Goal: Task Accomplishment & Management: Manage account settings

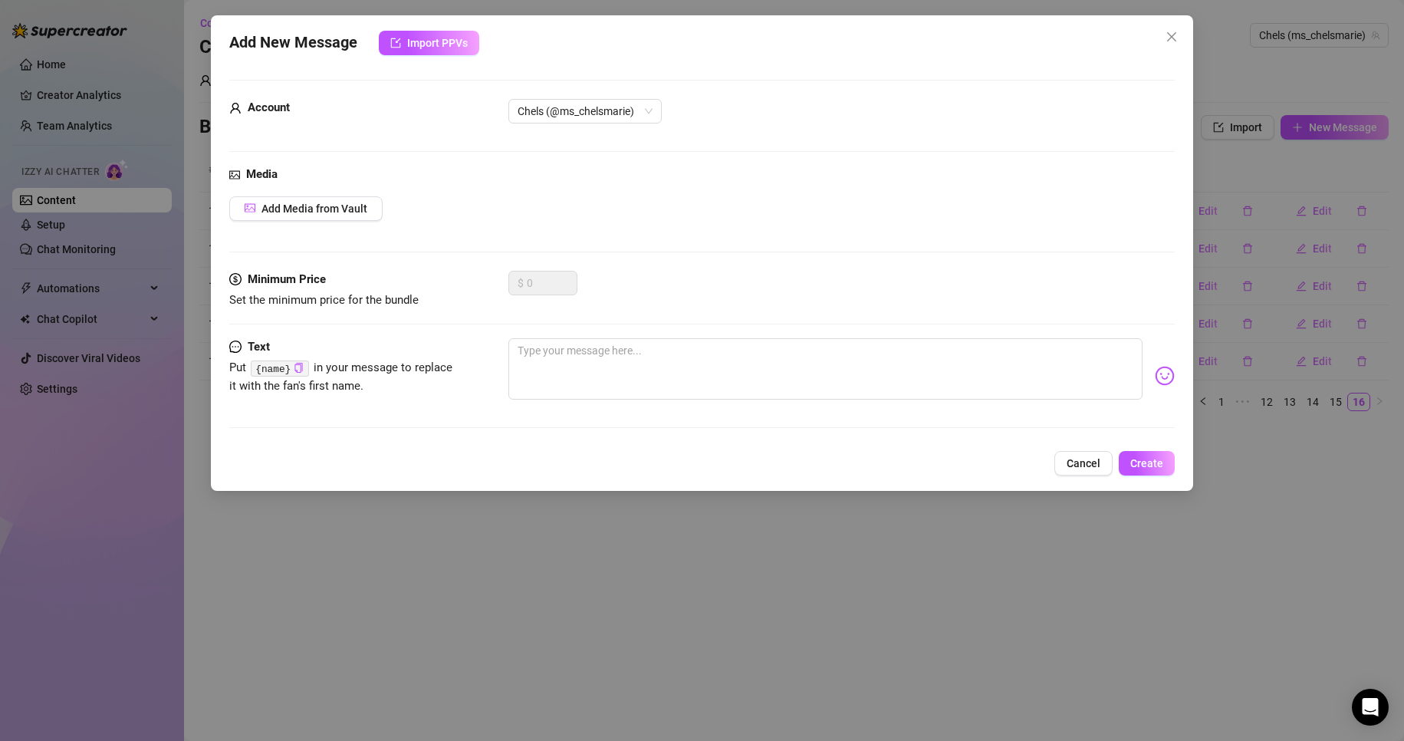
click at [288, 221] on div "Media Add Media from Vault" at bounding box center [702, 218] width 946 height 105
click at [314, 205] on span "Add Media from Vault" at bounding box center [314, 208] width 106 height 12
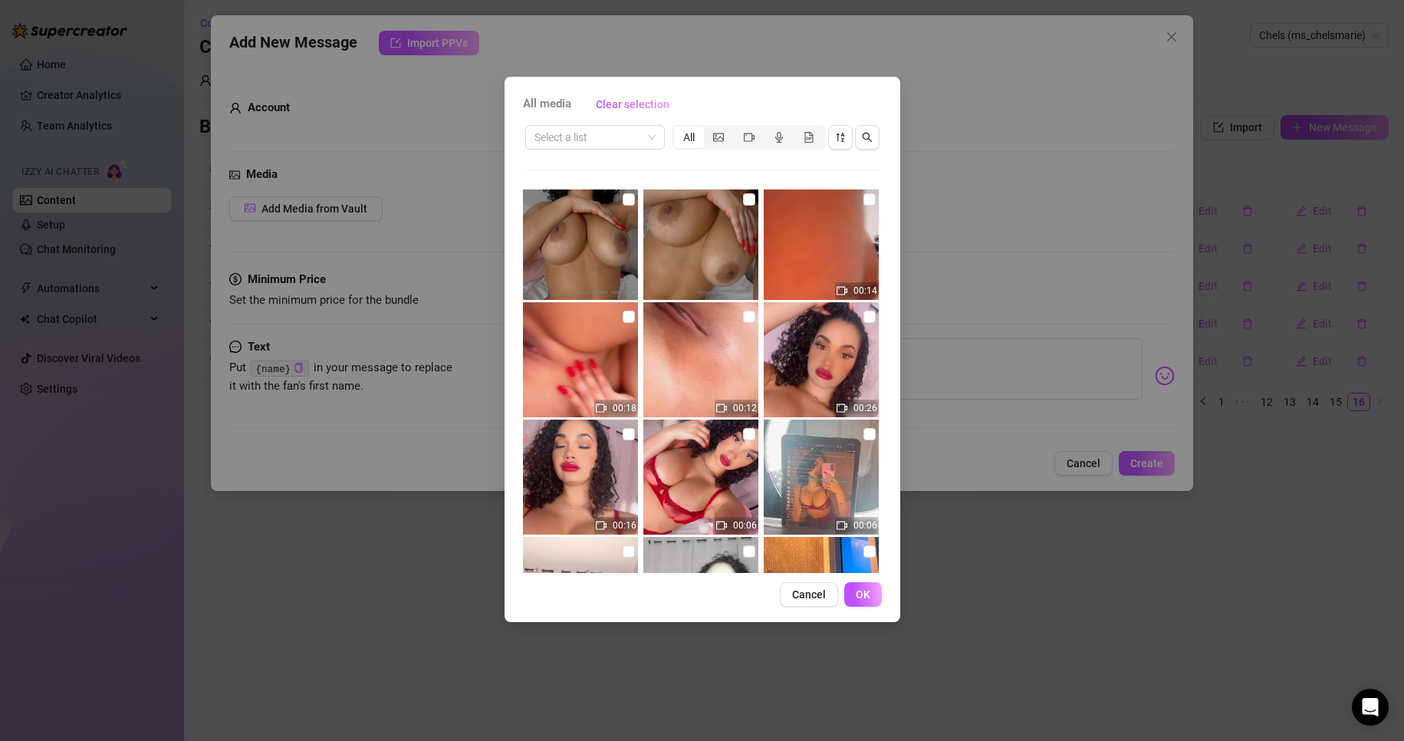
scroll to position [5049, 0]
click at [743, 435] on input "checkbox" at bounding box center [749, 433] width 12 height 12
drag, startPoint x: 739, startPoint y: 438, endPoint x: 741, endPoint y: 425, distance: 13.1
click at [743, 425] on label at bounding box center [749, 433] width 12 height 17
click at [743, 427] on input "checkbox" at bounding box center [749, 433] width 12 height 12
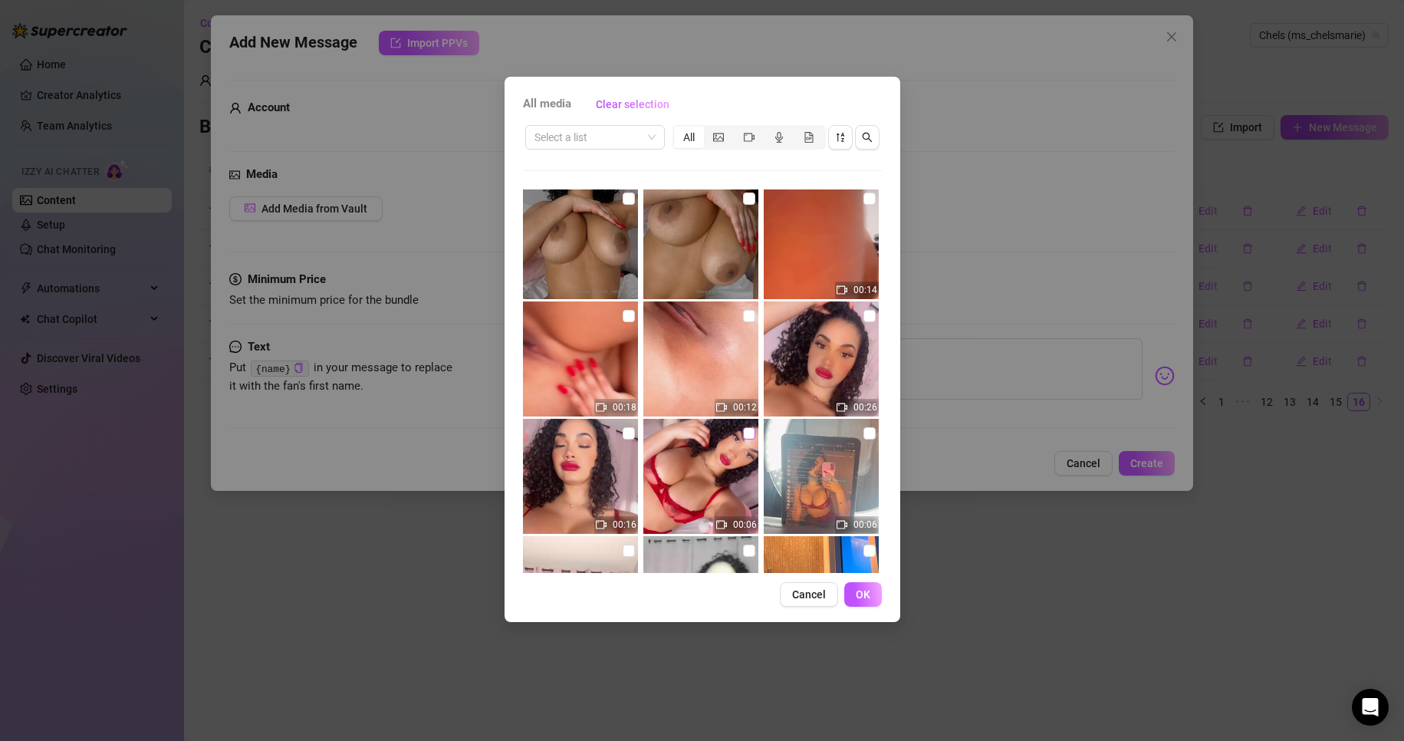
click at [743, 435] on input "checkbox" at bounding box center [749, 433] width 12 height 12
checkbox input "true"
click at [627, 436] on input "checkbox" at bounding box center [628, 433] width 12 height 12
checkbox input "true"
click at [863, 315] on input "checkbox" at bounding box center [869, 316] width 12 height 12
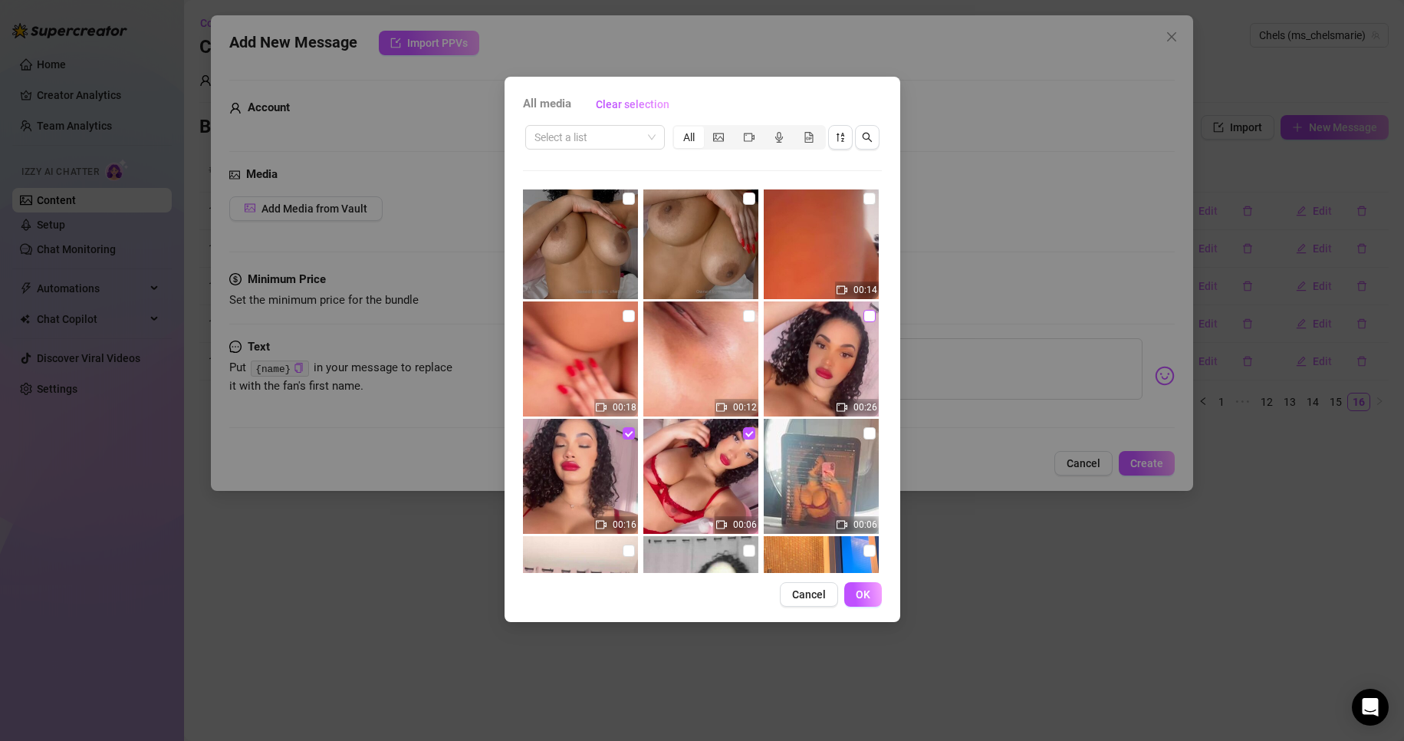
checkbox input "true"
click at [744, 320] on input "checkbox" at bounding box center [749, 316] width 12 height 12
checkbox input "true"
click at [629, 317] on input "checkbox" at bounding box center [628, 316] width 12 height 12
checkbox input "true"
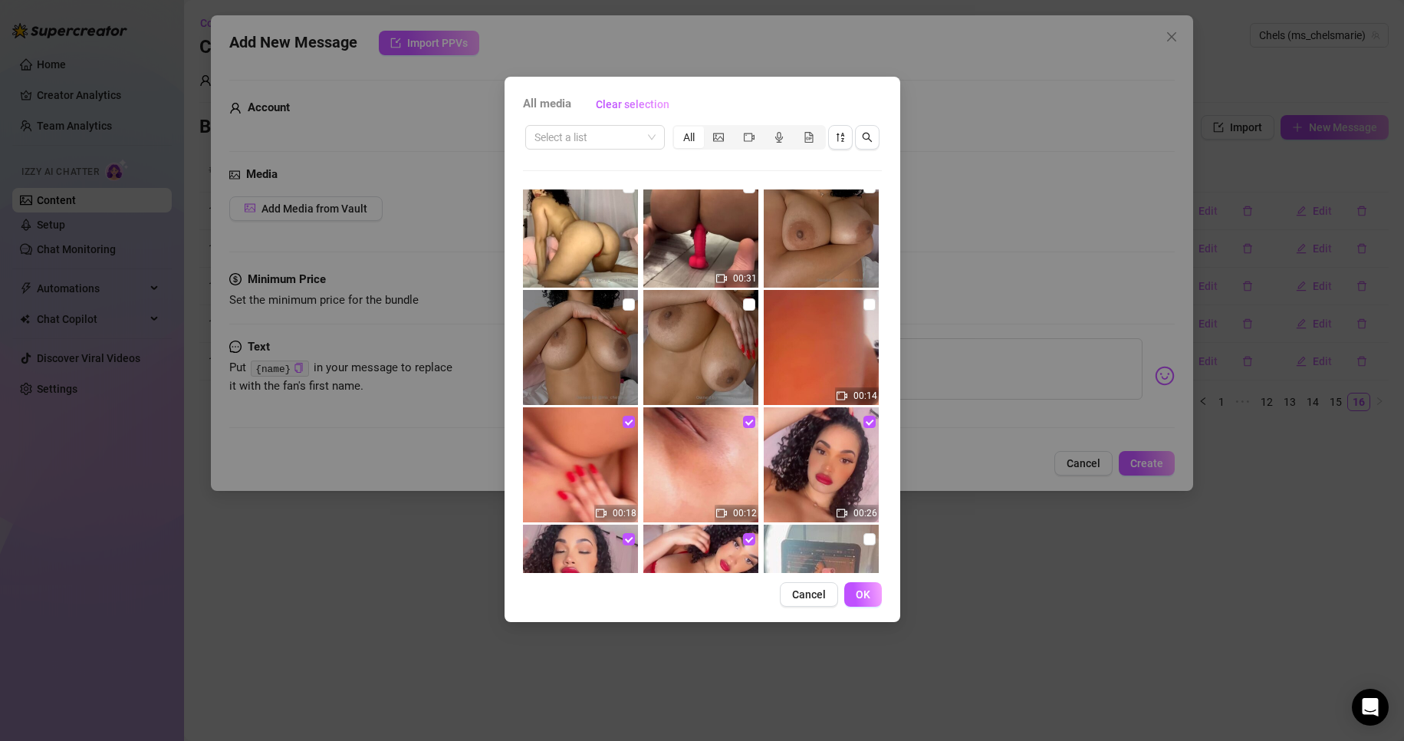
scroll to position [4942, 0]
click at [863, 301] on input "checkbox" at bounding box center [869, 305] width 12 height 12
checkbox input "true"
click at [745, 305] on input "checkbox" at bounding box center [749, 305] width 12 height 12
checkbox input "true"
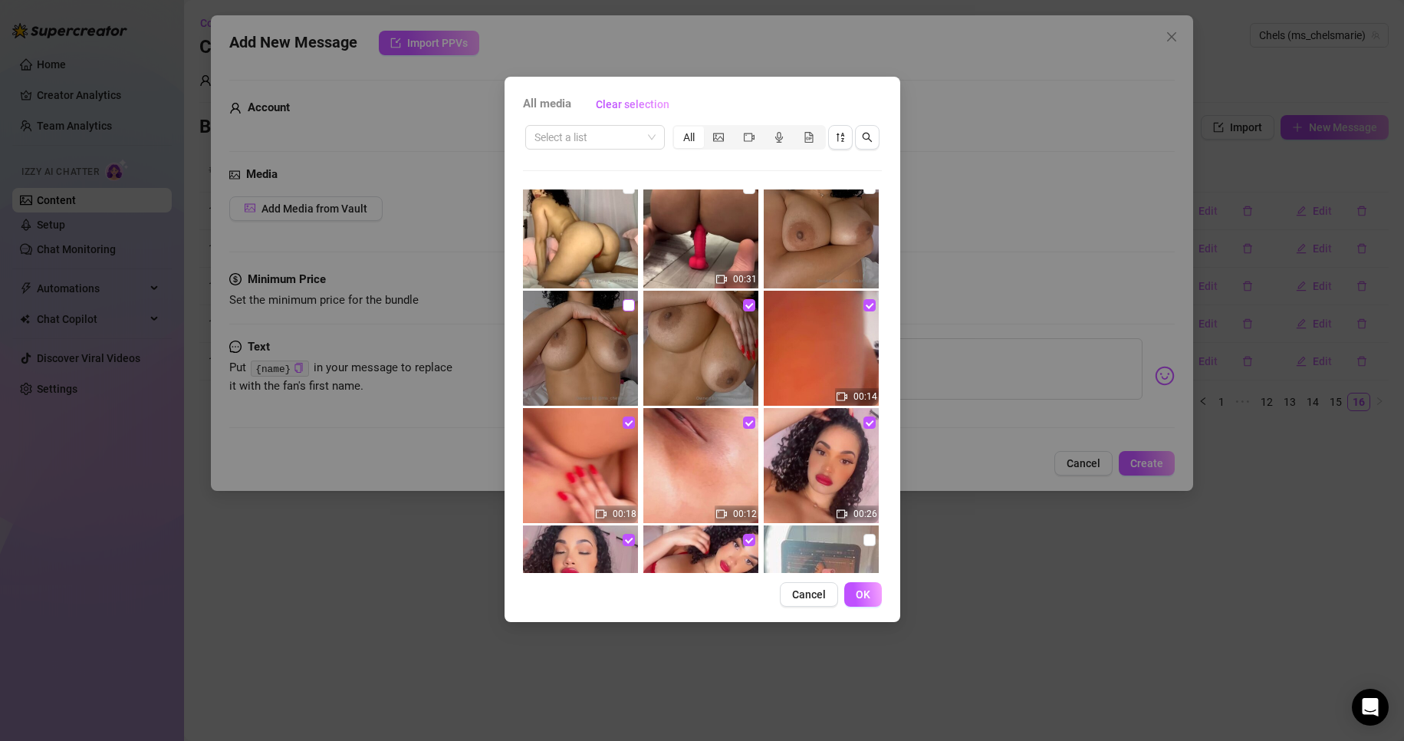
click at [626, 307] on input "checkbox" at bounding box center [628, 305] width 12 height 12
checkbox input "true"
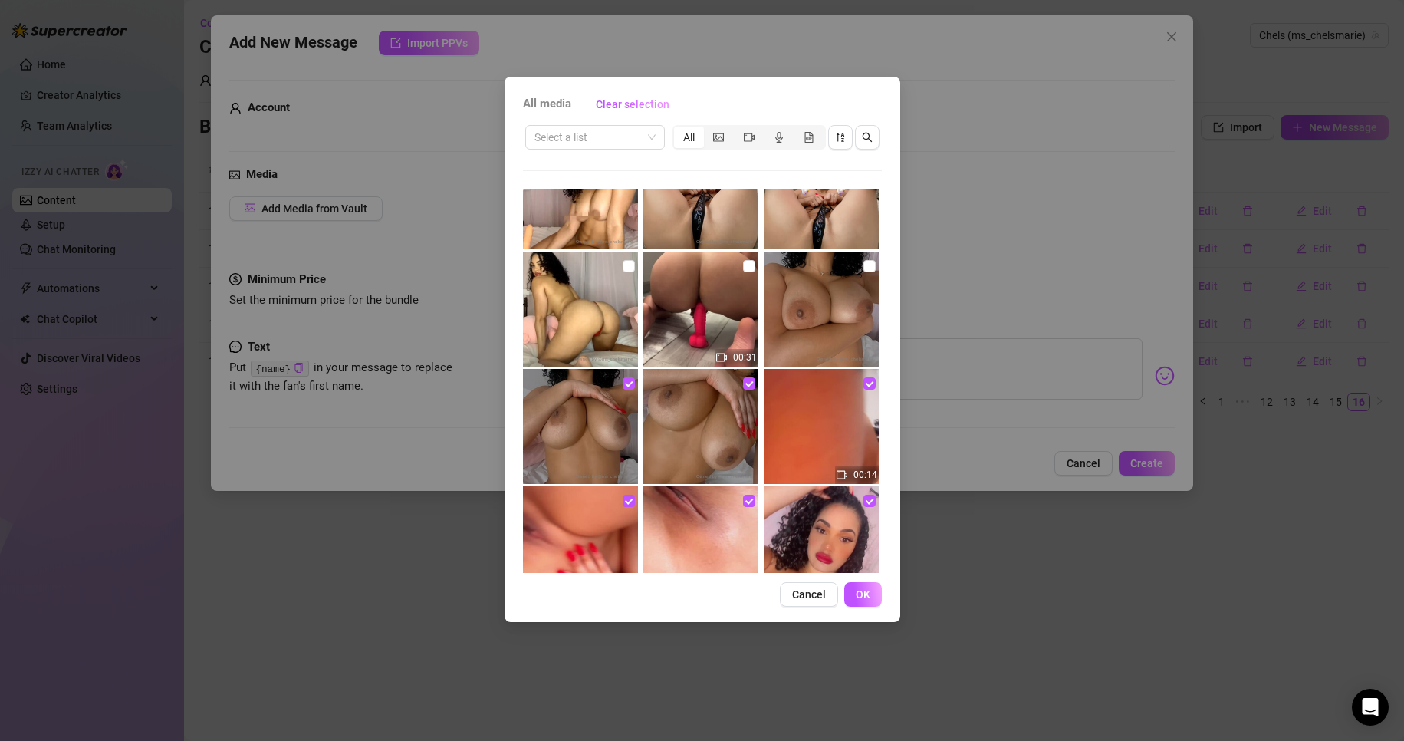
scroll to position [4863, 0]
click at [863, 265] on input "checkbox" at bounding box center [869, 267] width 12 height 12
checkbox input "true"
click at [743, 267] on input "checkbox" at bounding box center [749, 267] width 12 height 12
checkbox input "true"
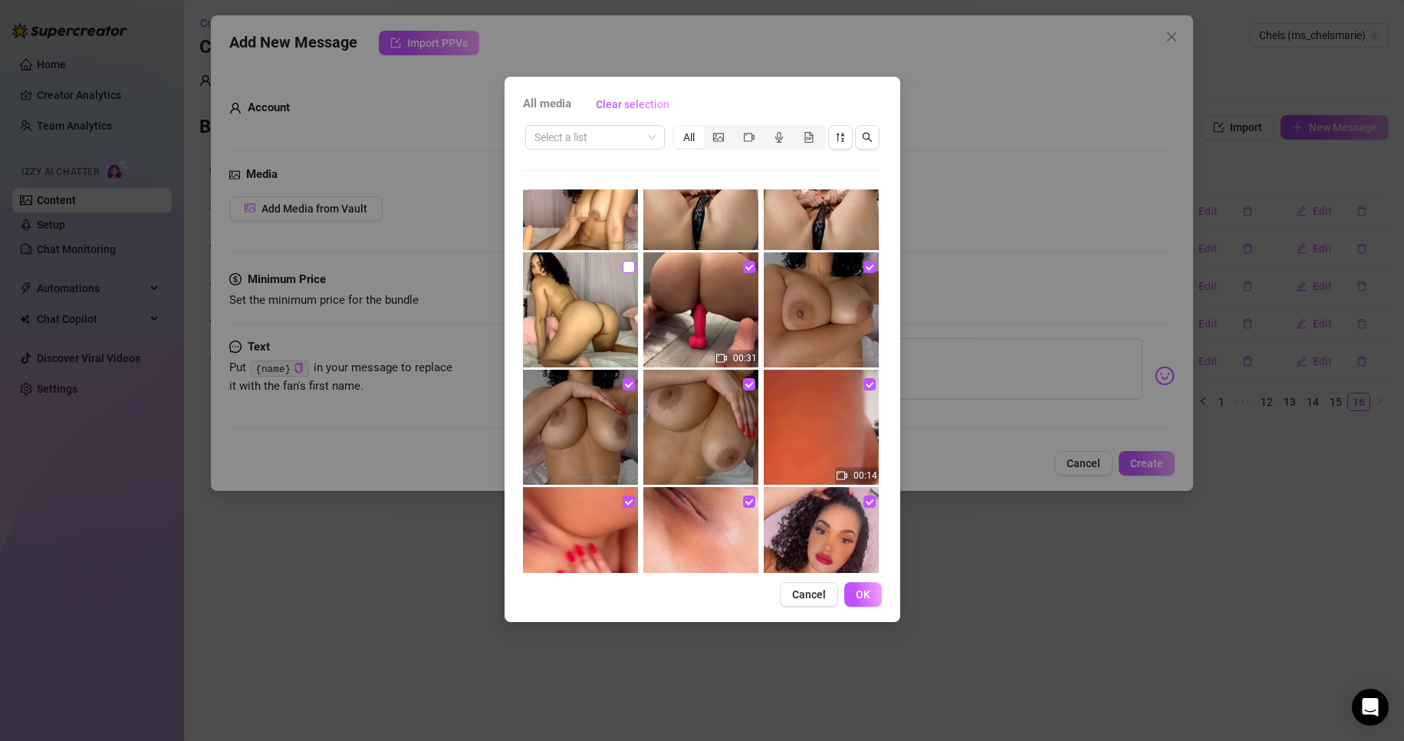
click at [629, 268] on input "checkbox" at bounding box center [628, 267] width 12 height 12
checkbox input "true"
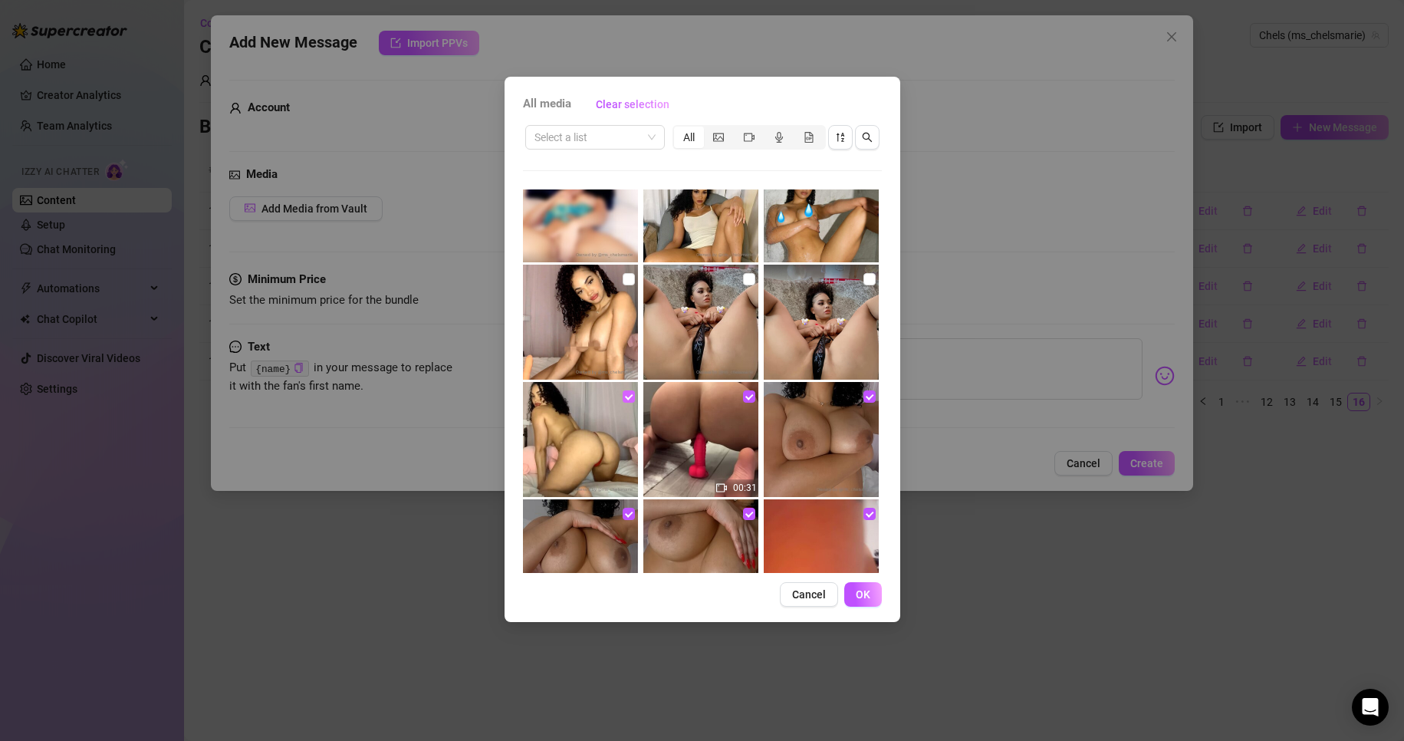
scroll to position [4733, 0]
click at [626, 283] on input "checkbox" at bounding box center [628, 280] width 12 height 12
checkbox input "true"
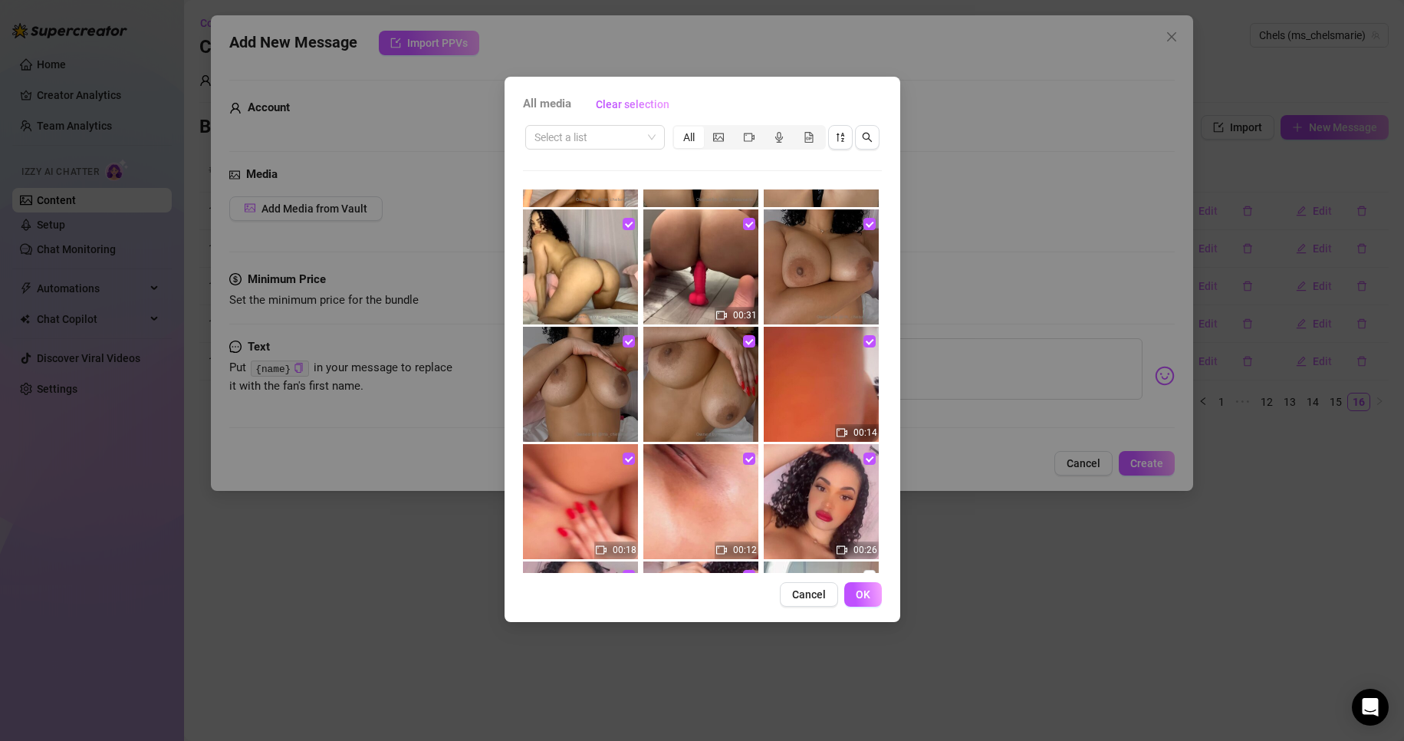
scroll to position [4904, 0]
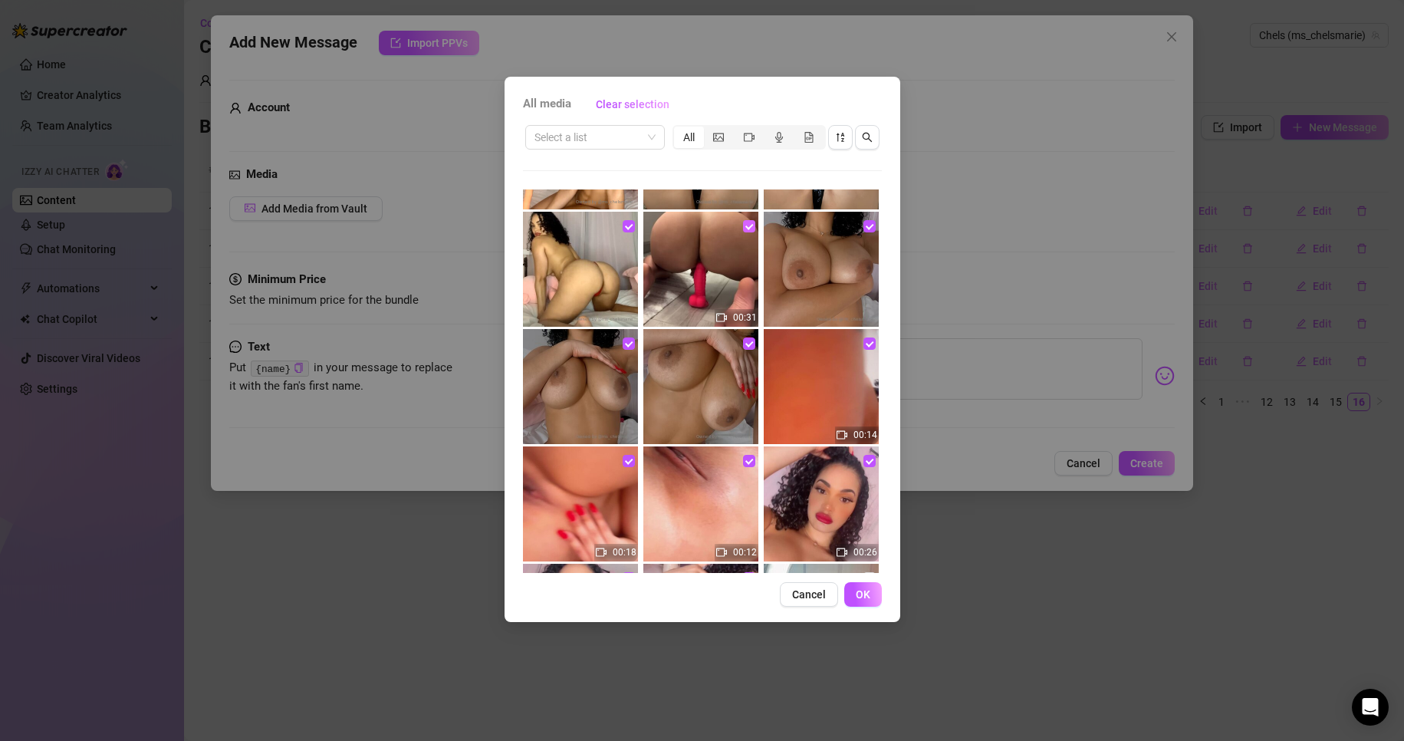
click at [744, 223] on input "checkbox" at bounding box center [749, 226] width 12 height 12
checkbox input "false"
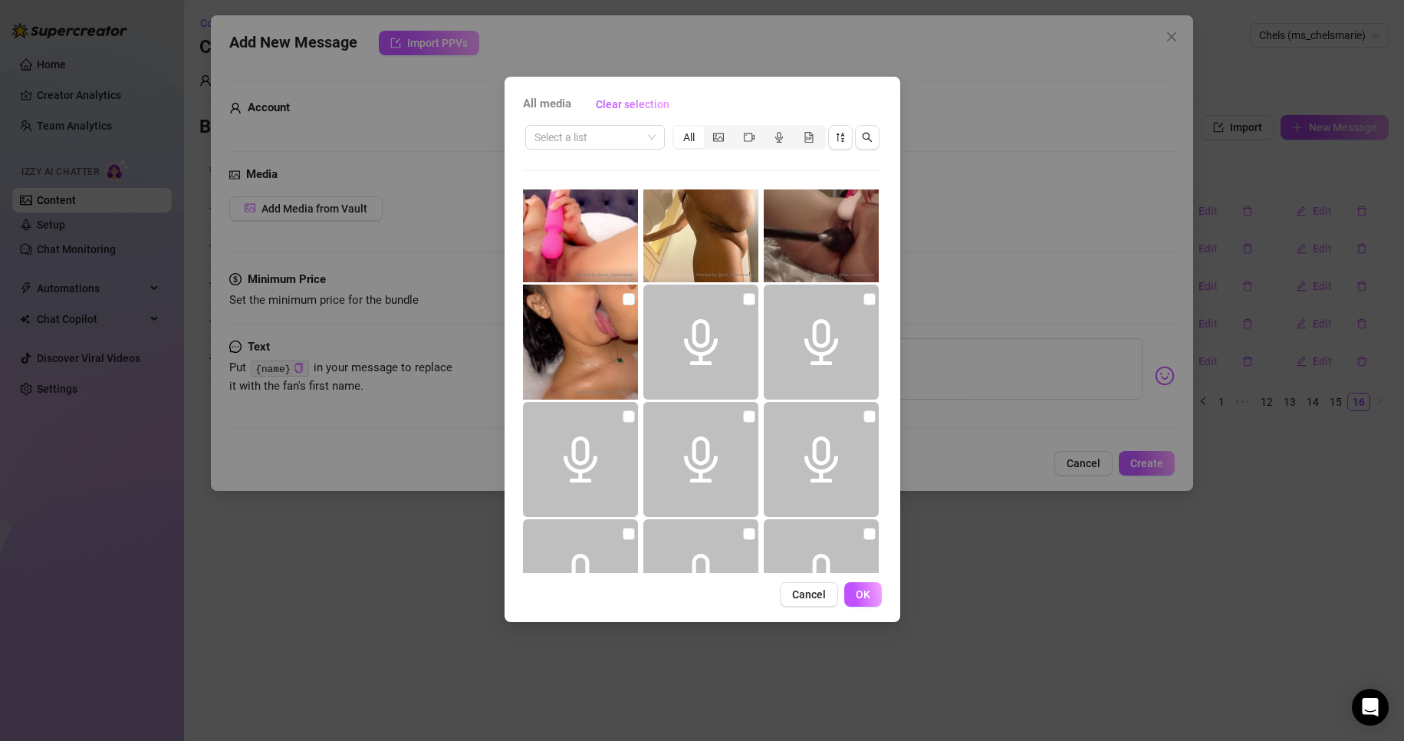
scroll to position [4009, 0]
click at [855, 590] on button "OK" at bounding box center [863, 594] width 38 height 25
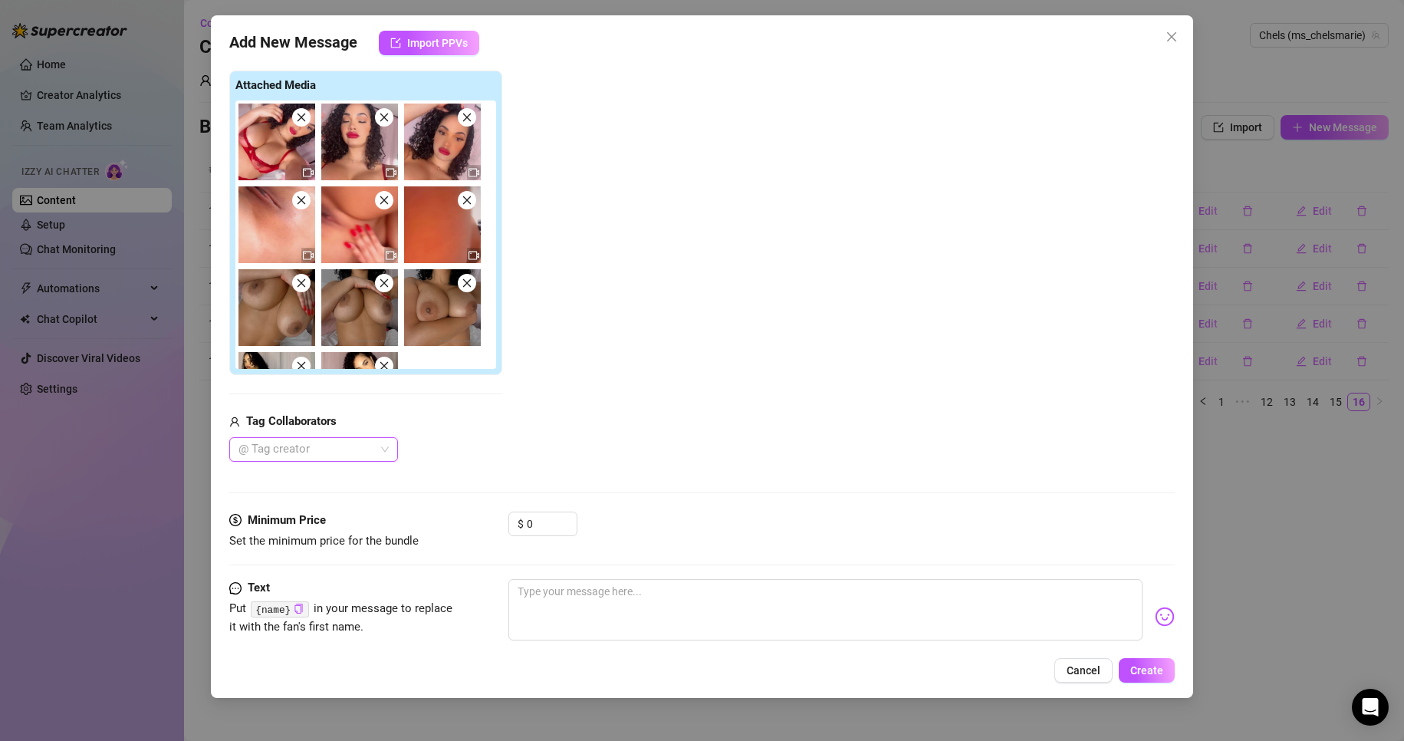
scroll to position [163, 0]
click at [534, 519] on input "0" at bounding box center [552, 522] width 50 height 23
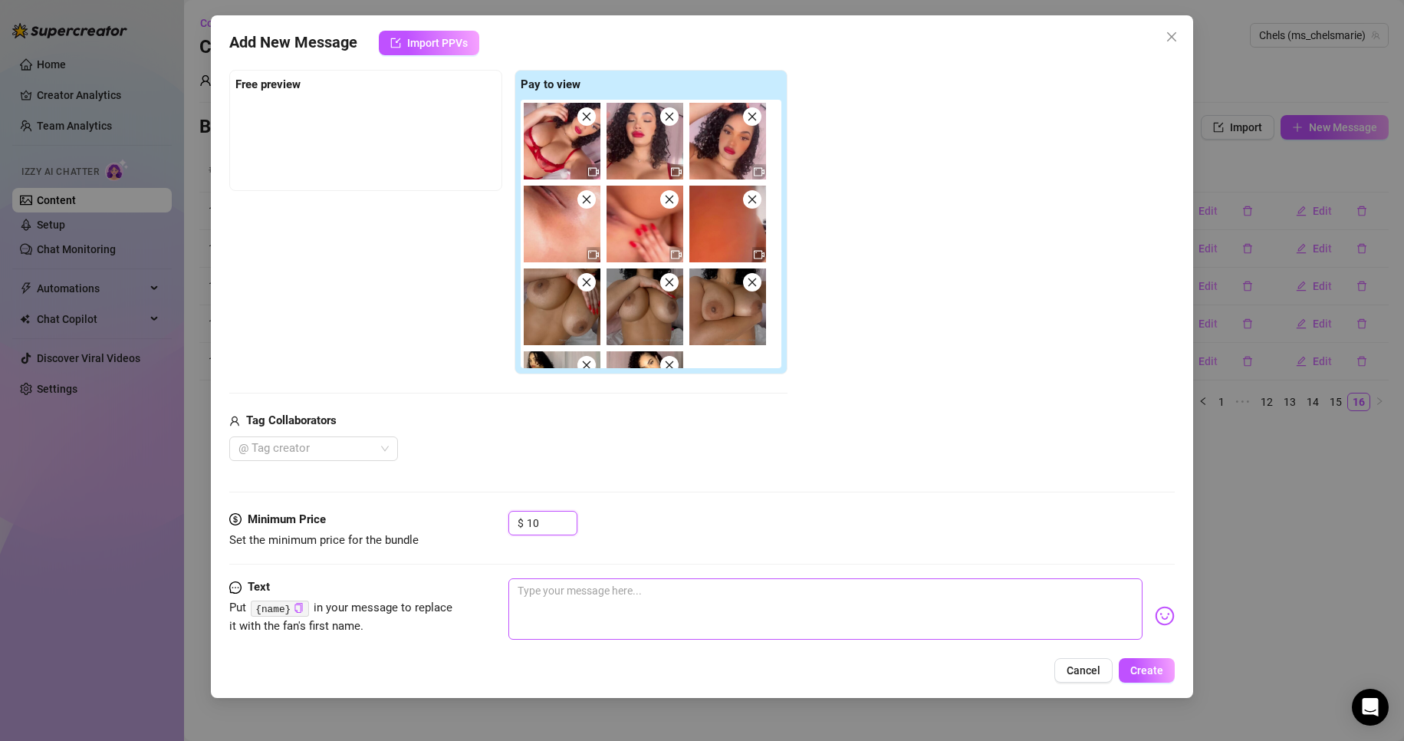
type input "10"
click at [563, 584] on textarea at bounding box center [825, 608] width 635 height 61
type textarea "$"
type textarea "$1"
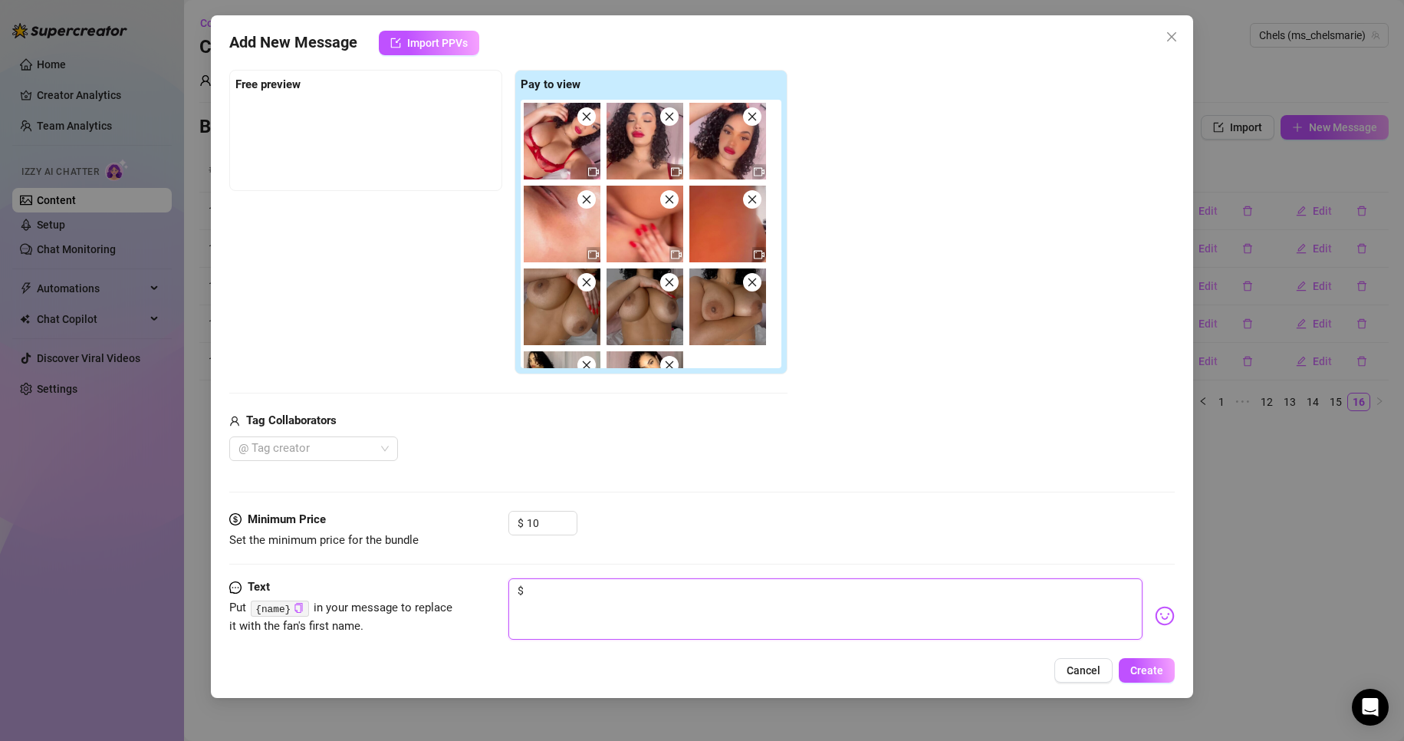
type textarea "$1"
type textarea "$10"
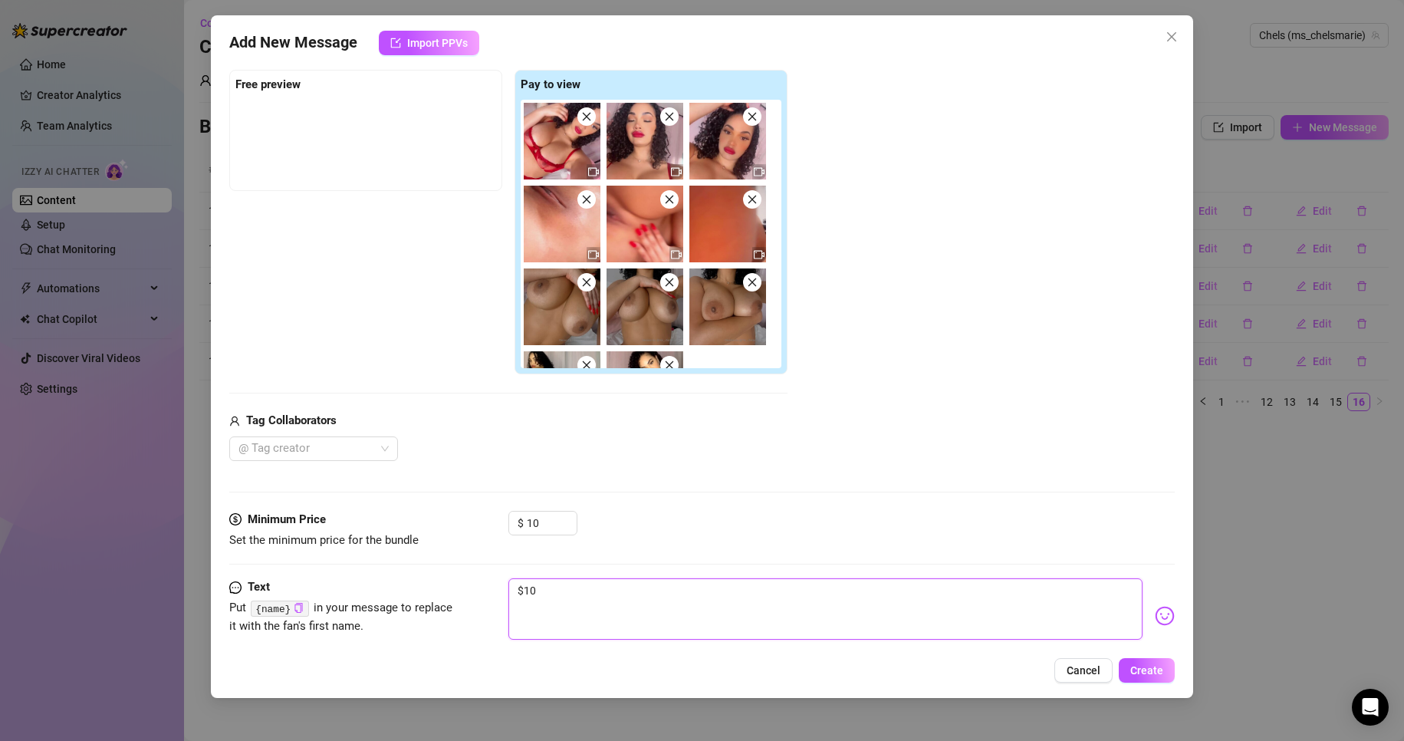
type textarea "$10"
type textarea "$1"
type textarea "$"
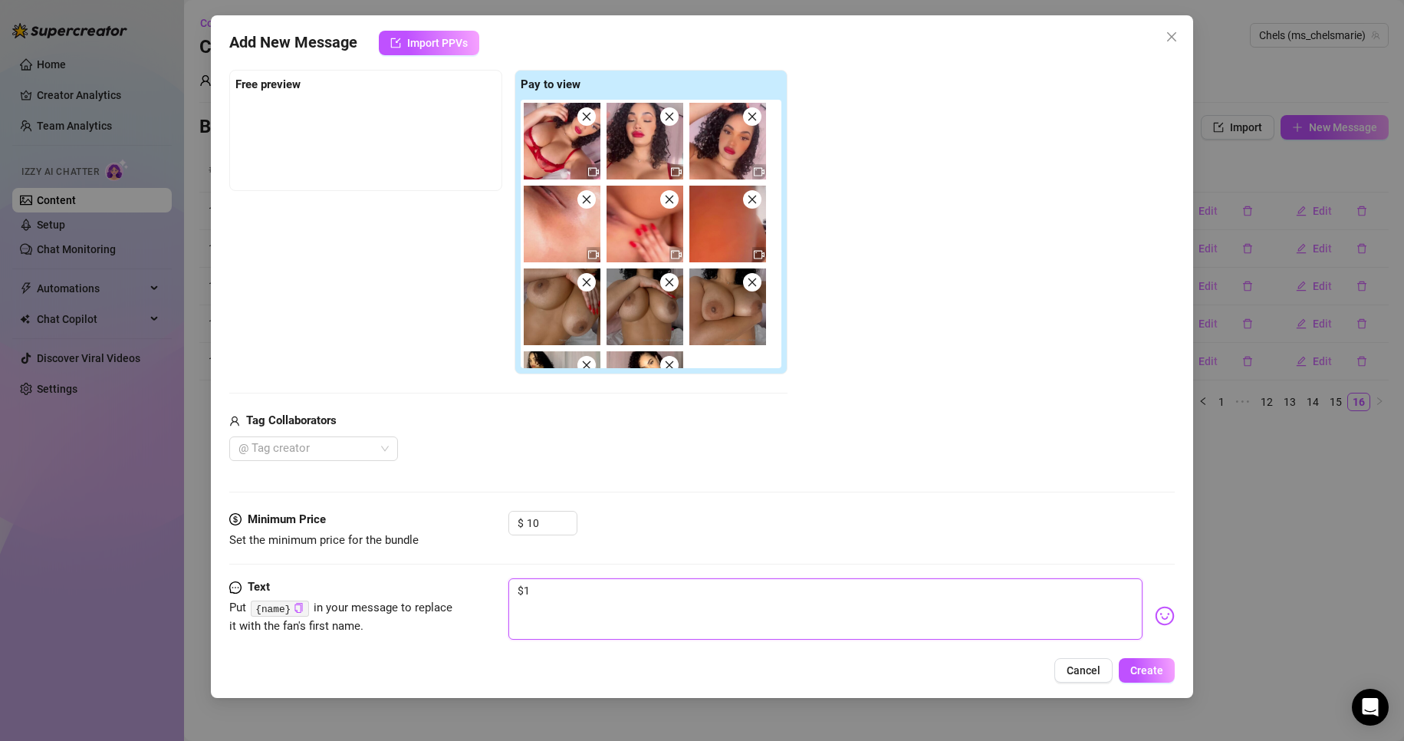
type textarea "$"
type textarea "Type your message here..."
type textarea "U"
type textarea "Un"
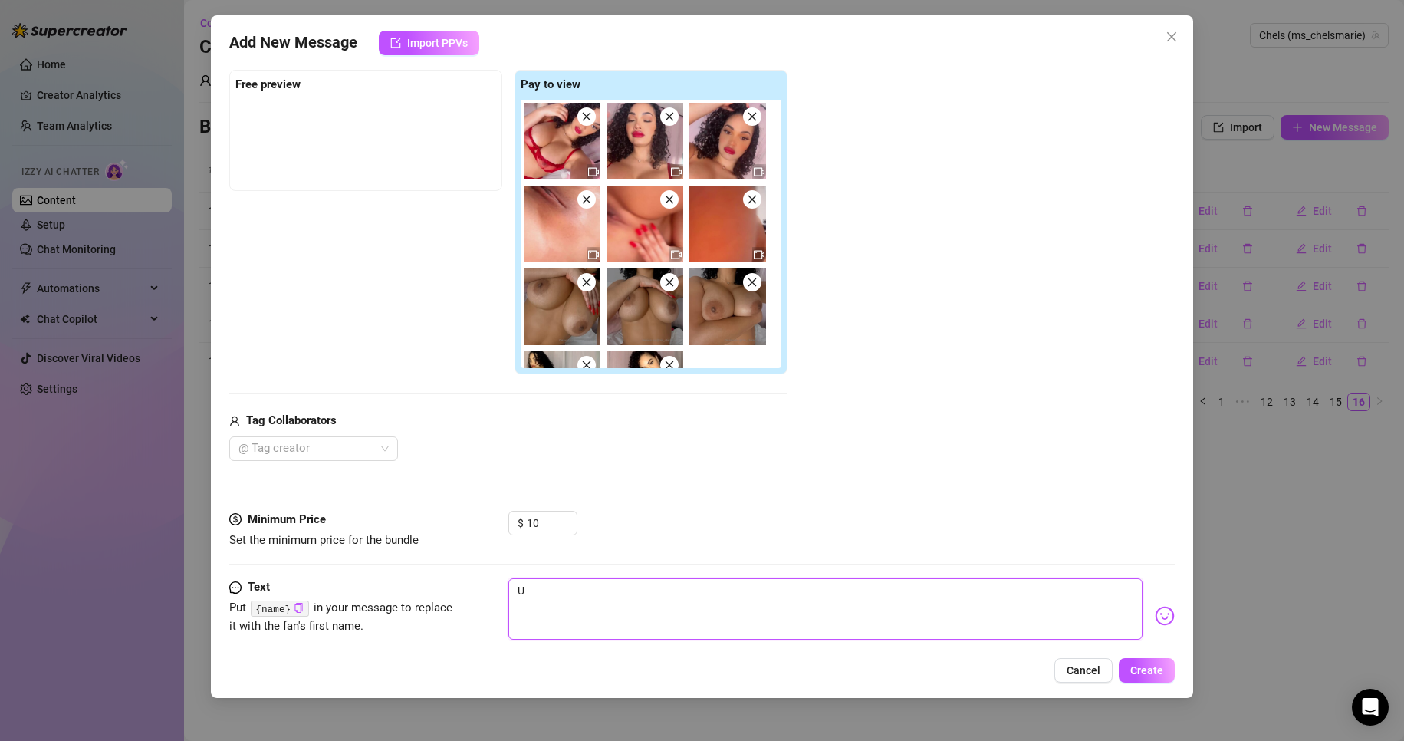
type textarea "Un"
type textarea "U"
type textarea "UN"
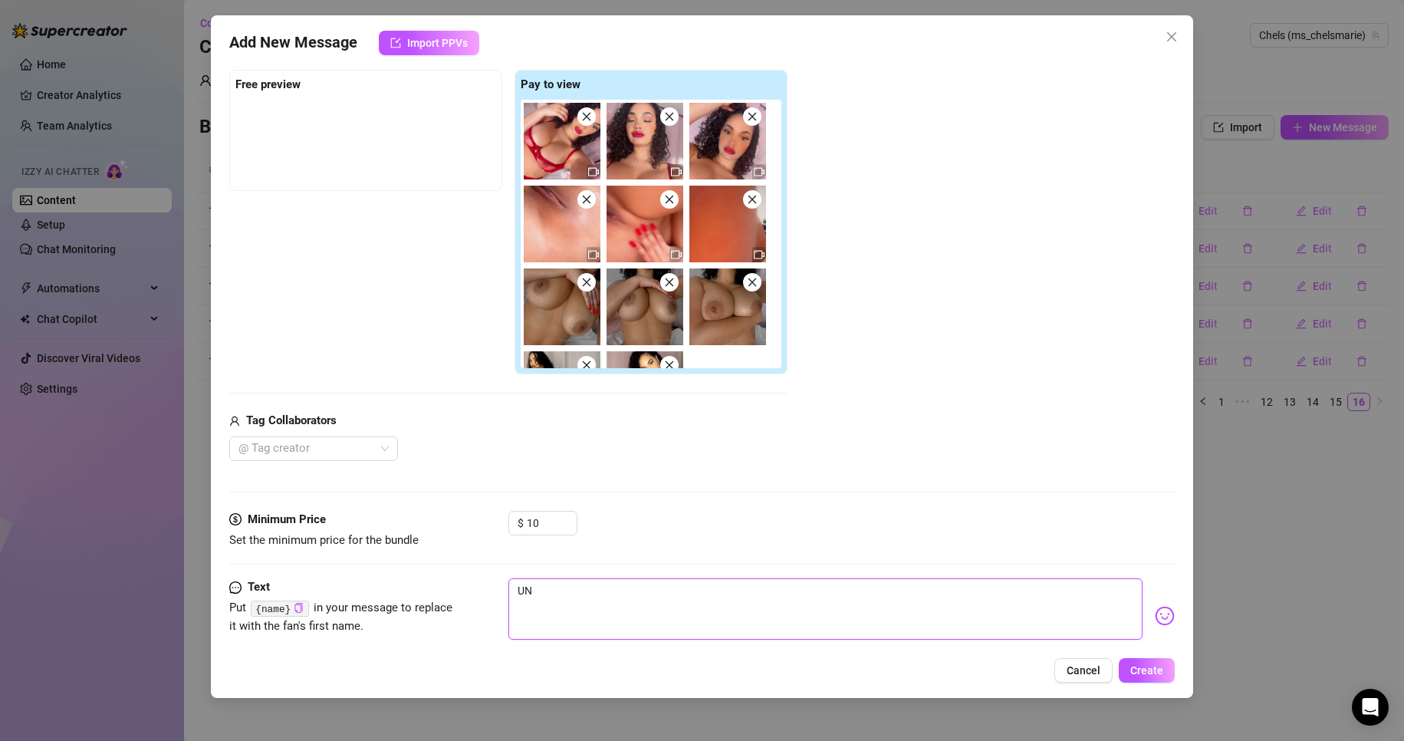
type textarea "UNC"
type textarea "UNCE"
type textarea "UNCEN"
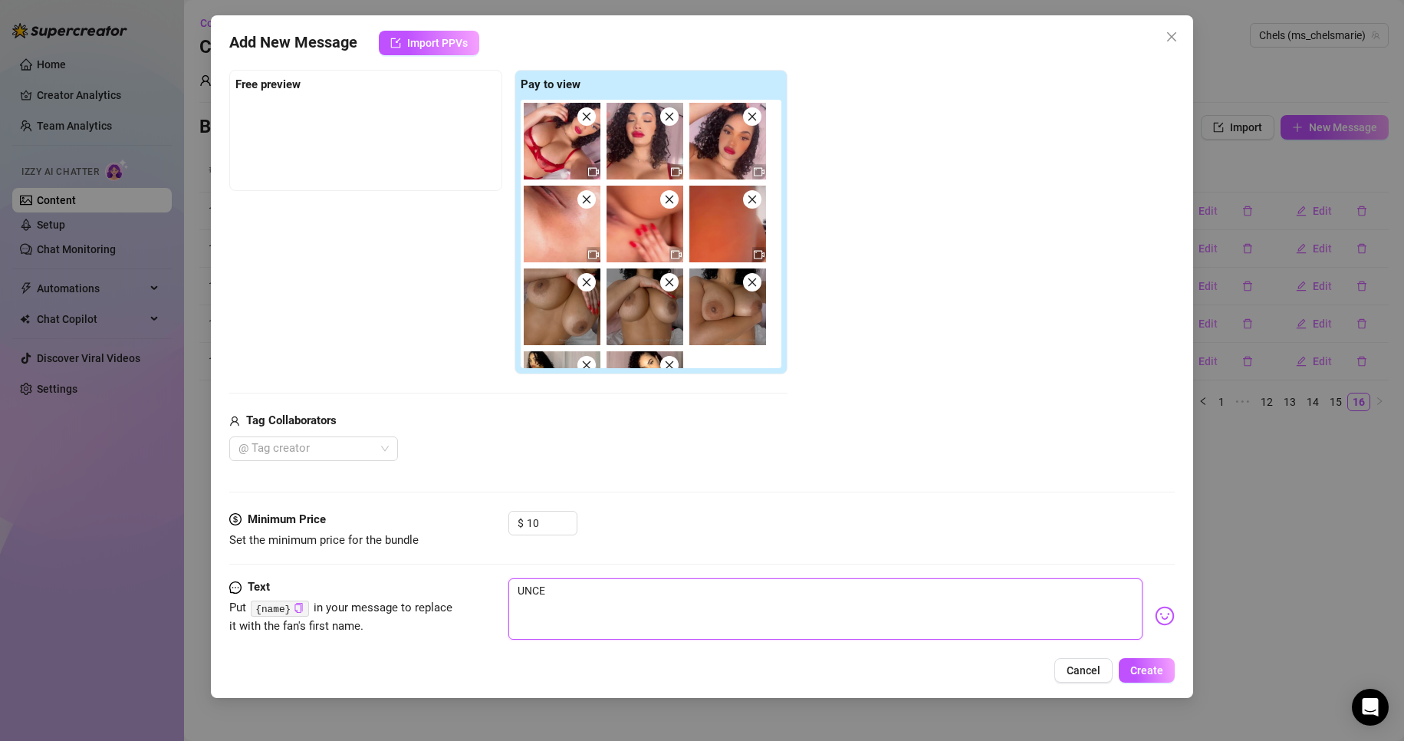
type textarea "UNCEN"
type textarea "UNCENS"
type textarea "UNCENSO"
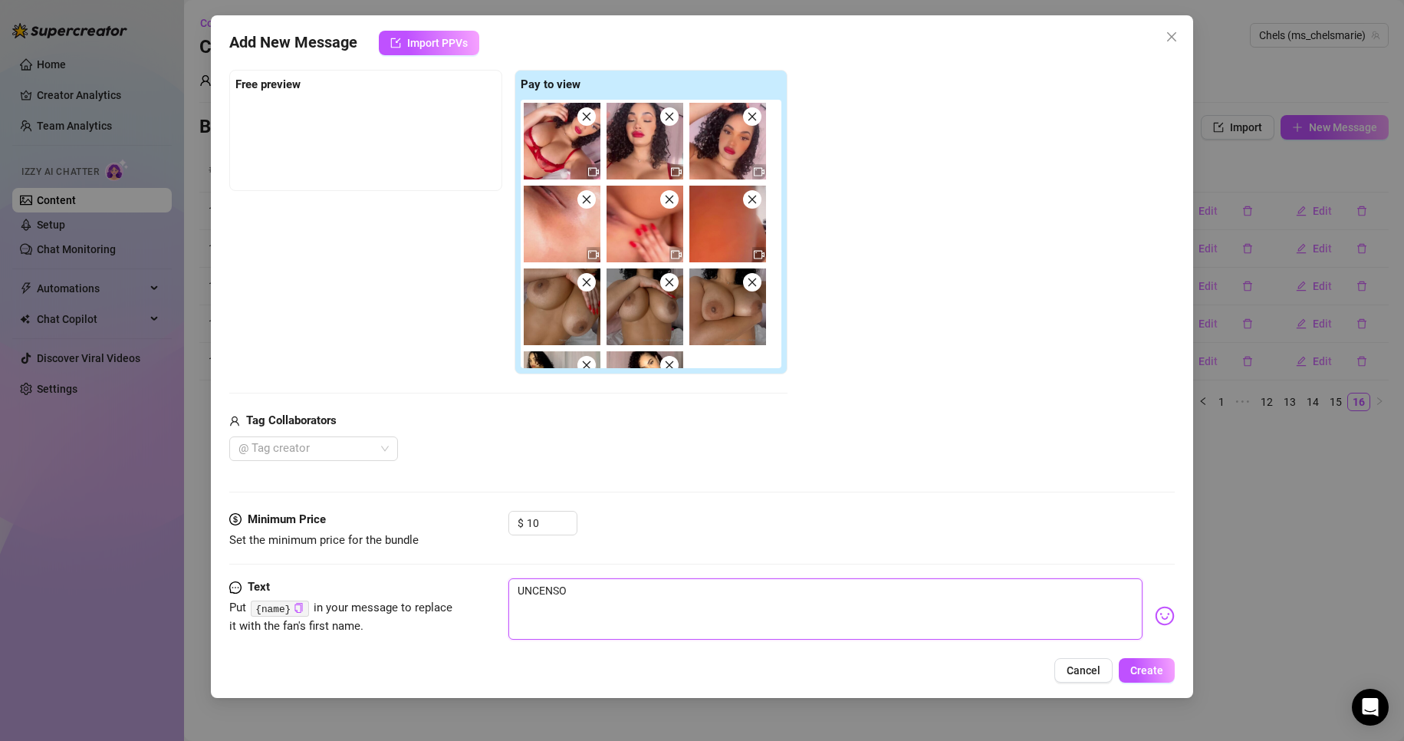
type textarea "UNCENSOR"
type textarea "UNCENSORE"
type textarea "UNCENSORED"
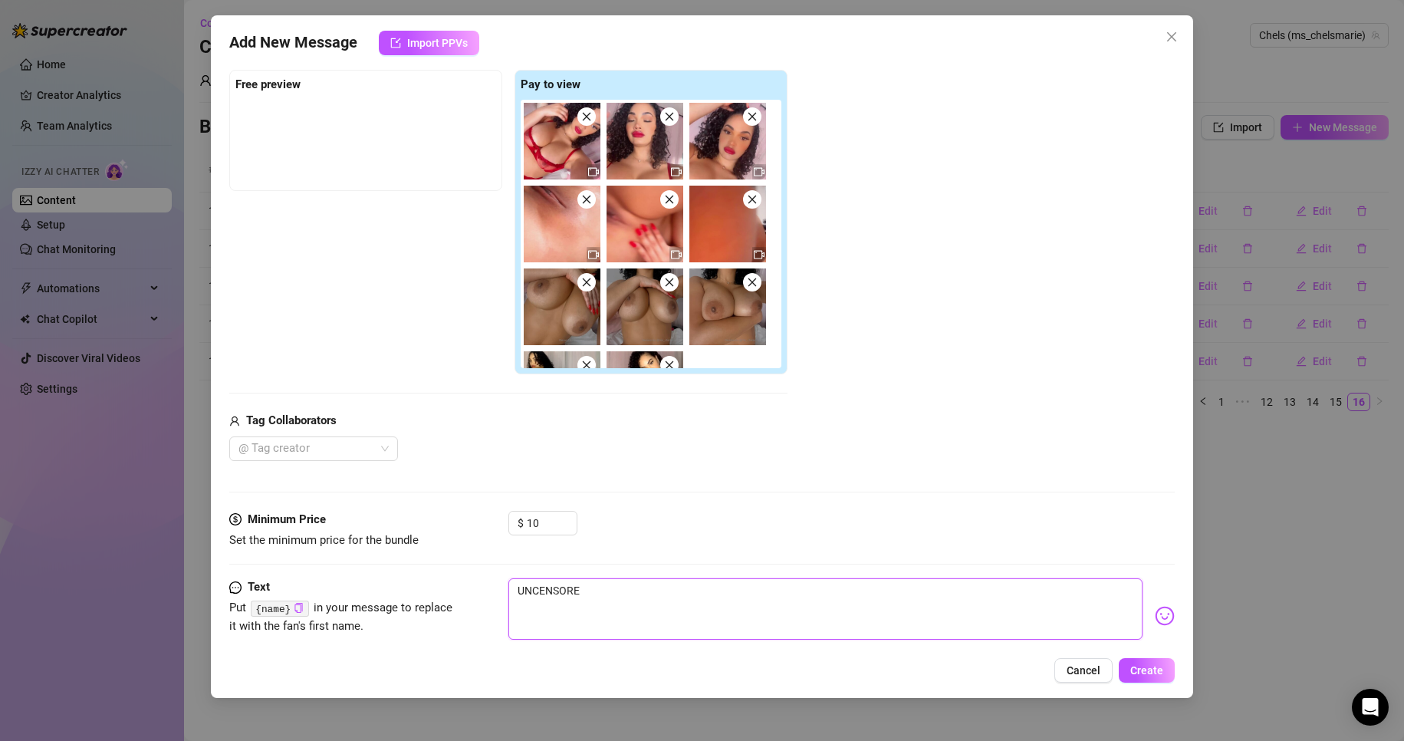
type textarea "UNCENSORED"
type textarea "UNCENSORED P"
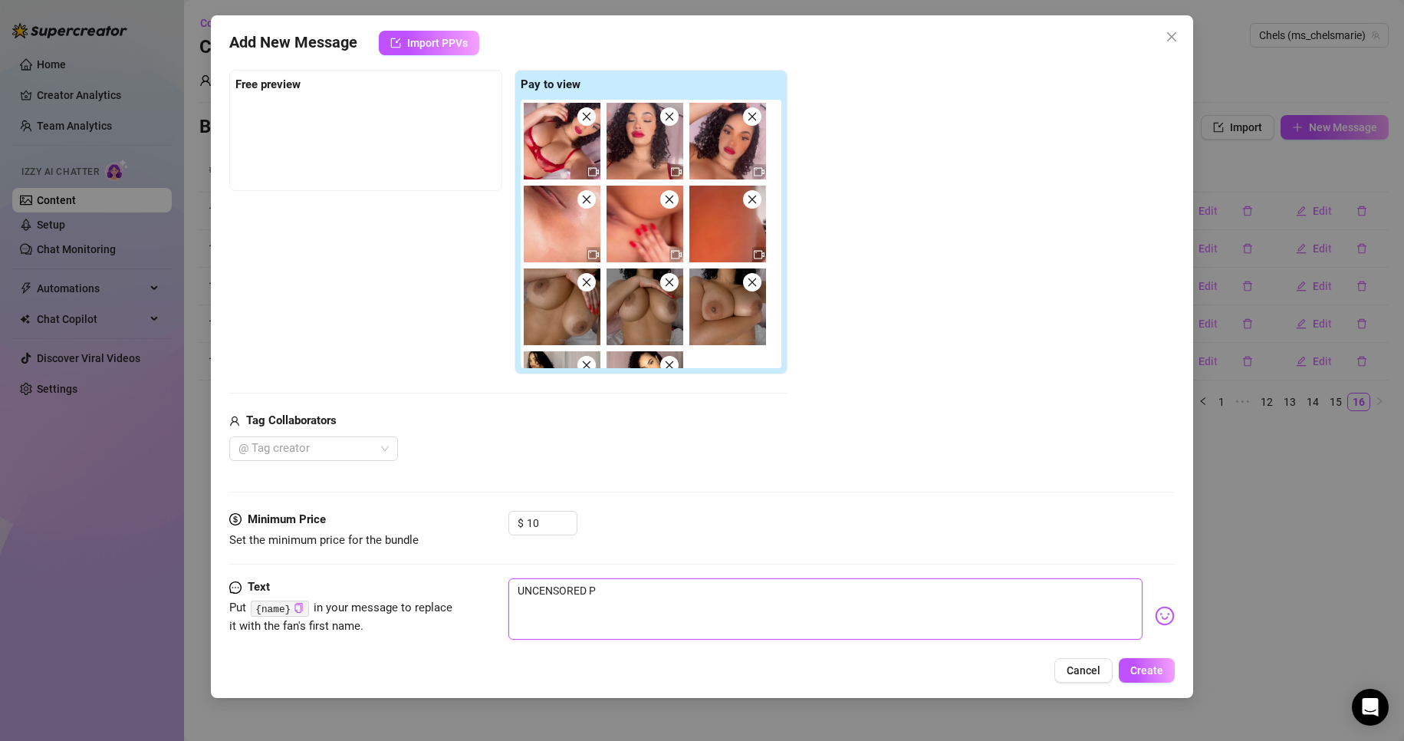
type textarea "UNCENSORED PU"
type textarea "UNCENSORED PUS"
type textarea "UNCENSORED PUSS"
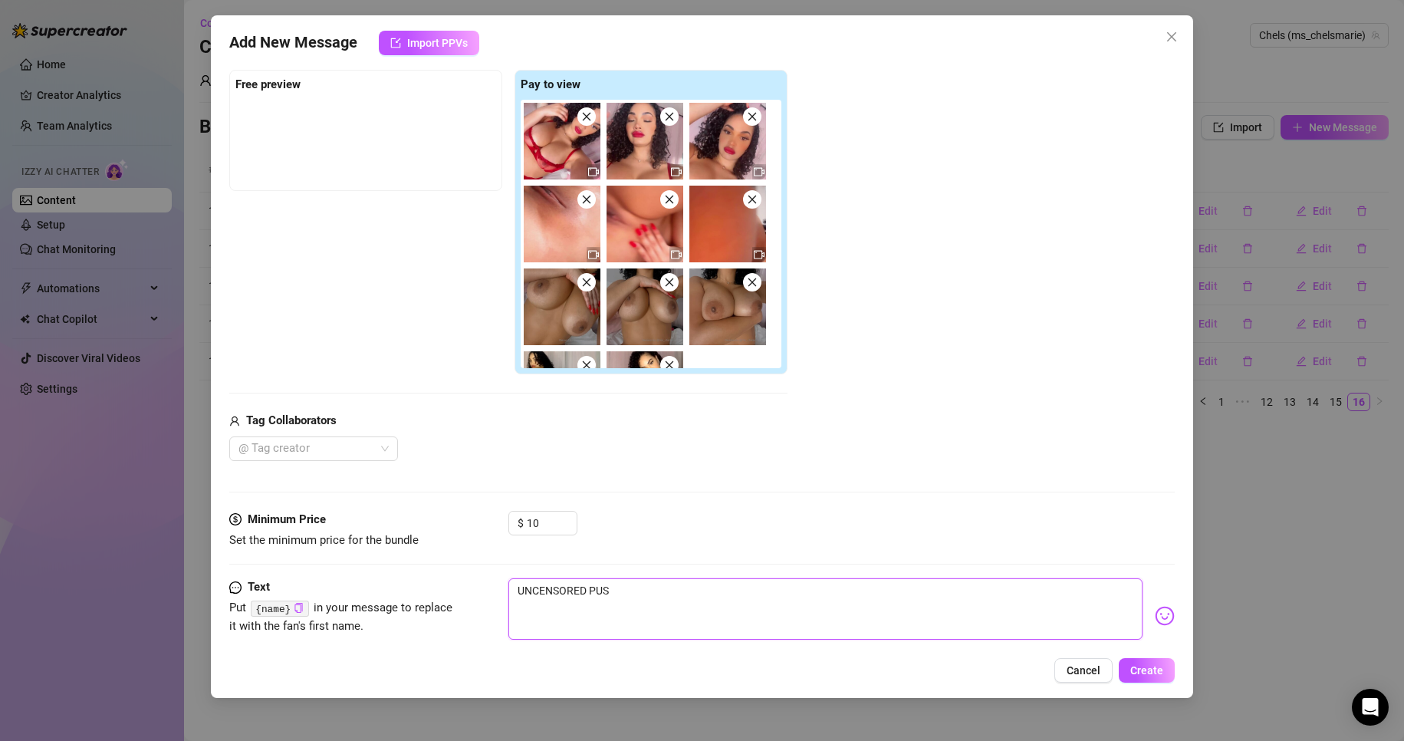
type textarea "UNCENSORED PUSS"
type textarea "UNCENSORED PUSSY"
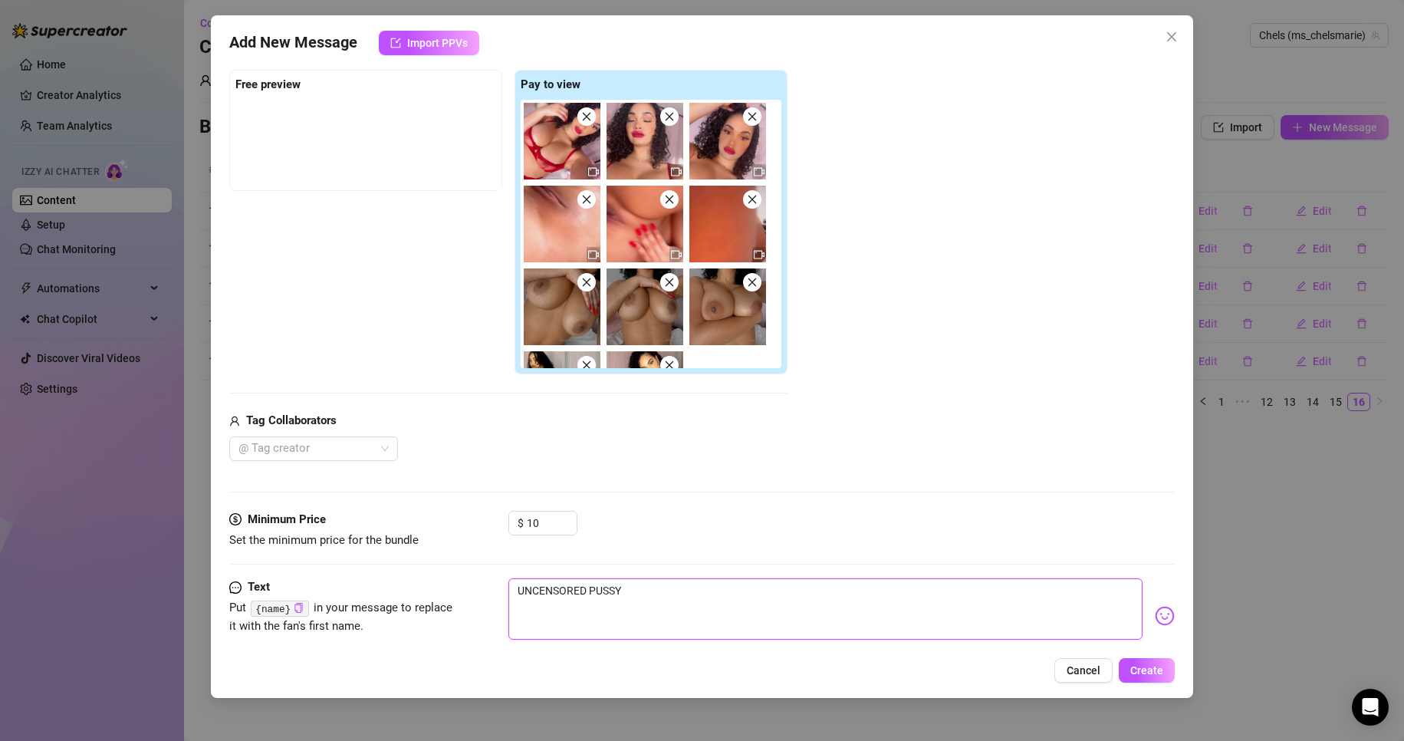
type textarea "UNCENSORED PUSSY F"
type textarea "UNCENSORED PUSSY FU"
type textarea "UNCENSORED PUSSY FUC"
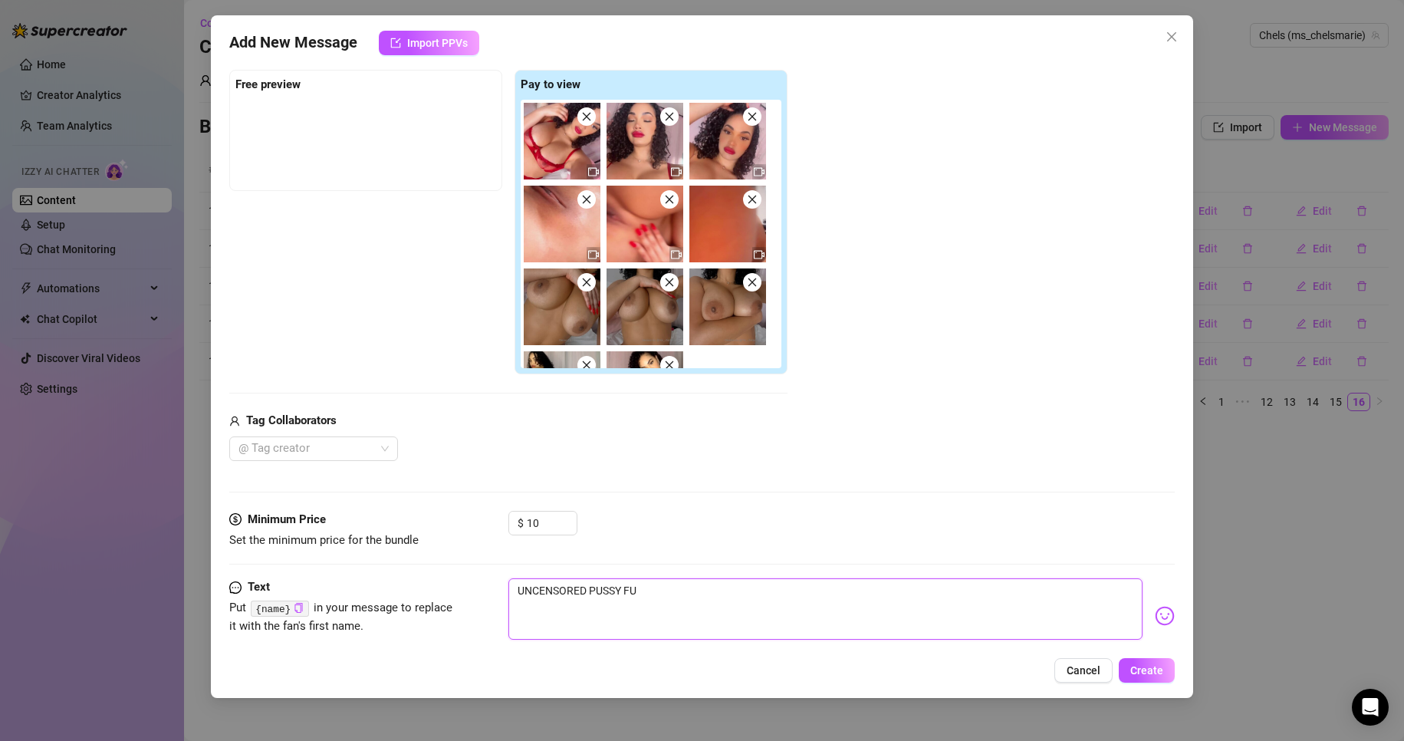
type textarea "UNCENSORED PUSSY FUC"
type textarea "UNCENSORED PUSSY FUCK"
type textarea "UNCENSORED PUSSY FUCKI"
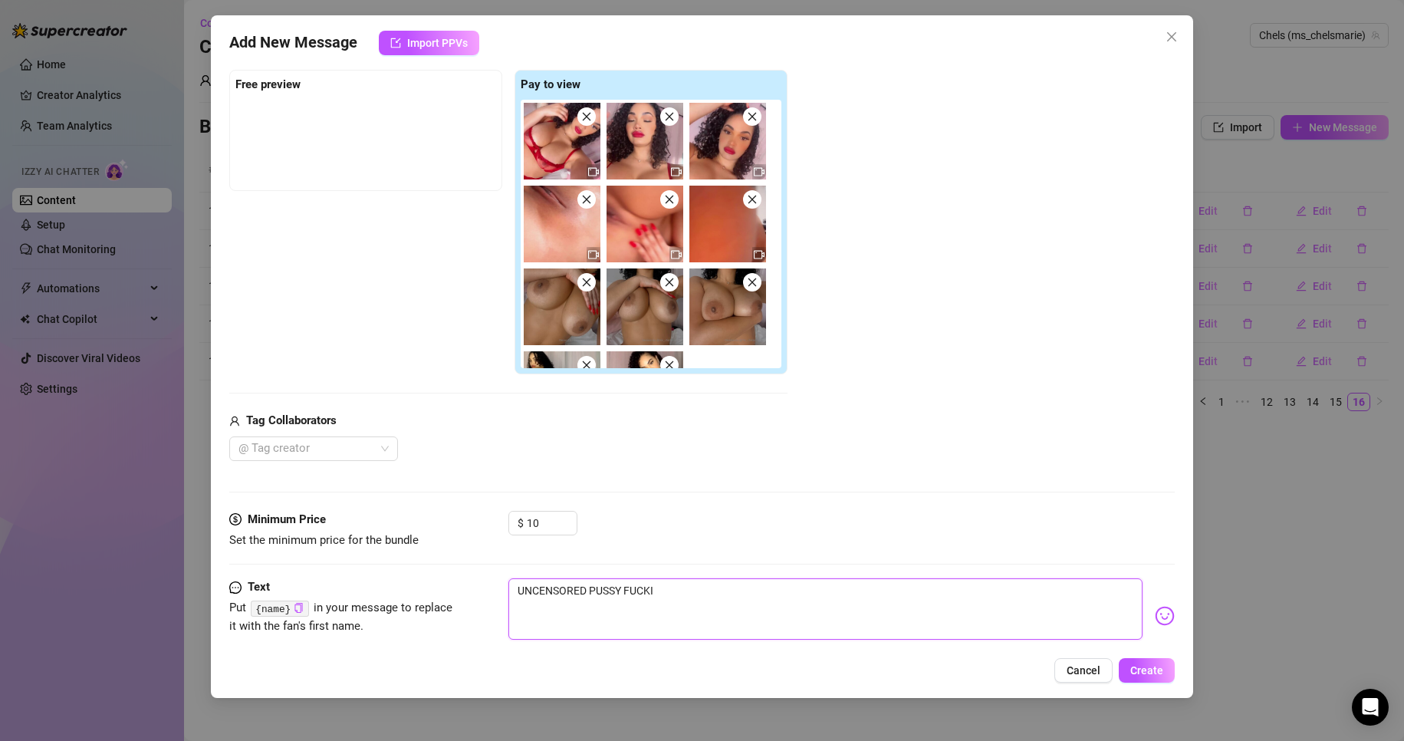
type textarea "UNCENSORED PUSSY FUCKIN"
type textarea "UNCENSORED PUSSY FUCKING"
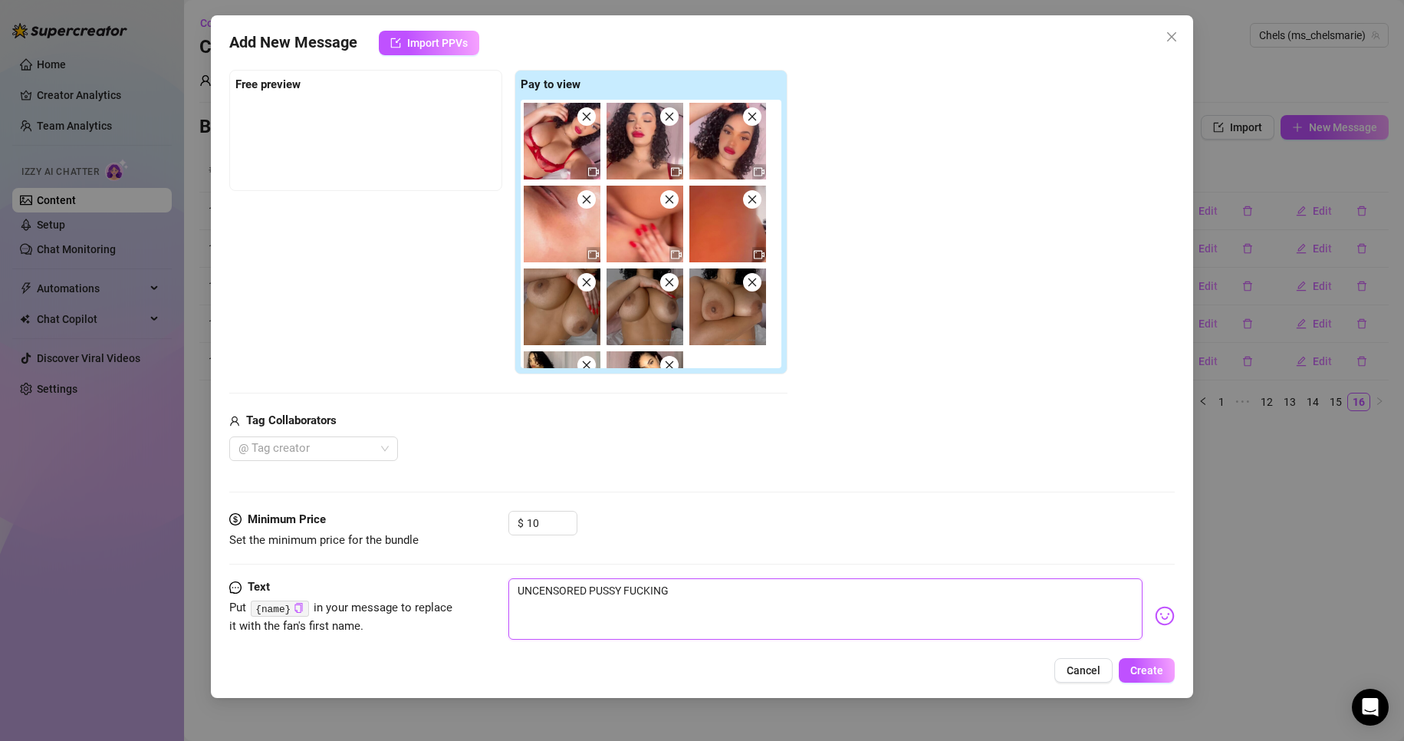
type textarea "UNCENSORED PUSSY FUCKING"
type textarea "UNCENSORED PUSSY FUCKING B"
type textarea "UNCENSORED PUSSY FUCKING BU"
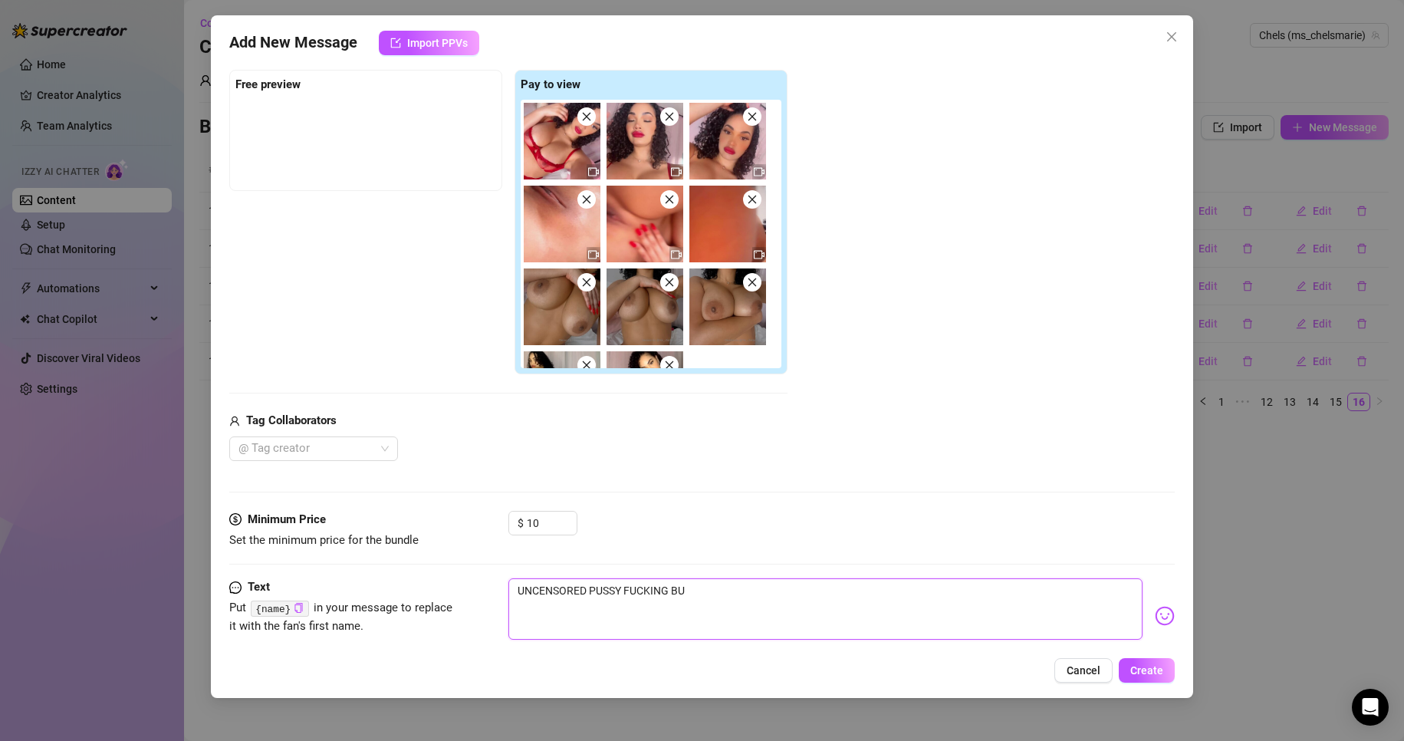
type textarea "UNCENSORED PUSSY FUCKING BUN"
type textarea "UNCENSORED PUSSY FUCKING BUND"
type textarea "UNCENSORED PUSSY FUCKING BUNDL"
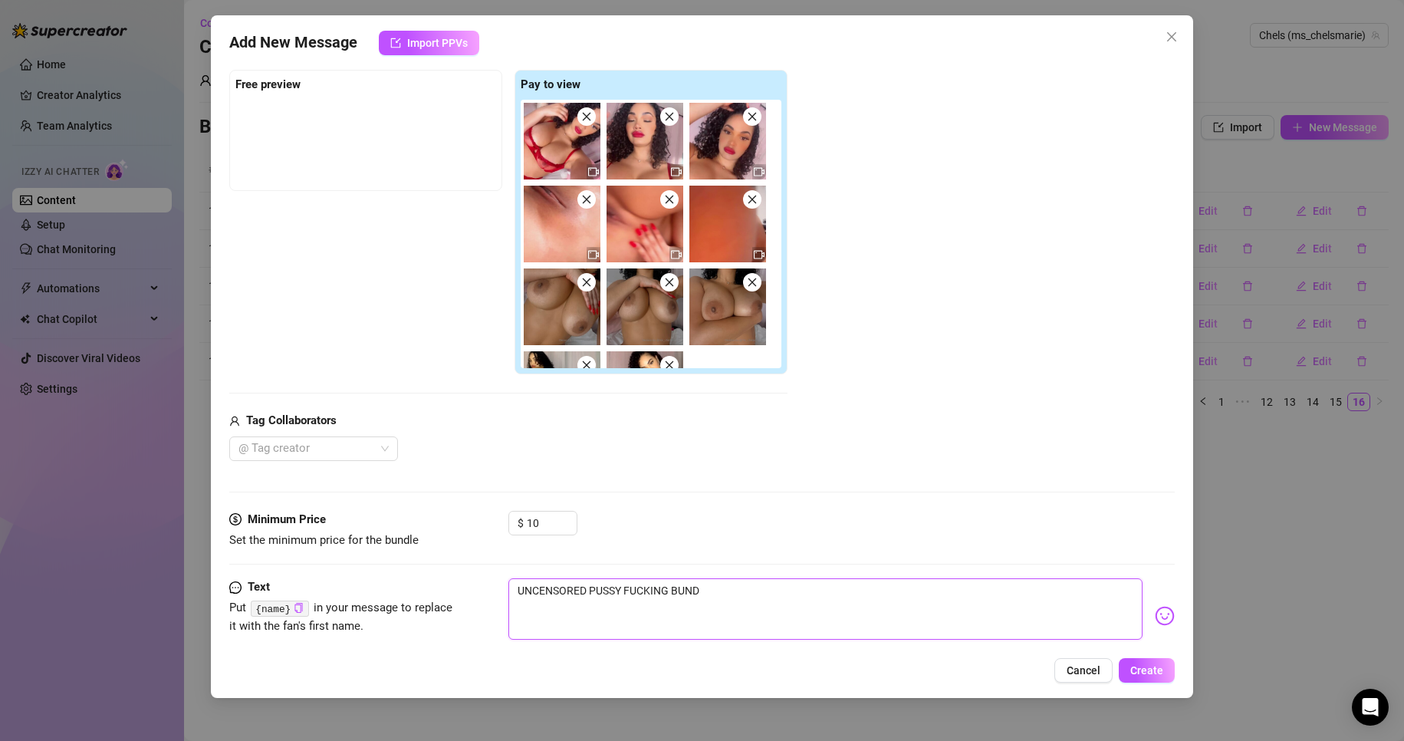
type textarea "UNCENSORED PUSSY FUCKING BUNDL"
type textarea "UNCENSORED PUSSY FUCKING BUNDLE"
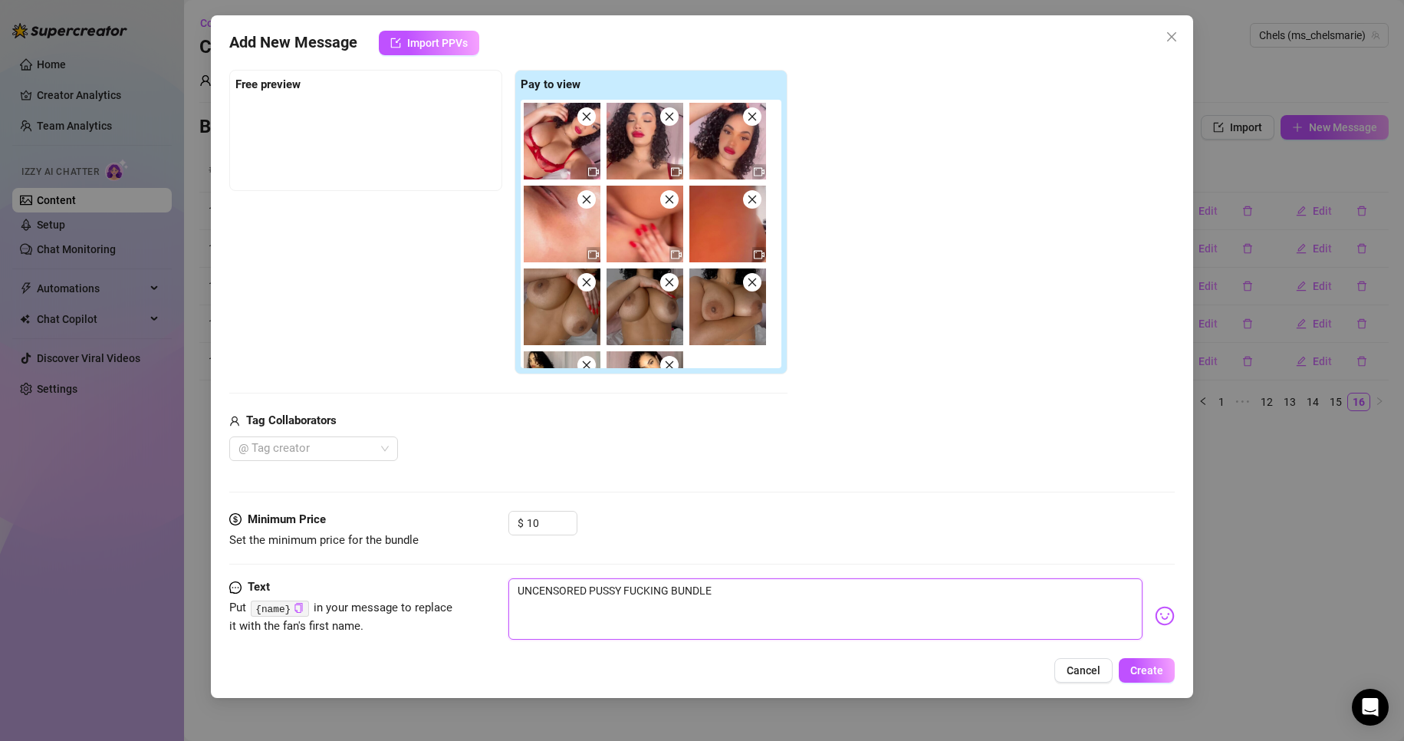
type textarea "UNCENSORED PUSSY FUCKING BUNDLE R"
type textarea "UNCENSORED PUSSY FUCKING BUNDLE Ra"
type textarea "UNCENSORED PUSSY FUCKING BUNDLE Raw"
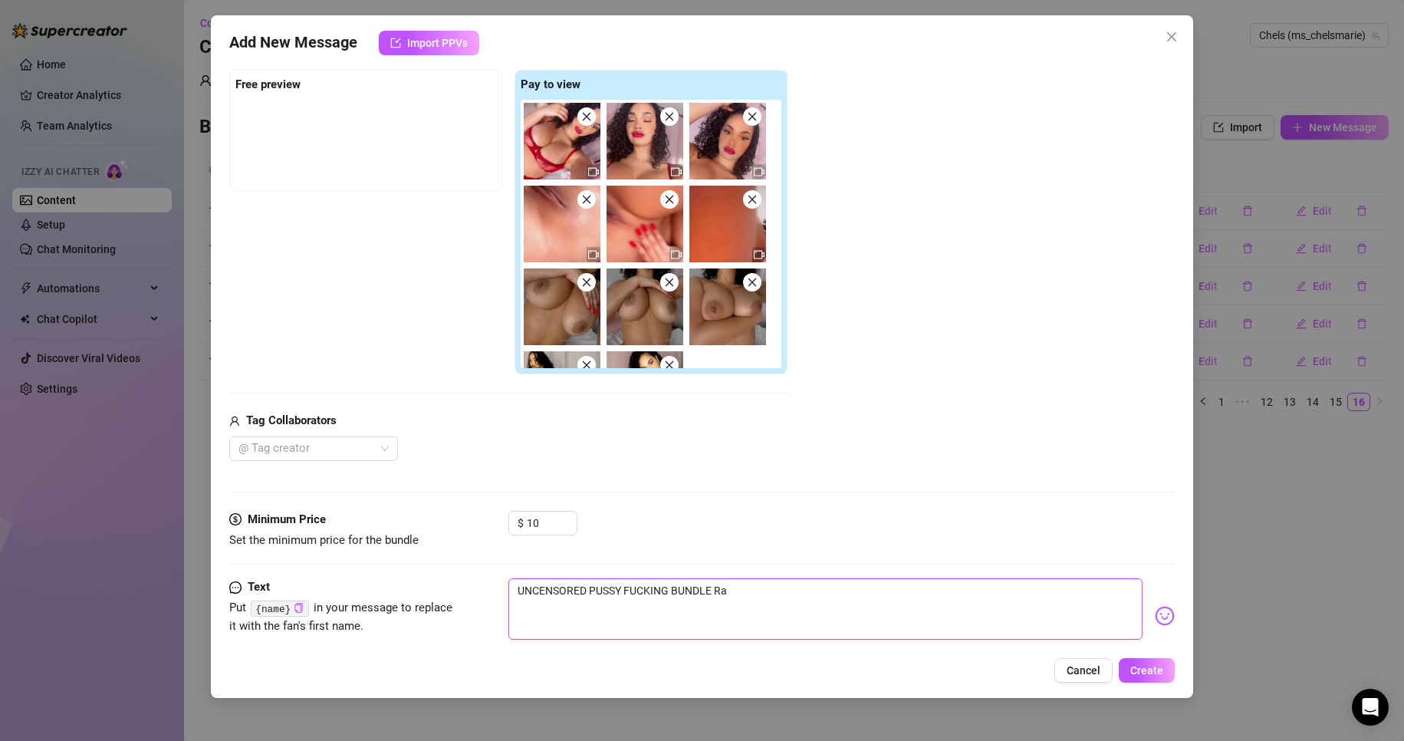
type textarea "UNCENSORED PUSSY FUCKING BUNDLE Raw"
type textarea "UNCENSORED PUSSY FUCKING BUNDLE Raw."
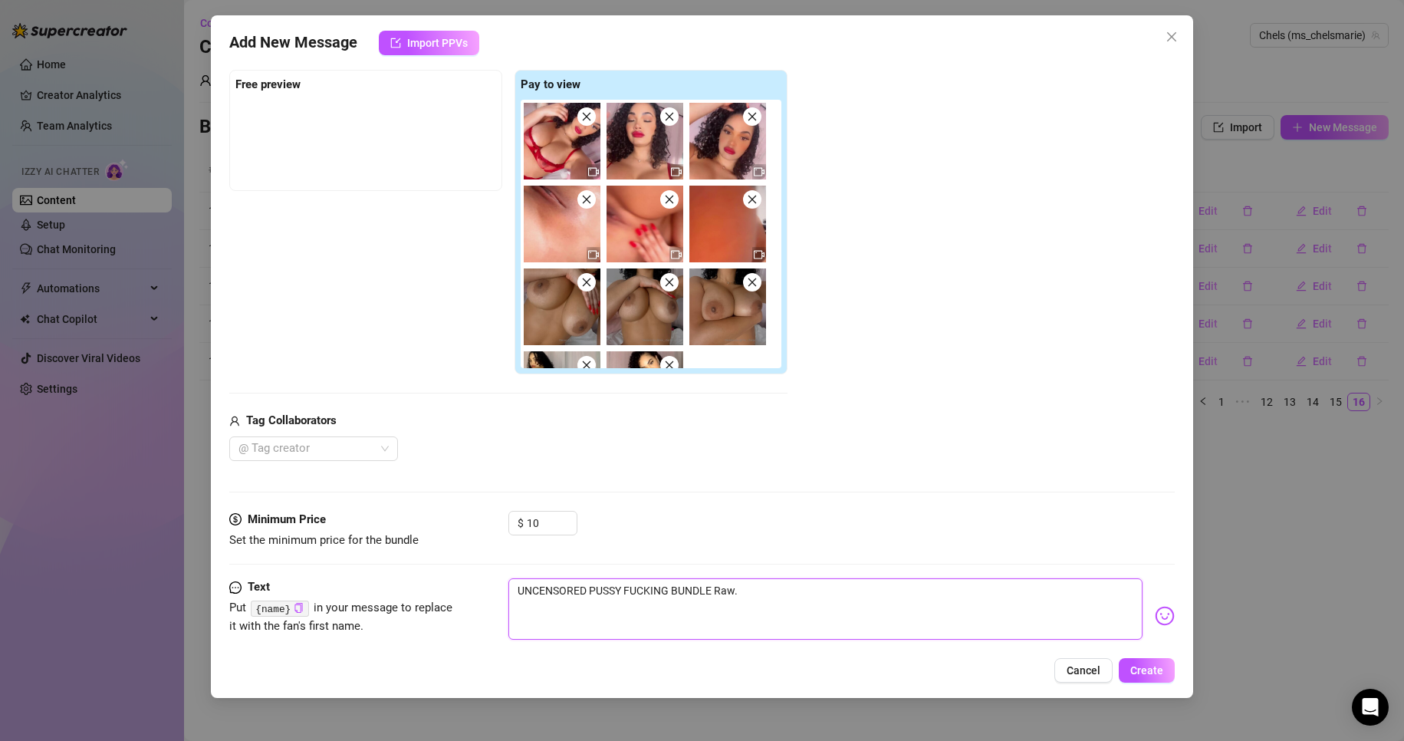
type textarea "UNCENSORED PUSSY FUCKING BUNDLE Raw. U"
type textarea "UNCENSORED PUSSY FUCKING BUNDLE Raw. Un"
type textarea "UNCENSORED PUSSY FUCKING BUNDLE Raw. Unc"
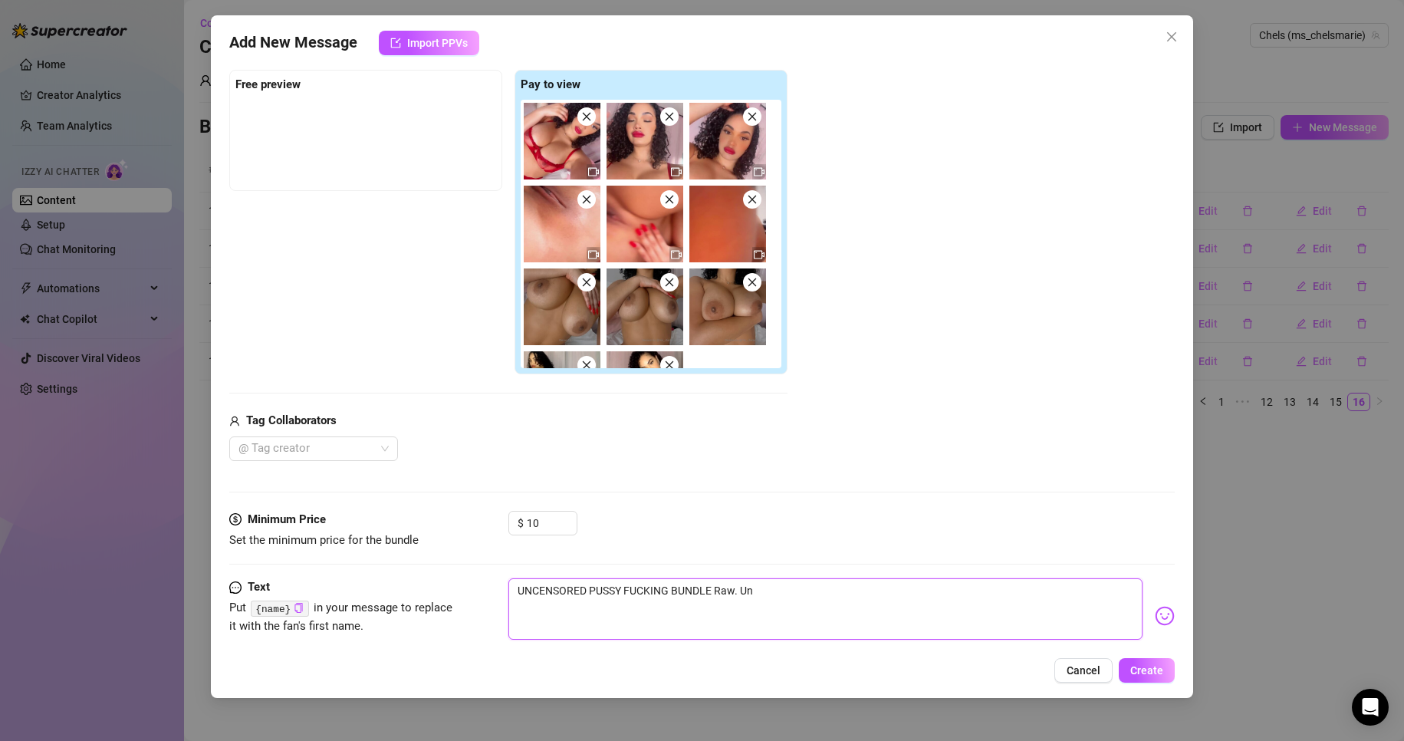
type textarea "UNCENSORED PUSSY FUCKING BUNDLE Raw. Unc"
type textarea "UNCENSORED PUSSY FUCKING BUNDLE Raw. Uncu"
type textarea "UNCENSORED PUSSY FUCKING BUNDLE Raw. Uncut"
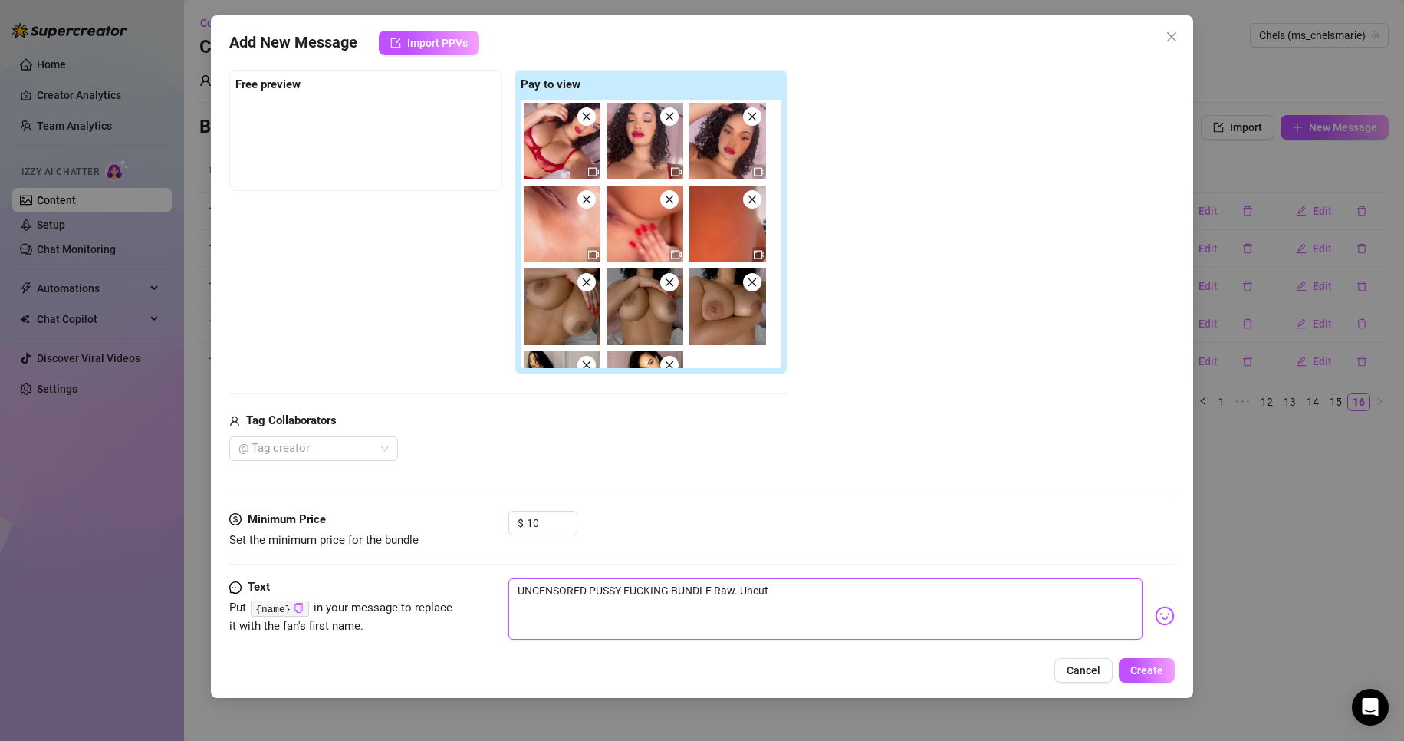
type textarea "UNCENSORED PUSSY FUCKING BUNDLE Raw. Uncut."
type textarea "UNCENSORED PUSSY FUCKING BUNDLE Raw. Uncut. N"
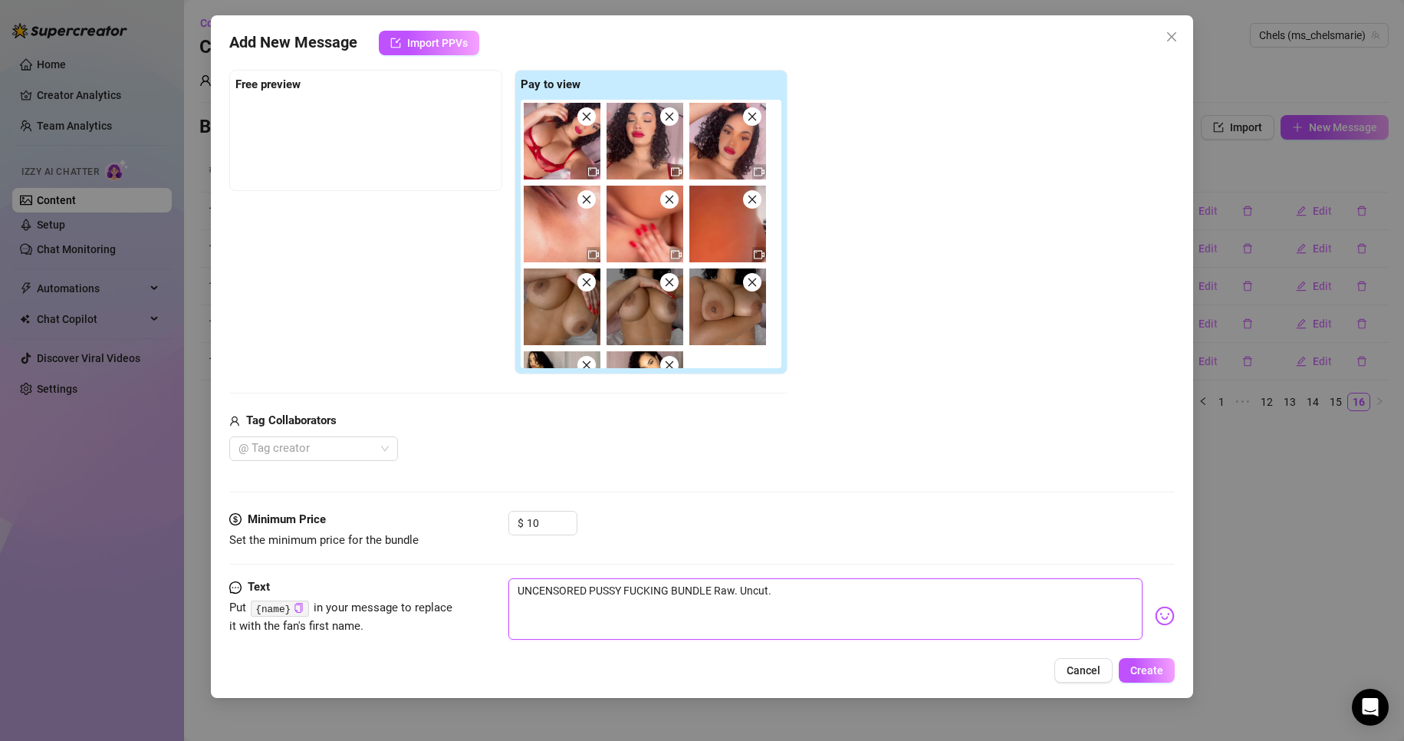
type textarea "UNCENSORED PUSSY FUCKING BUNDLE Raw. Uncut. N"
type textarea "UNCENSORED PUSSY FUCKING BUNDLE Raw. Uncut. No"
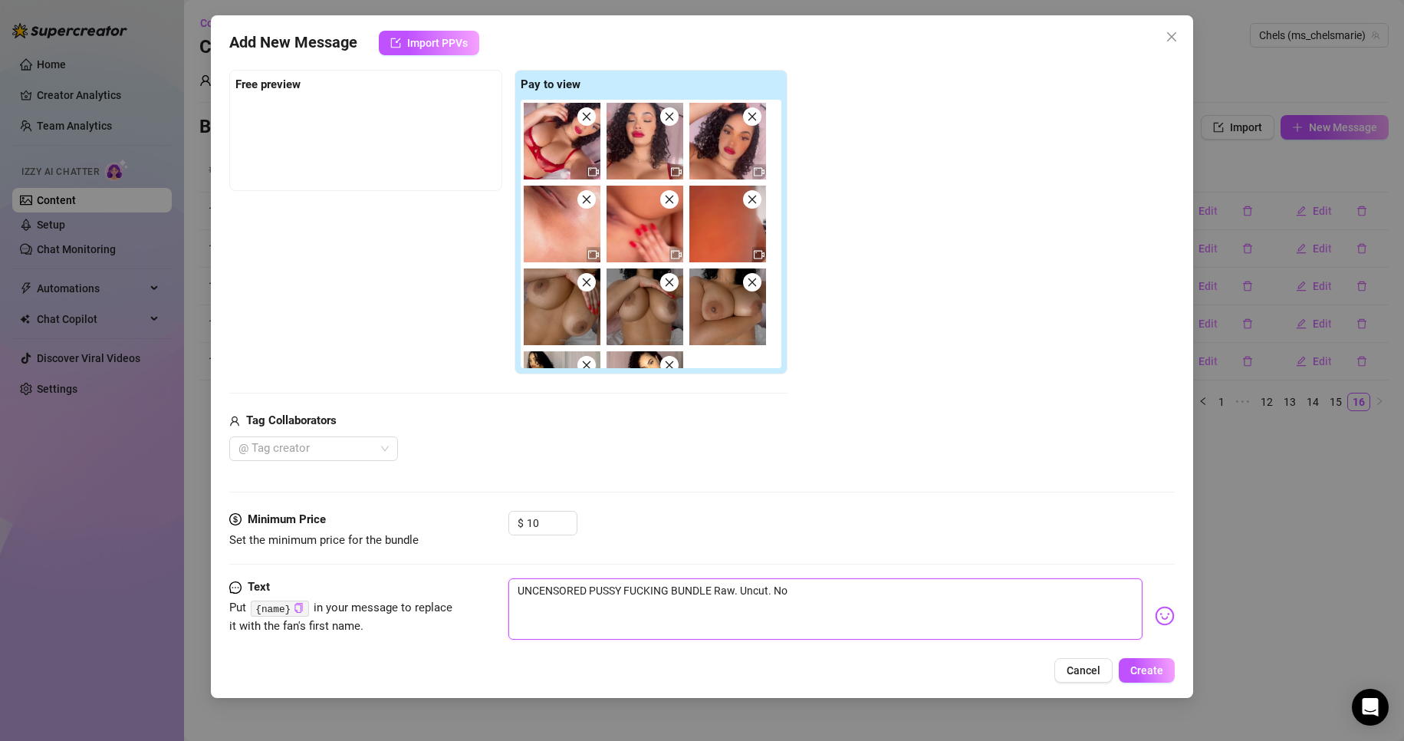
type textarea "UNCENSORED PUSSY FUCKING BUNDLE Raw. Uncut. No f"
type textarea "UNCENSORED PUSSY FUCKING BUNDLE Raw. Uncut. No fi"
type textarea "UNCENSORED PUSSY FUCKING BUNDLE Raw. Uncut. No fil"
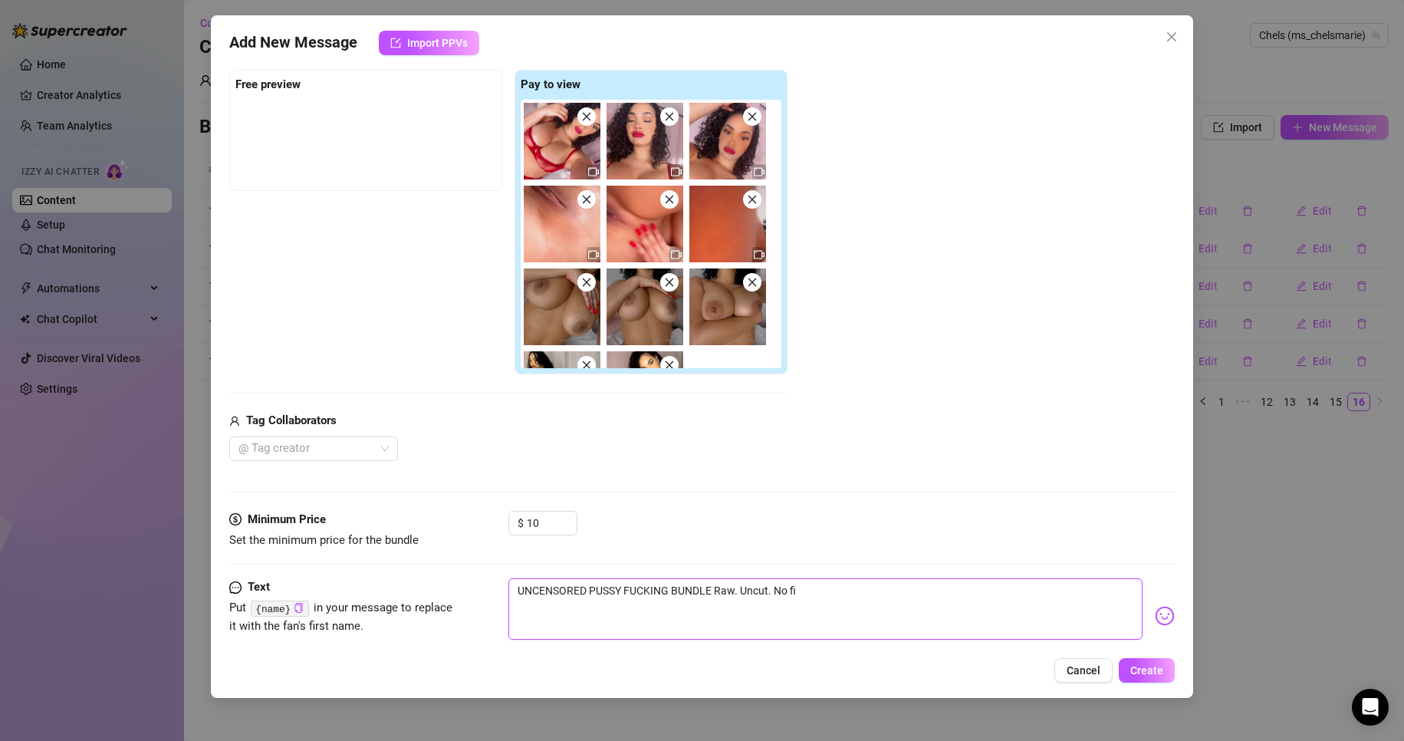
type textarea "UNCENSORED PUSSY FUCKING BUNDLE Raw. Uncut. No fil"
type textarea "UNCENSORED PUSSY FUCKING BUNDLE Raw. Uncut. No filt"
type textarea "UNCENSORED PUSSY FUCKING BUNDLE Raw. Uncut. No filte"
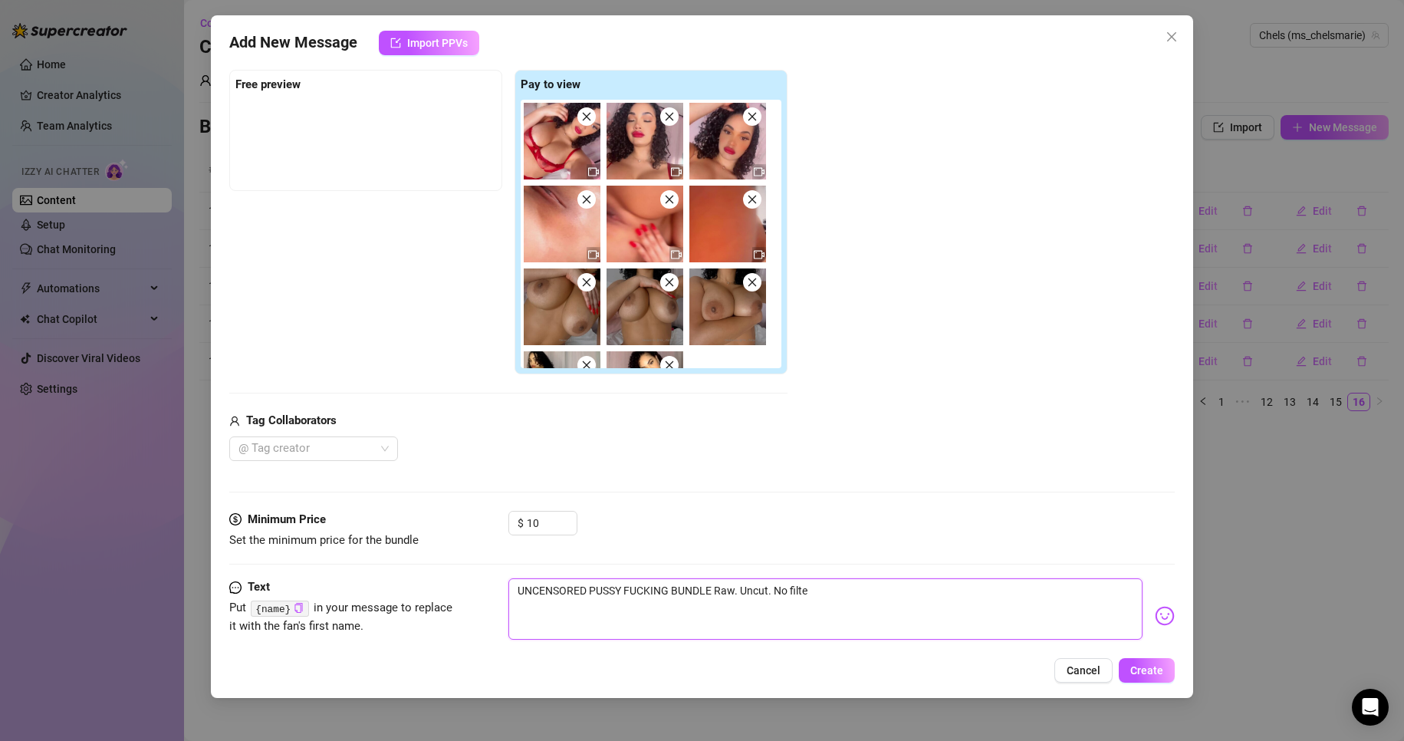
type textarea "UNCENSORED PUSSY FUCKING BUNDLE Raw. Uncut. No filter"
type textarea "UNCENSORED PUSSY FUCKING BUNDLE Raw. Uncut. No filters"
type textarea "UNCENSORED PUSSY FUCKING BUNDLE Raw. Uncut. No filters."
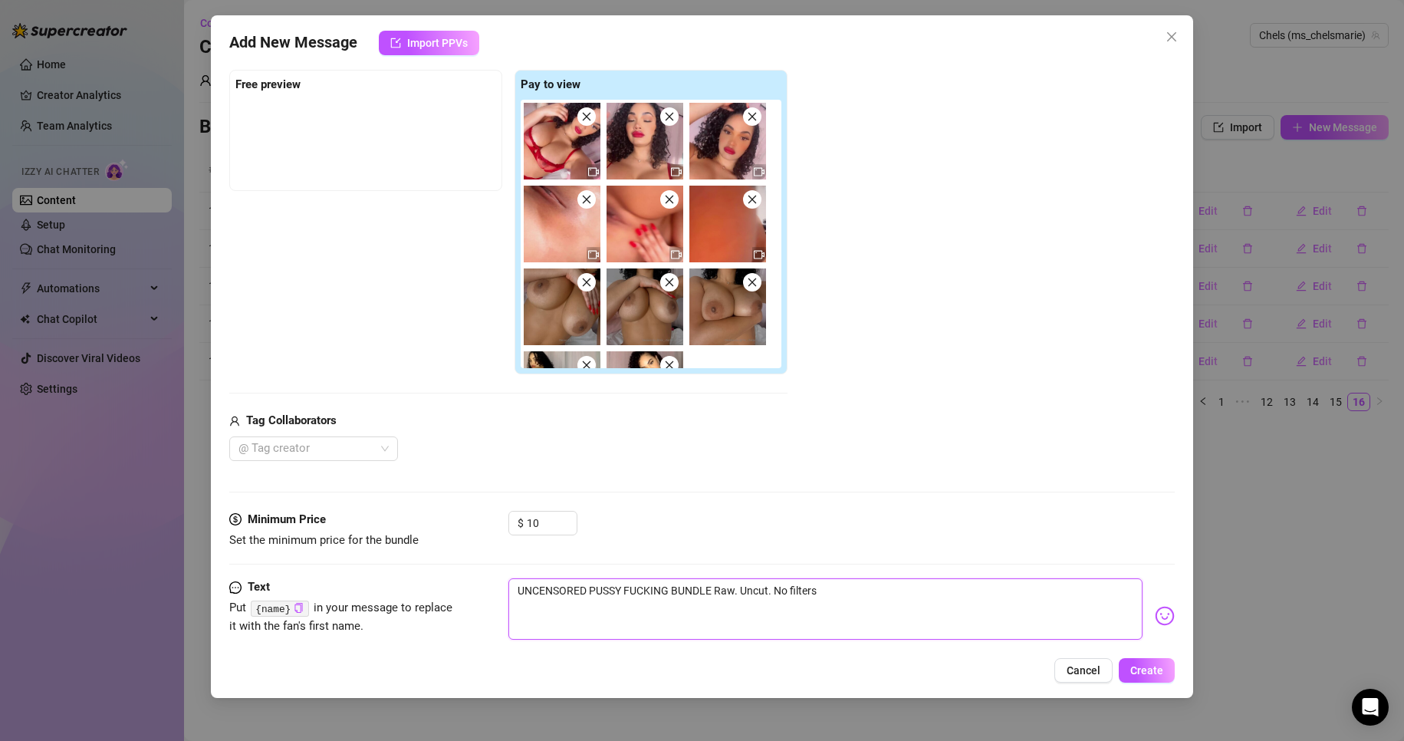
type textarea "UNCENSORED PUSSY FUCKING BUNDLE Raw. Uncut. No filters."
type textarea "UNCENSORED PUSSY FUCKING BUNDLE Raw. Uncut. No filters. J"
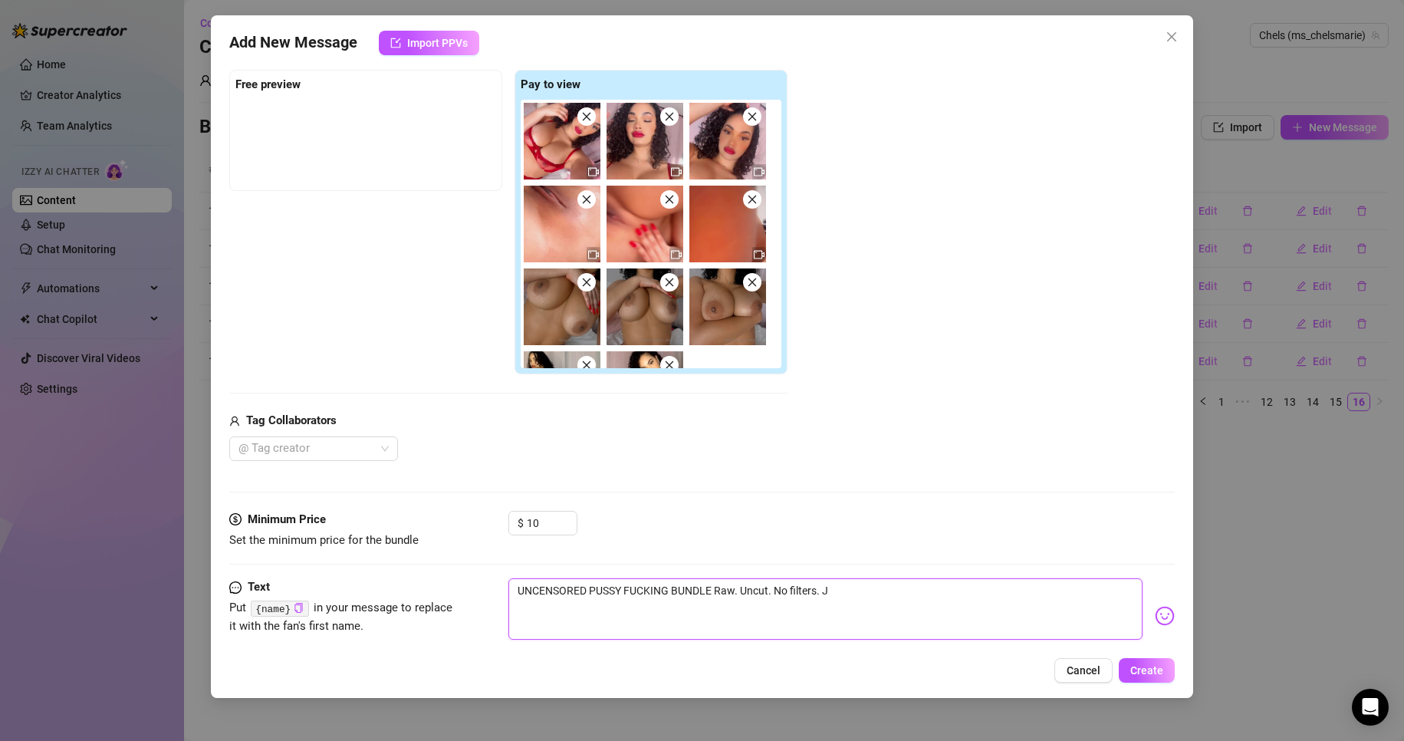
type textarea "UNCENSORED PUSSY FUCKING BUNDLE Raw. Uncut. No filters. Ju"
type textarea "UNCENSORED PUSSY FUCKING BUNDLE Raw. Uncut. No filters. Jus"
type textarea "UNCENSORED PUSSY FUCKING BUNDLE Raw. Uncut. No filters. Just"
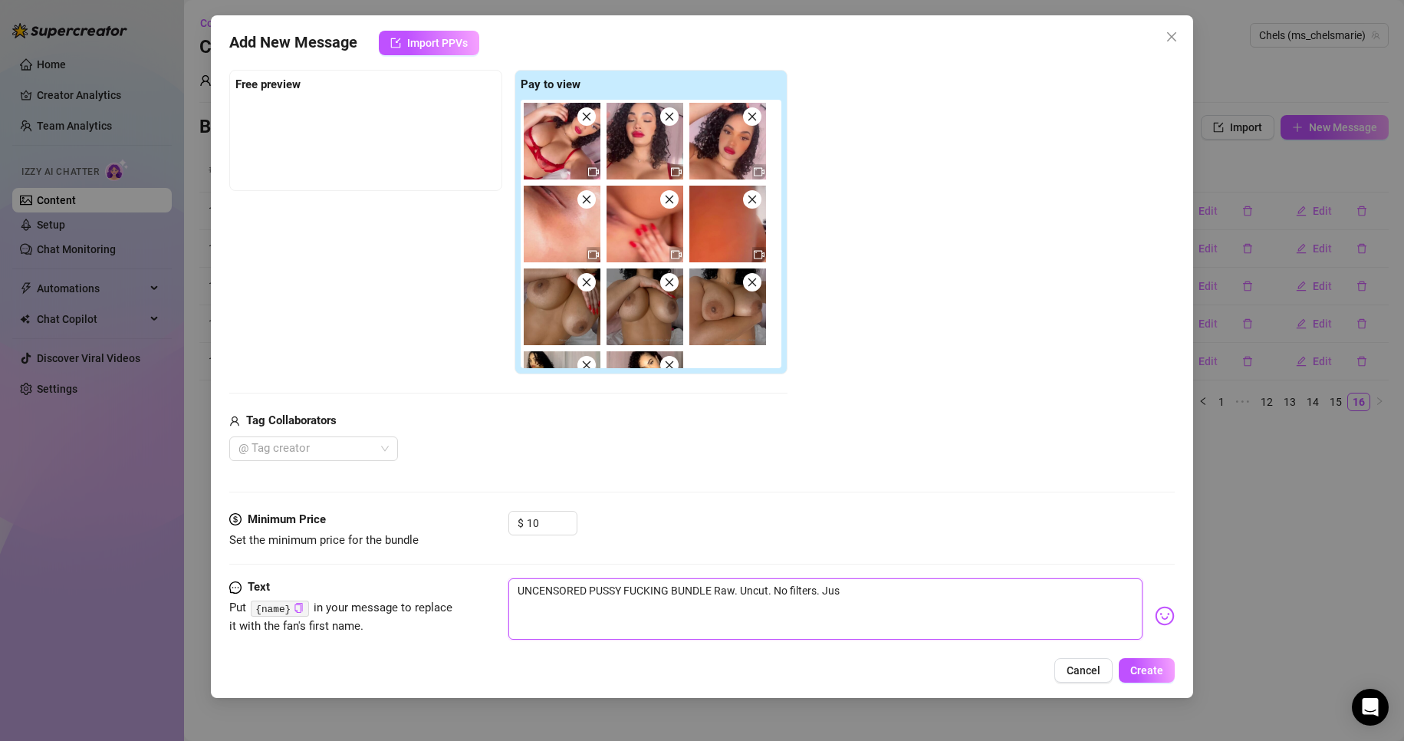
type textarea "UNCENSORED PUSSY FUCKING BUNDLE Raw. Uncut. No filters. Just"
type textarea "UNCENSORED PUSSY FUCKING BUNDLE Raw. Uncut. No filters. Just p"
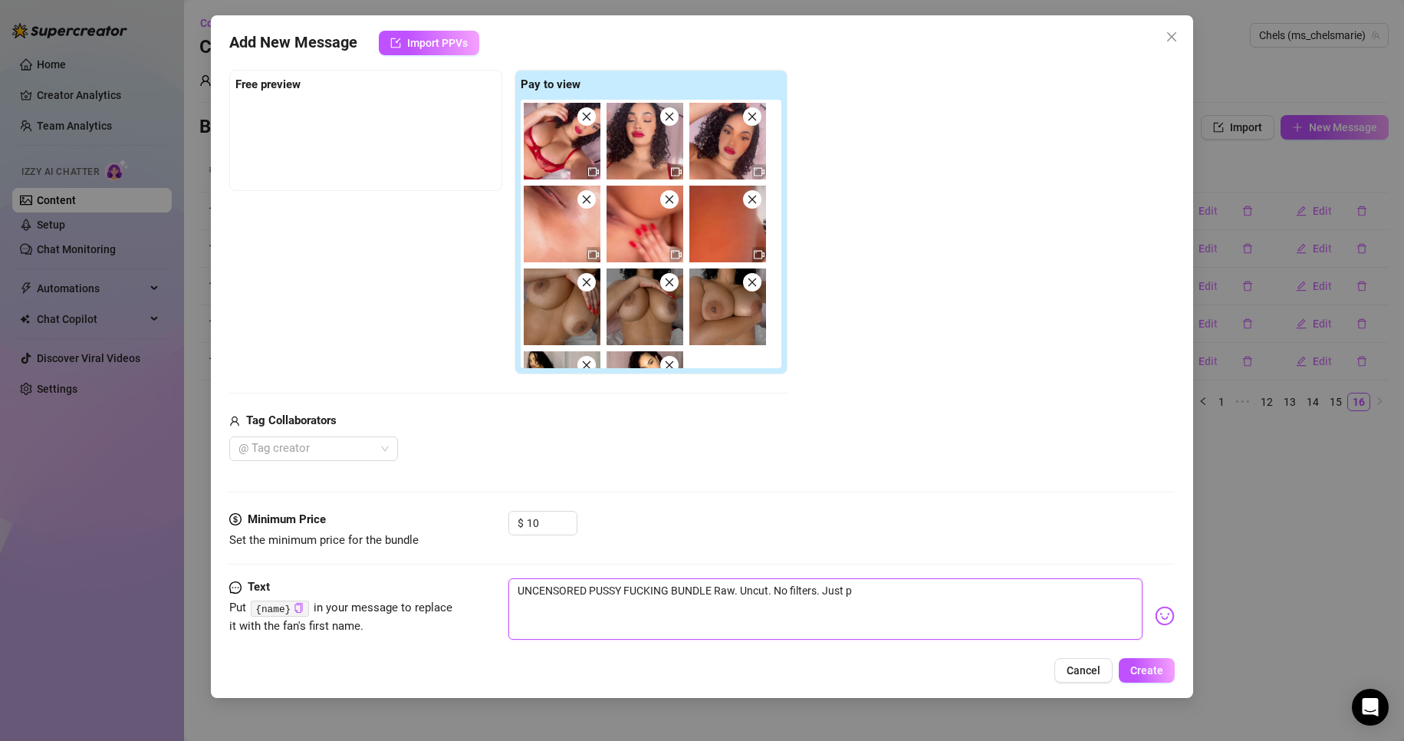
type textarea "UNCENSORED PUSSY FUCKING BUNDLE Raw. Uncut. No filters. Just pu"
type textarea "UNCENSORED PUSSY FUCKING BUNDLE Raw. Uncut. No filters. Just pur"
type textarea "UNCENSORED PUSSY FUCKING BUNDLE Raw. Uncut. No filters. Just pure"
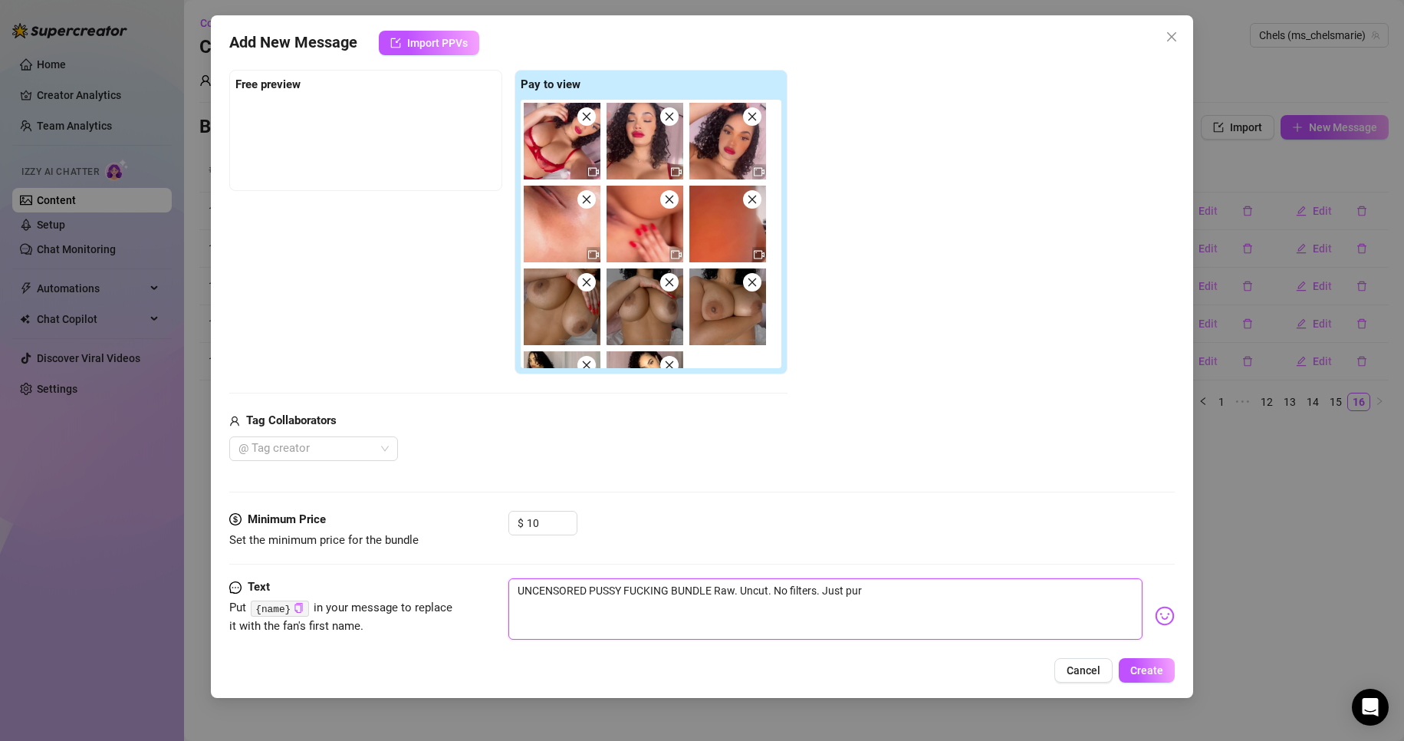
type textarea "UNCENSORED PUSSY FUCKING BUNDLE Raw. Uncut. No filters. Just pure"
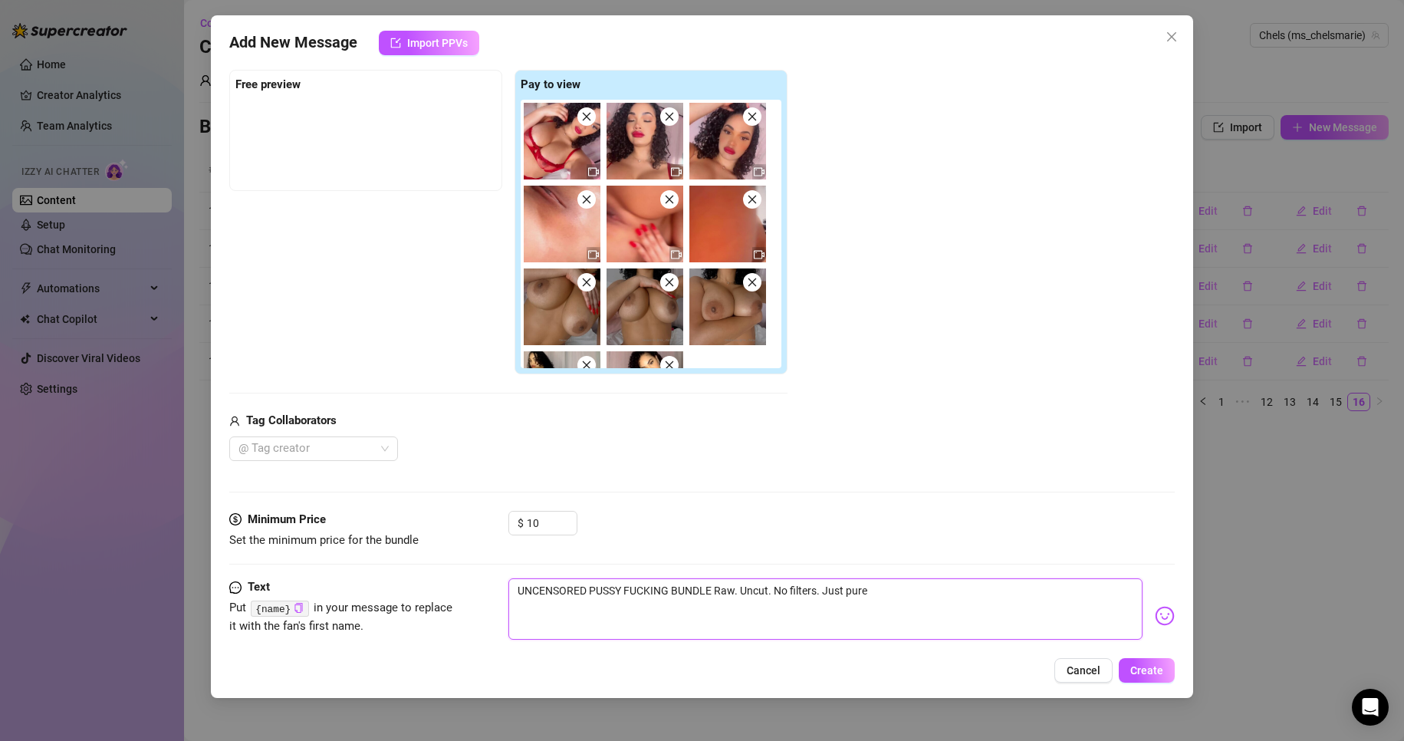
type textarea "UNCENSORED PUSSY FUCKING BUNDLE Raw. Uncut. No filters. Just pure,"
type textarea "UNCENSORED PUSSY FUCKING BUNDLE Raw. Uncut. No filters. Just pure, n"
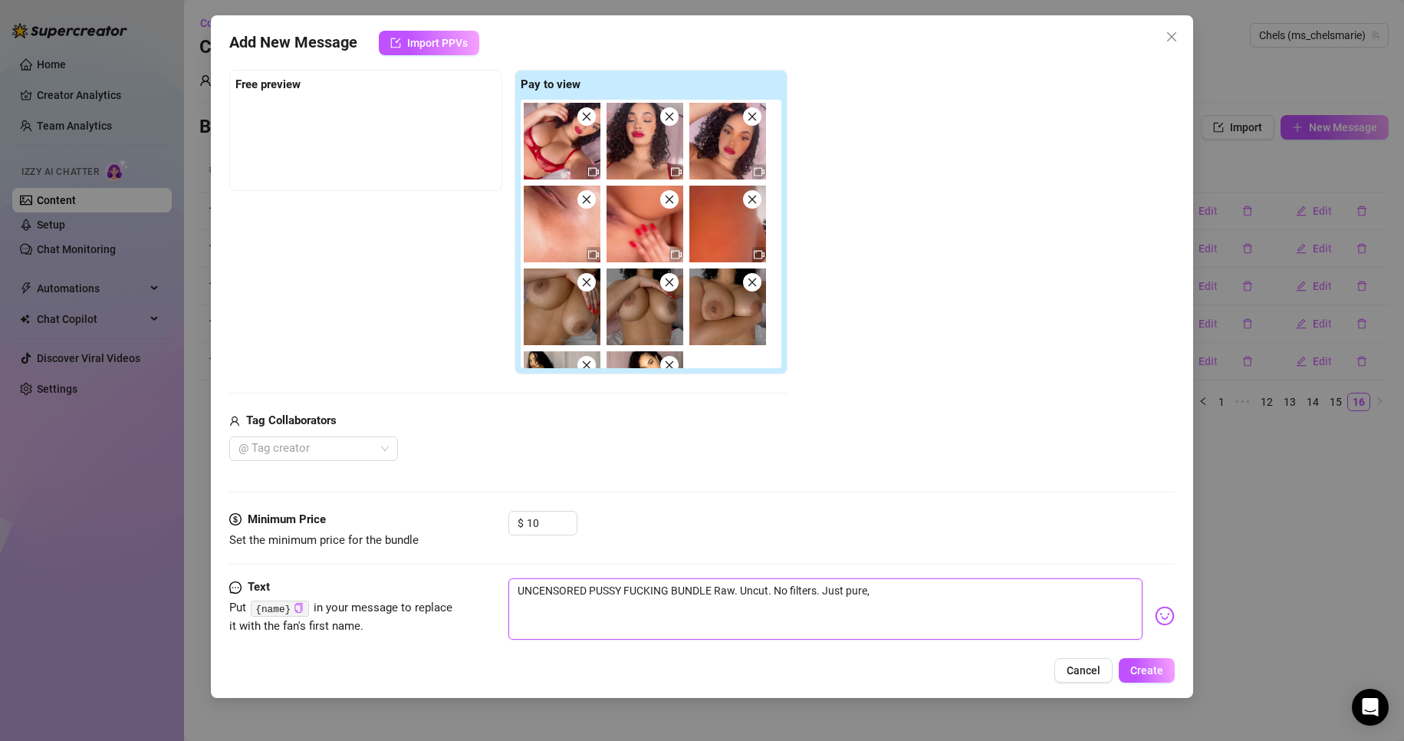
type textarea "UNCENSORED PUSSY FUCKING BUNDLE Raw. Uncut. No filters. Just pure, n"
type textarea "UNCENSORED PUSSY FUCKING BUNDLE Raw. Uncut. No filters. Just pure, na"
type textarea "UNCENSORED PUSSY FUCKING BUNDLE Raw. Uncut. No filters. Just pure, nas"
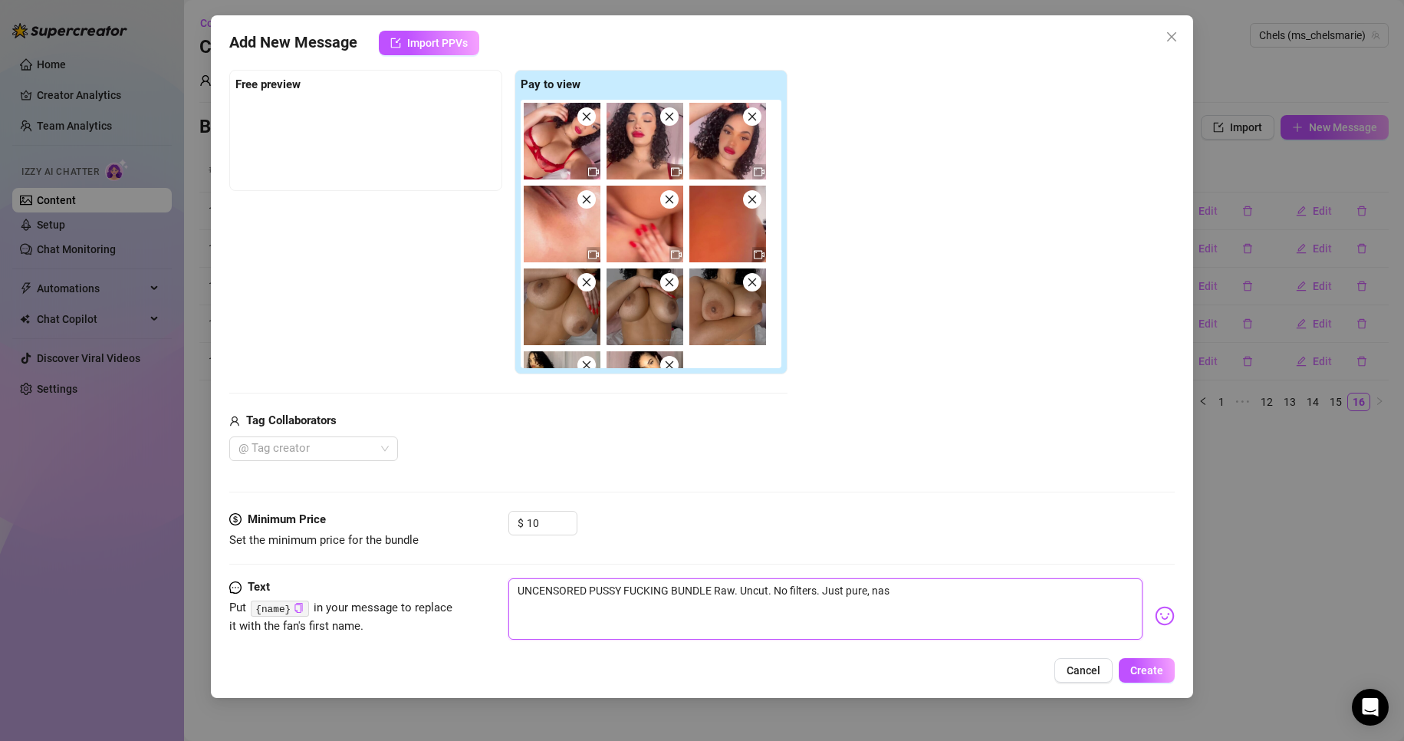
type textarea "UNCENSORED PUSSY FUCKING BUNDLE Raw. Uncut. No filters. Just pure, nast"
type textarea "UNCENSORED PUSSY FUCKING BUNDLE Raw. Uncut. No filters. Just pure, nasty"
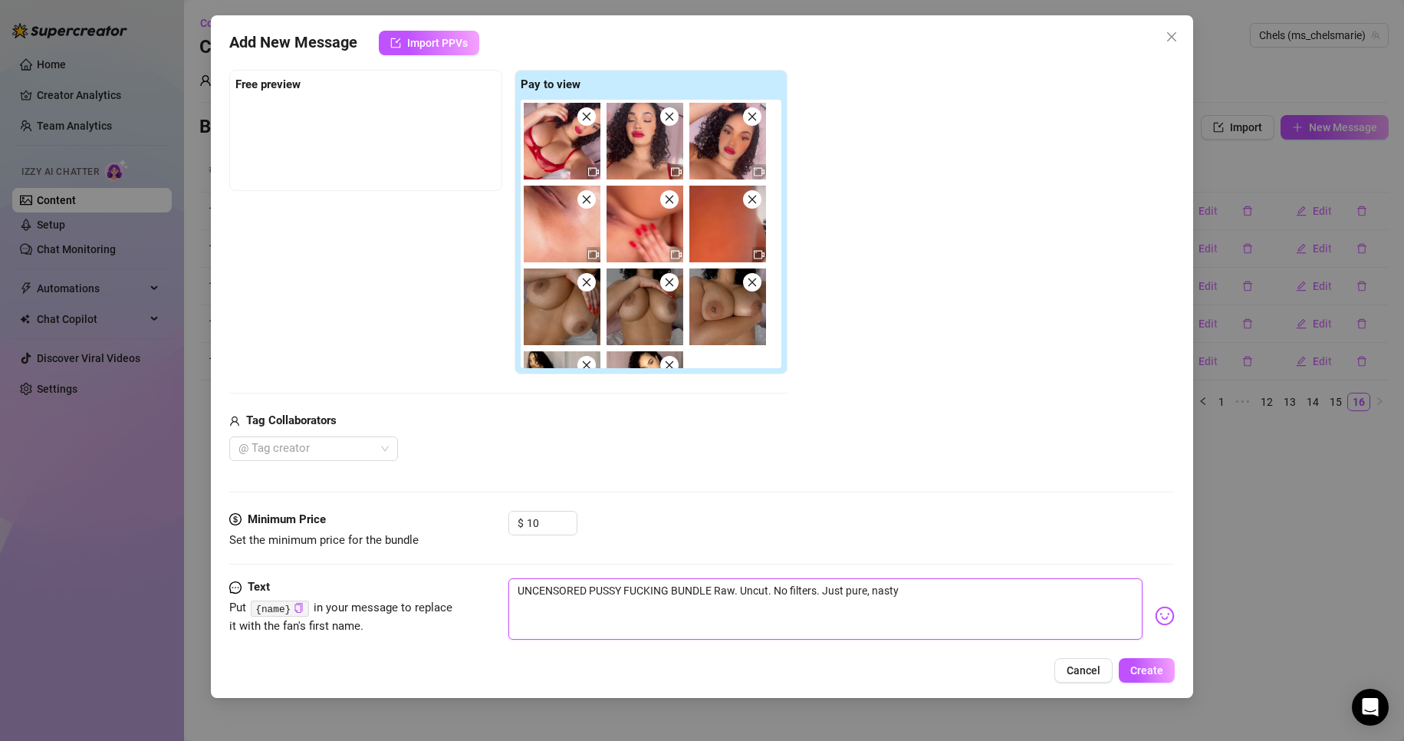
type textarea "UNCENSORED PUSSY FUCKING BUNDLE Raw. Uncut. No filters. Just pure, nasty"
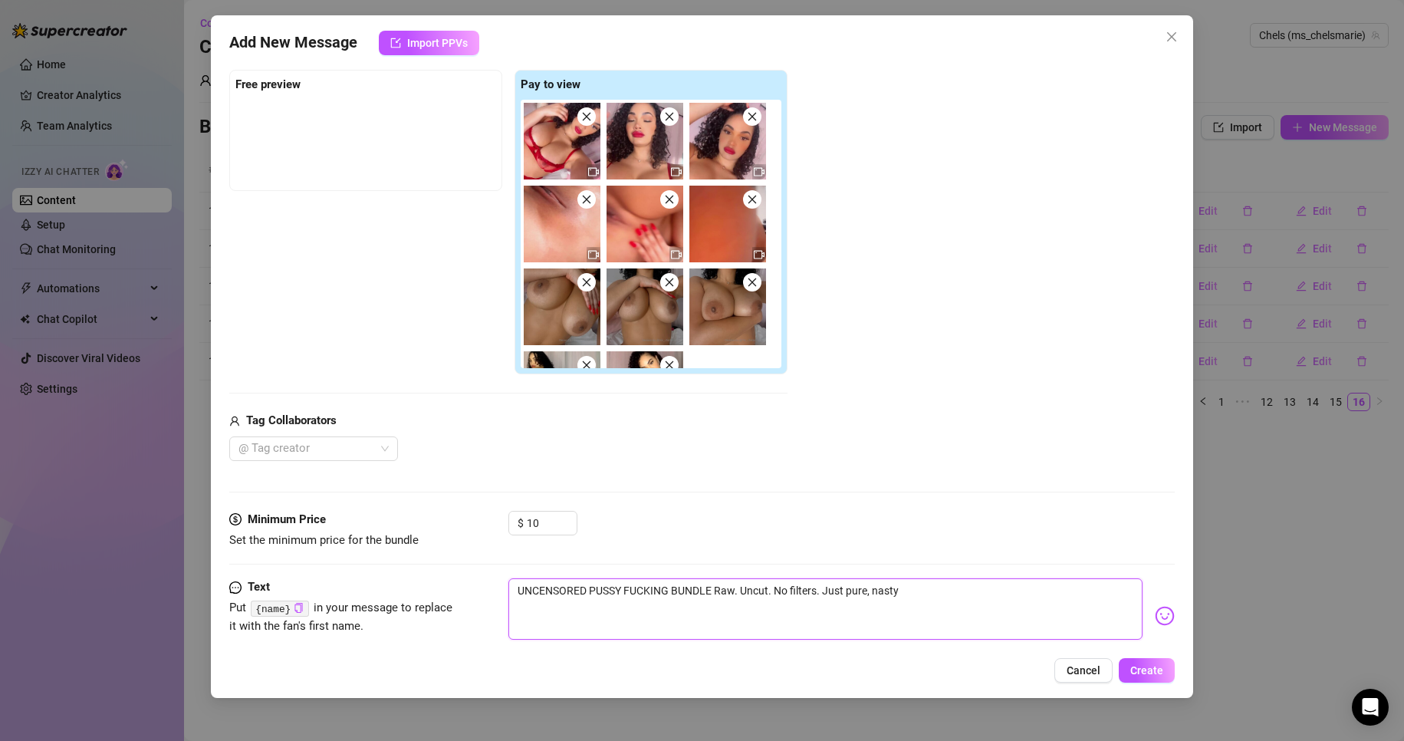
type textarea "UNCENSORED PUSSY FUCKING BUNDLE Raw. Uncut. No filters. Just pure, nasty a"
type textarea "UNCENSORED PUSSY FUCKING BUNDLE Raw. Uncut. No filters. Just pure, nasty ac"
type textarea "UNCENSORED PUSSY FUCKING BUNDLE Raw. Uncut. No filters. Just pure, nasty act"
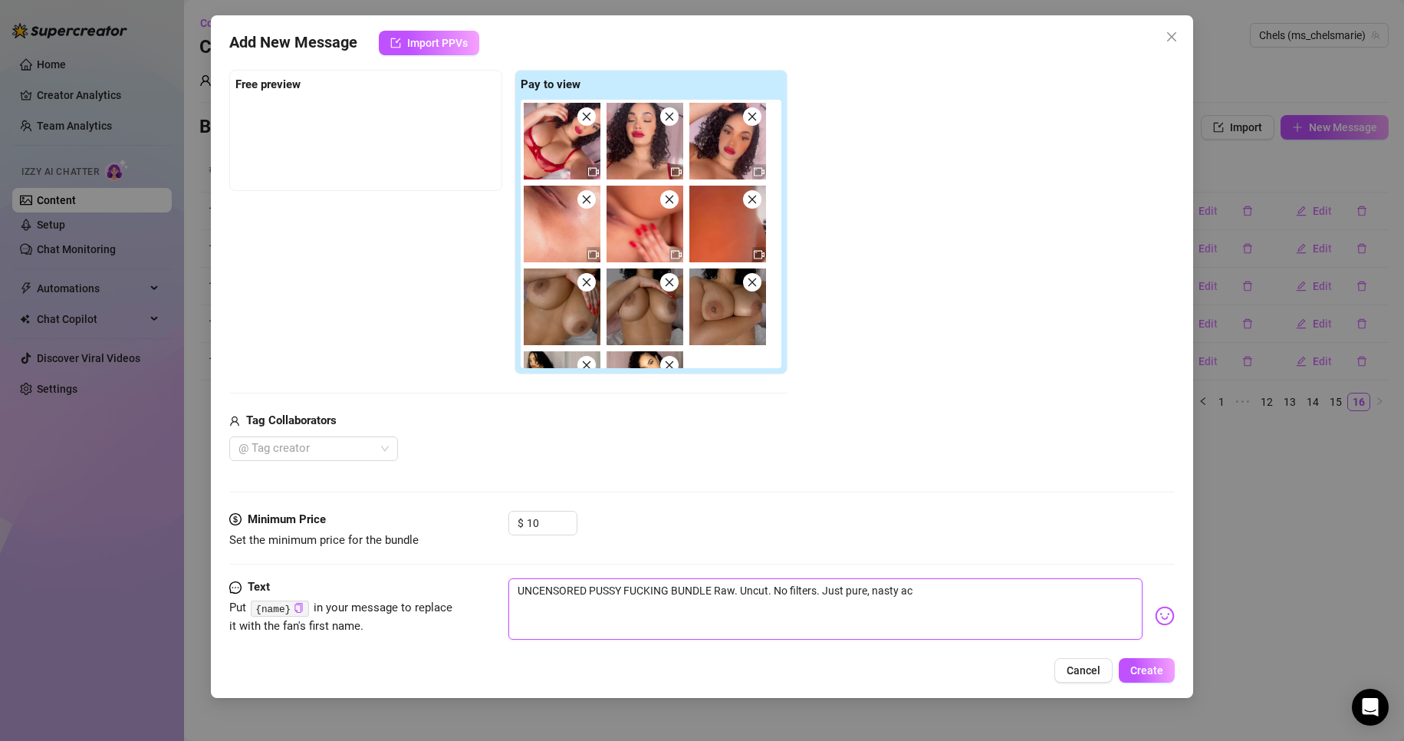
type textarea "UNCENSORED PUSSY FUCKING BUNDLE Raw. Uncut. No filters. Just pure, nasty act"
type textarea "UNCENSORED PUSSY FUCKING BUNDLE Raw. Uncut. No filters. Just pure, nasty acti"
type textarea "UNCENSORED PUSSY FUCKING BUNDLE Raw. Uncut. No filters. Just pure, nasty actio"
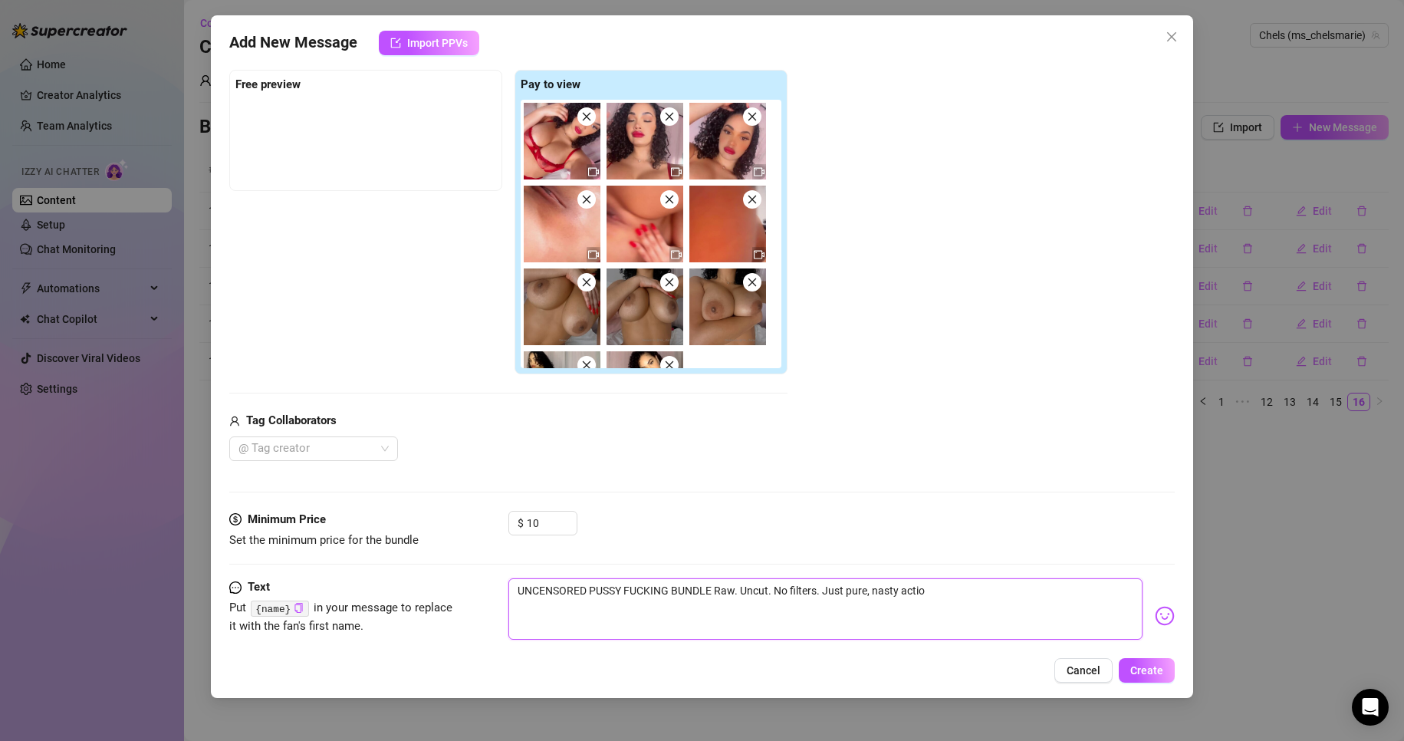
type textarea "UNCENSORED PUSSY FUCKING BUNDLE Raw. Uncut. No filters. Just pure, nasty action"
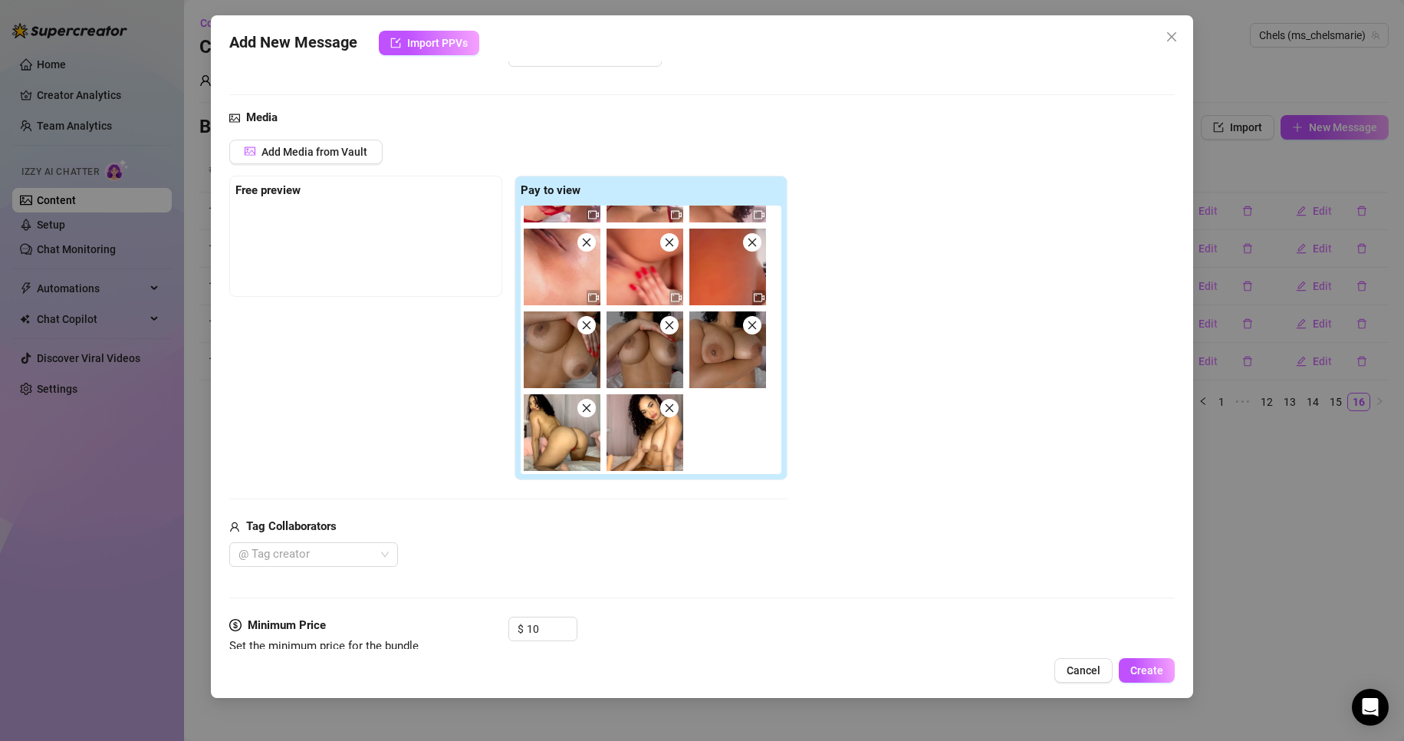
scroll to position [56, 0]
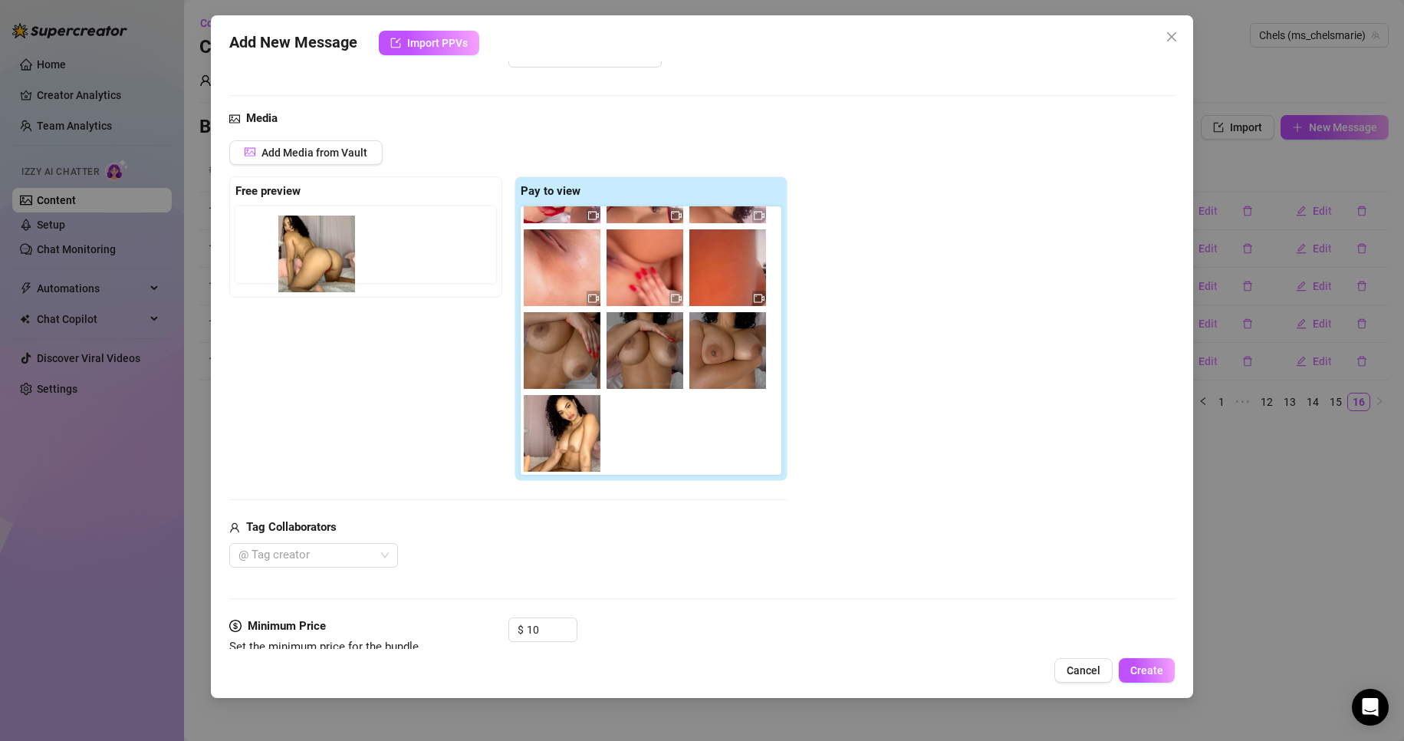
drag, startPoint x: 551, startPoint y: 427, endPoint x: 294, endPoint y: 244, distance: 316.1
click at [294, 244] on div "Free preview Pay to view" at bounding box center [508, 328] width 558 height 305
drag, startPoint x: 555, startPoint y: 427, endPoint x: 261, endPoint y: 209, distance: 366.1
click at [261, 209] on div "Free preview Pay to view" at bounding box center [508, 328] width 558 height 305
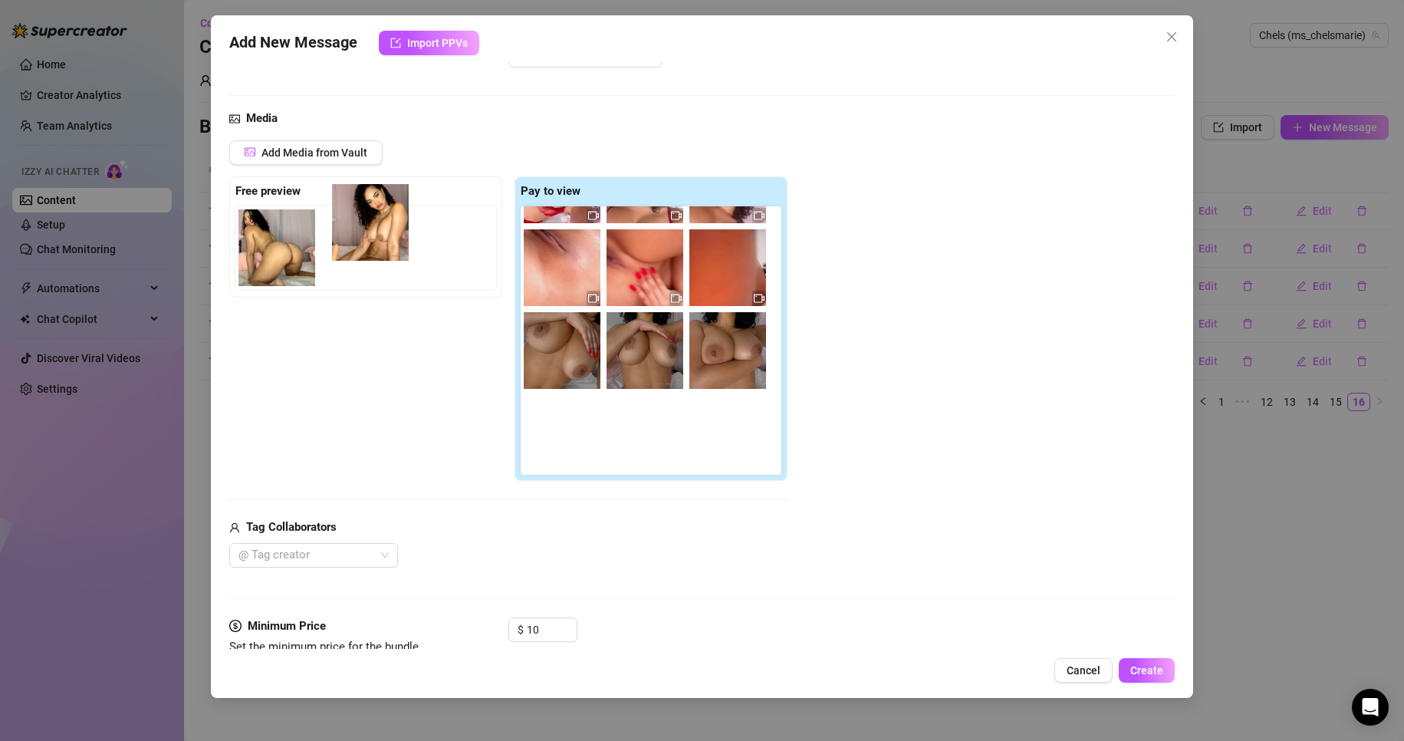
drag, startPoint x: 564, startPoint y: 415, endPoint x: 365, endPoint y: 205, distance: 289.0
click at [365, 205] on div "Free preview Pay to view" at bounding box center [508, 328] width 558 height 305
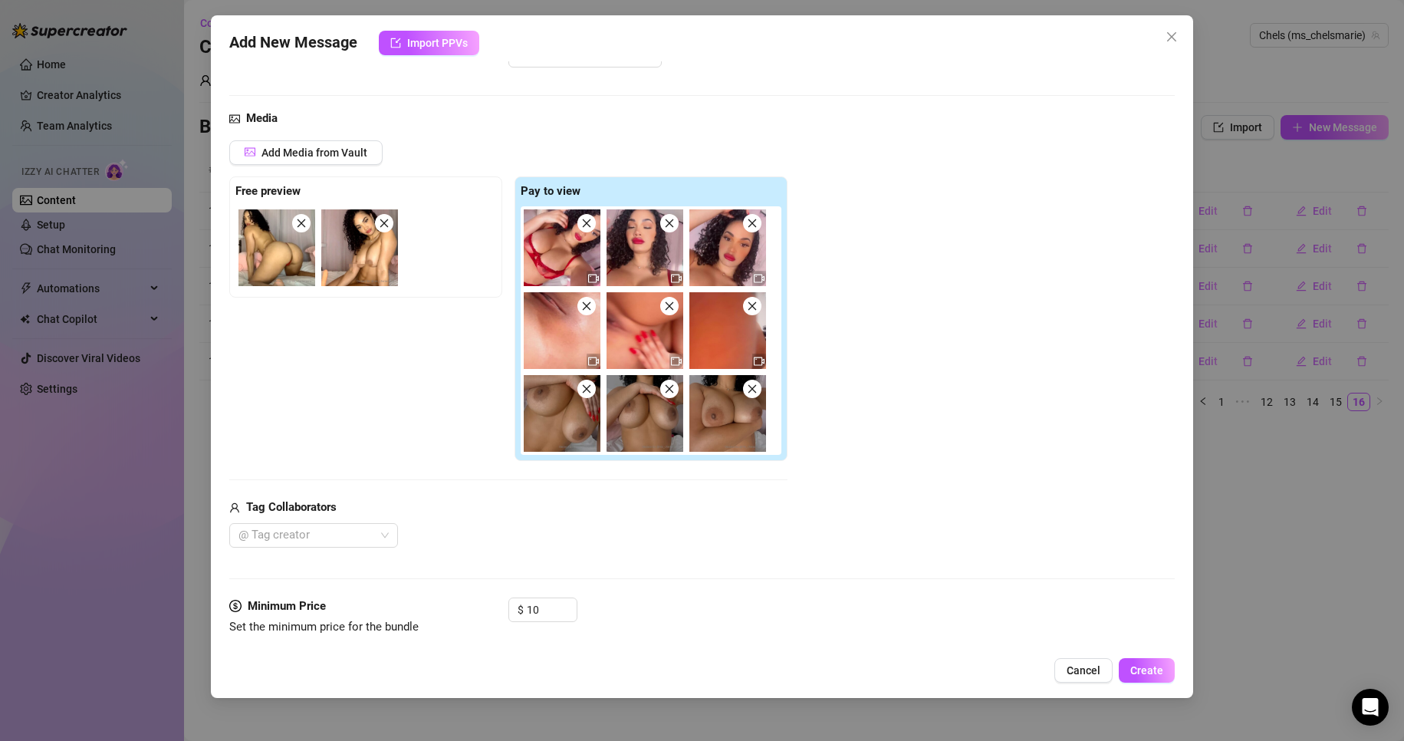
scroll to position [0, 0]
click at [347, 160] on button "Add Media from Vault" at bounding box center [305, 152] width 153 height 25
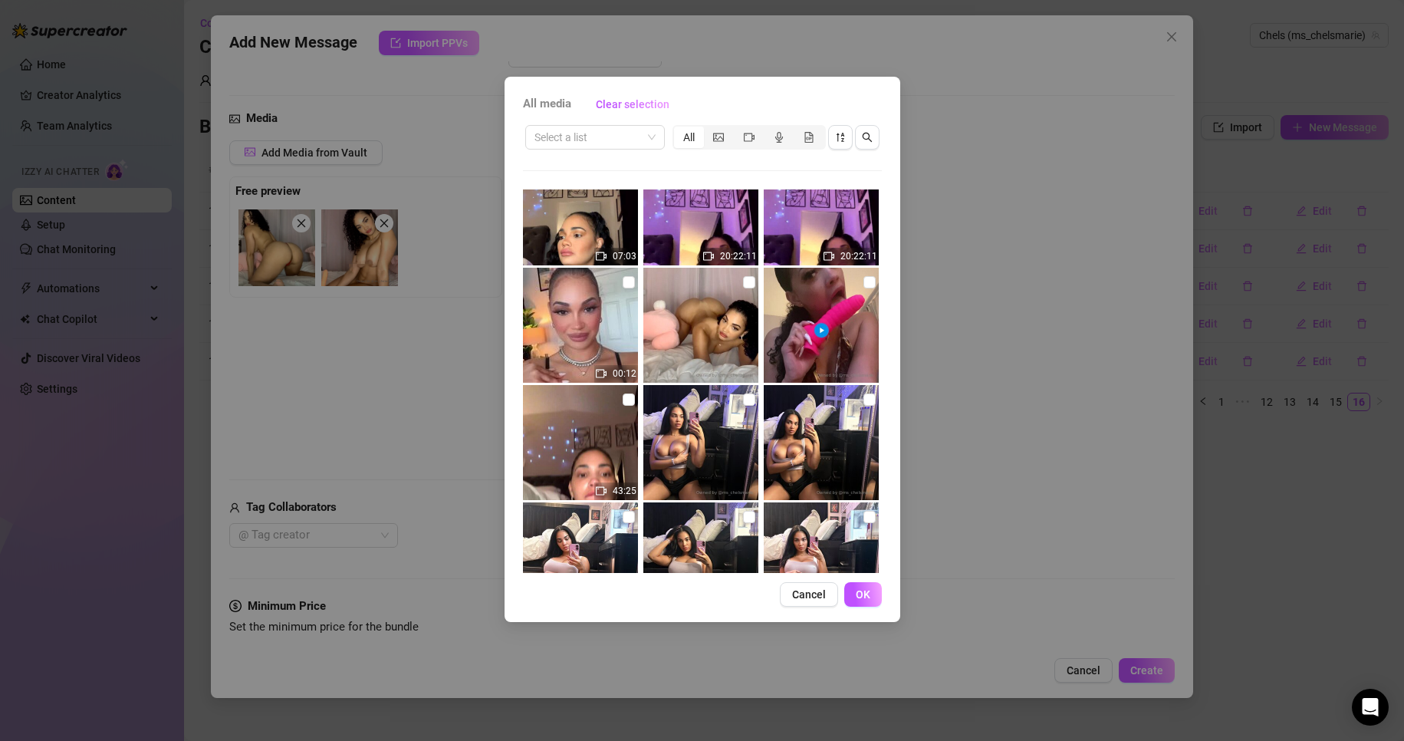
scroll to position [3204, 0]
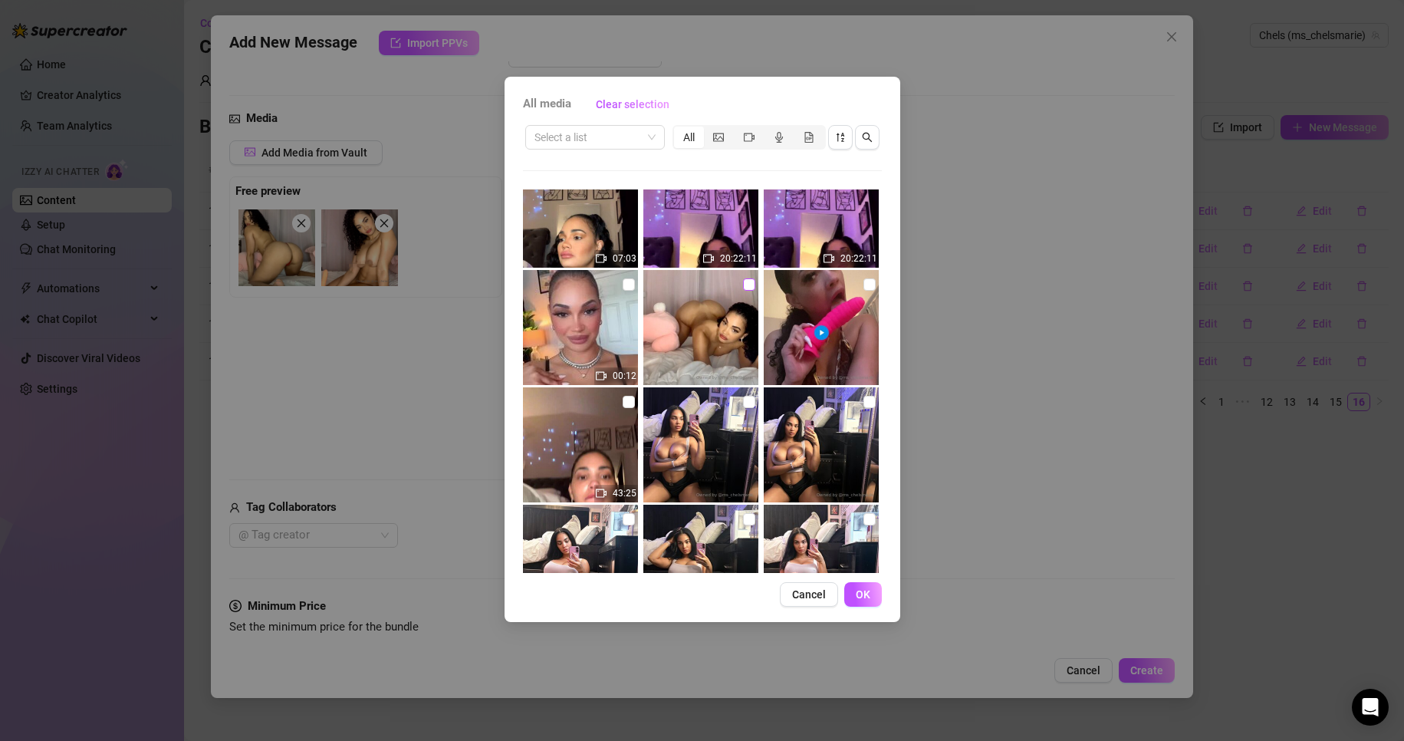
click at [743, 288] on input "checkbox" at bounding box center [749, 284] width 12 height 12
click at [871, 596] on button "OK" at bounding box center [863, 594] width 38 height 25
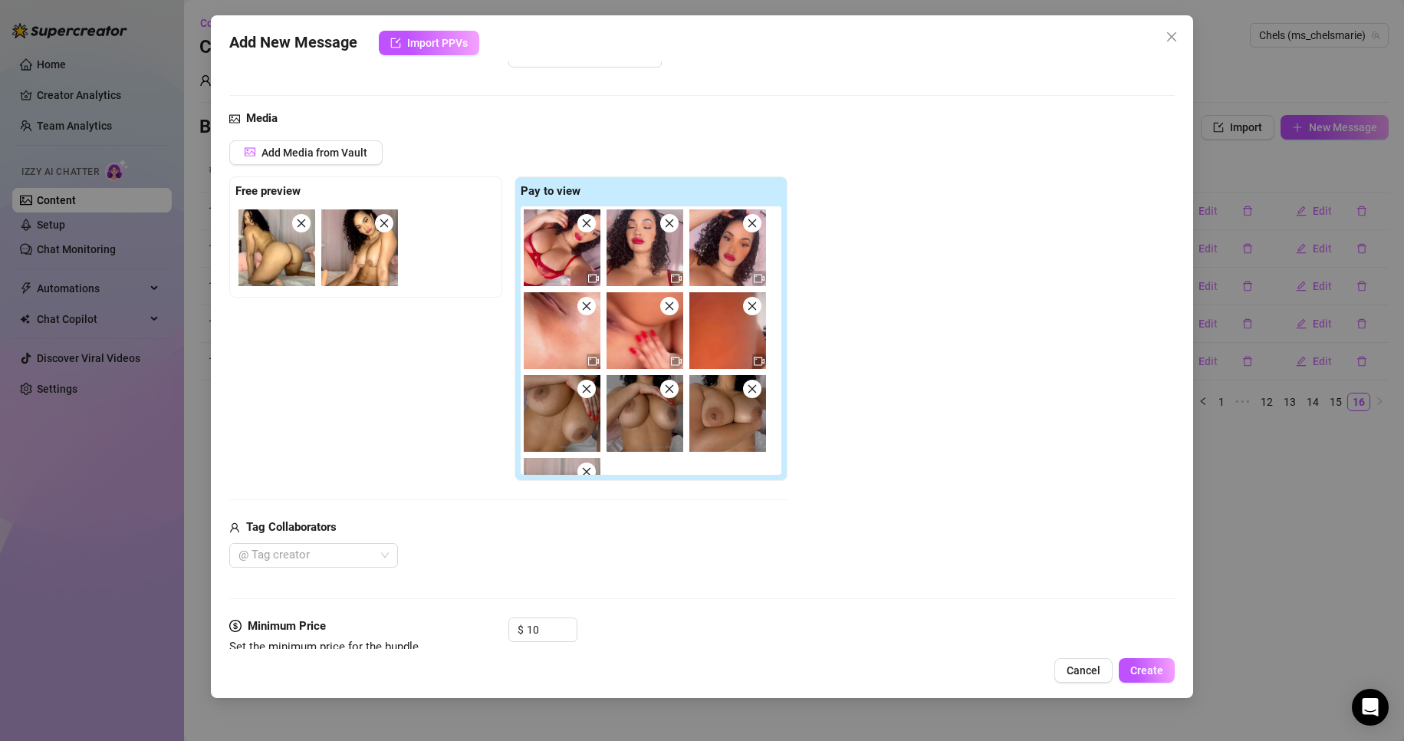
scroll to position [63, 0]
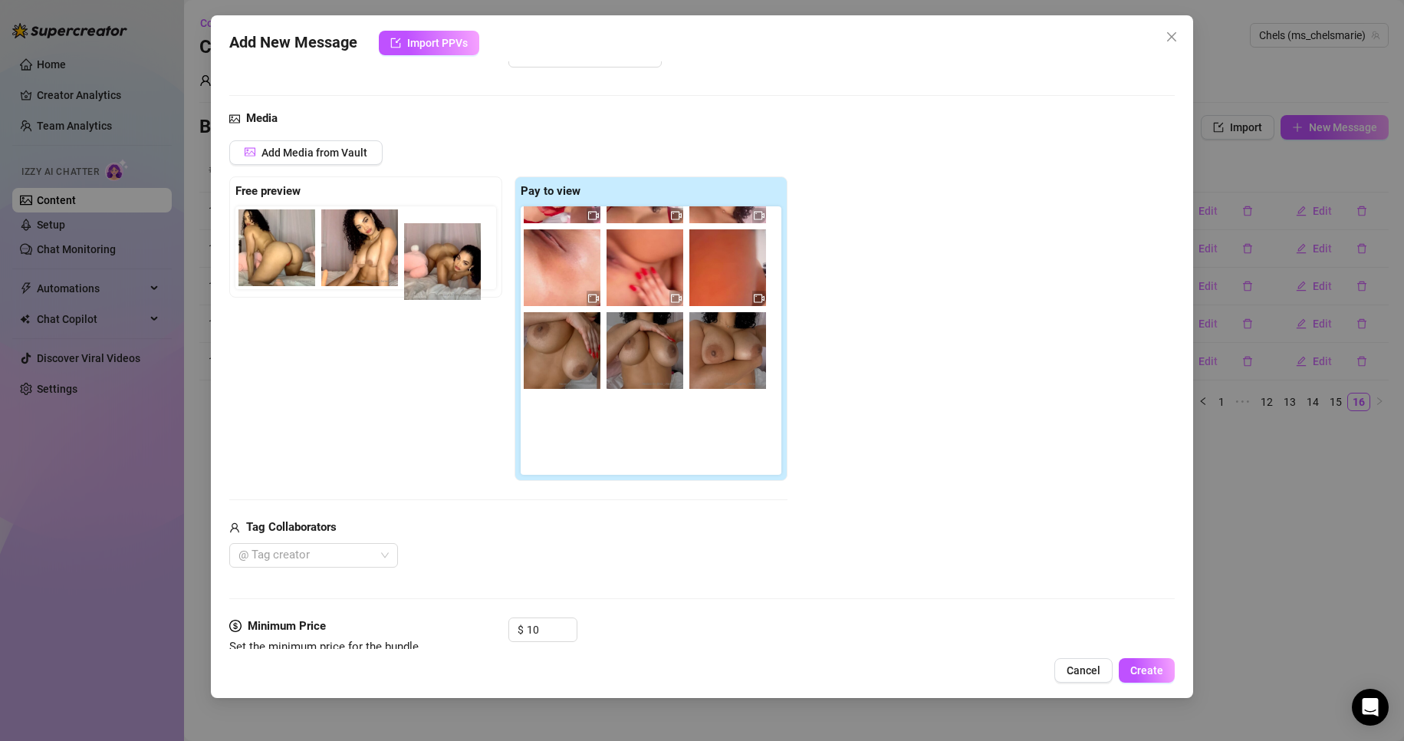
drag, startPoint x: 554, startPoint y: 445, endPoint x: 425, endPoint y: 248, distance: 235.8
click at [425, 248] on div "Free preview Pay to view" at bounding box center [508, 328] width 558 height 305
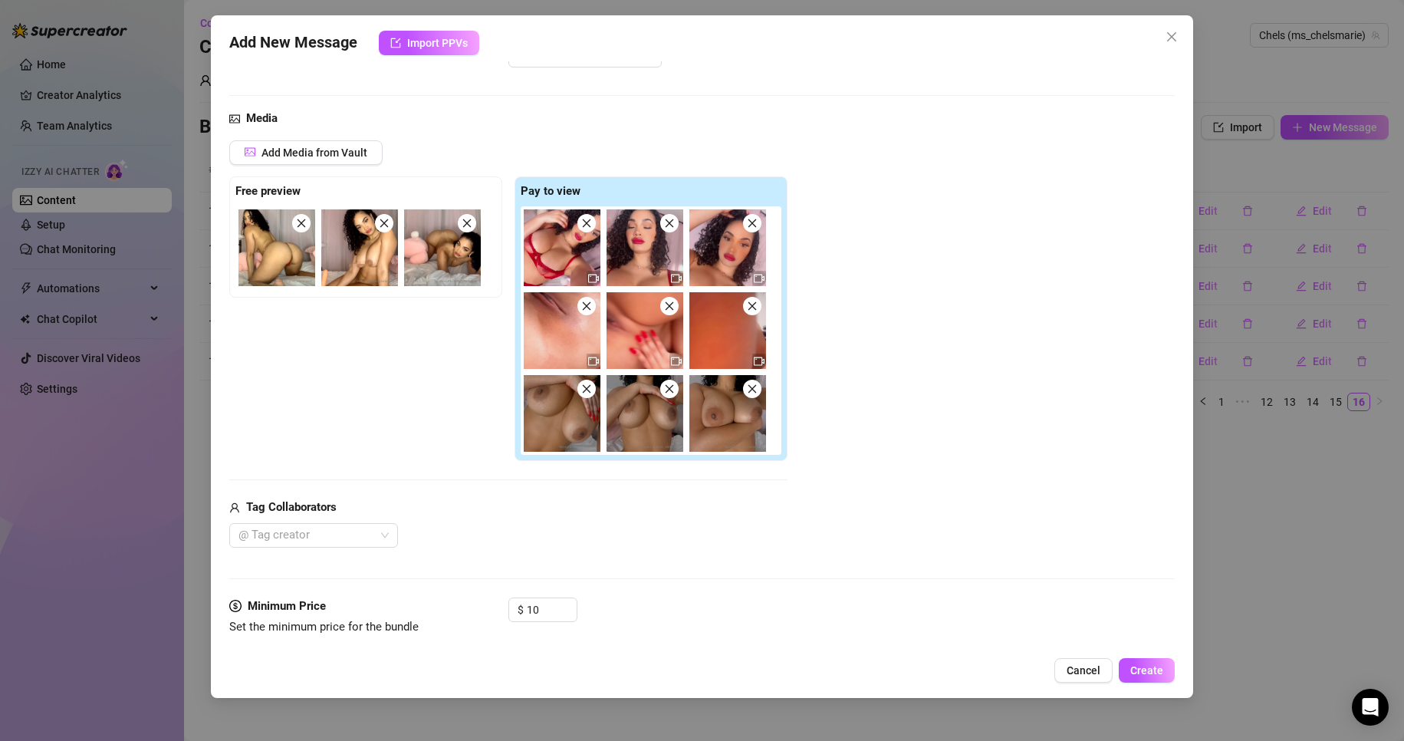
scroll to position [176, 0]
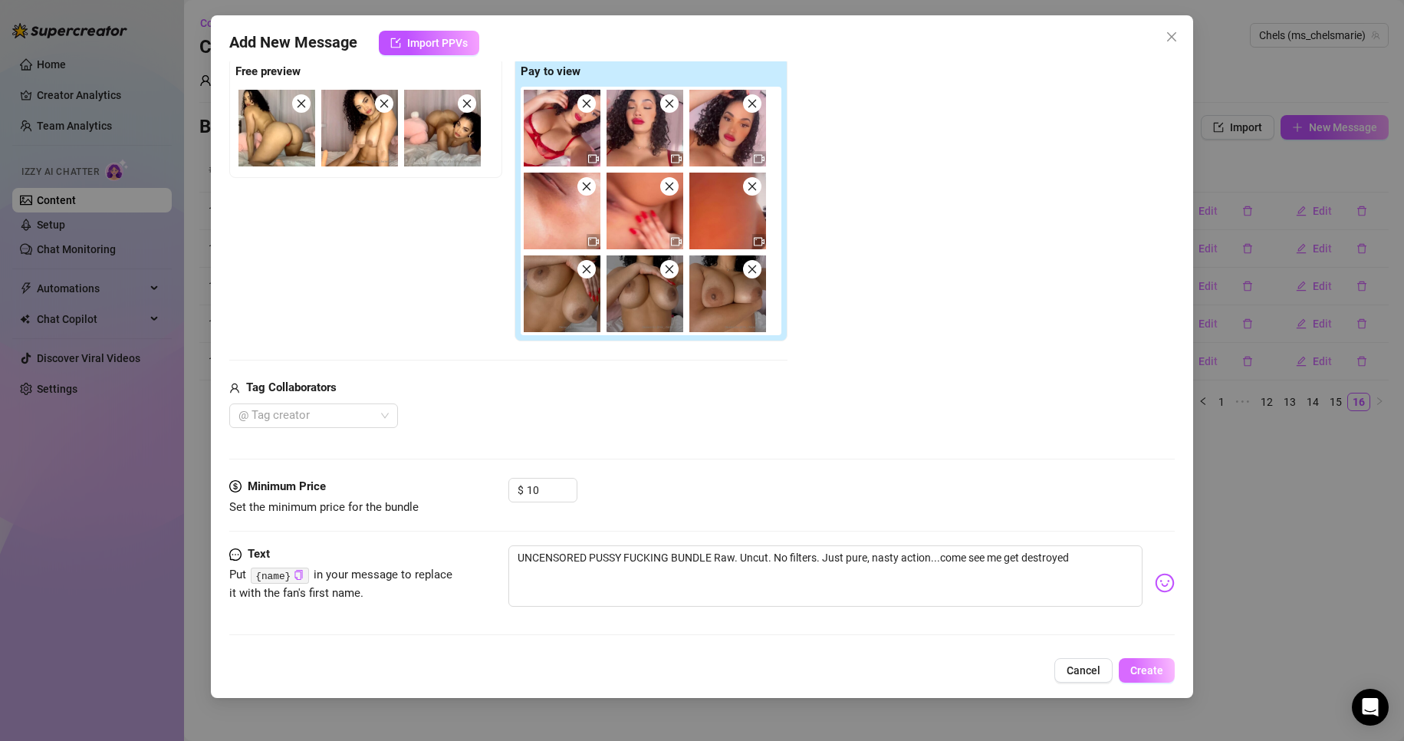
click at [1158, 675] on span "Create" at bounding box center [1146, 670] width 33 height 12
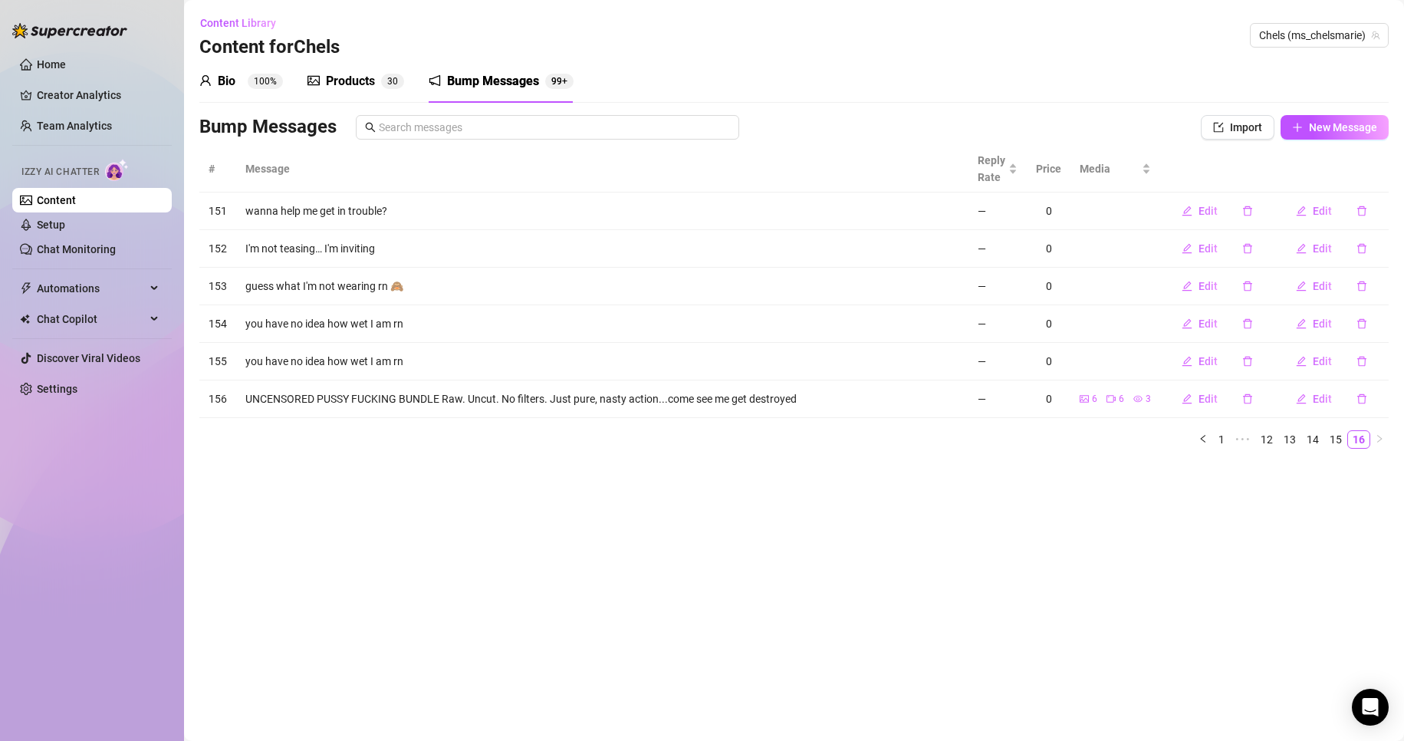
click at [349, 81] on div "Products" at bounding box center [350, 81] width 49 height 18
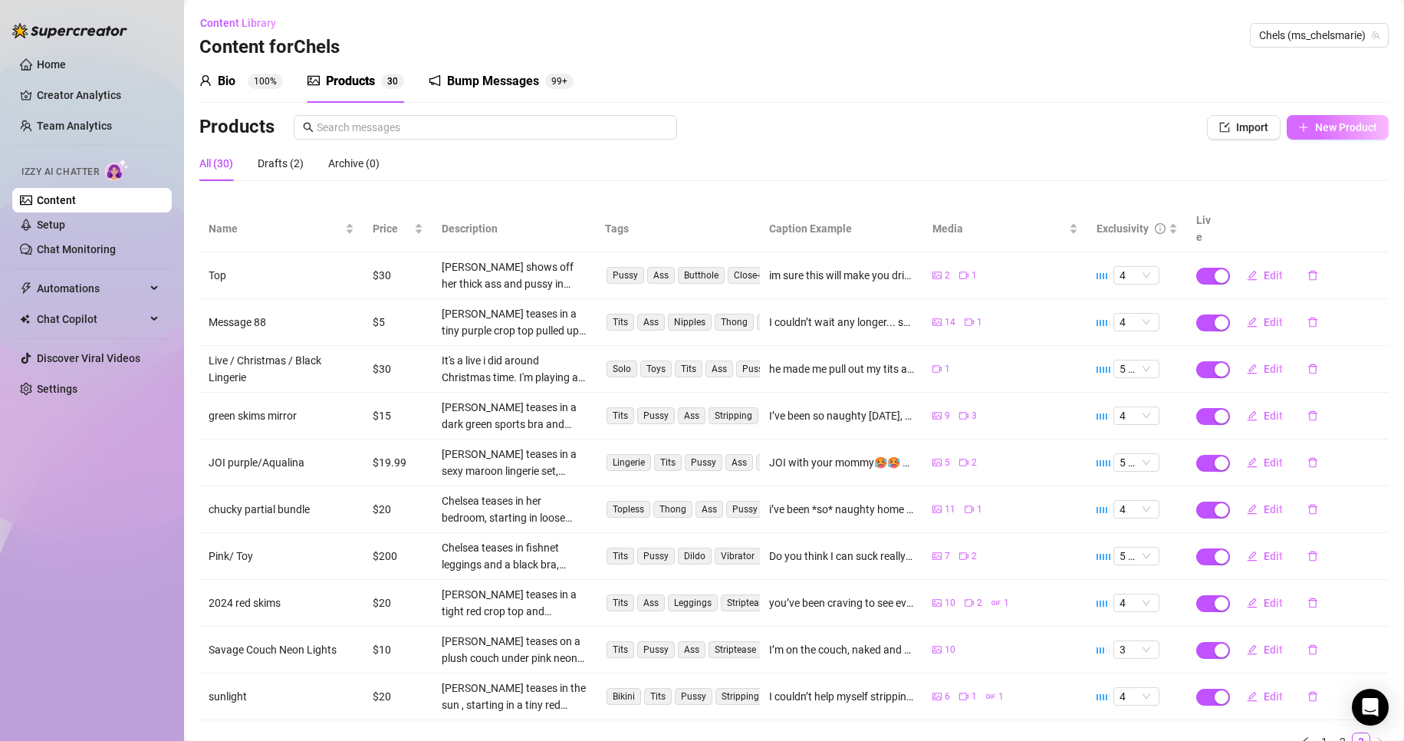
click at [1329, 123] on span "New Product" at bounding box center [1346, 127] width 62 height 12
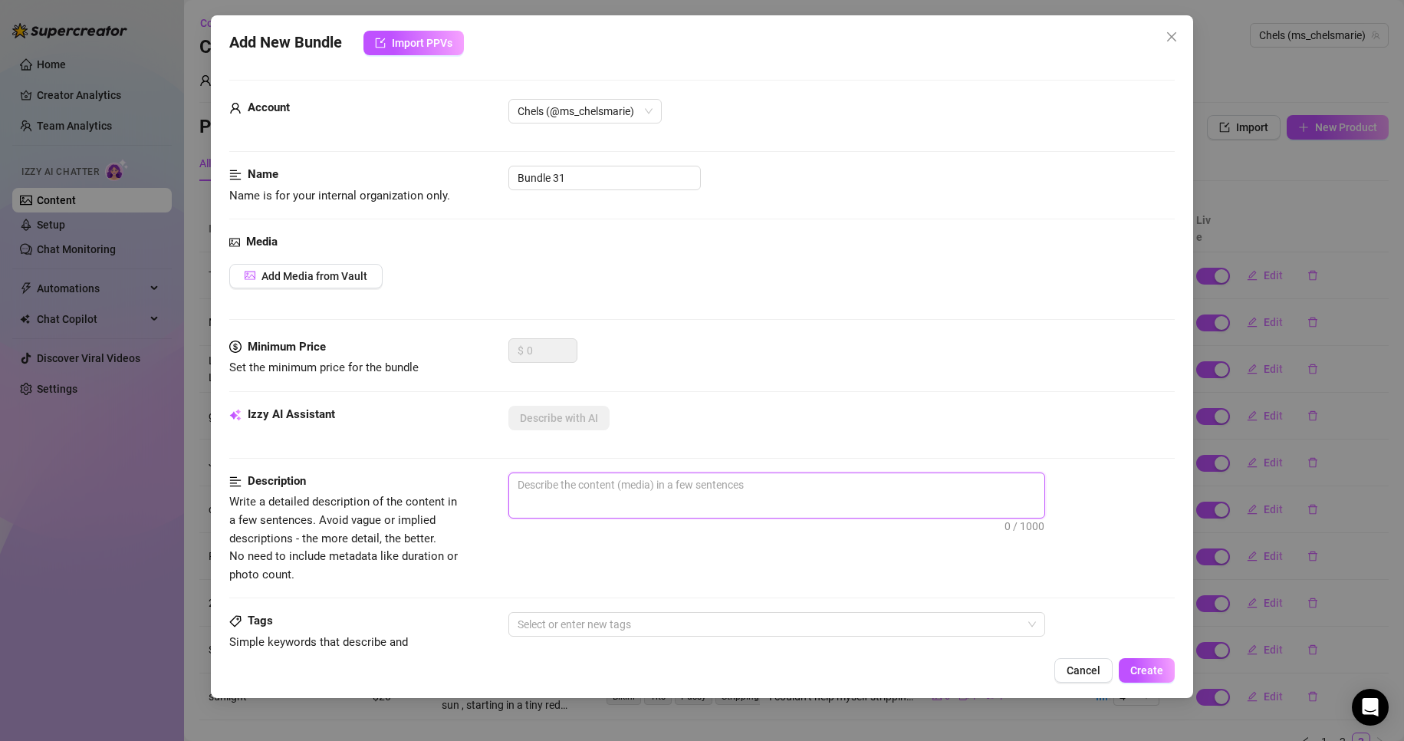
click at [561, 492] on textarea at bounding box center [776, 484] width 535 height 23
paste textarea "I wanna see if you’re really ACTIVE on my page 🤞🏻😜 Watch out 👀 because I have s…"
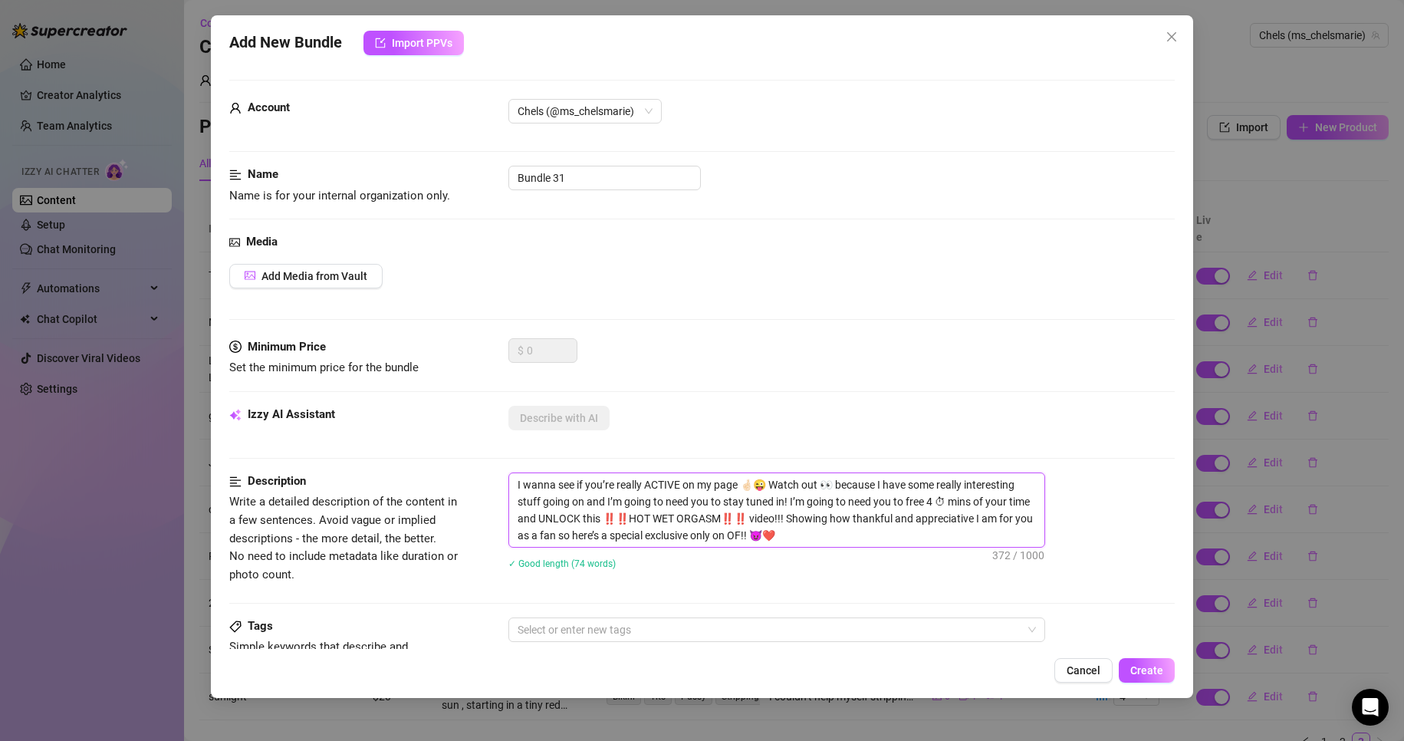
scroll to position [0, 0]
click at [695, 514] on textarea "I wanna see if you’re really ACTIVE on my page 🤞🏻😜 Watch out 👀 because I have s…" at bounding box center [776, 510] width 535 height 74
click at [327, 281] on span "Add Media from Vault" at bounding box center [314, 276] width 106 height 12
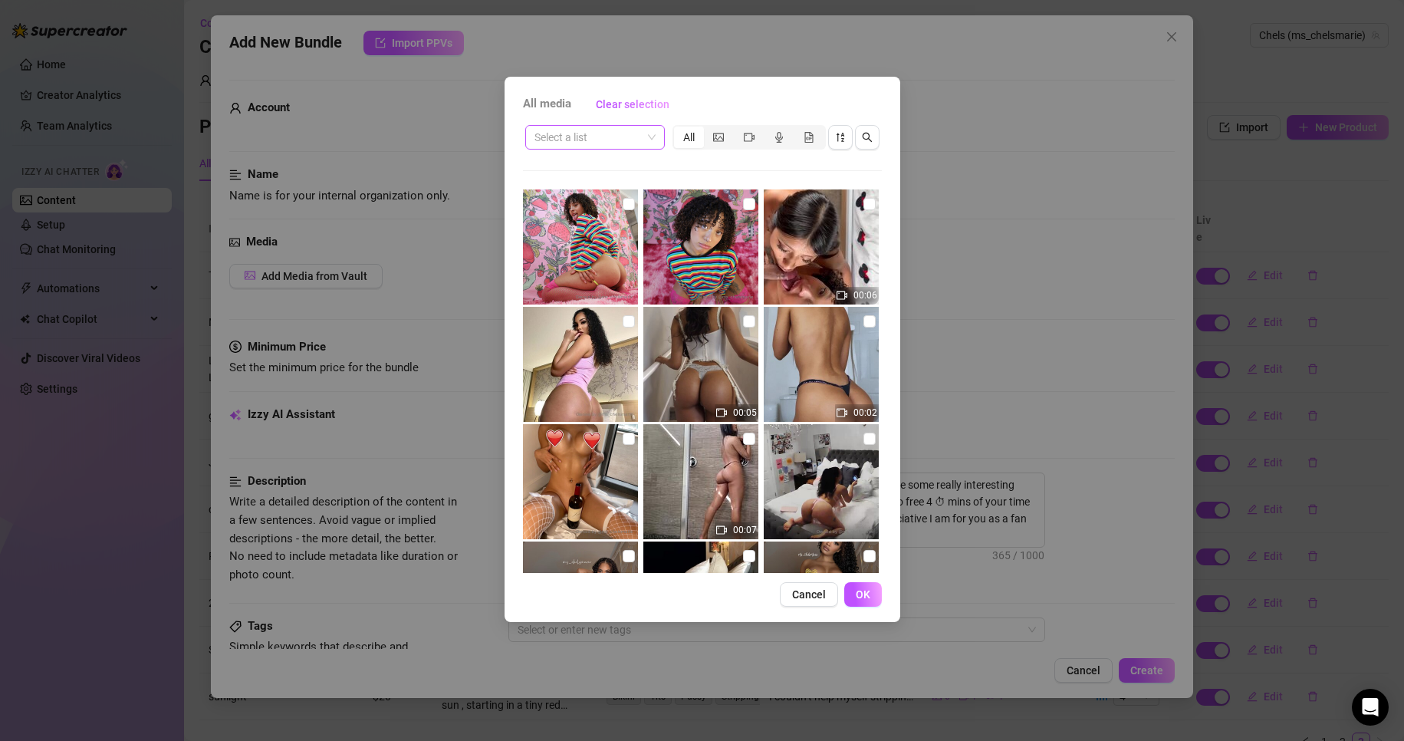
click at [659, 135] on div "Select a list" at bounding box center [595, 137] width 140 height 25
click at [831, 143] on button "button" at bounding box center [840, 137] width 25 height 25
click at [656, 149] on div "Select a list All" at bounding box center [702, 137] width 359 height 29
click at [655, 138] on span at bounding box center [594, 137] width 121 height 23
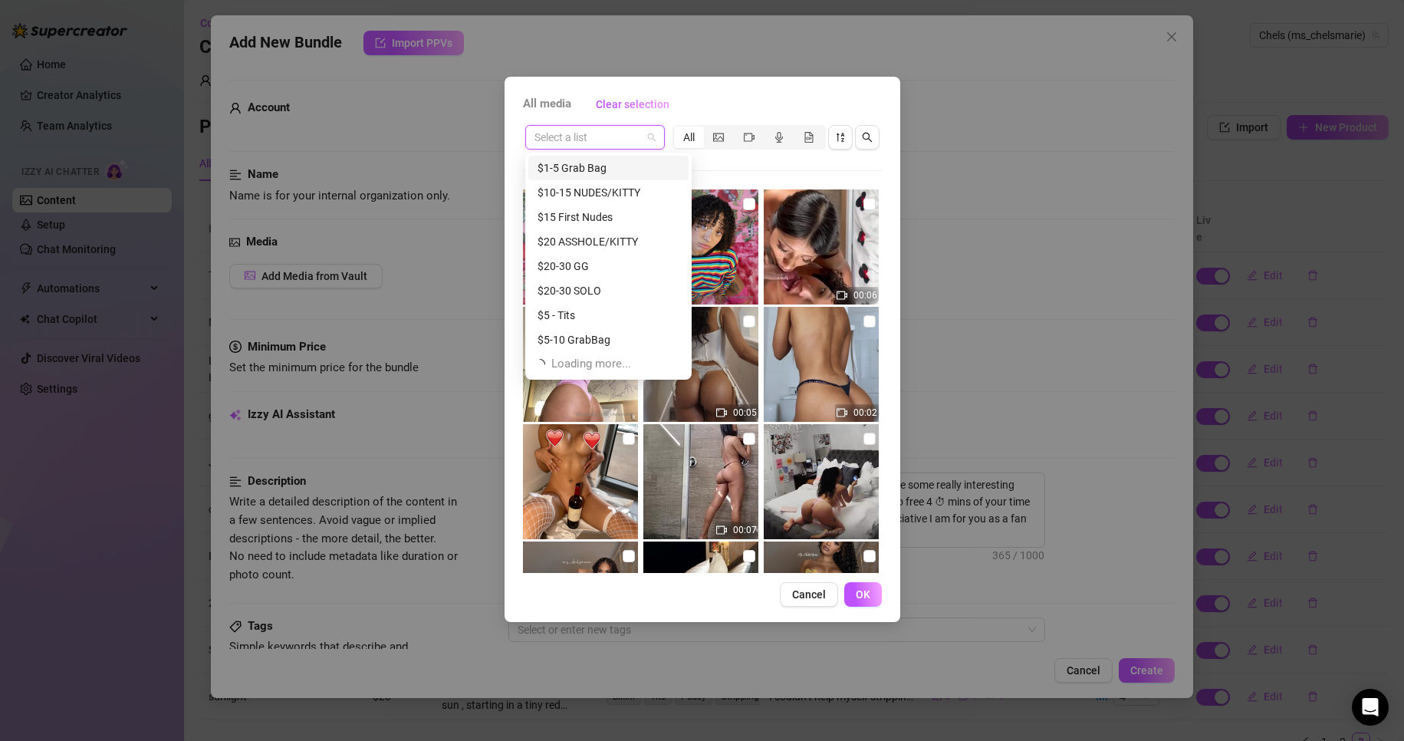
scroll to position [294, 0]
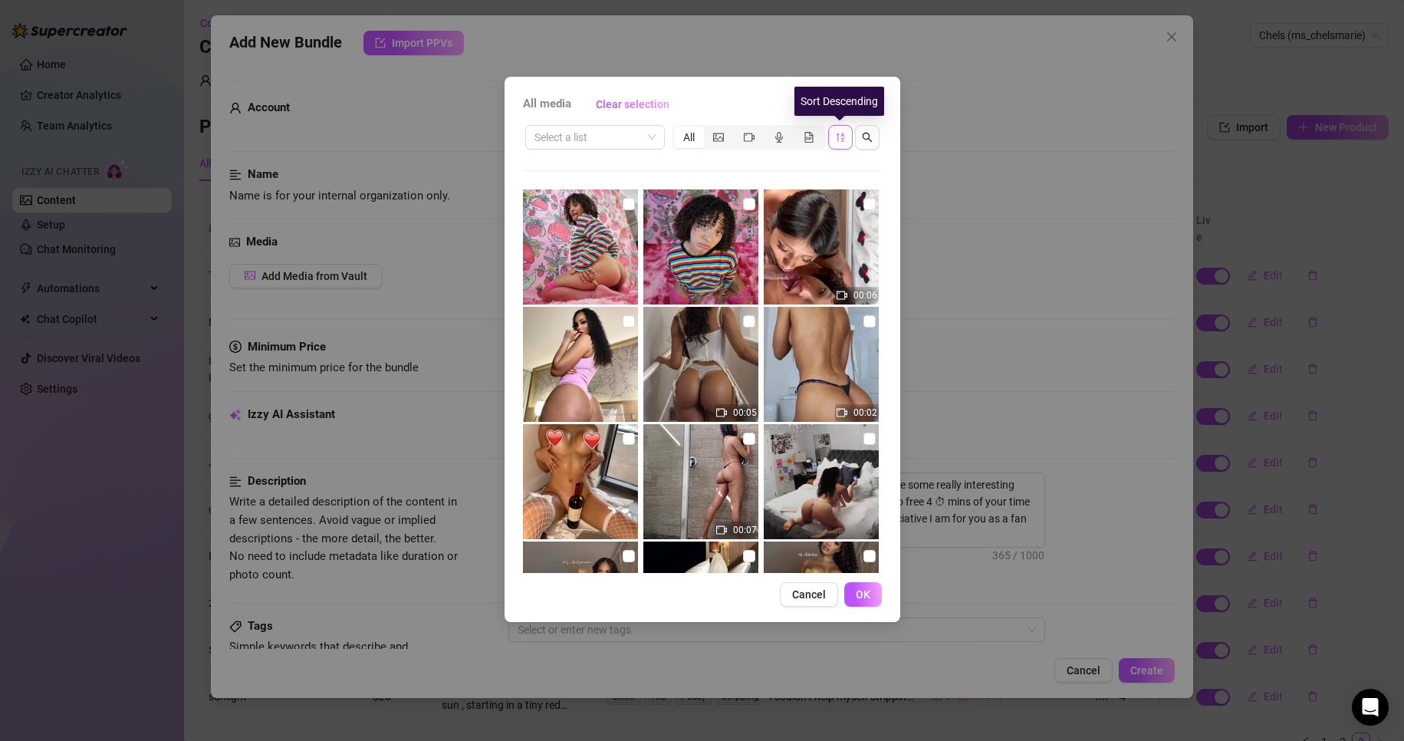
click at [839, 130] on button "button" at bounding box center [840, 137] width 25 height 25
click at [650, 136] on span at bounding box center [594, 137] width 121 height 23
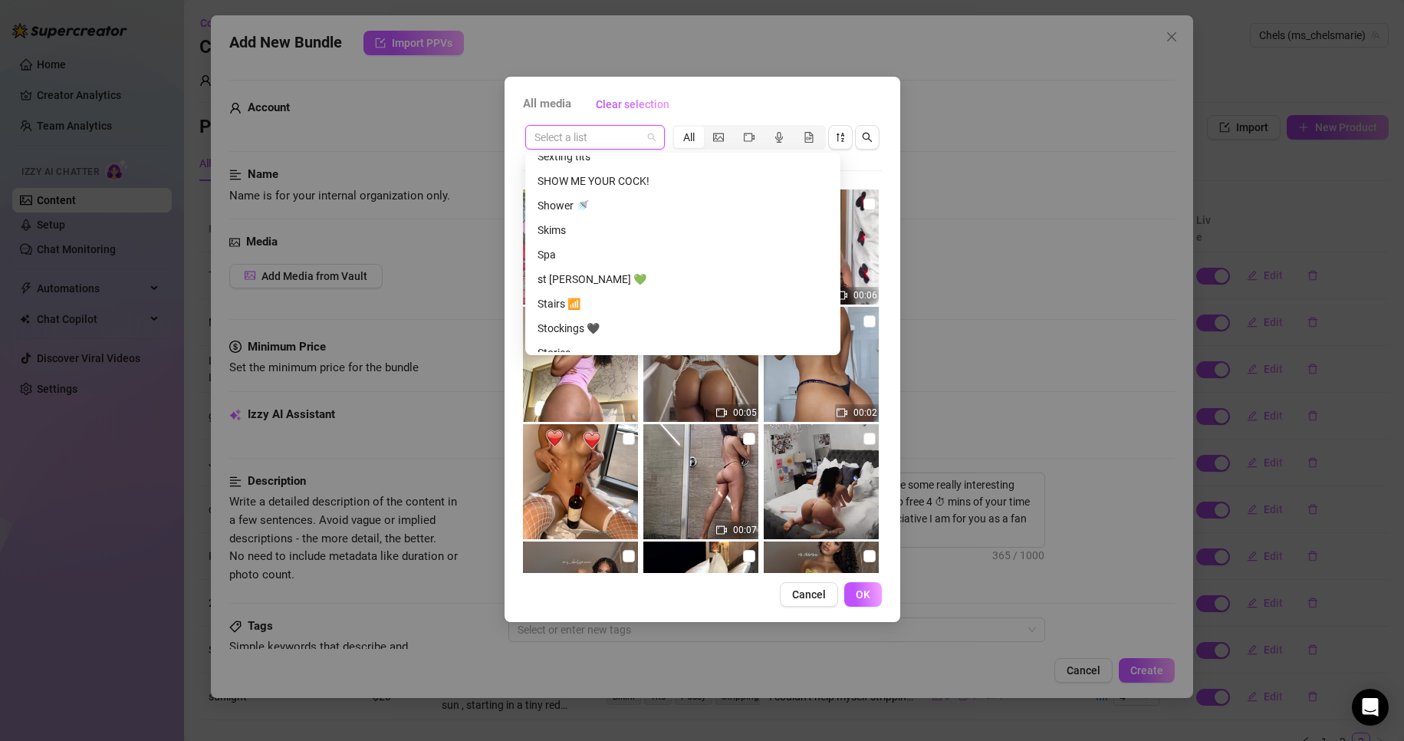
scroll to position [3913, 0]
click at [548, 202] on div "Shower 🚿" at bounding box center [682, 204] width 291 height 17
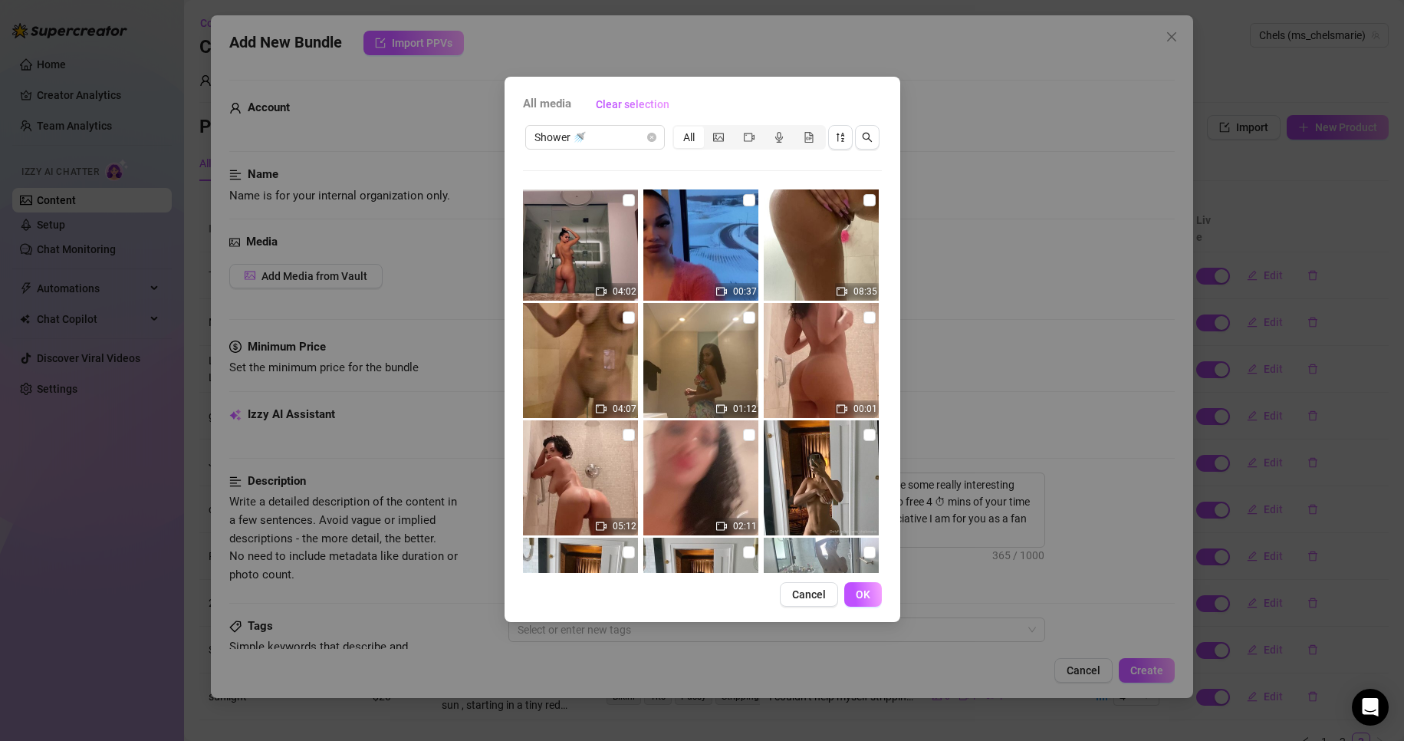
scroll to position [9268, 0]
click at [863, 321] on input "checkbox" at bounding box center [869, 319] width 12 height 12
click at [865, 592] on span "OK" at bounding box center [863, 594] width 15 height 12
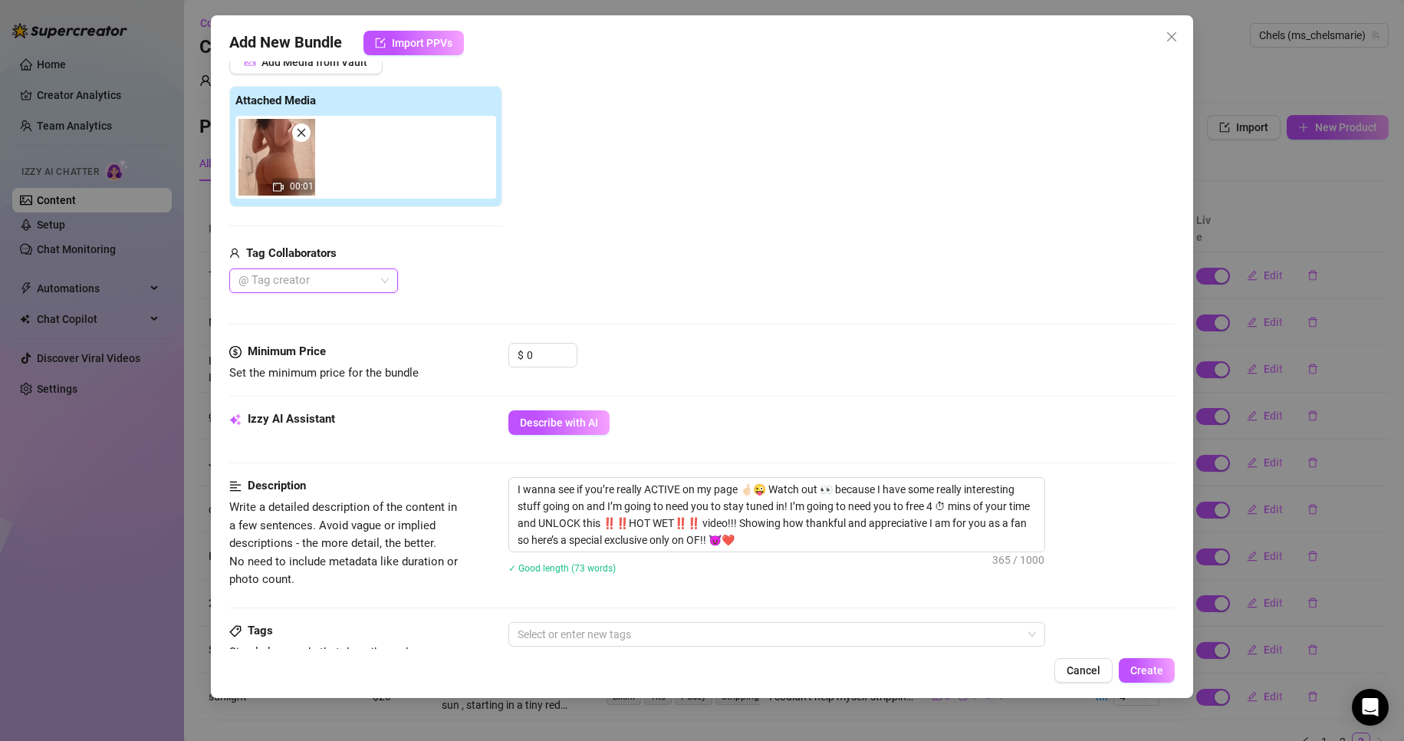
scroll to position [218, 0]
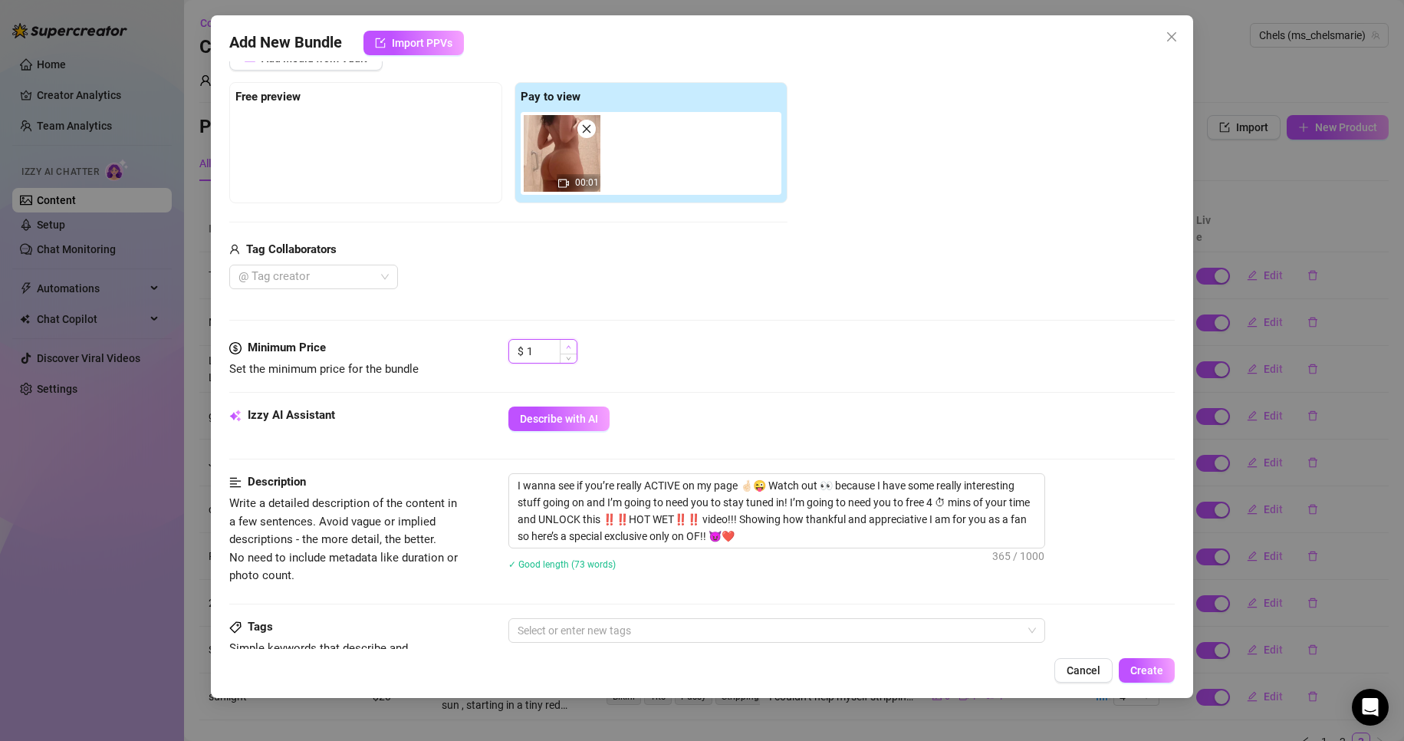
click at [560, 347] on span "Increase Value" at bounding box center [568, 347] width 17 height 14
click at [797, 368] on div "$ 5" at bounding box center [841, 358] width 667 height 38
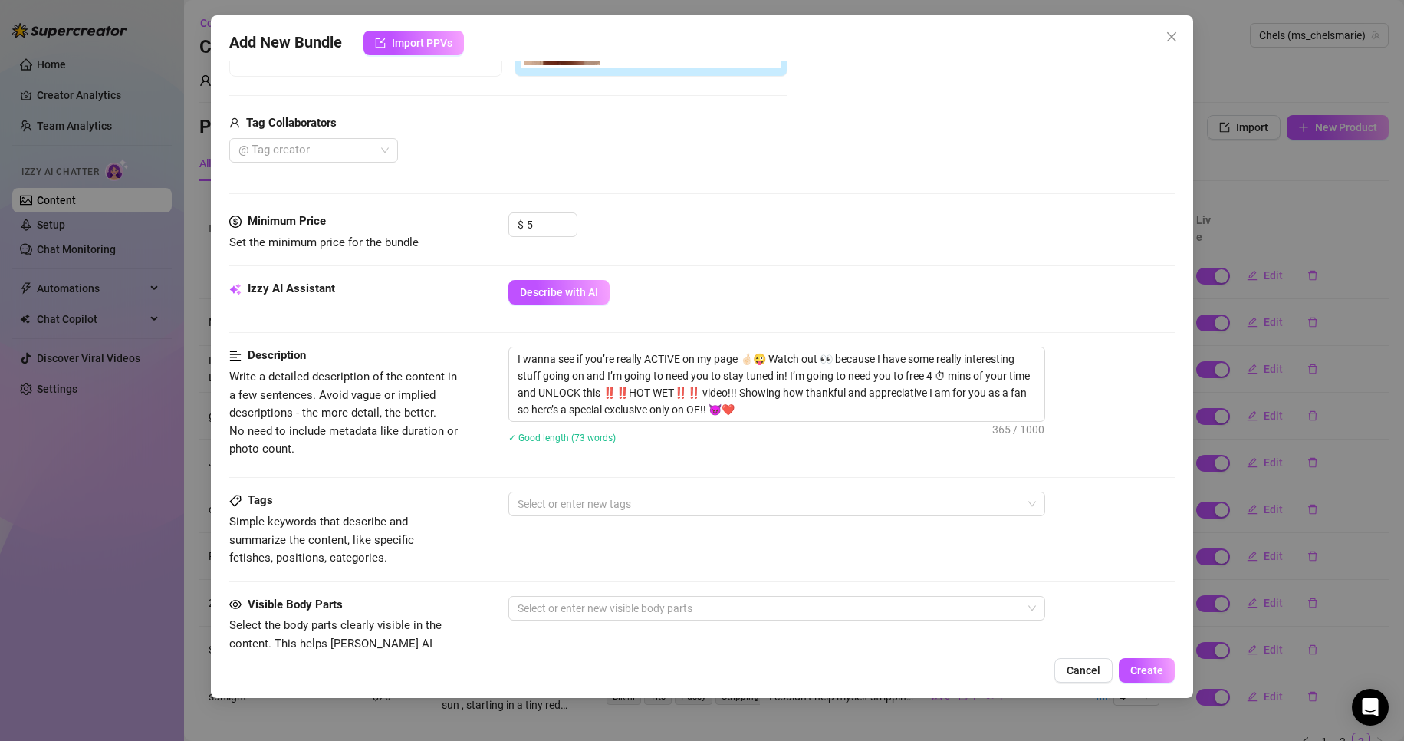
scroll to position [152, 0]
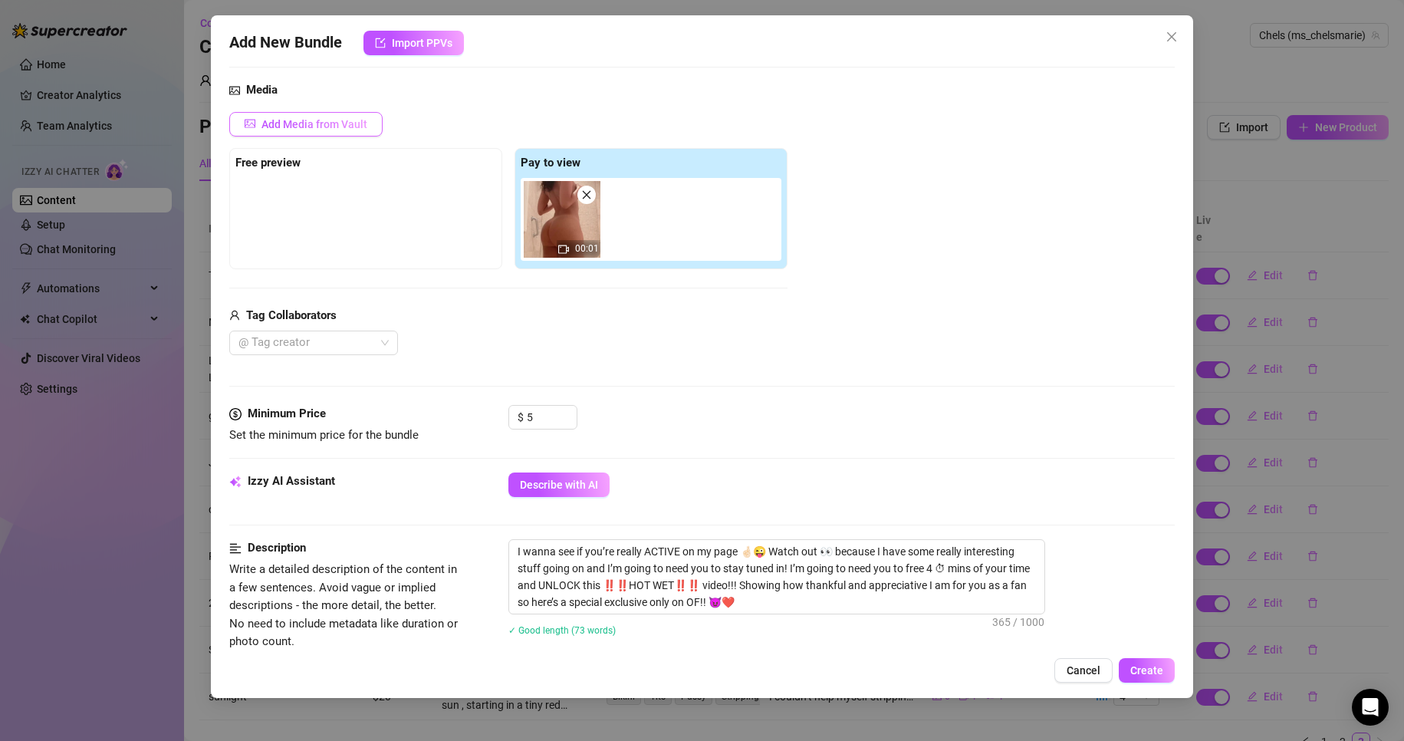
click at [363, 120] on span "Add Media from Vault" at bounding box center [314, 124] width 106 height 12
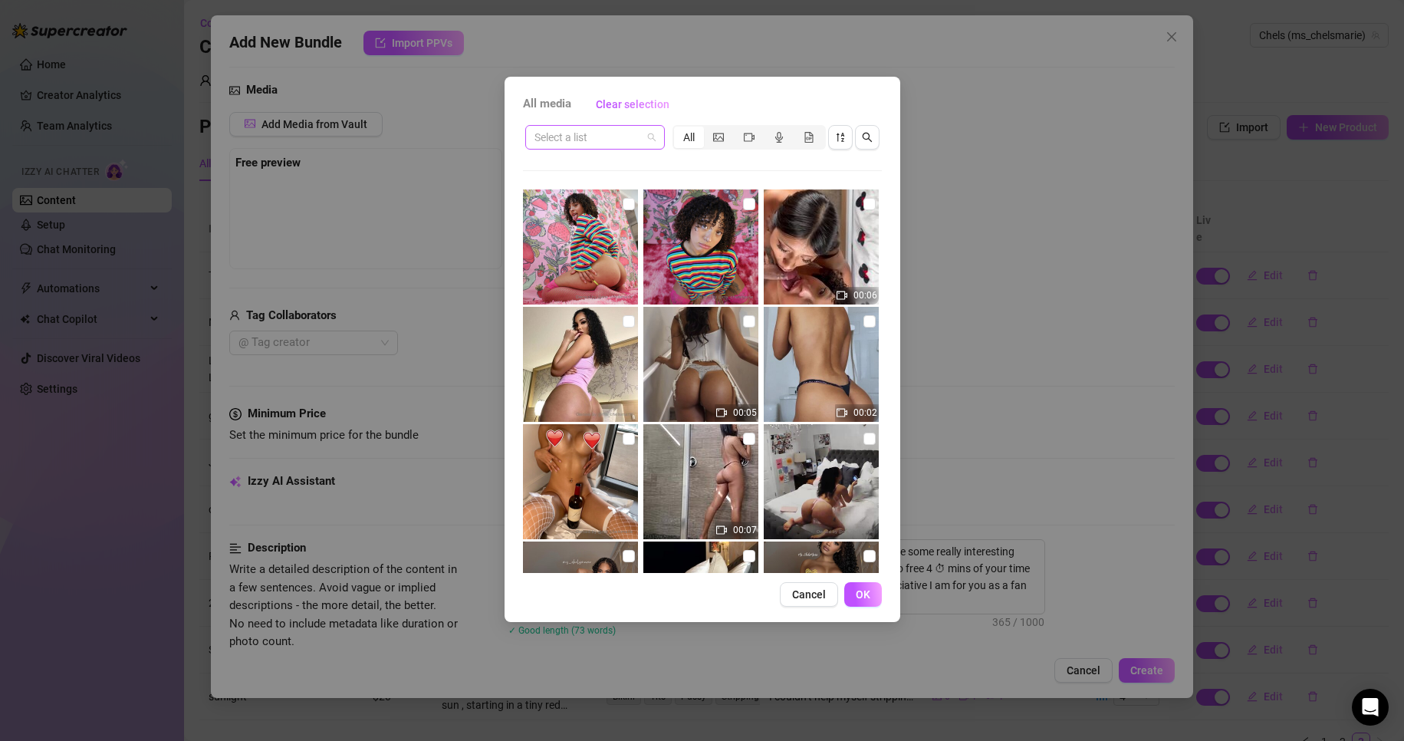
click at [656, 143] on div "Select a list" at bounding box center [595, 137] width 140 height 25
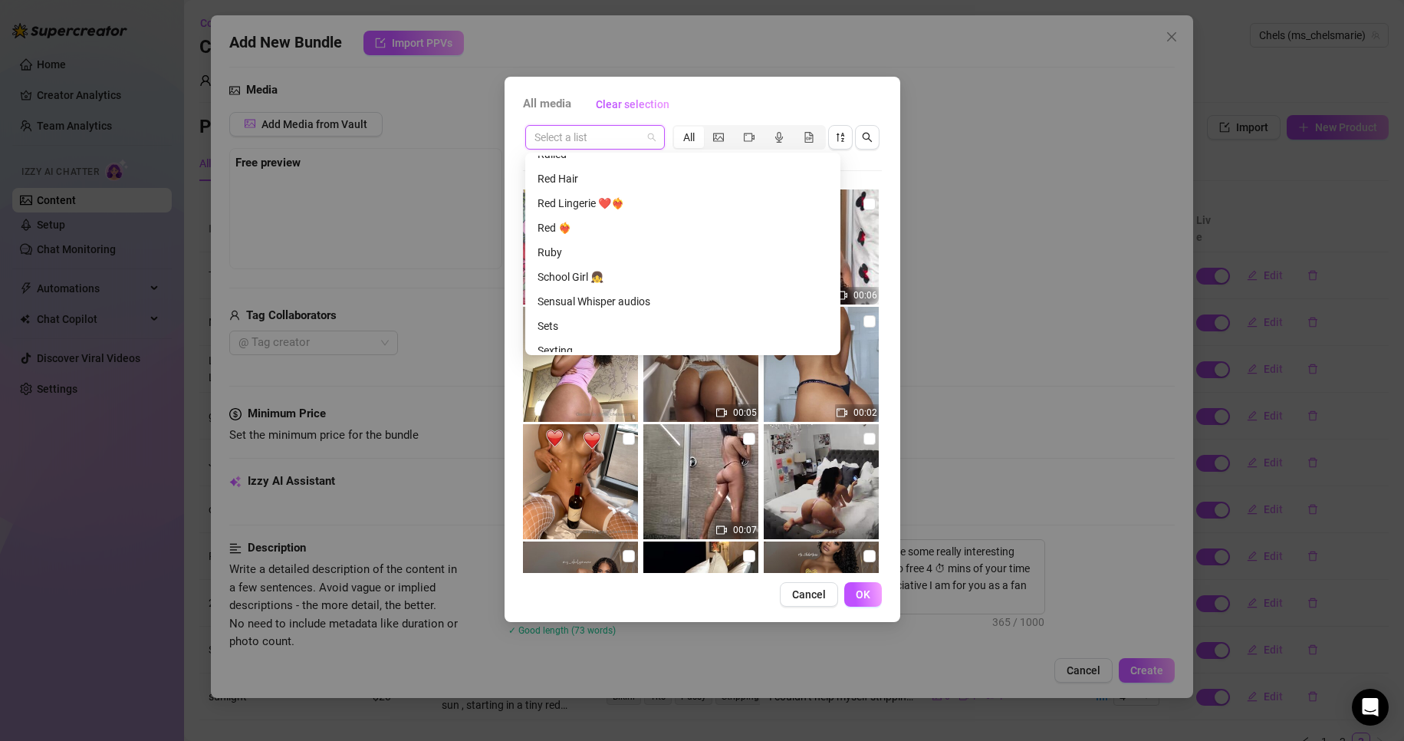
scroll to position [3820, 0]
click at [592, 290] on div "Shower 🚿" at bounding box center [682, 297] width 291 height 17
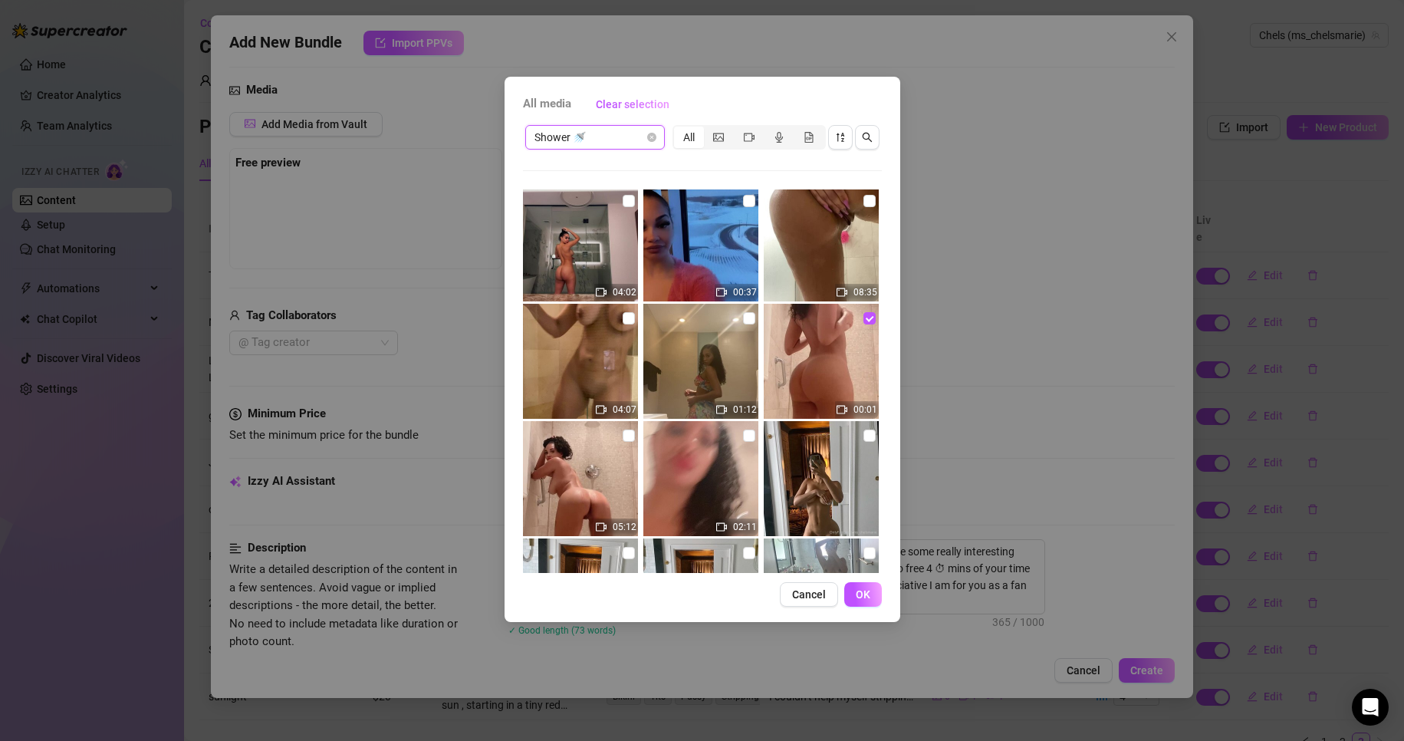
scroll to position [9271, 0]
click at [739, 367] on img at bounding box center [700, 359] width 115 height 115
click at [629, 430] on input "checkbox" at bounding box center [628, 434] width 12 height 12
click at [870, 592] on button "OK" at bounding box center [863, 594] width 38 height 25
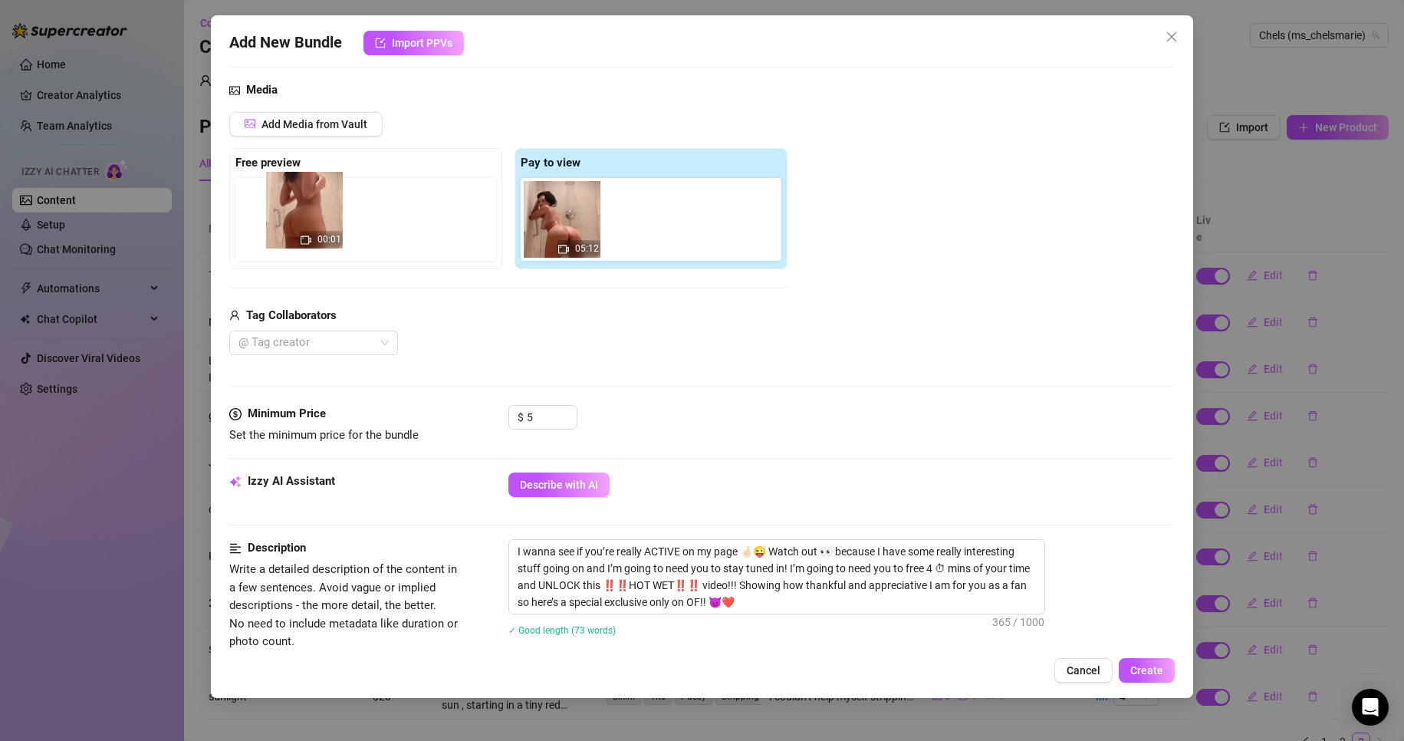
drag, startPoint x: 557, startPoint y: 218, endPoint x: 280, endPoint y: 209, distance: 277.7
click at [280, 209] on div "Free preview Pay to view 00:01 05:12" at bounding box center [508, 208] width 558 height 121
click at [537, 416] on input "5" at bounding box center [552, 417] width 50 height 23
click at [1145, 665] on span "Create" at bounding box center [1146, 670] width 33 height 12
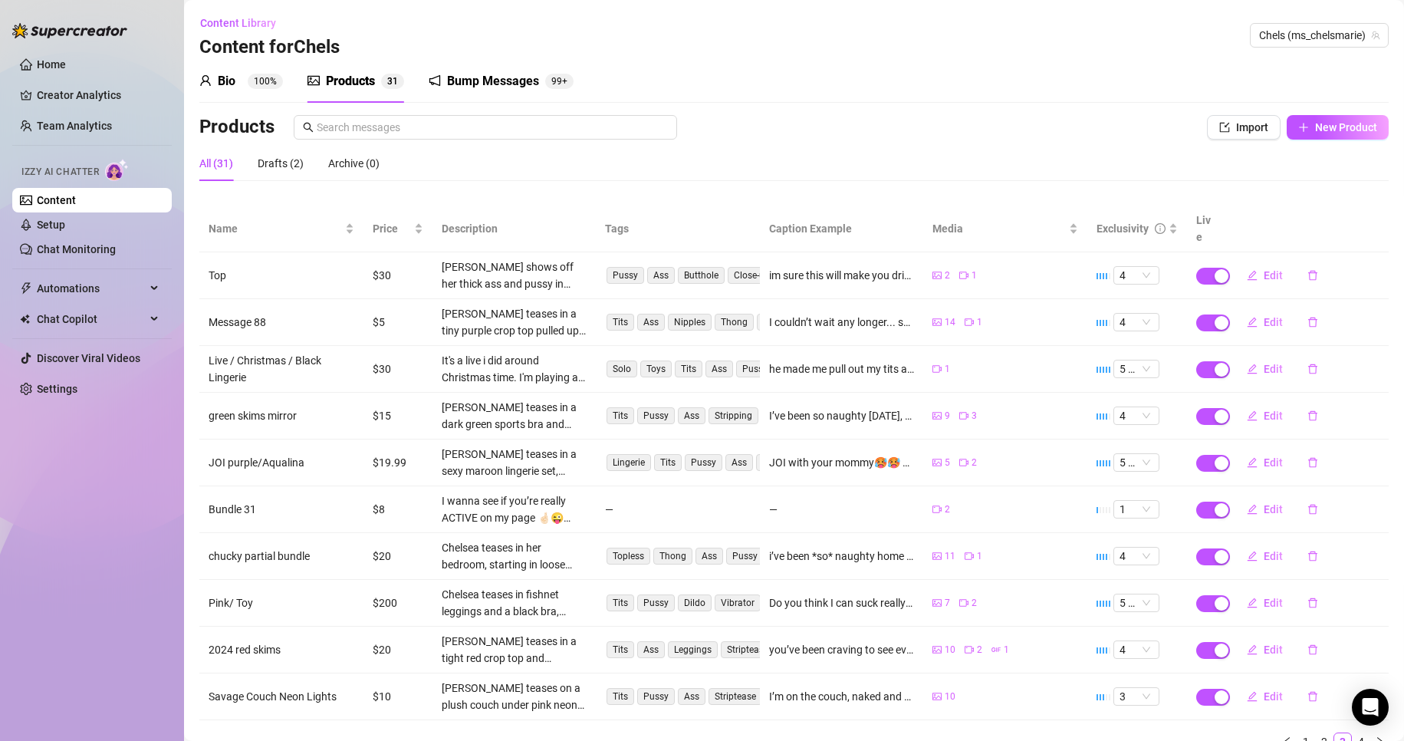
scroll to position [51, 0]
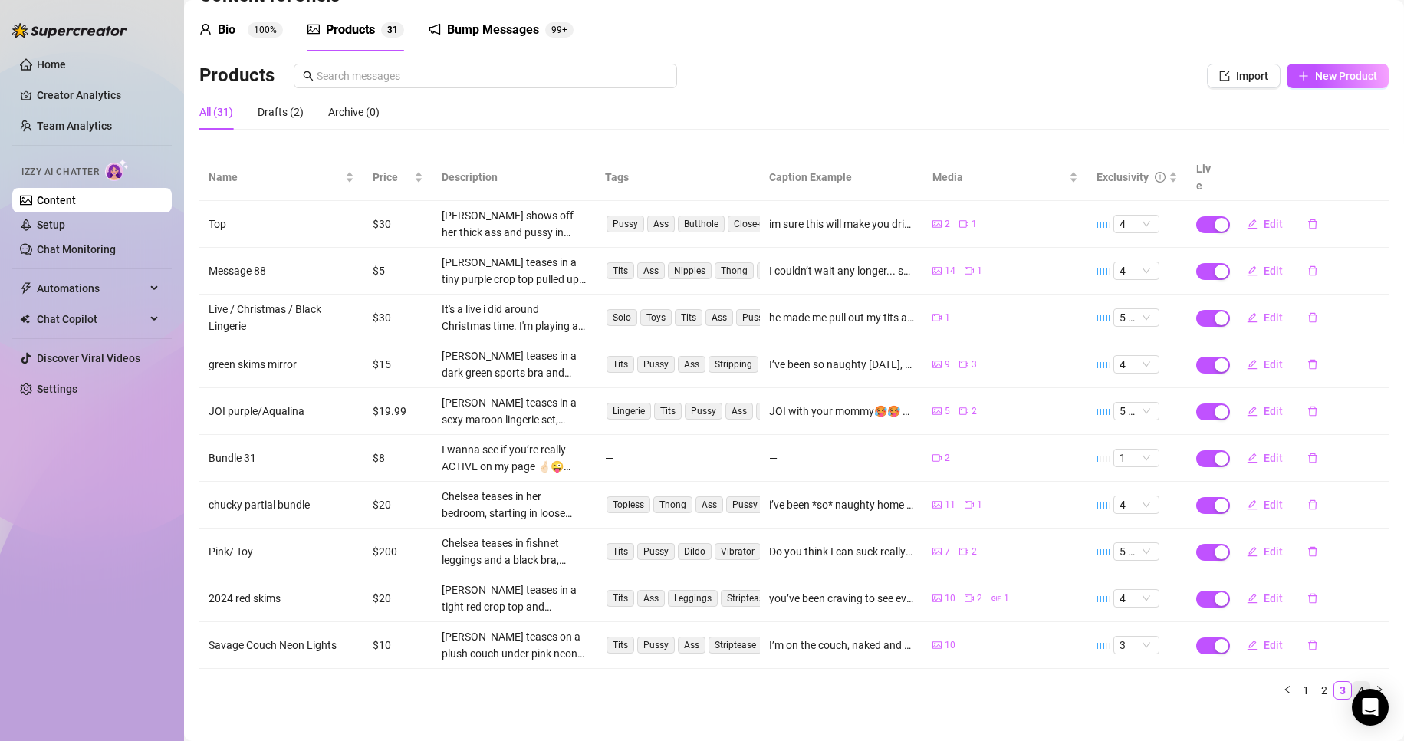
click at [1352, 682] on link "4" at bounding box center [1360, 690] width 17 height 17
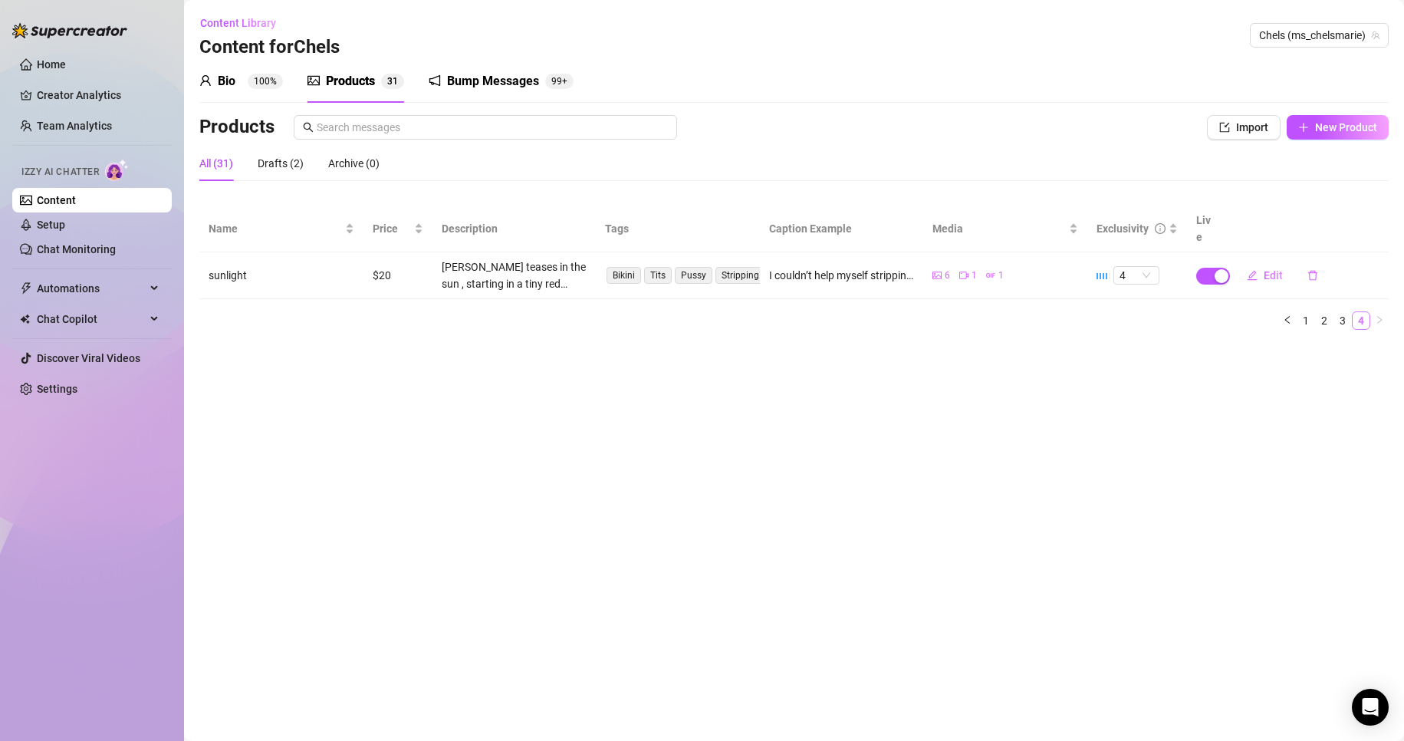
scroll to position [0, 0]
click at [1340, 312] on link "3" at bounding box center [1342, 320] width 17 height 17
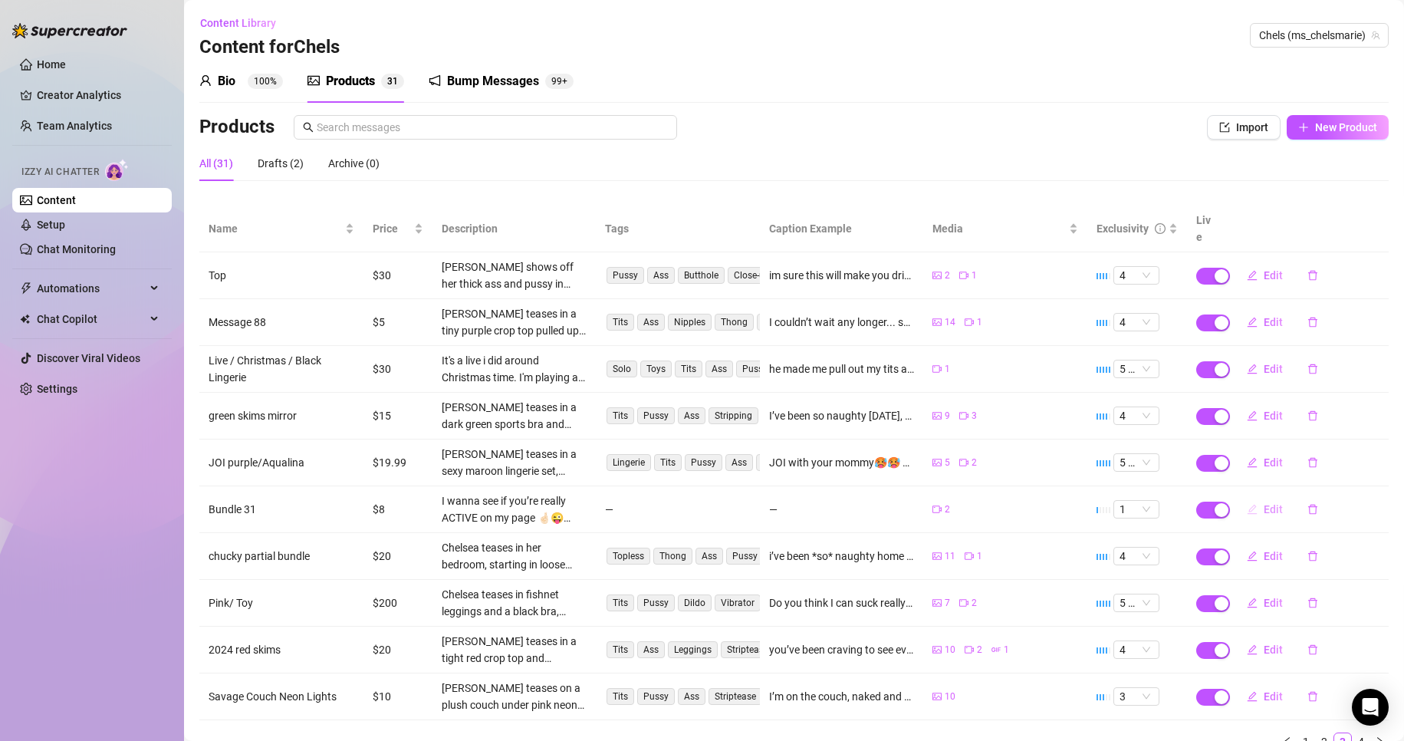
click at [1263, 503] on span "Edit" at bounding box center [1272, 509] width 19 height 12
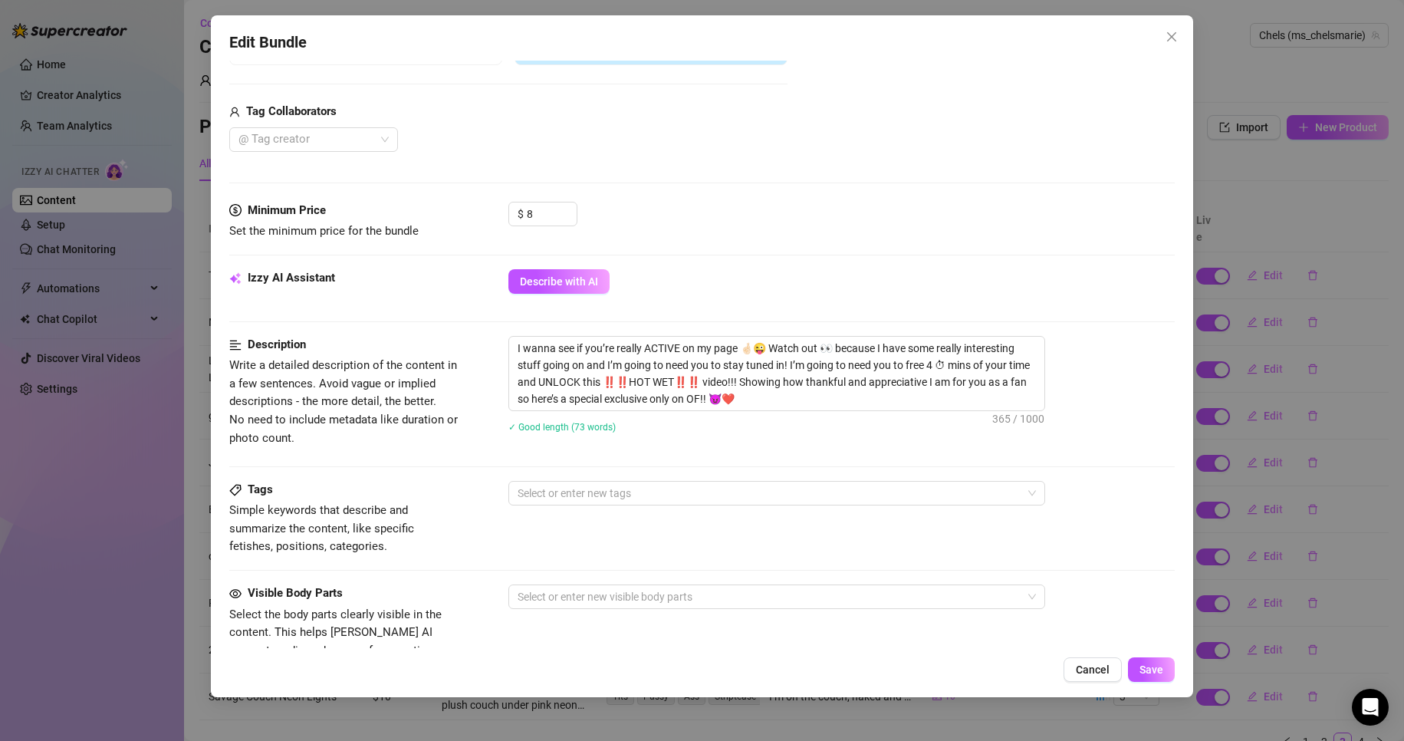
scroll to position [353, 0]
click at [545, 383] on textarea "I wanna see if you’re really ACTIVE on my page 🤞🏻😜 Watch out 👀 because I have s…" at bounding box center [776, 376] width 535 height 74
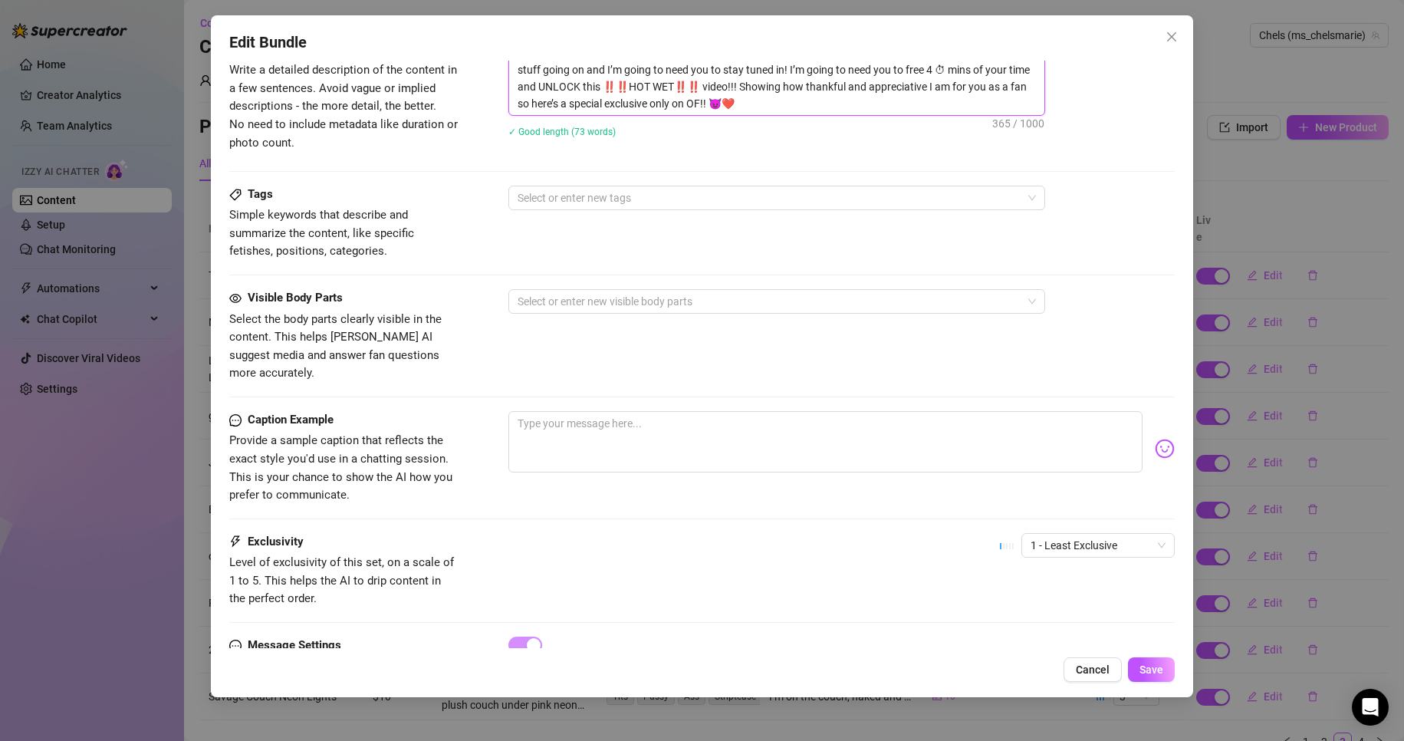
scroll to position [706, 0]
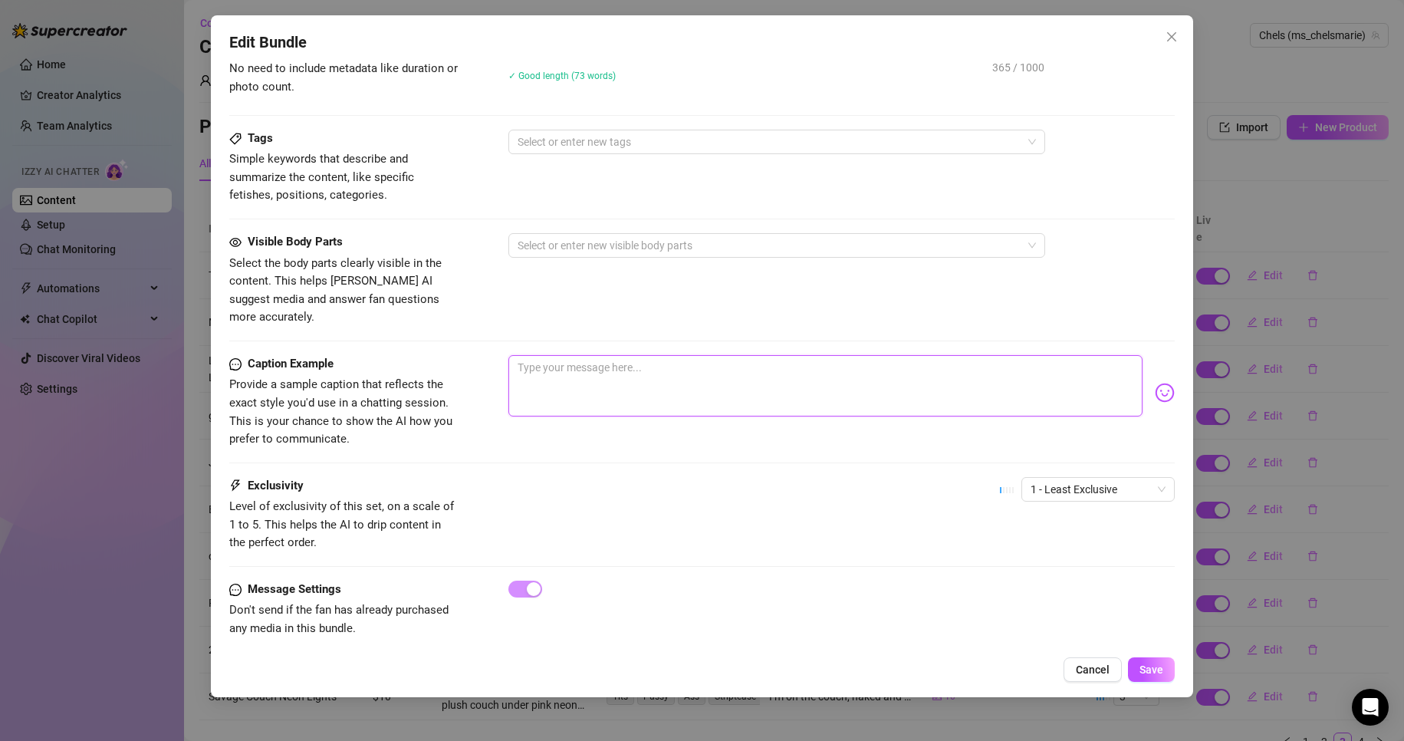
click at [558, 355] on textarea at bounding box center [825, 385] width 635 height 61
paste textarea "I wanna see if you’re really ACTIVE on my page 🤞🏻😜 Watch out 👀 because I have s…"
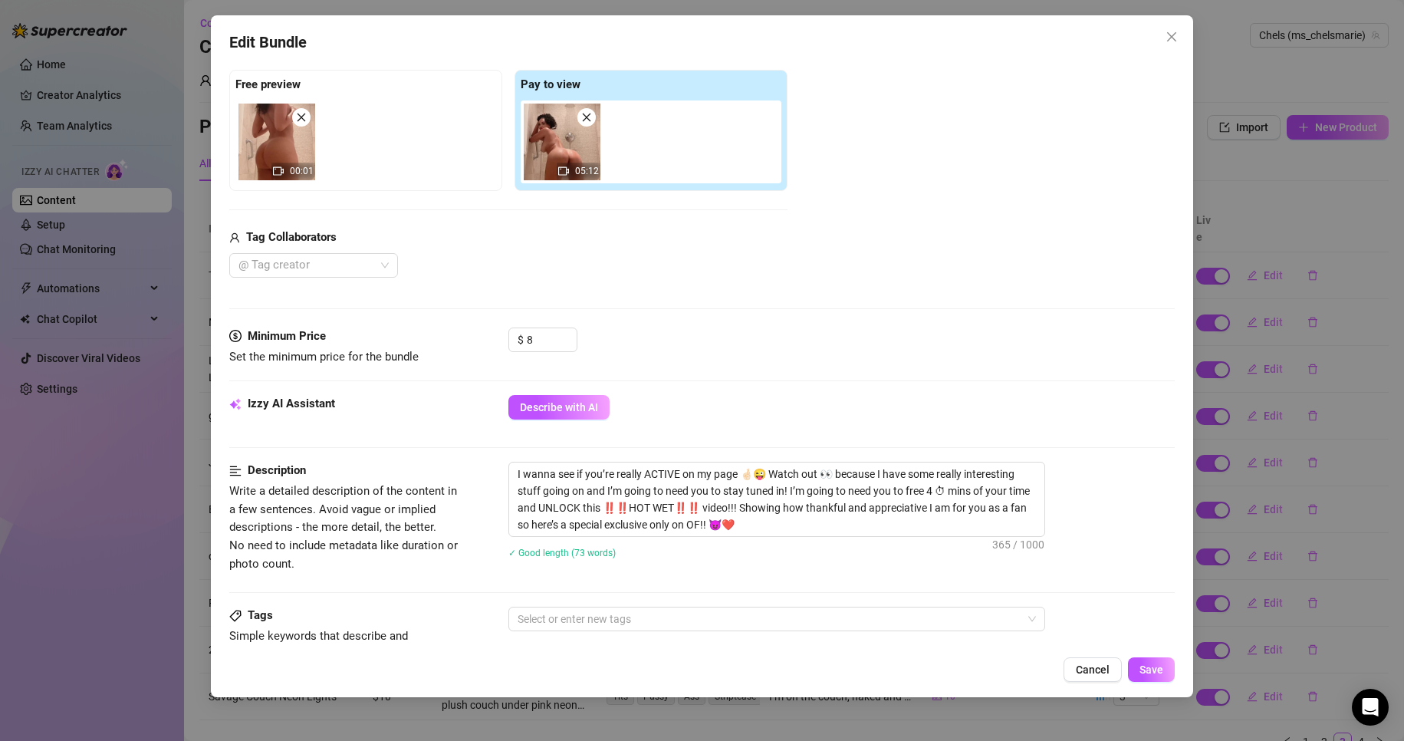
scroll to position [223, 0]
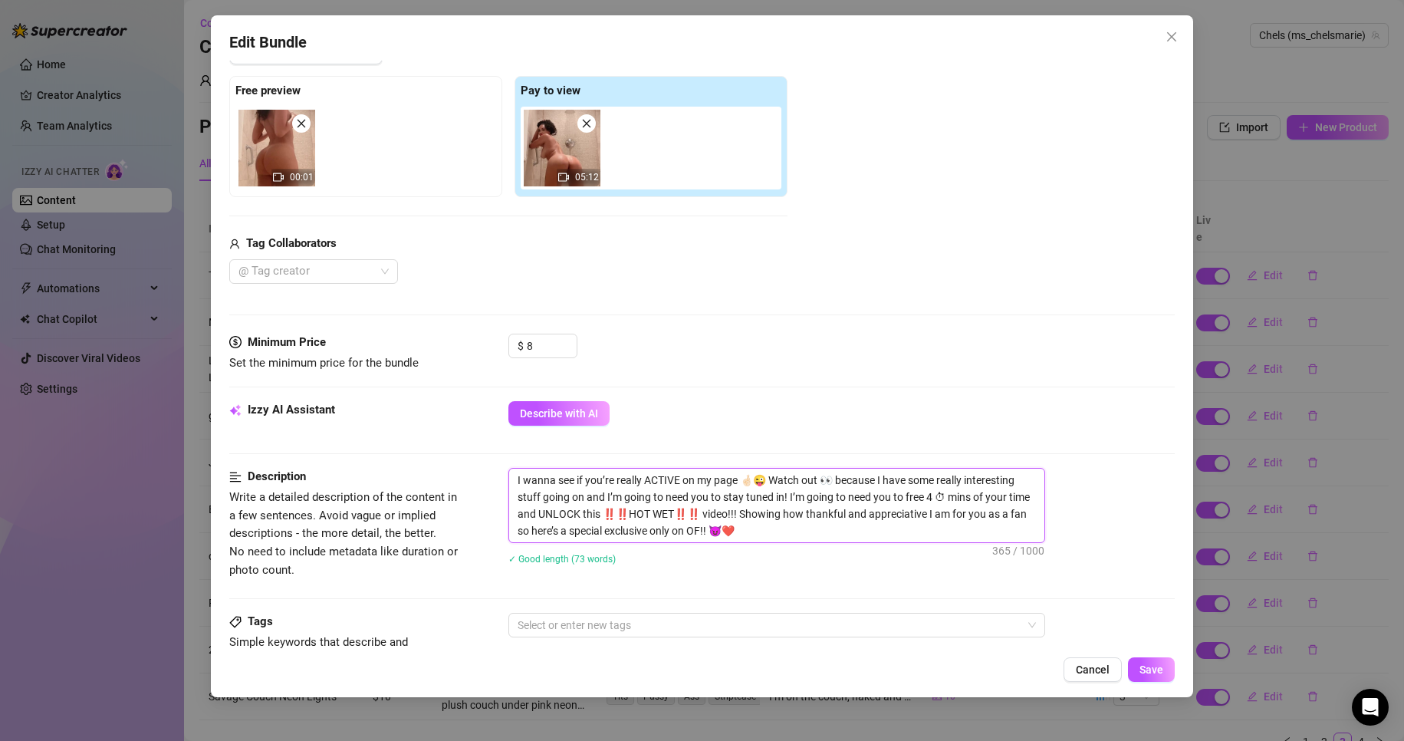
click at [557, 523] on textarea "I wanna see if you’re really ACTIVE on my page 🤞🏻😜 Watch out 👀 because I have s…" at bounding box center [776, 505] width 535 height 74
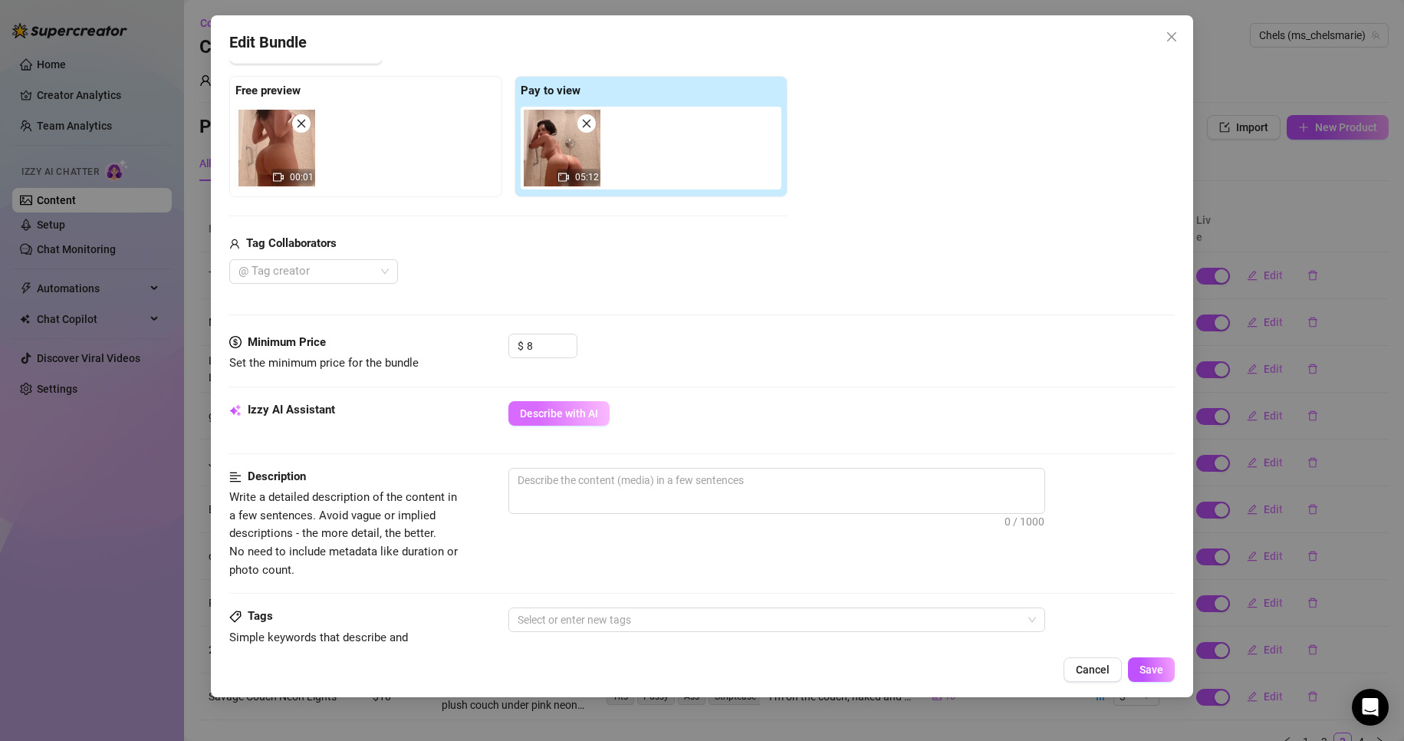
click at [549, 414] on span "Describe with AI" at bounding box center [559, 413] width 78 height 12
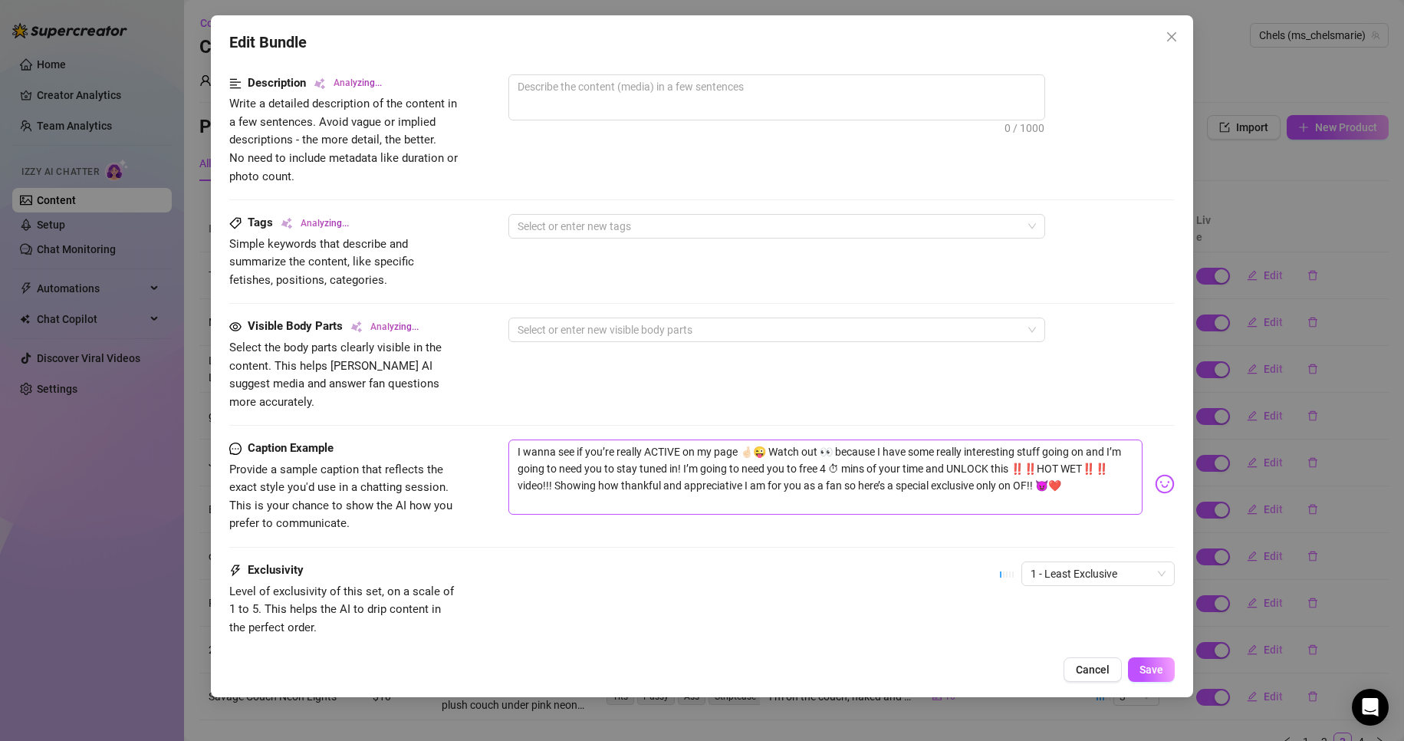
scroll to position [632, 0]
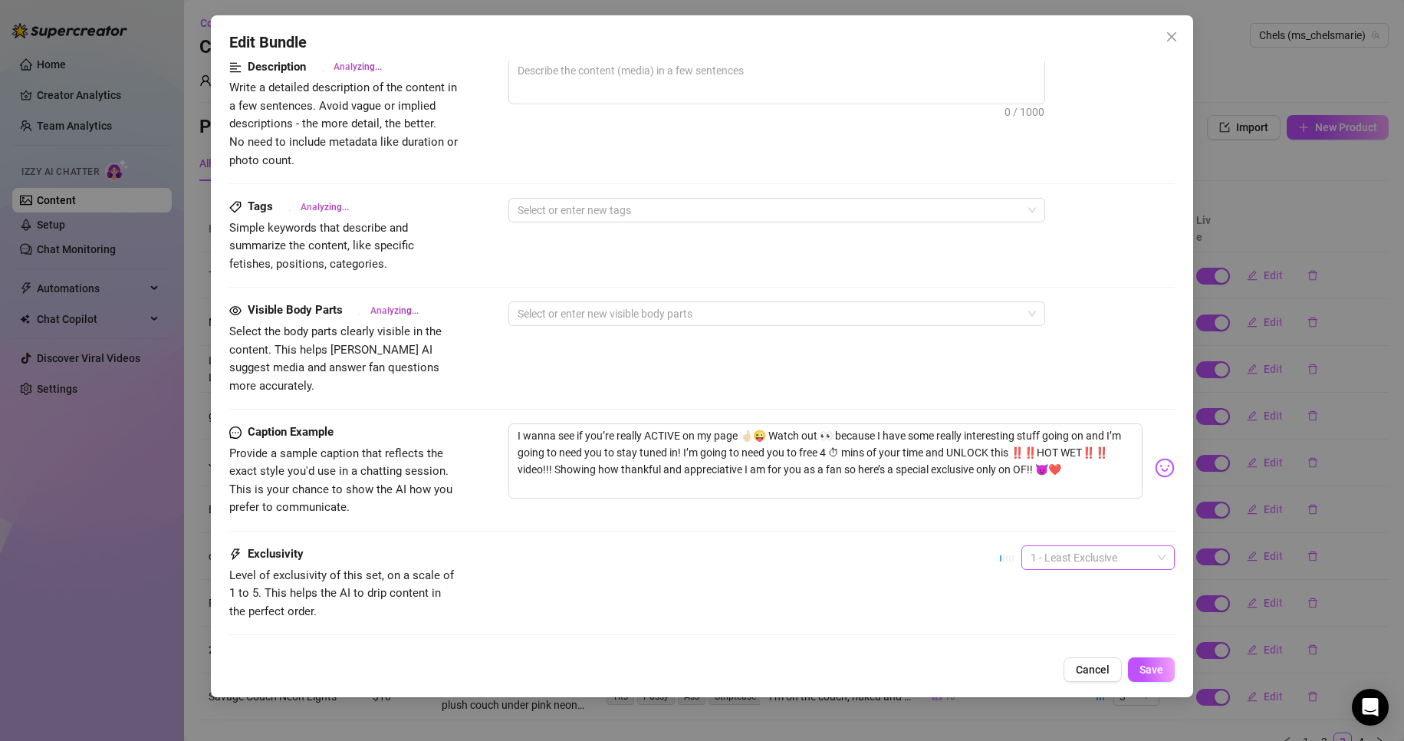
click at [1061, 548] on span "1 - Least Exclusive" at bounding box center [1097, 557] width 135 height 23
click at [1025, 647] on div "4" at bounding box center [1084, 643] width 129 height 17
click at [802, 587] on div "Exclusivity Level of exclusivity of this set, on a scale of 1 to 5. This helps …" at bounding box center [702, 582] width 946 height 75
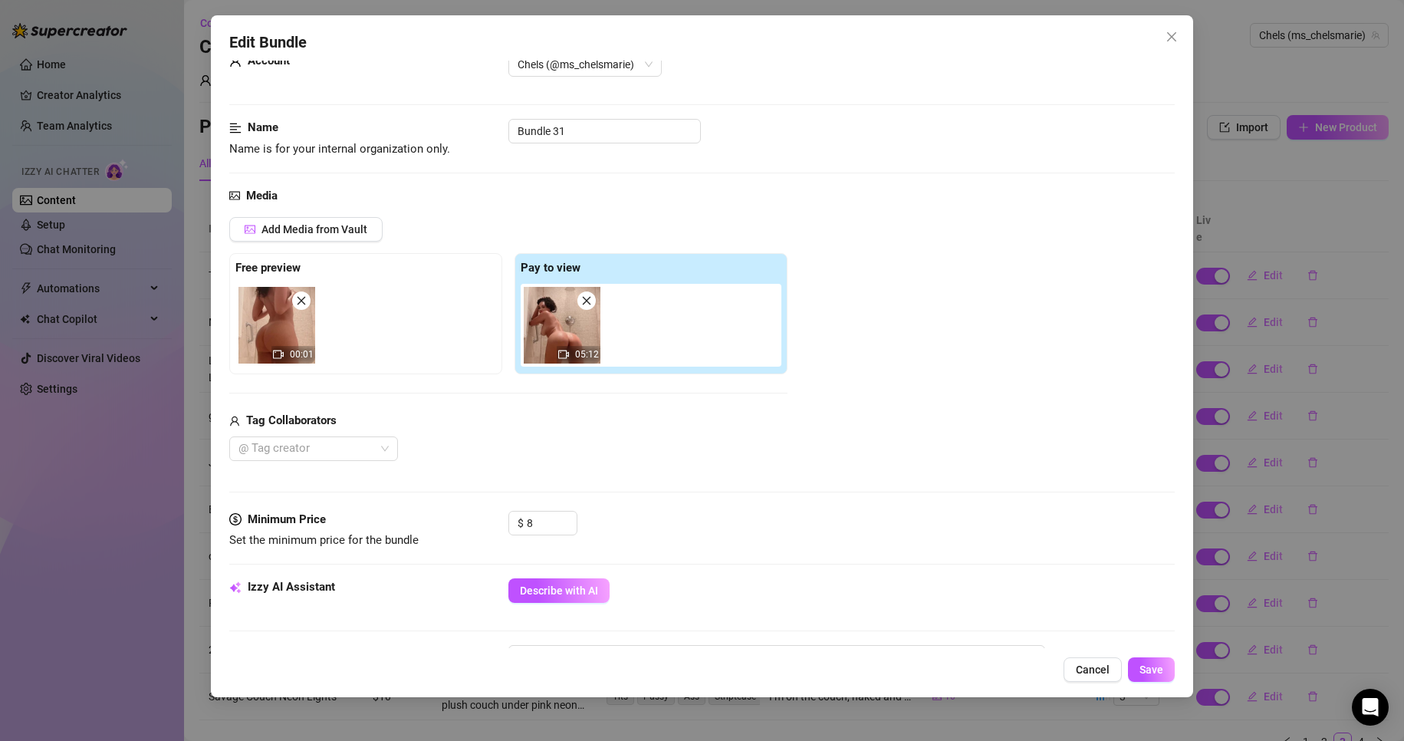
scroll to position [0, 0]
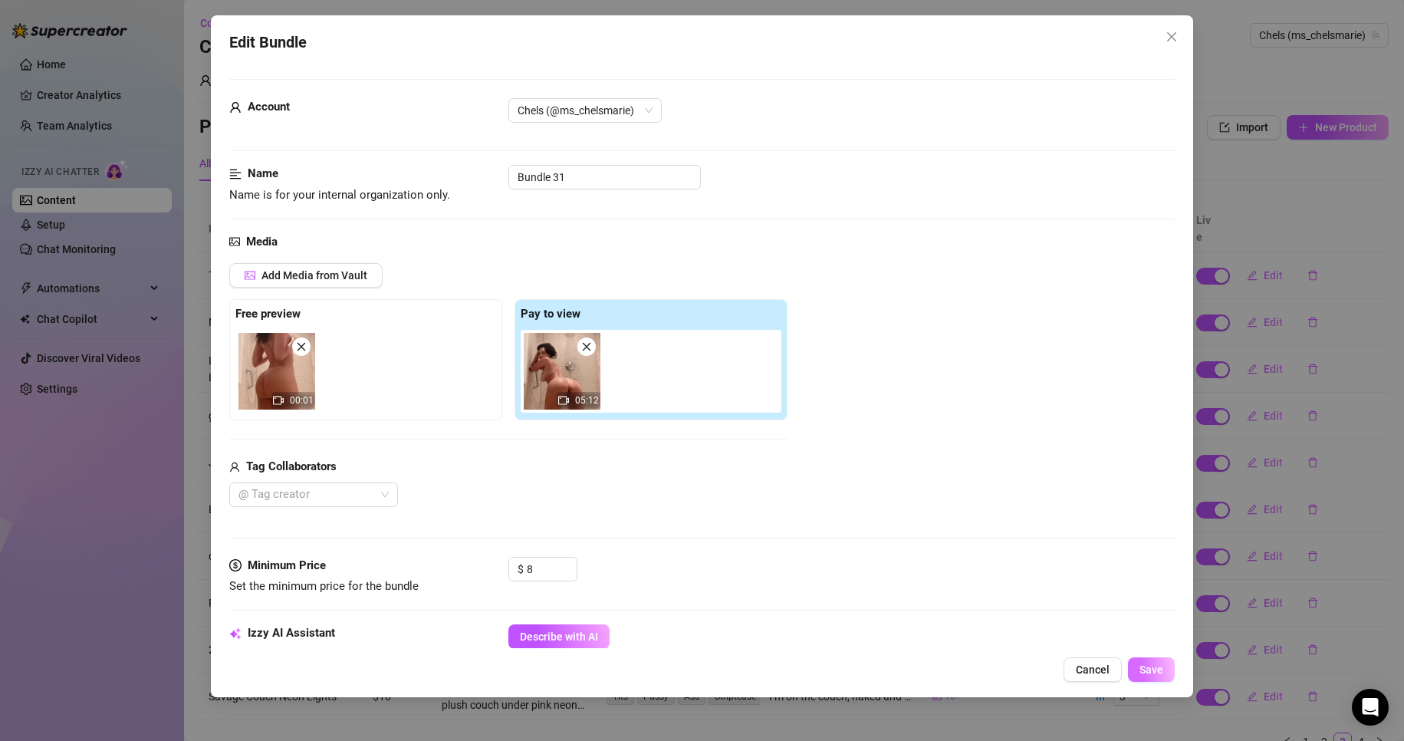
click at [1158, 673] on span "Save" at bounding box center [1151, 669] width 24 height 12
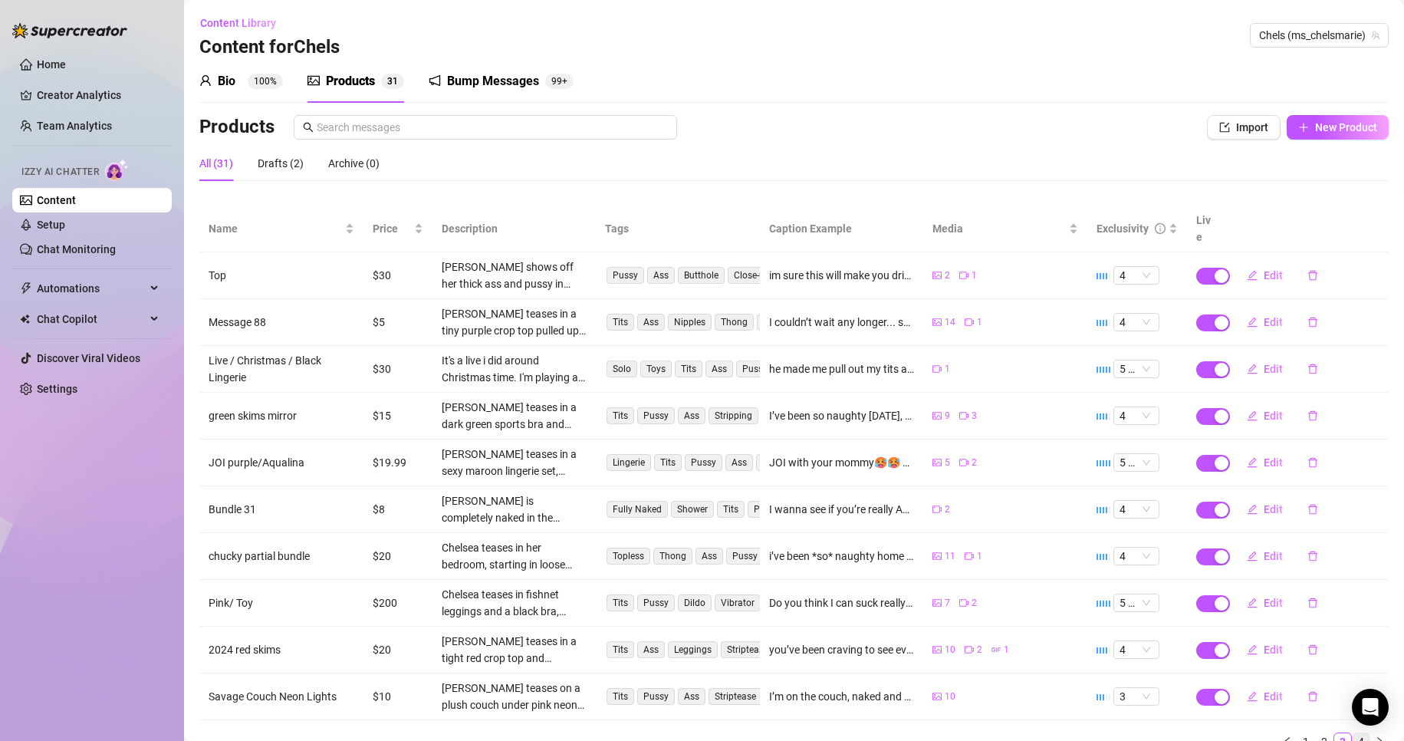
click at [1352, 733] on li "4" at bounding box center [1361, 741] width 18 height 18
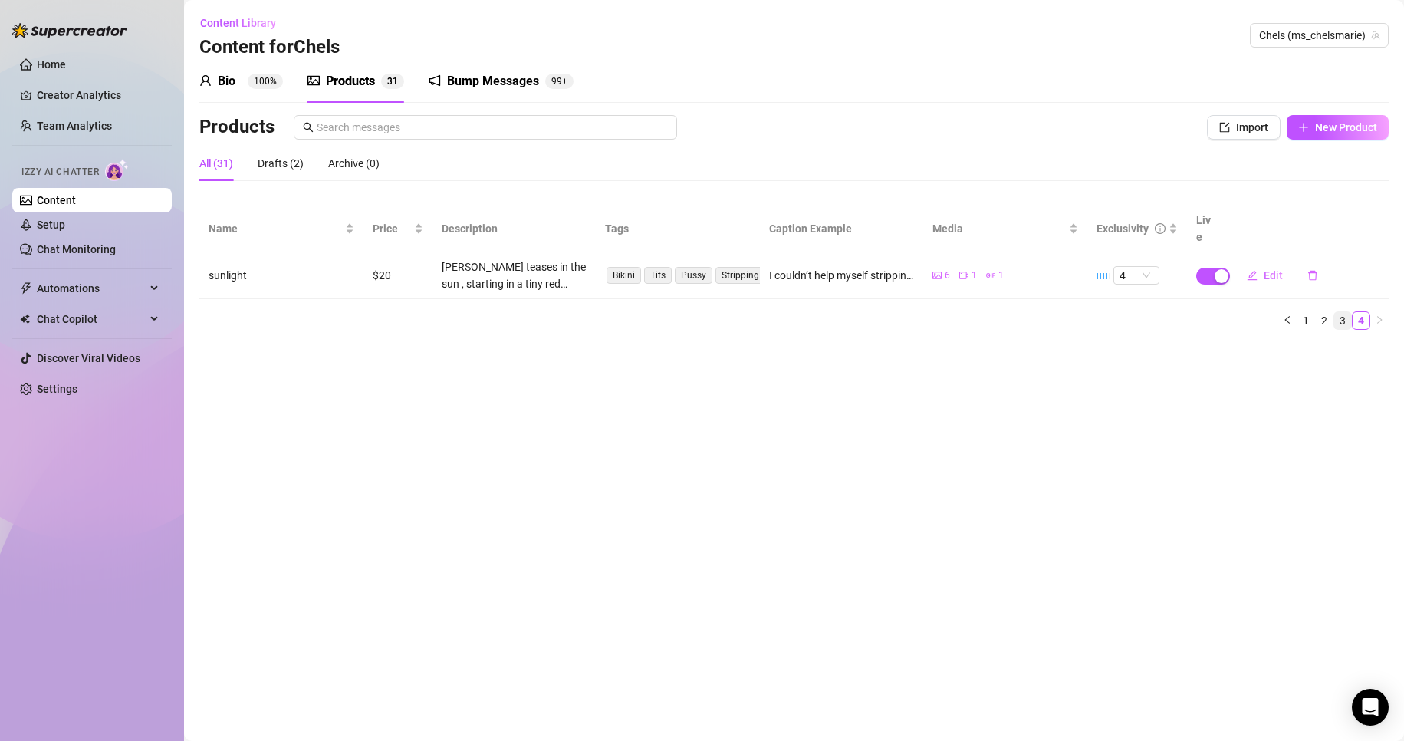
click at [1350, 312] on link "3" at bounding box center [1342, 320] width 17 height 17
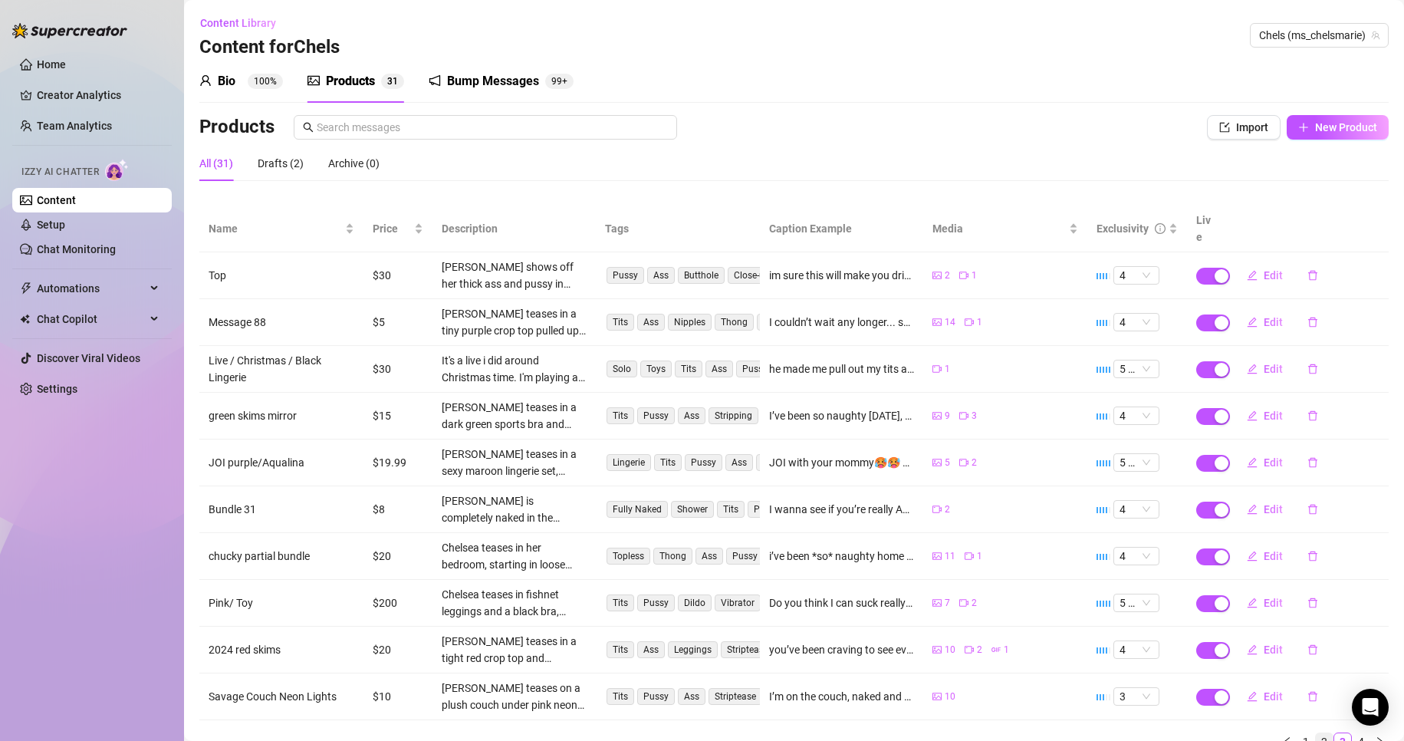
click at [1315, 733] on link "2" at bounding box center [1323, 741] width 17 height 17
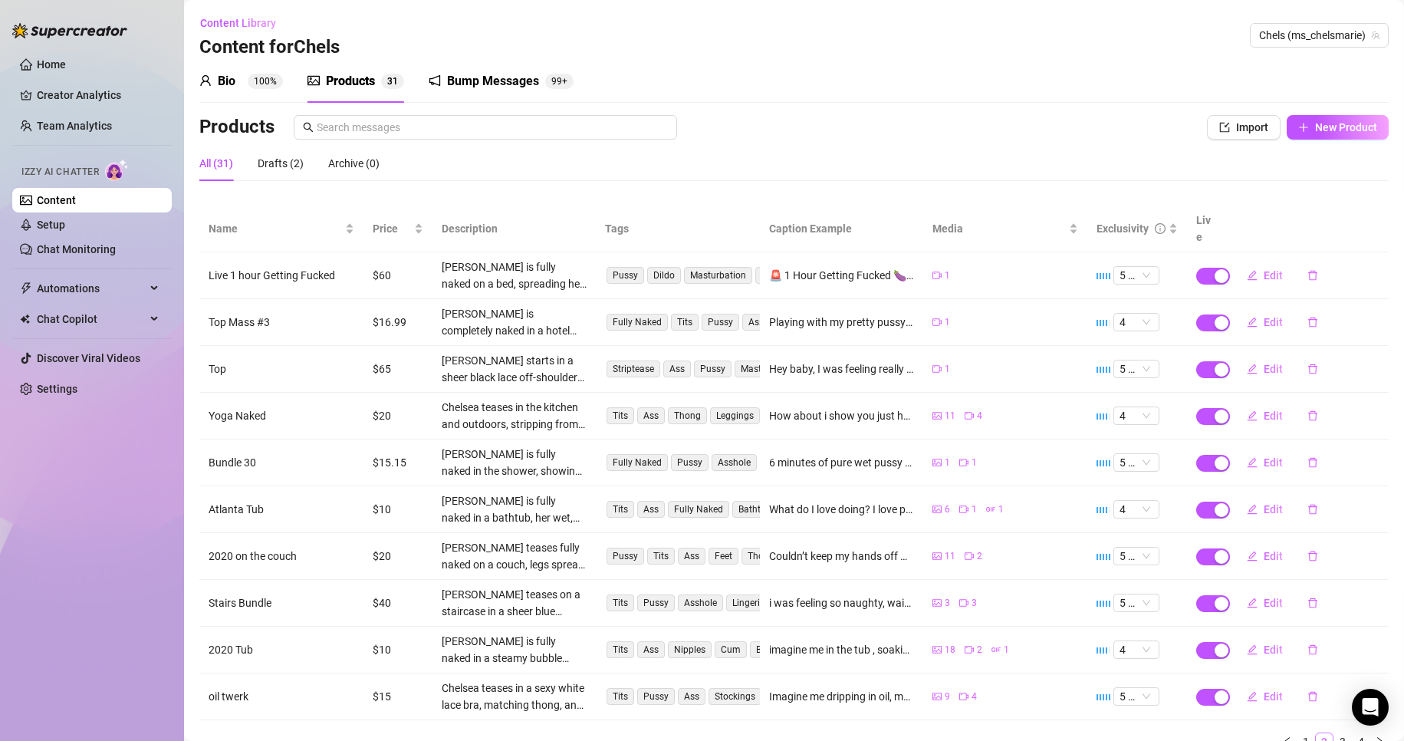
click at [1315, 733] on link "2" at bounding box center [1323, 741] width 17 height 17
click at [1334, 733] on link "3" at bounding box center [1342, 741] width 17 height 17
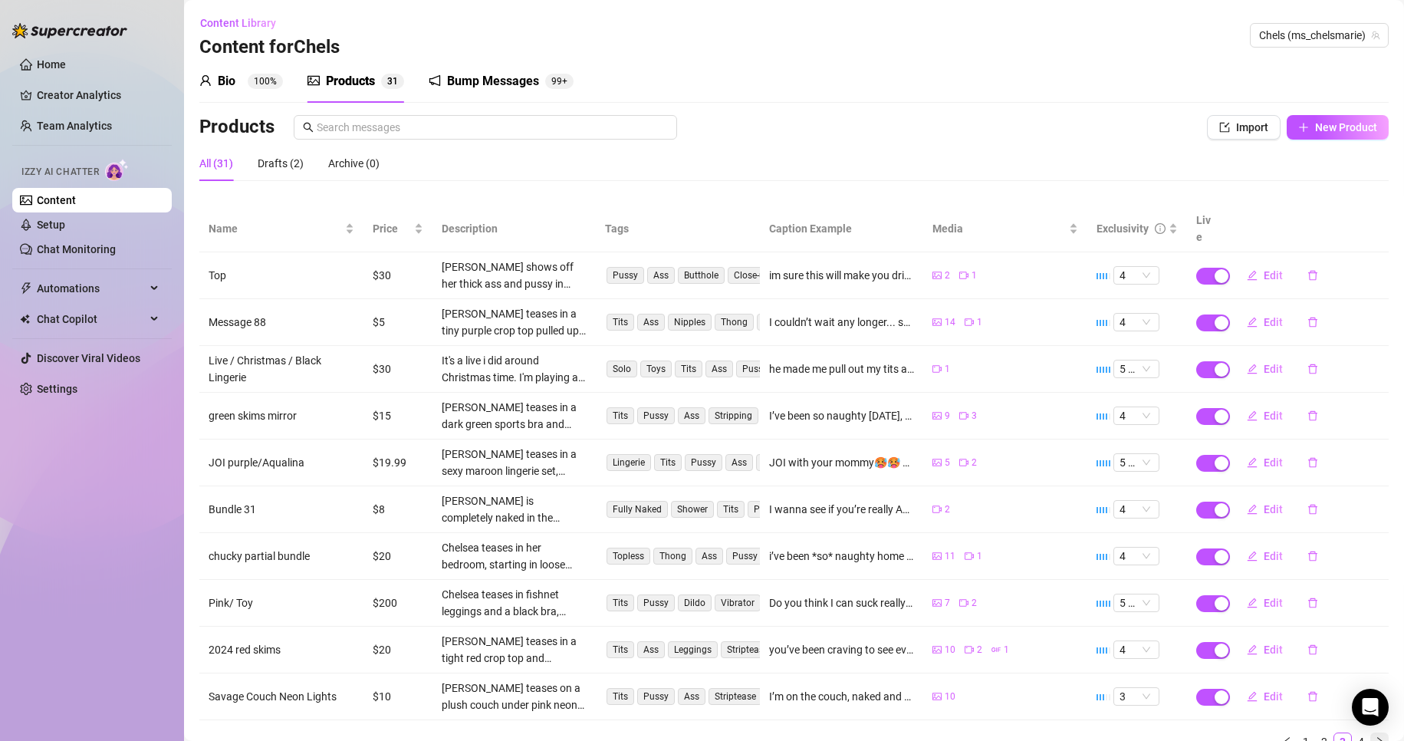
click at [1370, 732] on button "button" at bounding box center [1379, 741] width 18 height 18
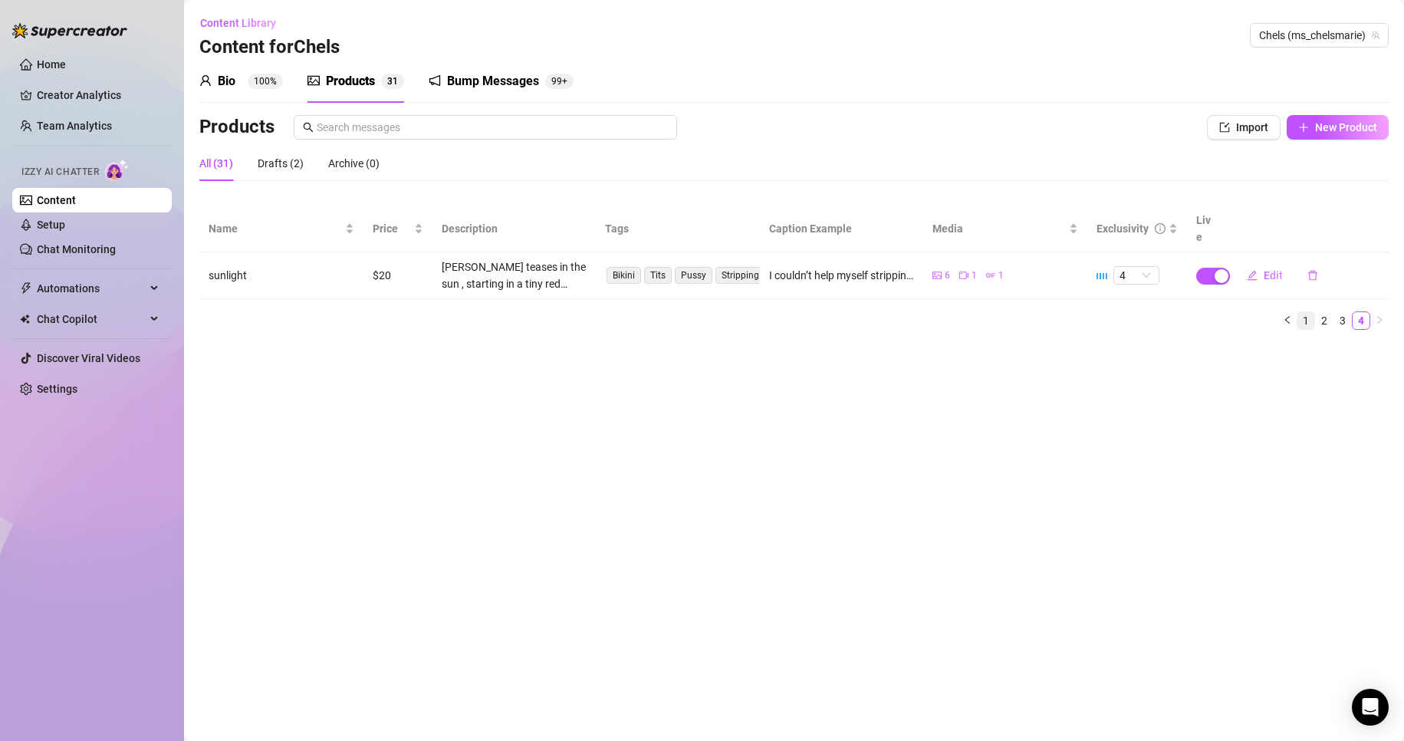
click at [1309, 312] on link "1" at bounding box center [1305, 320] width 17 height 17
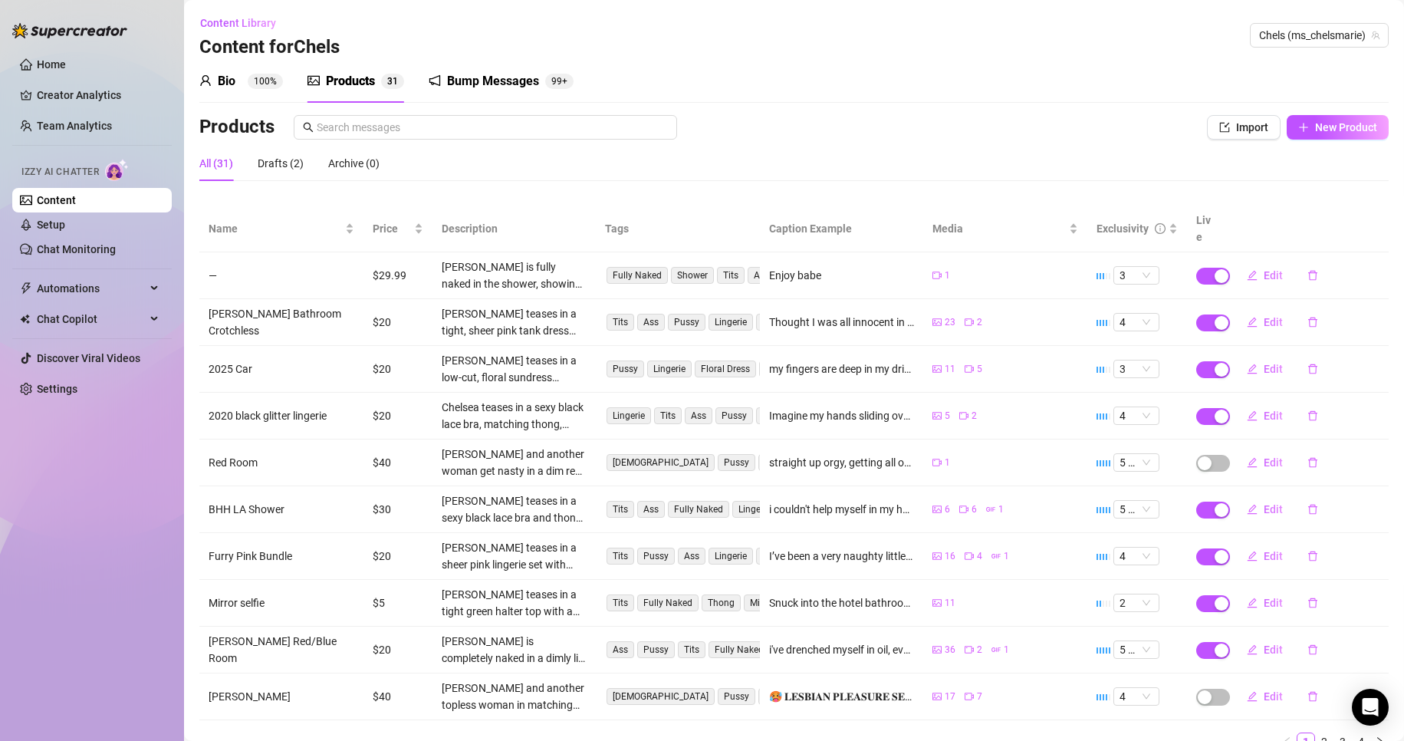
scroll to position [51, 0]
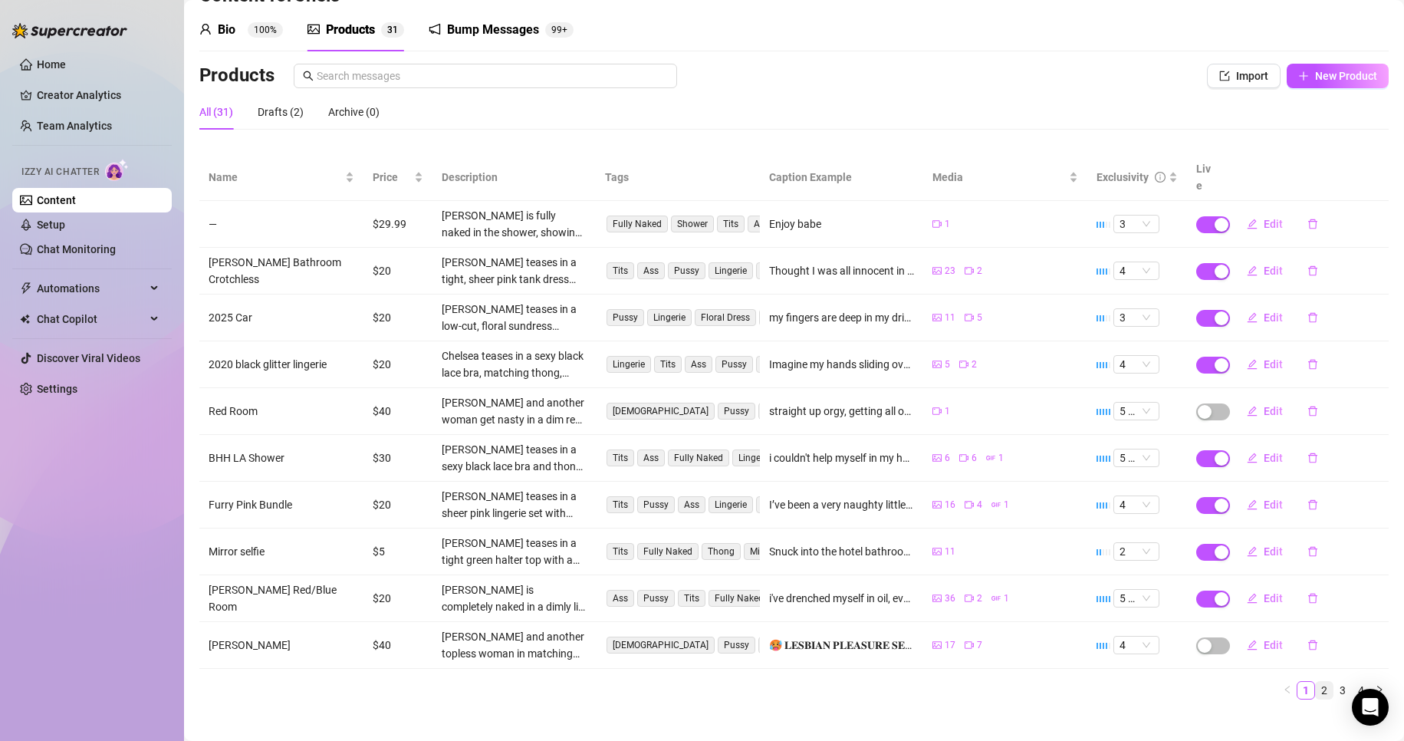
click at [1315, 682] on link "2" at bounding box center [1323, 690] width 17 height 17
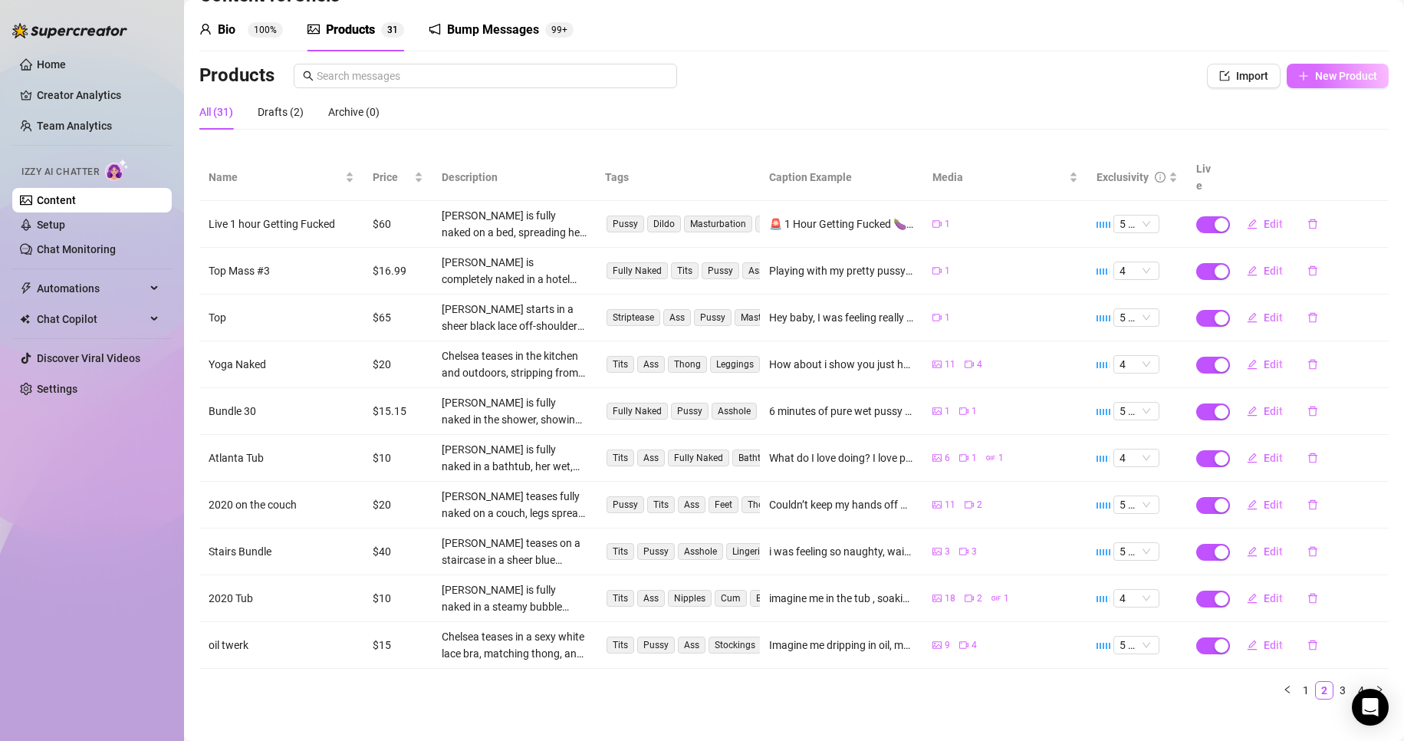
click at [1306, 66] on button "New Product" at bounding box center [1337, 76] width 102 height 25
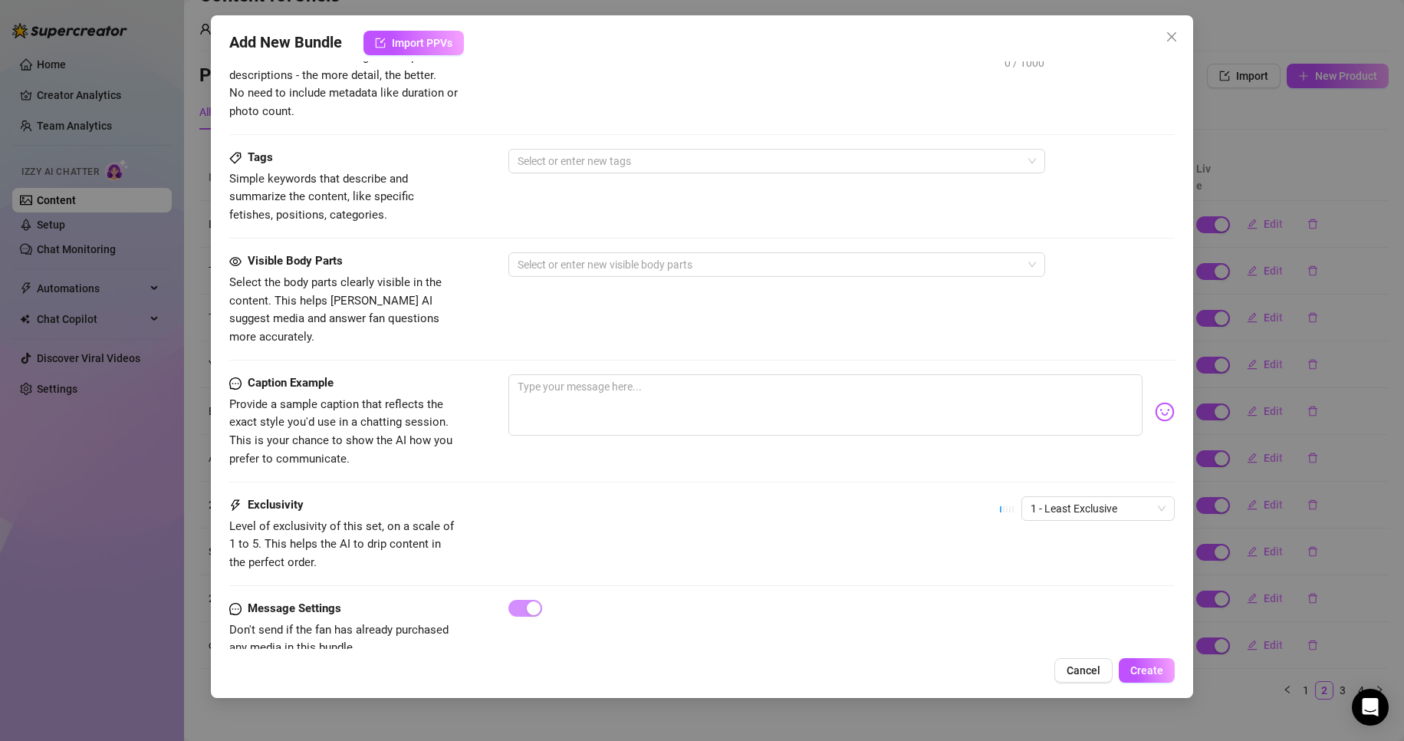
scroll to position [464, 0]
click at [565, 375] on textarea at bounding box center [825, 403] width 635 height 61
paste textarea "UNCENSORED PUSSY FUCKING BUNDLE 💦 Raw. Uncut. No filters. Just pure, nasty acti…"
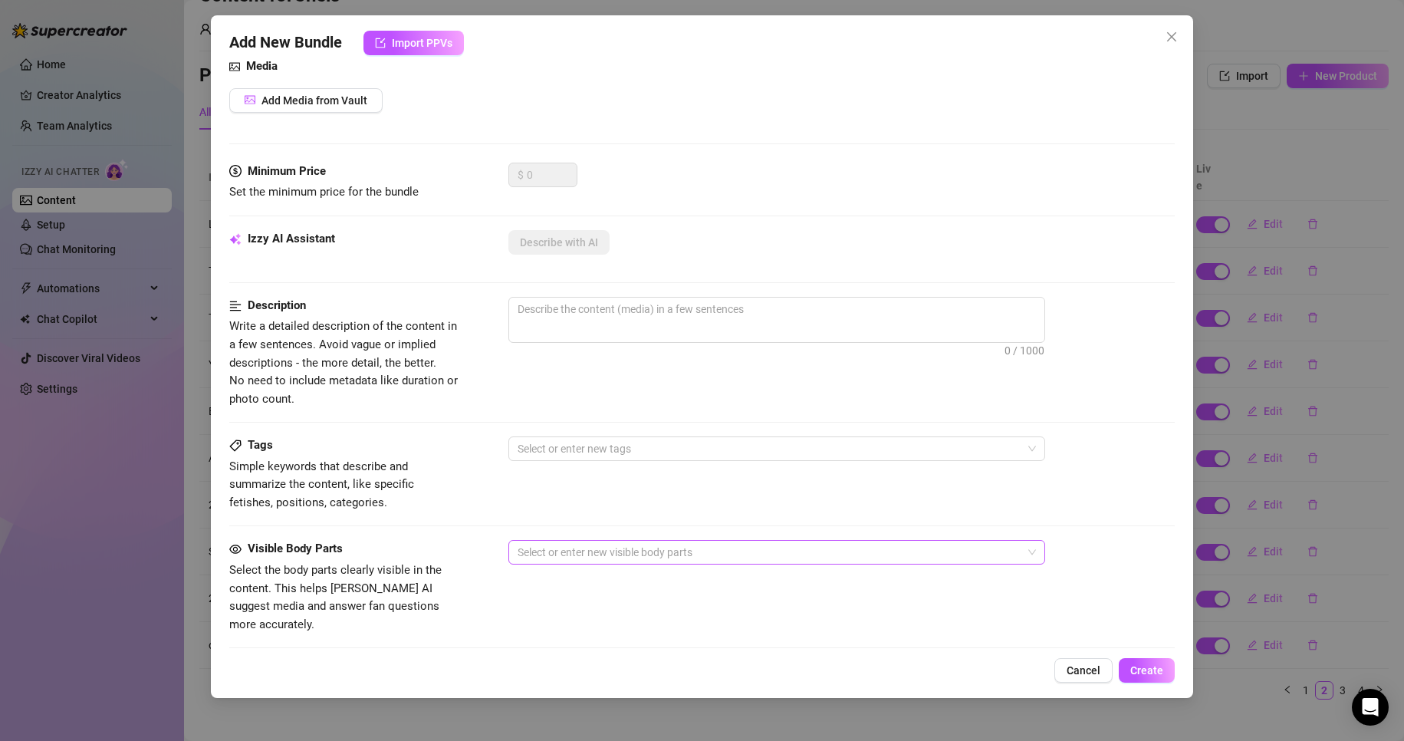
scroll to position [0, 0]
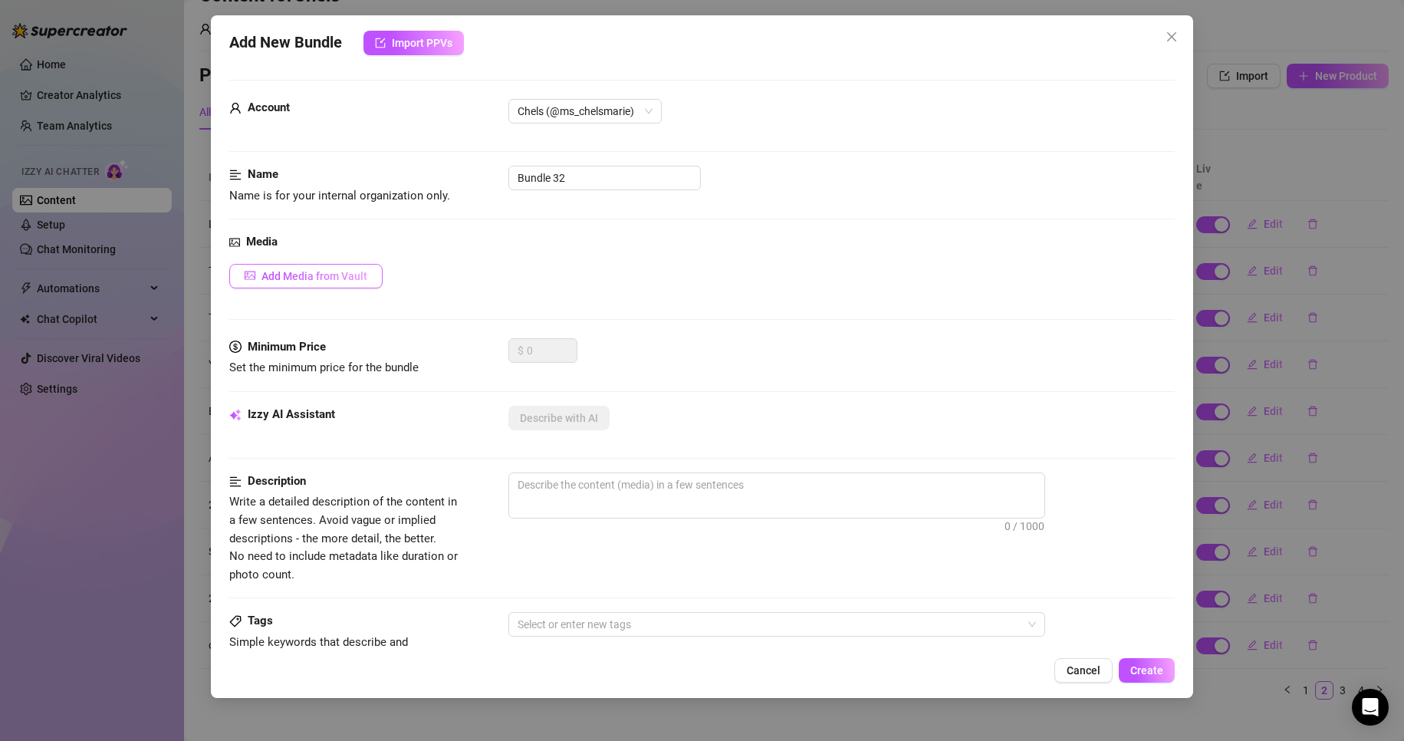
click at [377, 269] on button "Add Media from Vault" at bounding box center [305, 276] width 153 height 25
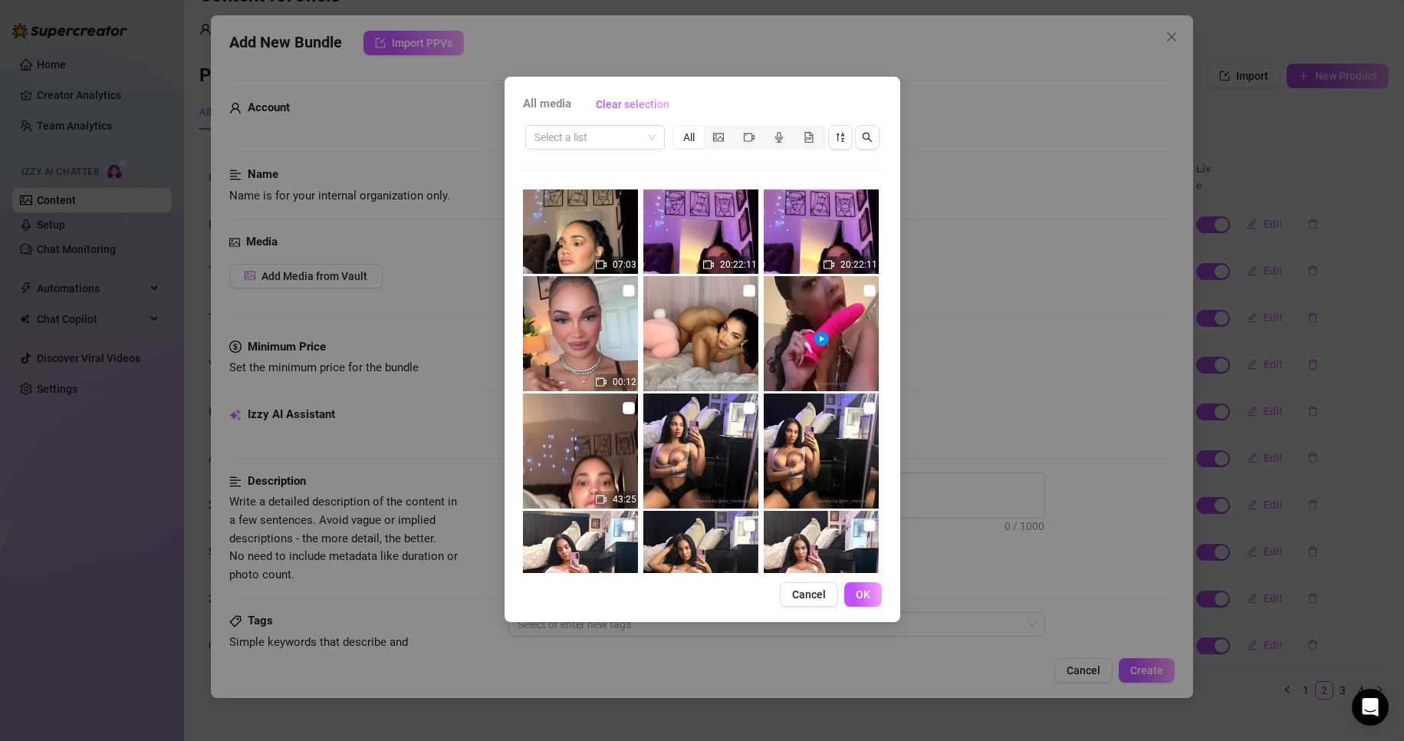
scroll to position [3198, 0]
click at [743, 291] on input "checkbox" at bounding box center [749, 290] width 12 height 12
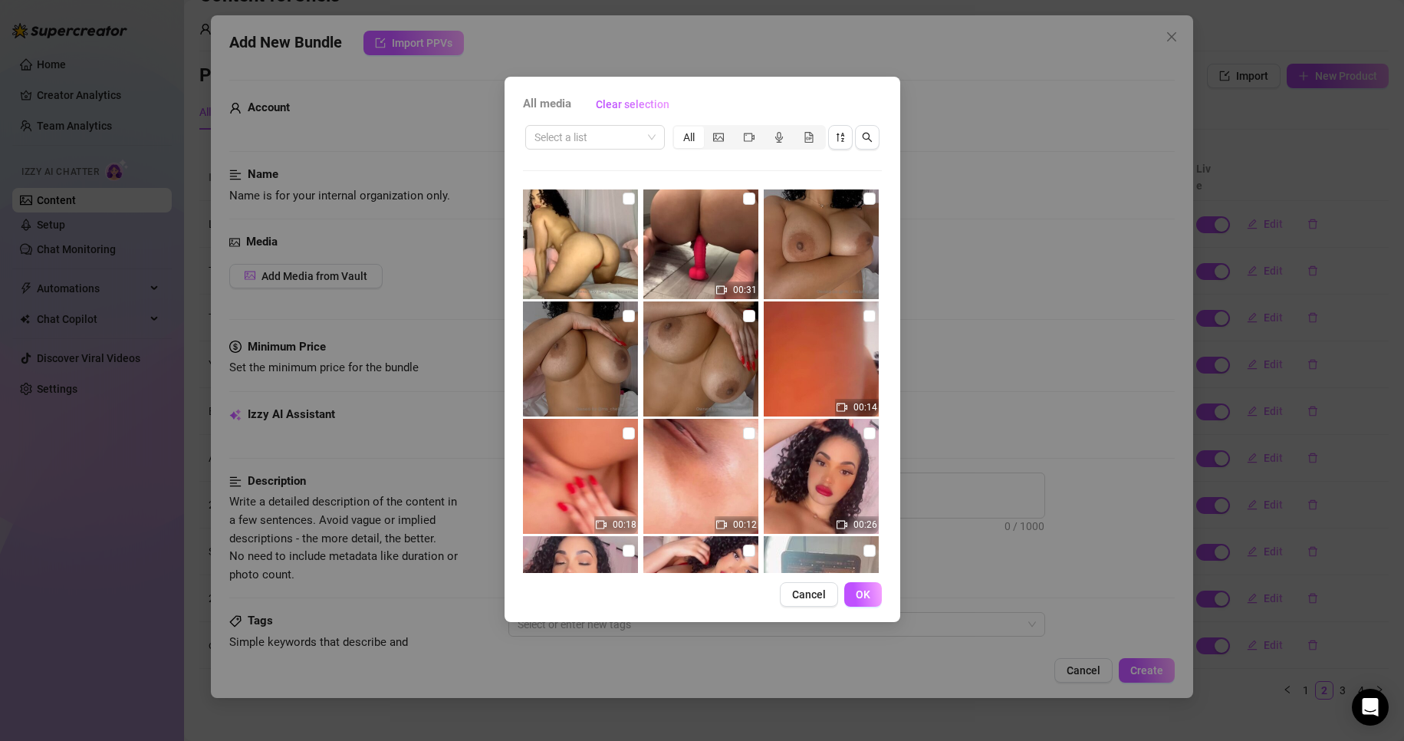
scroll to position [4821, 0]
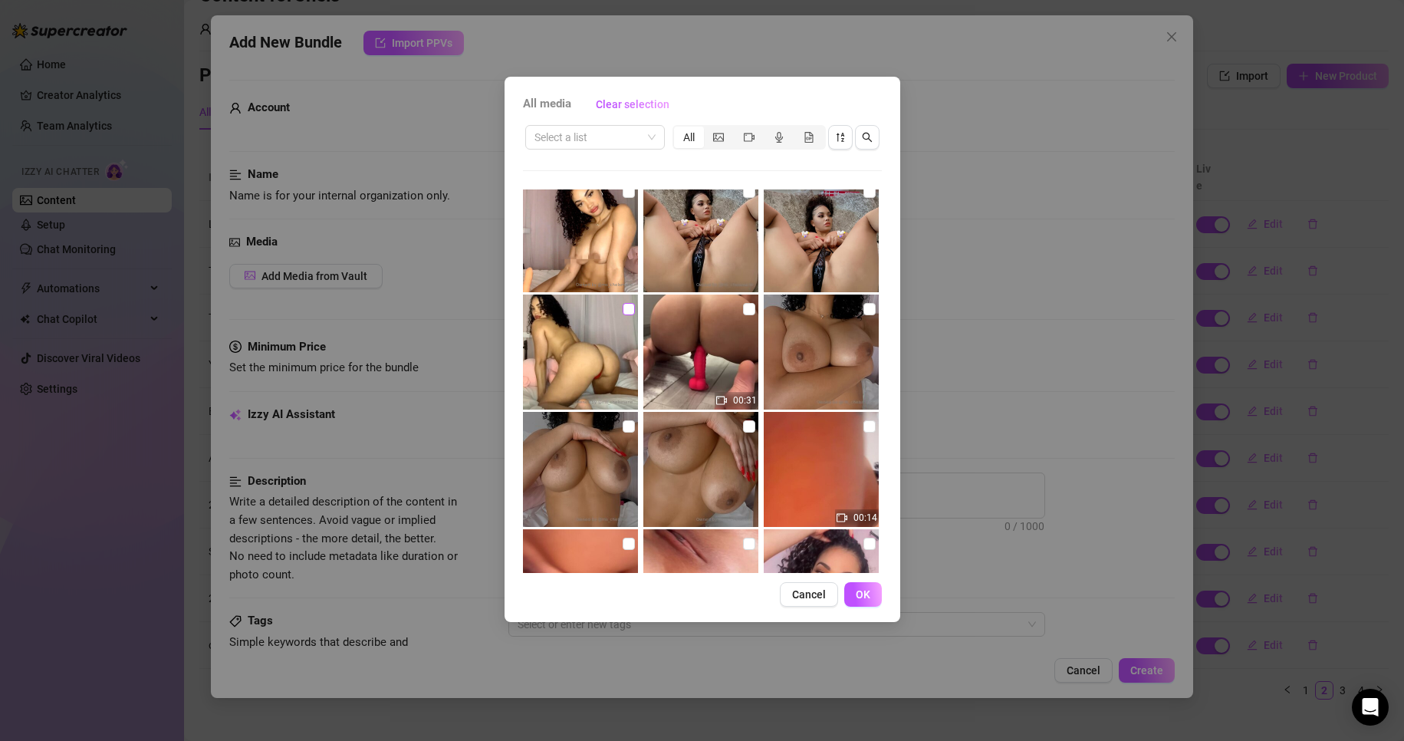
click at [625, 307] on input "checkbox" at bounding box center [628, 309] width 12 height 12
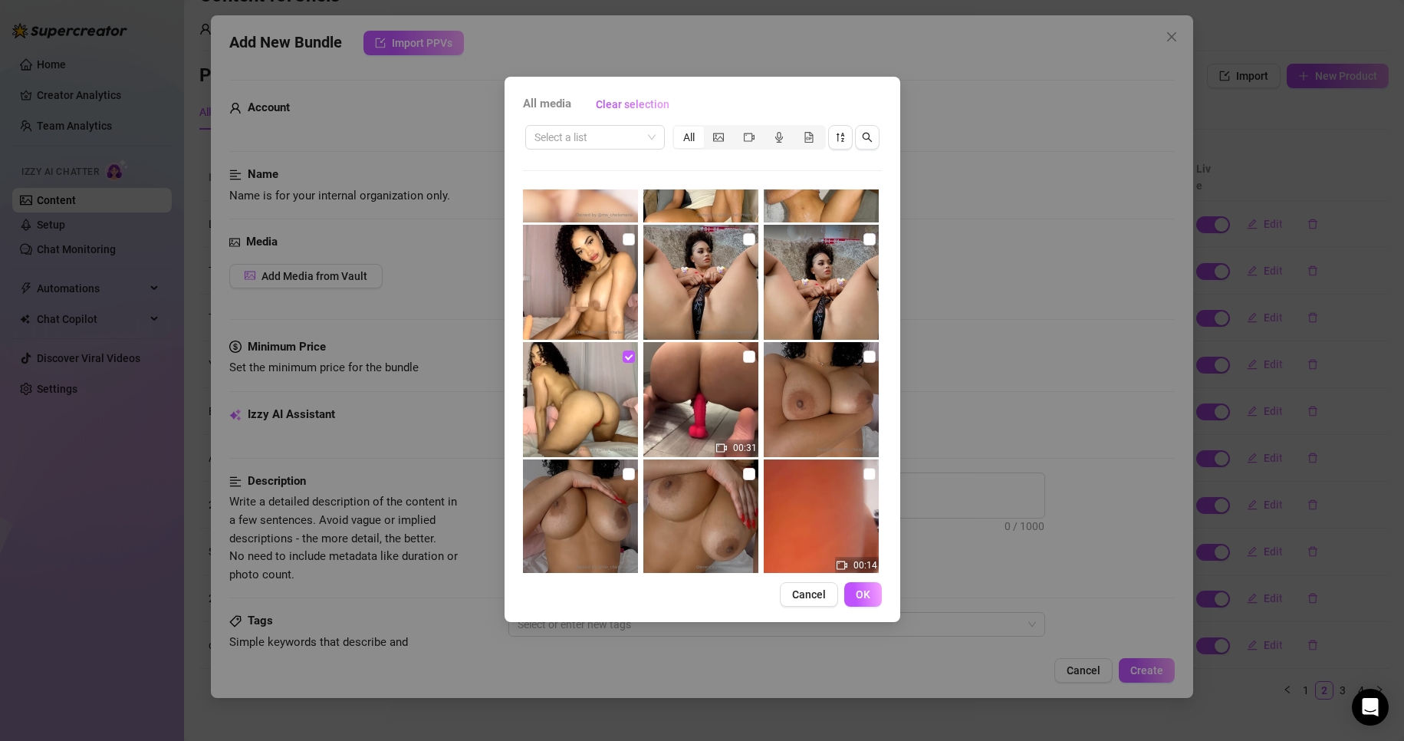
scroll to position [4774, 0]
click at [863, 354] on input "checkbox" at bounding box center [869, 356] width 12 height 12
click at [626, 471] on input "checkbox" at bounding box center [628, 473] width 12 height 12
click at [755, 470] on div "00:06 00:05 00:02 00:07 00:09 00:14 00:03 00:08 00:51 00:05 00:13 00:03 00:27 0…" at bounding box center [702, 380] width 359 height 383
click at [744, 471] on input "checkbox" at bounding box center [749, 473] width 12 height 12
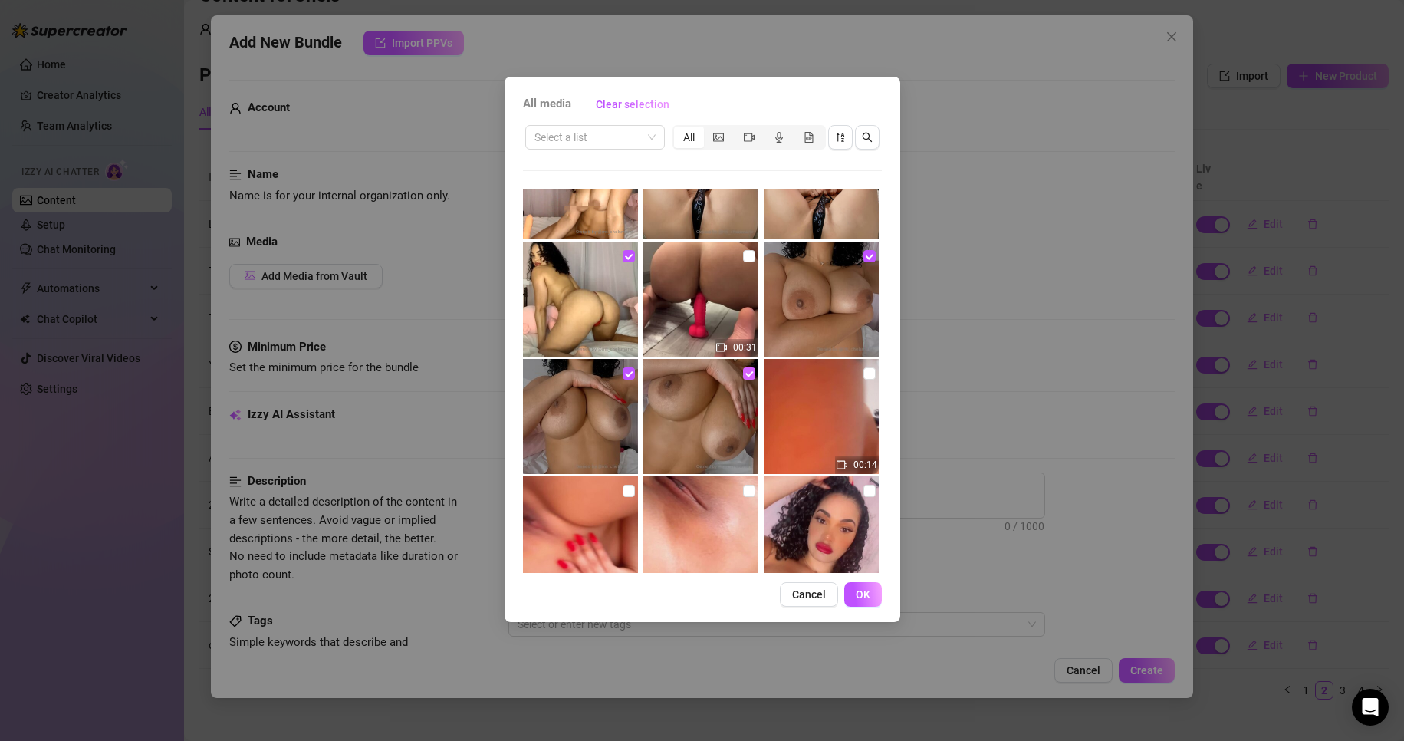
scroll to position [4873, 0]
click at [863, 373] on input "checkbox" at bounding box center [869, 374] width 12 height 12
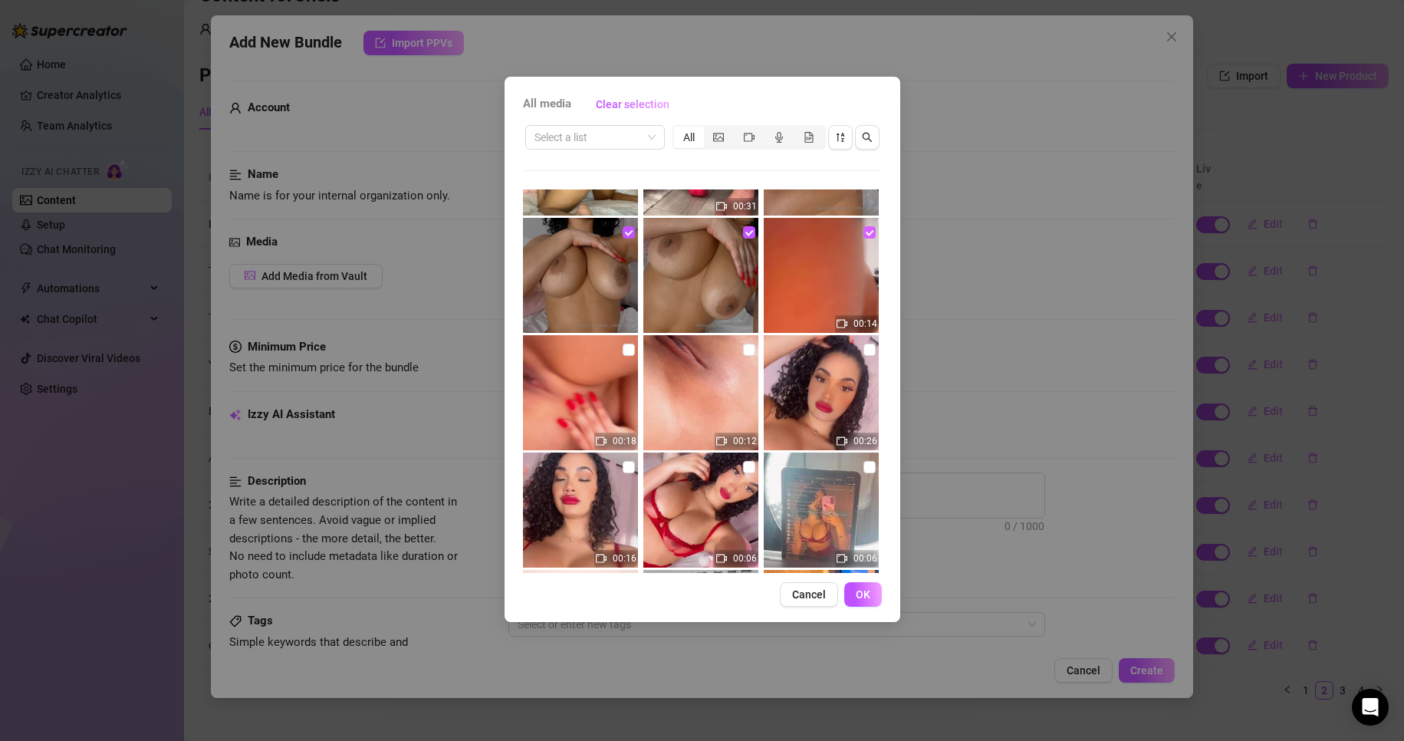
scroll to position [5016, 0]
click at [629, 349] on input "checkbox" at bounding box center [628, 349] width 12 height 12
click at [743, 346] on input "checkbox" at bounding box center [749, 349] width 12 height 12
click at [863, 355] on label at bounding box center [869, 348] width 12 height 17
click at [863, 355] on input "checkbox" at bounding box center [869, 349] width 12 height 12
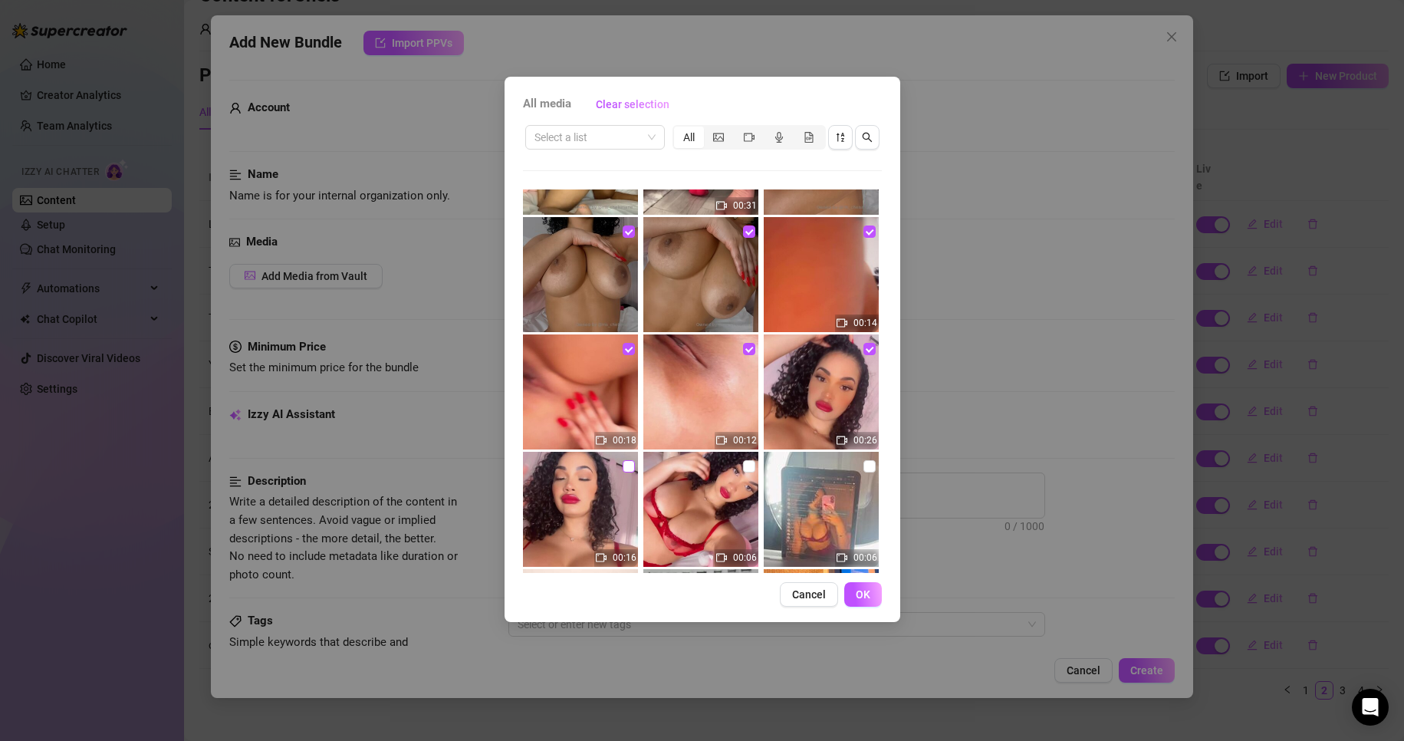
click at [627, 469] on input "checkbox" at bounding box center [628, 466] width 12 height 12
click at [746, 468] on input "checkbox" at bounding box center [749, 466] width 12 height 12
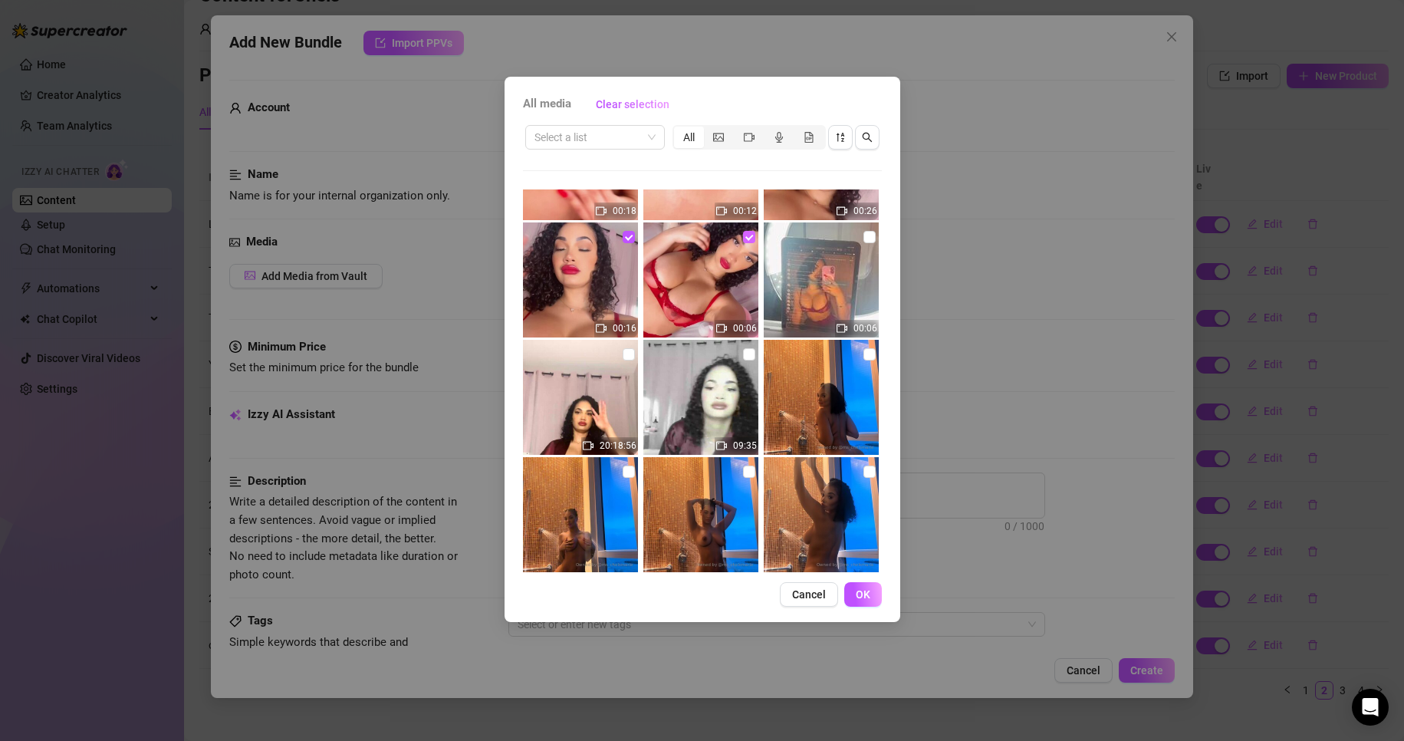
scroll to position [5245, 0]
click at [856, 595] on span "OK" at bounding box center [863, 594] width 15 height 12
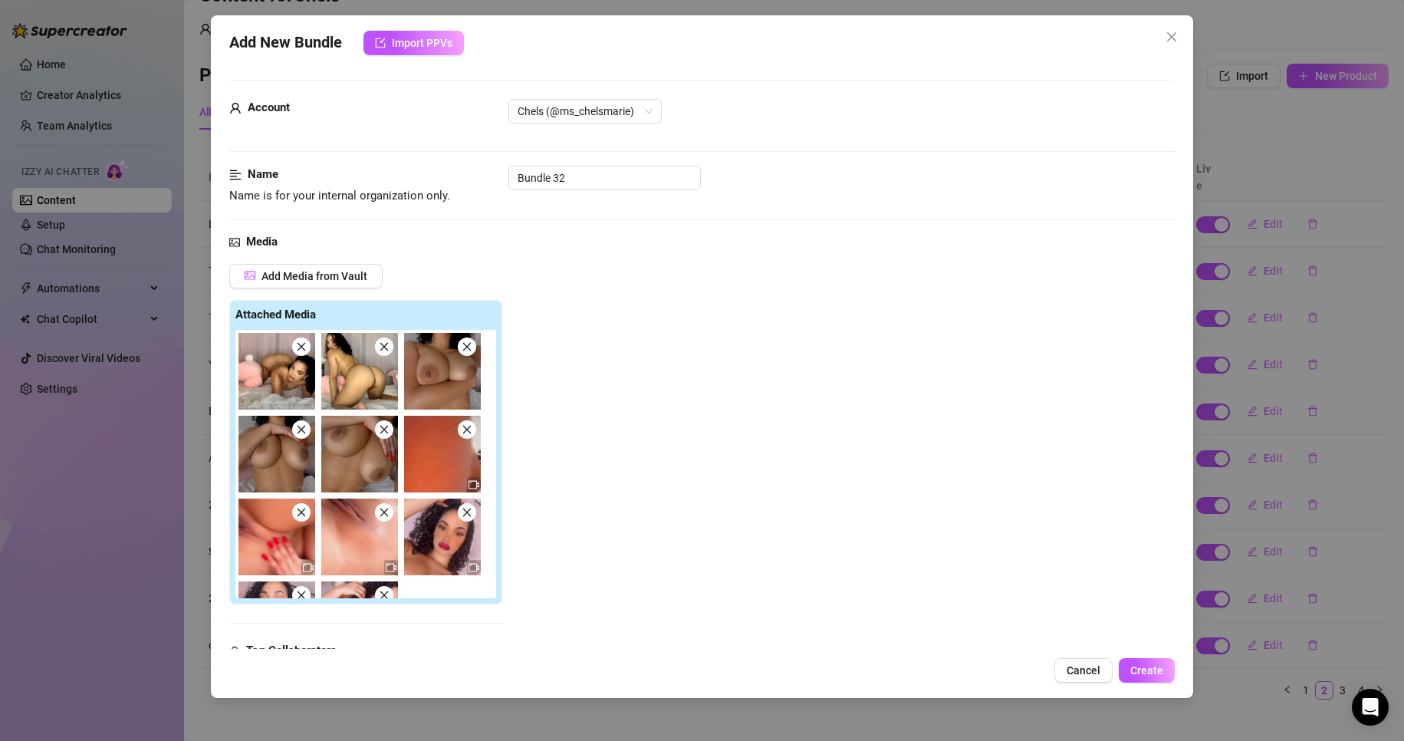
scroll to position [274, 0]
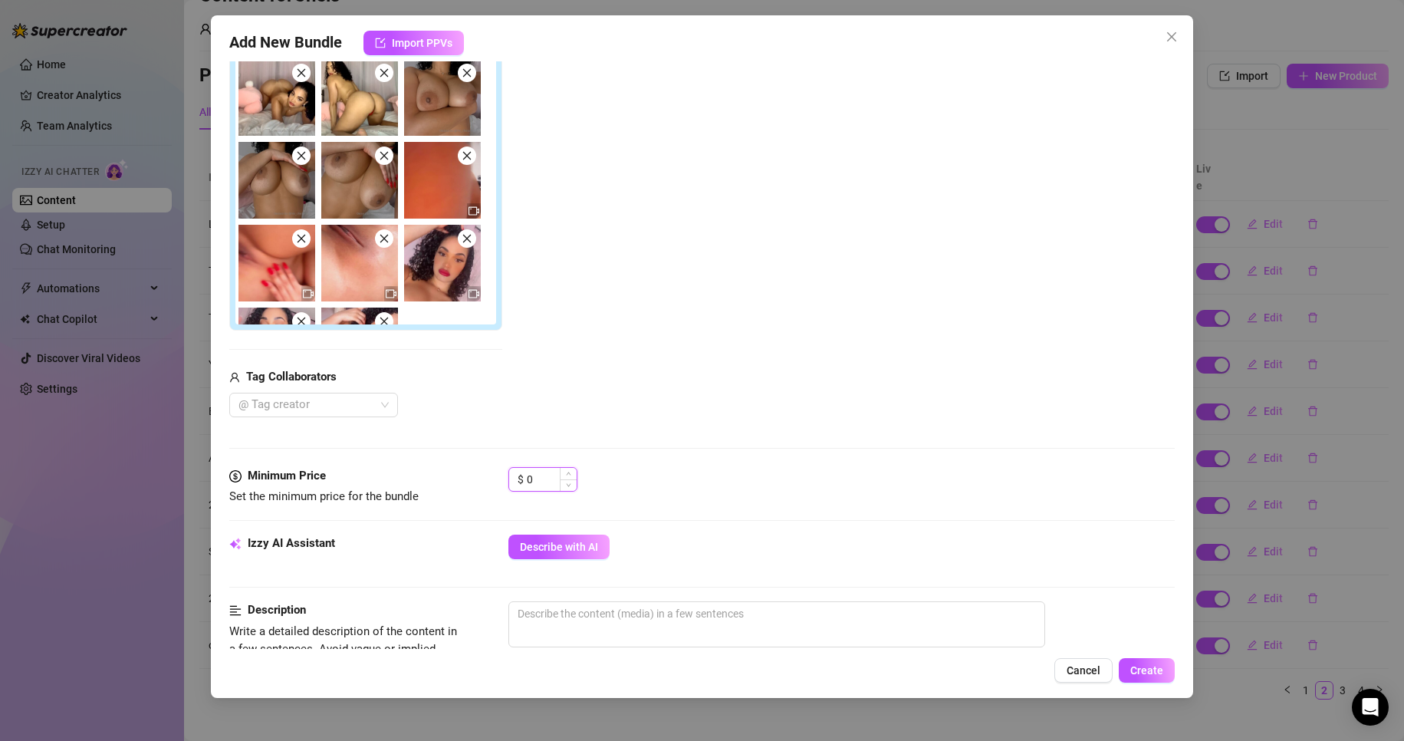
click at [533, 483] on input "0" at bounding box center [552, 479] width 50 height 23
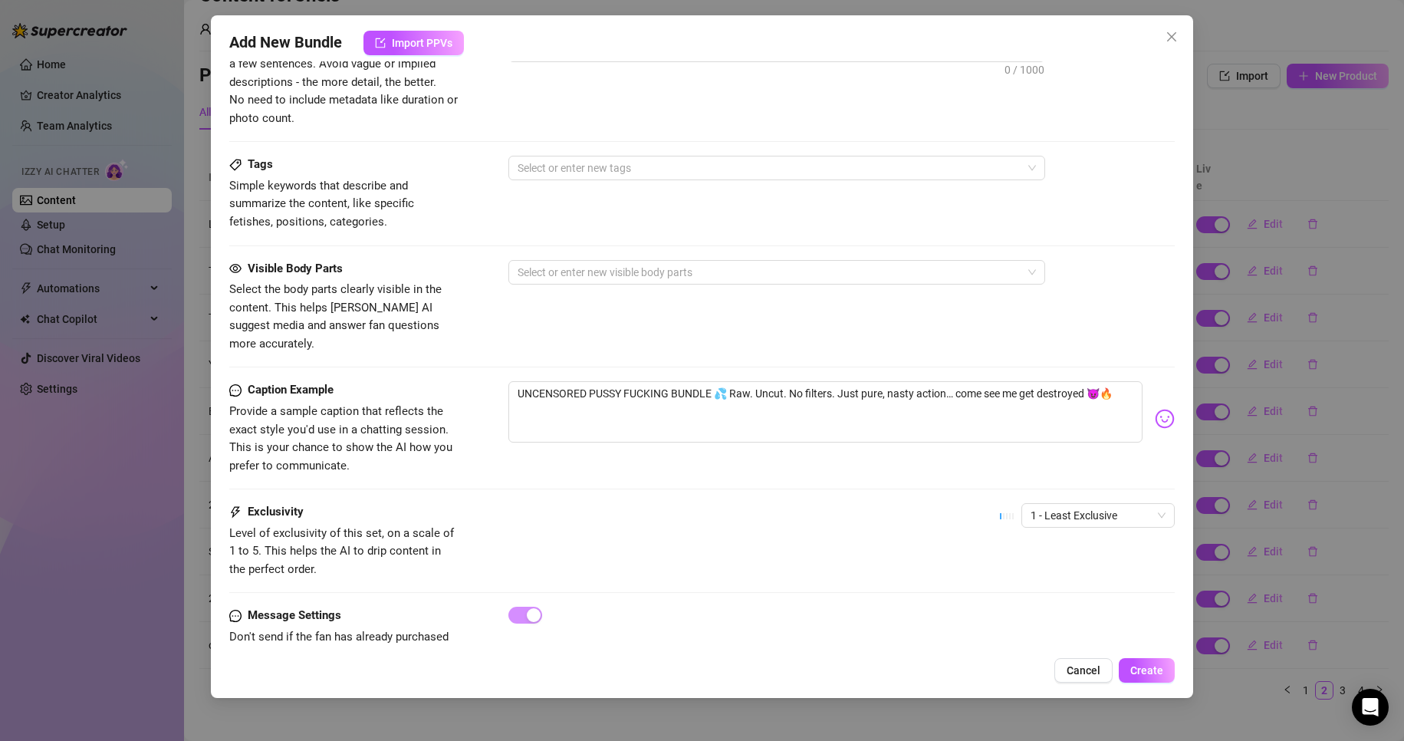
scroll to position [859, 0]
click at [1076, 504] on span "1 - Least Exclusive" at bounding box center [1097, 514] width 135 height 23
click at [1037, 585] on div "3" at bounding box center [1084, 576] width 147 height 25
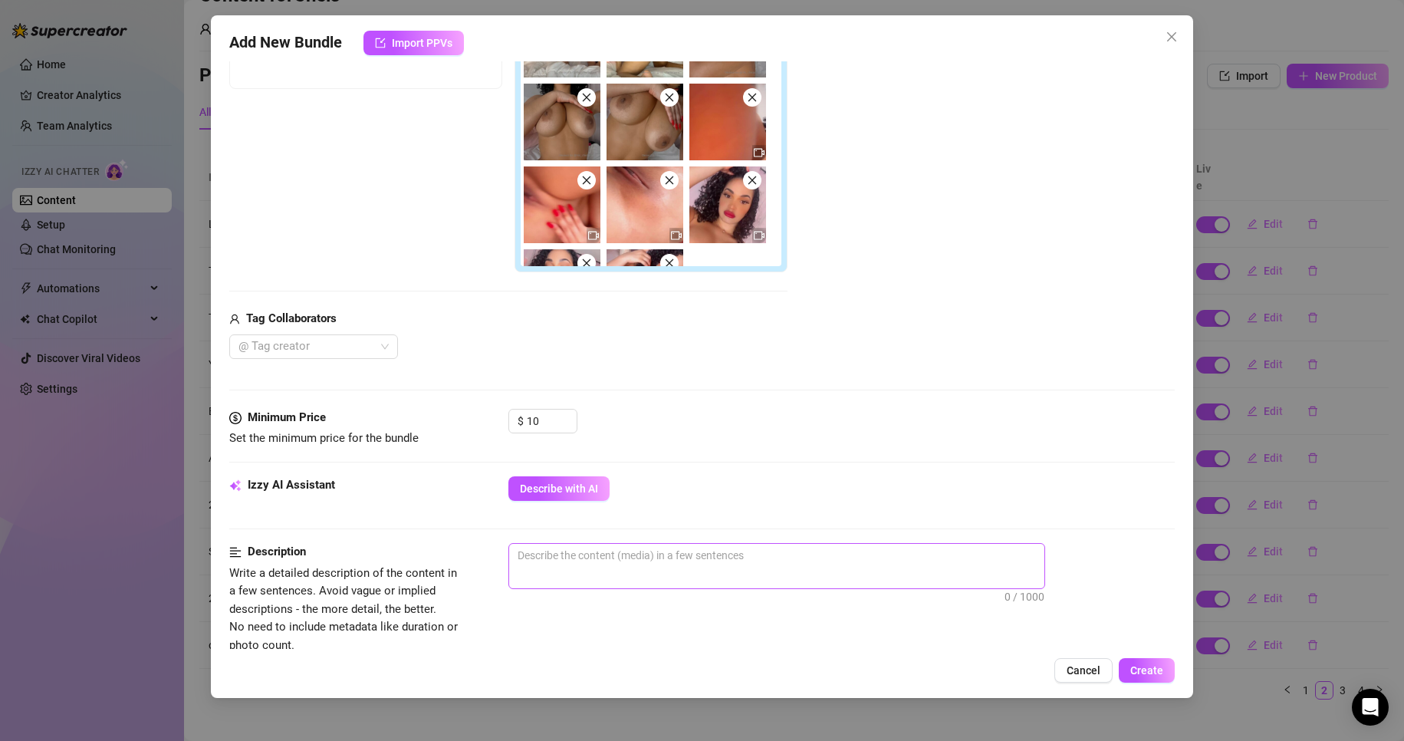
scroll to position [329, 0]
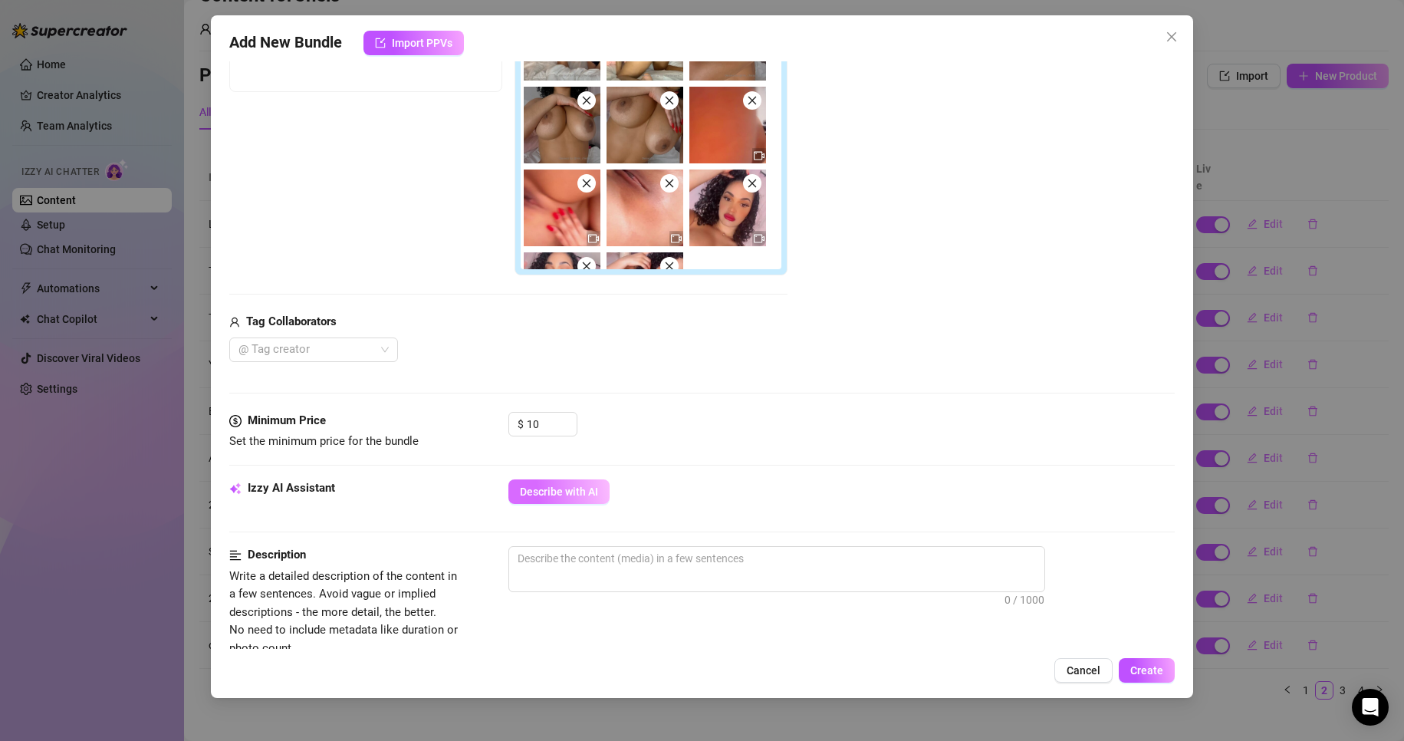
click at [587, 501] on button "Describe with AI" at bounding box center [558, 491] width 101 height 25
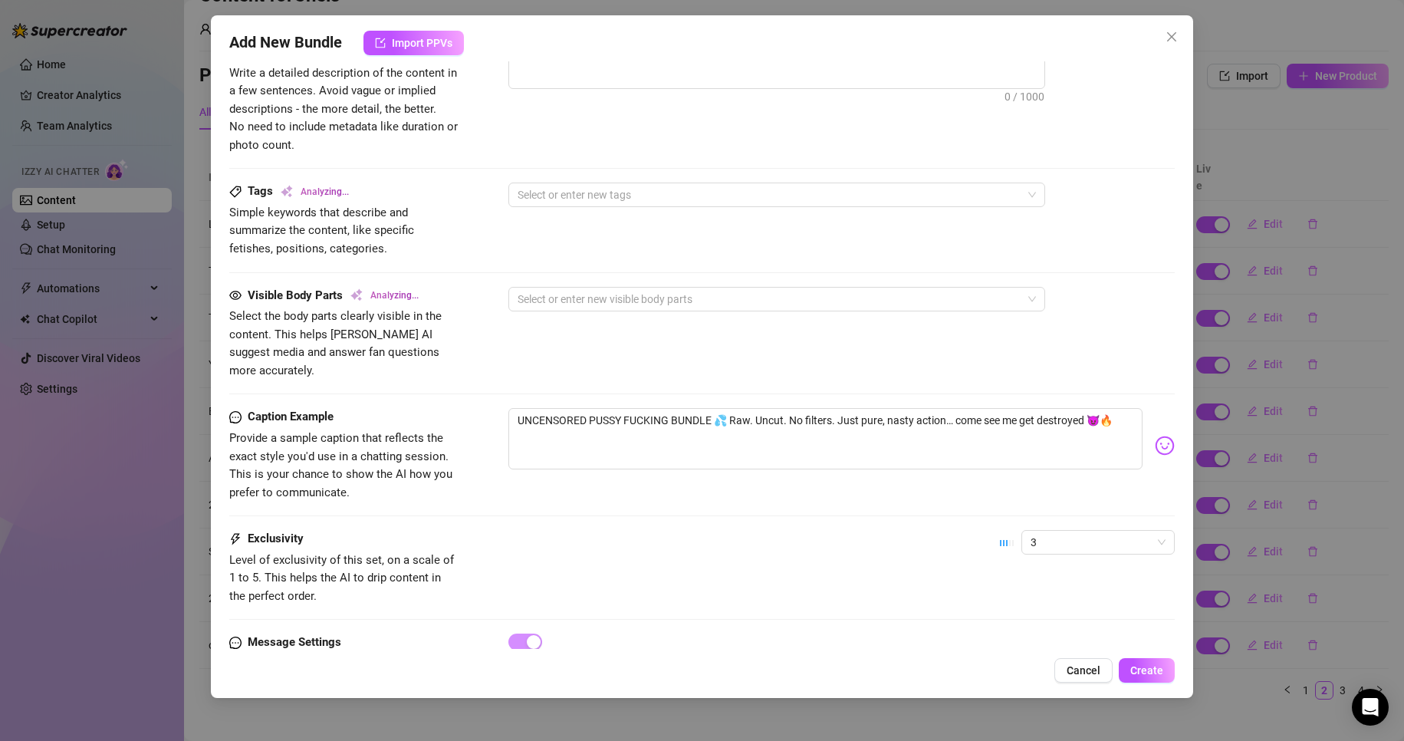
scroll to position [833, 0]
click at [1098, 530] on span "3" at bounding box center [1097, 541] width 135 height 23
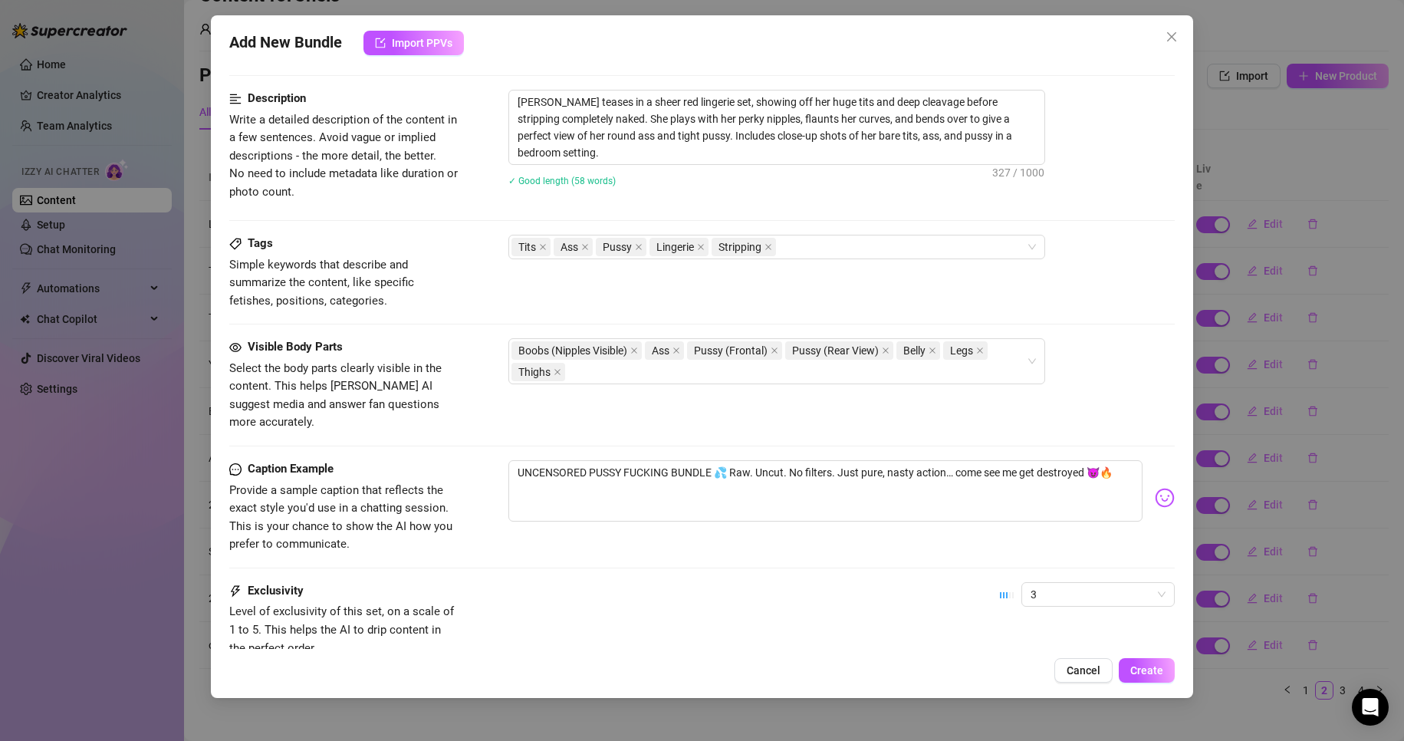
scroll to position [786, 0]
click at [1051, 582] on span "3" at bounding box center [1097, 593] width 135 height 23
click at [915, 593] on div "Exclusivity Level of exclusivity of this set, on a scale of 1 to 5. This helps …" at bounding box center [702, 618] width 946 height 75
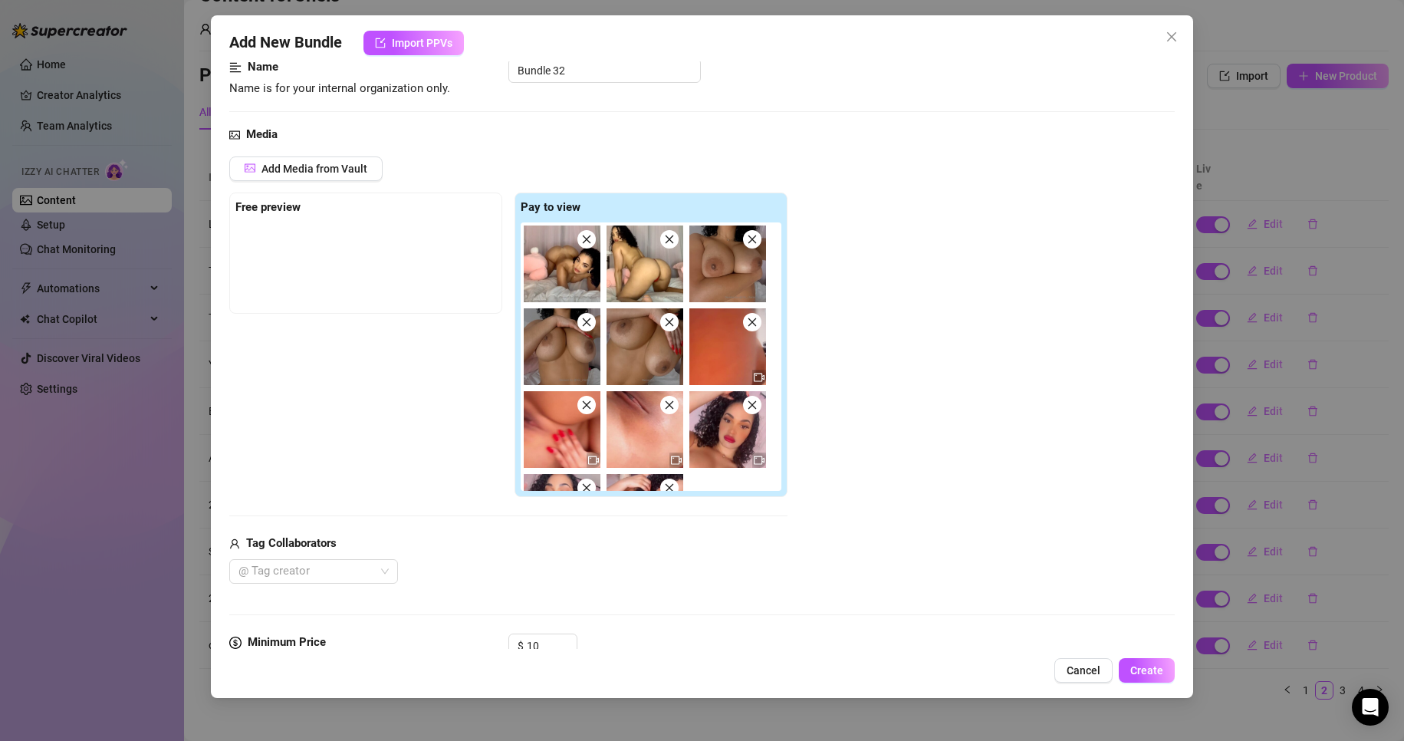
scroll to position [104, 0]
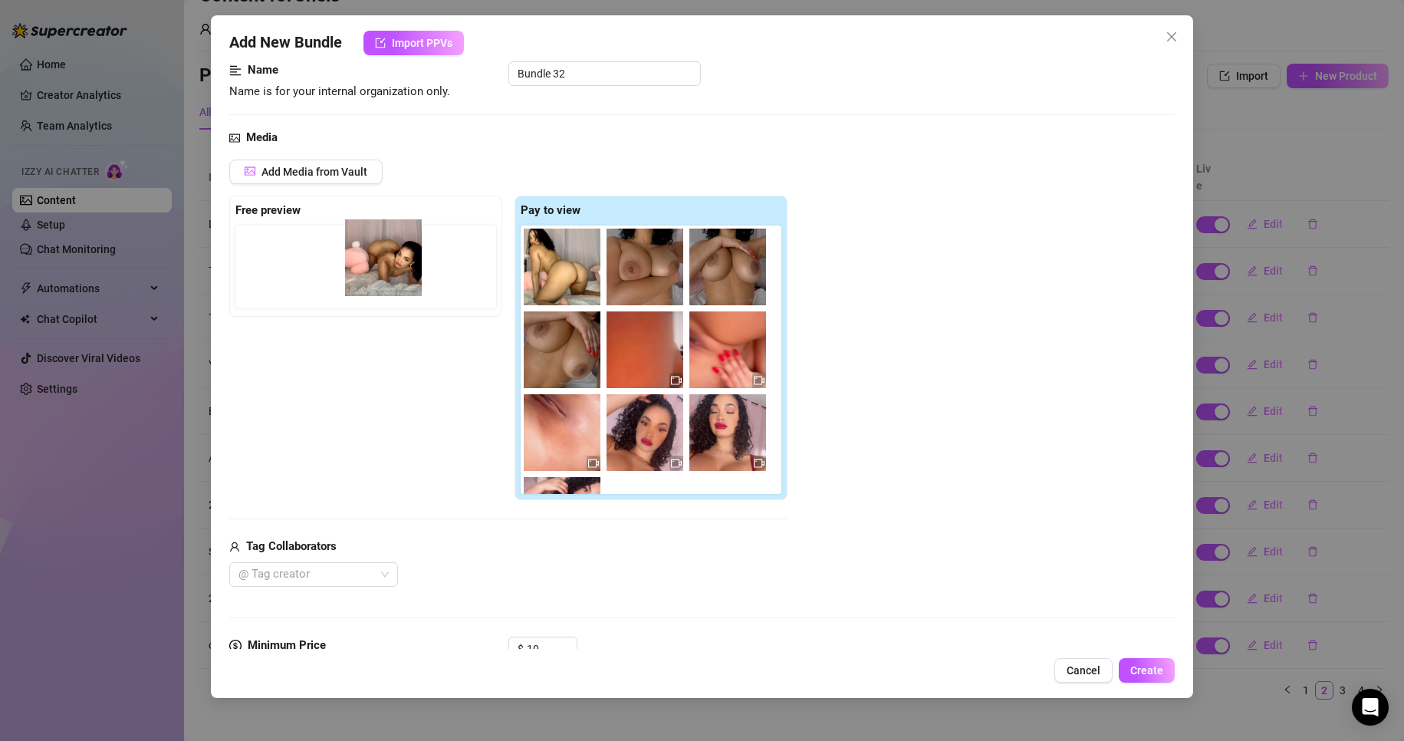
drag, startPoint x: 514, startPoint y: 261, endPoint x: 343, endPoint y: 249, distance: 170.6
click at [343, 249] on div "Free preview Pay to view" at bounding box center [508, 347] width 558 height 305
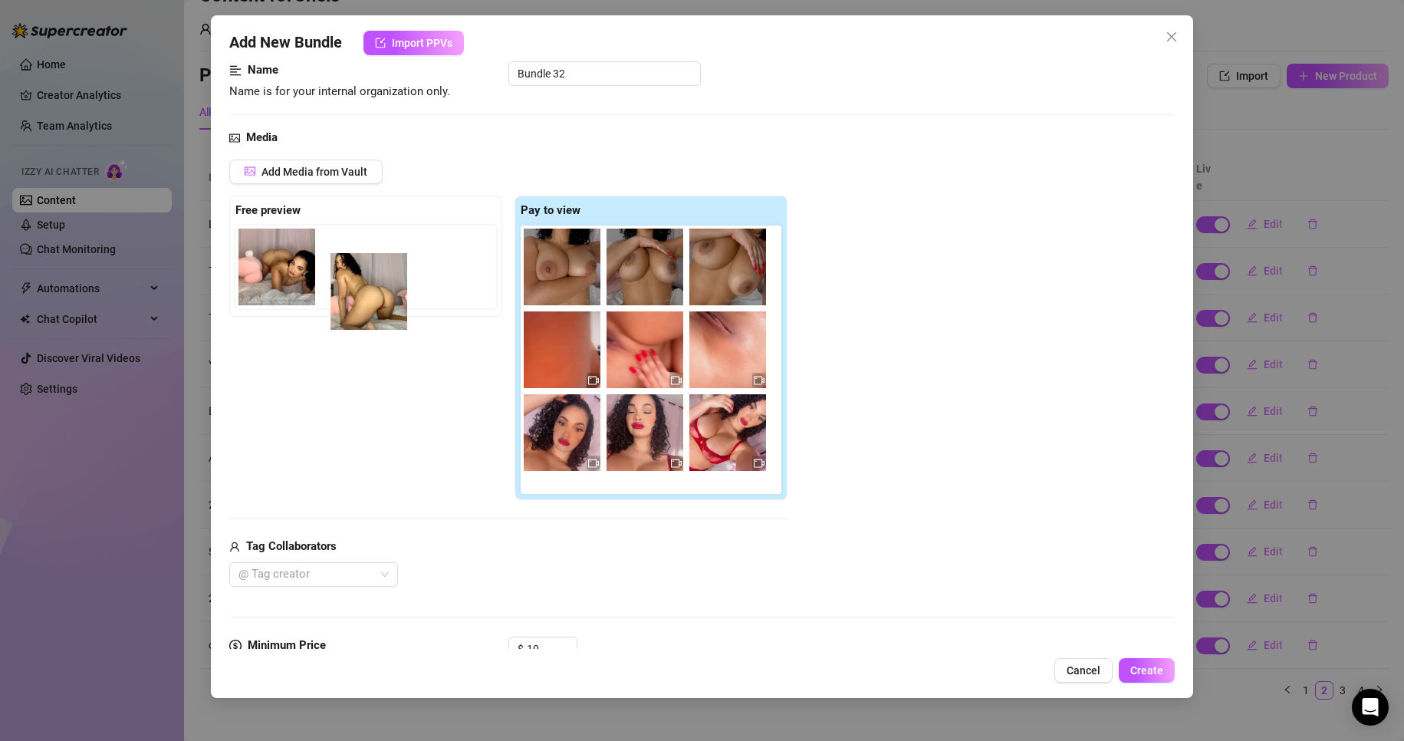
drag, startPoint x: 548, startPoint y: 253, endPoint x: 322, endPoint y: 280, distance: 227.7
click at [322, 280] on div "Free preview Pay to view" at bounding box center [508, 347] width 558 height 305
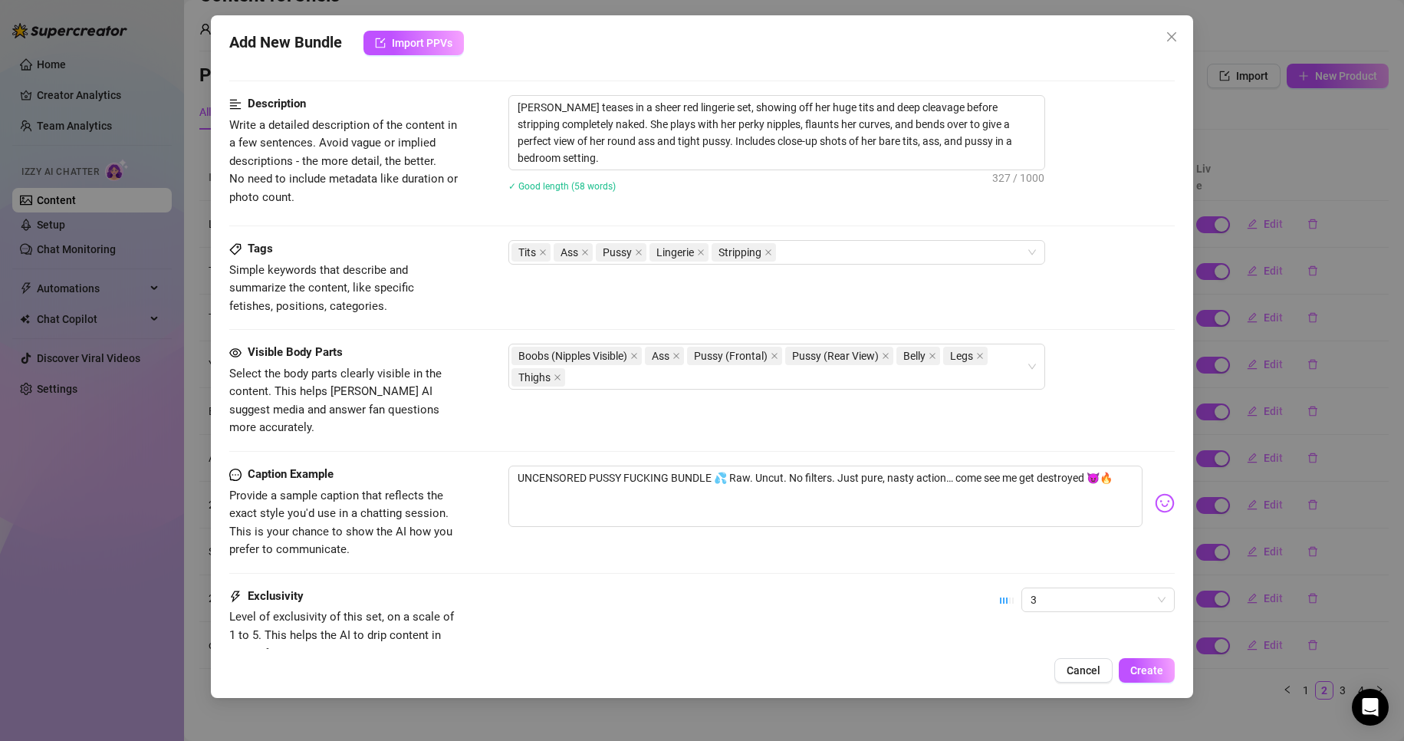
scroll to position [869, 0]
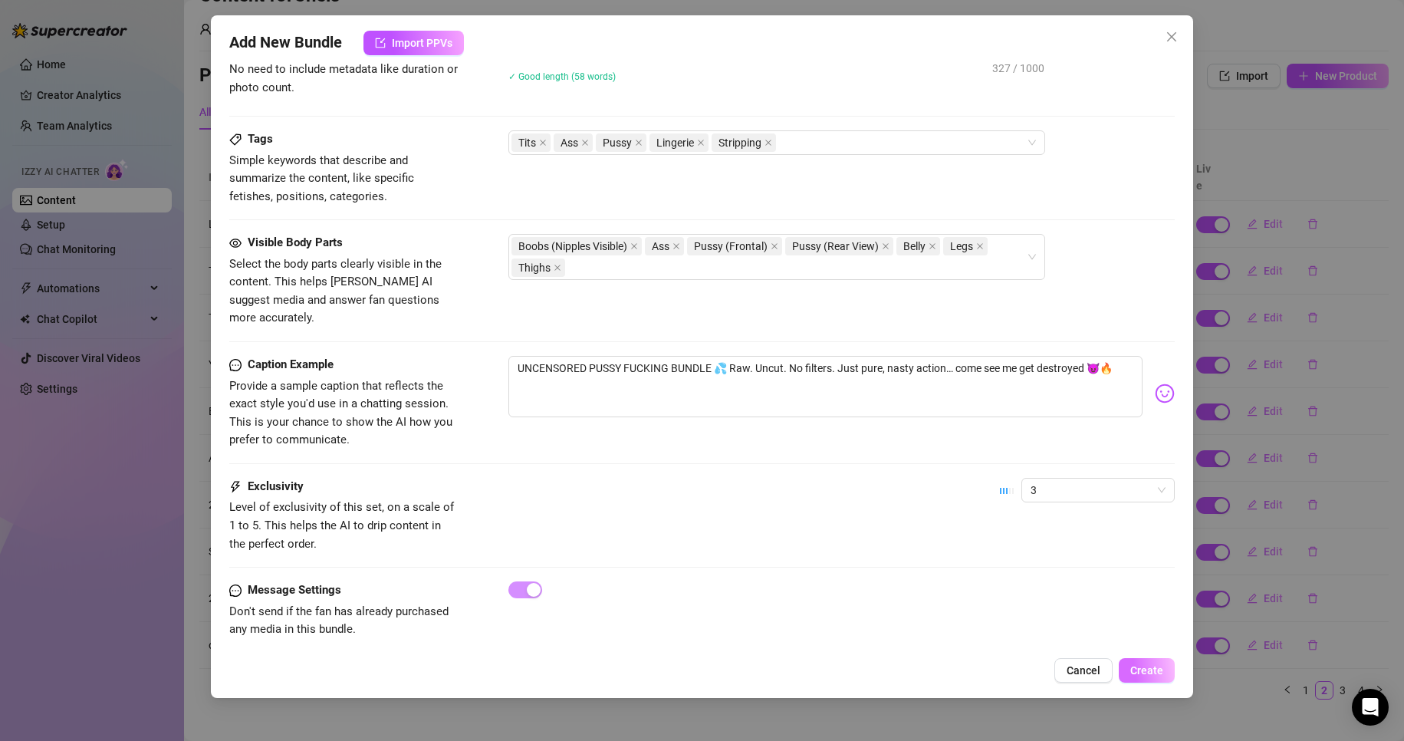
click at [1170, 670] on button "Create" at bounding box center [1146, 670] width 56 height 25
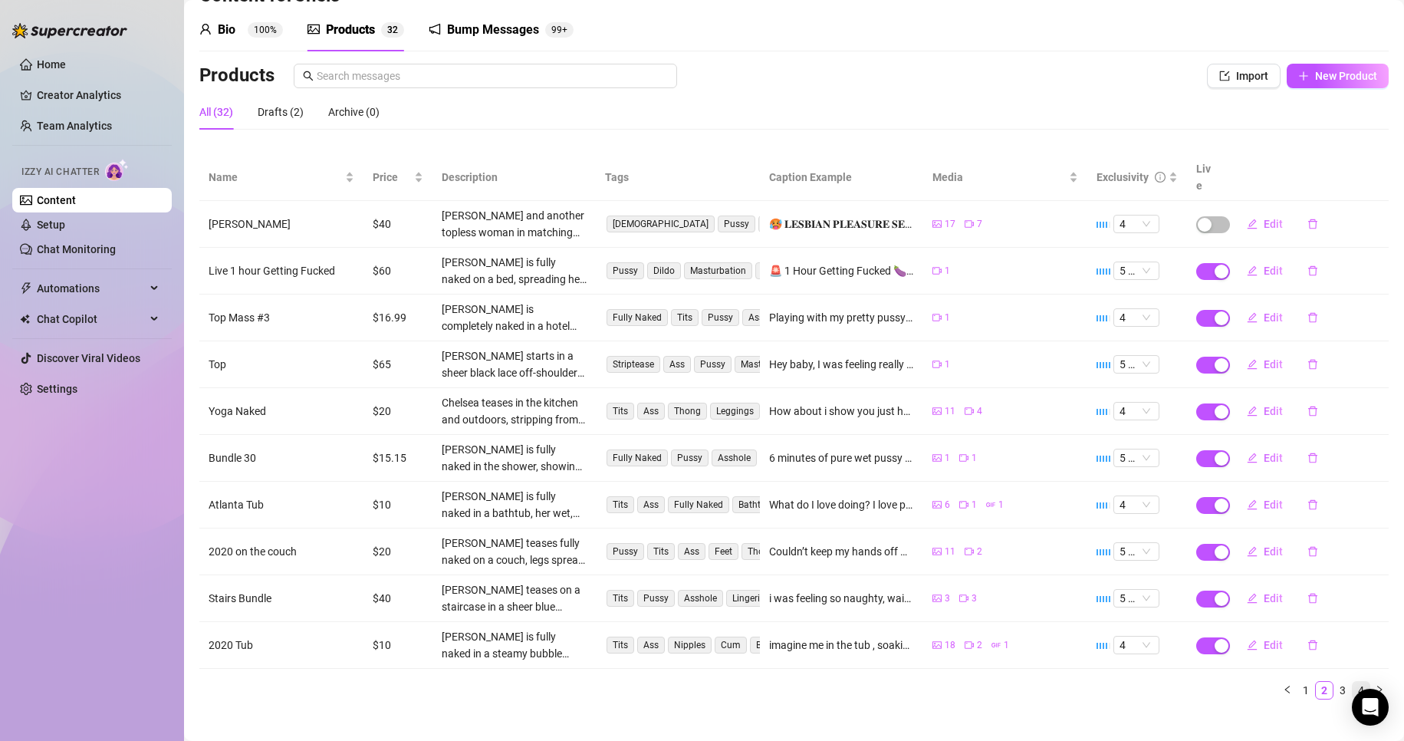
click at [1352, 682] on link "4" at bounding box center [1360, 690] width 17 height 17
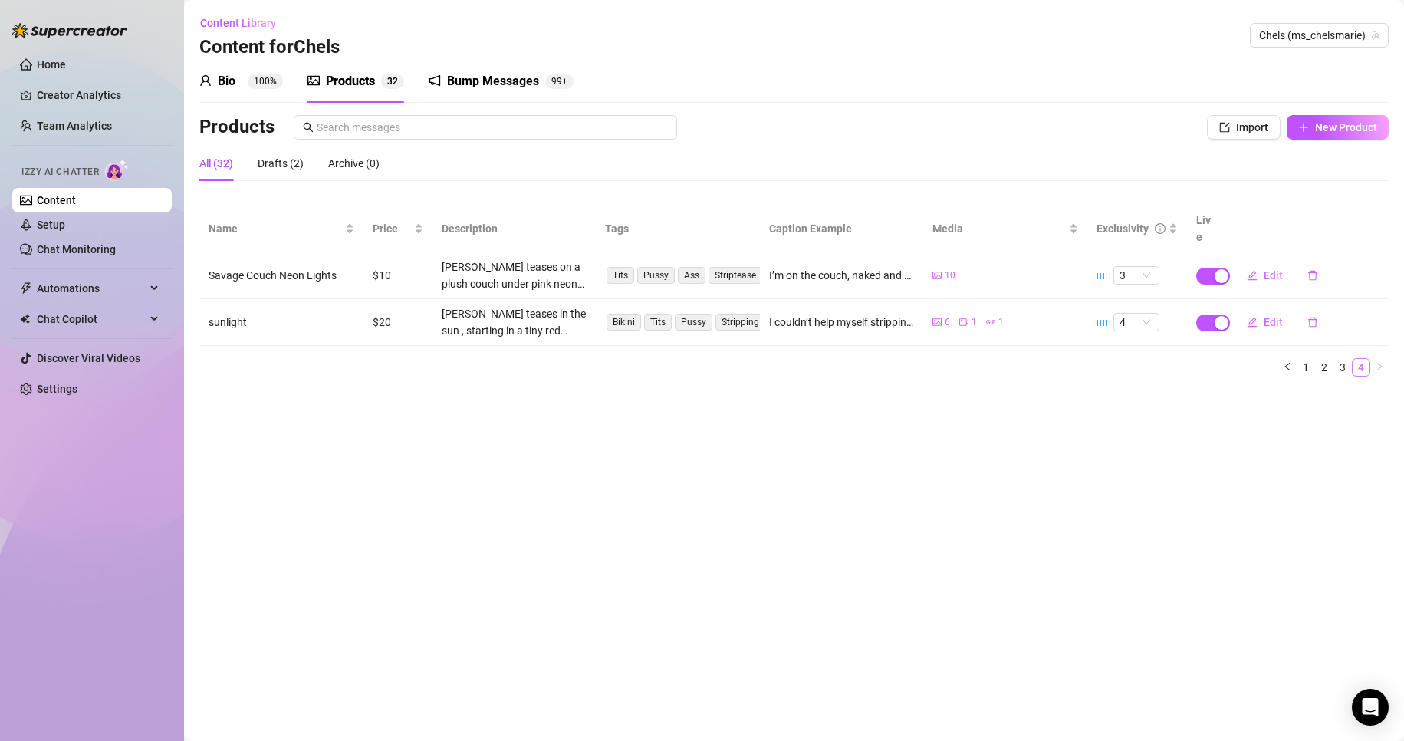
scroll to position [0, 0]
click at [1342, 359] on link "3" at bounding box center [1342, 367] width 17 height 17
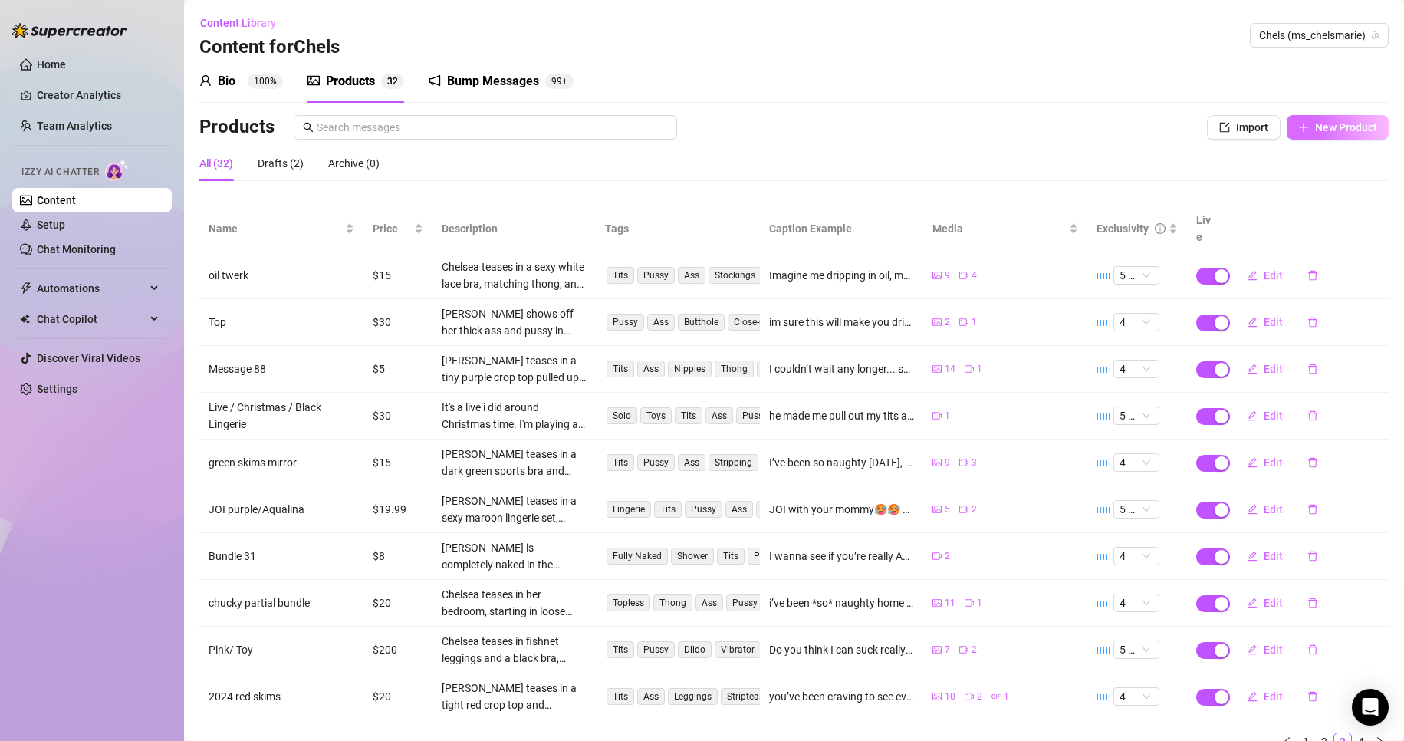
click at [1315, 124] on span "New Product" at bounding box center [1346, 127] width 62 height 12
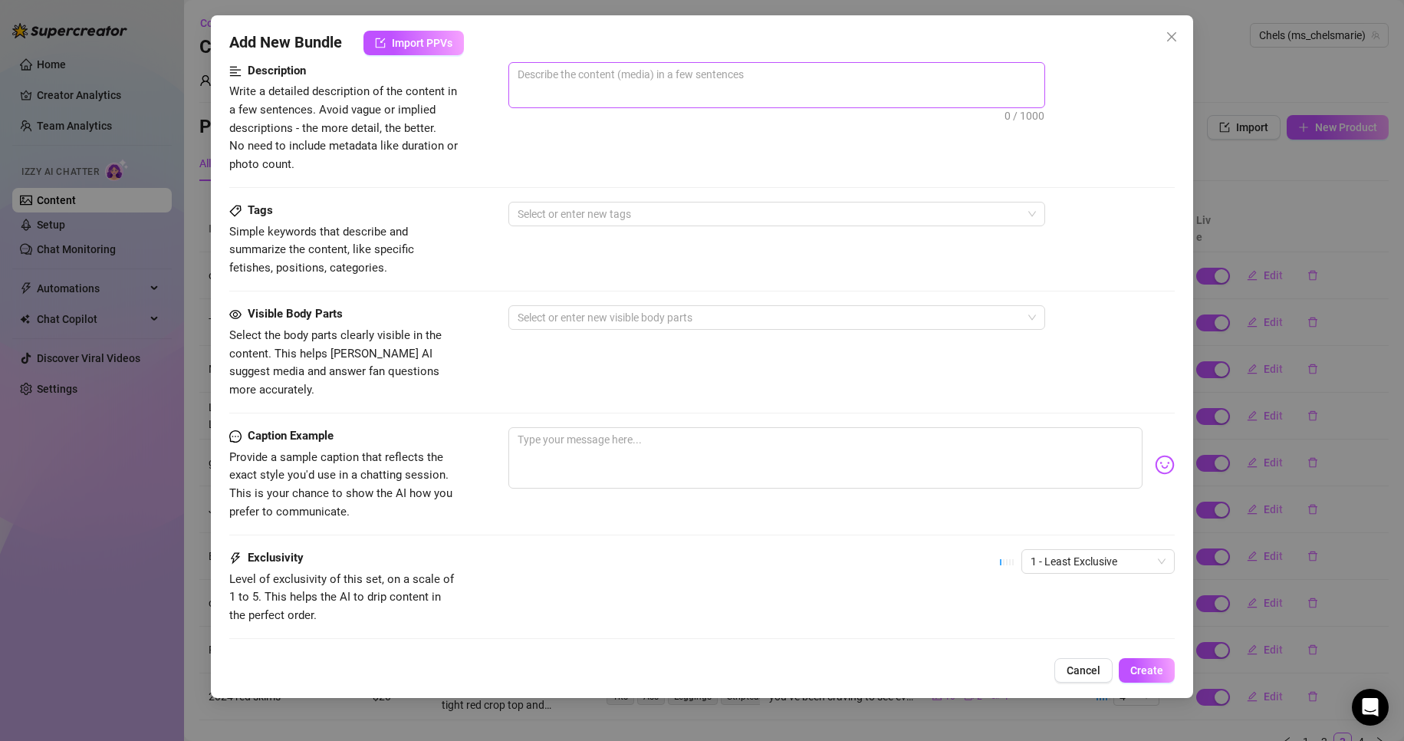
scroll to position [411, 0]
click at [571, 439] on textarea at bounding box center [825, 456] width 635 height 61
paste textarea "fuuuuuuuuck...this easily my nastiest fuck video..legs up in the air giving it …"
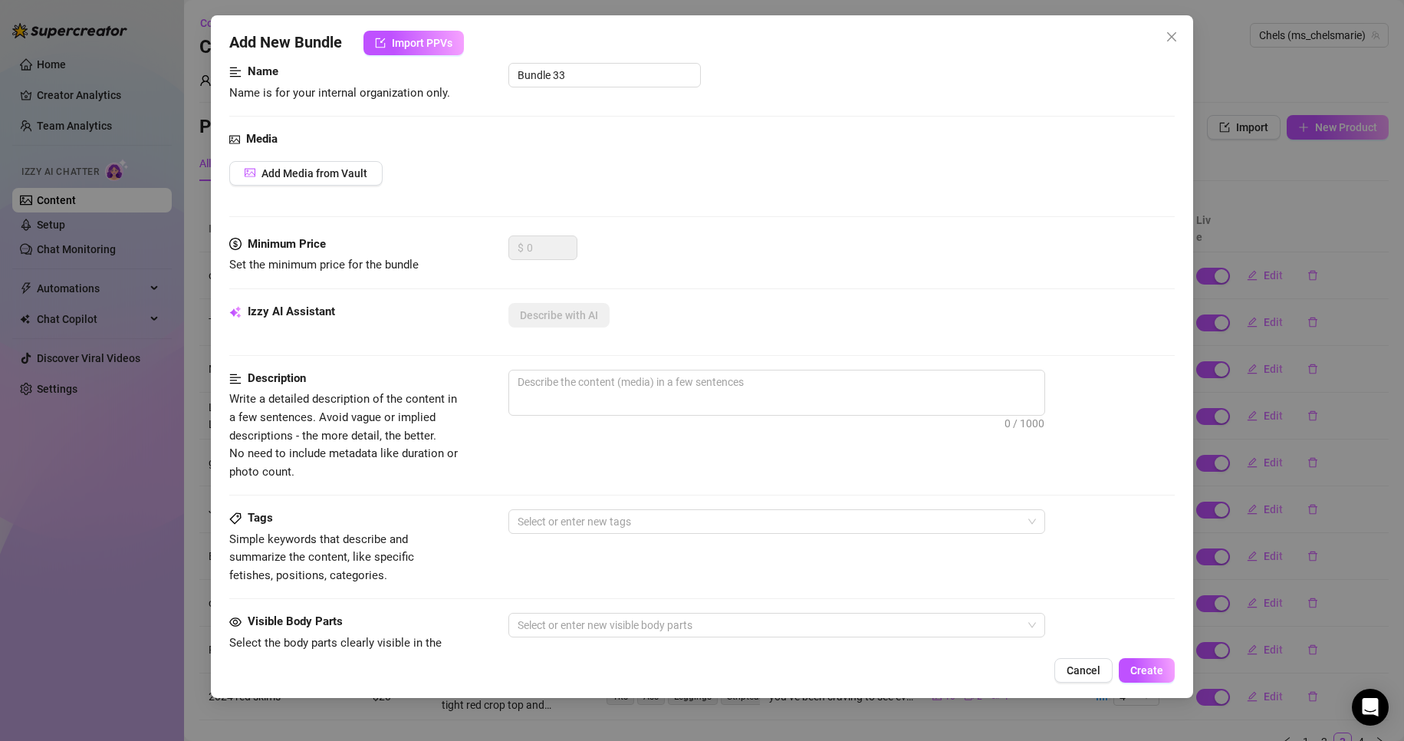
scroll to position [0, 0]
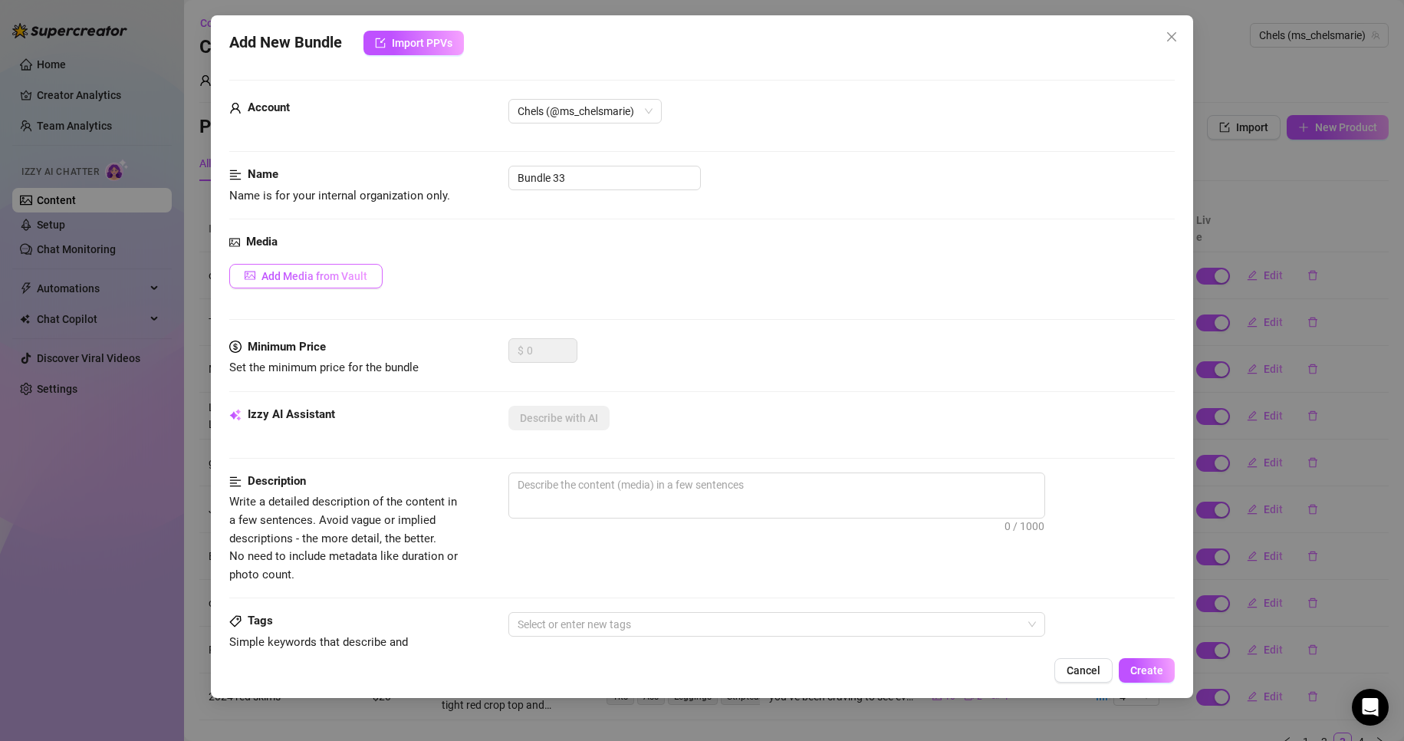
click at [356, 278] on span "Add Media from Vault" at bounding box center [314, 276] width 106 height 12
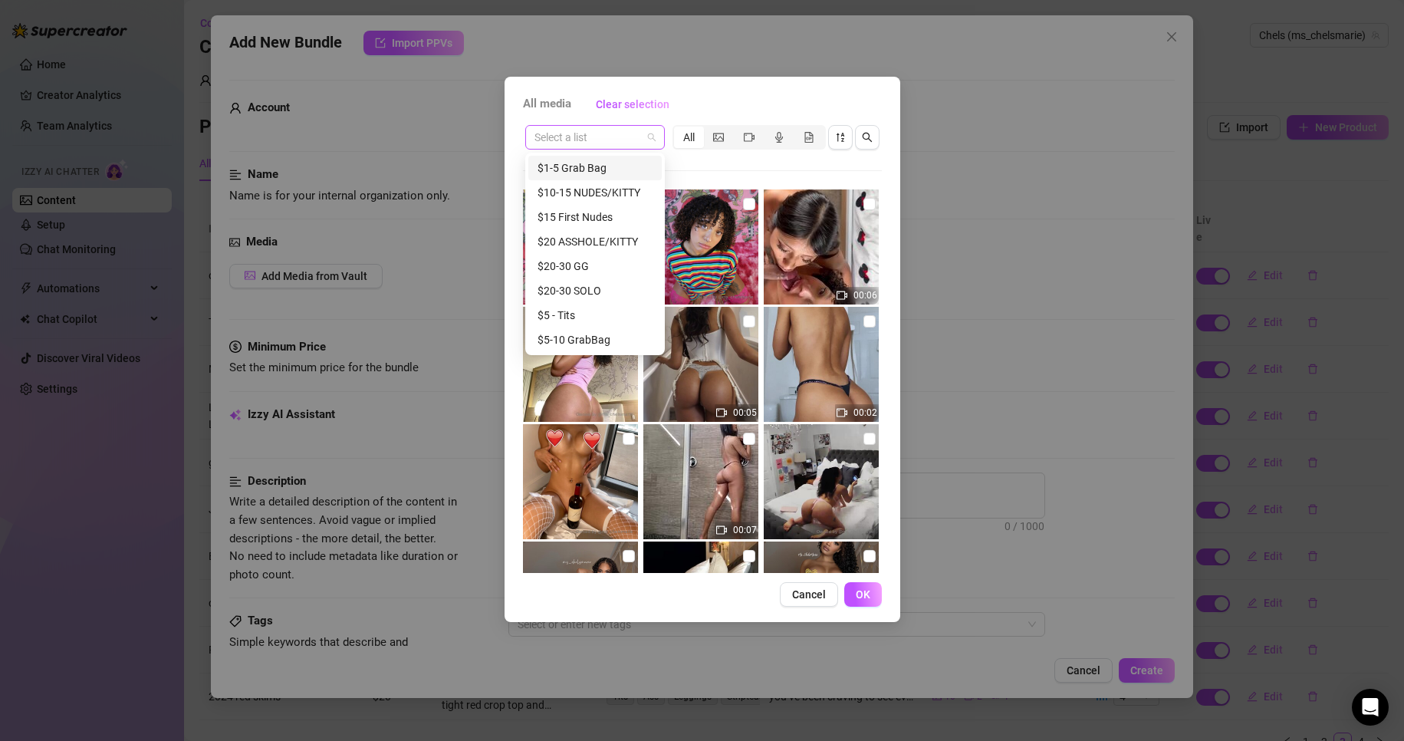
click at [662, 133] on div "Select a list" at bounding box center [595, 137] width 140 height 25
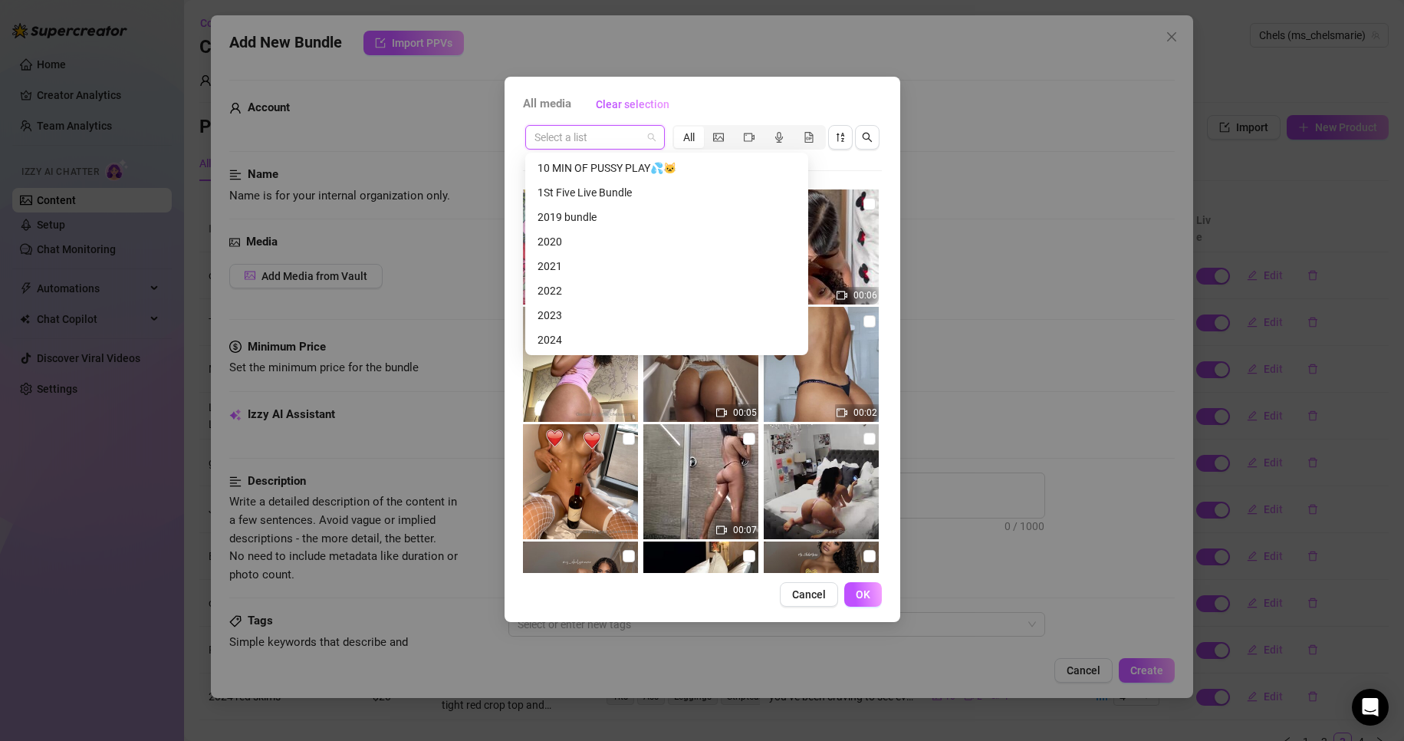
scroll to position [359, 0]
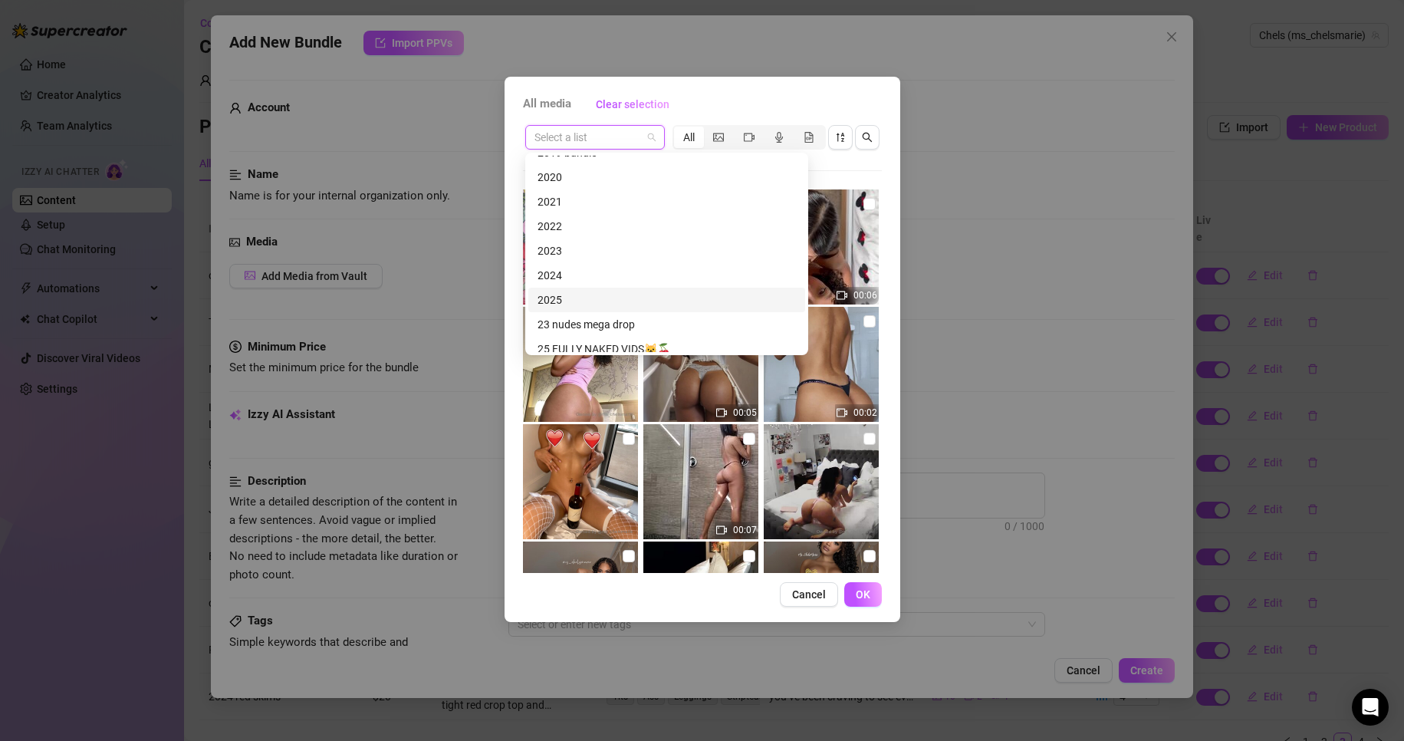
click at [612, 295] on div "2025" at bounding box center [666, 299] width 258 height 17
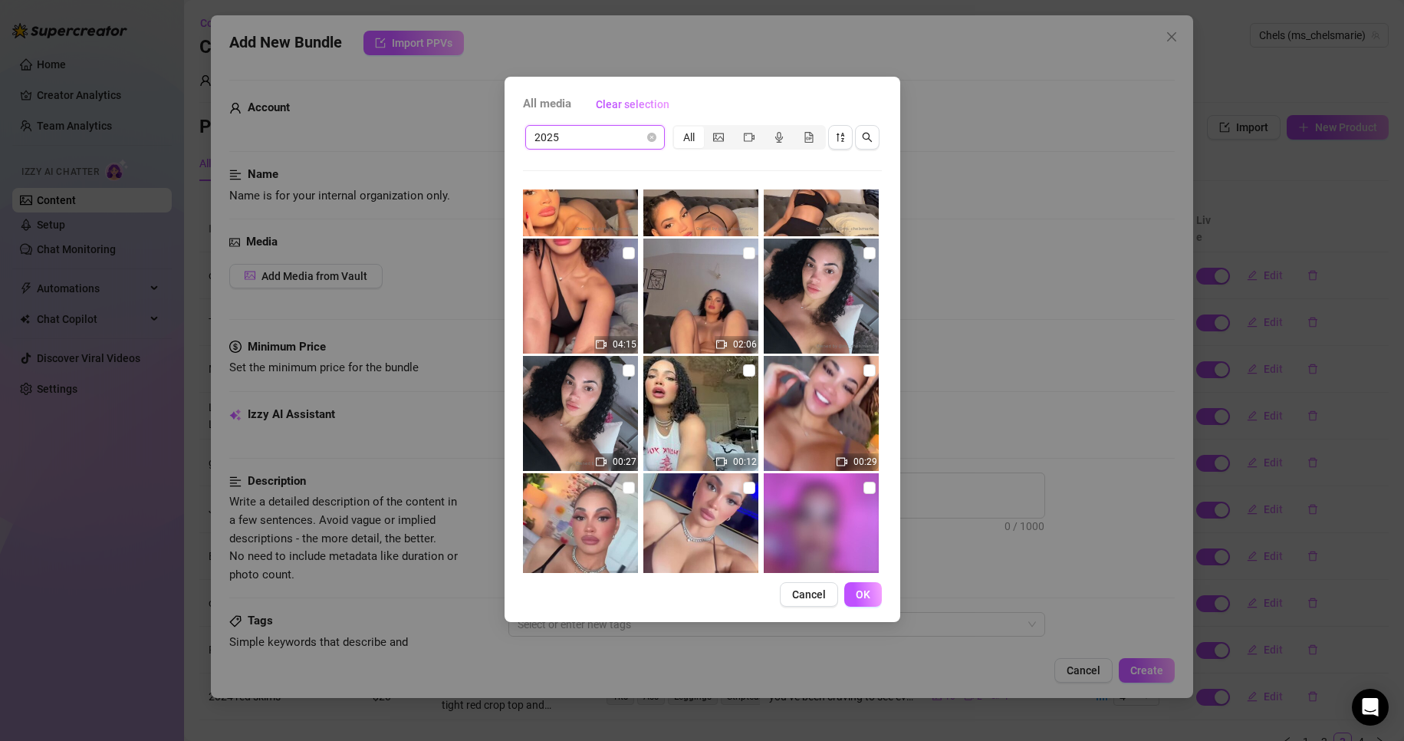
scroll to position [5347, 0]
click at [712, 358] on img at bounding box center [700, 412] width 115 height 115
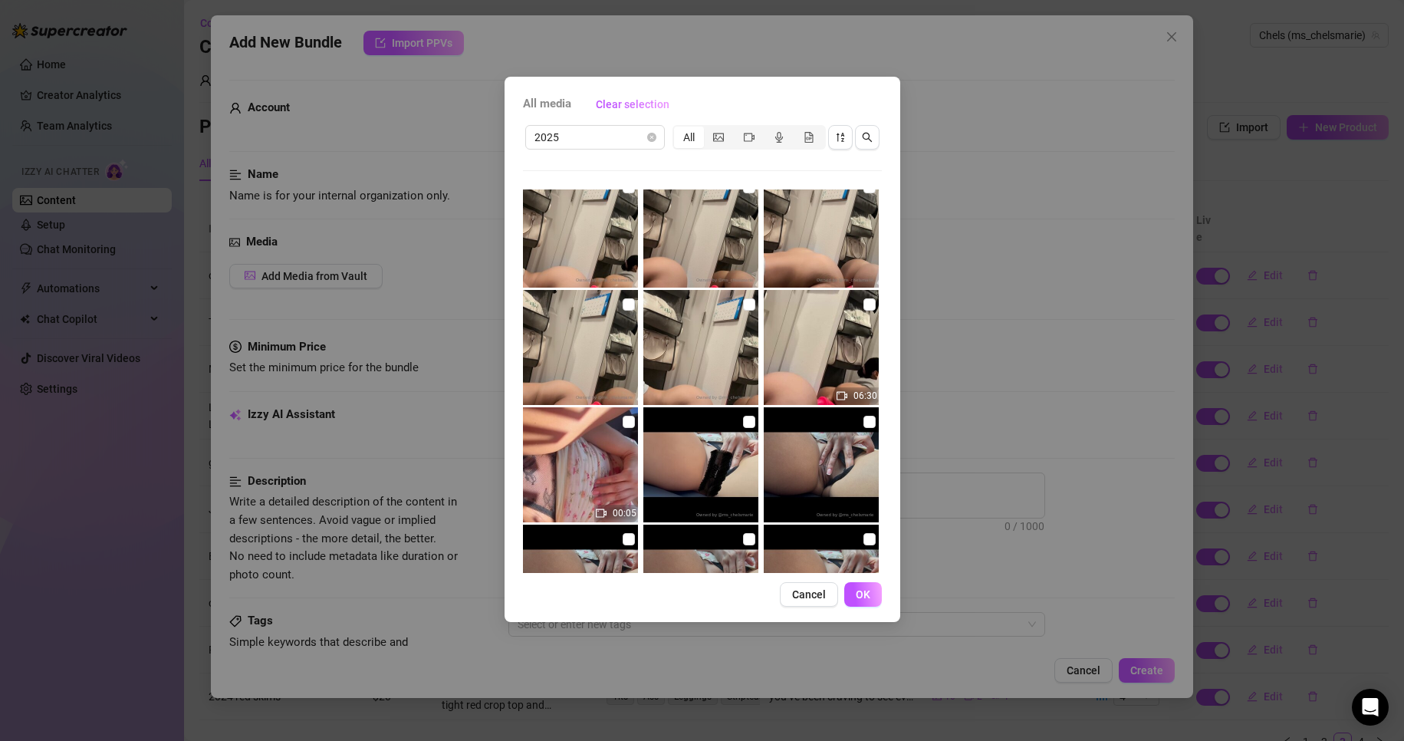
scroll to position [7993, 0]
click at [839, 353] on img at bounding box center [821, 346] width 115 height 115
click at [863, 301] on input "checkbox" at bounding box center [869, 303] width 12 height 12
click at [855, 603] on button "OK" at bounding box center [863, 594] width 38 height 25
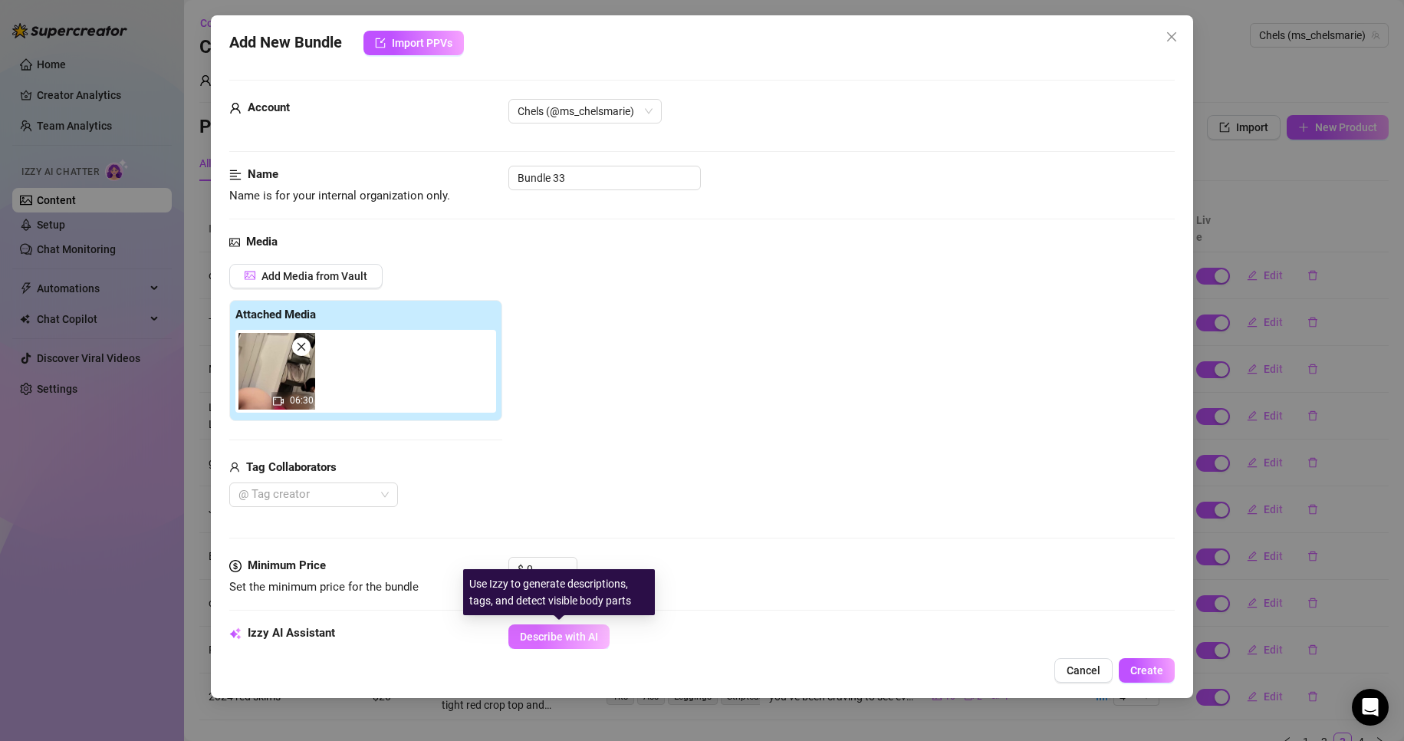
click at [557, 639] on span "Describe with AI" at bounding box center [559, 636] width 78 height 12
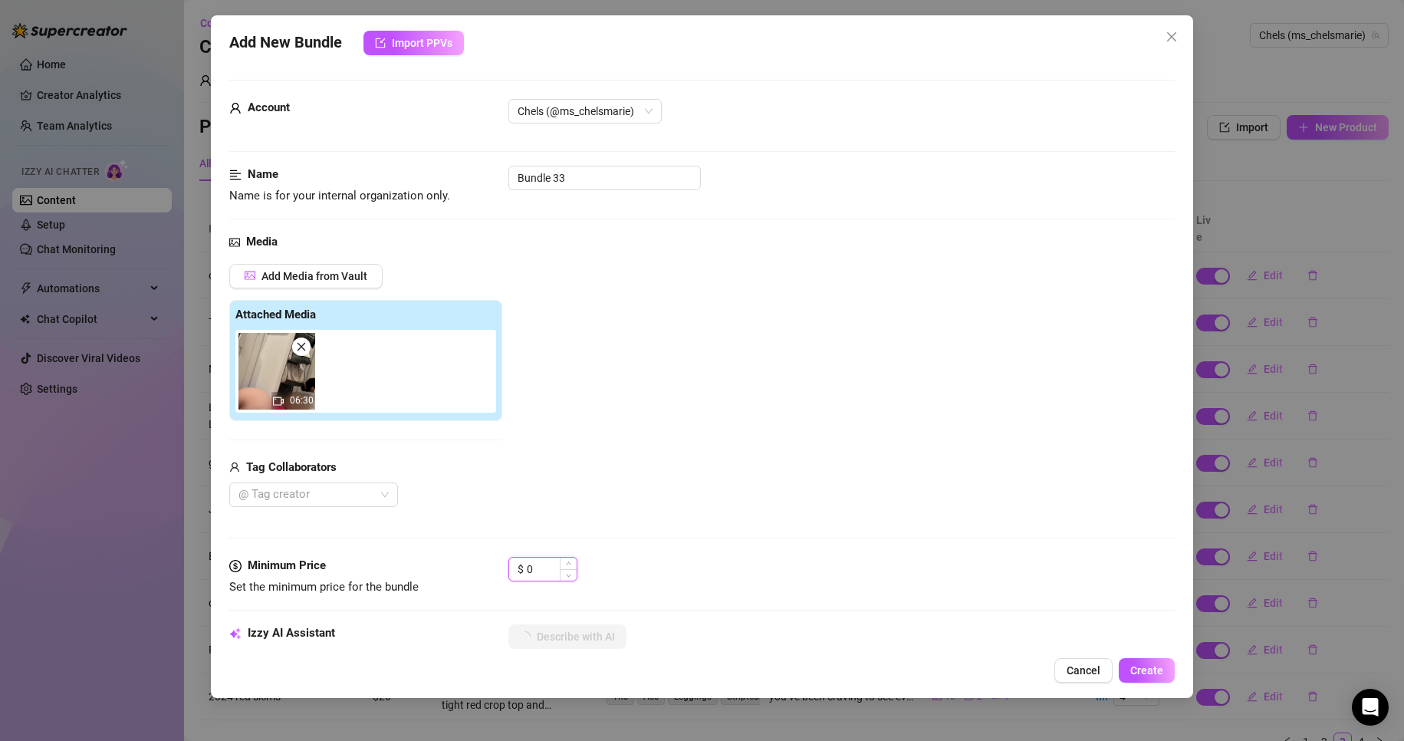
click at [533, 567] on input "0" at bounding box center [552, 568] width 50 height 23
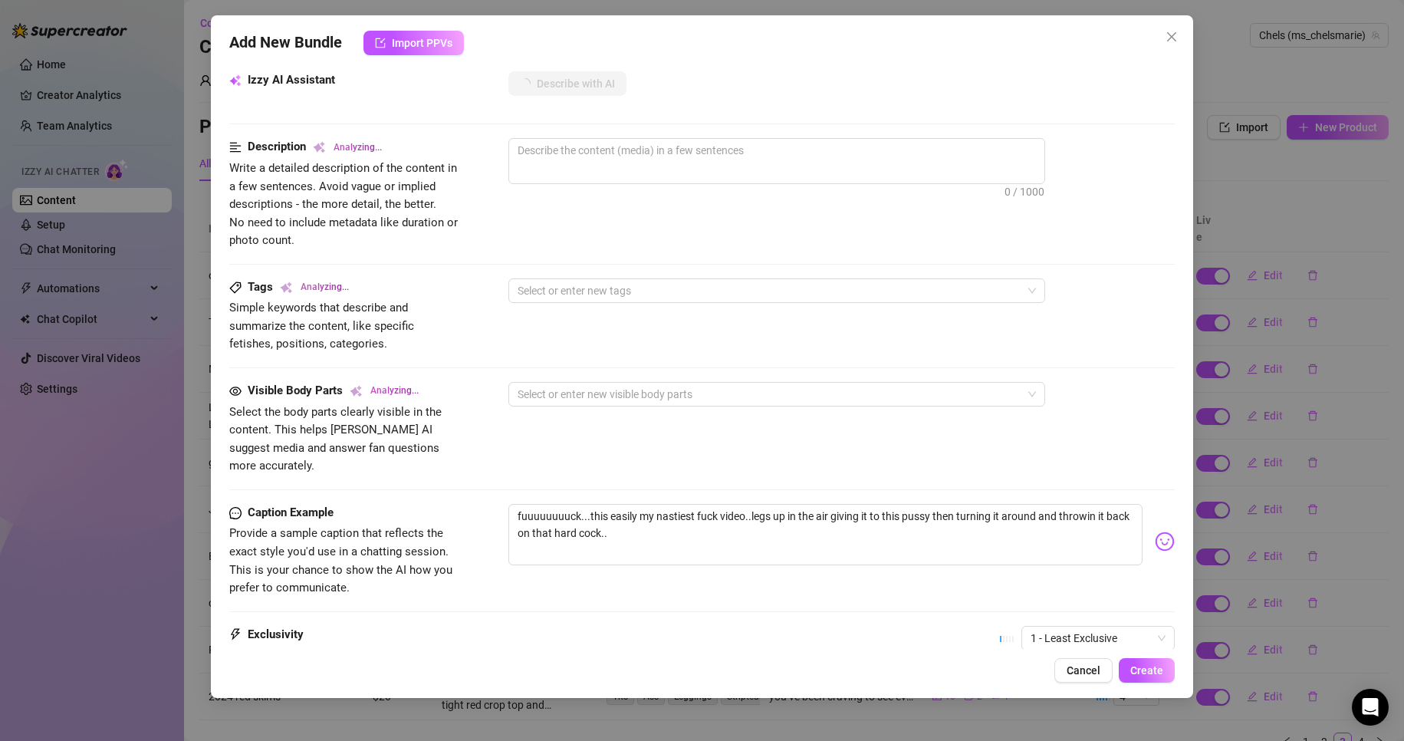
scroll to position [701, 0]
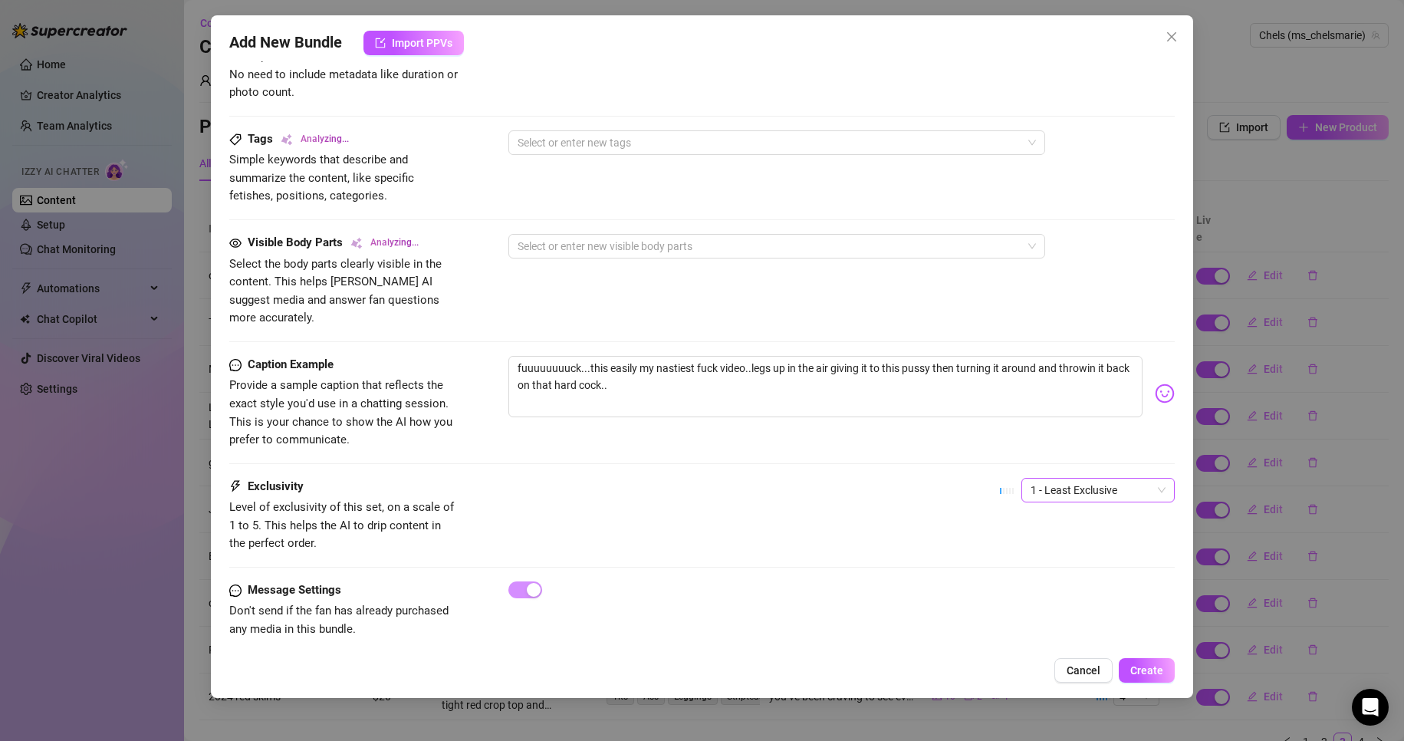
click at [1060, 478] on span "1 - Least Exclusive" at bounding box center [1097, 489] width 135 height 23
click at [1054, 597] on div "5 - Most Exclusive 🔥" at bounding box center [1084, 600] width 129 height 17
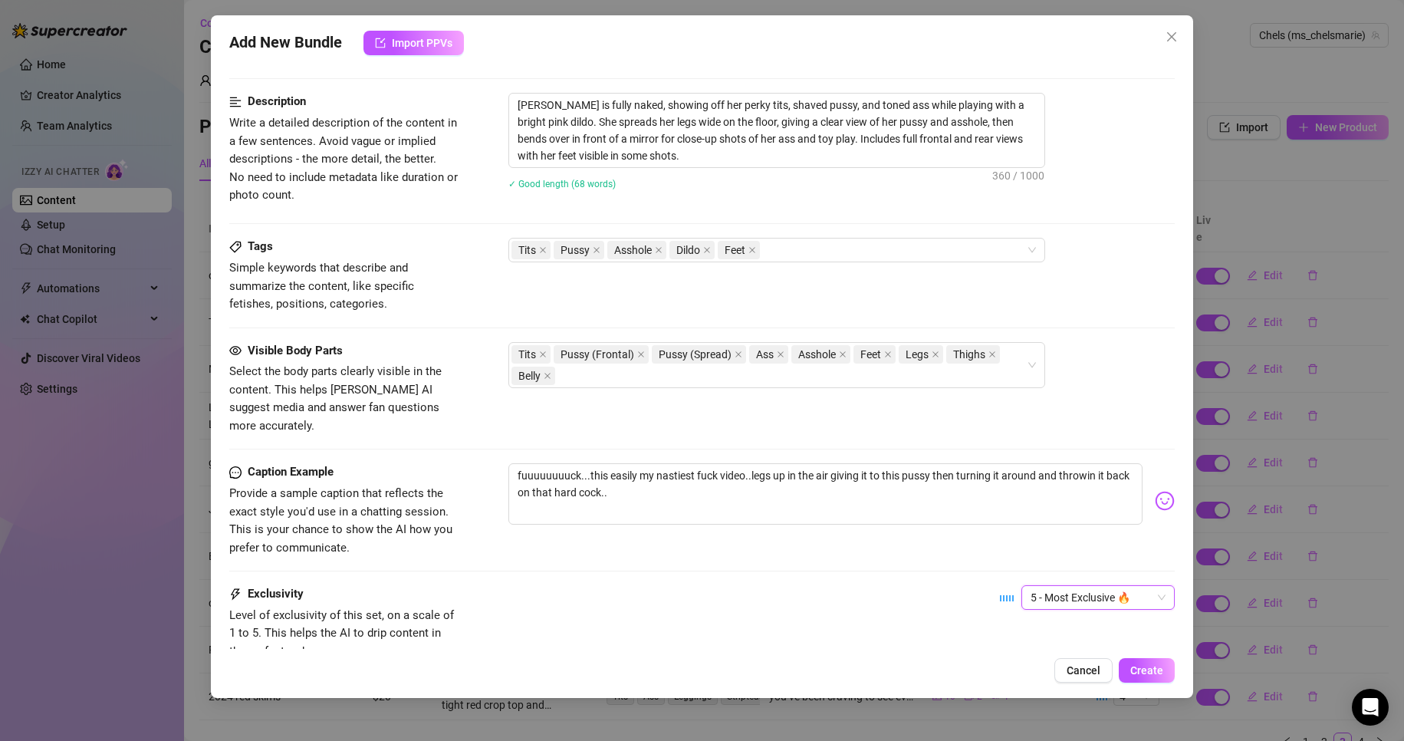
scroll to position [706, 0]
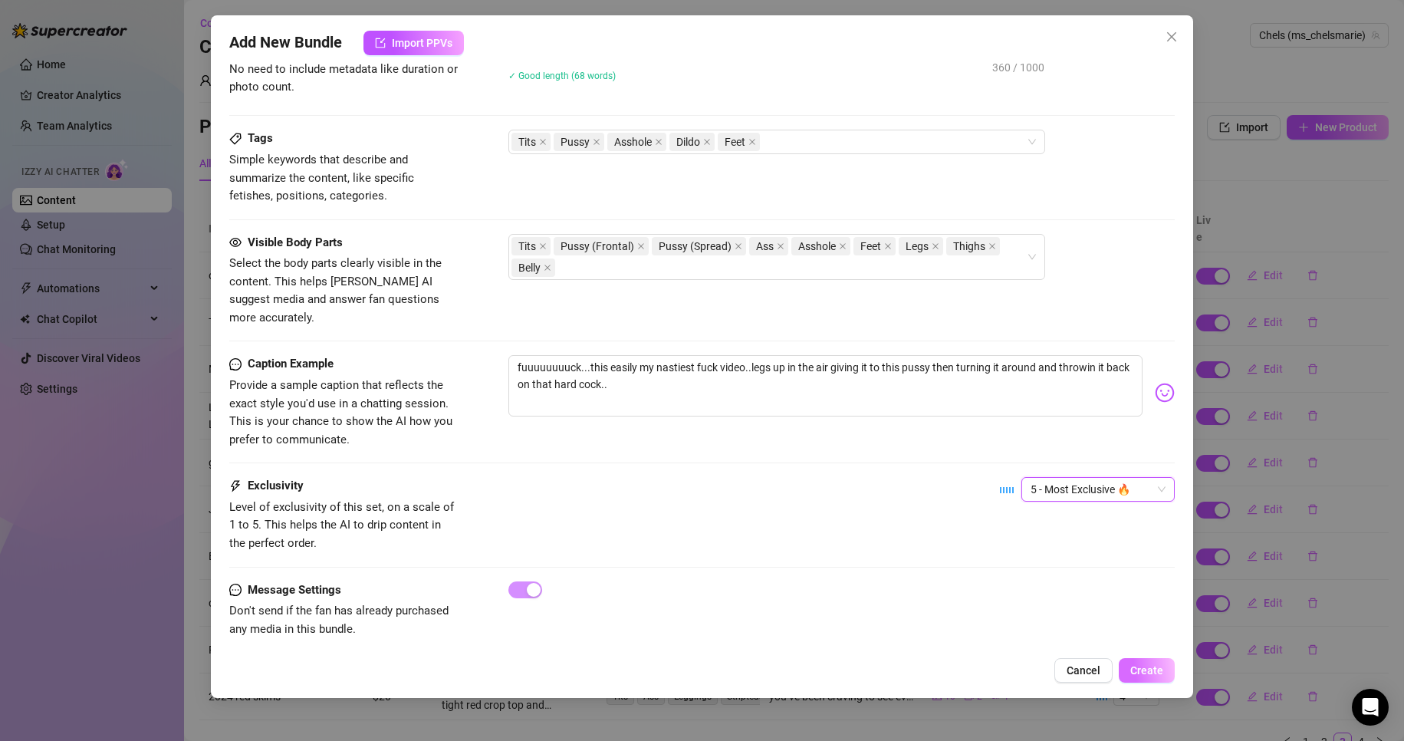
click at [1128, 670] on button "Create" at bounding box center [1146, 670] width 56 height 25
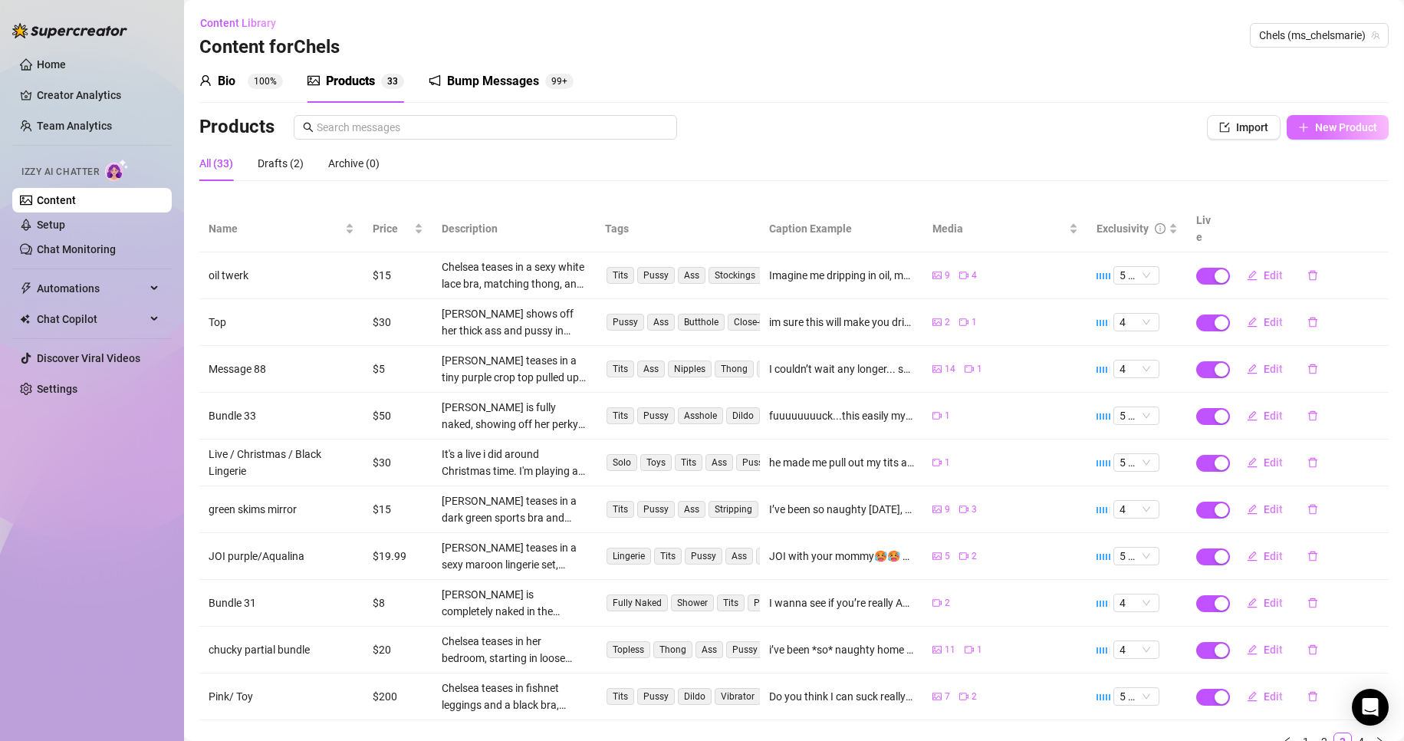
click at [1338, 121] on span "New Product" at bounding box center [1346, 127] width 62 height 12
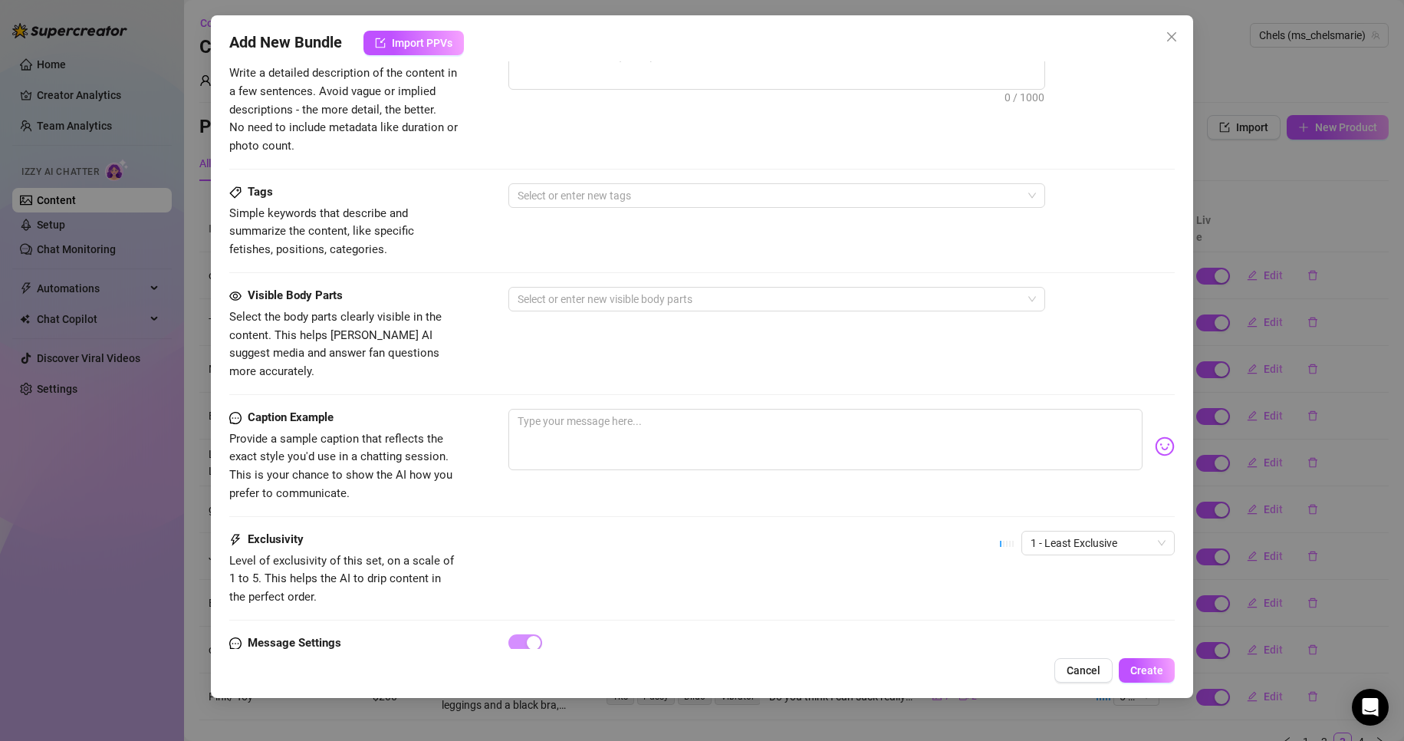
scroll to position [481, 0]
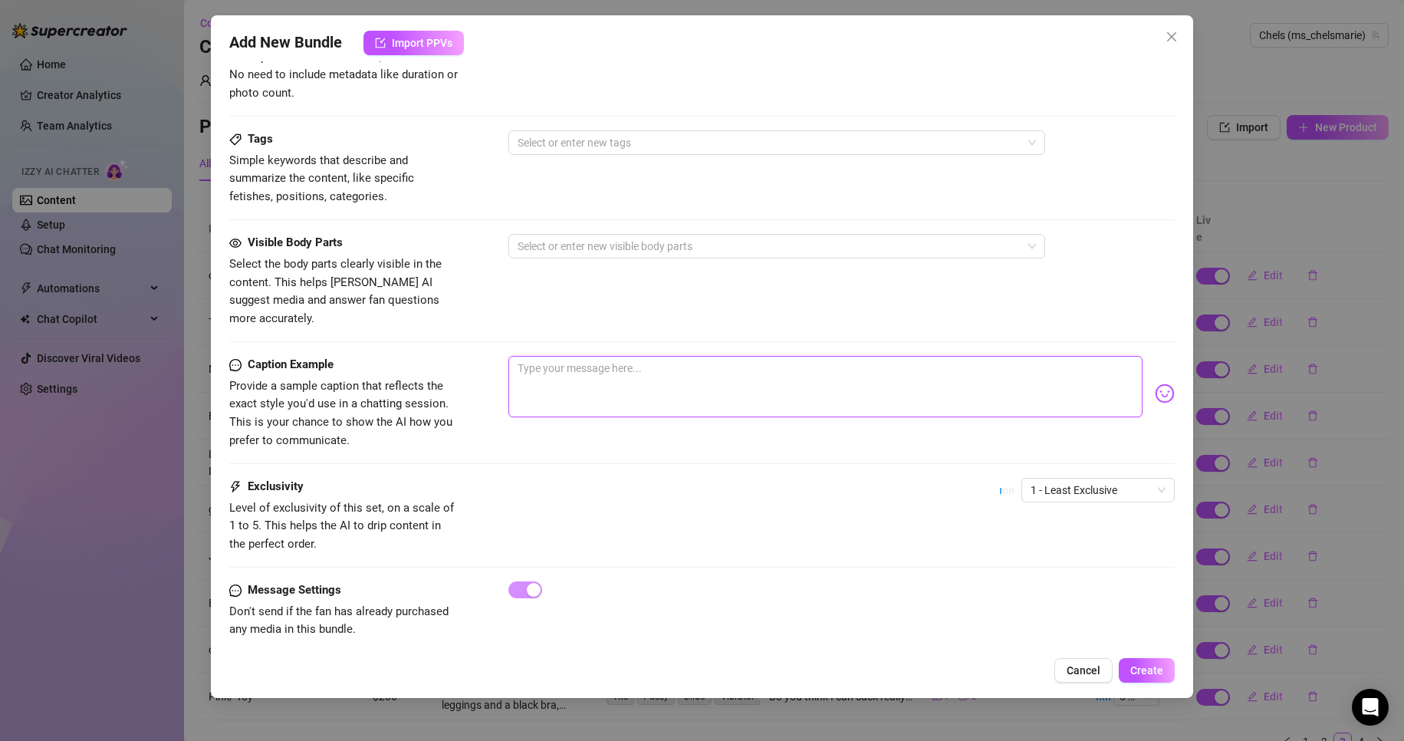
click at [567, 376] on textarea at bounding box center [825, 386] width 635 height 61
paste textarea "You know you wanna see me take this off babe"
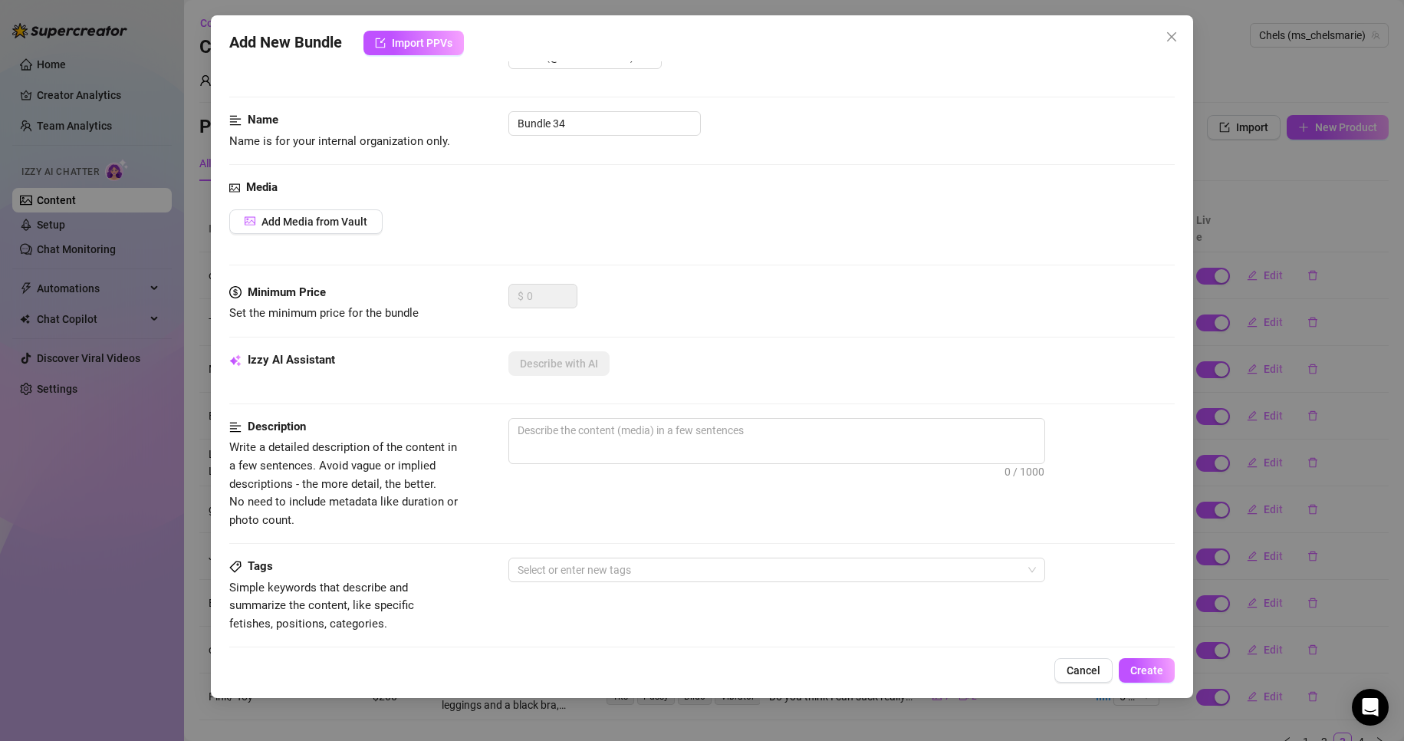
scroll to position [0, 0]
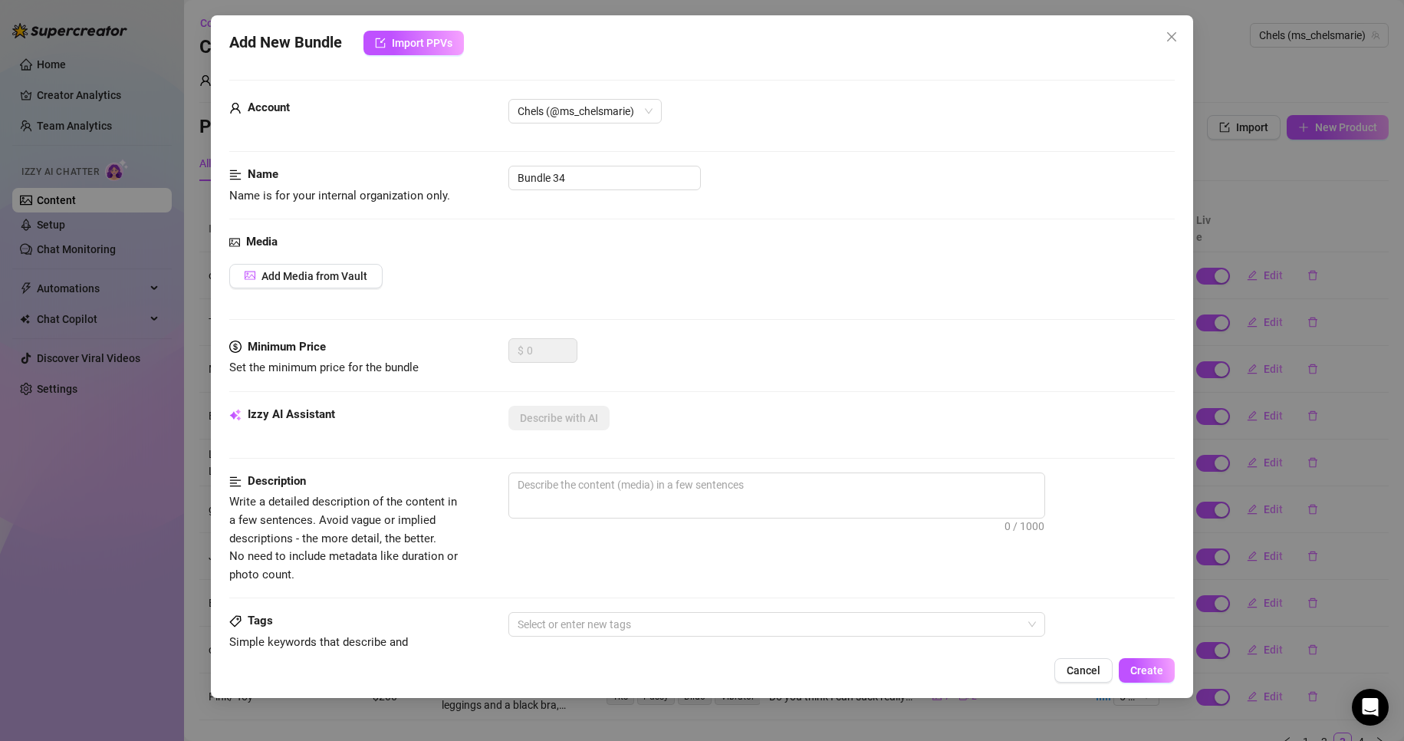
click at [350, 262] on div "Media Add Media from Vault" at bounding box center [702, 285] width 946 height 105
click at [356, 275] on span "Add Media from Vault" at bounding box center [314, 276] width 106 height 12
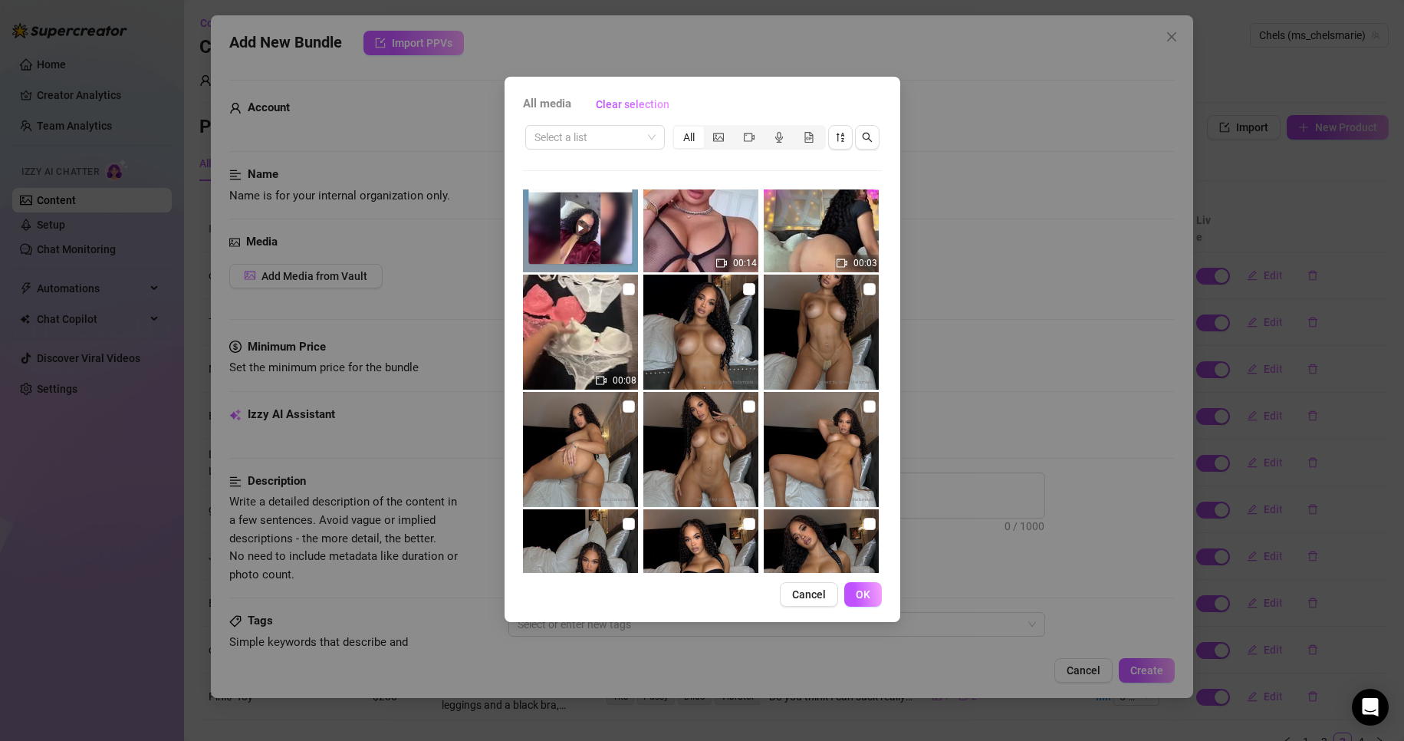
scroll to position [578, 0]
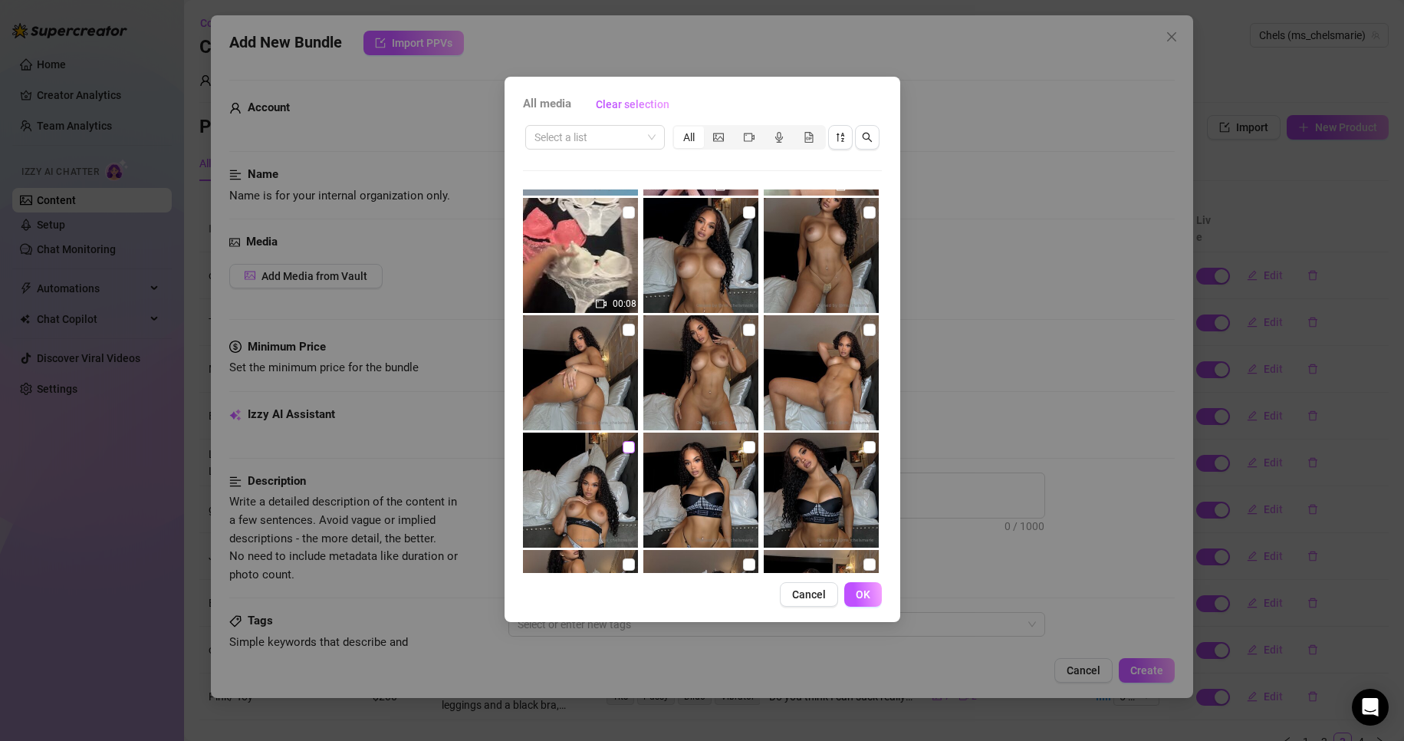
click at [628, 443] on input "checkbox" at bounding box center [628, 447] width 12 height 12
click at [863, 327] on input "checkbox" at bounding box center [869, 330] width 12 height 12
click at [743, 330] on input "checkbox" at bounding box center [749, 330] width 12 height 12
click at [624, 331] on input "checkbox" at bounding box center [628, 330] width 12 height 12
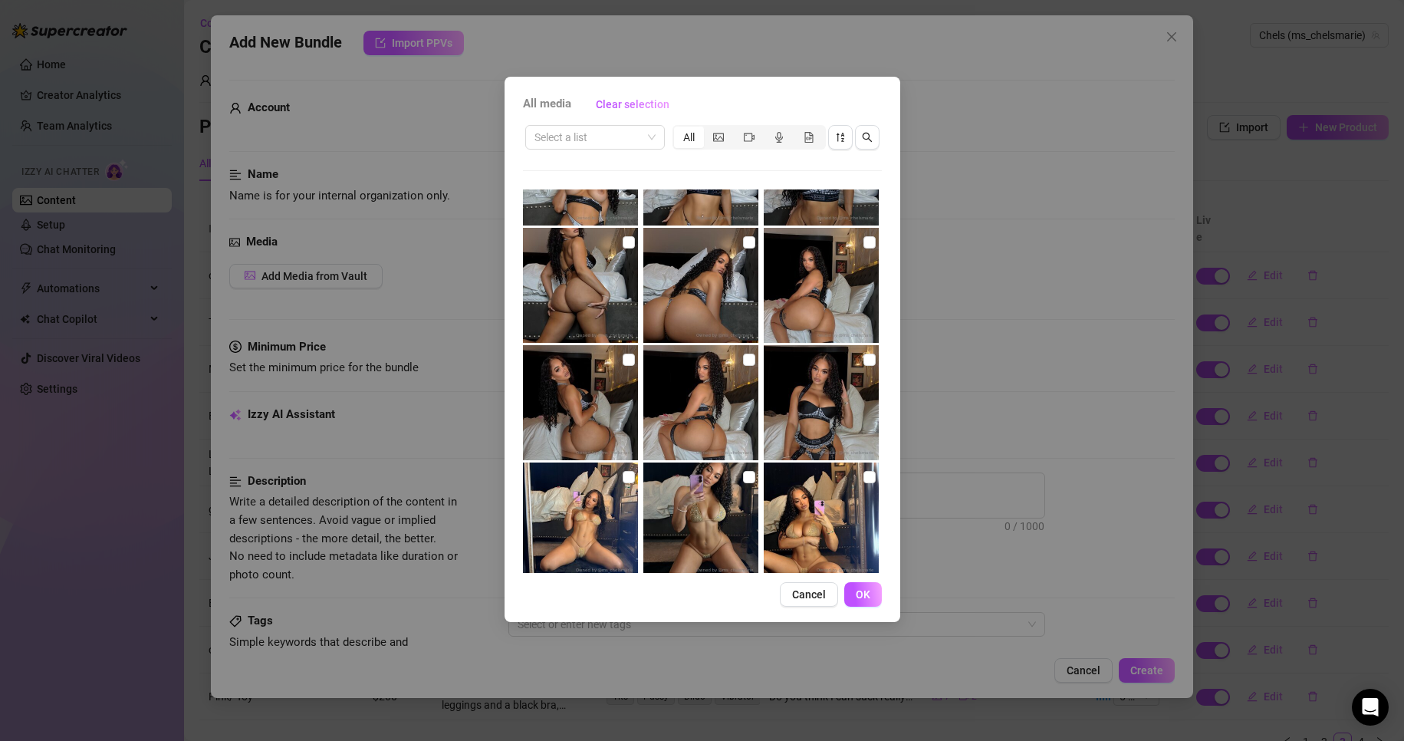
scroll to position [910, 0]
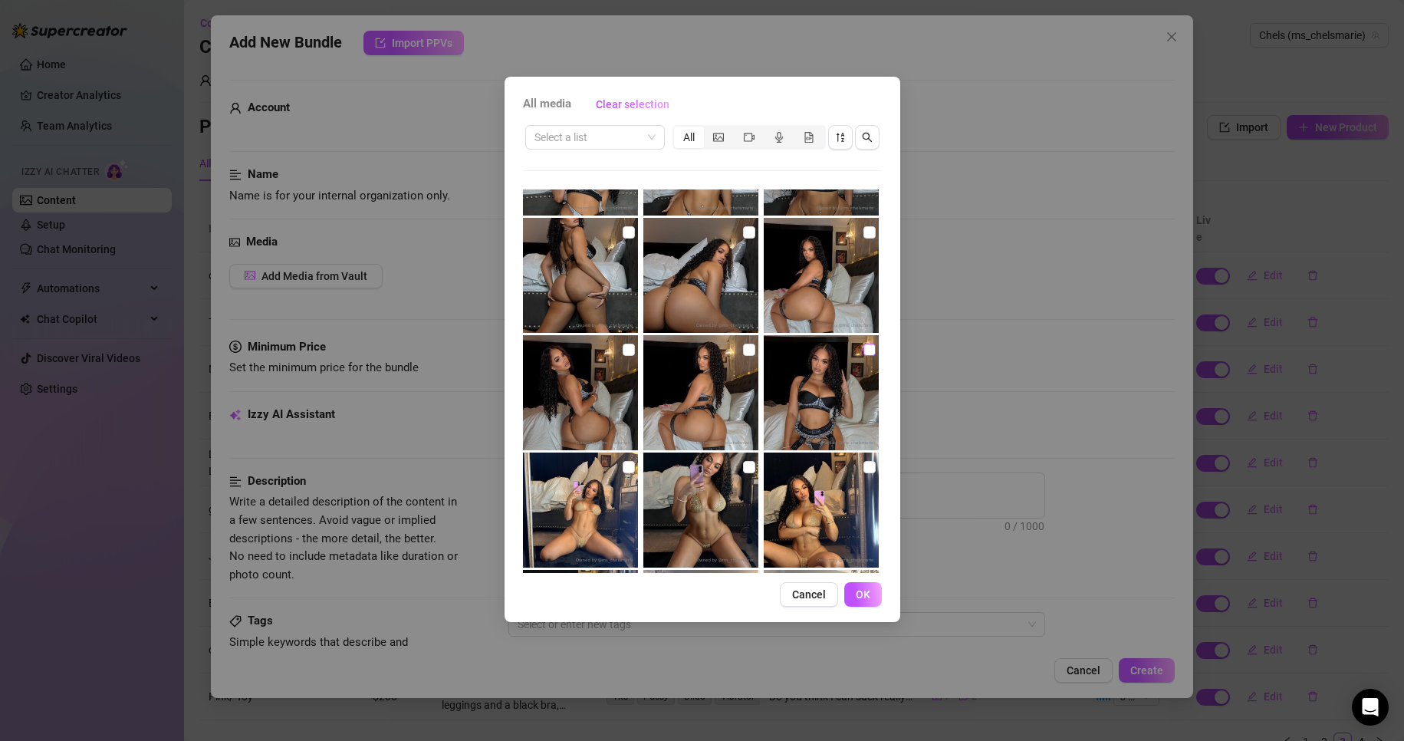
click at [863, 350] on input "checkbox" at bounding box center [869, 349] width 12 height 12
click at [743, 351] on input "checkbox" at bounding box center [749, 349] width 12 height 12
click at [627, 351] on input "checkbox" at bounding box center [628, 349] width 12 height 12
click at [863, 232] on input "checkbox" at bounding box center [869, 232] width 12 height 12
click at [744, 233] on input "checkbox" at bounding box center [749, 232] width 12 height 12
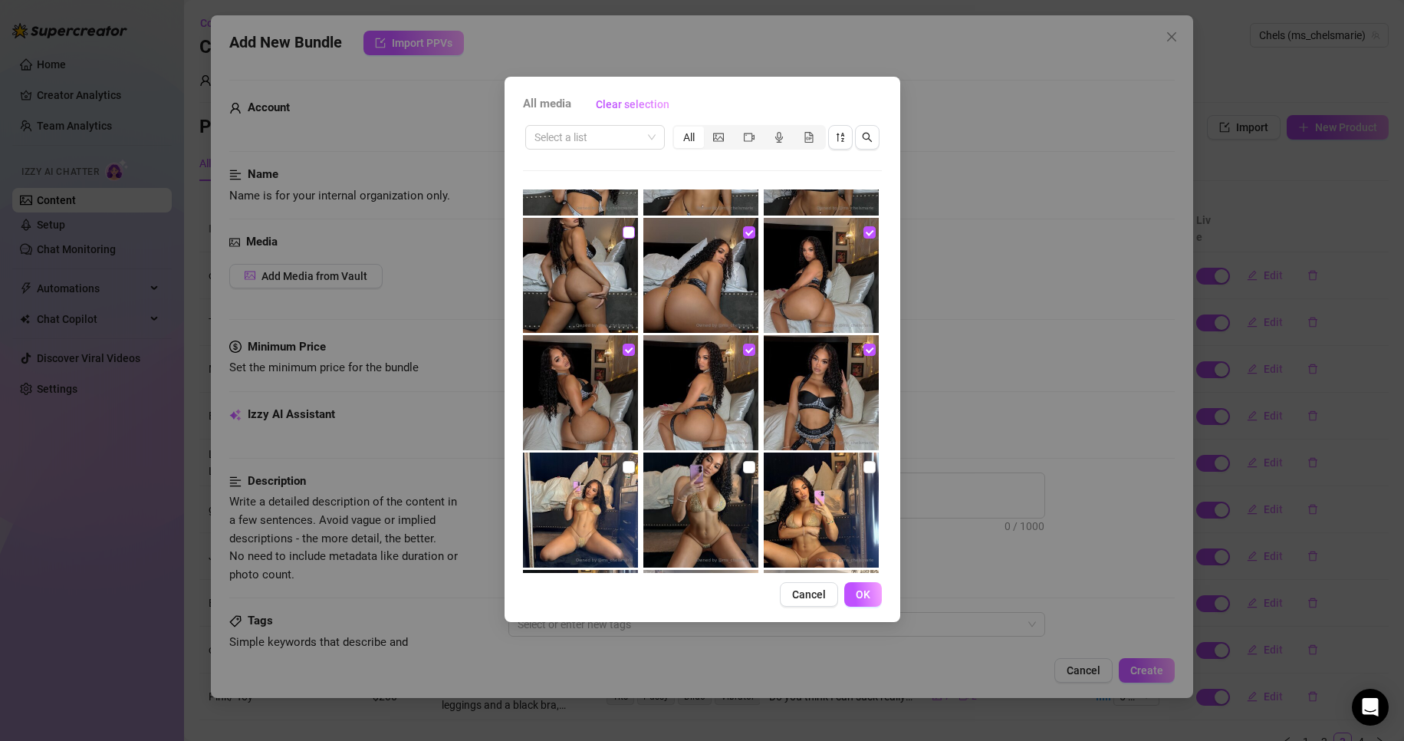
click at [622, 228] on input "checkbox" at bounding box center [628, 232] width 12 height 12
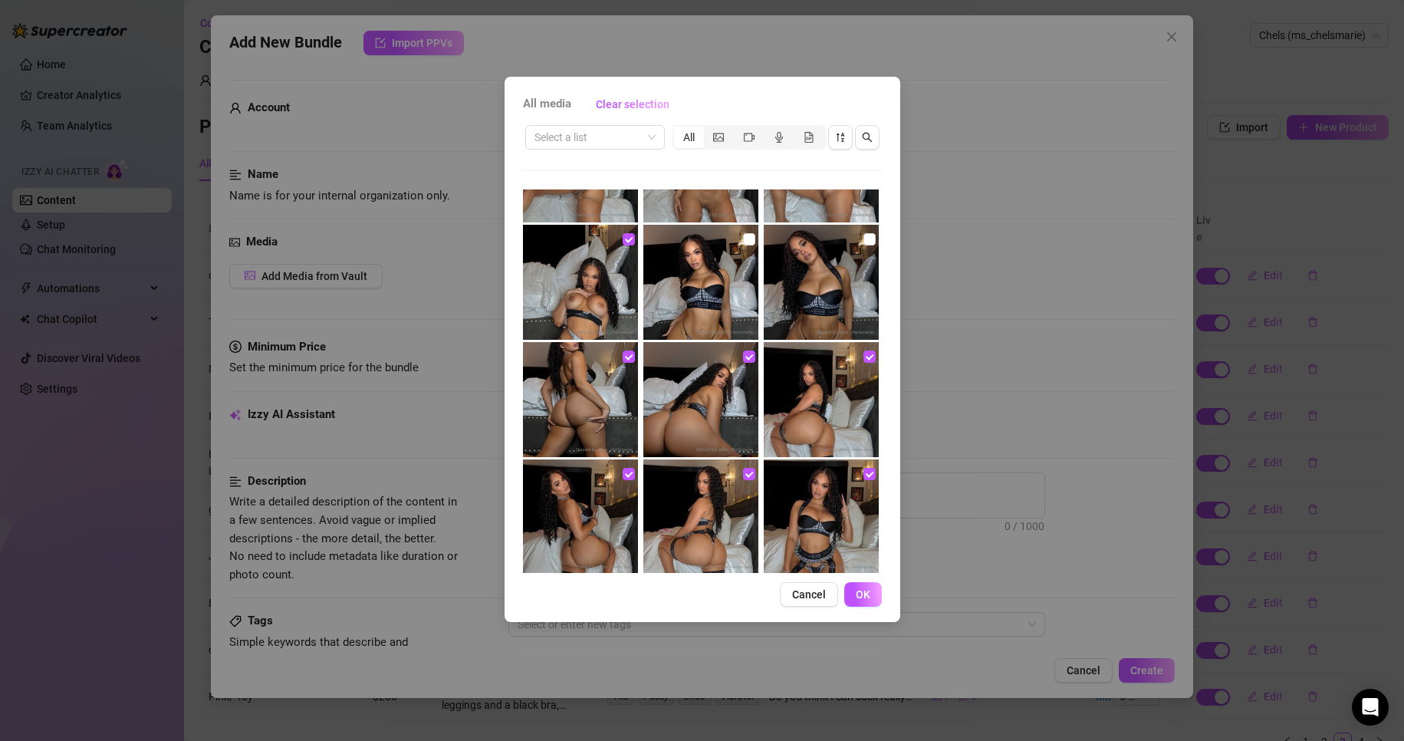
scroll to position [784, 0]
click at [863, 243] on input "checkbox" at bounding box center [869, 241] width 12 height 12
click at [743, 242] on input "checkbox" at bounding box center [749, 241] width 12 height 12
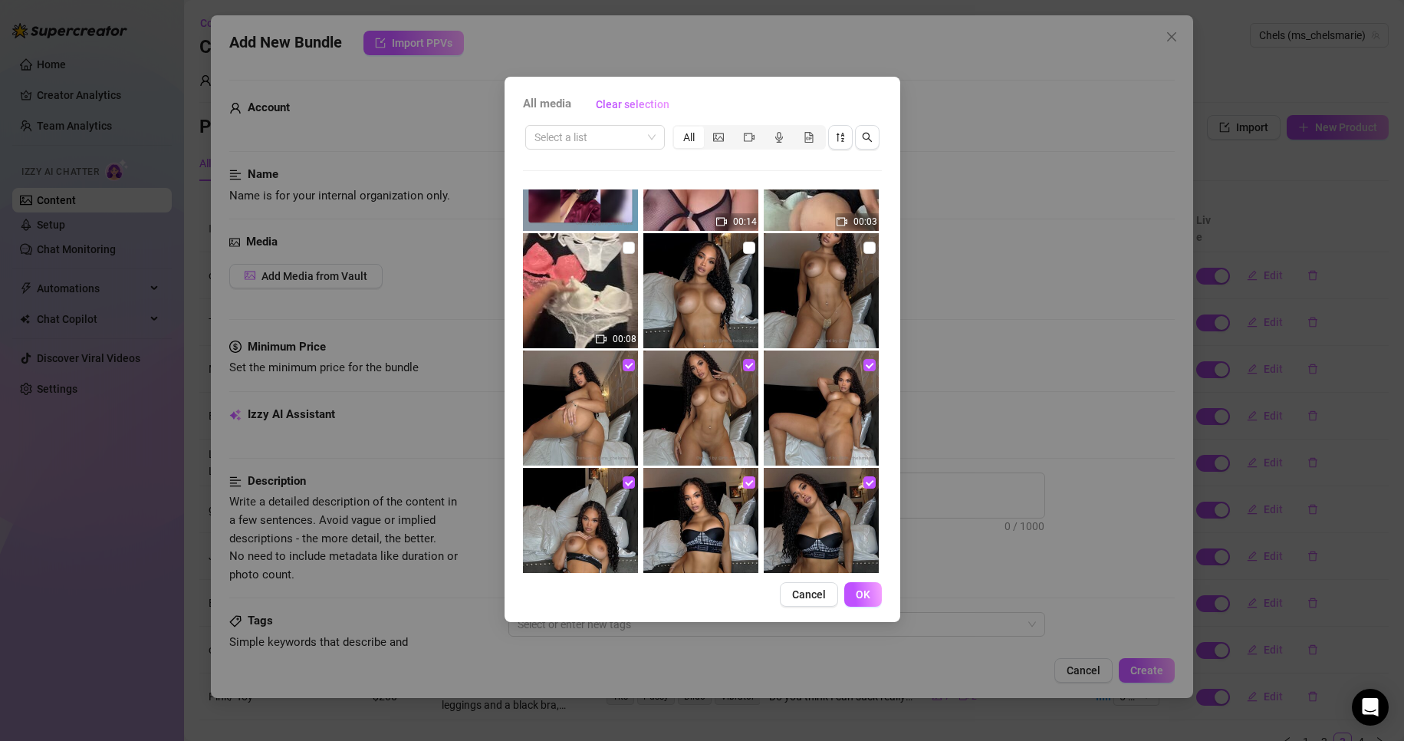
scroll to position [542, 0]
click at [863, 247] on input "checkbox" at bounding box center [869, 248] width 12 height 12
click at [743, 251] on input "checkbox" at bounding box center [749, 248] width 12 height 12
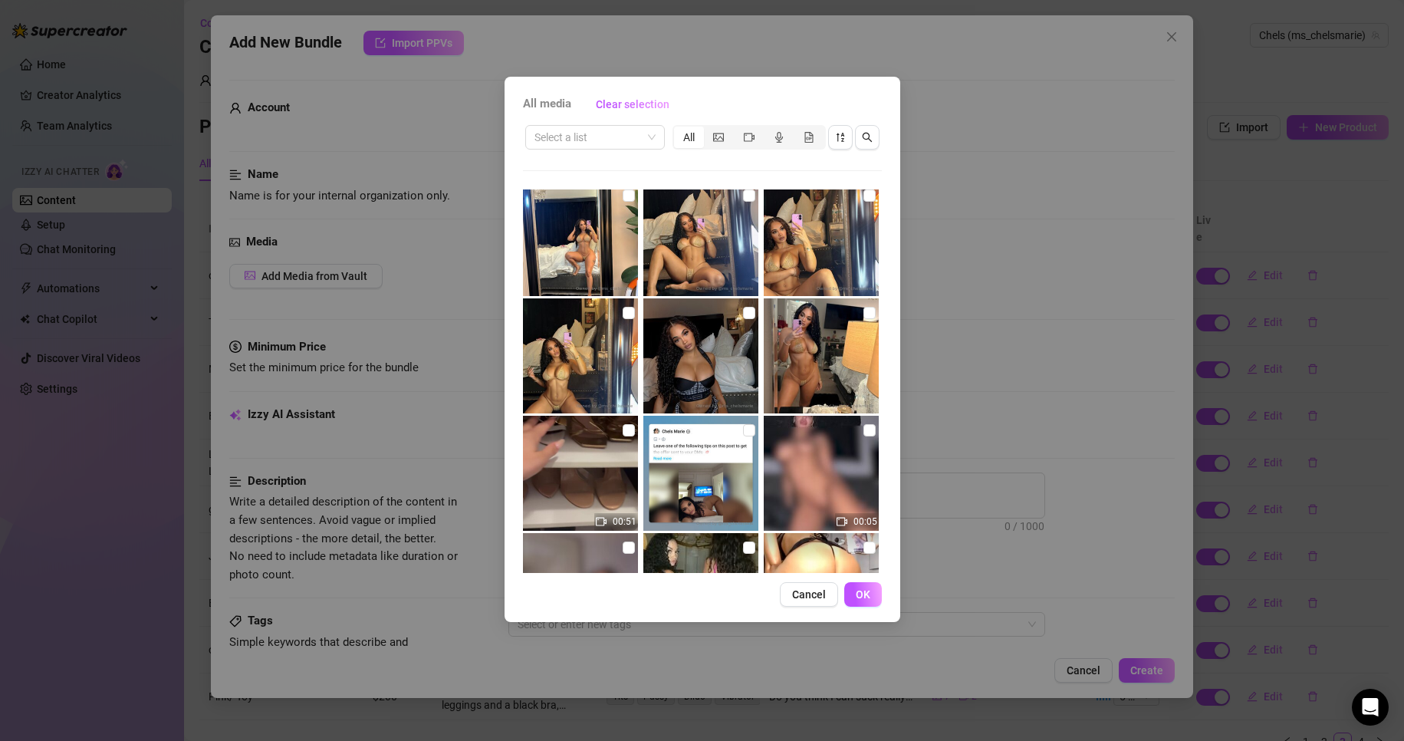
scroll to position [1417, 0]
click at [863, 314] on input "checkbox" at bounding box center [869, 311] width 12 height 12
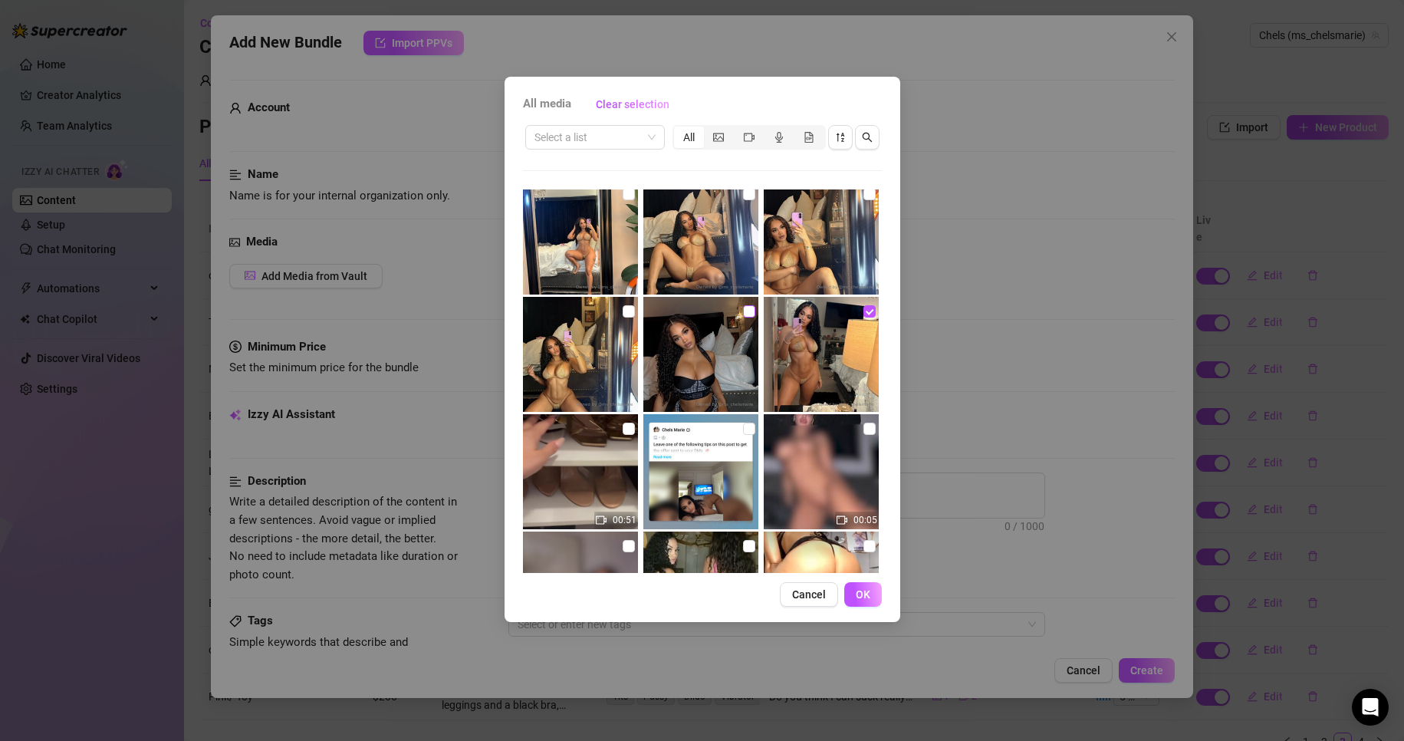
click at [743, 310] on input "checkbox" at bounding box center [749, 311] width 12 height 12
click at [622, 309] on input "checkbox" at bounding box center [628, 311] width 12 height 12
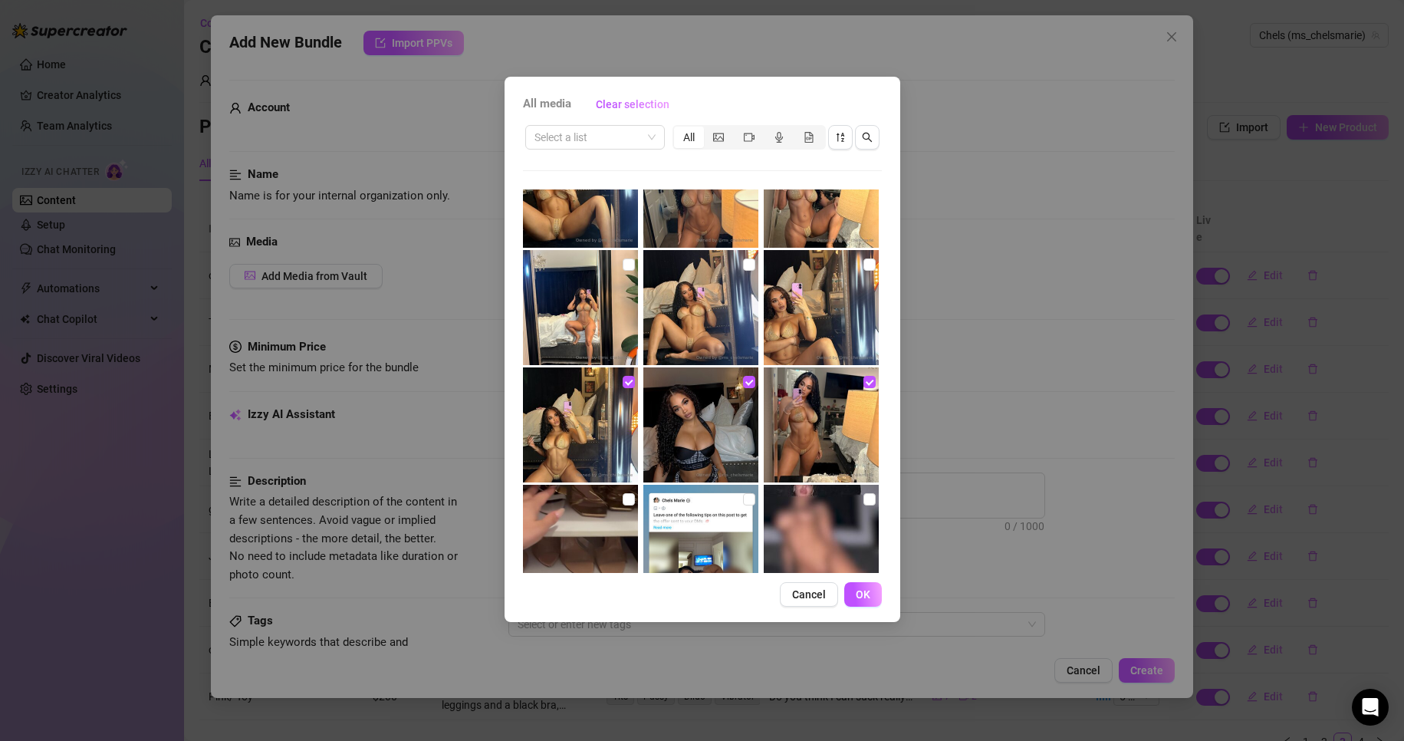
scroll to position [1337, 0]
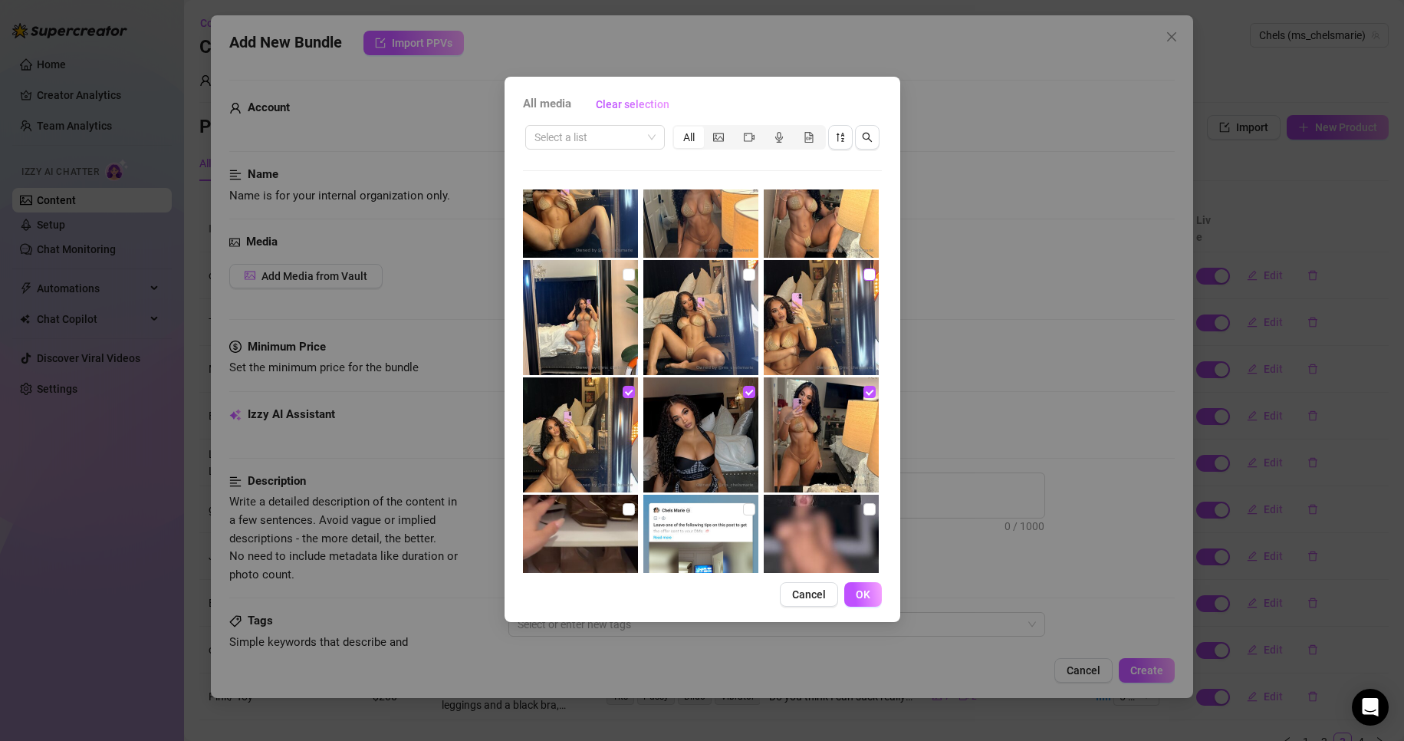
click at [863, 273] on input "checkbox" at bounding box center [869, 274] width 12 height 12
click at [749, 277] on img at bounding box center [700, 317] width 115 height 115
click at [735, 275] on img at bounding box center [700, 317] width 115 height 115
click at [743, 276] on input "checkbox" at bounding box center [749, 274] width 12 height 12
click at [626, 279] on input "checkbox" at bounding box center [628, 274] width 12 height 12
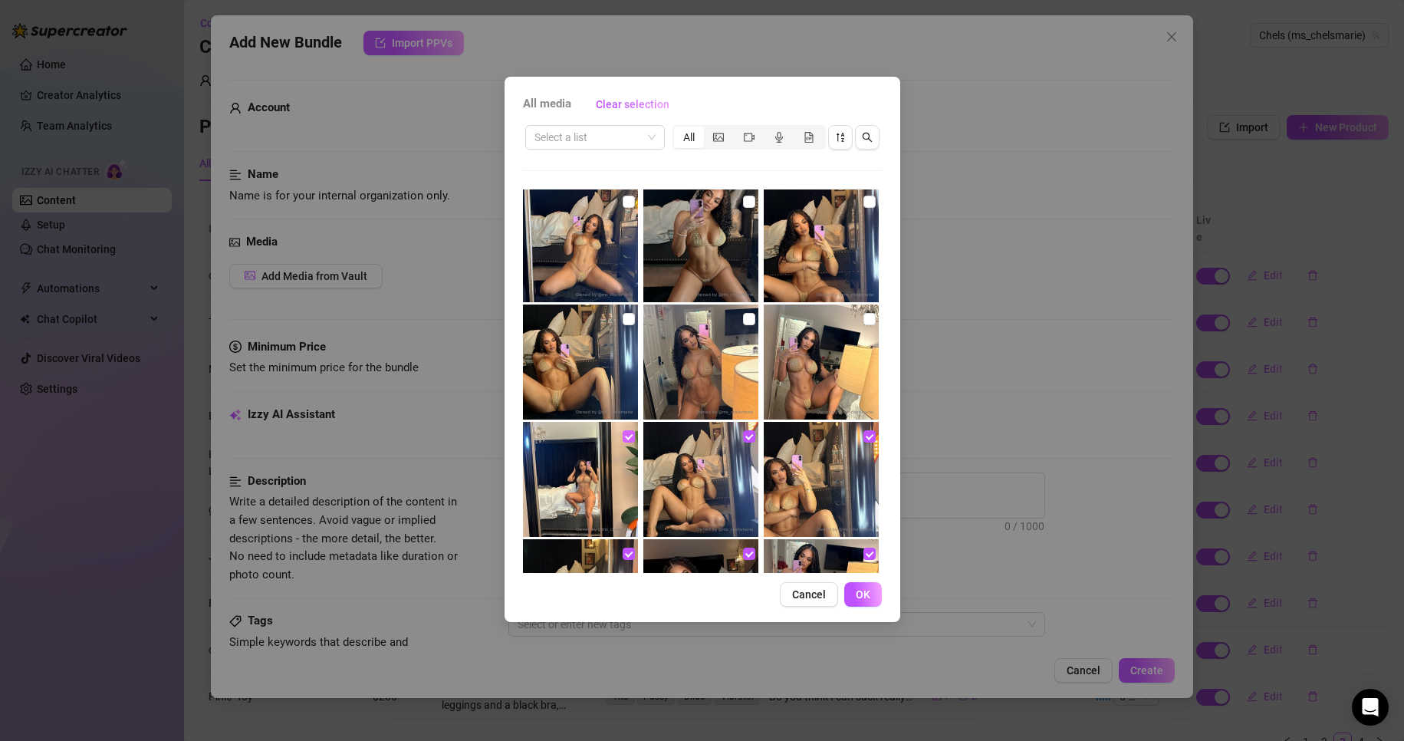
scroll to position [1169, 0]
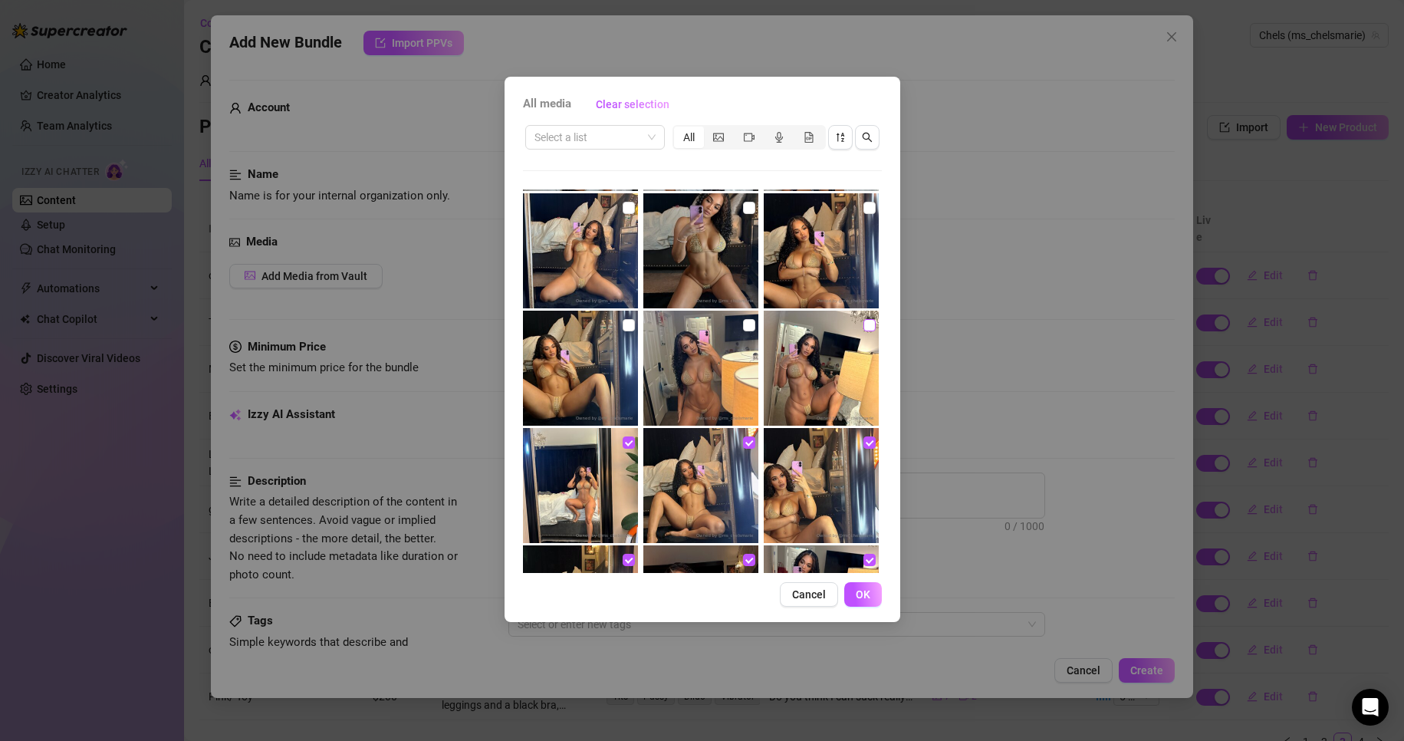
click at [863, 319] on input "checkbox" at bounding box center [869, 325] width 12 height 12
click at [743, 317] on label at bounding box center [749, 325] width 12 height 17
click at [743, 319] on input "checkbox" at bounding box center [749, 325] width 12 height 12
click at [625, 321] on input "checkbox" at bounding box center [628, 325] width 12 height 12
click at [863, 210] on input "checkbox" at bounding box center [869, 208] width 12 height 12
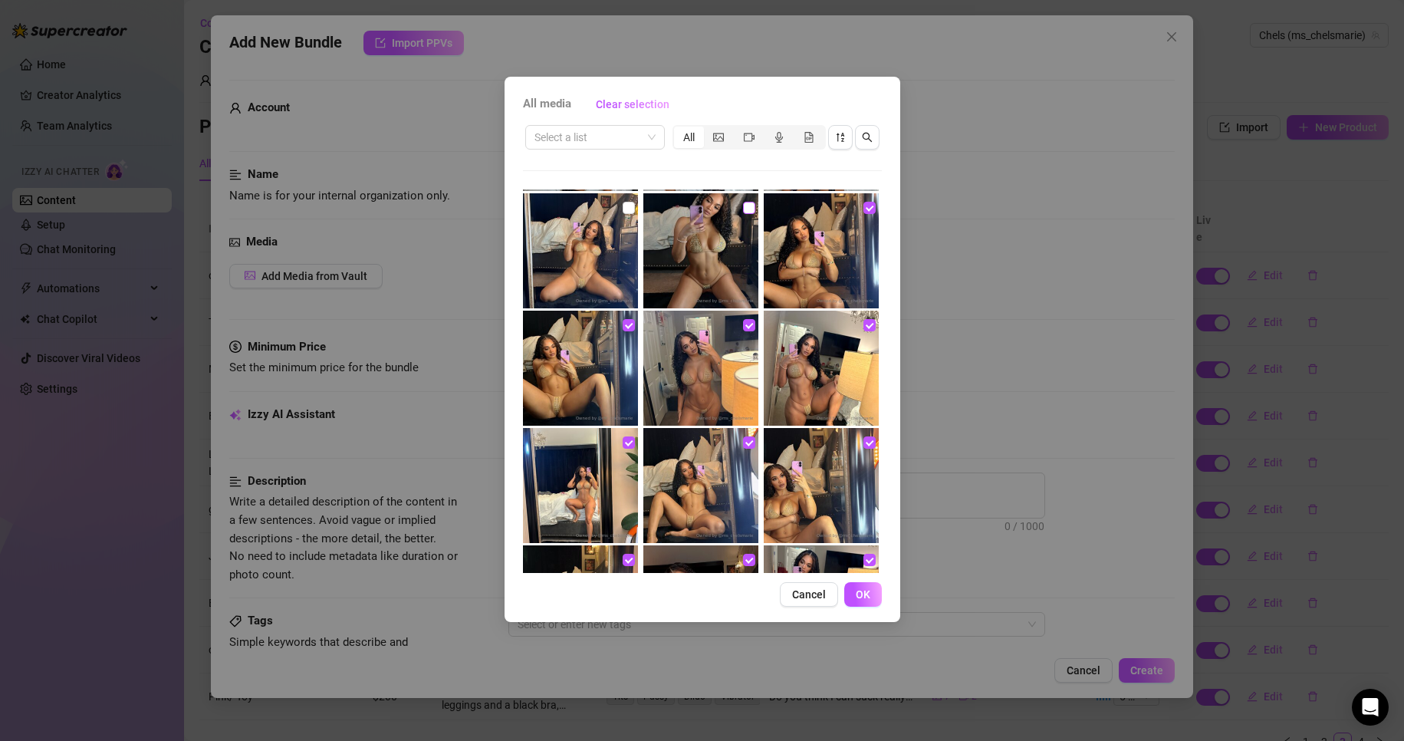
click at [747, 209] on input "checkbox" at bounding box center [749, 208] width 12 height 12
click at [626, 207] on input "checkbox" at bounding box center [628, 208] width 12 height 12
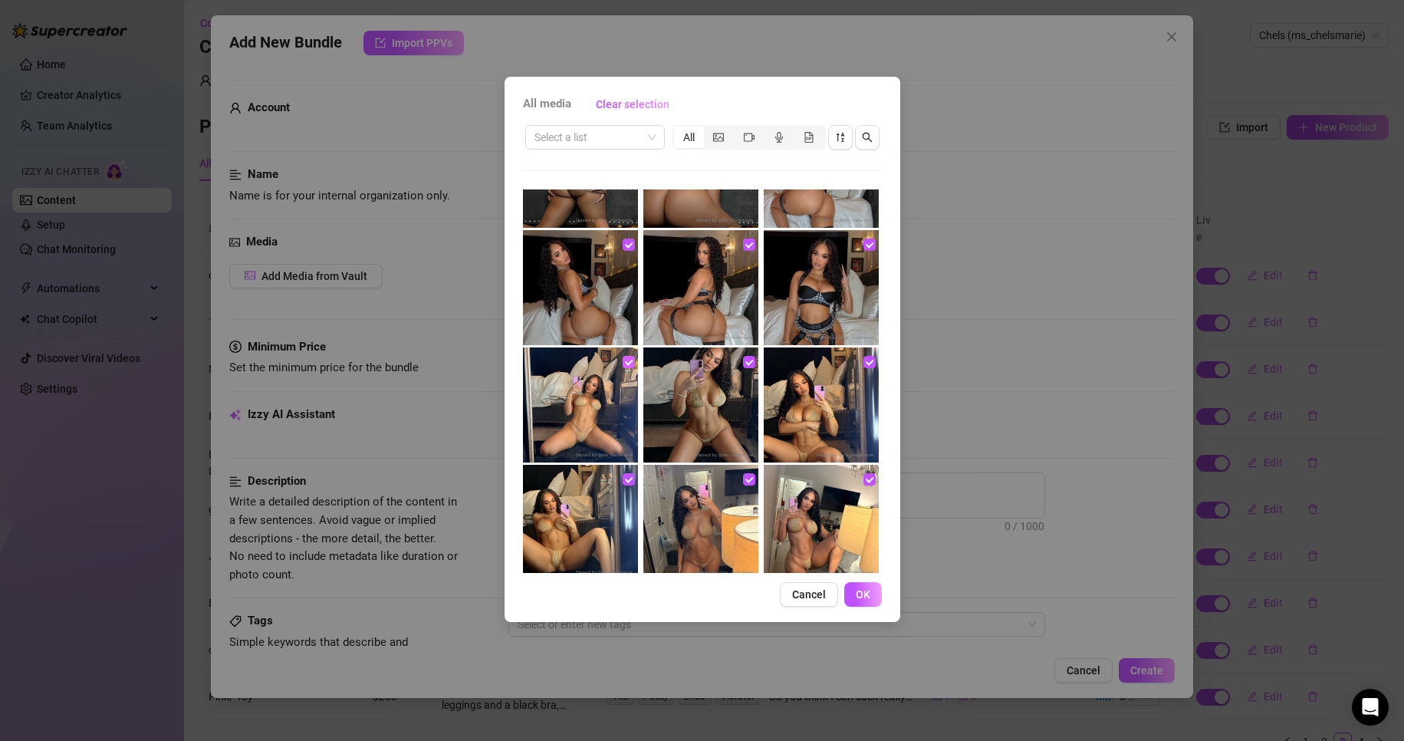
scroll to position [1004, 0]
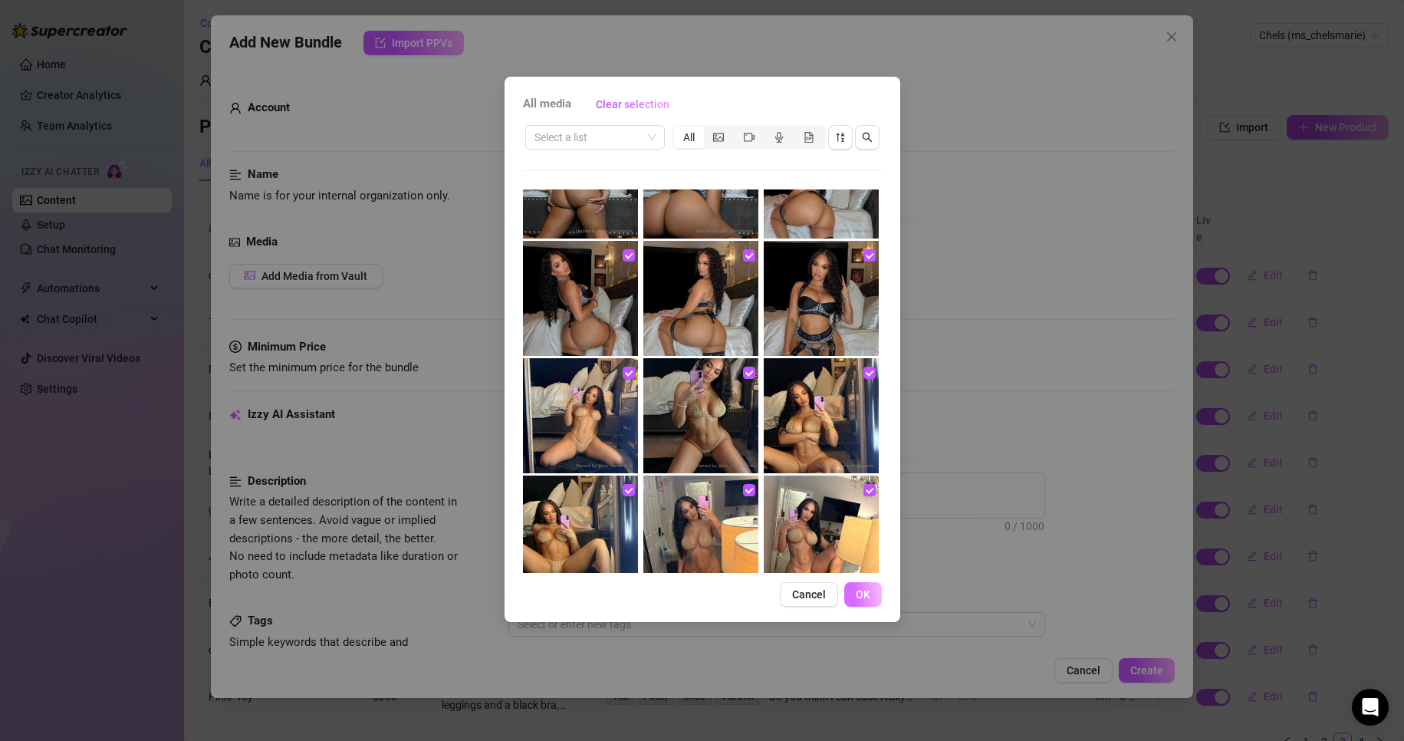
click at [857, 592] on span "OK" at bounding box center [863, 594] width 15 height 12
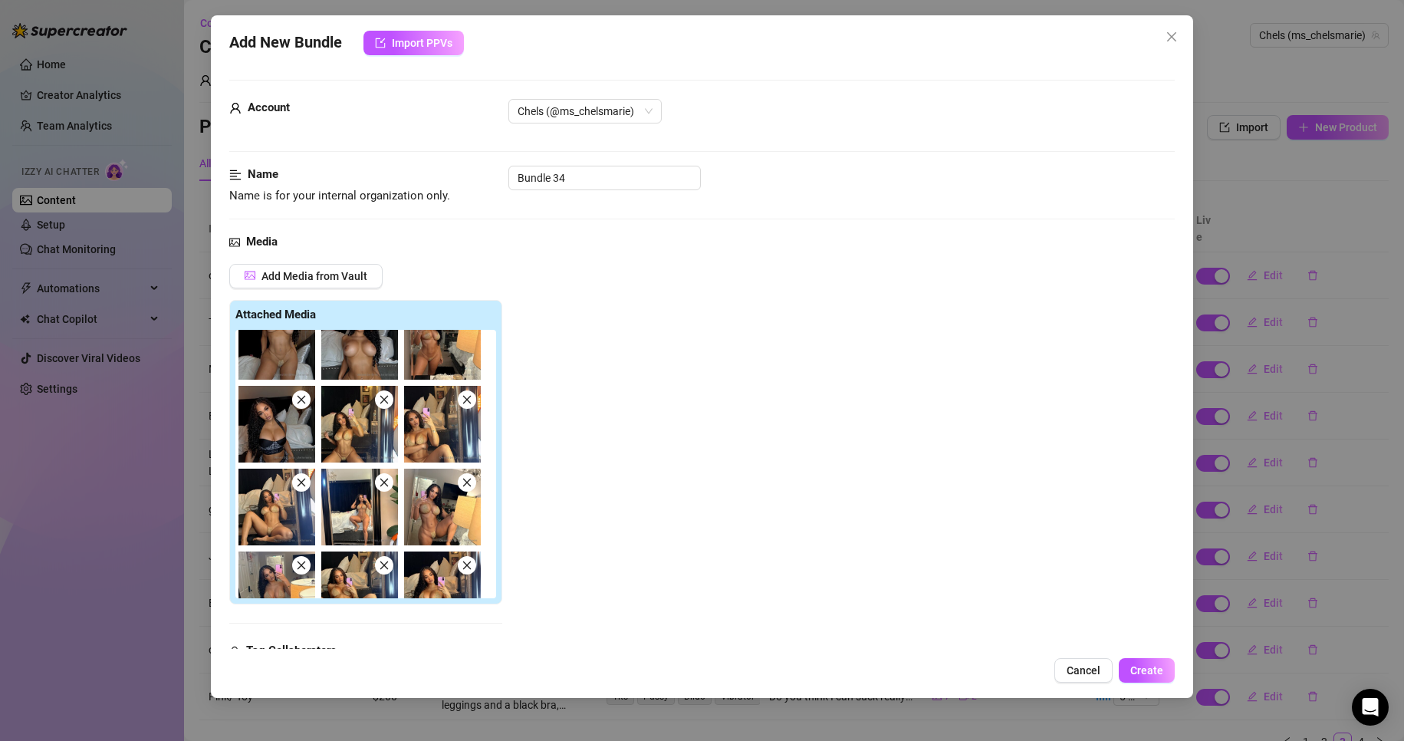
scroll to position [362, 0]
click at [383, 403] on icon "close" at bounding box center [384, 398] width 11 height 11
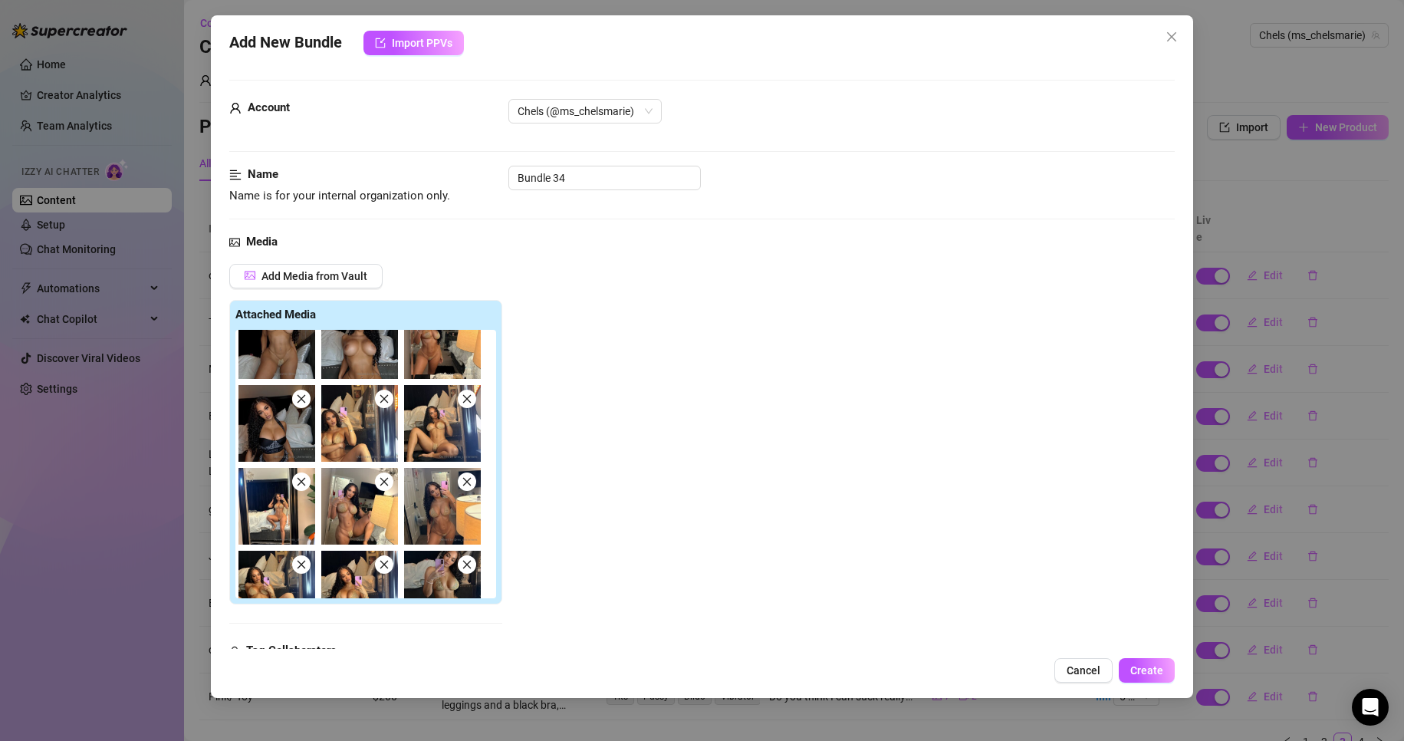
drag, startPoint x: 373, startPoint y: 399, endPoint x: 386, endPoint y: 397, distance: 13.1
click at [386, 397] on icon "close" at bounding box center [384, 398] width 11 height 11
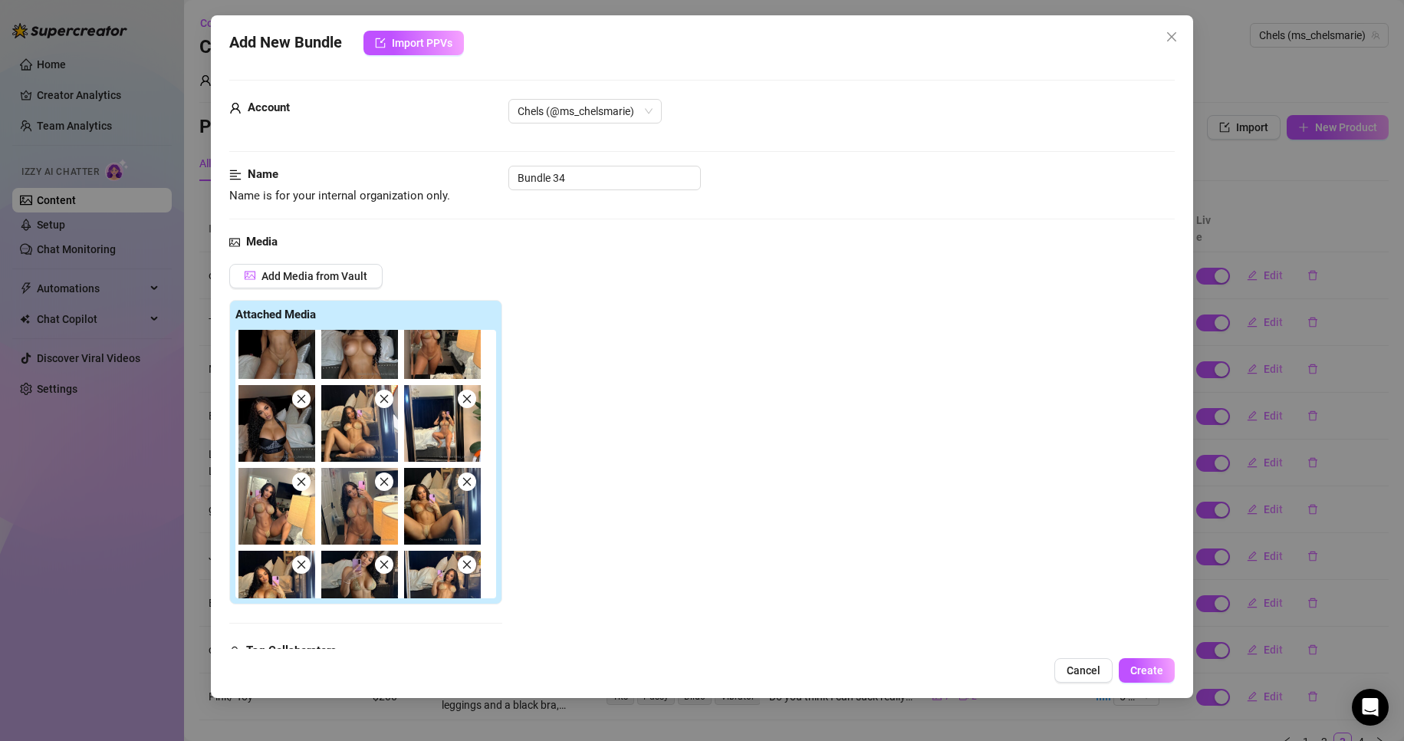
click at [386, 397] on icon "close" at bounding box center [384, 398] width 11 height 11
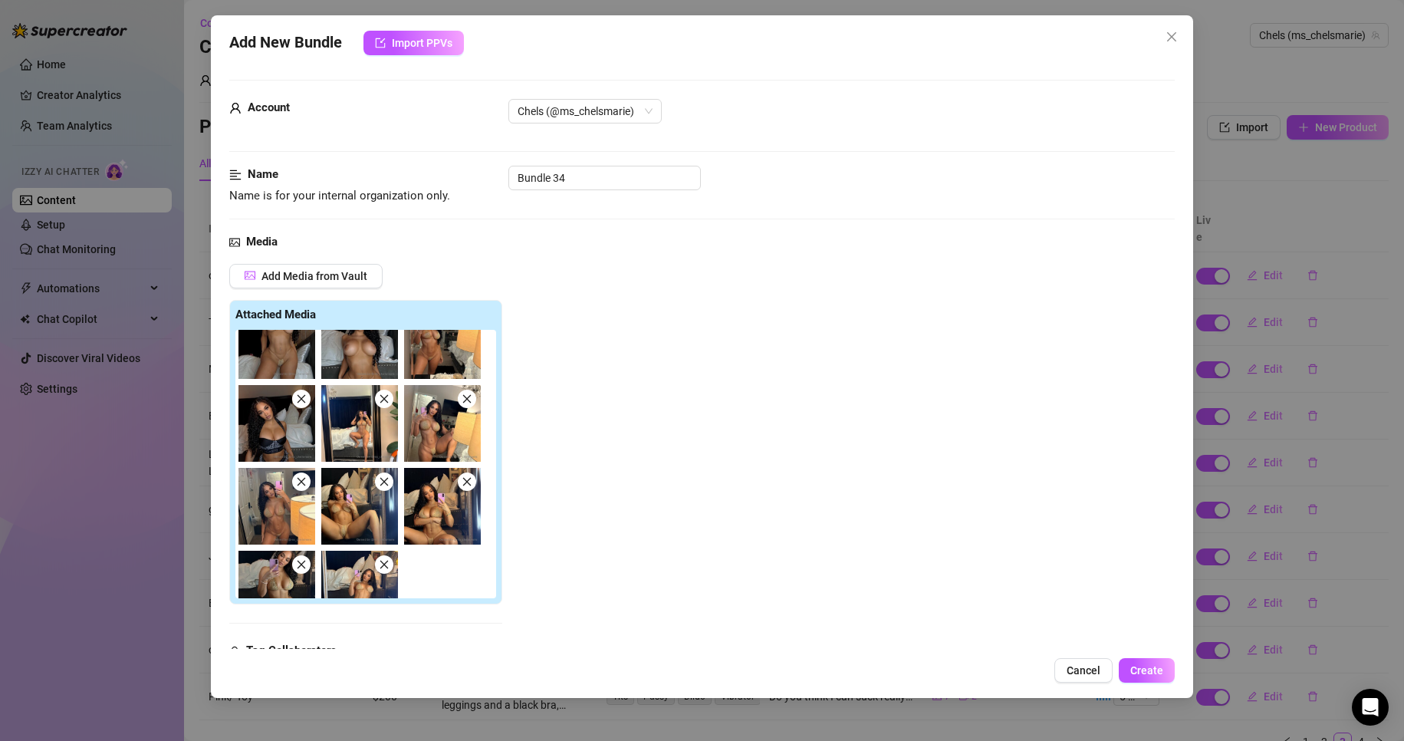
click at [296, 396] on icon "close" at bounding box center [301, 398] width 11 height 11
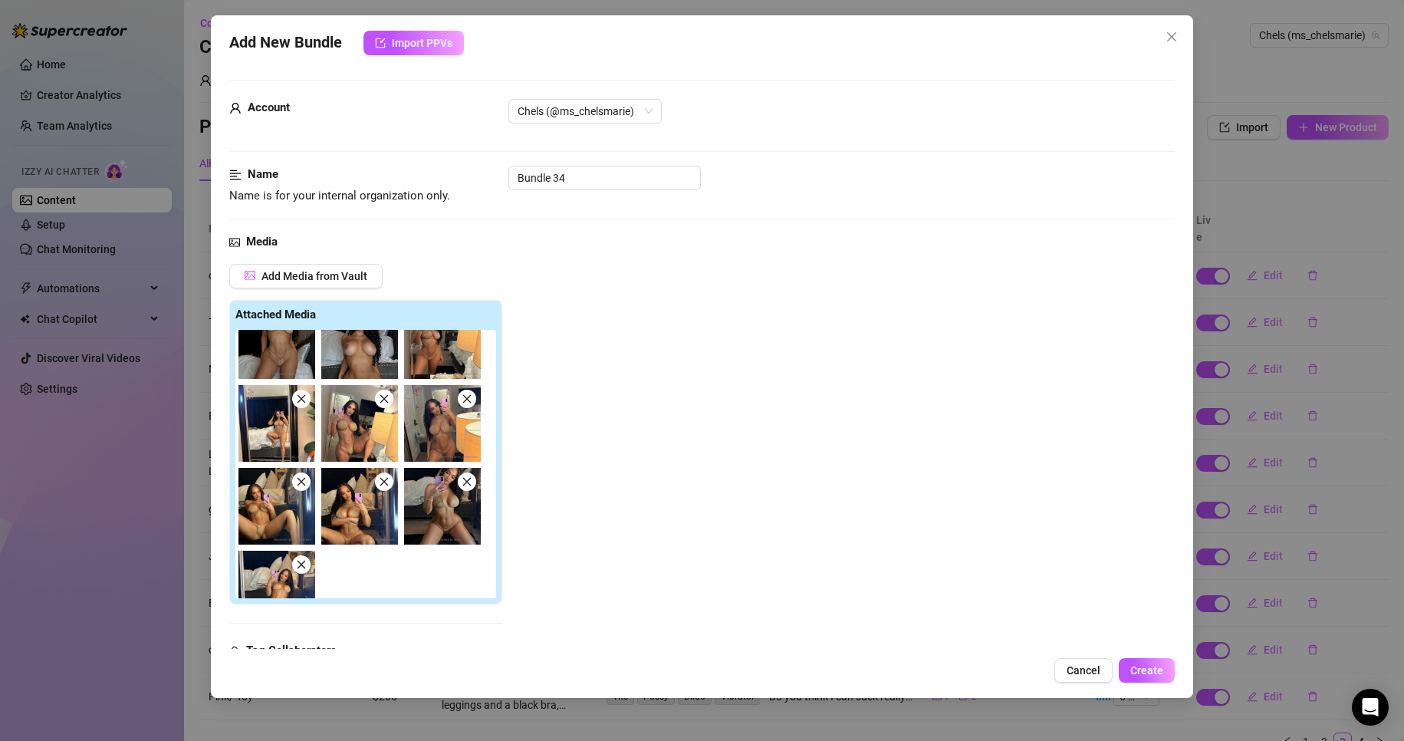
click at [386, 482] on icon "close" at bounding box center [384, 481] width 11 height 11
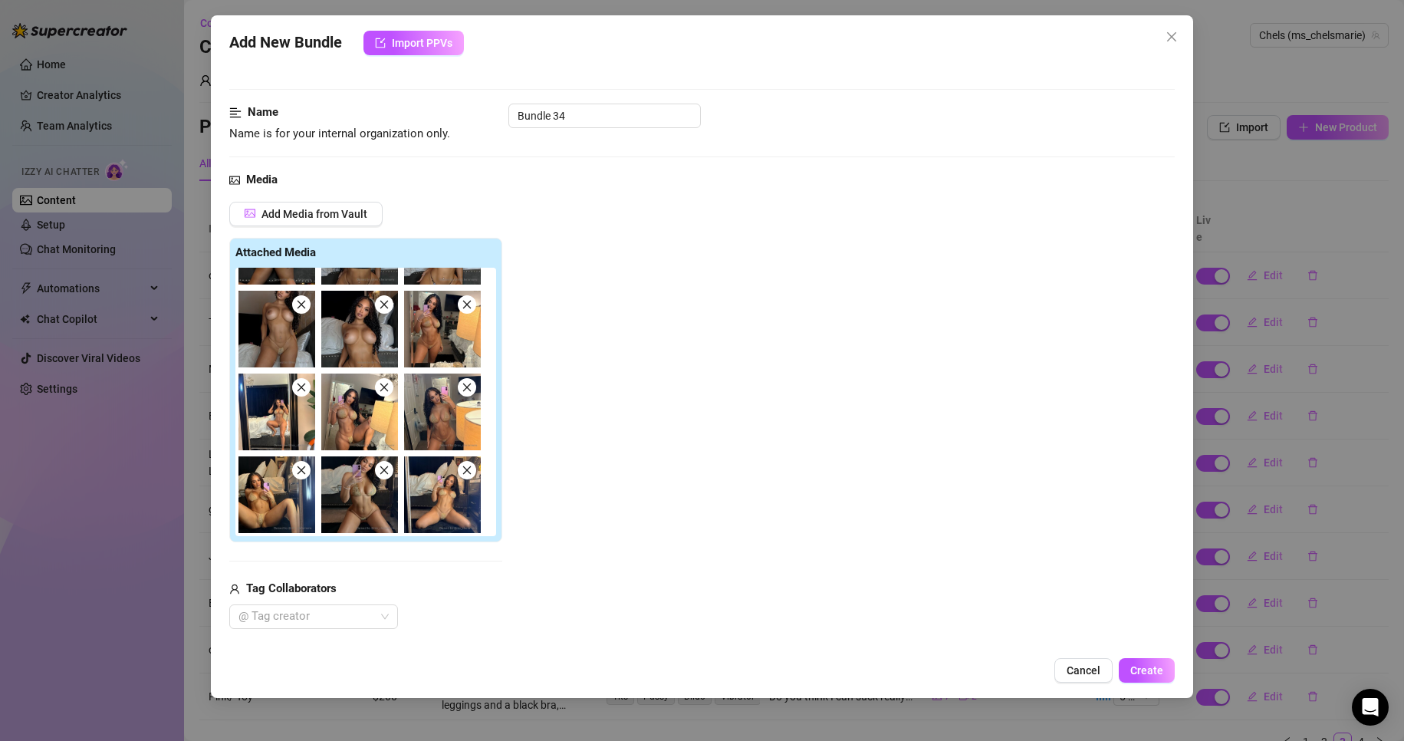
scroll to position [64, 0]
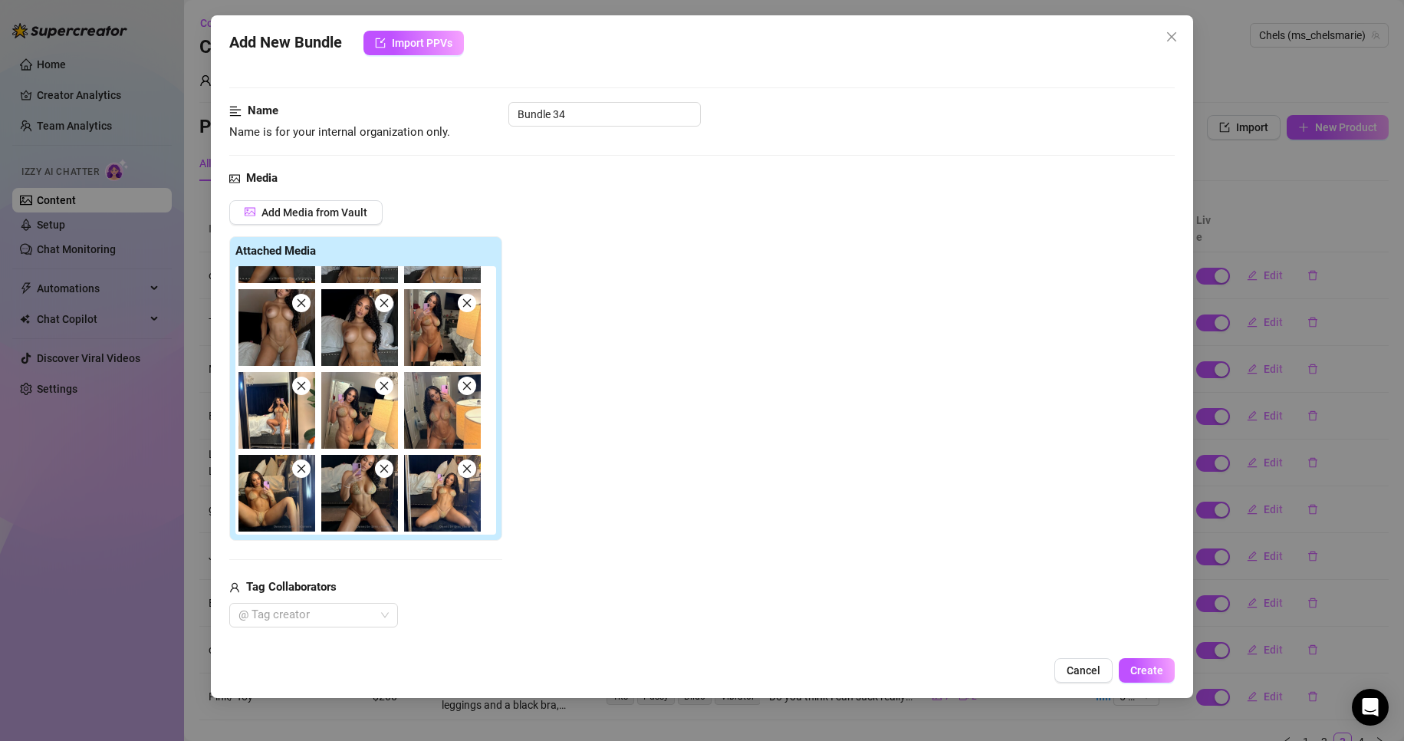
click at [469, 473] on icon "close" at bounding box center [466, 468] width 11 height 11
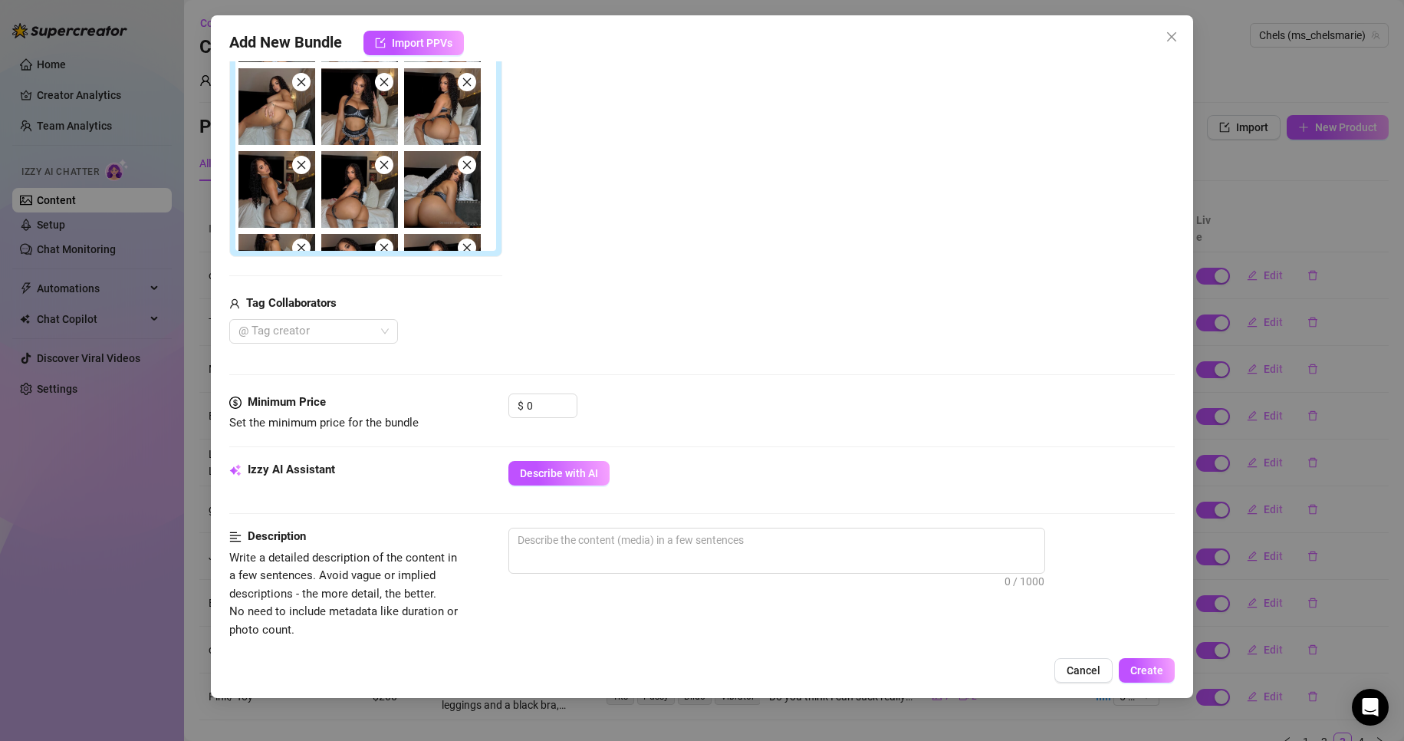
scroll to position [348, 0]
click at [525, 405] on div "$ 0" at bounding box center [542, 405] width 69 height 25
click at [527, 405] on input "0" at bounding box center [552, 404] width 50 height 23
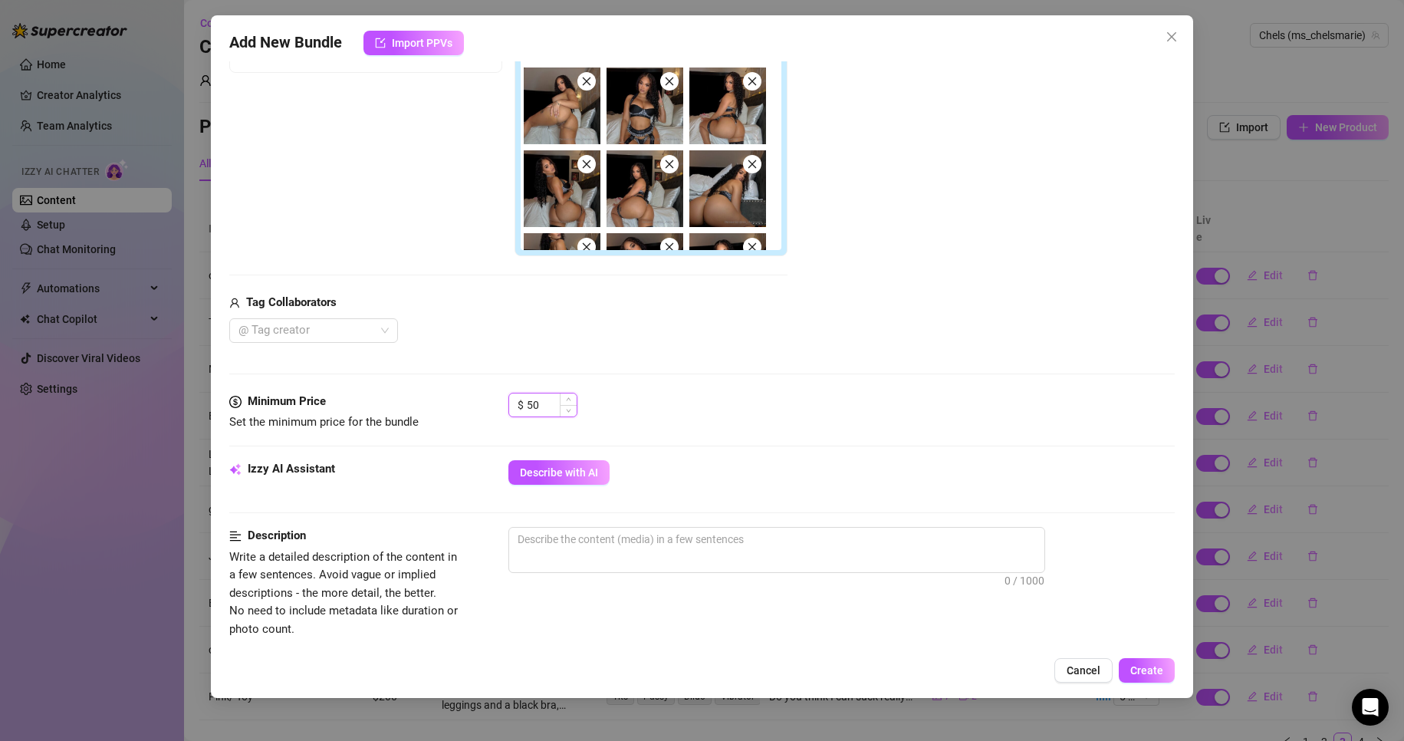
click at [544, 410] on input "50" at bounding box center [552, 404] width 50 height 23
click at [793, 351] on div "Media Add Media from Vault Free preview Pay to view Tag Collaborators @ Tag cre…" at bounding box center [702, 138] width 946 height 507
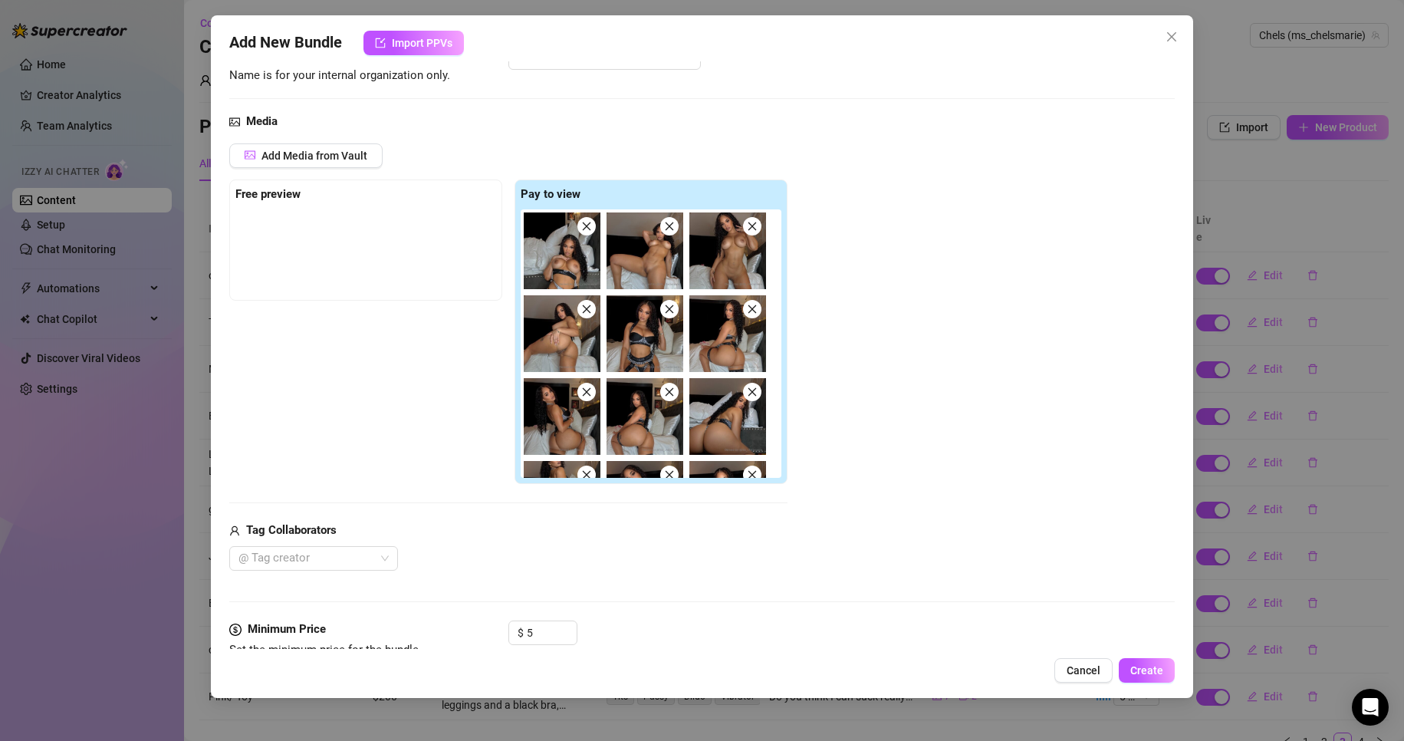
scroll to position [120, 0]
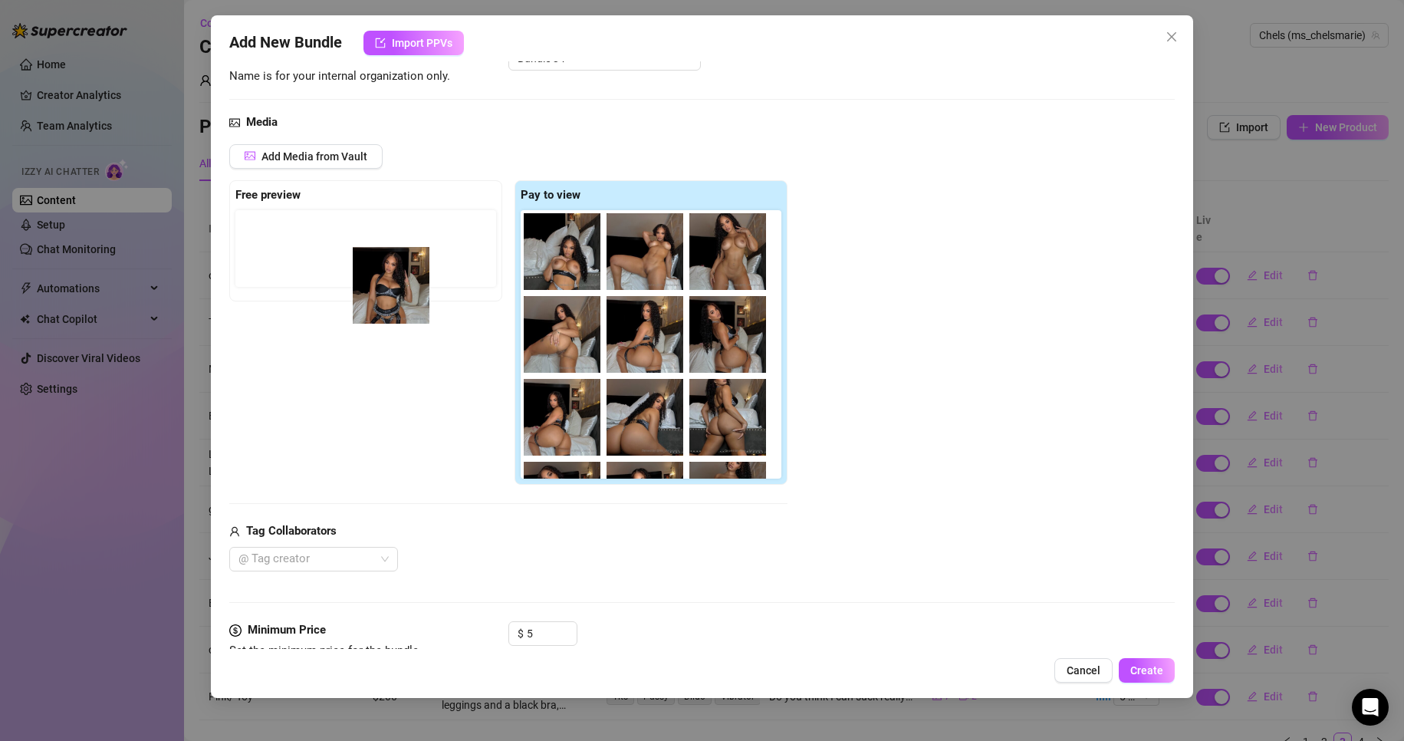
drag, startPoint x: 668, startPoint y: 343, endPoint x: 389, endPoint y: 291, distance: 283.0
click at [389, 291] on div "Free preview Pay to view" at bounding box center [508, 332] width 558 height 305
drag, startPoint x: 657, startPoint y: 349, endPoint x: 355, endPoint y: 260, distance: 314.9
click at [355, 260] on div "Free preview Pay to view" at bounding box center [508, 332] width 558 height 305
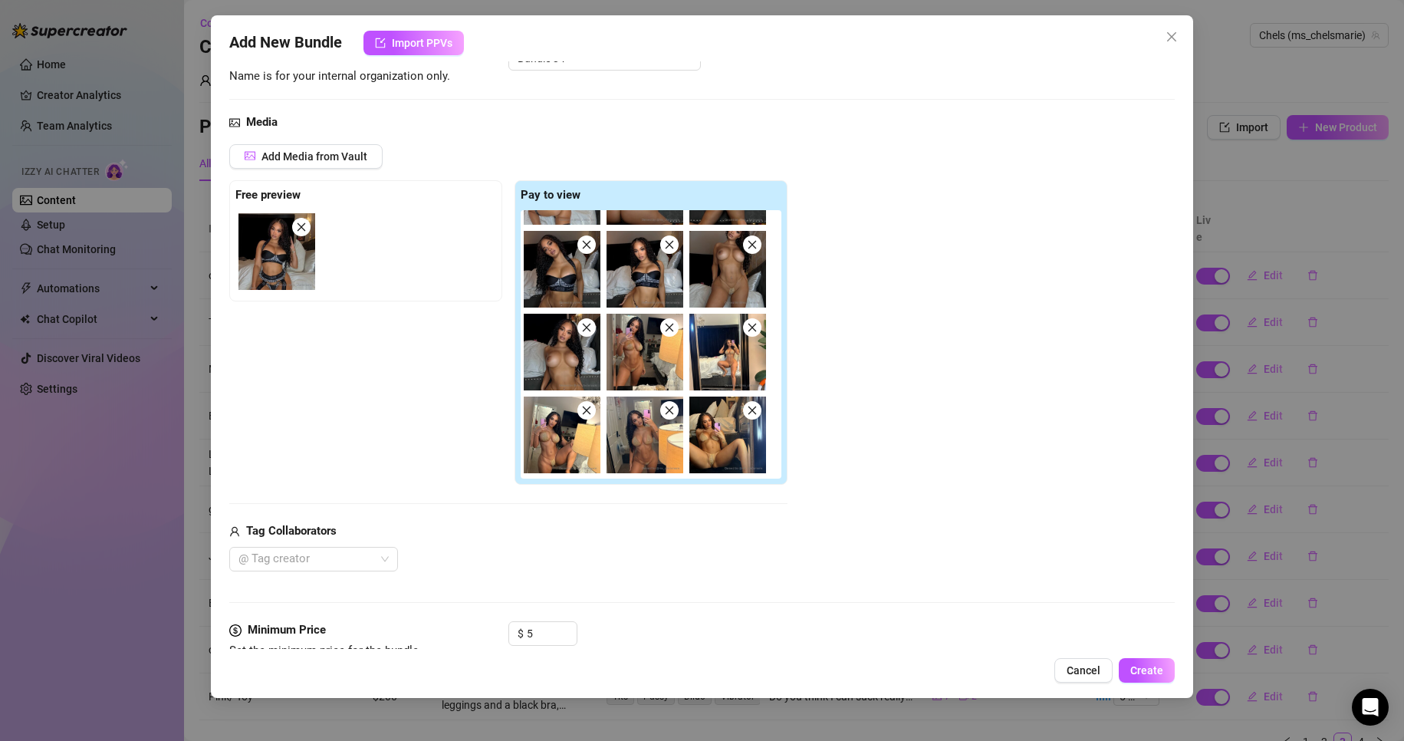
scroll to position [311, 0]
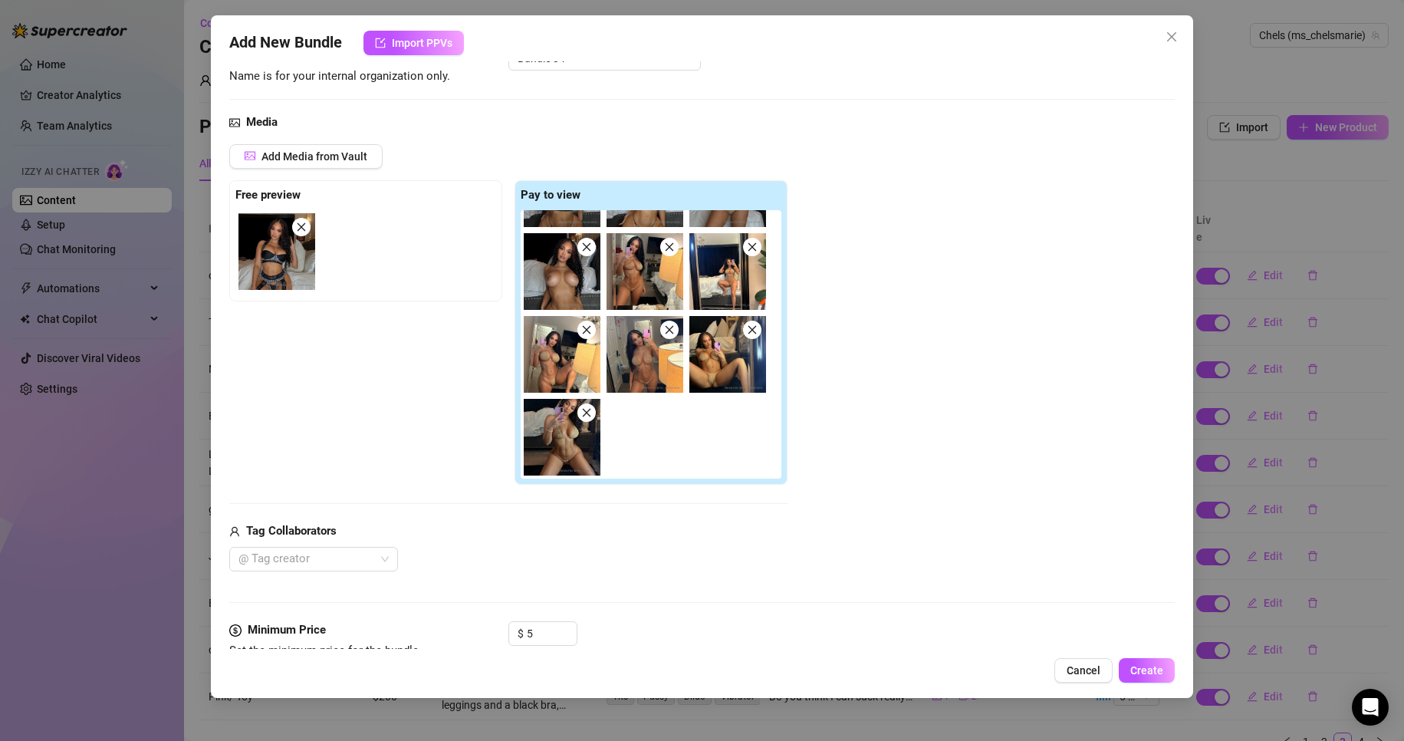
drag, startPoint x: 576, startPoint y: 454, endPoint x: 226, endPoint y: 261, distance: 400.1
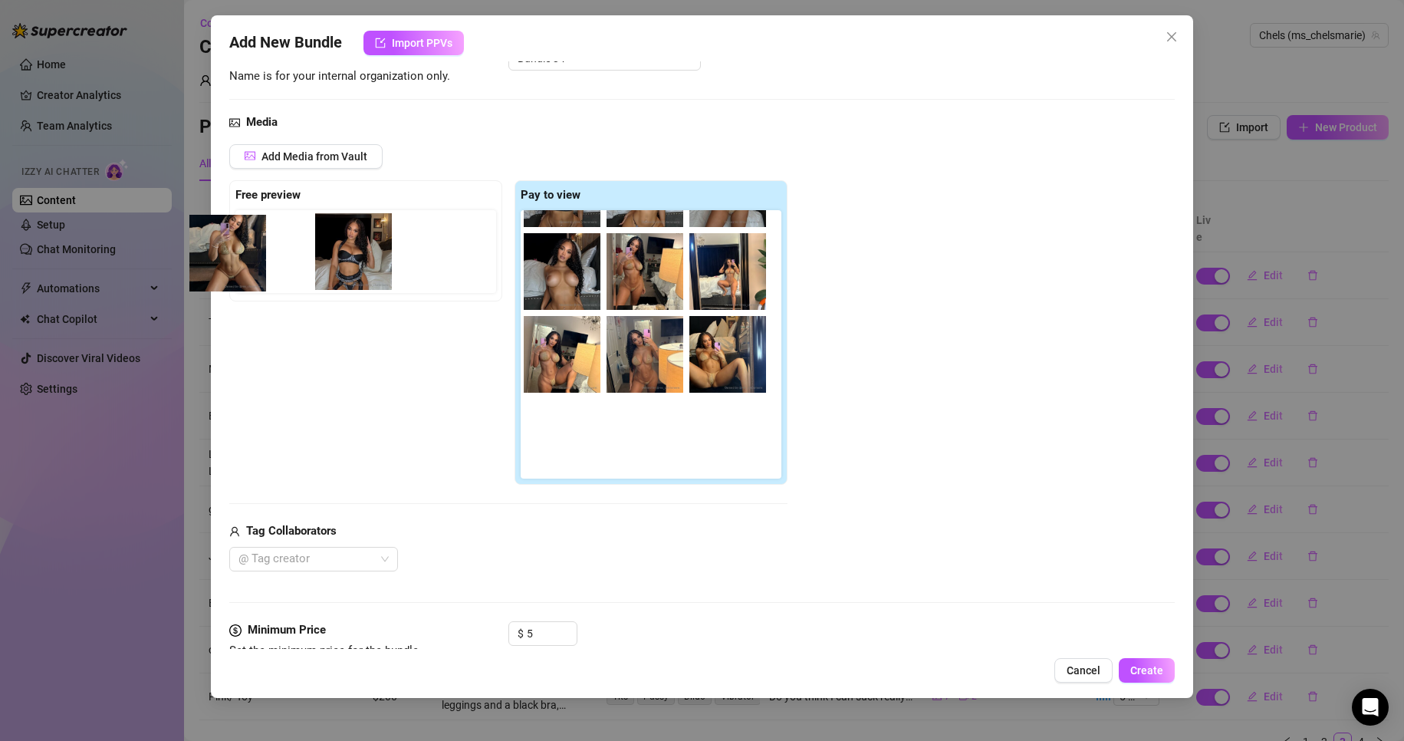
drag, startPoint x: 226, startPoint y: 261, endPoint x: 202, endPoint y: 272, distance: 26.4
click at [202, 272] on div "Add New Bundle Import PPVs Account Chels (@ms_chelsmarie) Name Name is for your…" at bounding box center [702, 370] width 1404 height 741
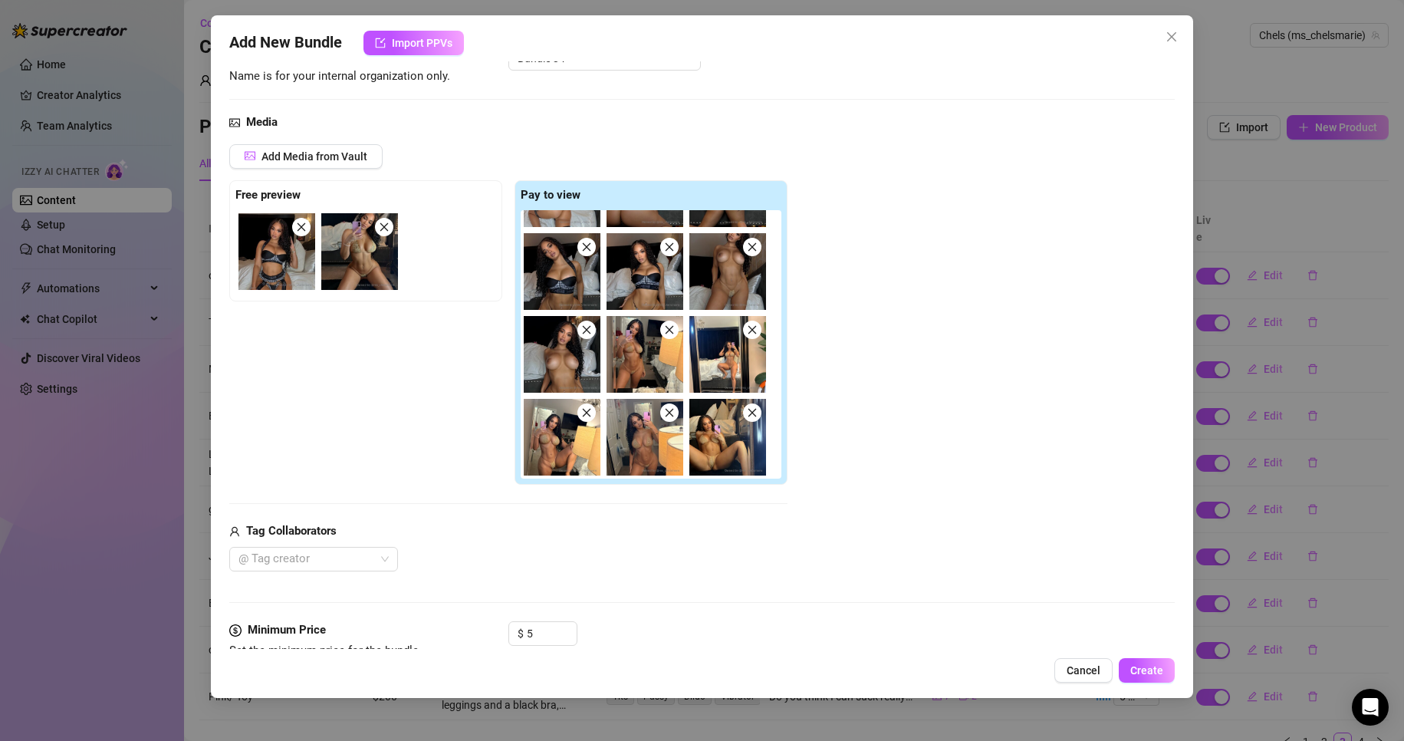
scroll to position [228, 0]
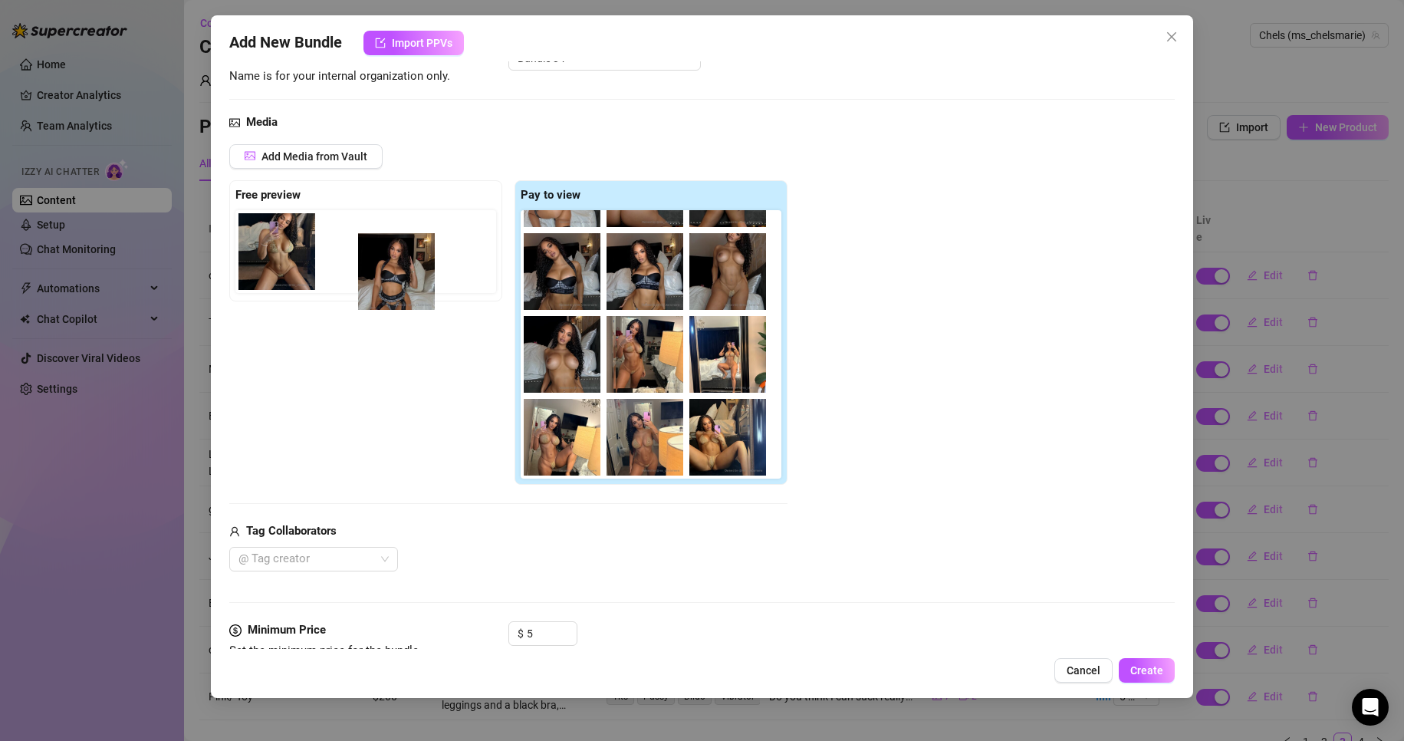
drag, startPoint x: 287, startPoint y: 246, endPoint x: 435, endPoint y: 260, distance: 148.6
click at [435, 260] on div at bounding box center [368, 251] width 267 height 83
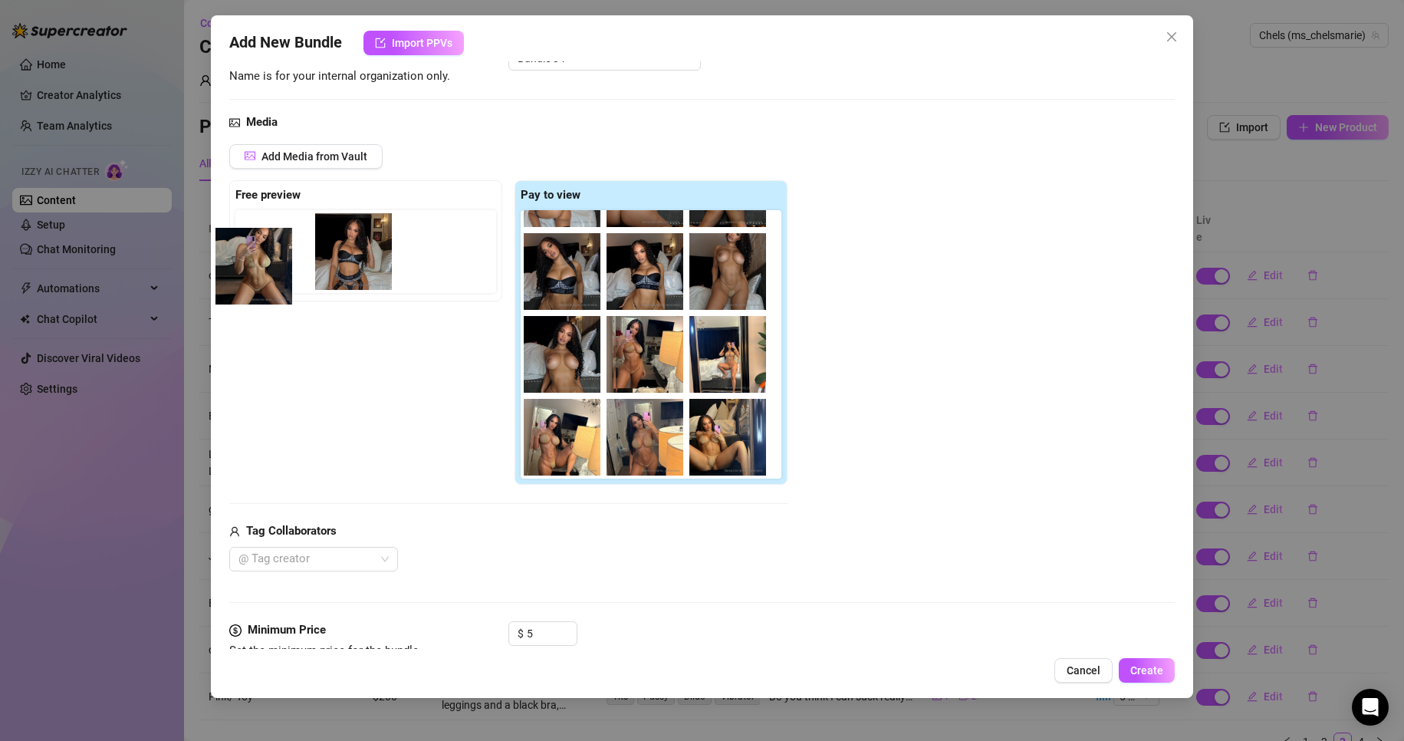
drag, startPoint x: 389, startPoint y: 255, endPoint x: 258, endPoint y: 271, distance: 132.2
click at [258, 271] on div at bounding box center [368, 251] width 267 height 83
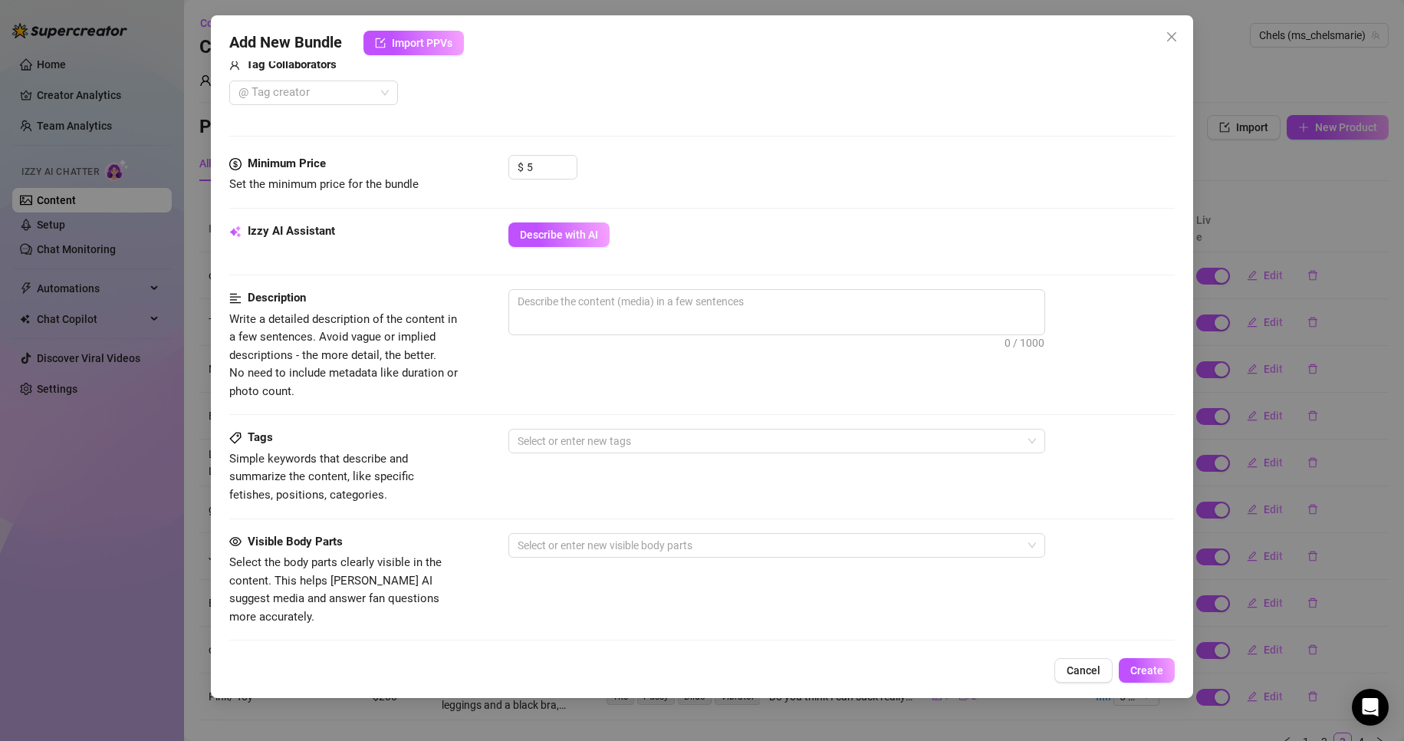
scroll to position [687, 0]
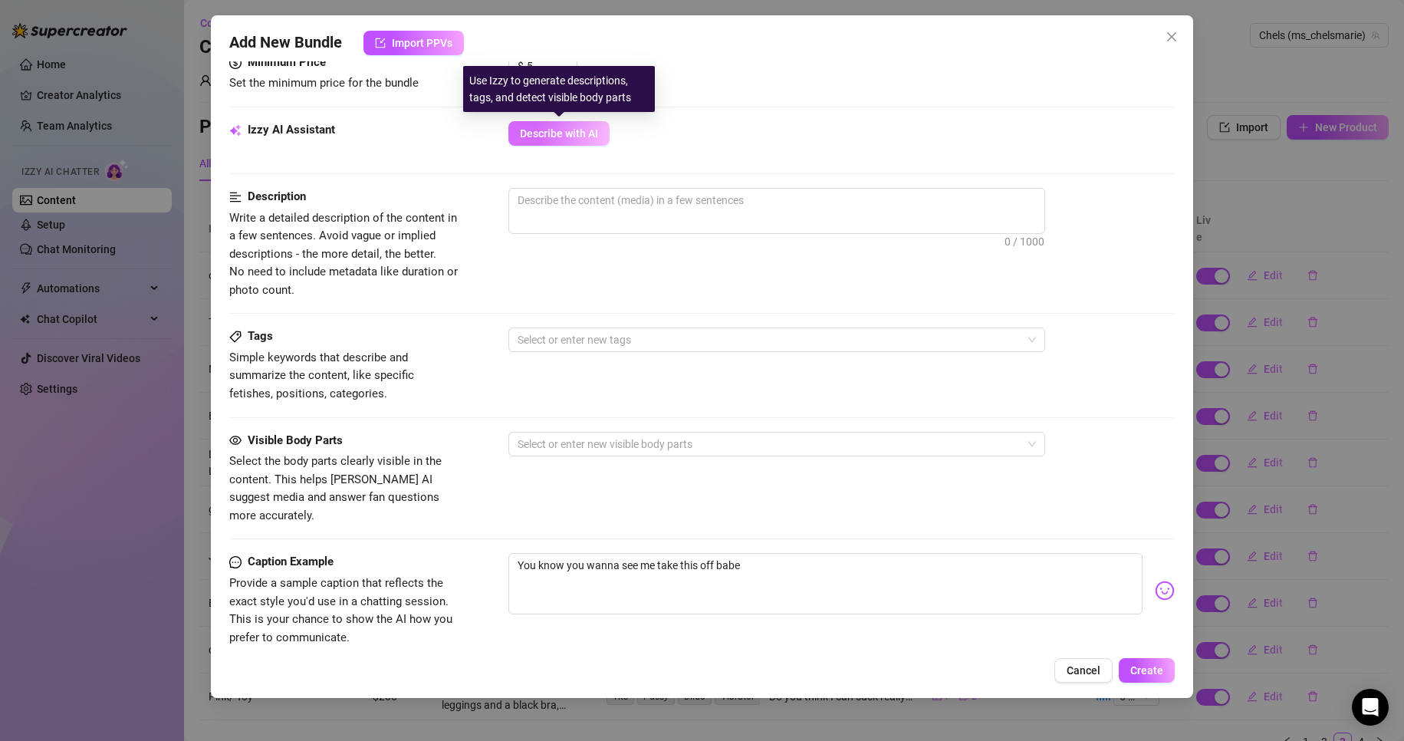
click at [547, 130] on span "Describe with AI" at bounding box center [559, 133] width 78 height 12
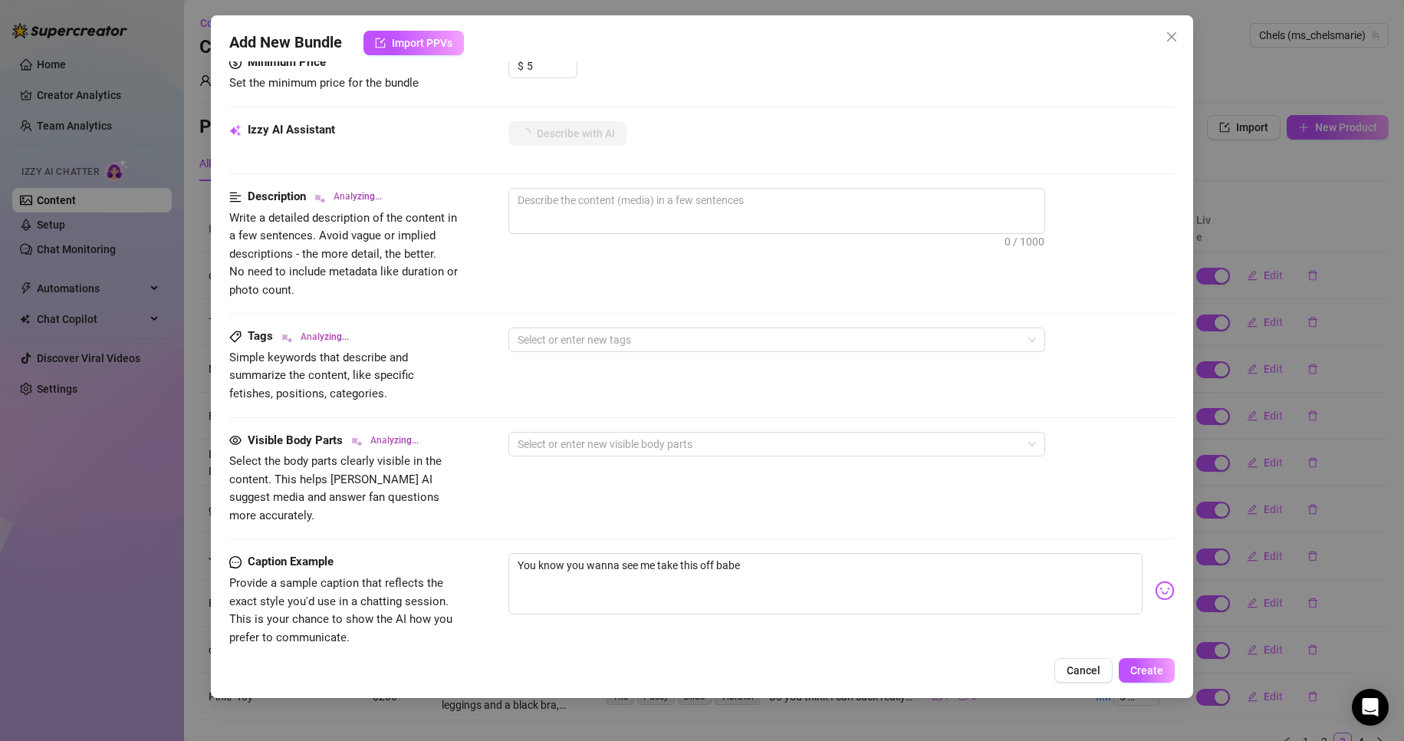
scroll to position [885, 0]
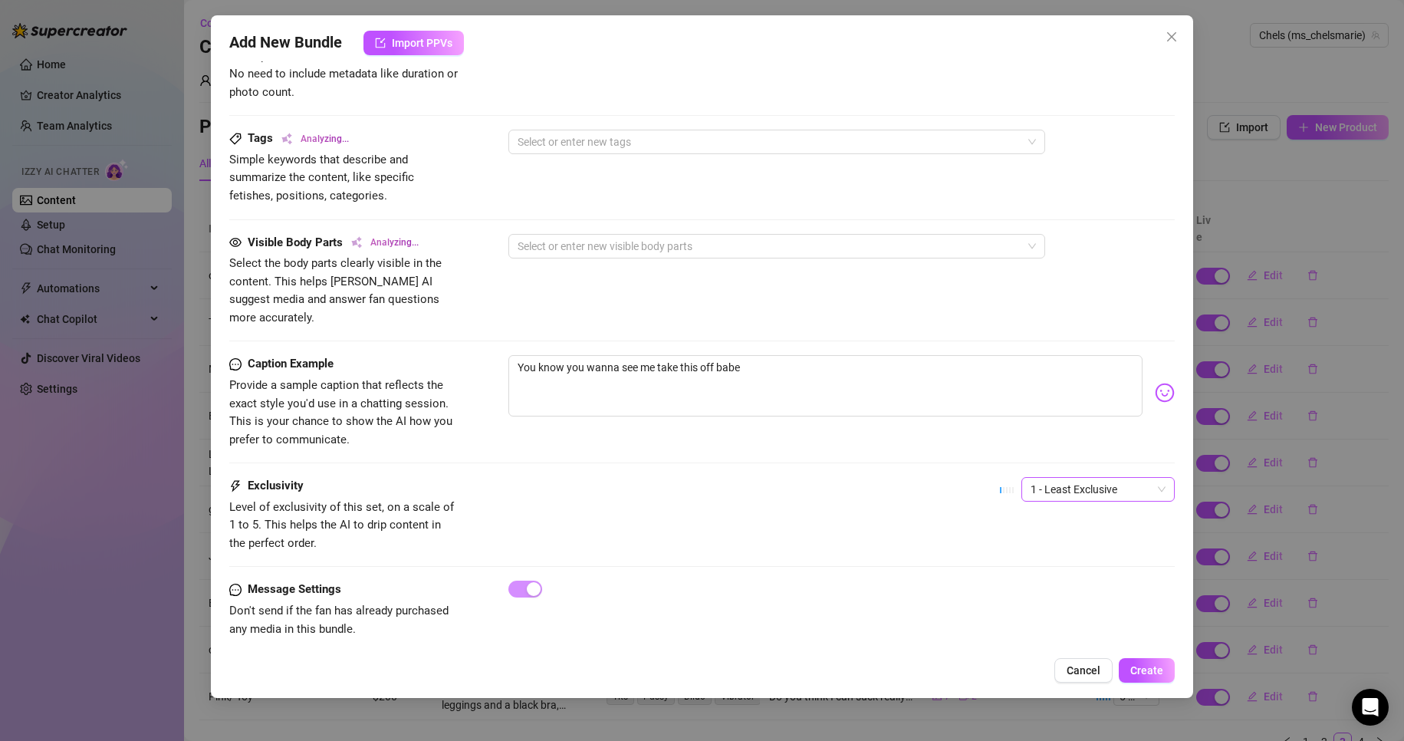
click at [1082, 478] on span "1 - Least Exclusive" at bounding box center [1097, 489] width 135 height 23
click at [1075, 547] on div "3" at bounding box center [1084, 551] width 129 height 17
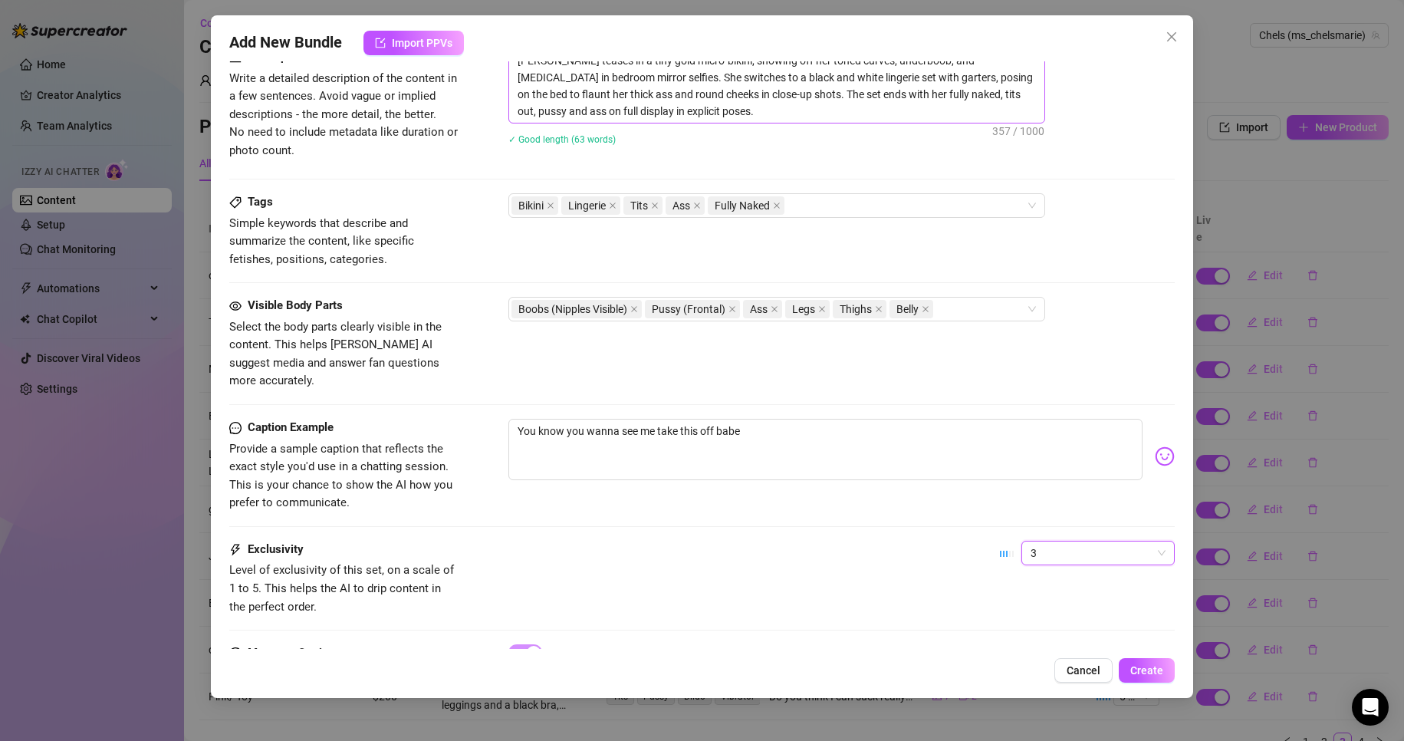
scroll to position [827, 0]
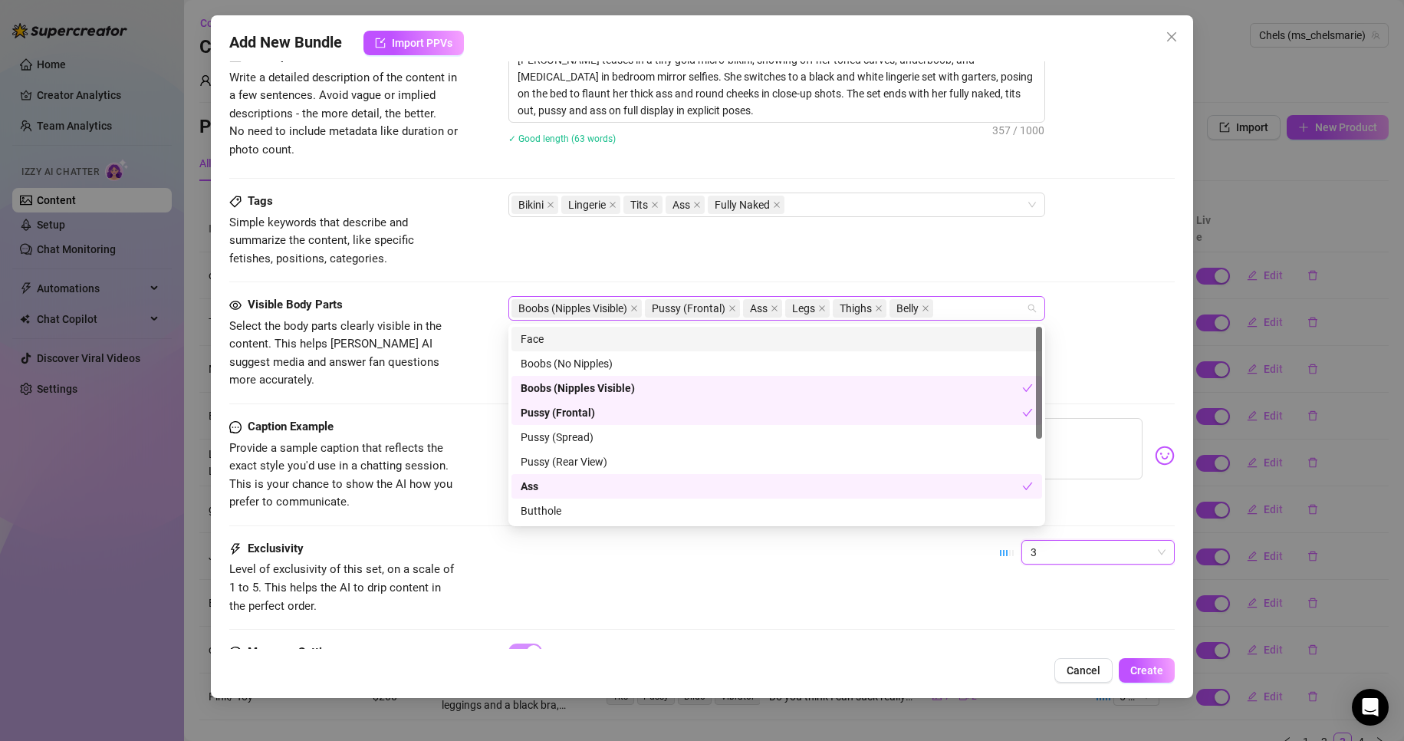
click at [964, 316] on div "Boobs (Nipples Visible) Pussy (Frontal) Ass Legs Thighs Belly" at bounding box center [768, 307] width 514 height 21
click at [856, 357] on div "Boobs (No Nipples)" at bounding box center [777, 363] width 512 height 17
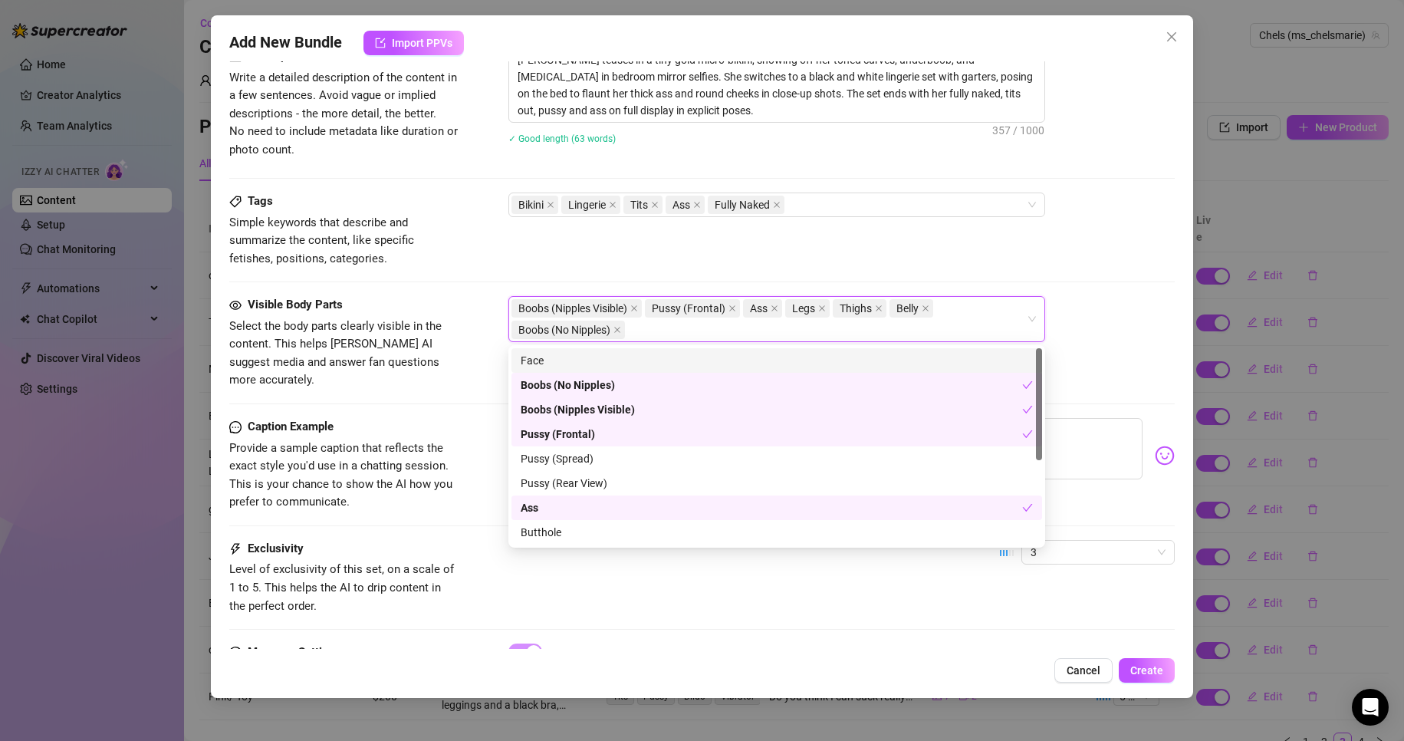
click at [1100, 300] on div "Boobs (Nipples Visible), Pussy (Frontal), Ass, Legs, Thighs, Belly, Boobs (No N…" at bounding box center [841, 319] width 667 height 46
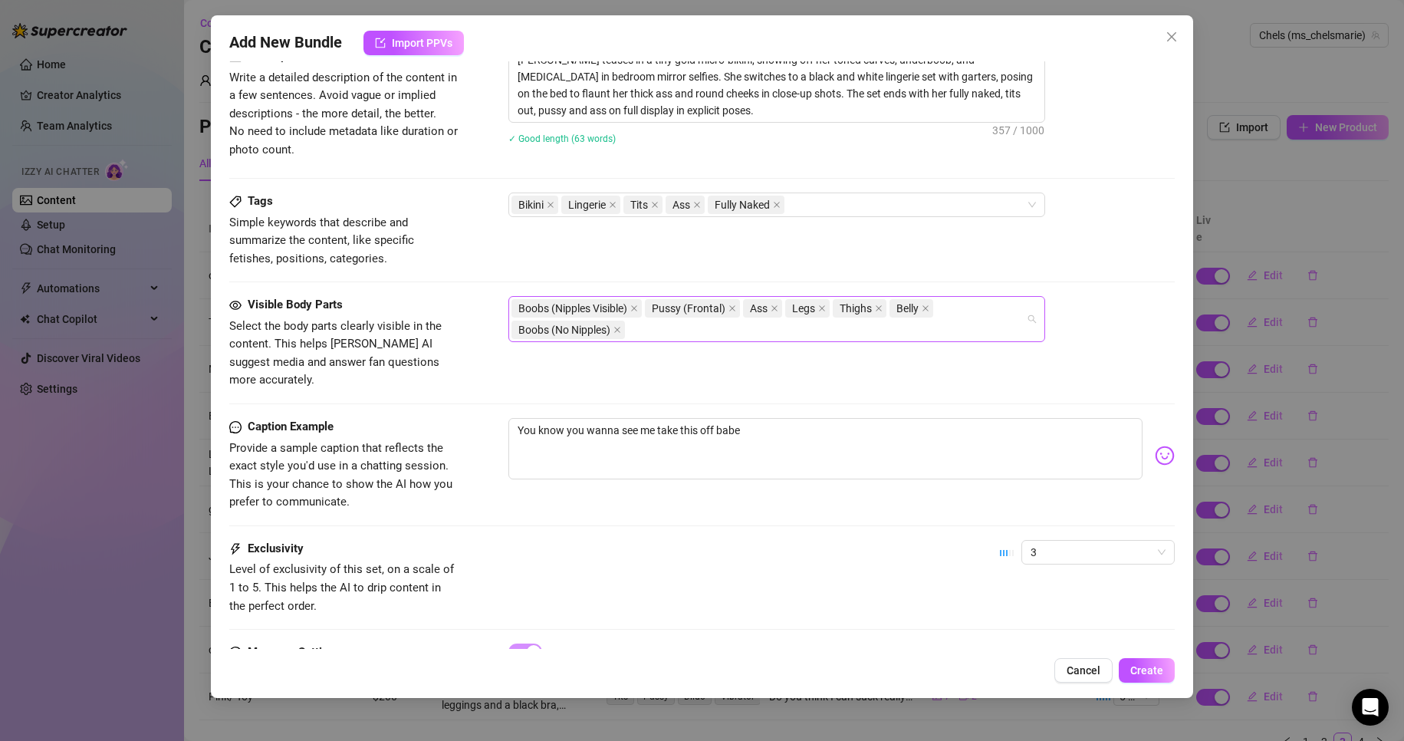
click at [1012, 310] on div "Boobs (Nipples Visible) Pussy (Frontal) Ass Legs Thighs Belly Boobs (No Nipples)" at bounding box center [768, 318] width 514 height 43
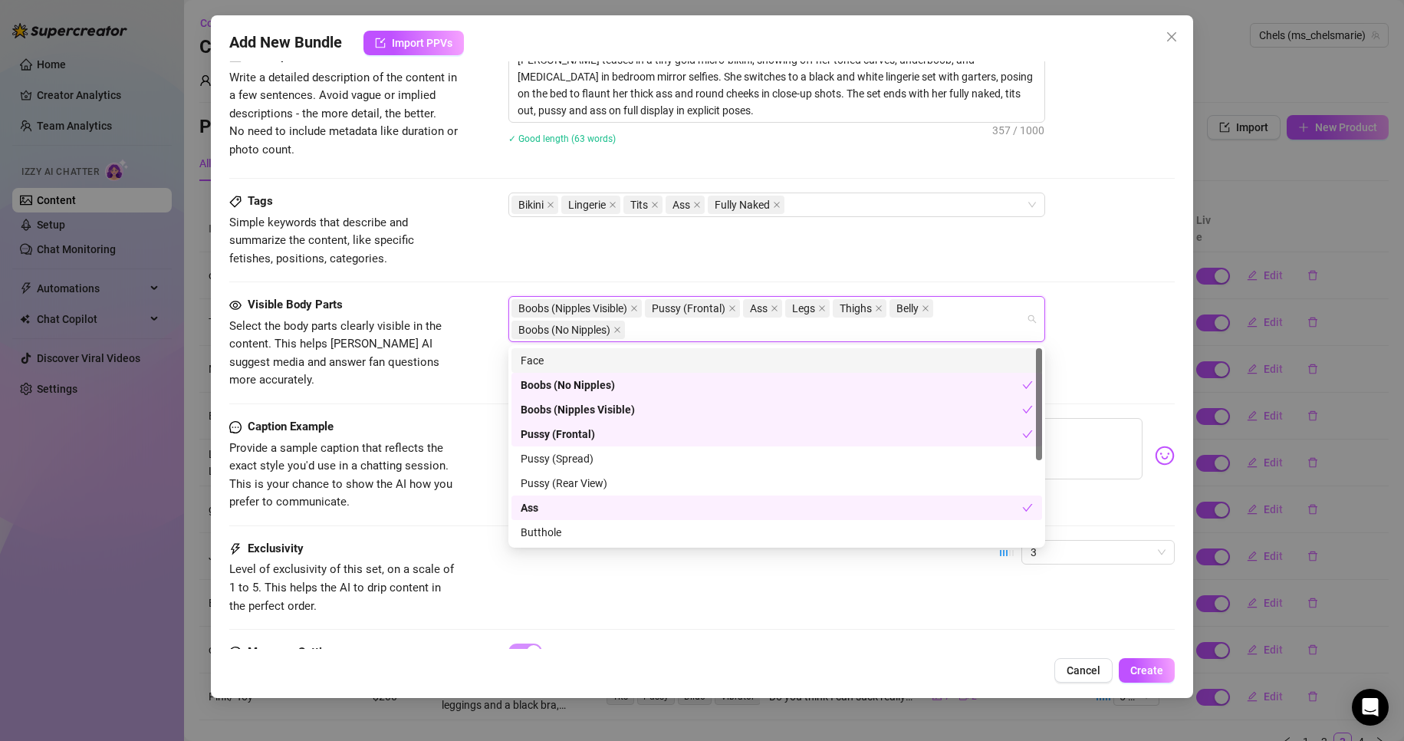
click at [896, 348] on div "Face" at bounding box center [776, 360] width 530 height 25
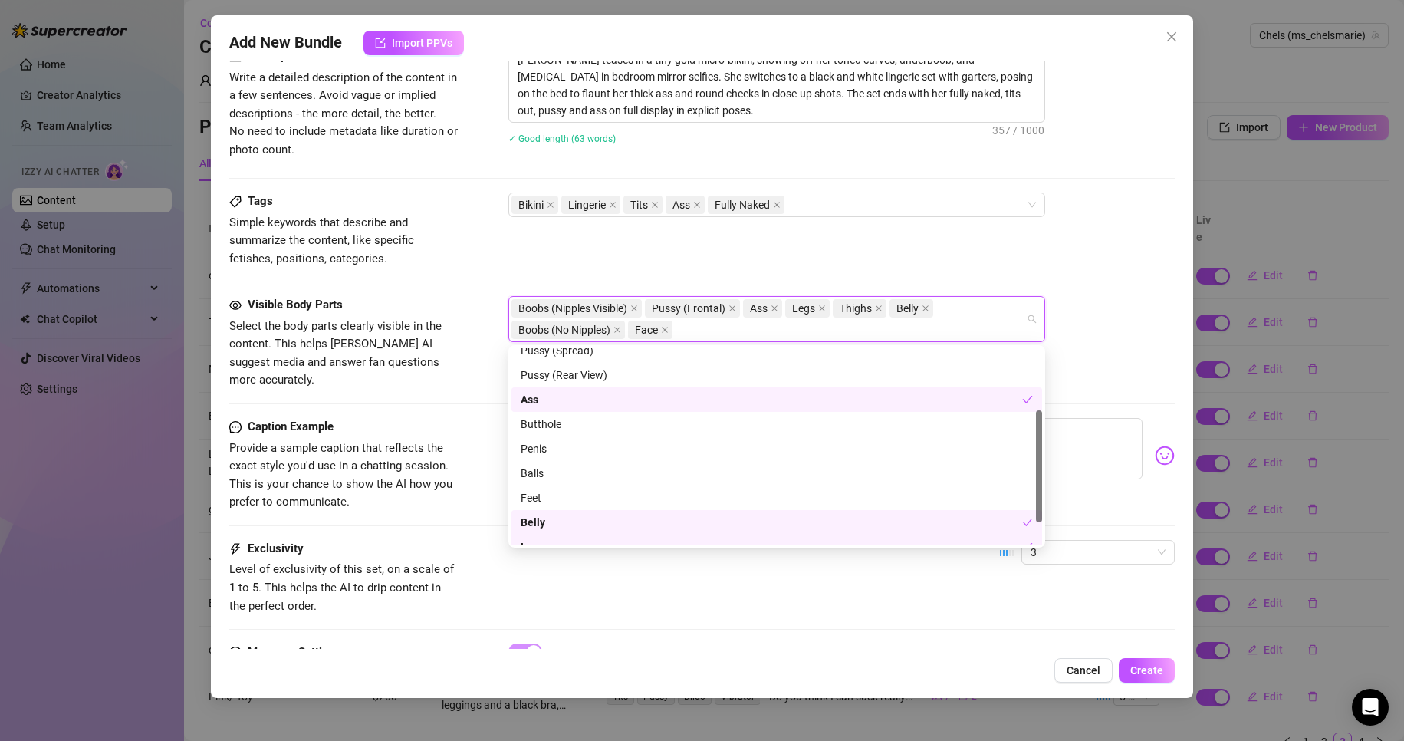
scroll to position [147, 0]
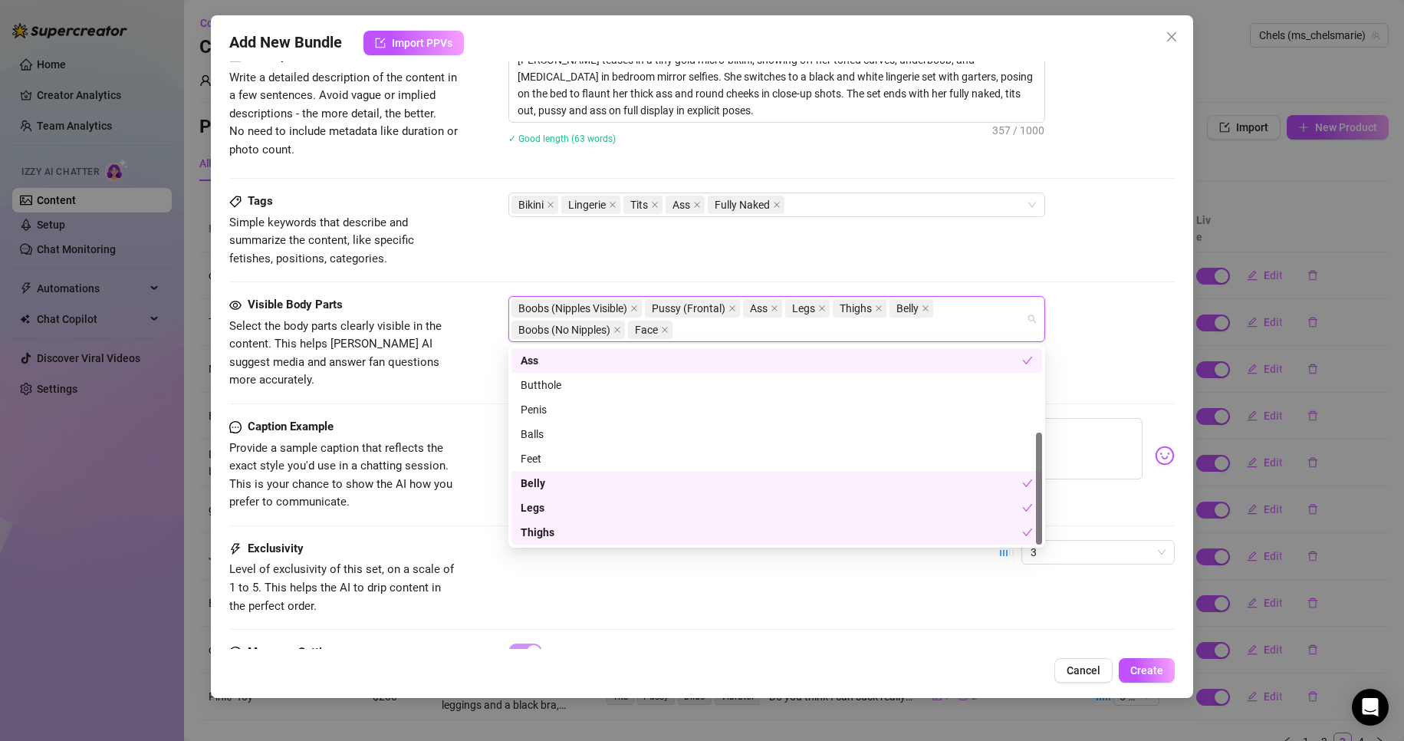
click at [1067, 351] on div "Visible Body Parts Select the body parts clearly visible in the content. This h…" at bounding box center [702, 343] width 946 height 94
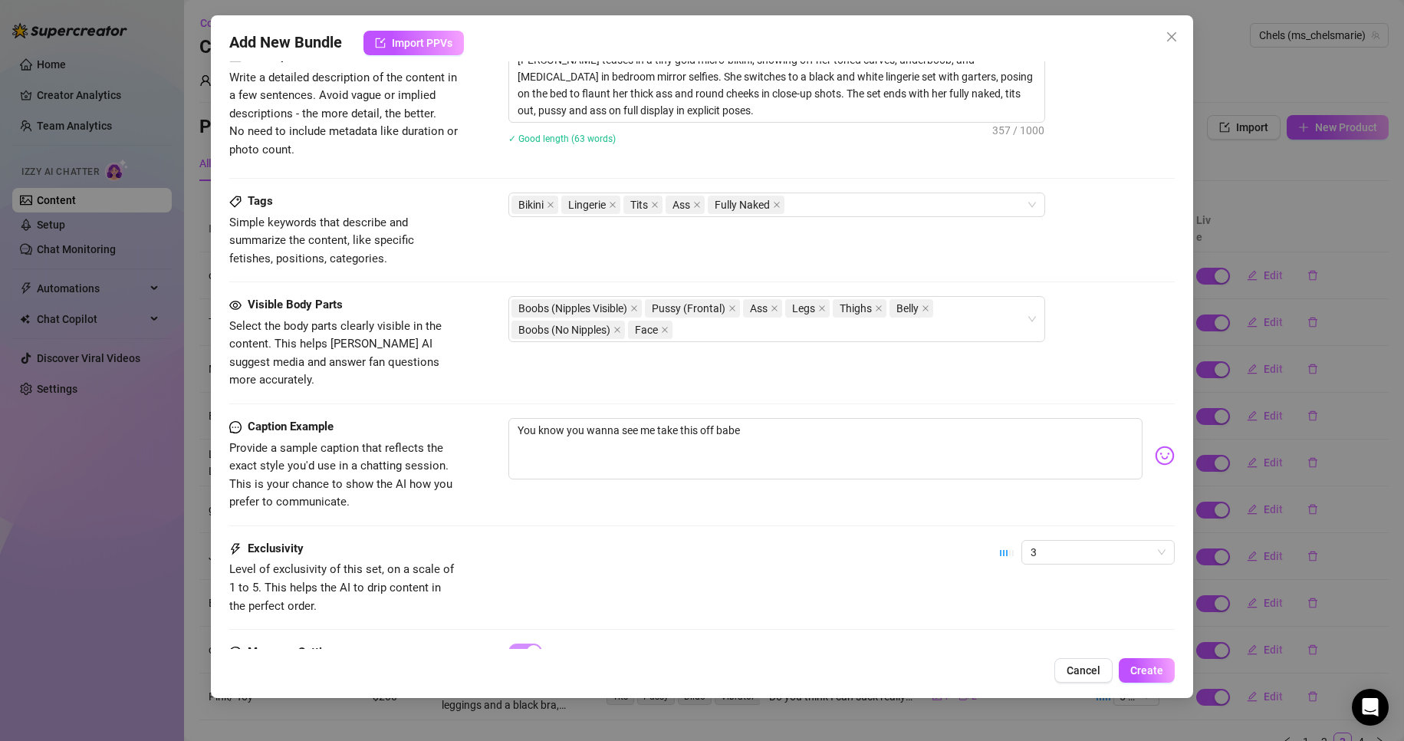
scroll to position [889, 0]
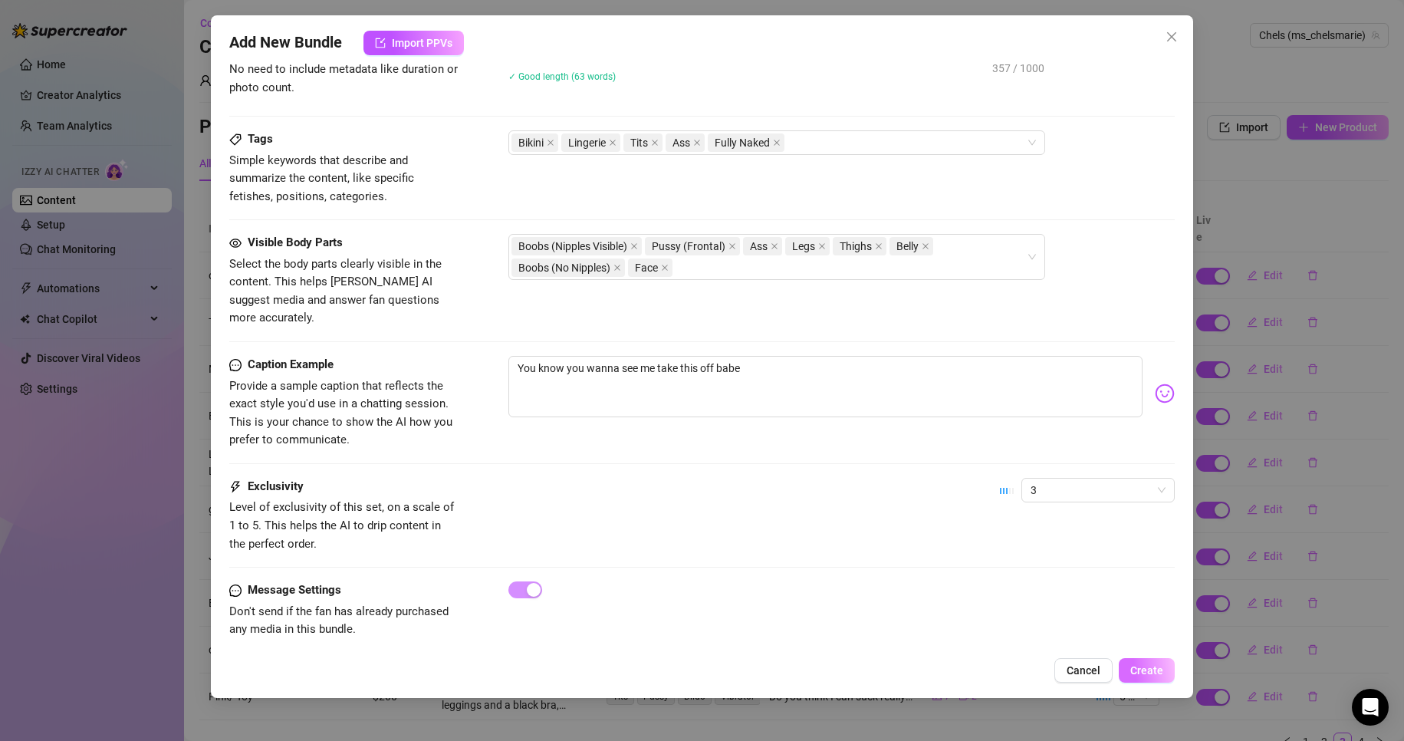
click at [1153, 677] on button "Create" at bounding box center [1146, 670] width 56 height 25
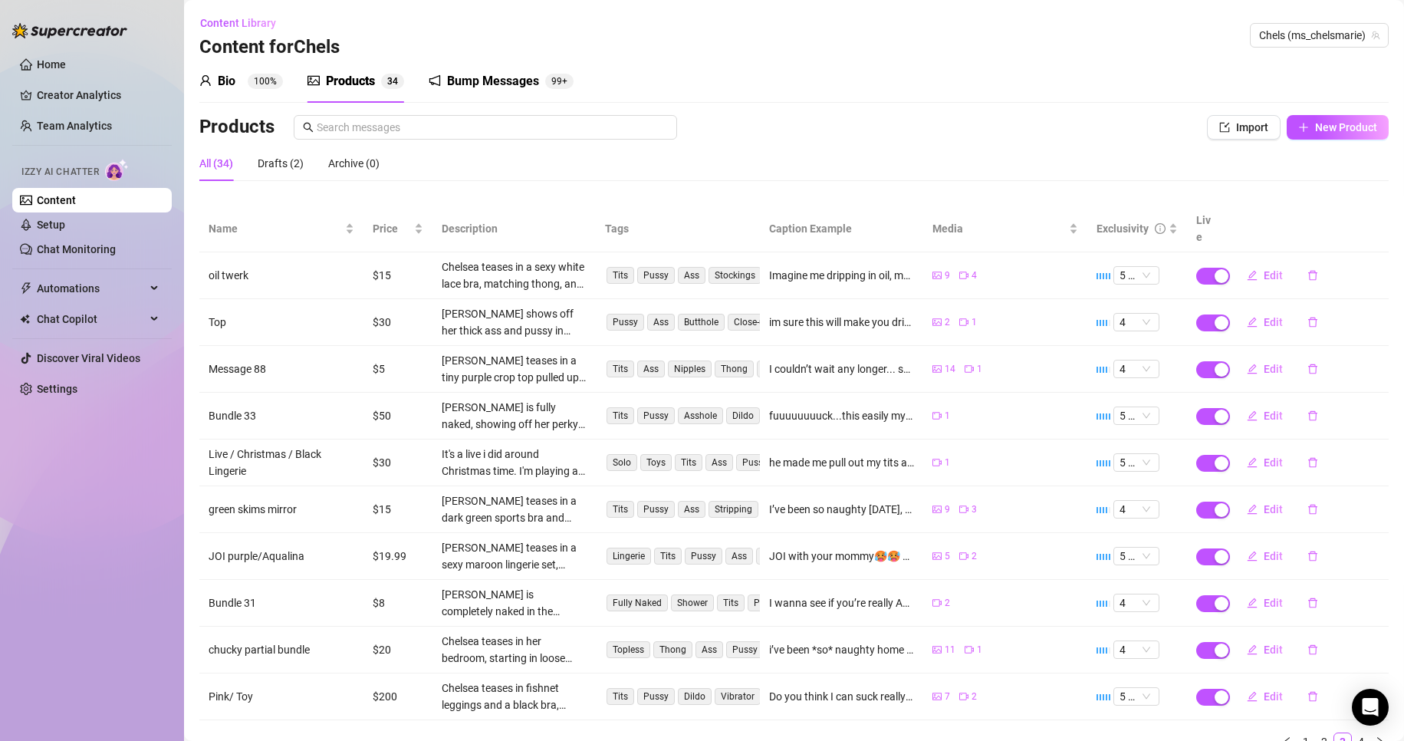
click at [530, 58] on div "Content Library Content for Chels Chels (ms_chelsmarie)" at bounding box center [793, 35] width 1189 height 49
click at [1317, 122] on span "New Product" at bounding box center [1346, 127] width 62 height 12
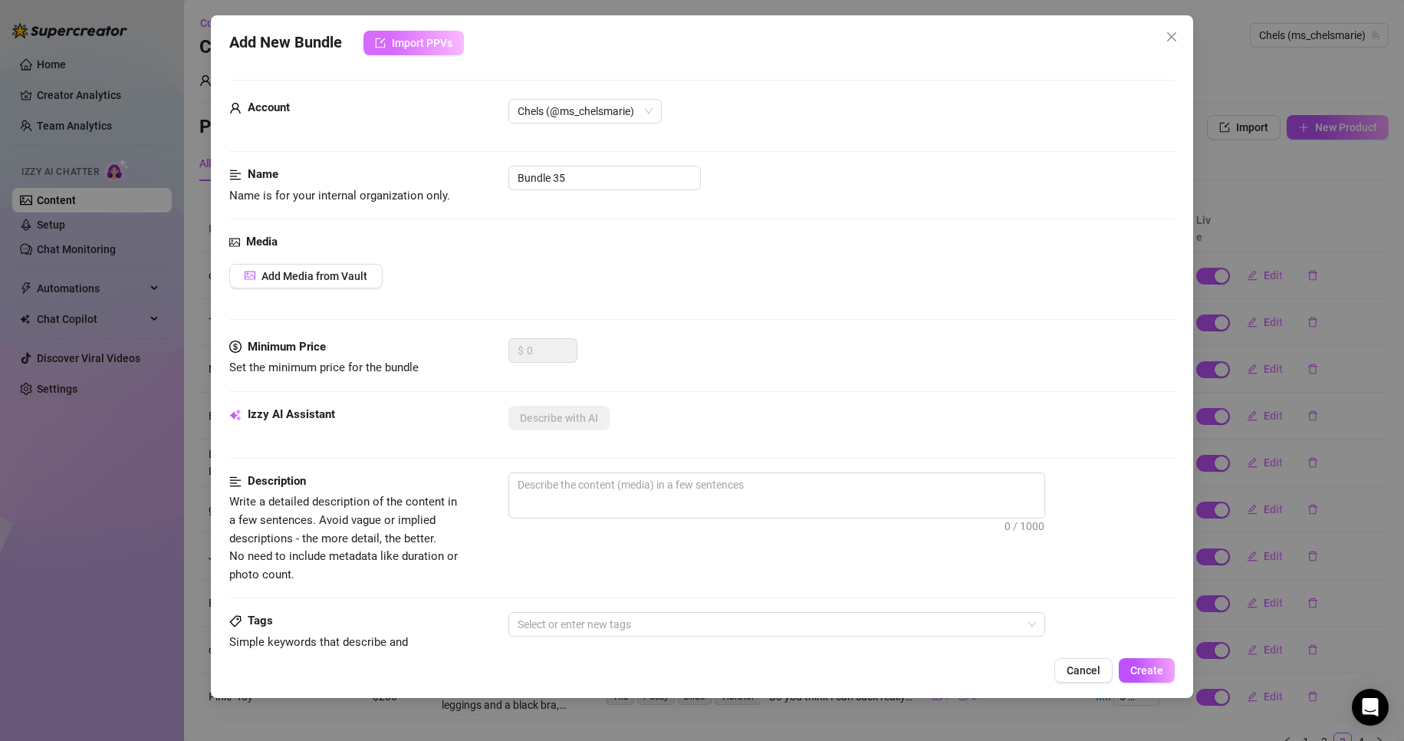
click at [422, 37] on span "Import PPVs" at bounding box center [422, 43] width 61 height 12
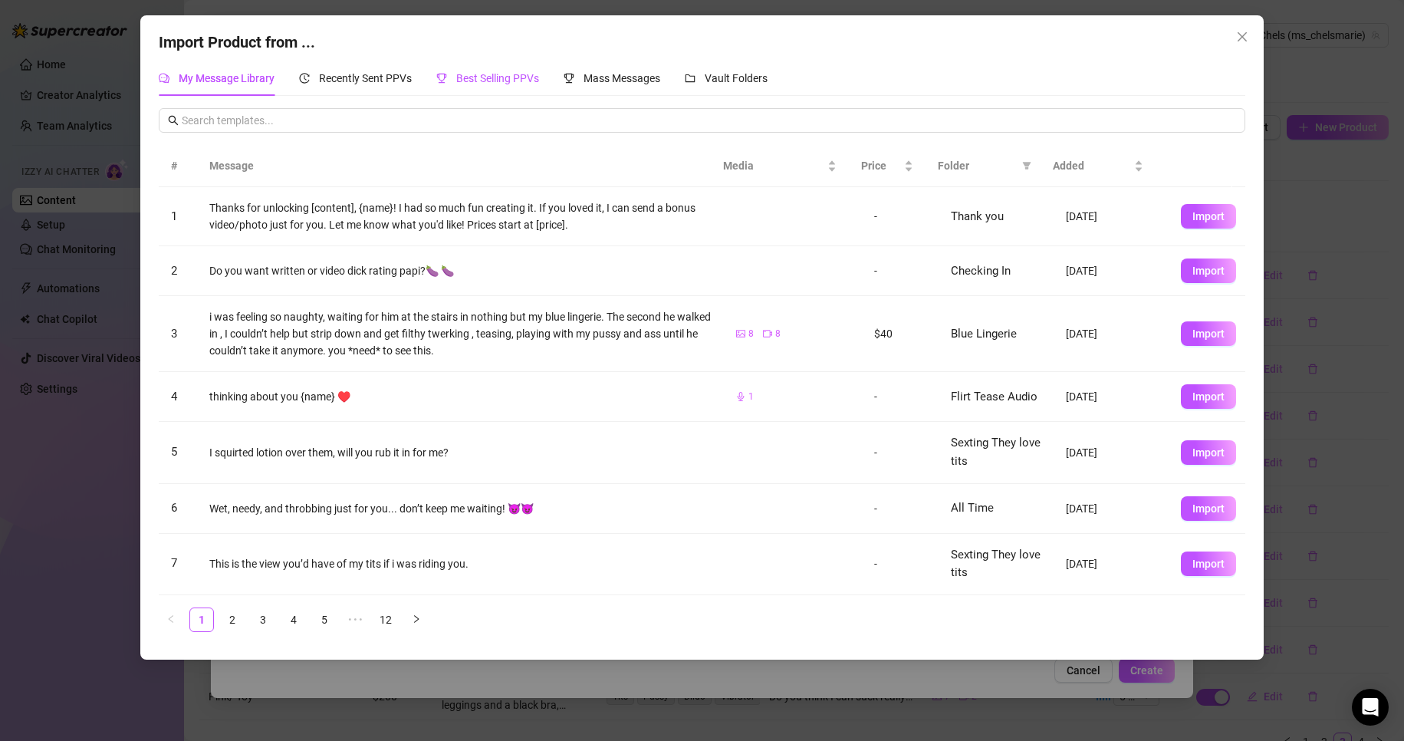
click at [491, 84] on span "Best Selling PPVs" at bounding box center [497, 78] width 83 height 12
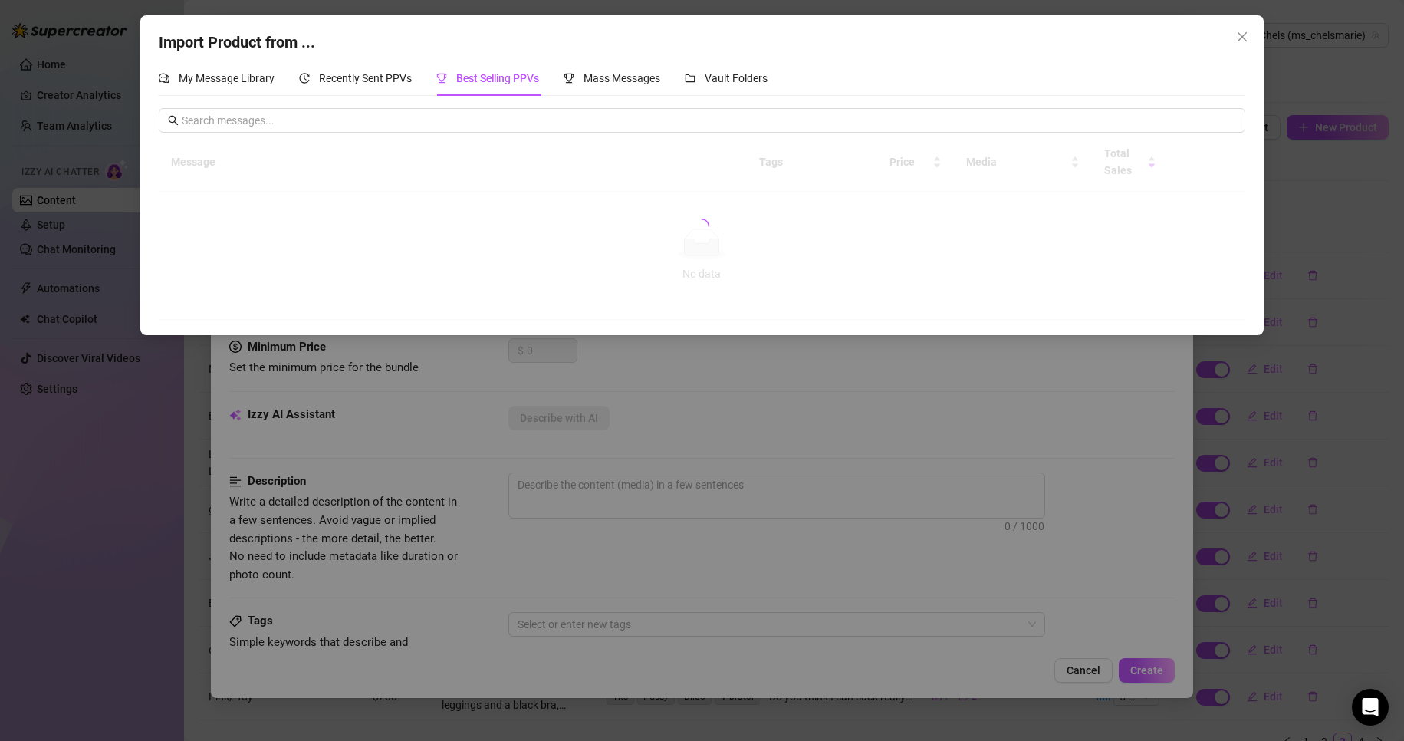
click at [491, 84] on span "Best Selling PPVs" at bounding box center [497, 78] width 83 height 12
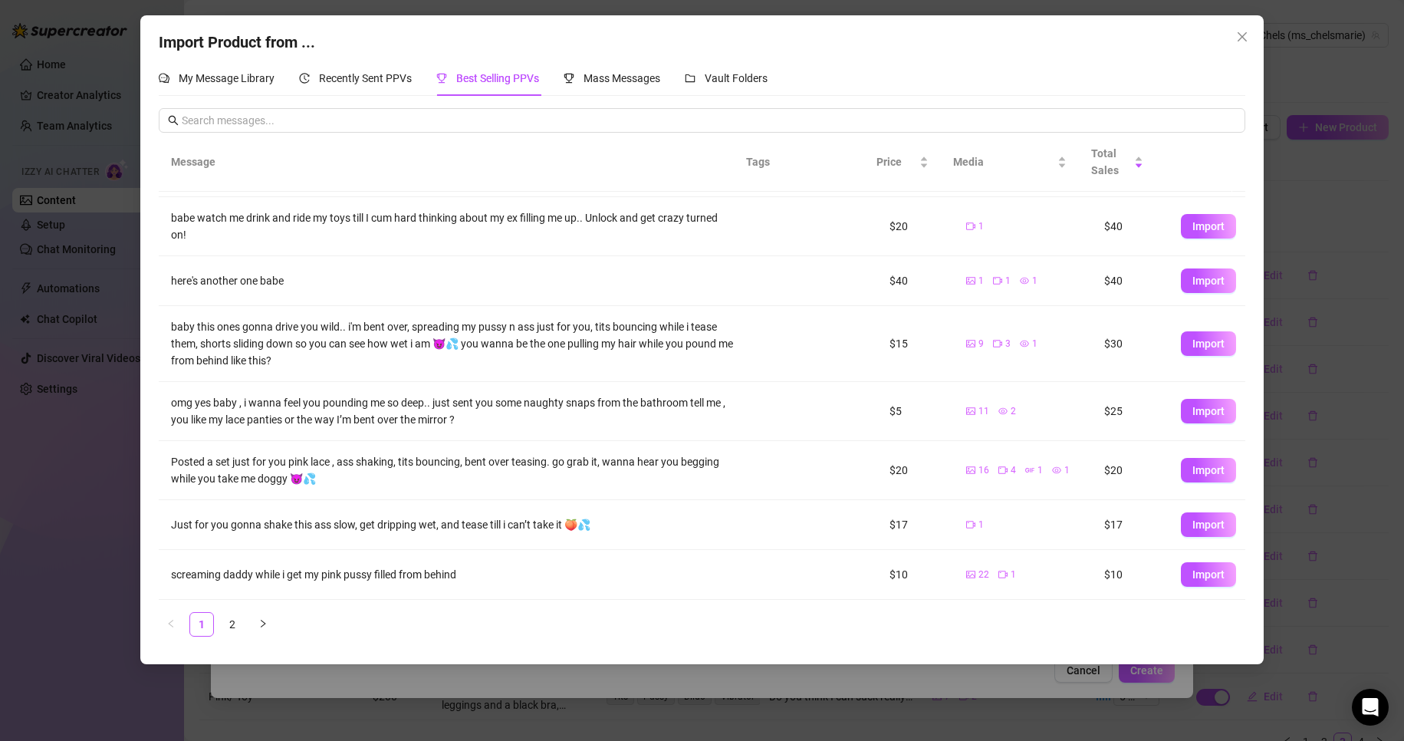
scroll to position [0, 0]
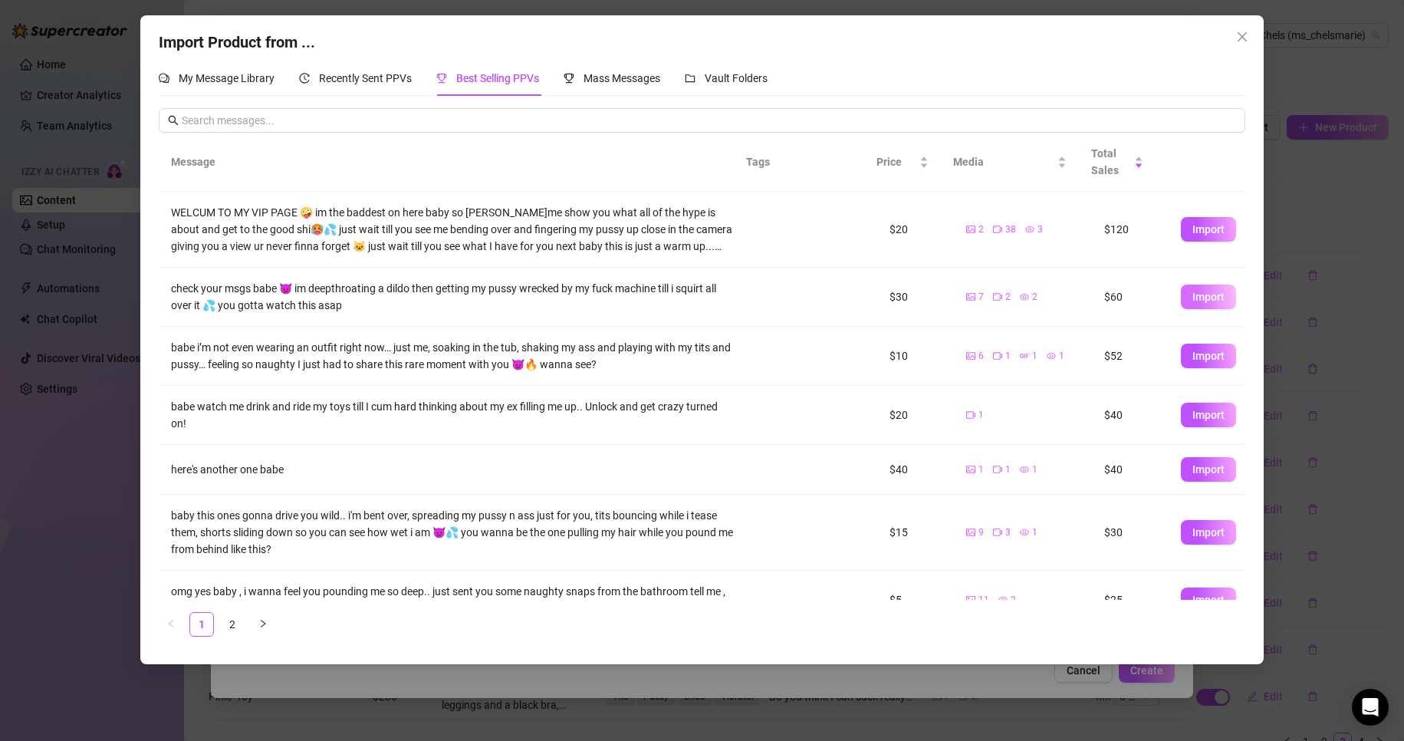
click at [1201, 287] on button "Import" at bounding box center [1208, 296] width 55 height 25
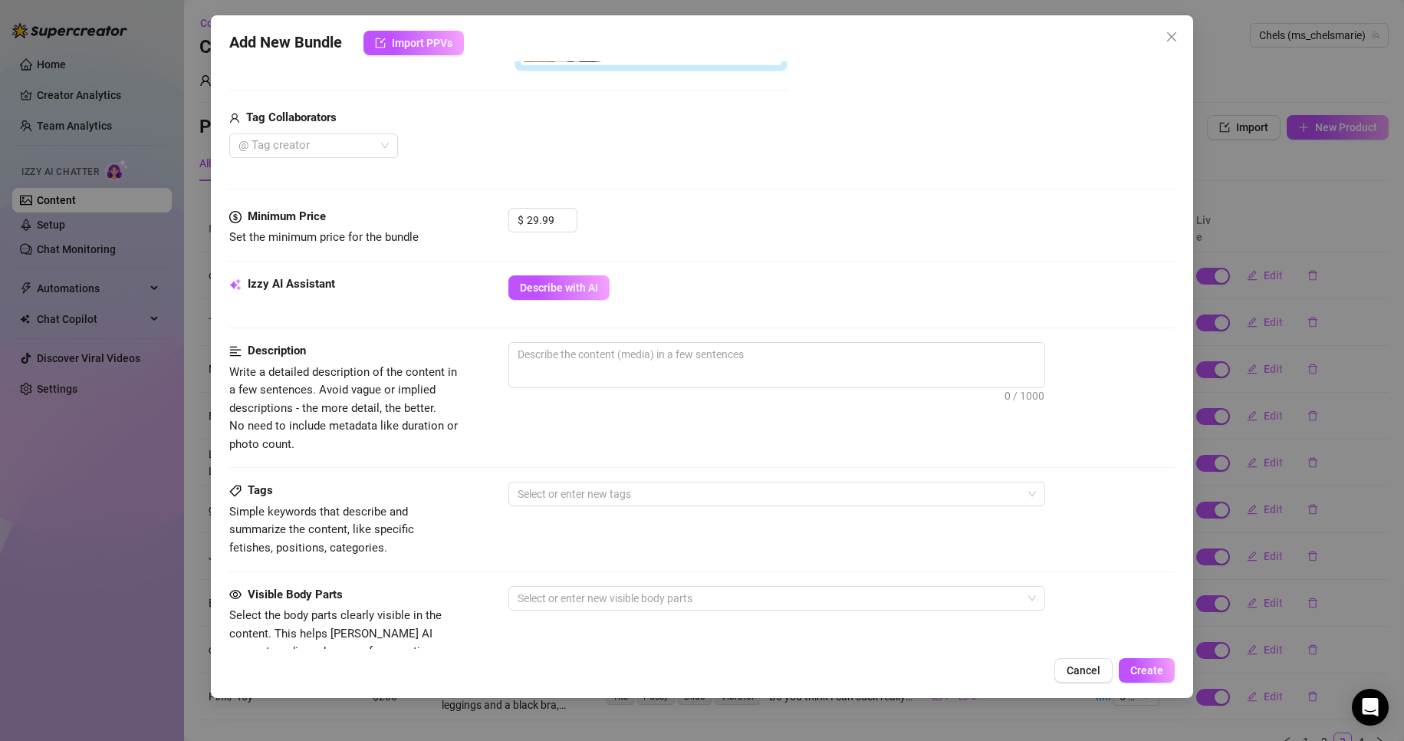
scroll to position [525, 0]
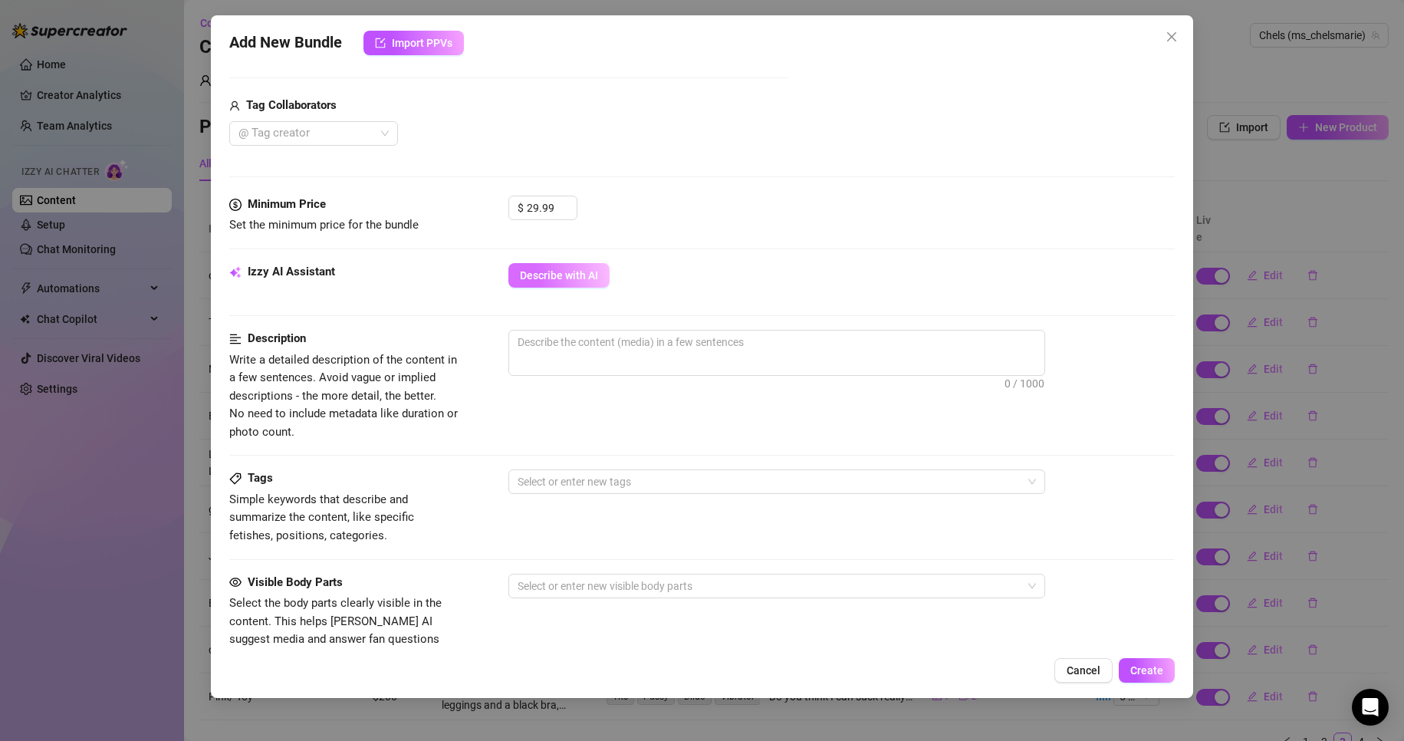
click at [568, 283] on button "Describe with AI" at bounding box center [558, 275] width 101 height 25
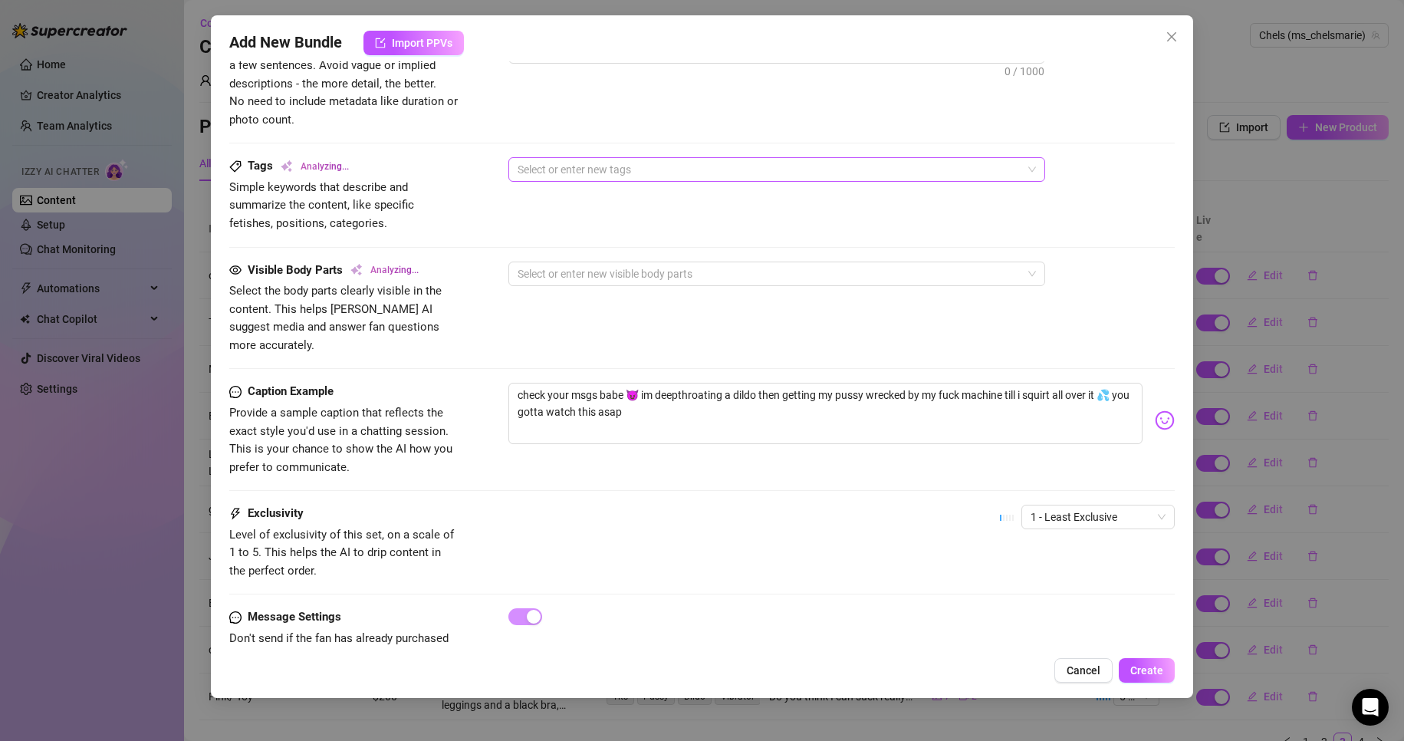
scroll to position [865, 0]
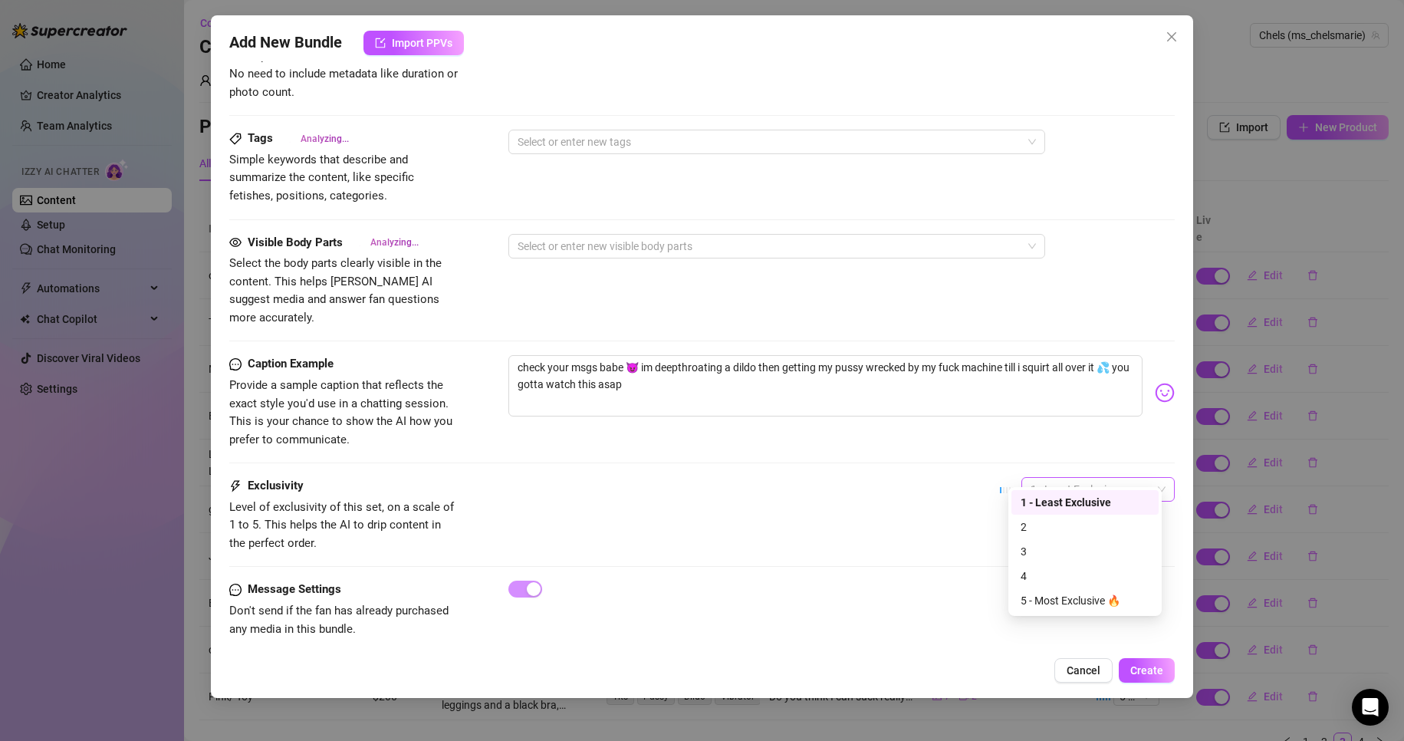
click at [1091, 478] on span "1 - Least Exclusive" at bounding box center [1097, 489] width 135 height 23
click at [1026, 606] on div "5 - Most Exclusive 🔥" at bounding box center [1084, 600] width 129 height 17
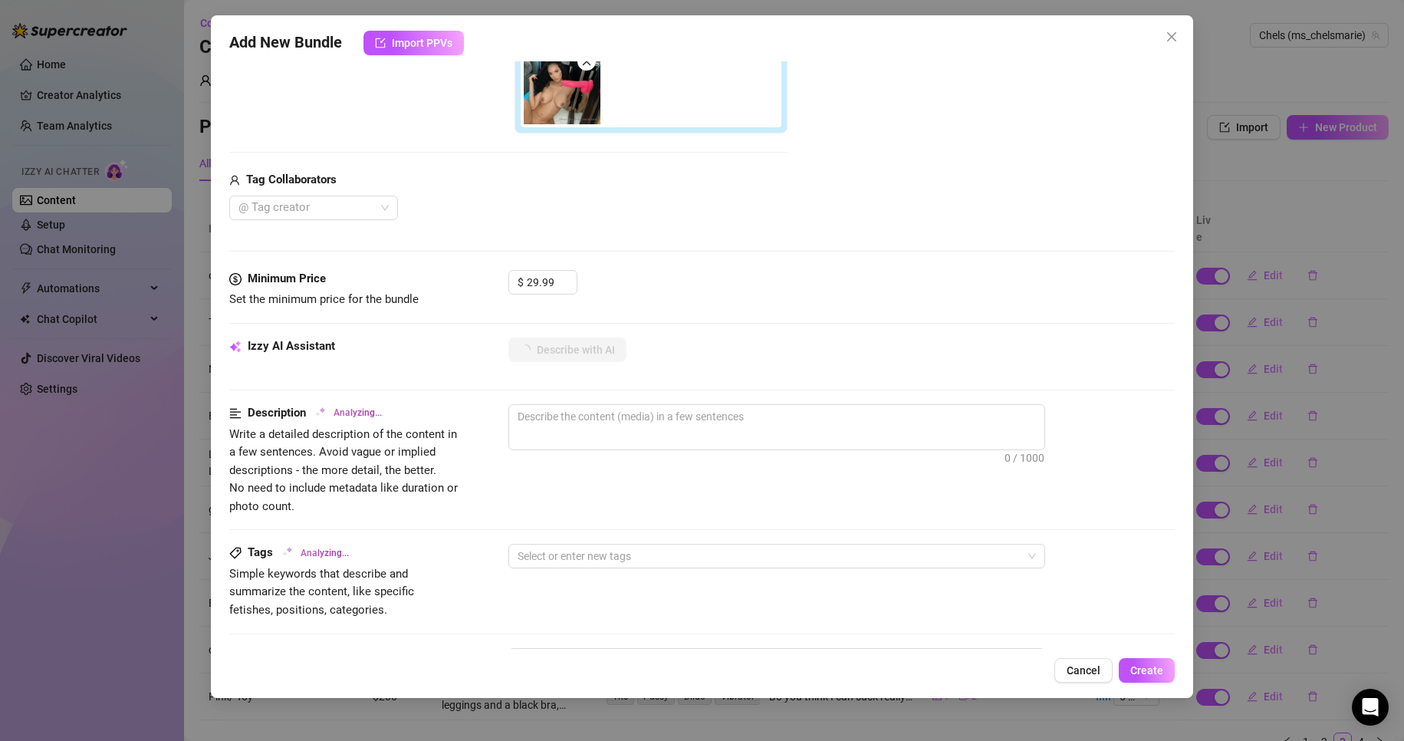
scroll to position [450, 0]
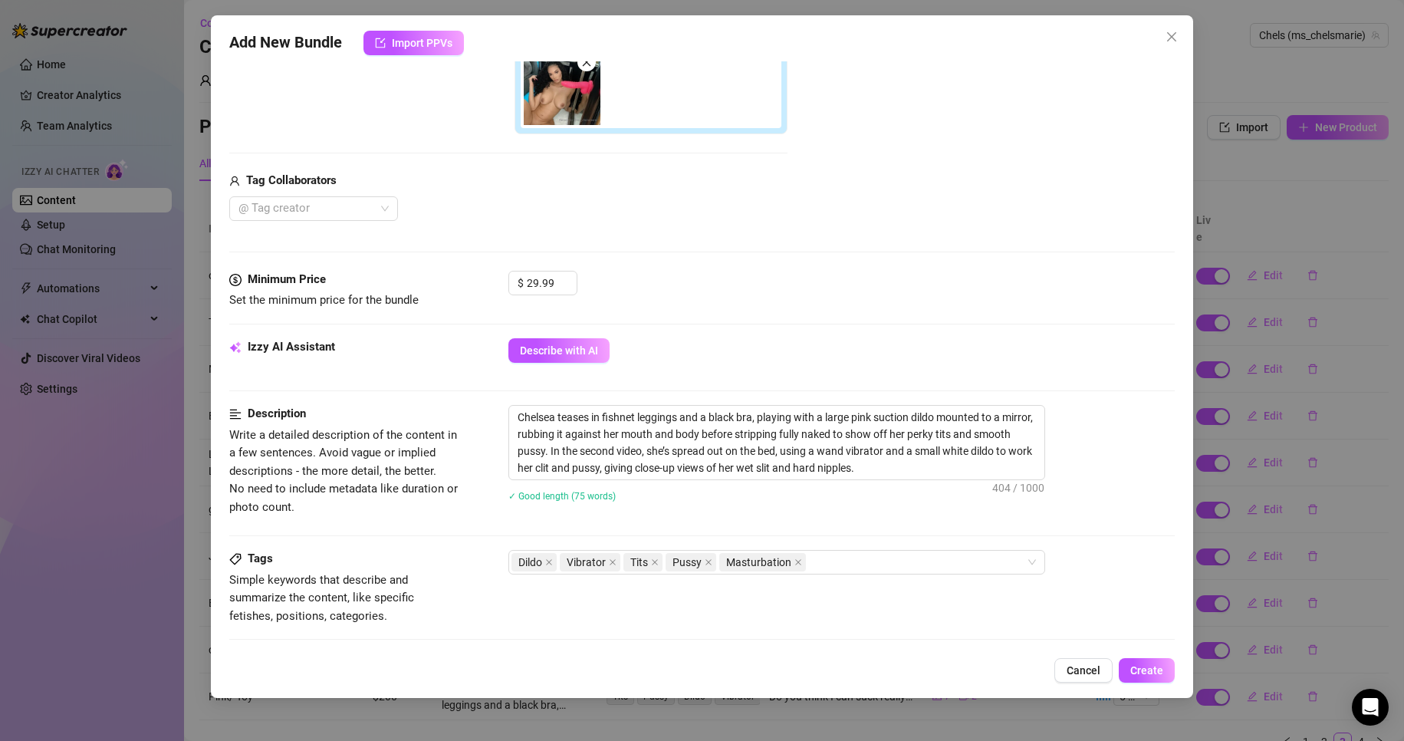
drag, startPoint x: 1091, startPoint y: 533, endPoint x: 1041, endPoint y: 484, distance: 69.9
click at [1041, 484] on div "✓ Good length (75 words)" at bounding box center [841, 495] width 667 height 25
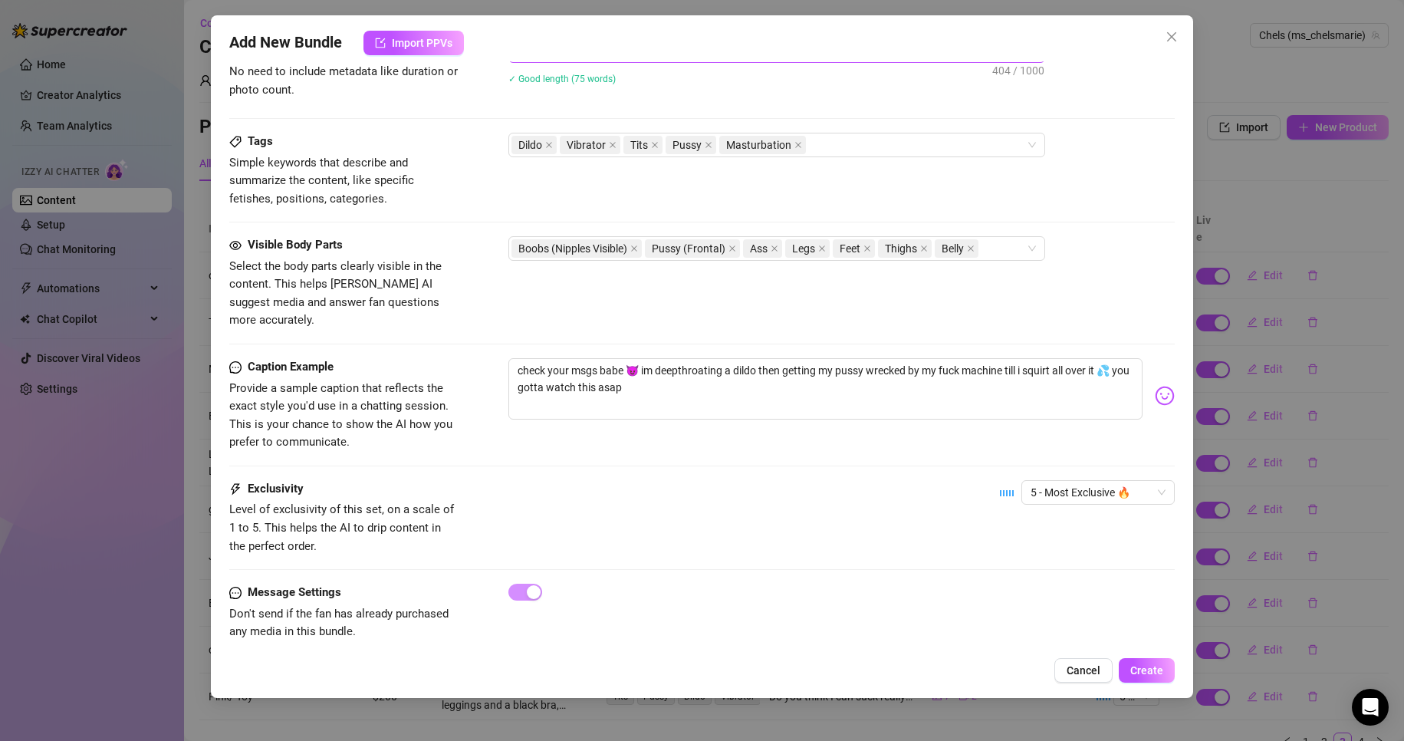
scroll to position [869, 0]
click at [1138, 668] on span "Create" at bounding box center [1146, 670] width 33 height 12
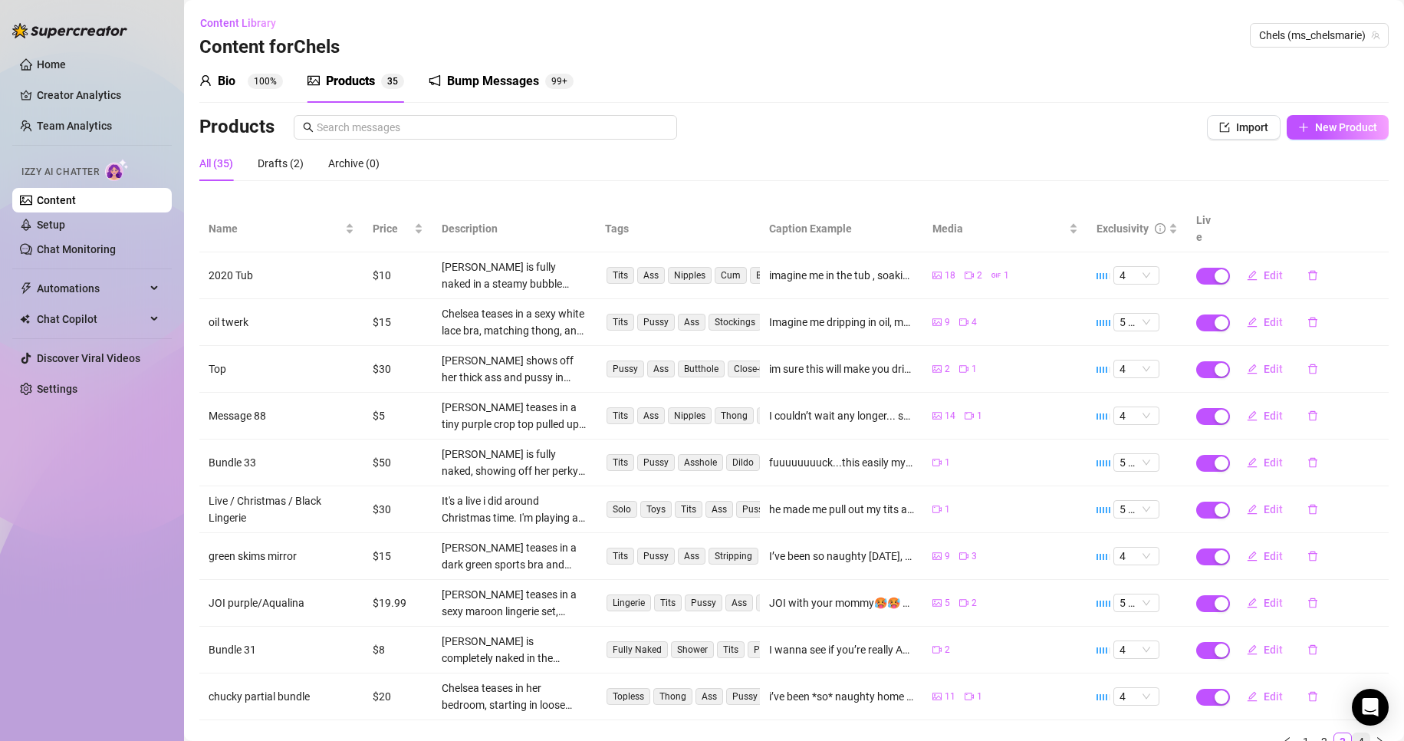
click at [1352, 733] on link "4" at bounding box center [1360, 741] width 17 height 17
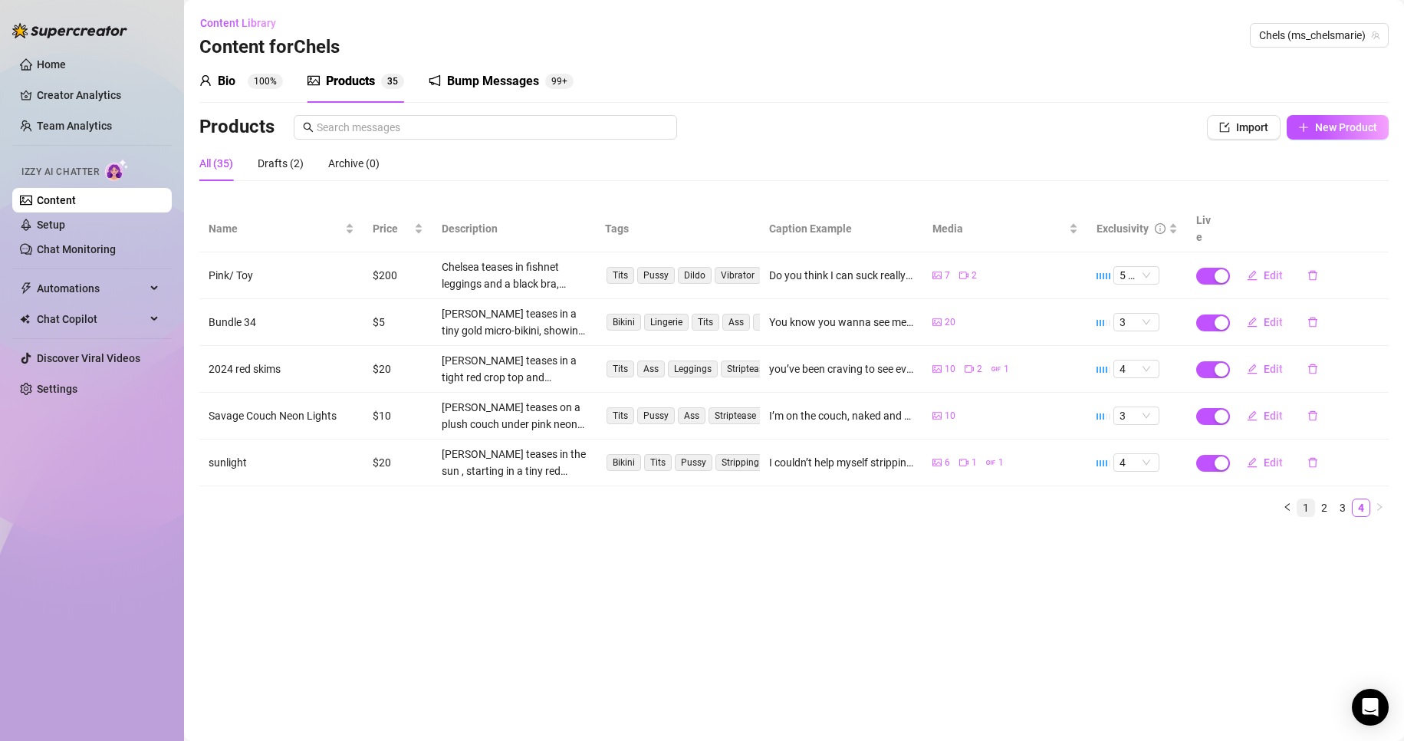
click at [1305, 499] on link "1" at bounding box center [1305, 507] width 17 height 17
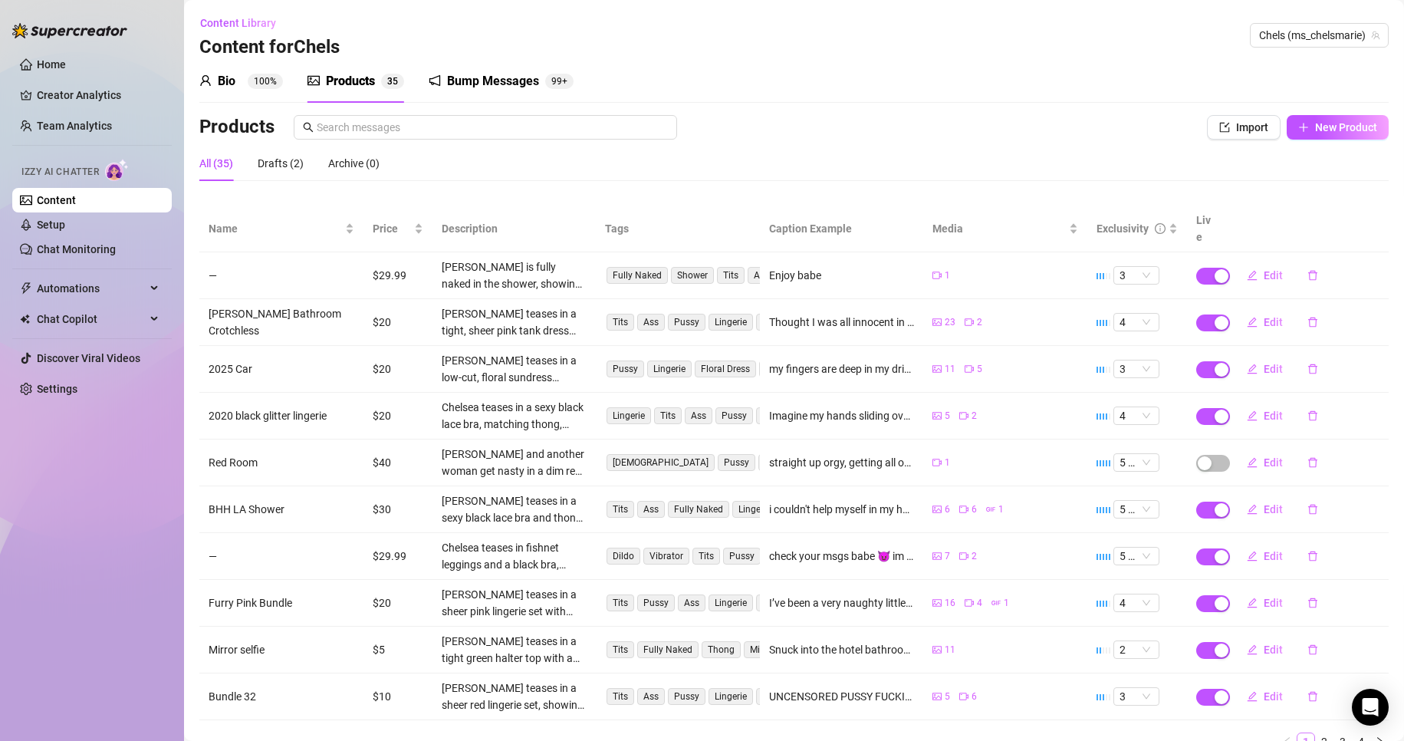
click at [1307, 504] on icon "delete" at bounding box center [1312, 509] width 11 height 11
click at [1317, 733] on link "2" at bounding box center [1323, 741] width 17 height 17
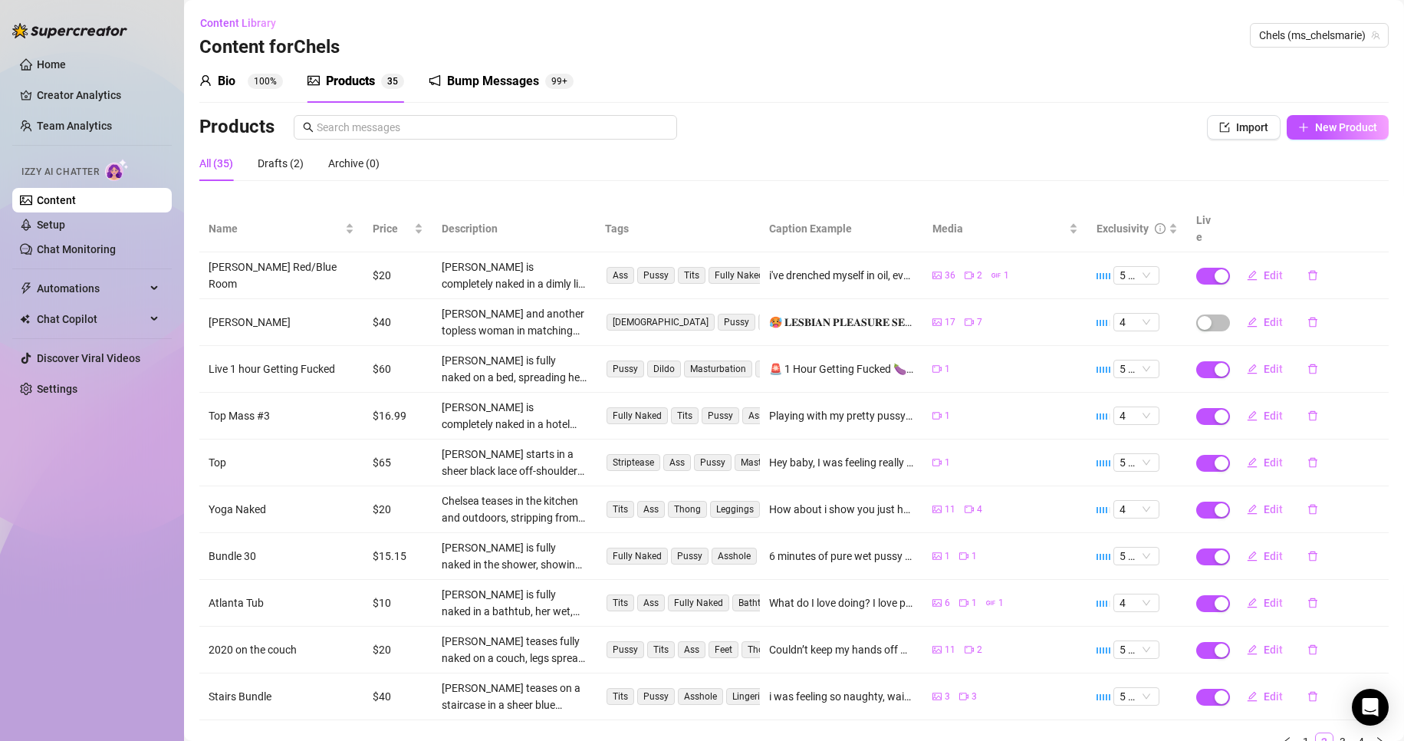
click at [1317, 733] on link "2" at bounding box center [1323, 741] width 17 height 17
click at [1334, 733] on link "3" at bounding box center [1342, 741] width 17 height 17
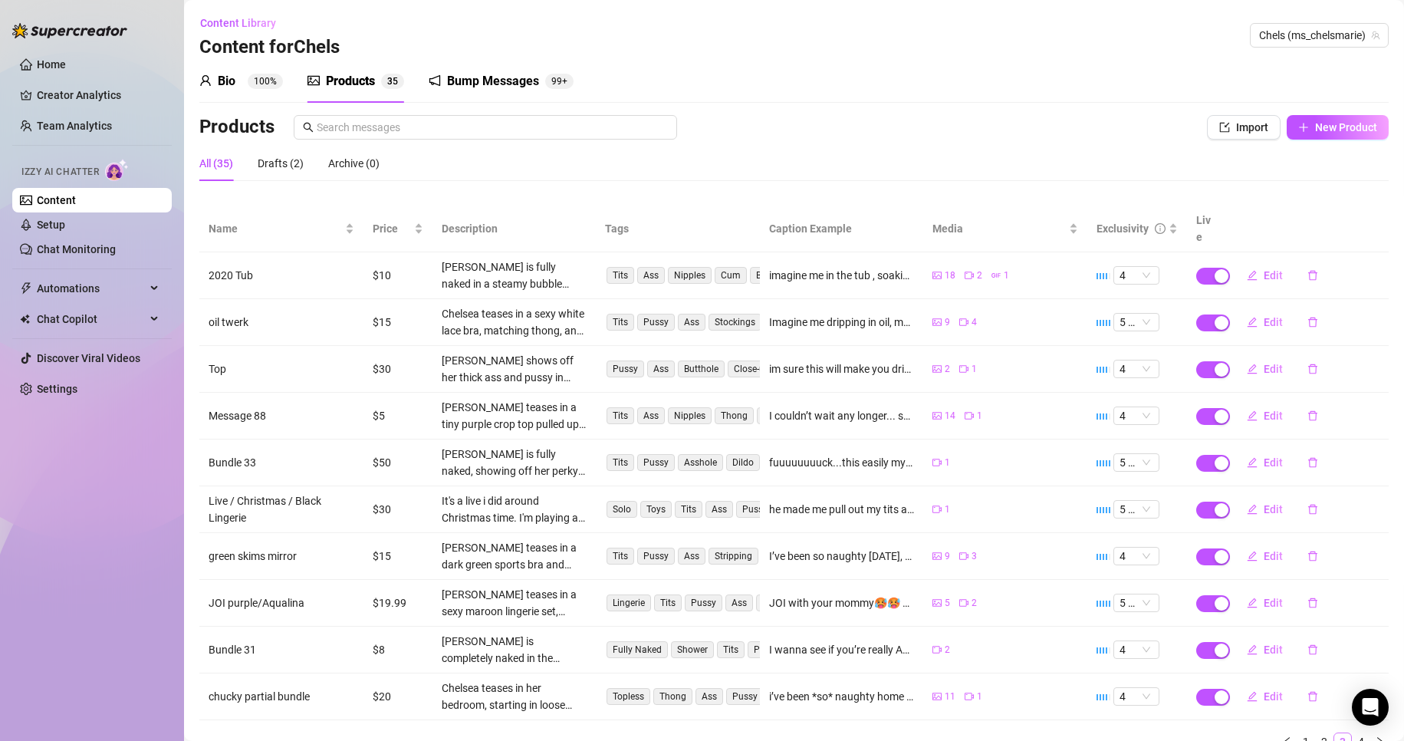
click at [1334, 733] on link "3" at bounding box center [1342, 741] width 17 height 17
drag, startPoint x: 1332, startPoint y: 728, endPoint x: 1349, endPoint y: 728, distance: 16.9
click at [1349, 732] on ul "1 2 3 4" at bounding box center [793, 741] width 1189 height 18
click at [1352, 733] on link "4" at bounding box center [1360, 741] width 17 height 17
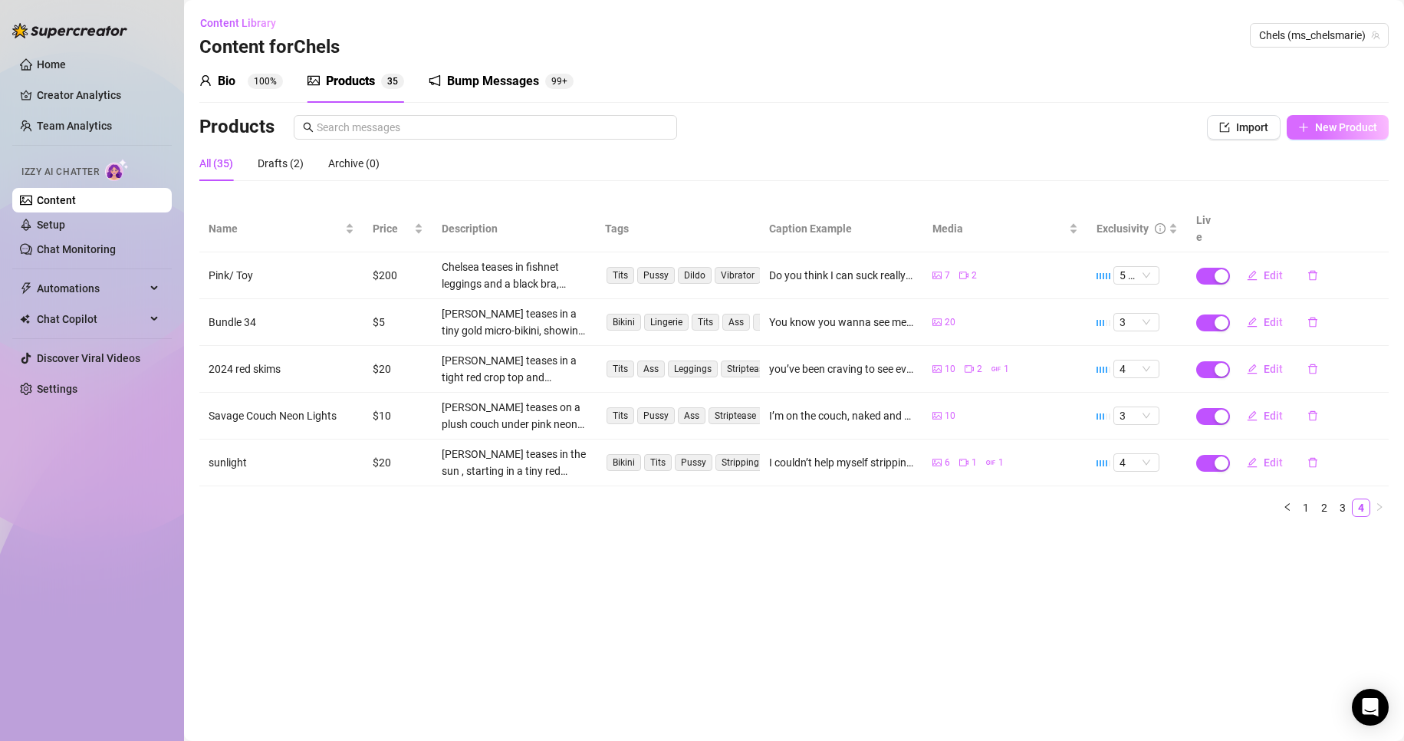
click at [1332, 137] on button "New Product" at bounding box center [1337, 127] width 102 height 25
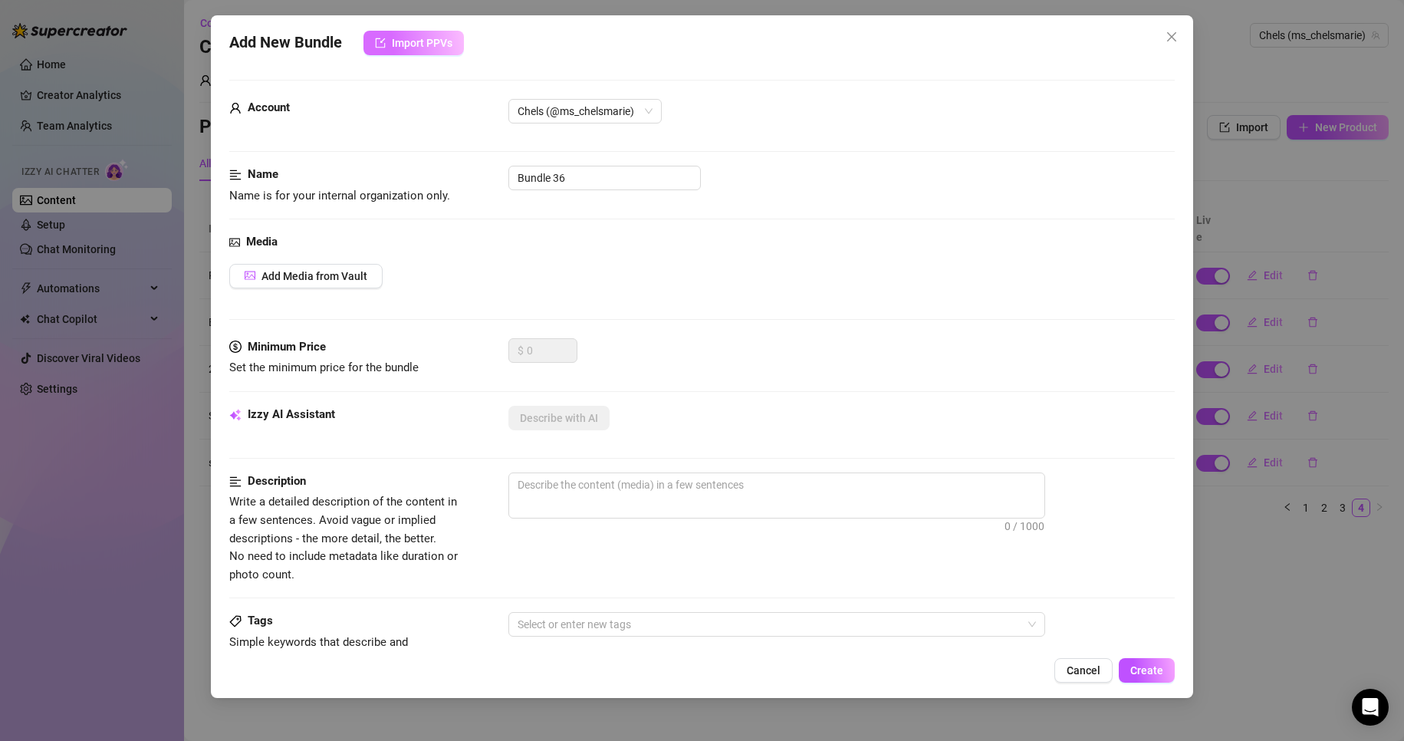
click at [443, 42] on span "Import PPVs" at bounding box center [422, 43] width 61 height 12
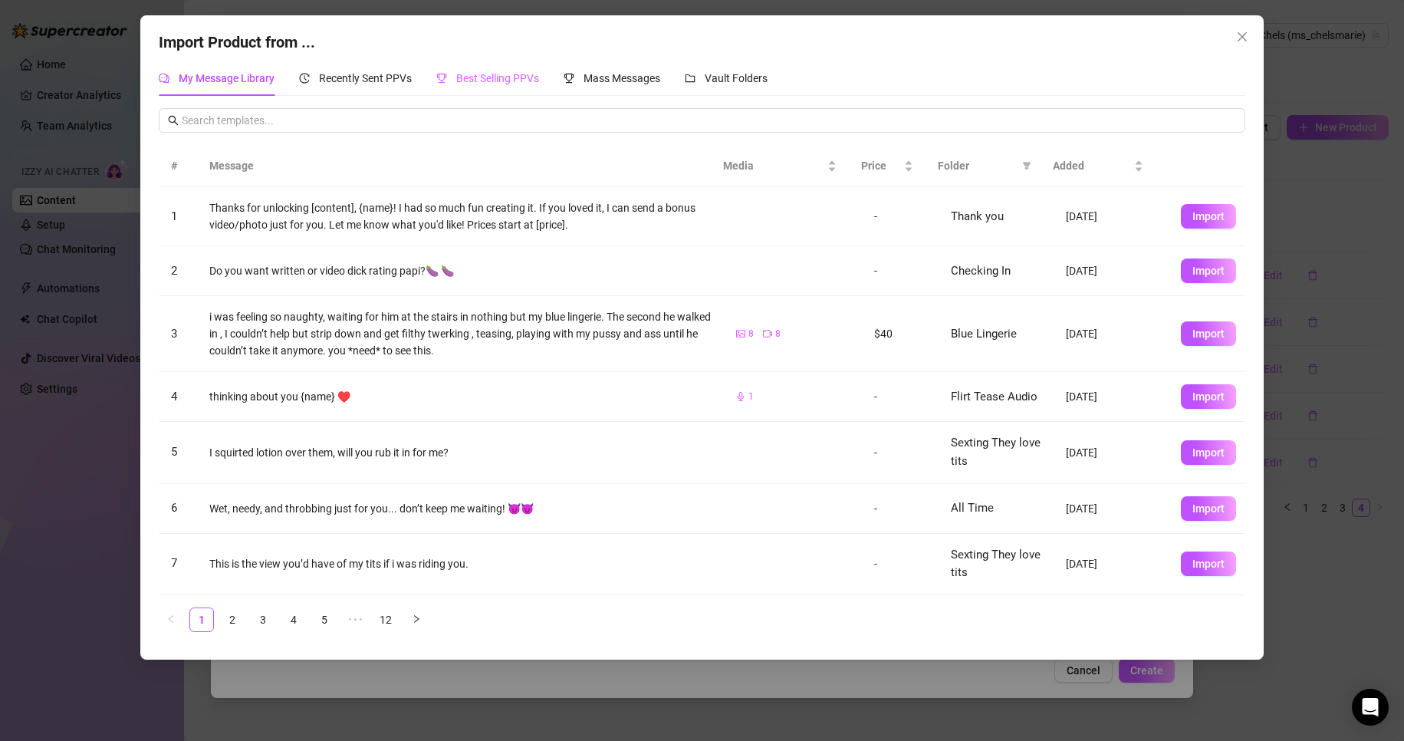
click at [498, 66] on div "Best Selling PPVs" at bounding box center [487, 78] width 103 height 35
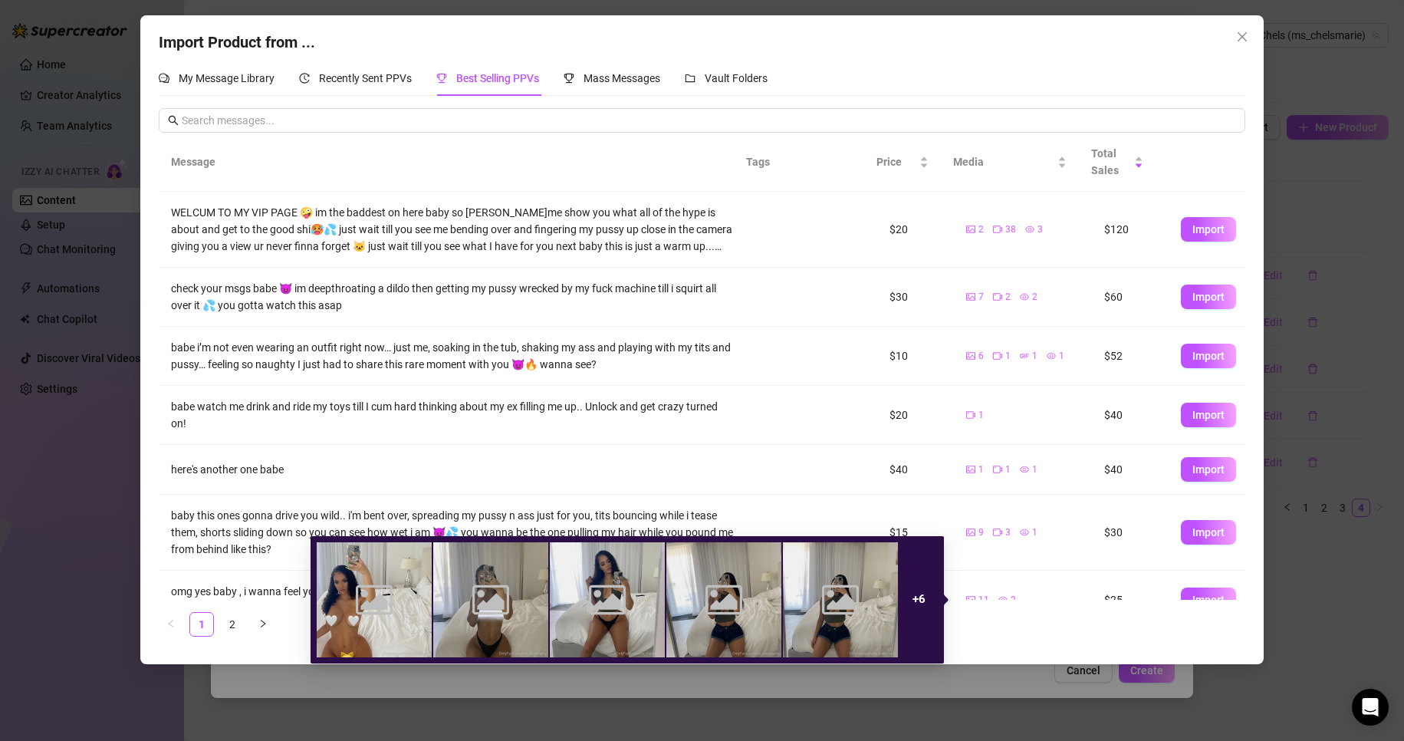
scroll to position [189, 0]
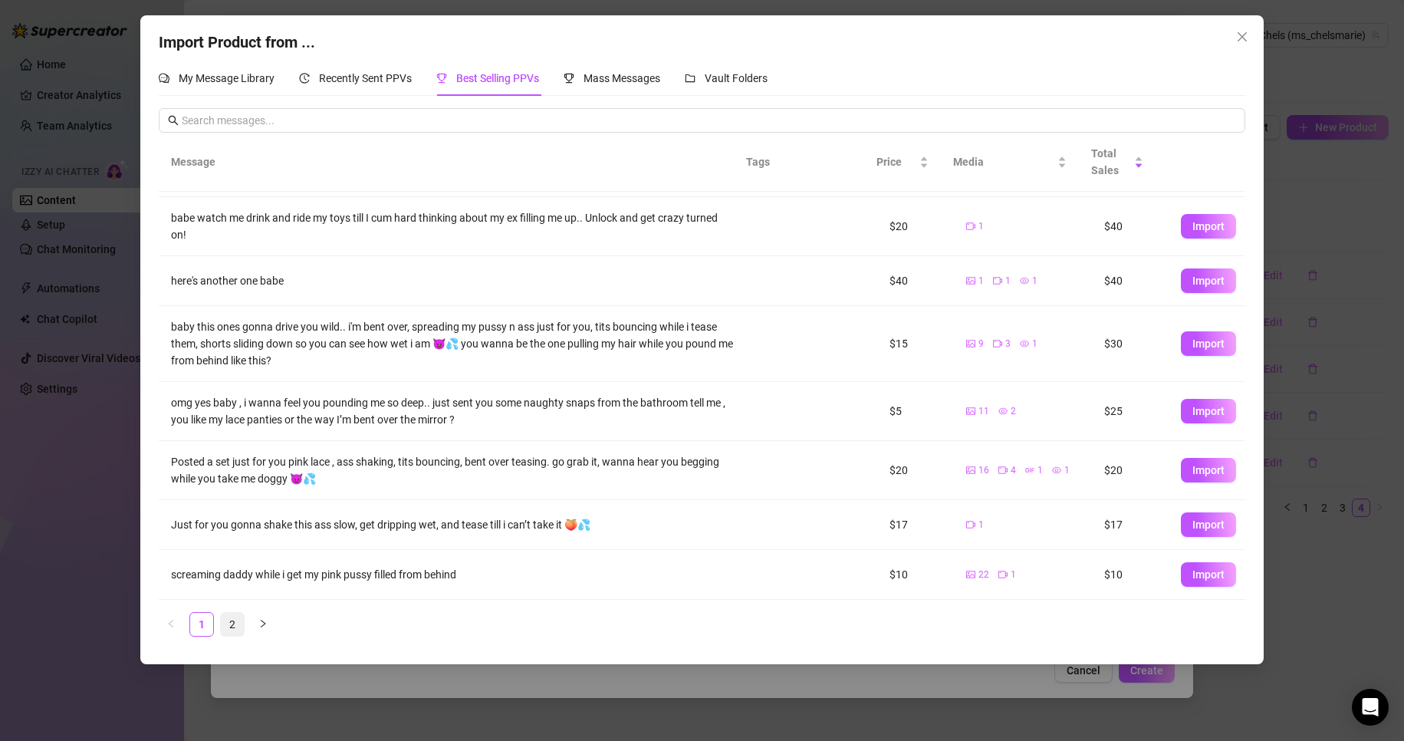
click at [235, 627] on link "2" at bounding box center [232, 624] width 23 height 23
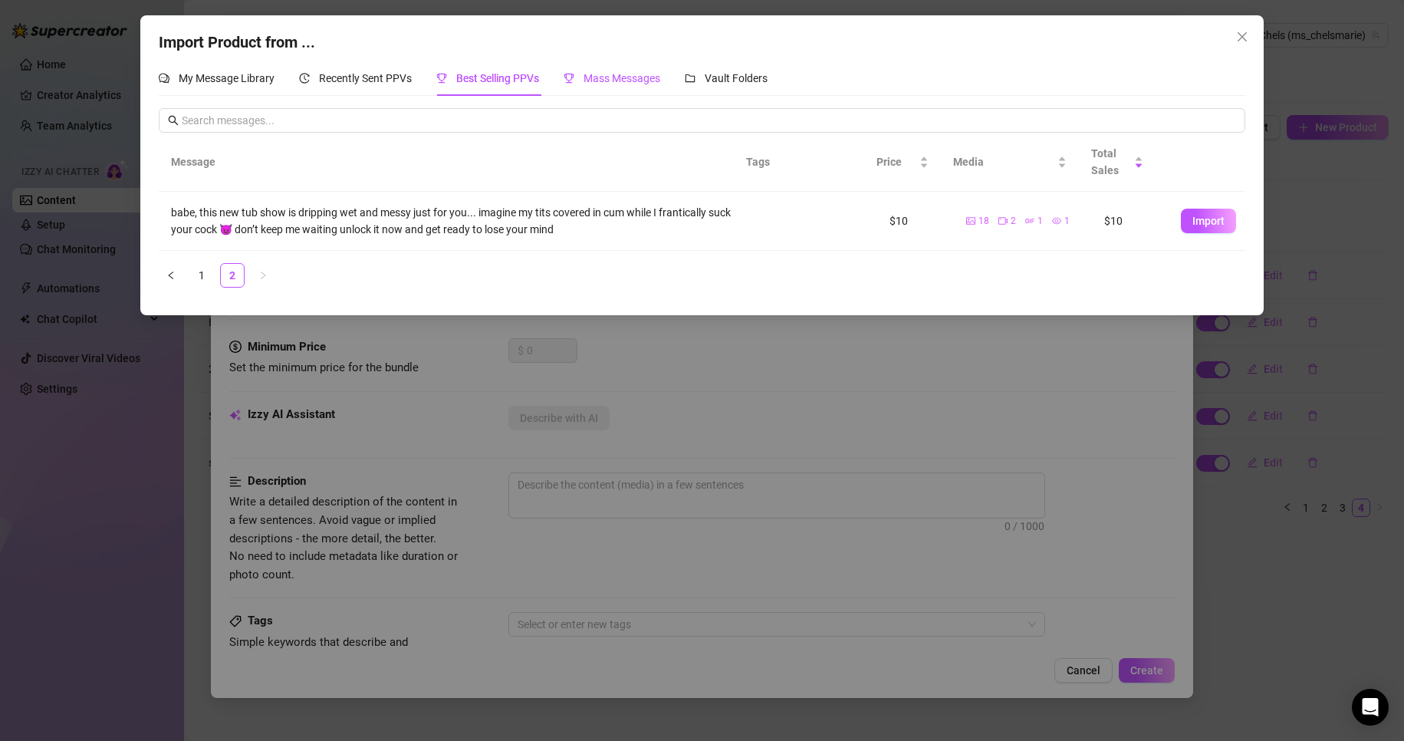
click at [639, 81] on span "Mass Messages" at bounding box center [621, 78] width 77 height 12
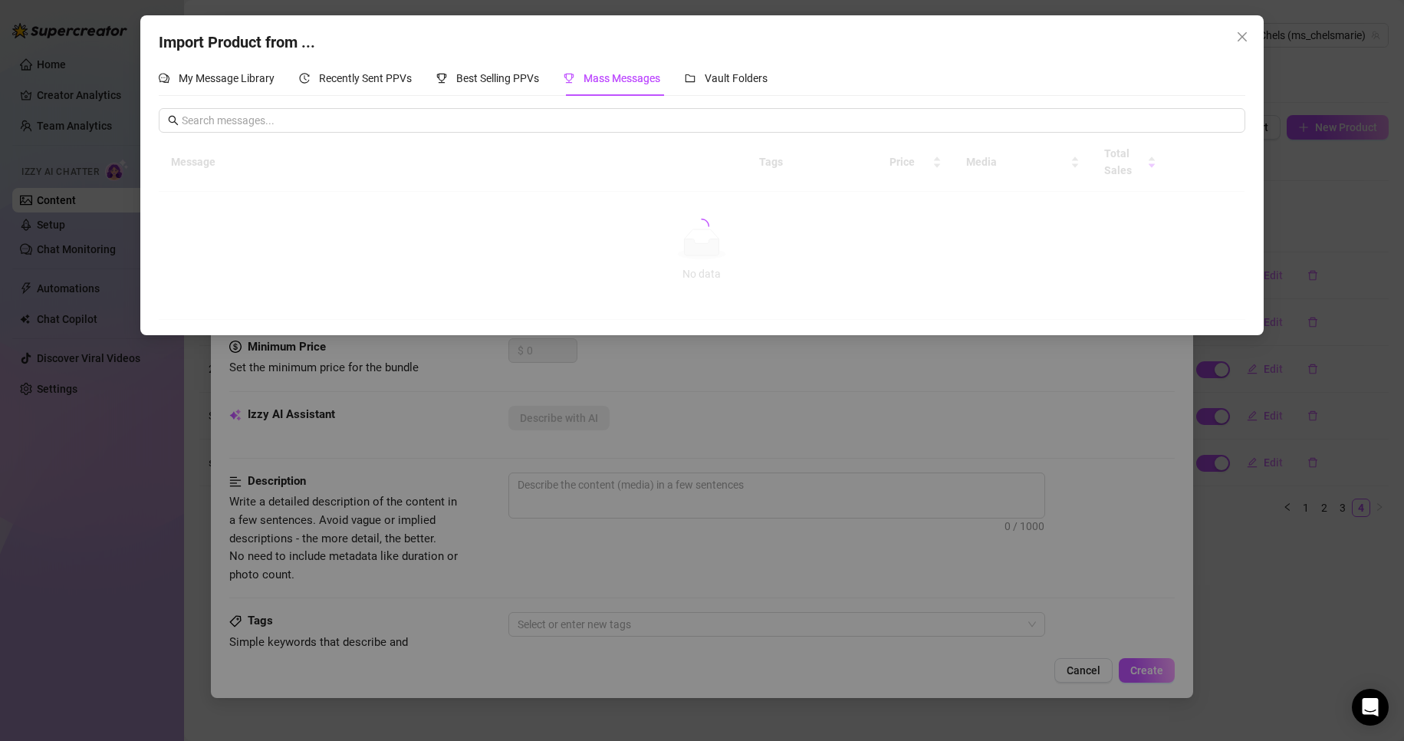
click at [859, 82] on div "My Message Library Recently Sent PPVs Best Selling PPVs Mass Messages Vault Fol…" at bounding box center [702, 78] width 1086 height 35
click at [717, 81] on span "Vault Folders" at bounding box center [736, 78] width 63 height 12
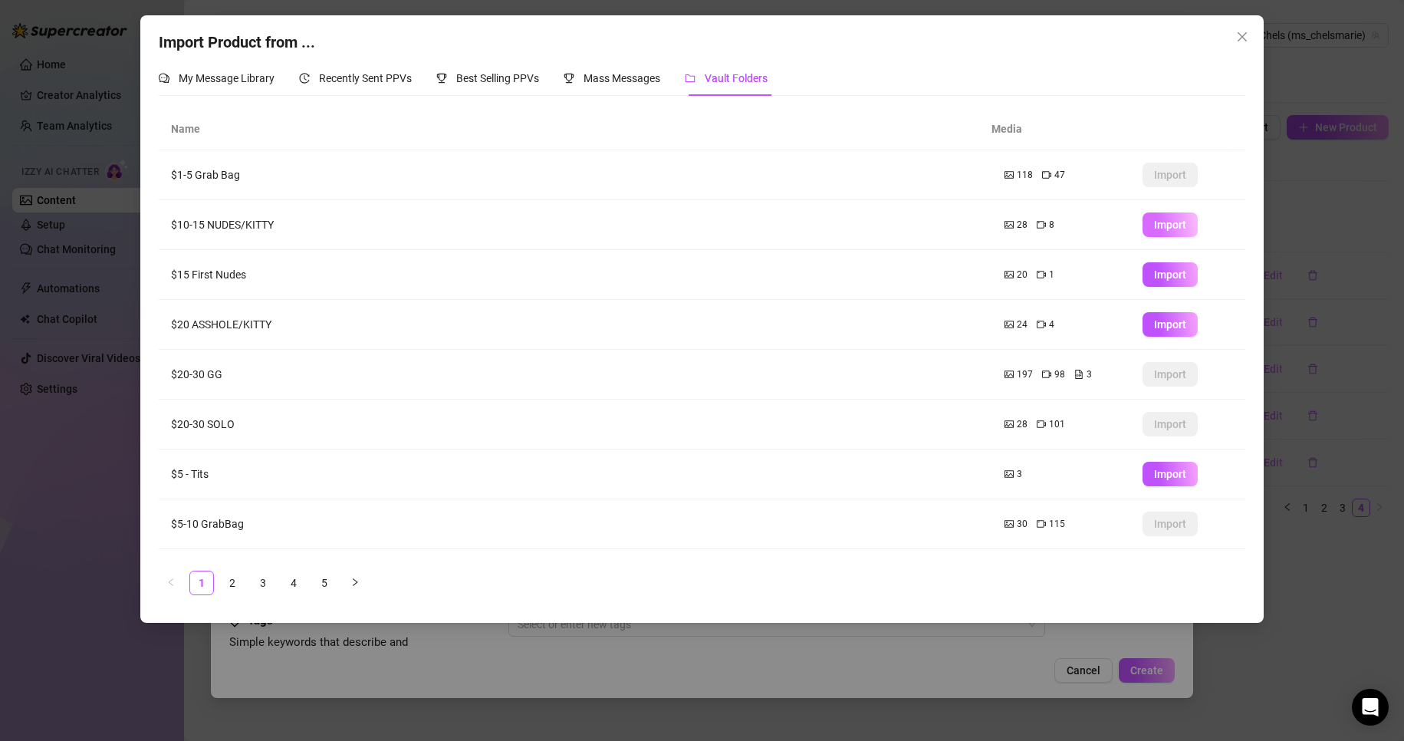
click at [1159, 215] on button "Import" at bounding box center [1169, 224] width 55 height 25
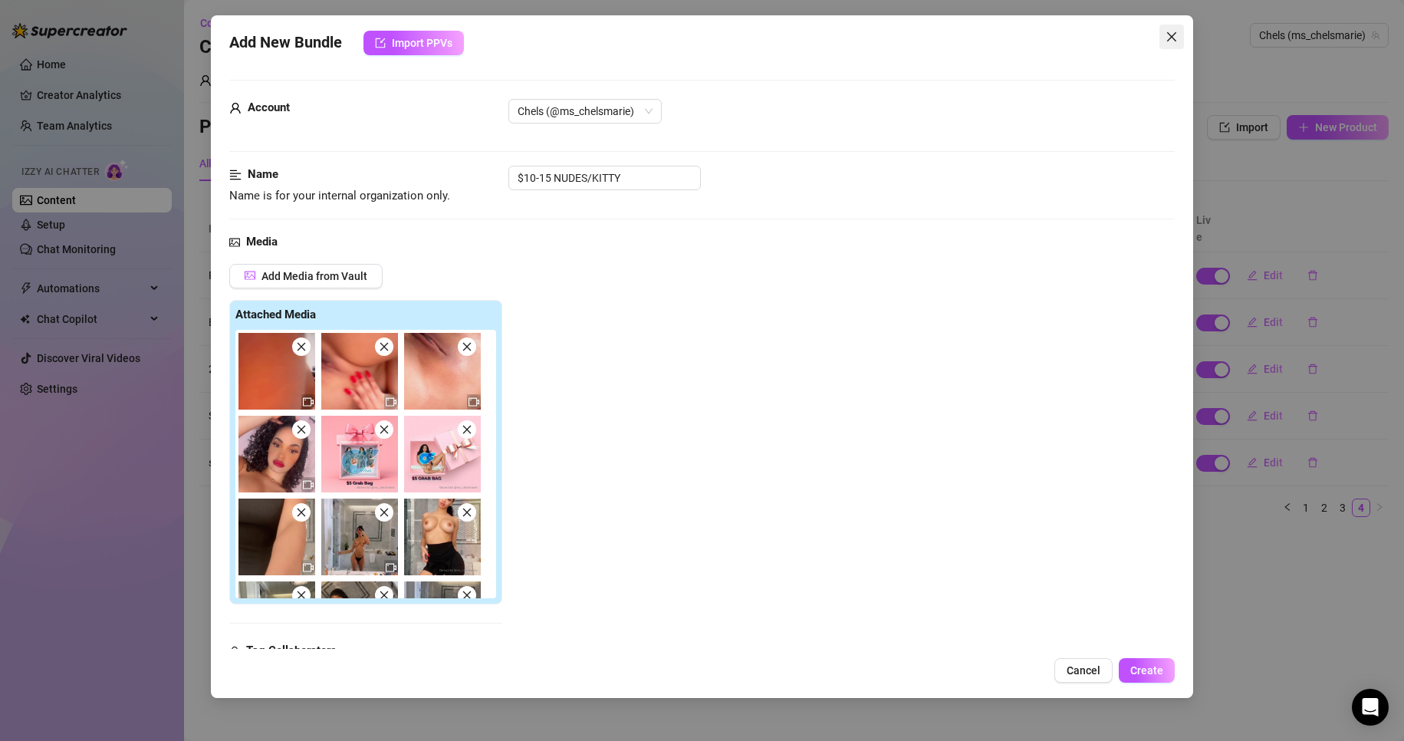
click at [1171, 34] on icon "close" at bounding box center [1171, 37] width 12 height 12
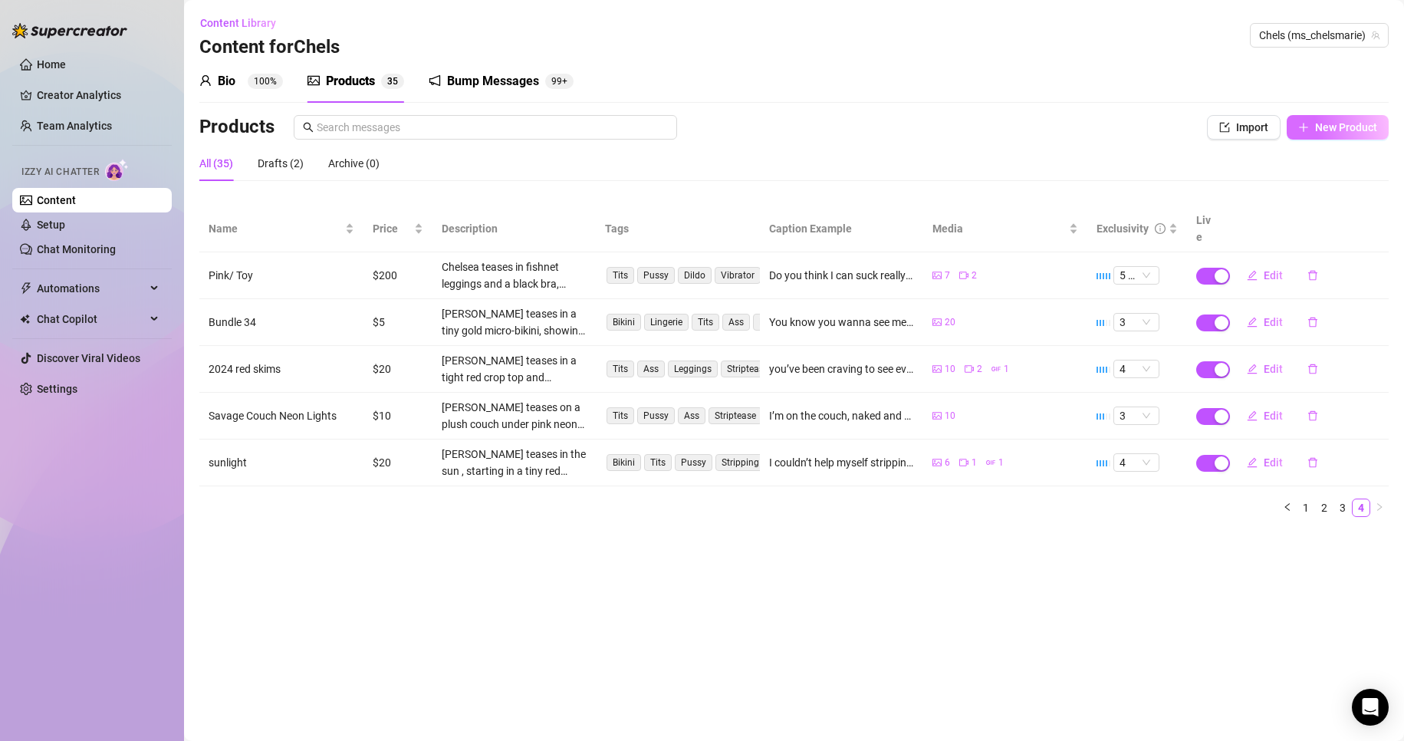
click at [1335, 130] on span "New Product" at bounding box center [1346, 127] width 62 height 12
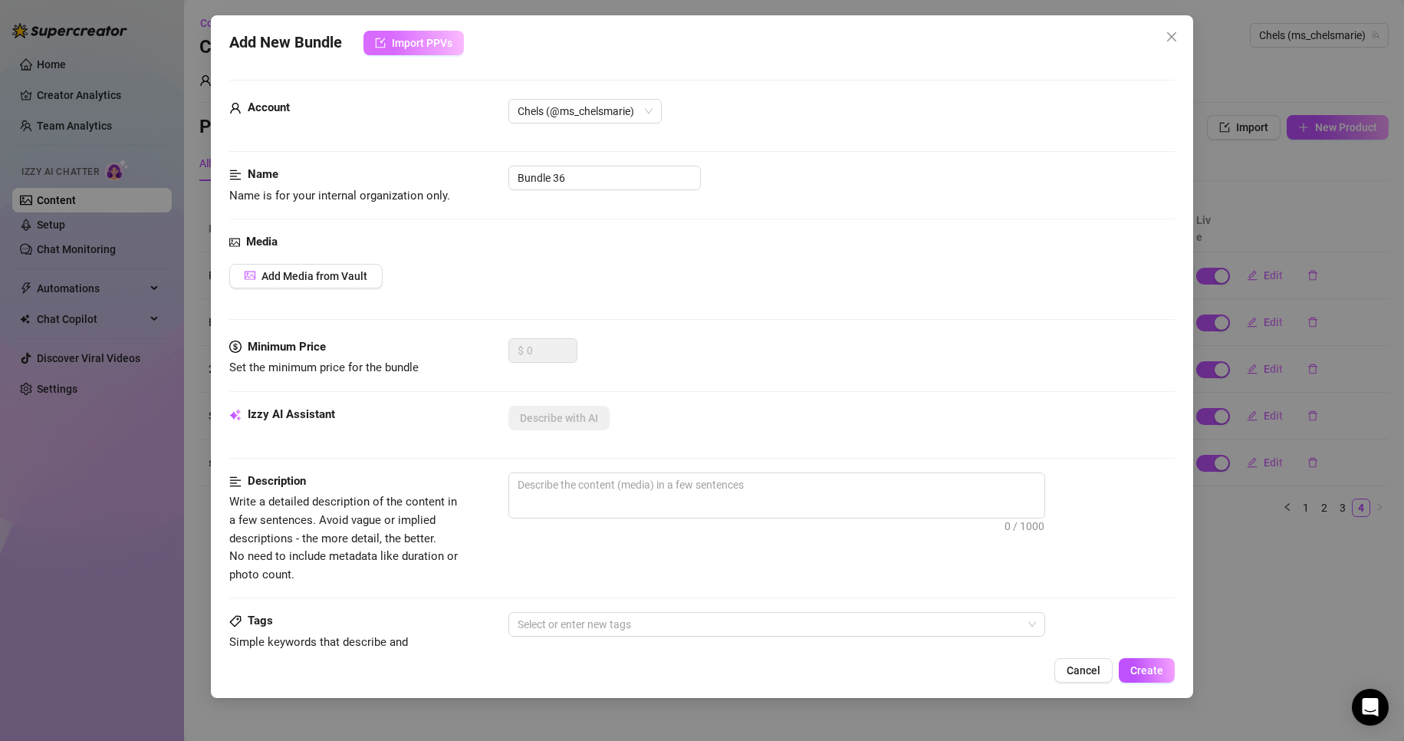
click at [406, 48] on span "Import PPVs" at bounding box center [422, 43] width 61 height 12
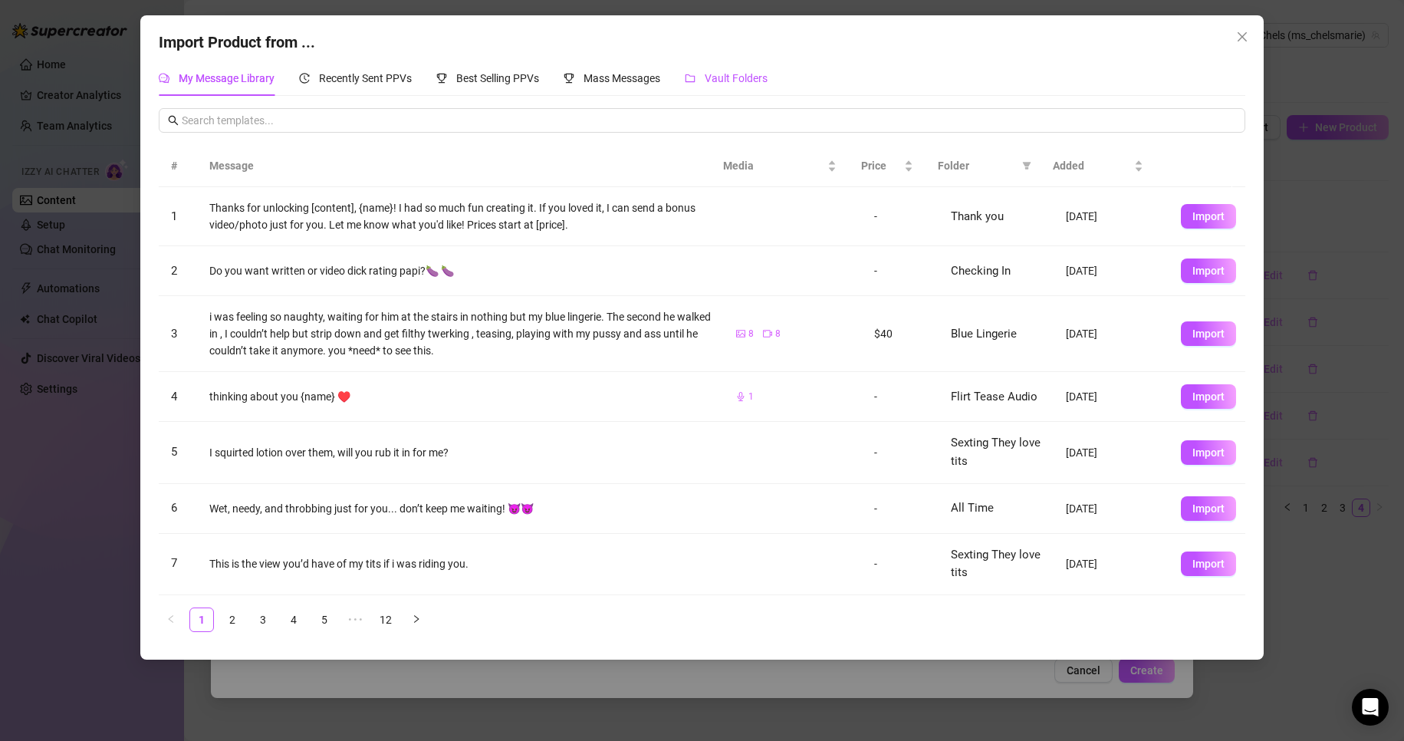
click at [708, 81] on span "Vault Folders" at bounding box center [736, 78] width 63 height 12
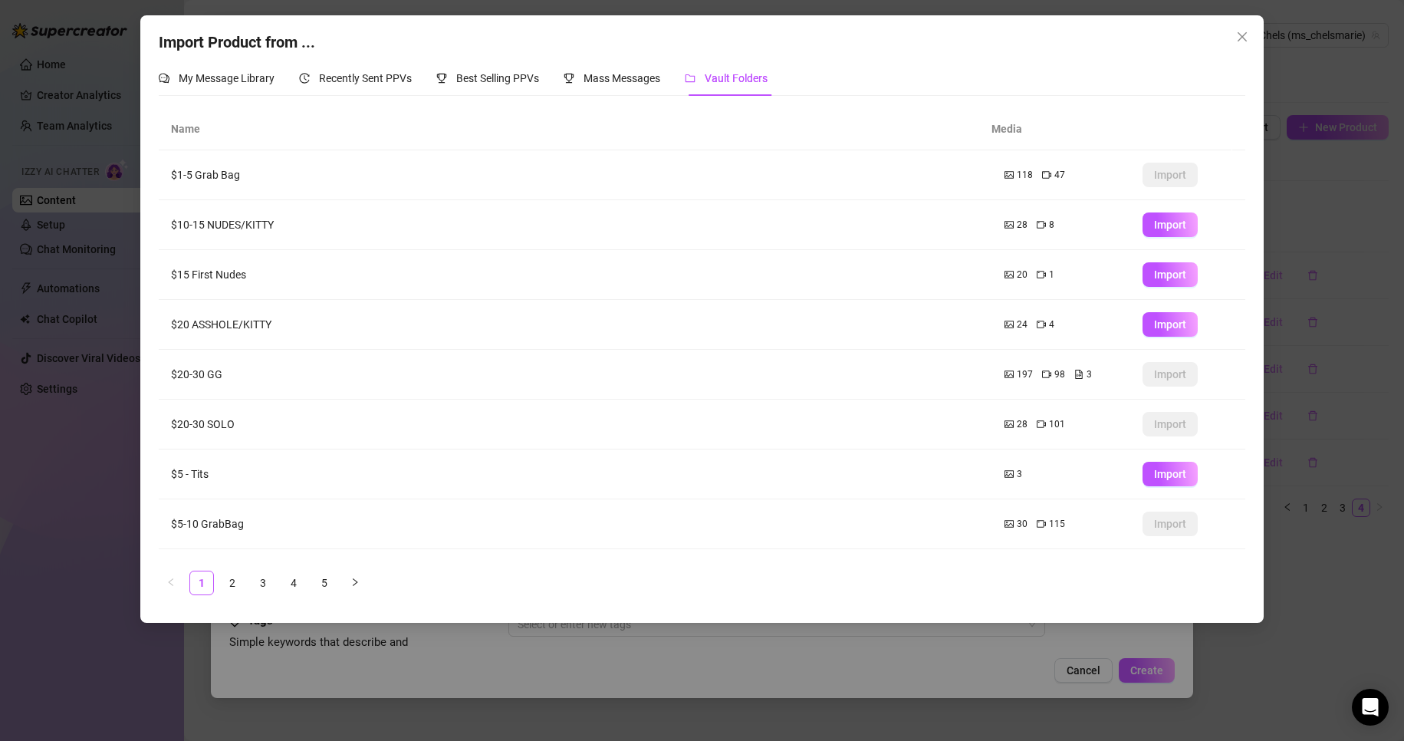
scroll to position [90, 0]
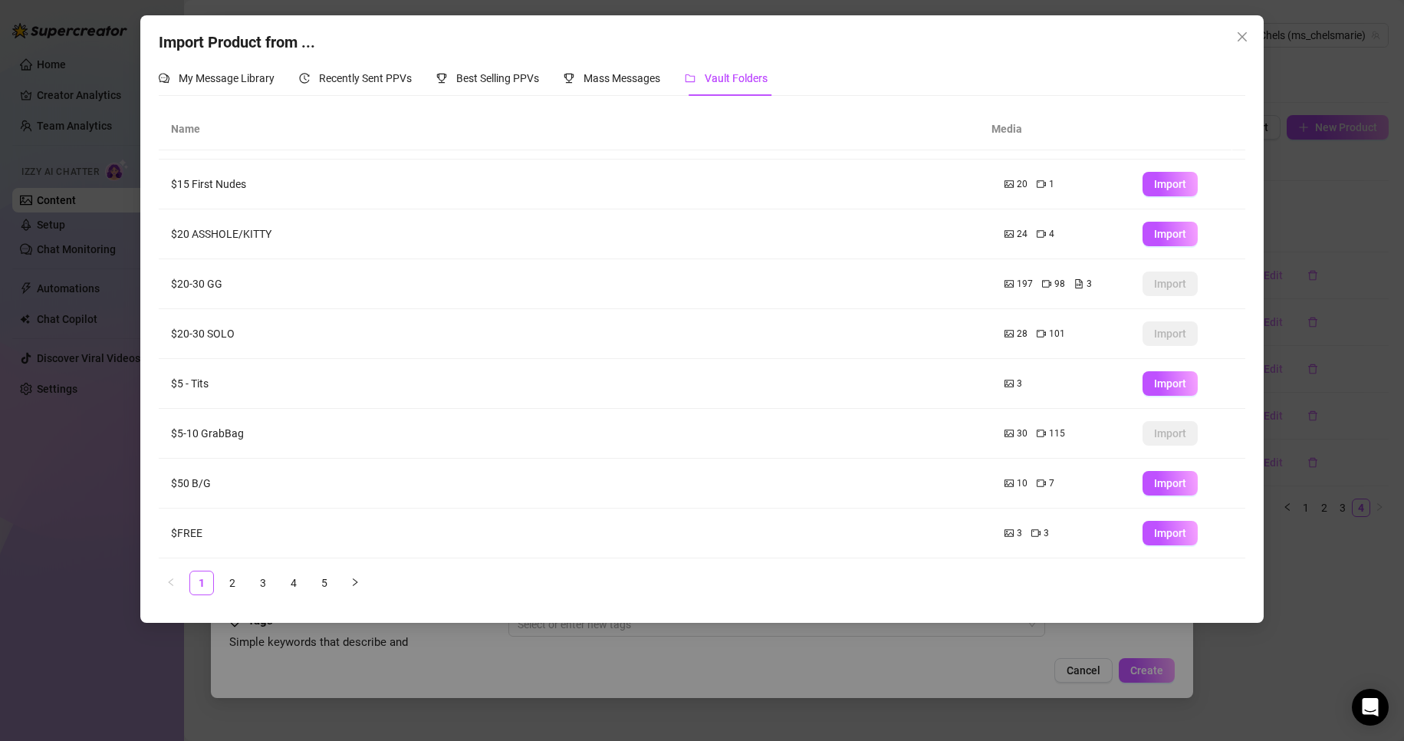
click at [755, 338] on td "$20-30 SOLO" at bounding box center [575, 334] width 833 height 50
click at [235, 583] on link "2" at bounding box center [232, 582] width 23 height 23
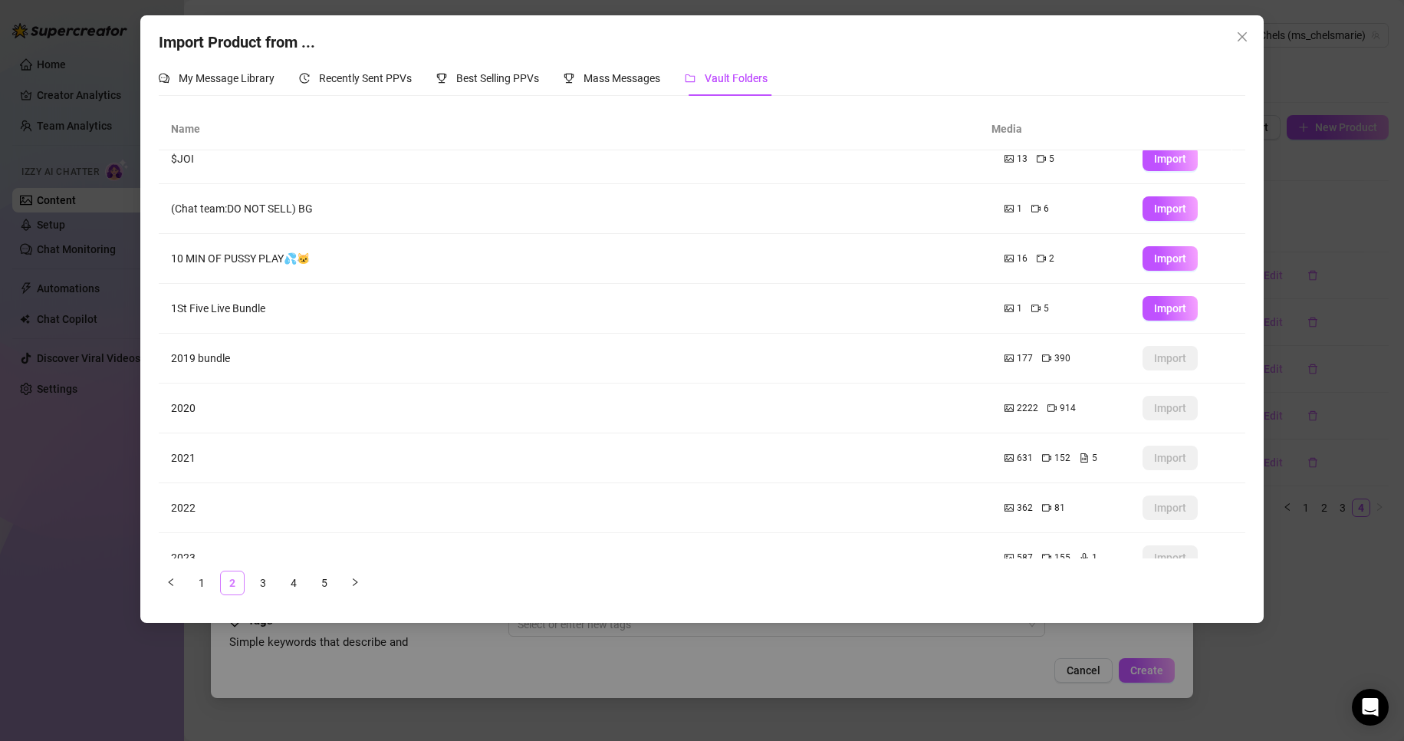
scroll to position [0, 0]
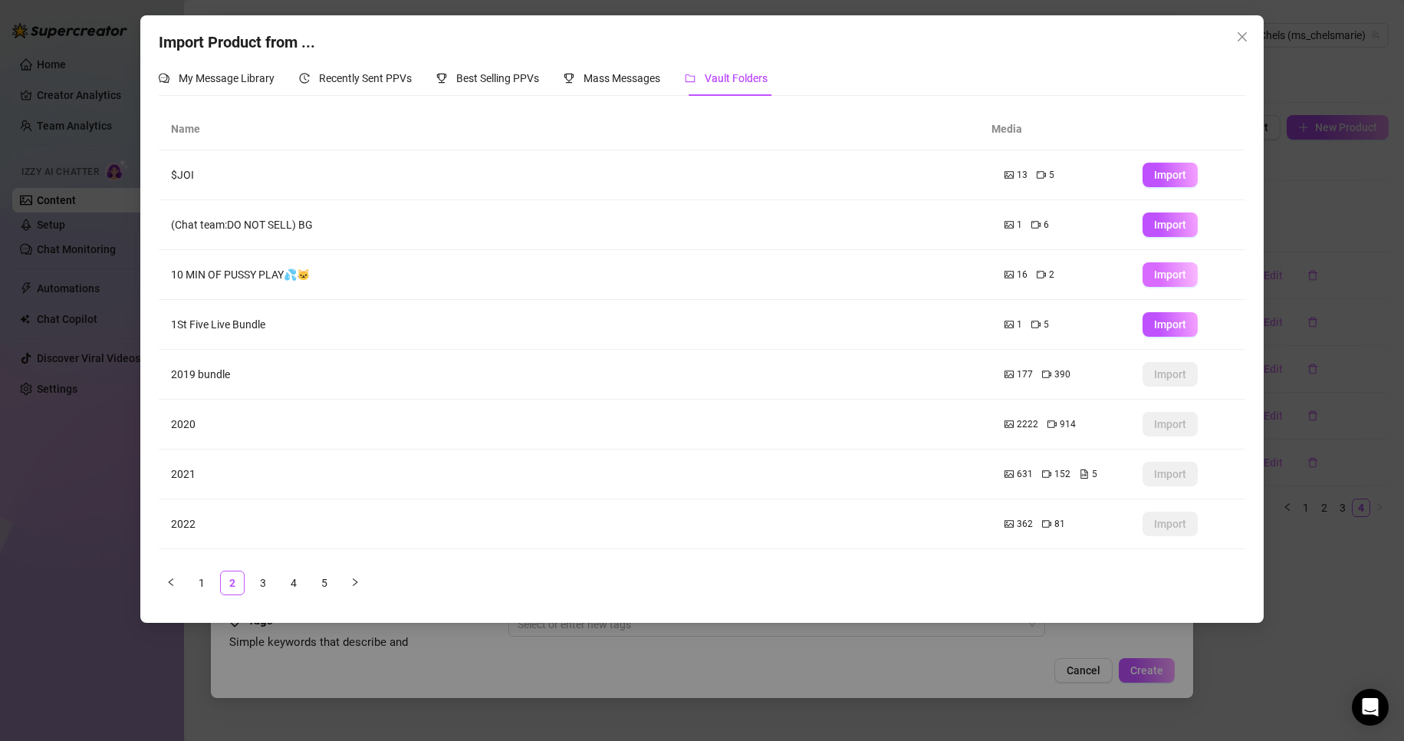
click at [1154, 278] on span "Import" at bounding box center [1170, 274] width 32 height 12
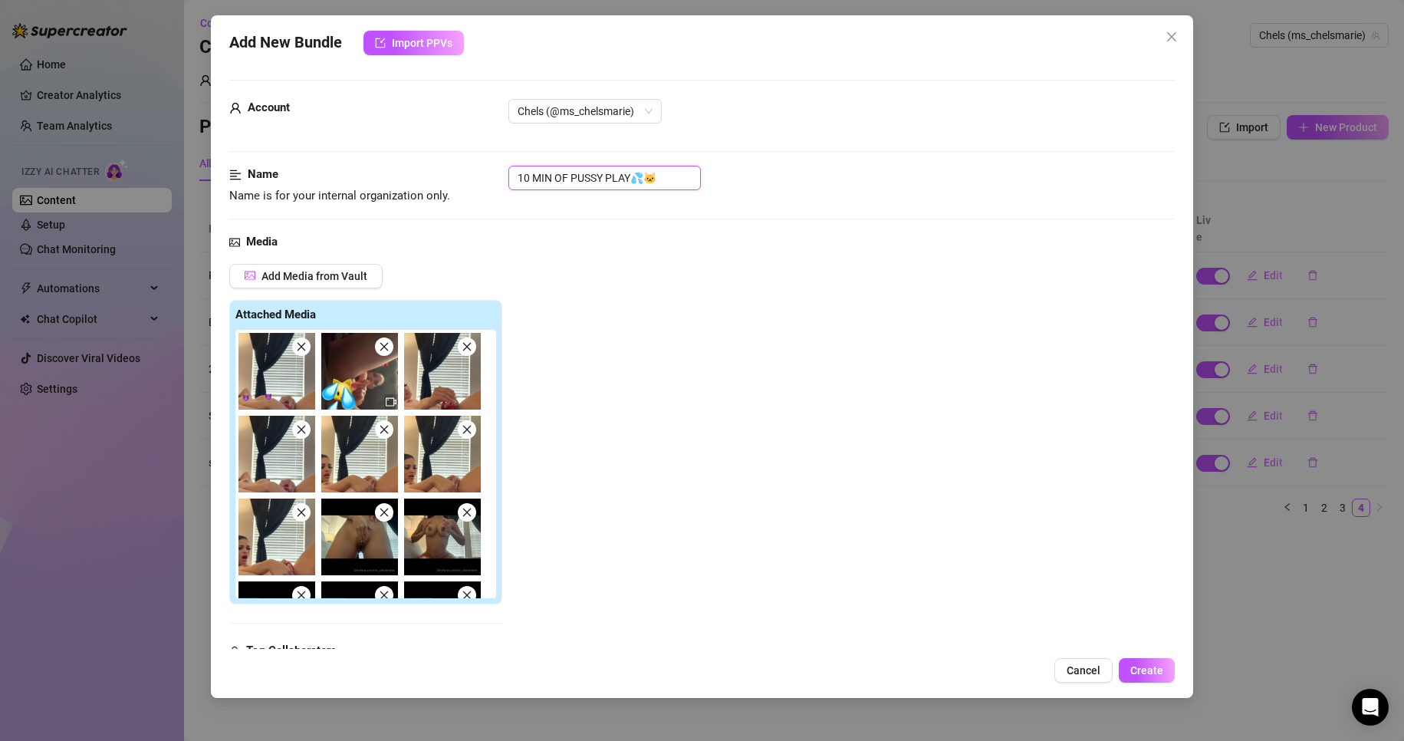
drag, startPoint x: 518, startPoint y: 176, endPoint x: 698, endPoint y: 182, distance: 180.2
click at [698, 182] on input "10 MIN OF PUSSY PLAY💦🐱" at bounding box center [604, 178] width 192 height 25
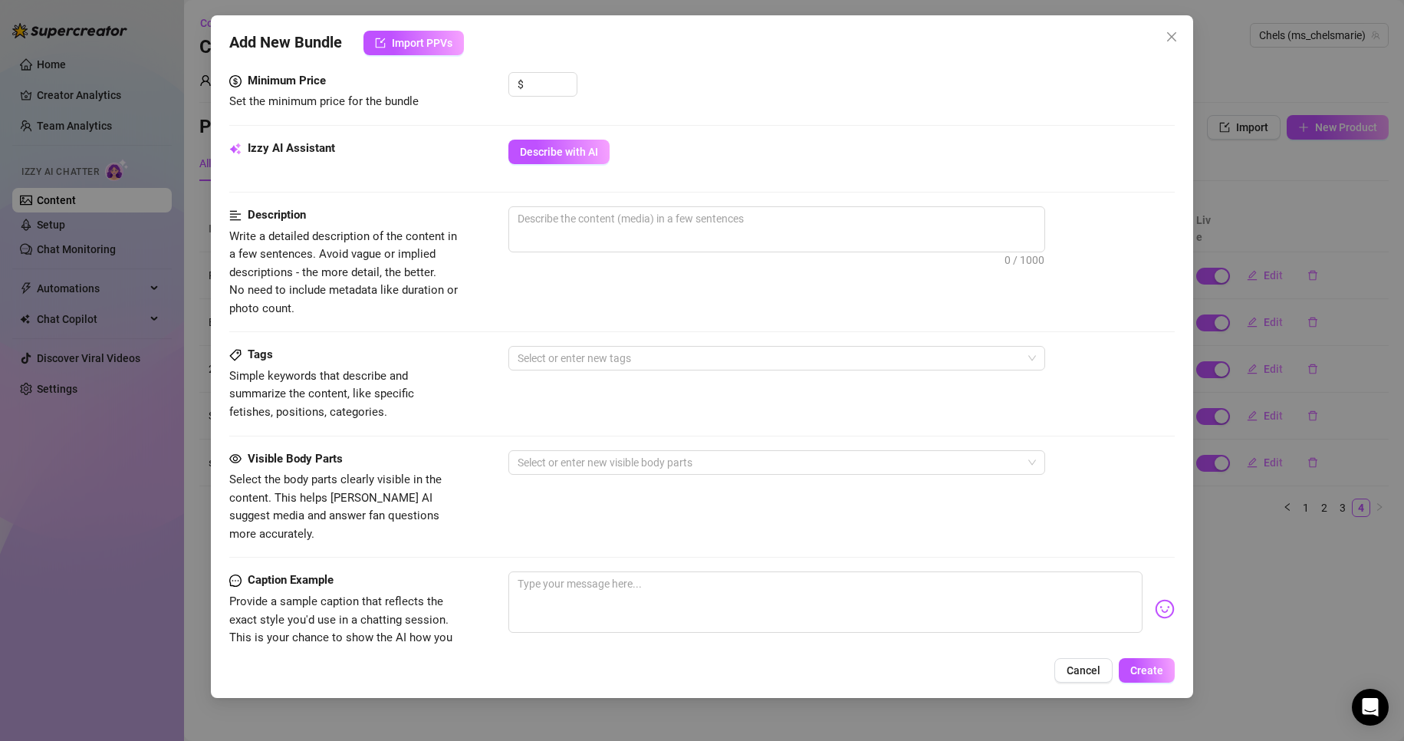
scroll to position [885, 0]
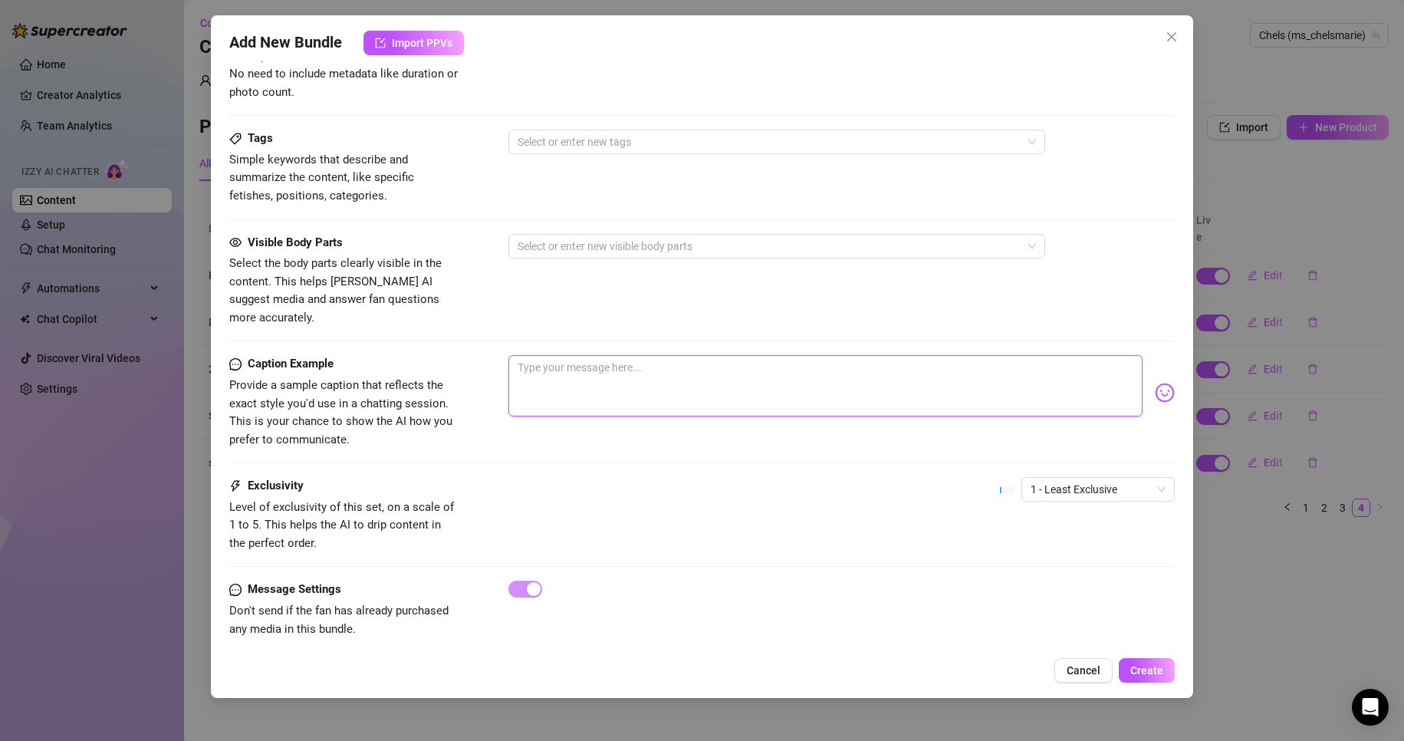
click at [649, 355] on textarea at bounding box center [825, 385] width 635 height 61
paste textarea "You know you wanna see me take this off babe"
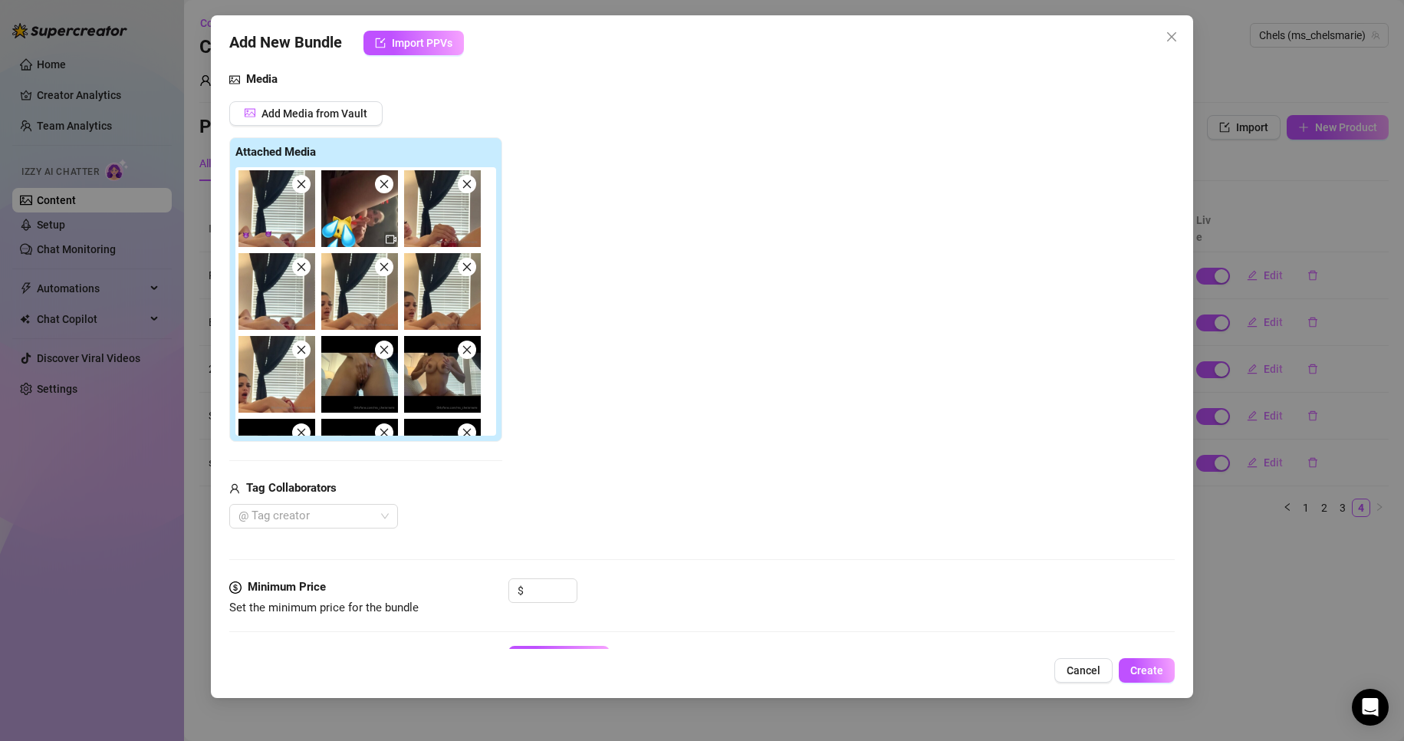
scroll to position [0, 0]
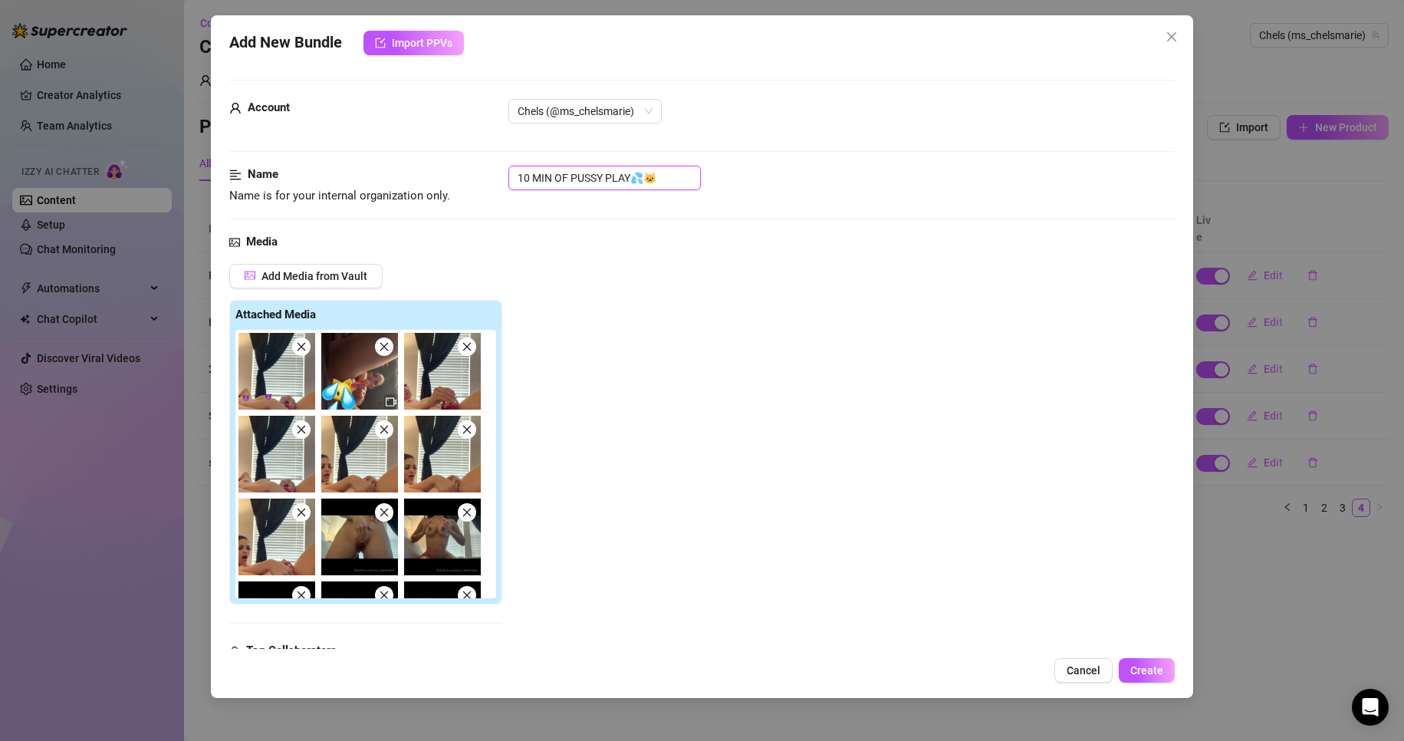
click at [629, 185] on input "10 MIN OF PUSSY PLAY💦🐱" at bounding box center [604, 178] width 192 height 25
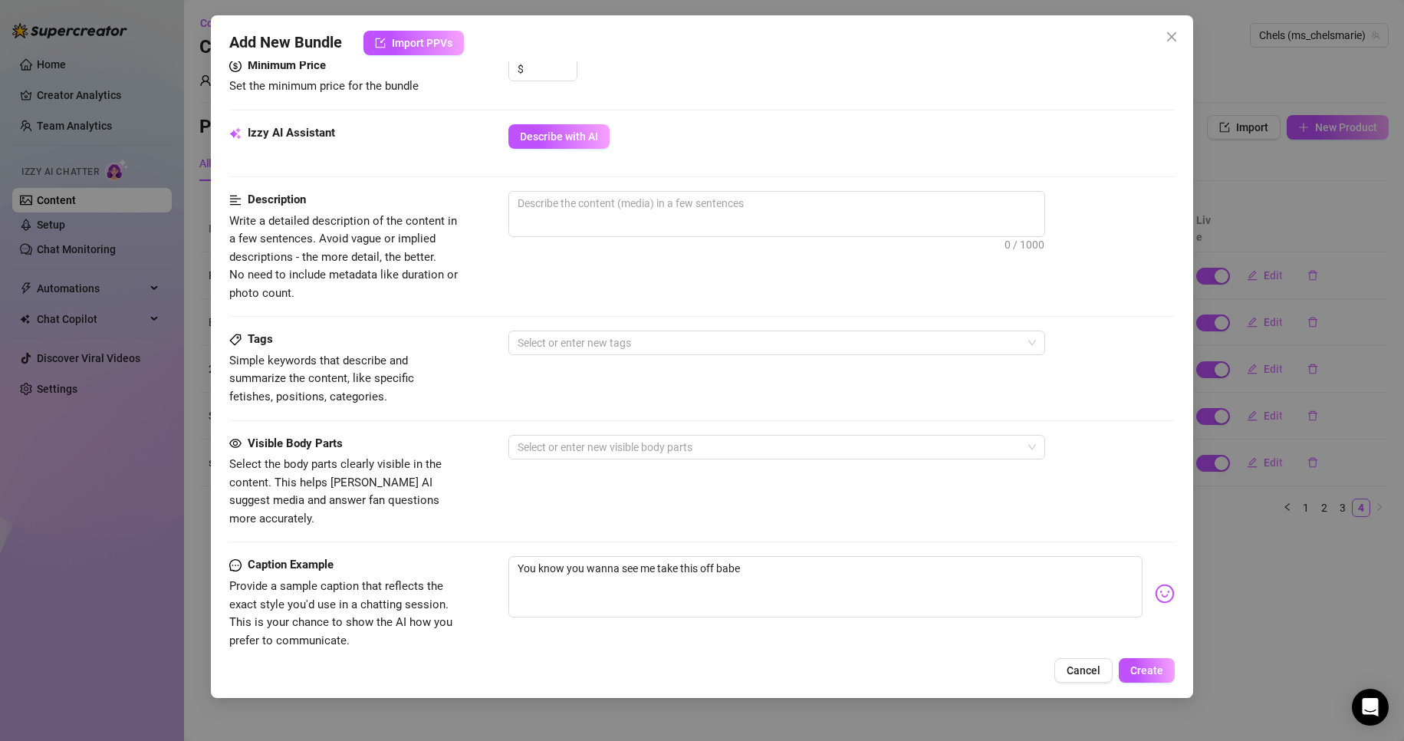
scroll to position [885, 0]
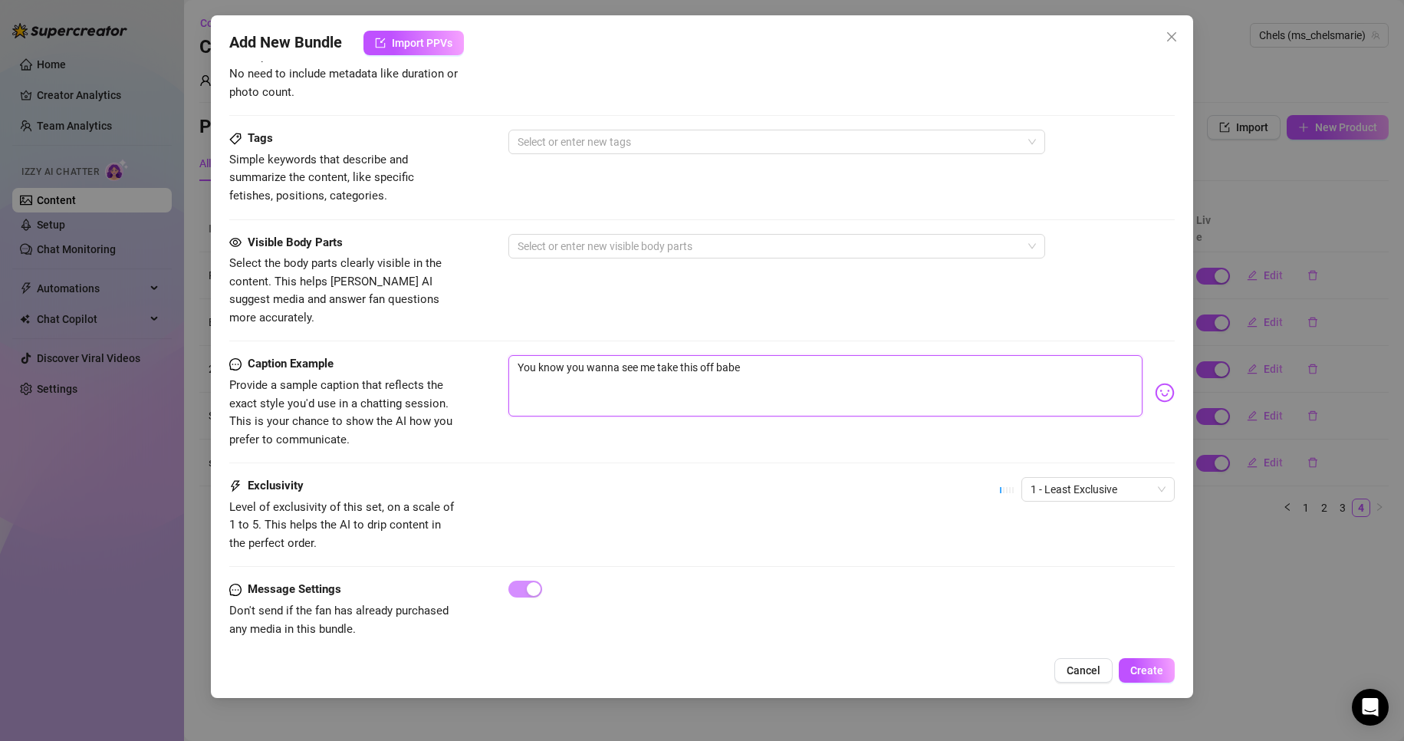
click at [688, 355] on textarea "You know you wanna see me take this off babe" at bounding box center [825, 385] width 635 height 61
paste textarea "10 MIN OF PUSSY PLAY💦🐱"
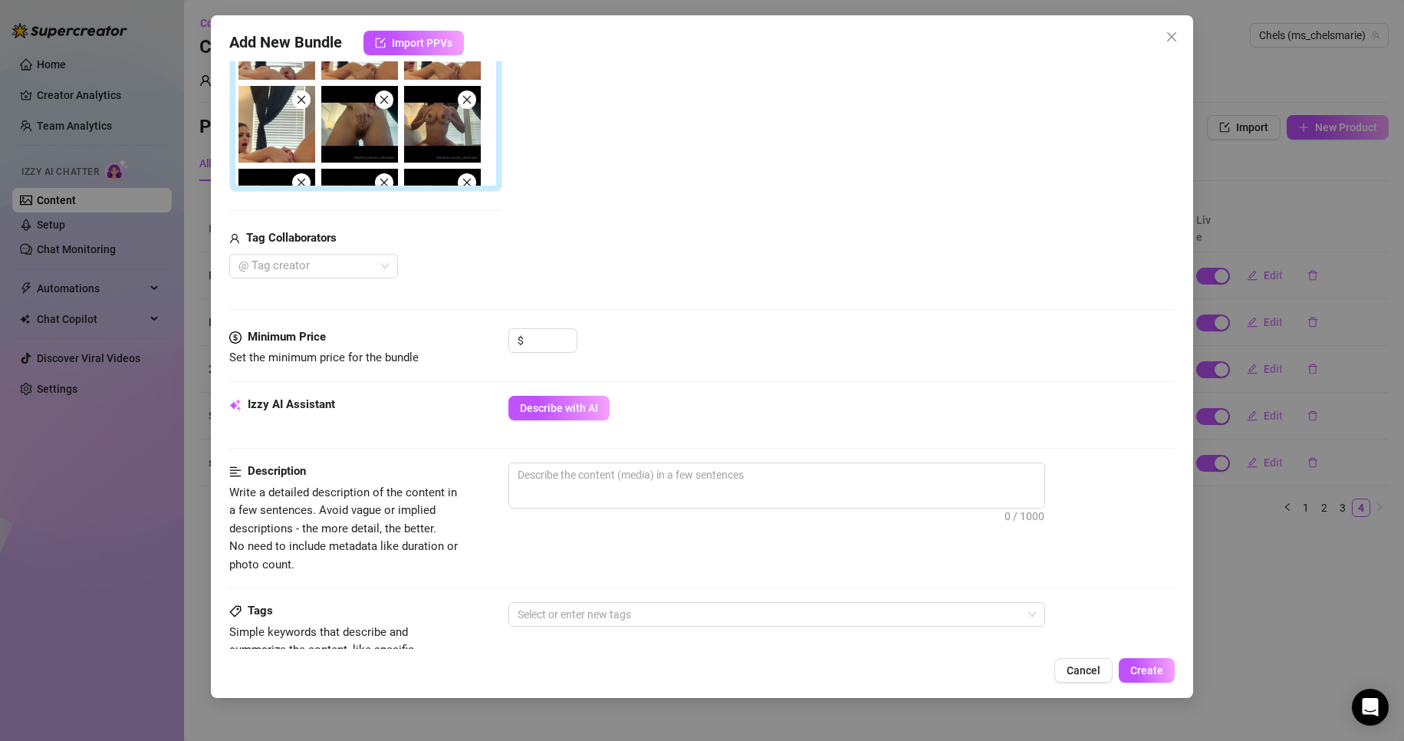
scroll to position [413, 0]
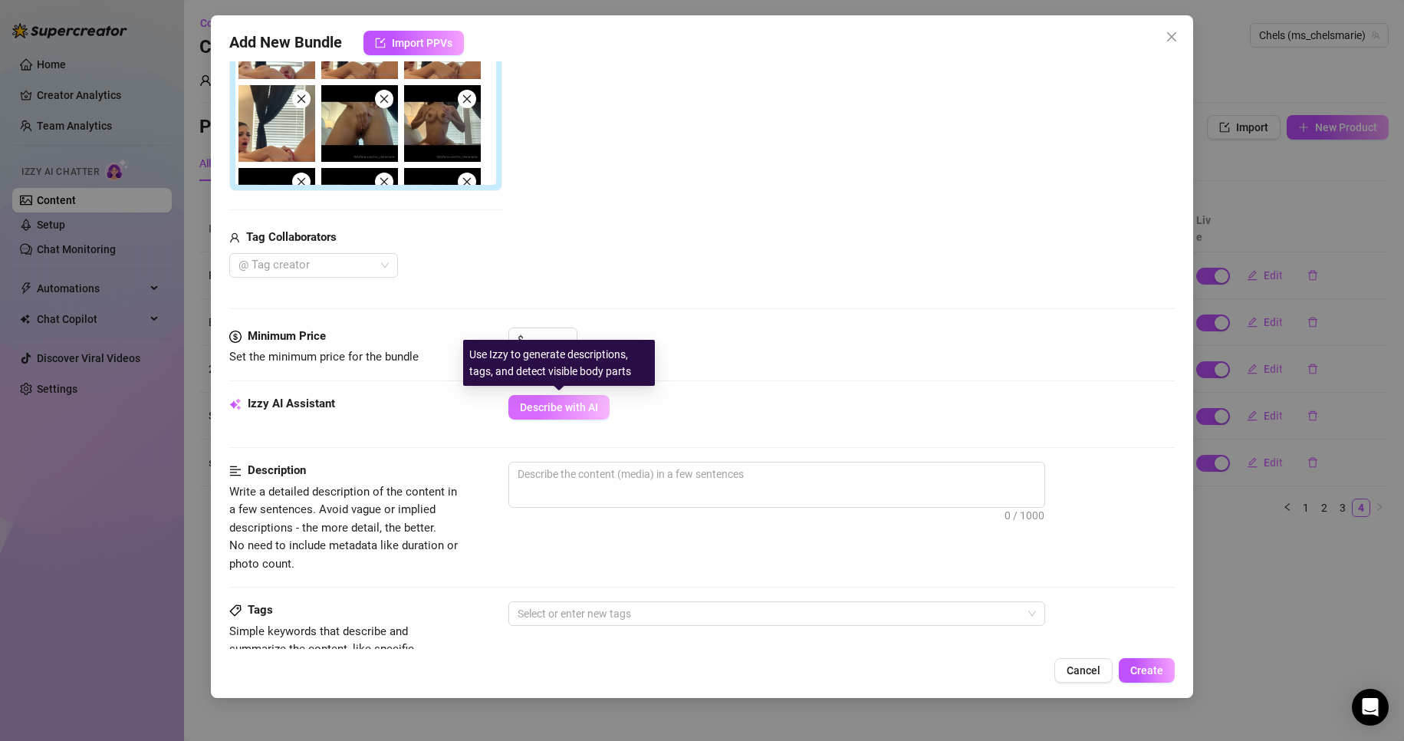
click at [588, 412] on span "Describe with AI" at bounding box center [559, 407] width 78 height 12
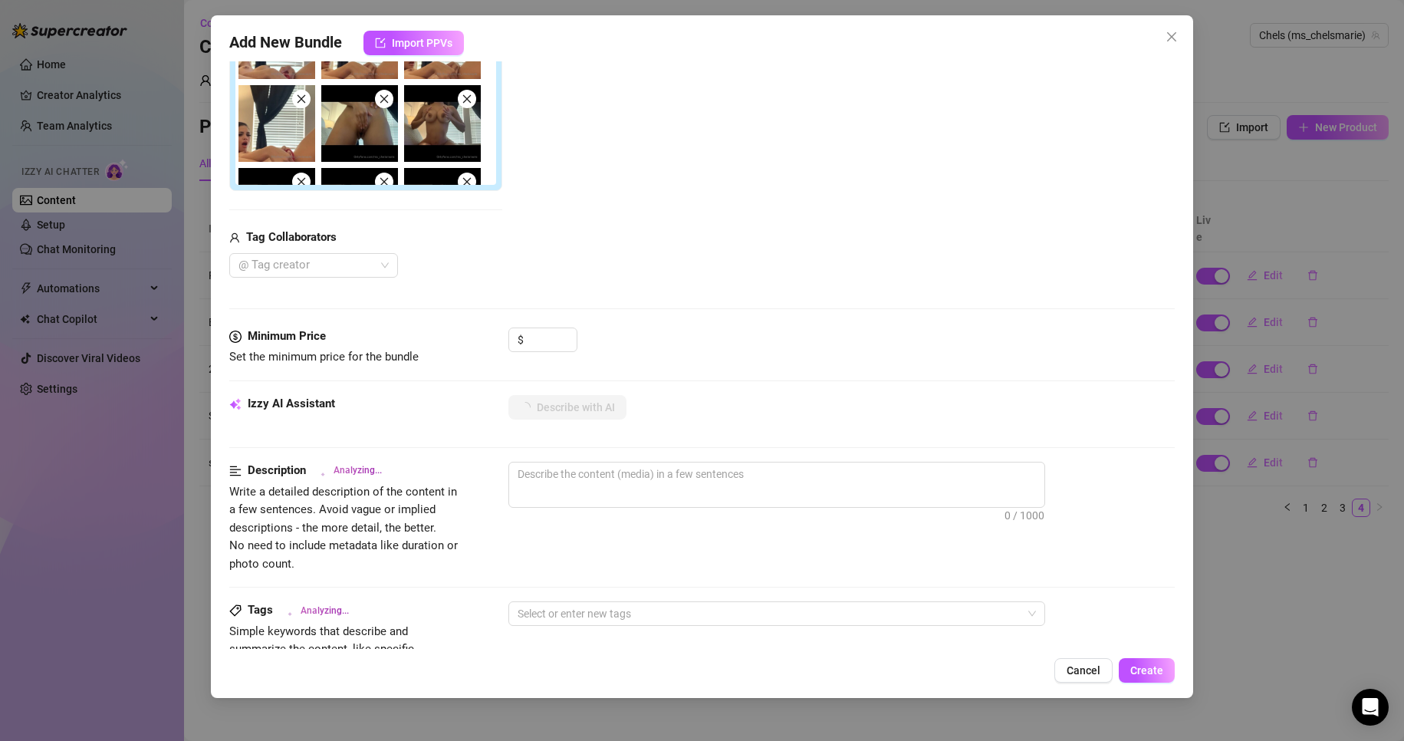
scroll to position [885, 0]
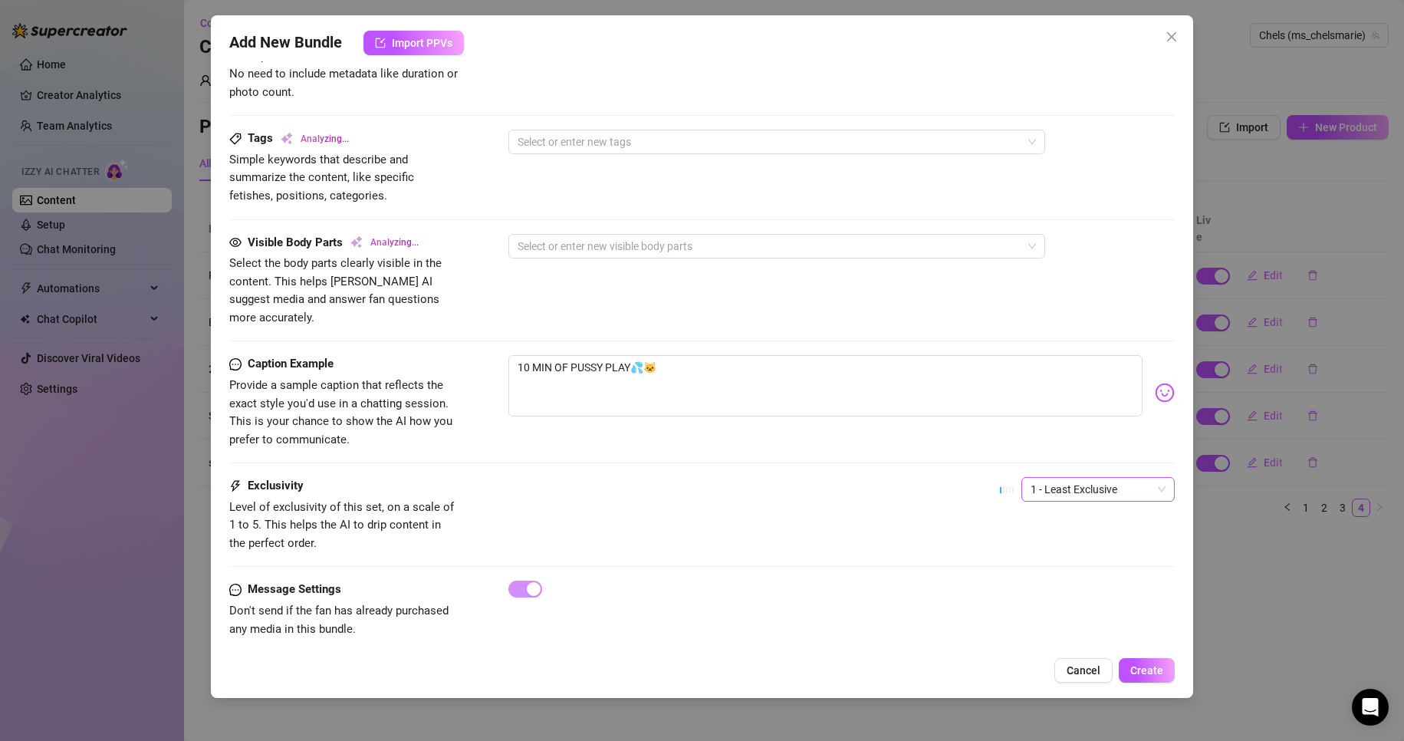
click at [1053, 480] on span "1 - Least Exclusive" at bounding box center [1097, 489] width 135 height 23
click at [1040, 598] on div "5 - Most Exclusive 🔥" at bounding box center [1084, 600] width 129 height 17
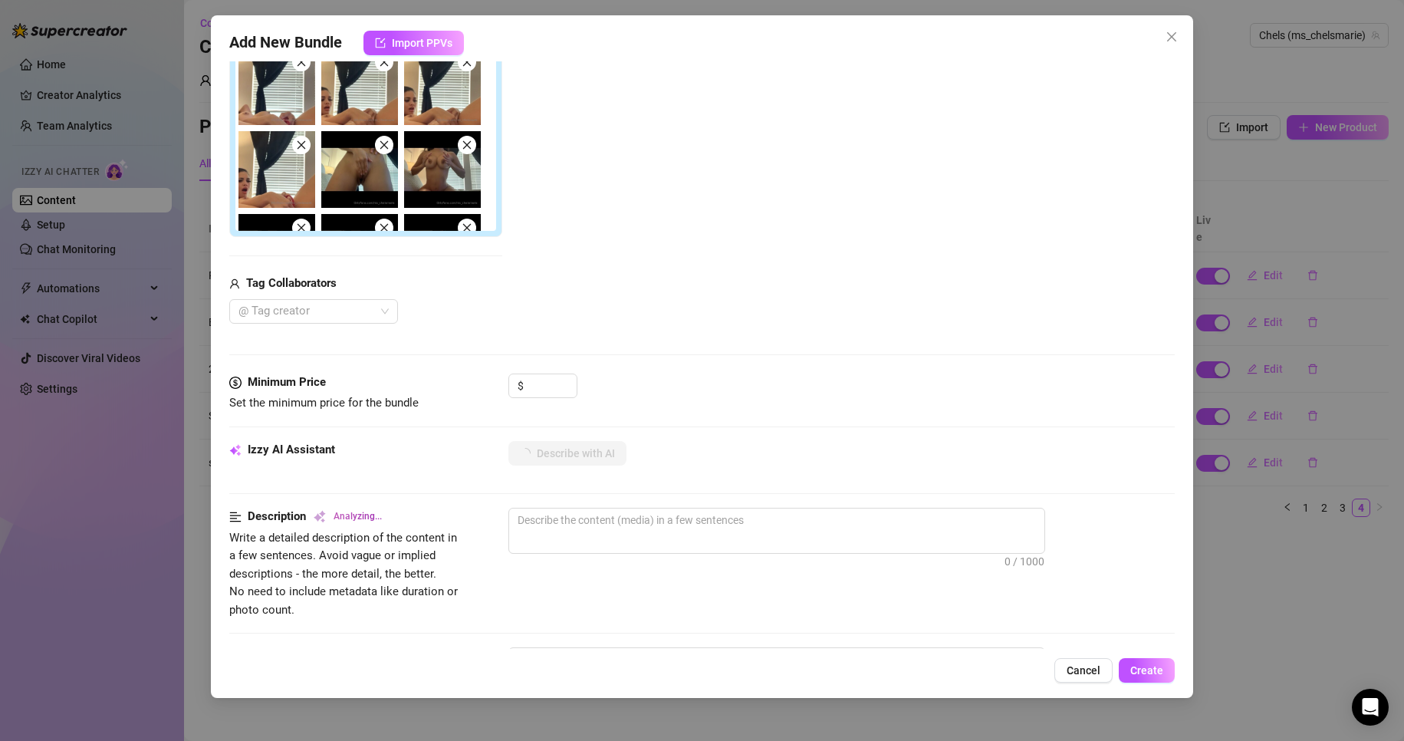
scroll to position [366, 0]
click at [534, 379] on input at bounding box center [552, 386] width 50 height 23
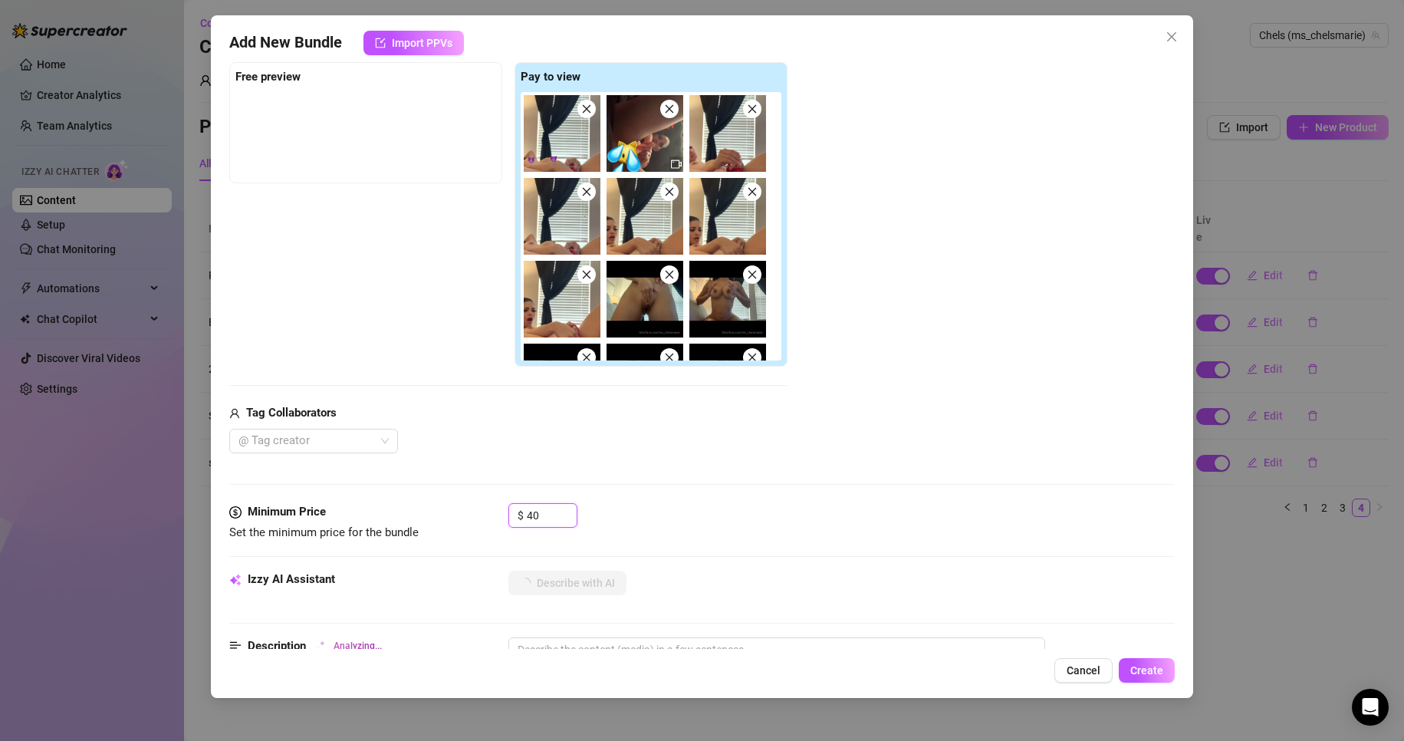
scroll to position [126, 0]
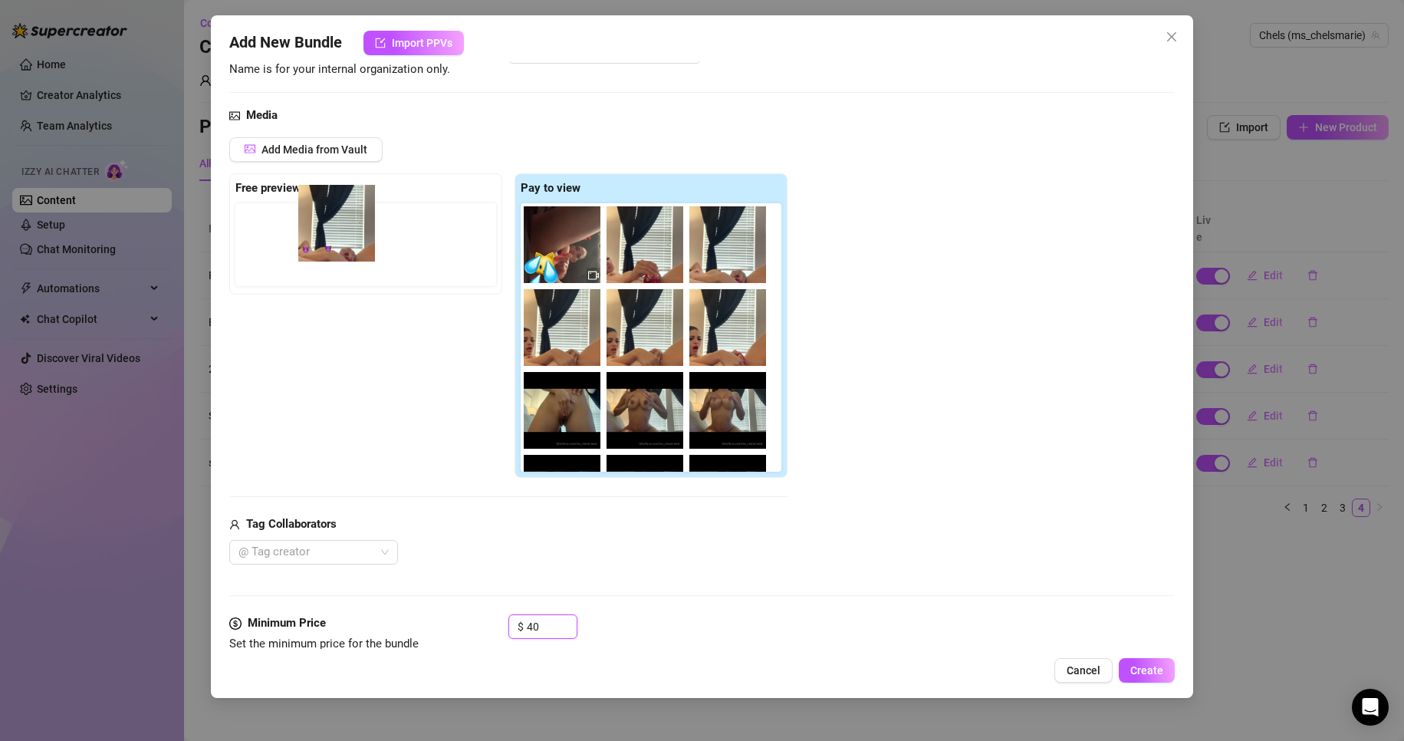
drag, startPoint x: 563, startPoint y: 272, endPoint x: 331, endPoint y: 252, distance: 232.4
click at [331, 252] on div "Free preview Pay to view 14:26" at bounding box center [508, 325] width 558 height 305
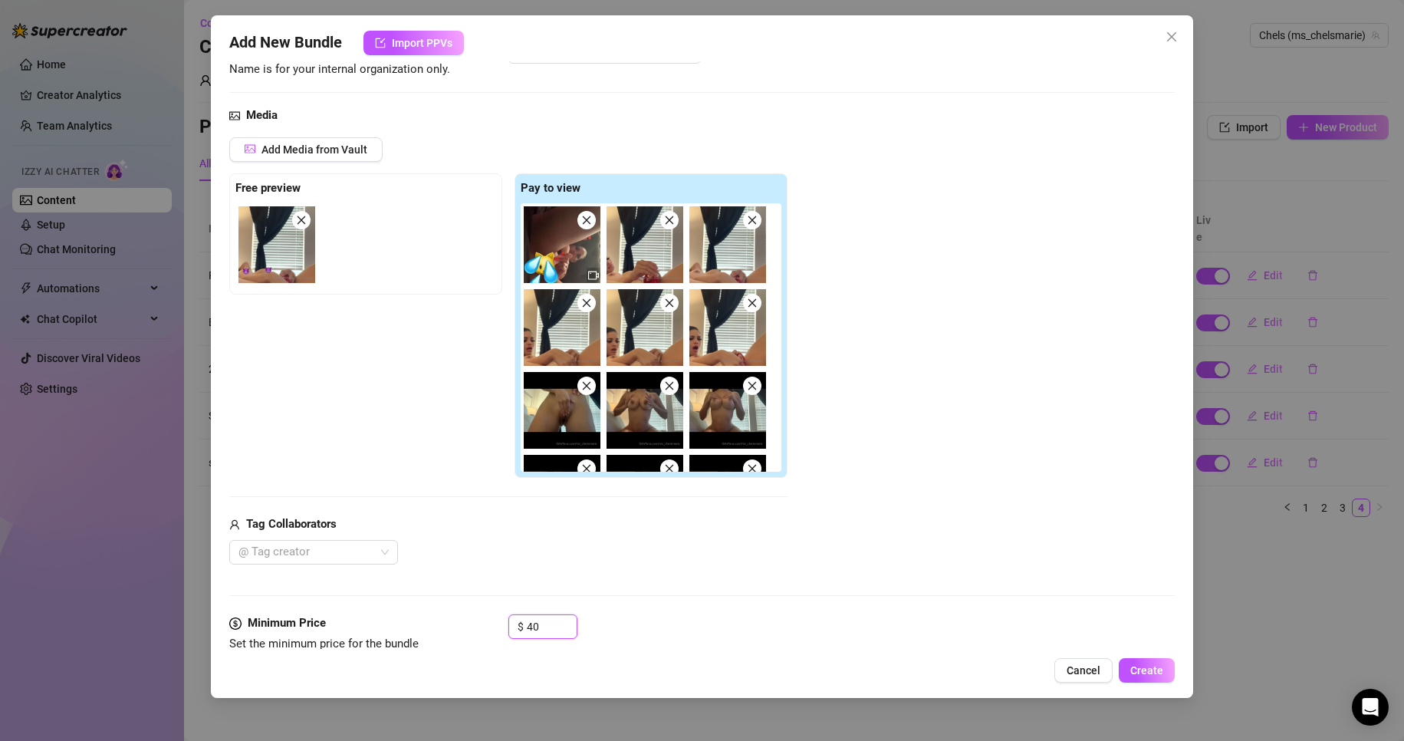
click at [586, 226] on span at bounding box center [586, 220] width 18 height 18
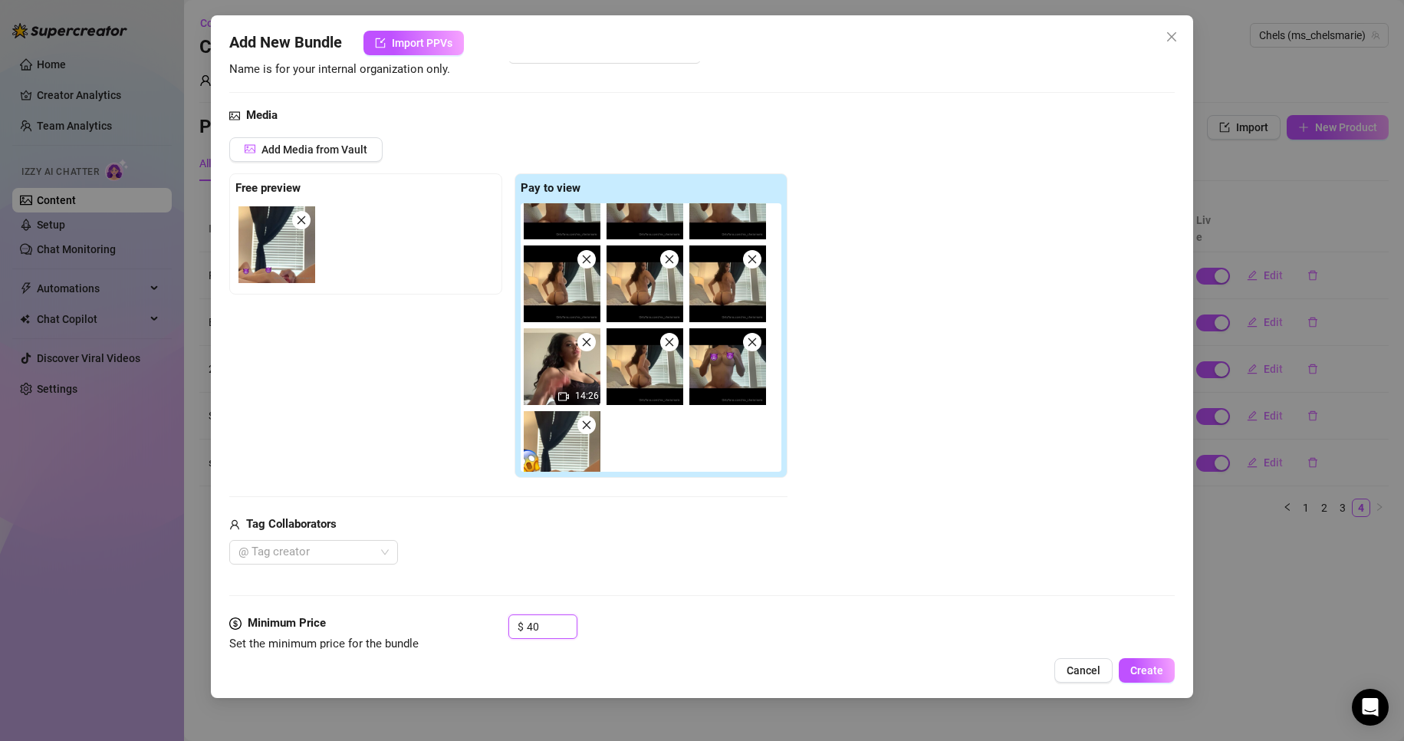
scroll to position [228, 0]
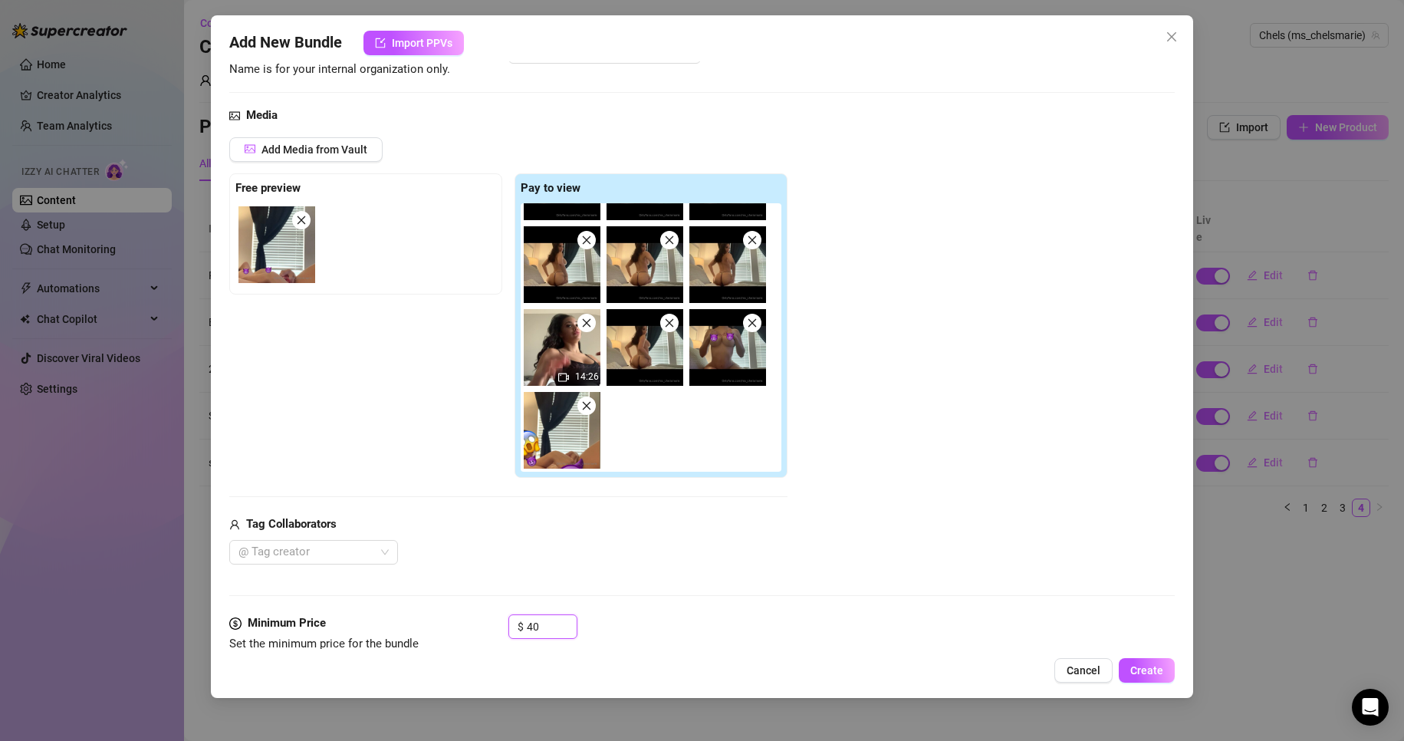
click at [741, 347] on img at bounding box center [727, 347] width 77 height 77
click at [583, 403] on icon "close" at bounding box center [586, 405] width 11 height 11
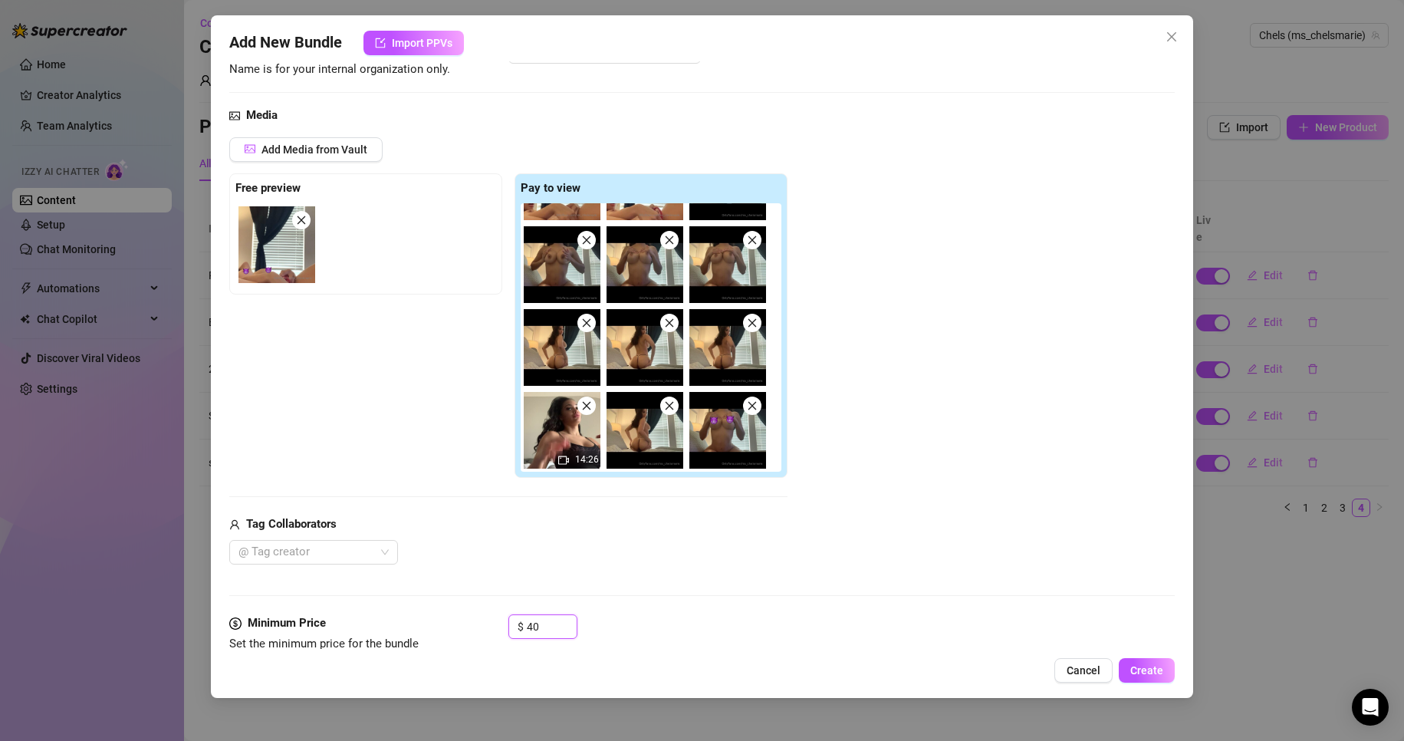
scroll to position [146, 0]
drag, startPoint x: 749, startPoint y: 439, endPoint x: 369, endPoint y: 249, distance: 425.1
drag, startPoint x: 369, startPoint y: 249, endPoint x: 741, endPoint y: 432, distance: 414.2
click at [741, 432] on img at bounding box center [727, 430] width 77 height 77
drag, startPoint x: 741, startPoint y: 432, endPoint x: 345, endPoint y: 230, distance: 444.0
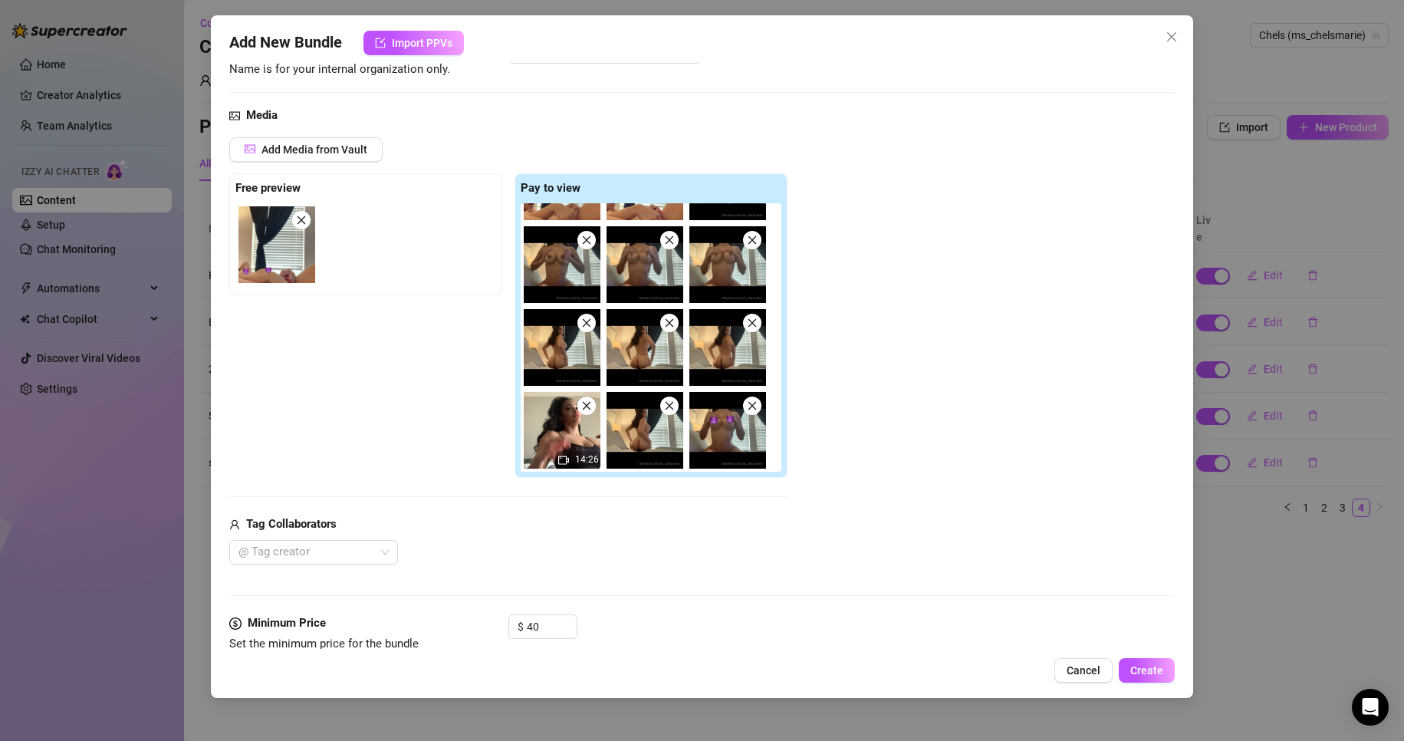
drag, startPoint x: 345, startPoint y: 230, endPoint x: 717, endPoint y: 429, distance: 421.9
click at [717, 429] on img at bounding box center [727, 430] width 77 height 77
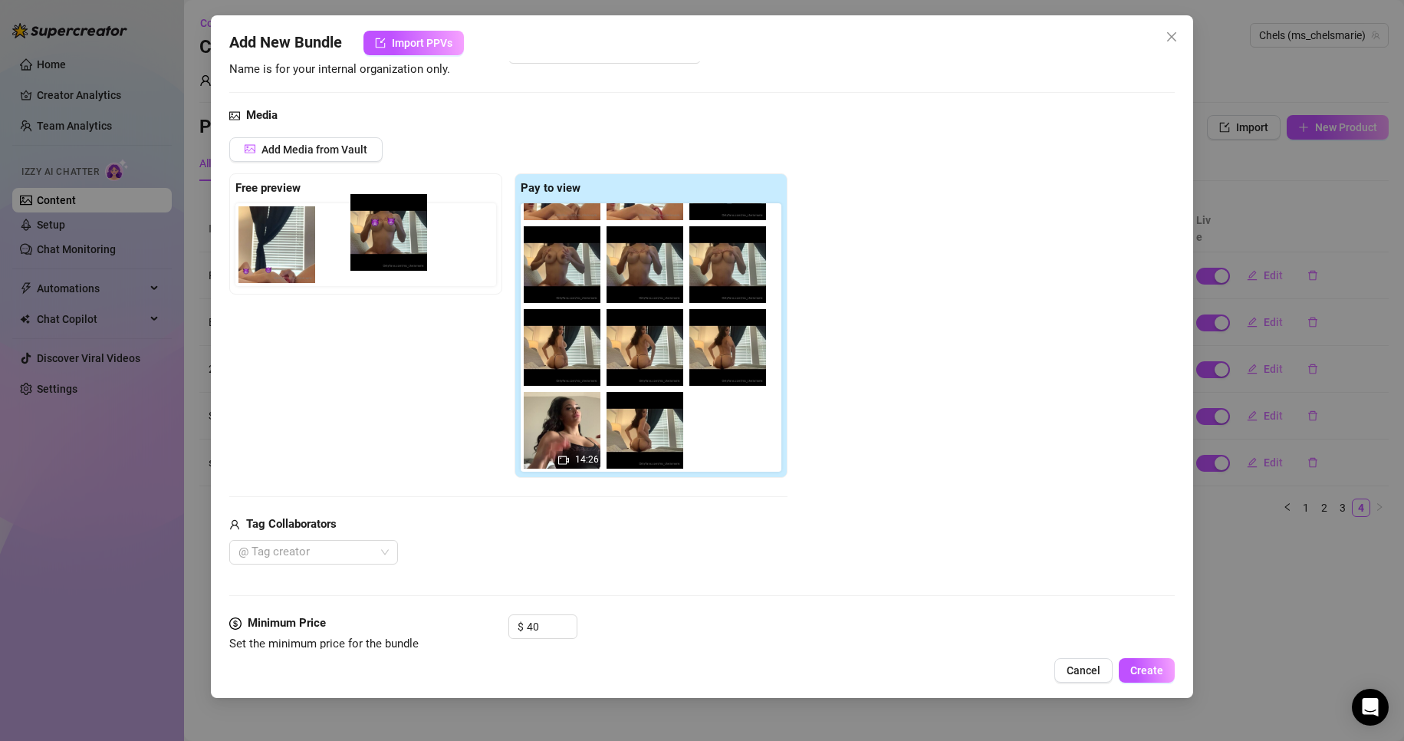
drag, startPoint x: 717, startPoint y: 429, endPoint x: 363, endPoint y: 229, distance: 406.1
click at [363, 229] on div "Free preview Pay to view 14:26" at bounding box center [508, 325] width 558 height 305
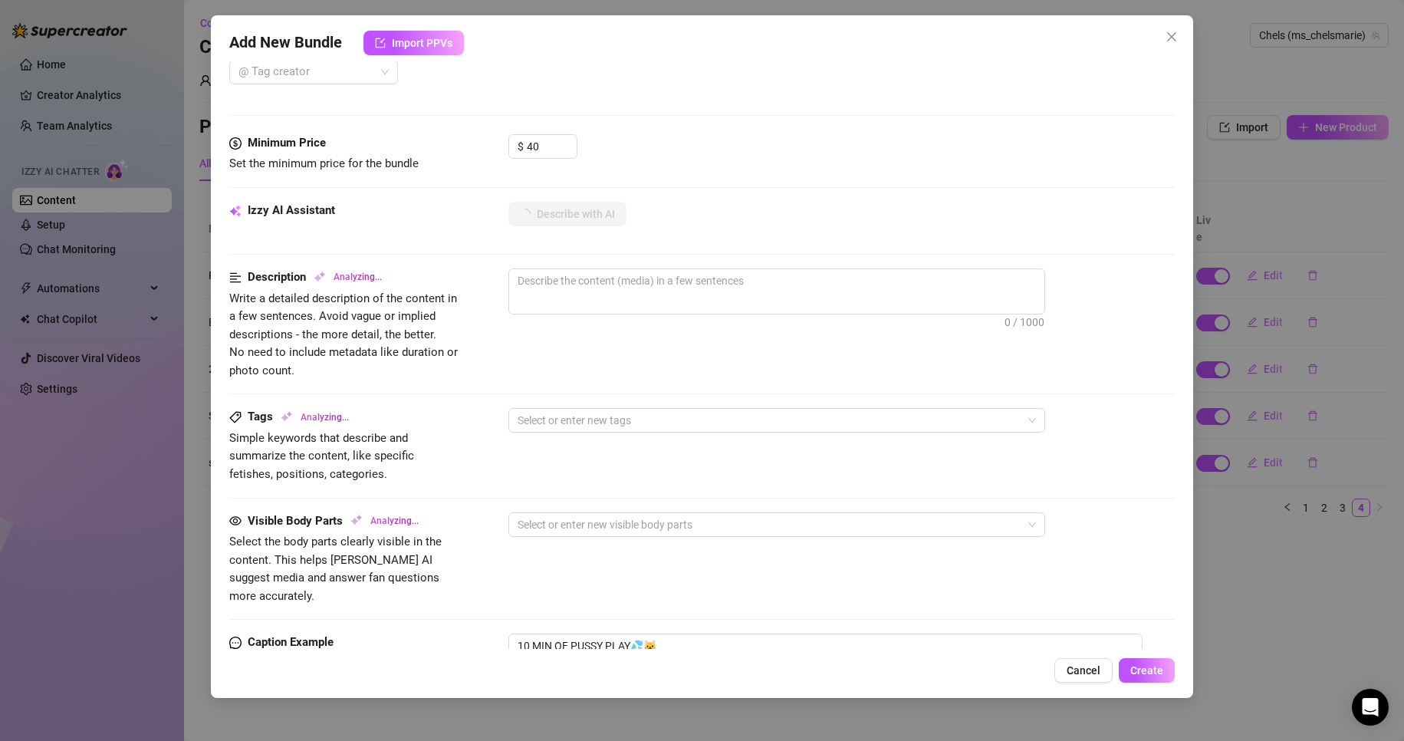
scroll to position [606, 0]
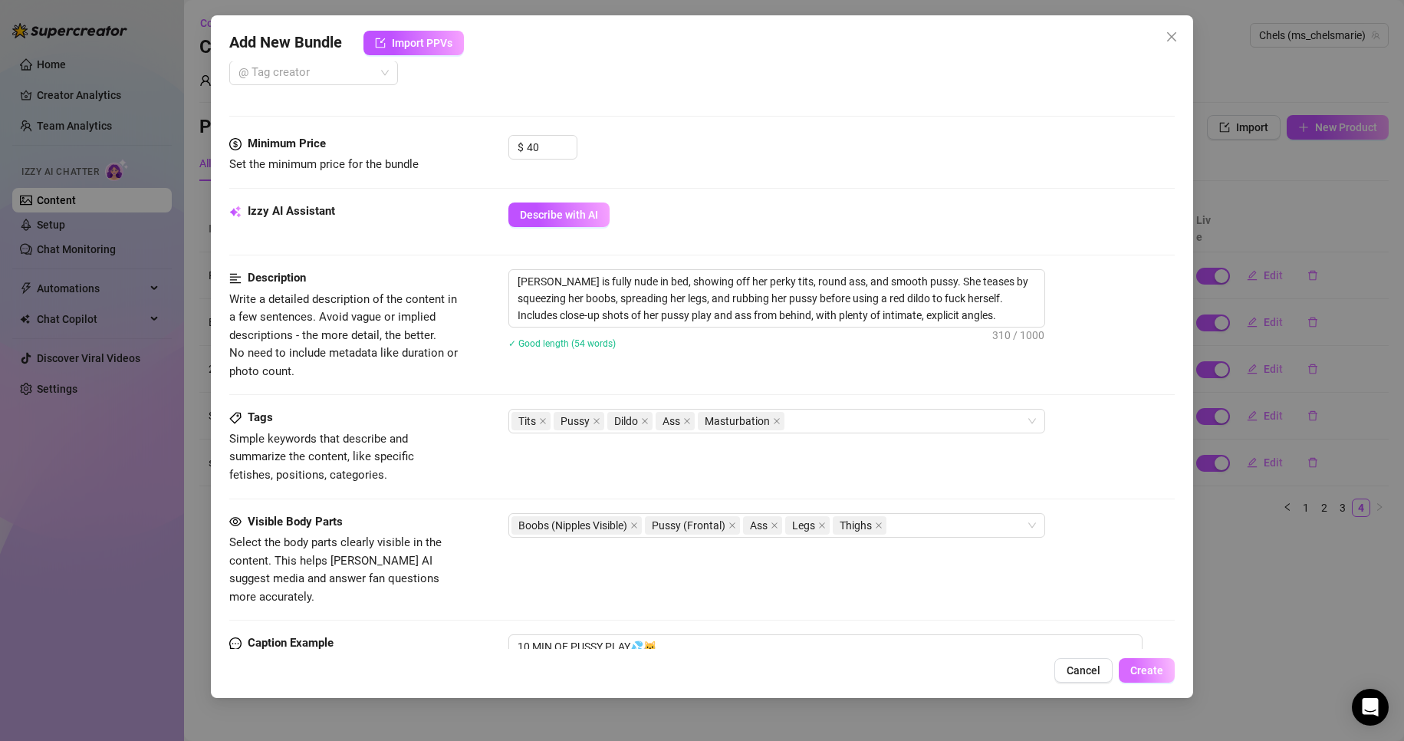
click at [1154, 671] on span "Create" at bounding box center [1146, 670] width 33 height 12
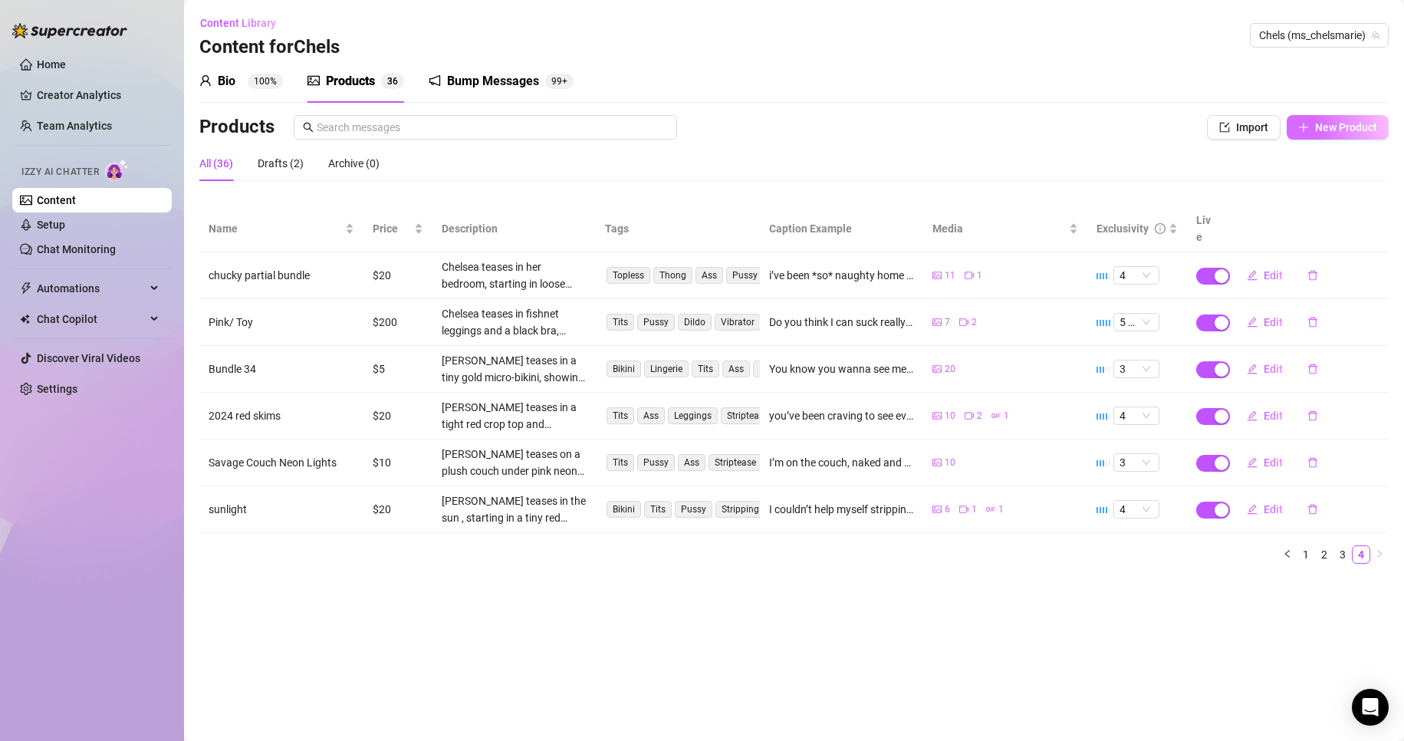
click at [1351, 125] on span "New Product" at bounding box center [1346, 127] width 62 height 12
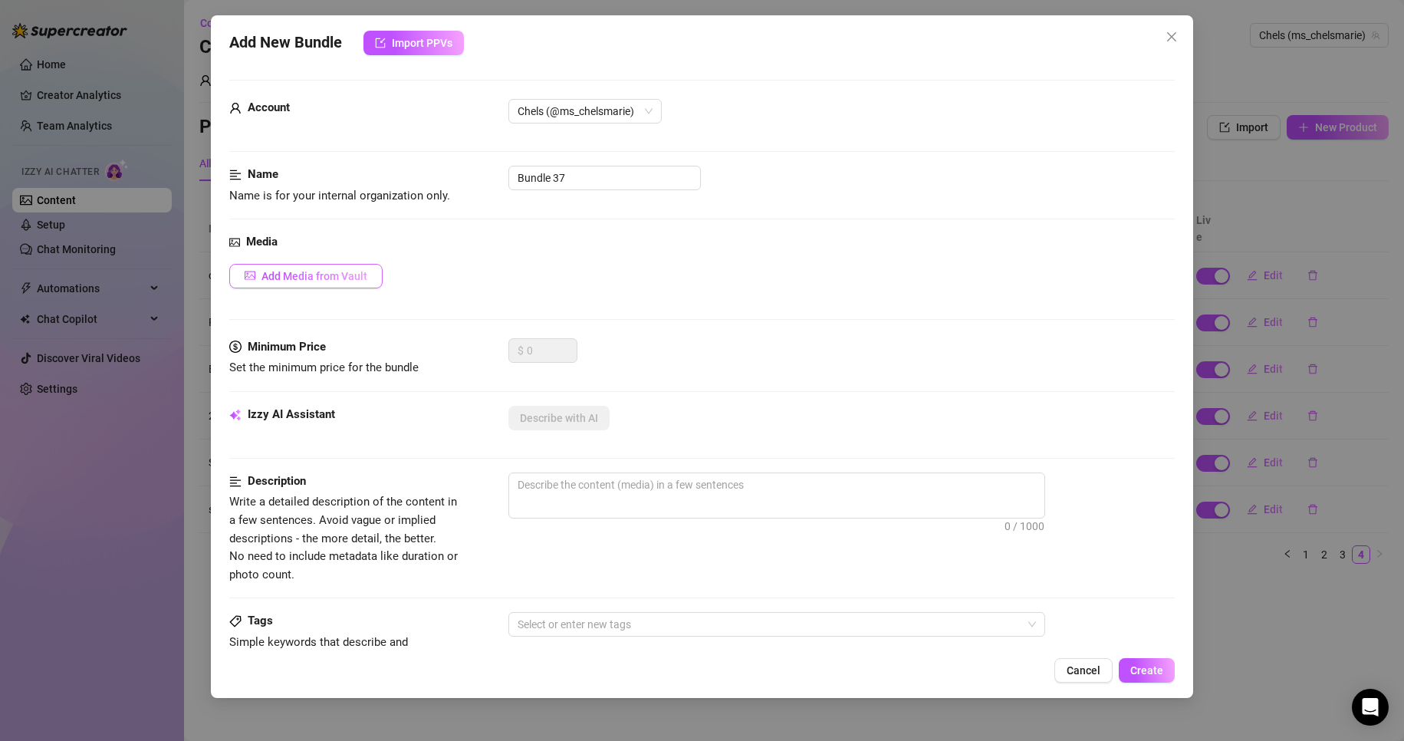
click at [356, 275] on span "Add Media from Vault" at bounding box center [314, 276] width 106 height 12
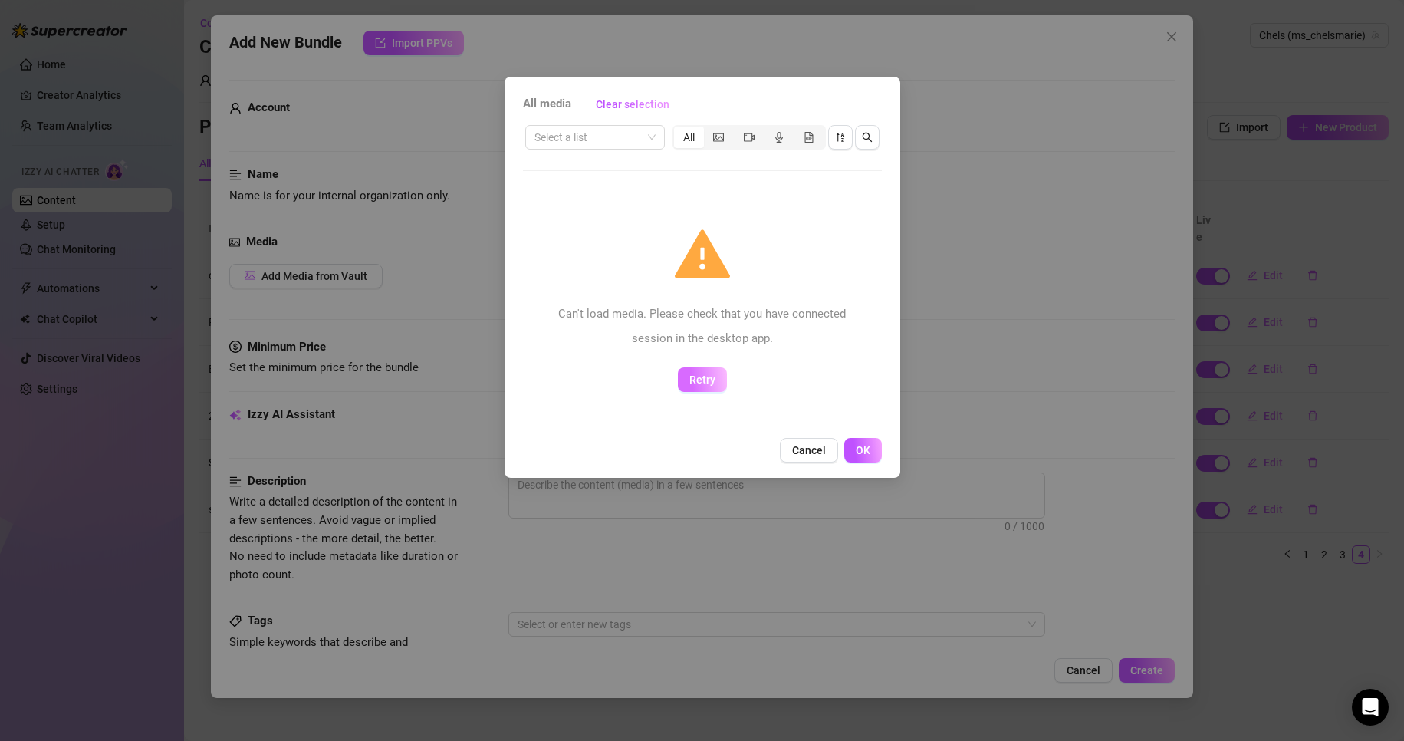
click at [706, 389] on button "Retry" at bounding box center [702, 379] width 49 height 25
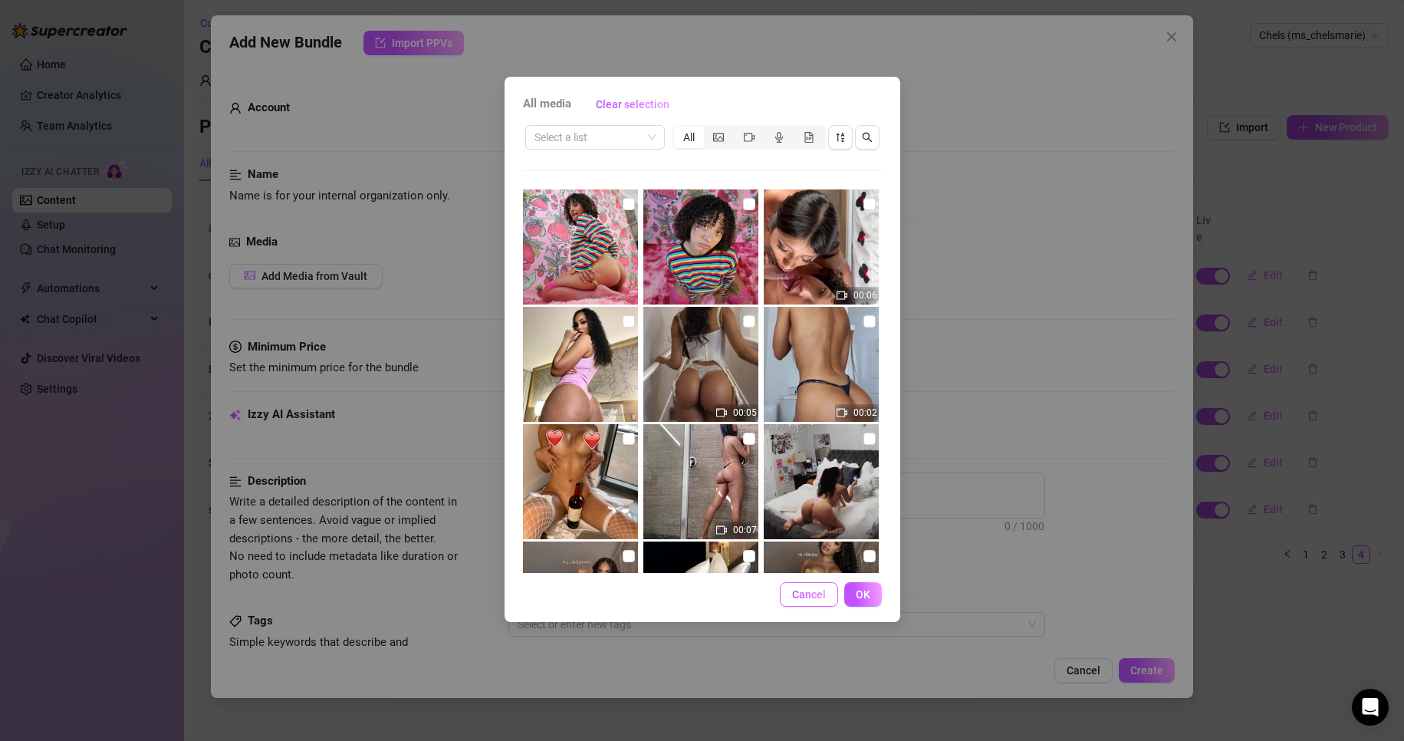
click at [829, 598] on button "Cancel" at bounding box center [809, 594] width 58 height 25
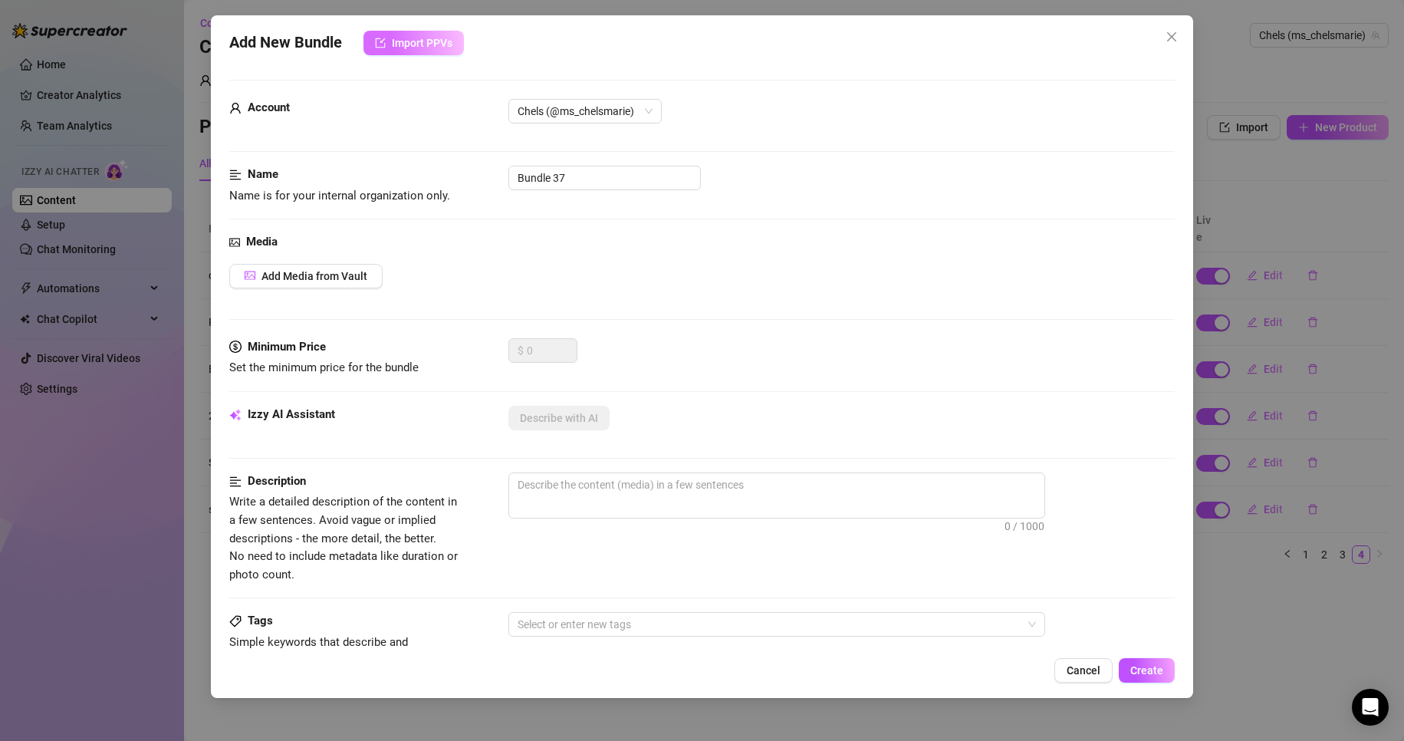
click at [447, 38] on span "Import PPVs" at bounding box center [422, 43] width 61 height 12
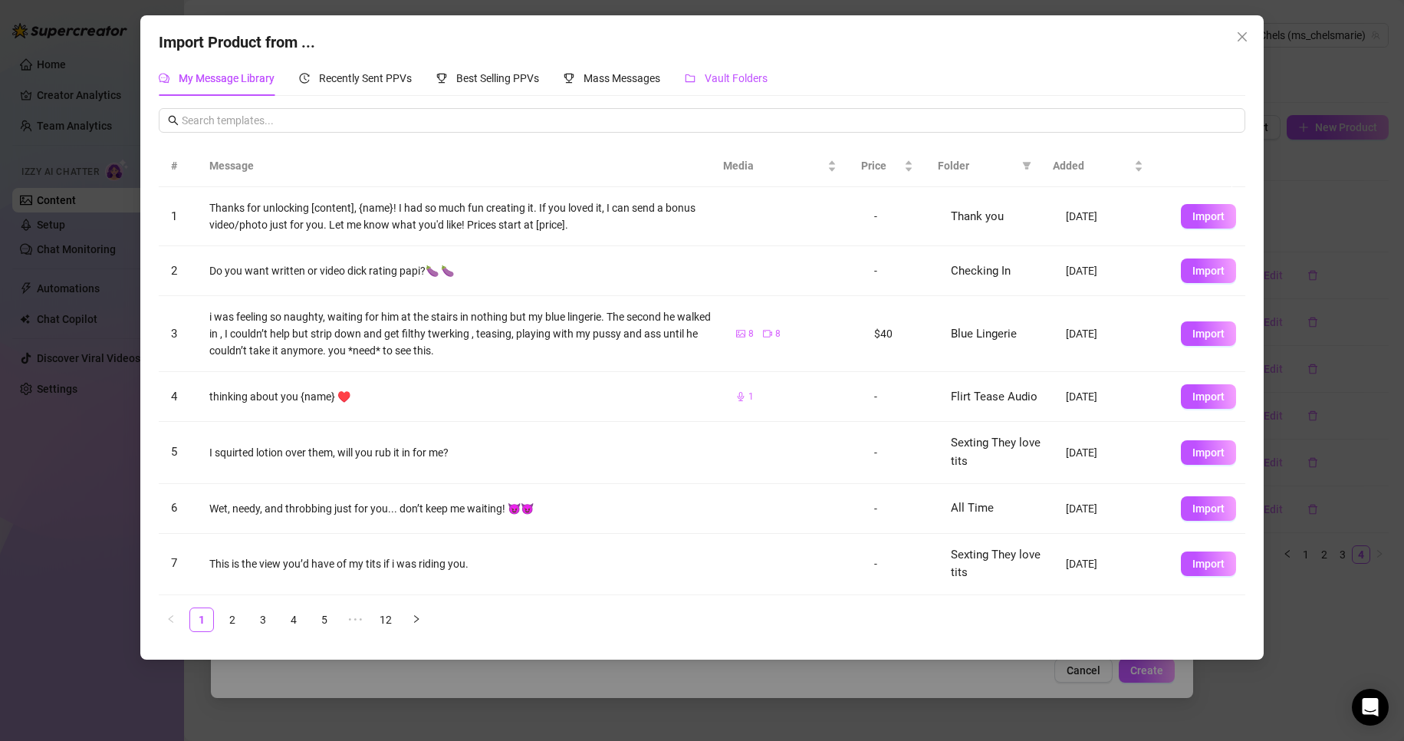
click at [756, 77] on span "Vault Folders" at bounding box center [736, 78] width 63 height 12
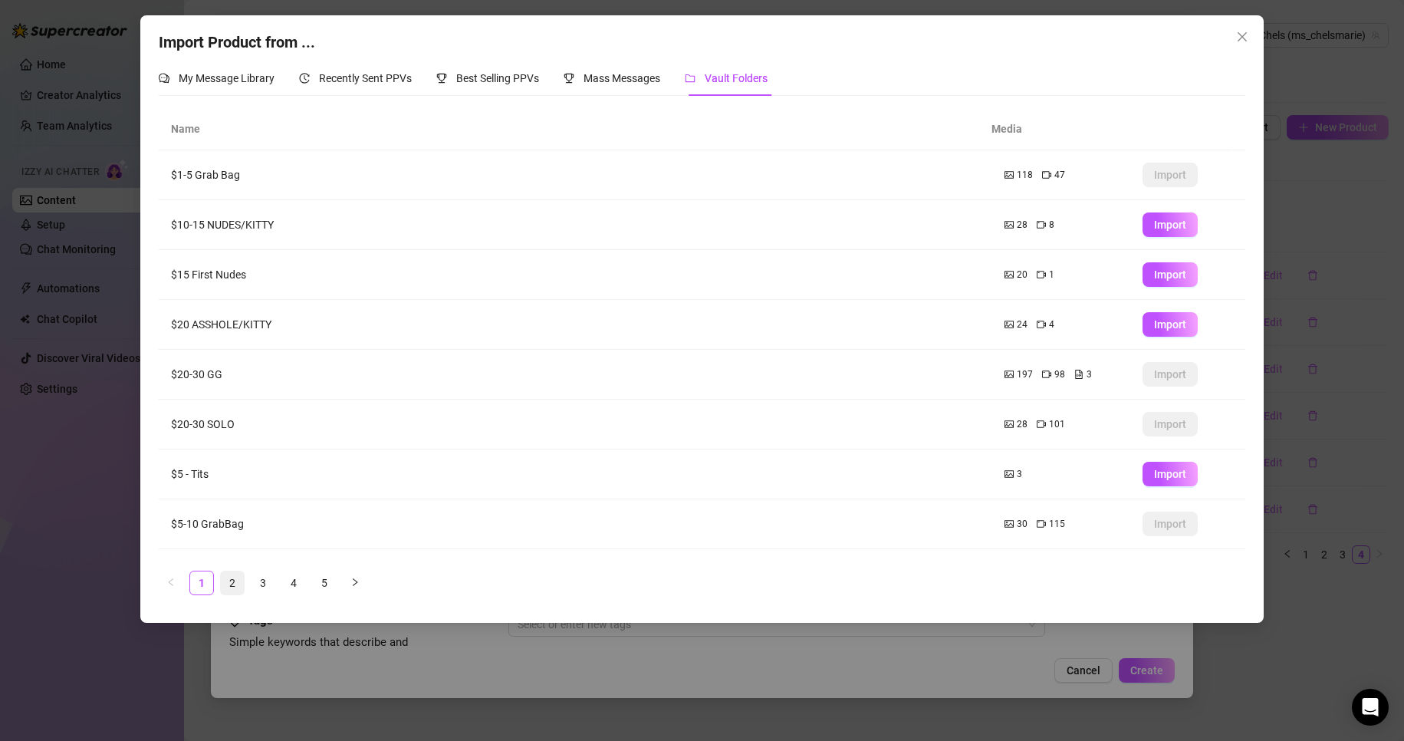
click at [230, 590] on link "2" at bounding box center [232, 582] width 23 height 23
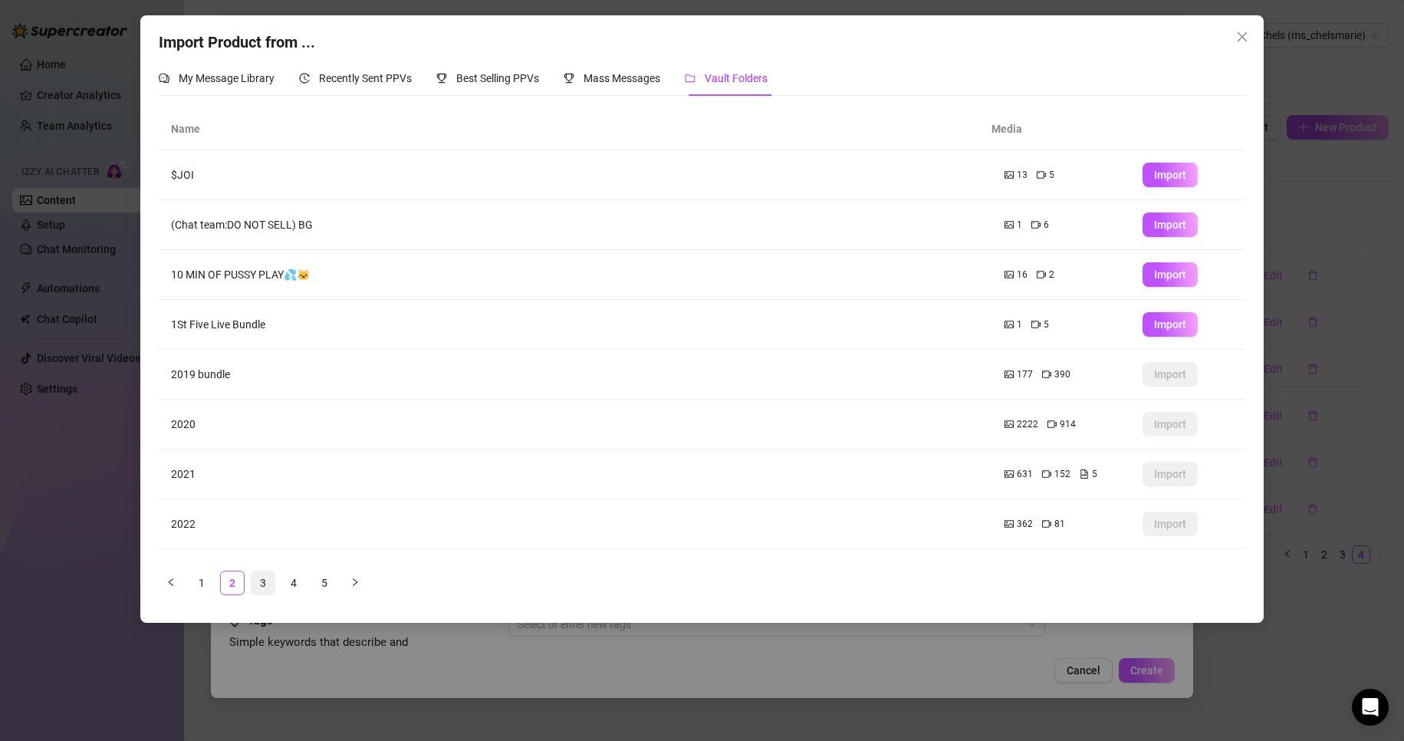
click at [259, 585] on link "3" at bounding box center [262, 582] width 23 height 23
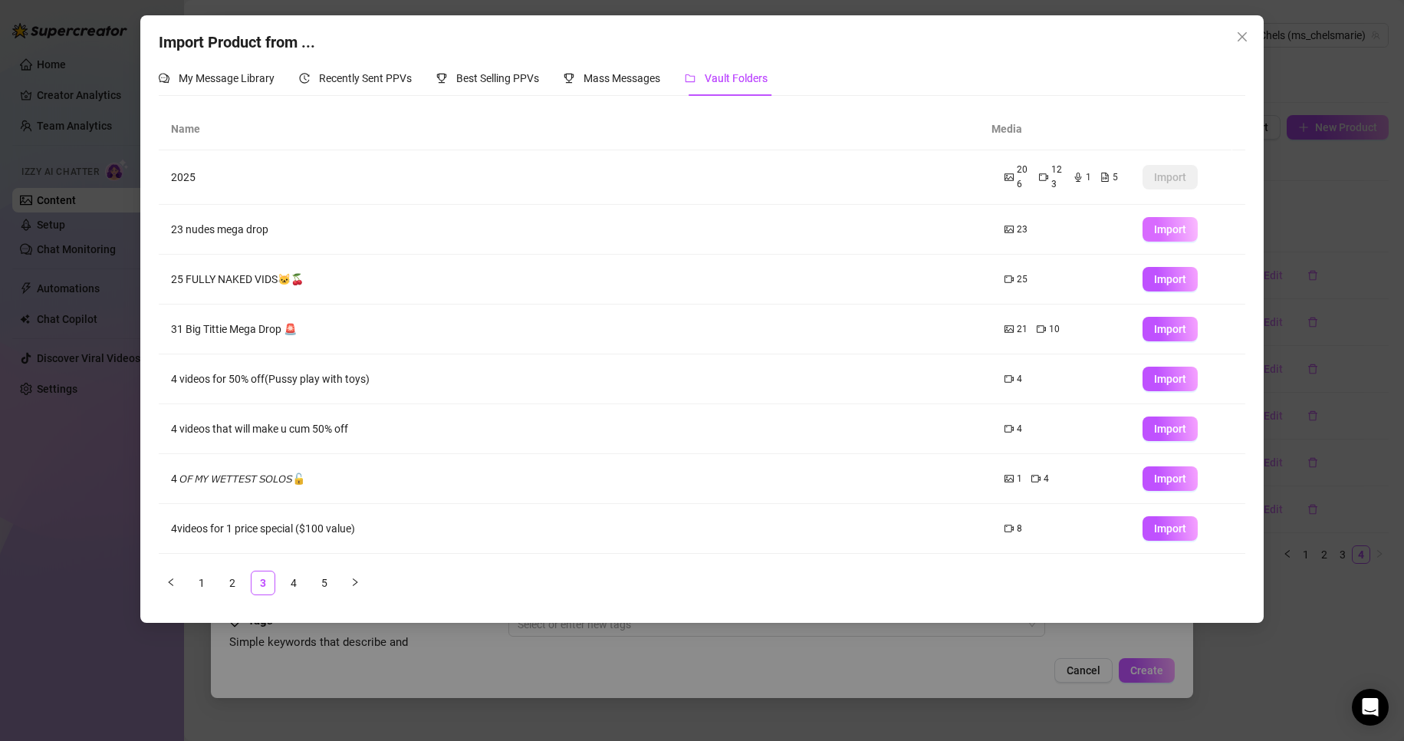
click at [1168, 231] on span "Import" at bounding box center [1170, 229] width 32 height 12
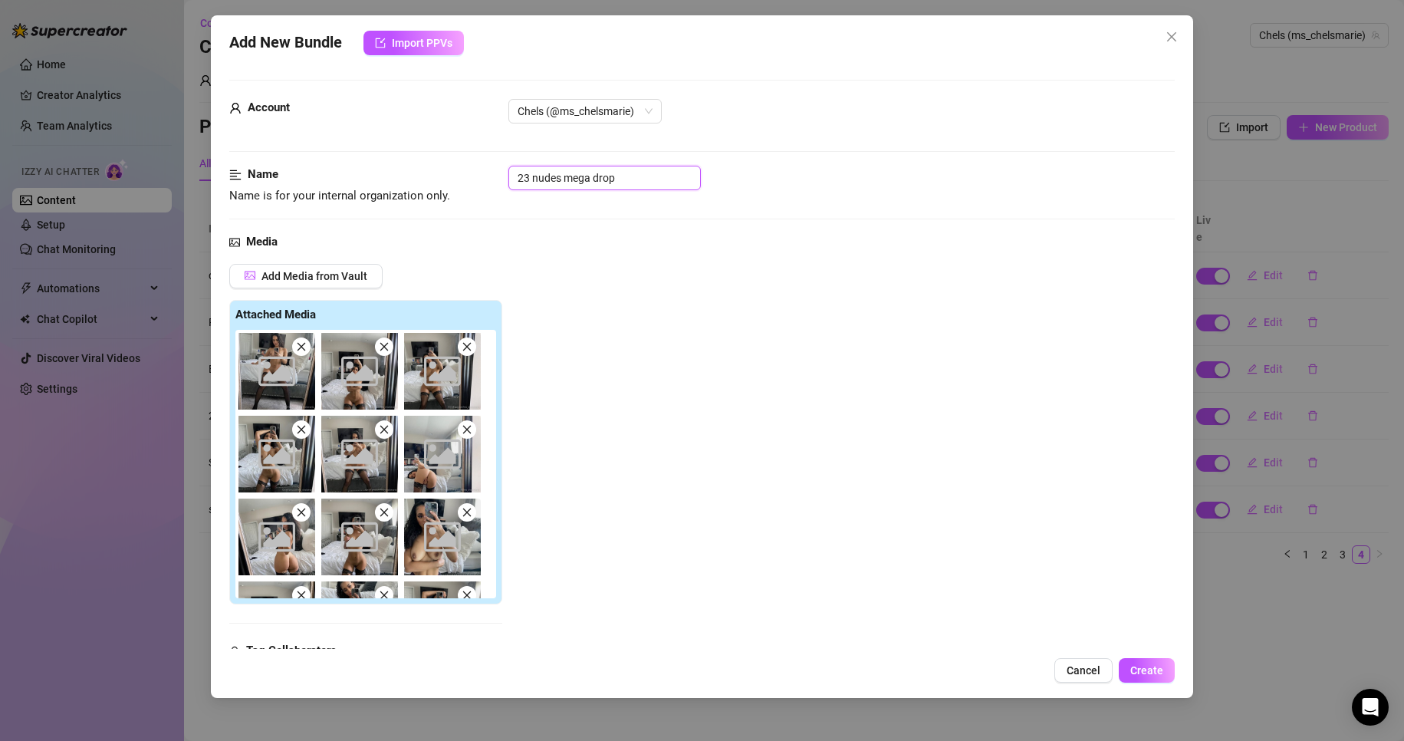
click at [606, 176] on input "23 nudes mega drop" at bounding box center [604, 178] width 192 height 25
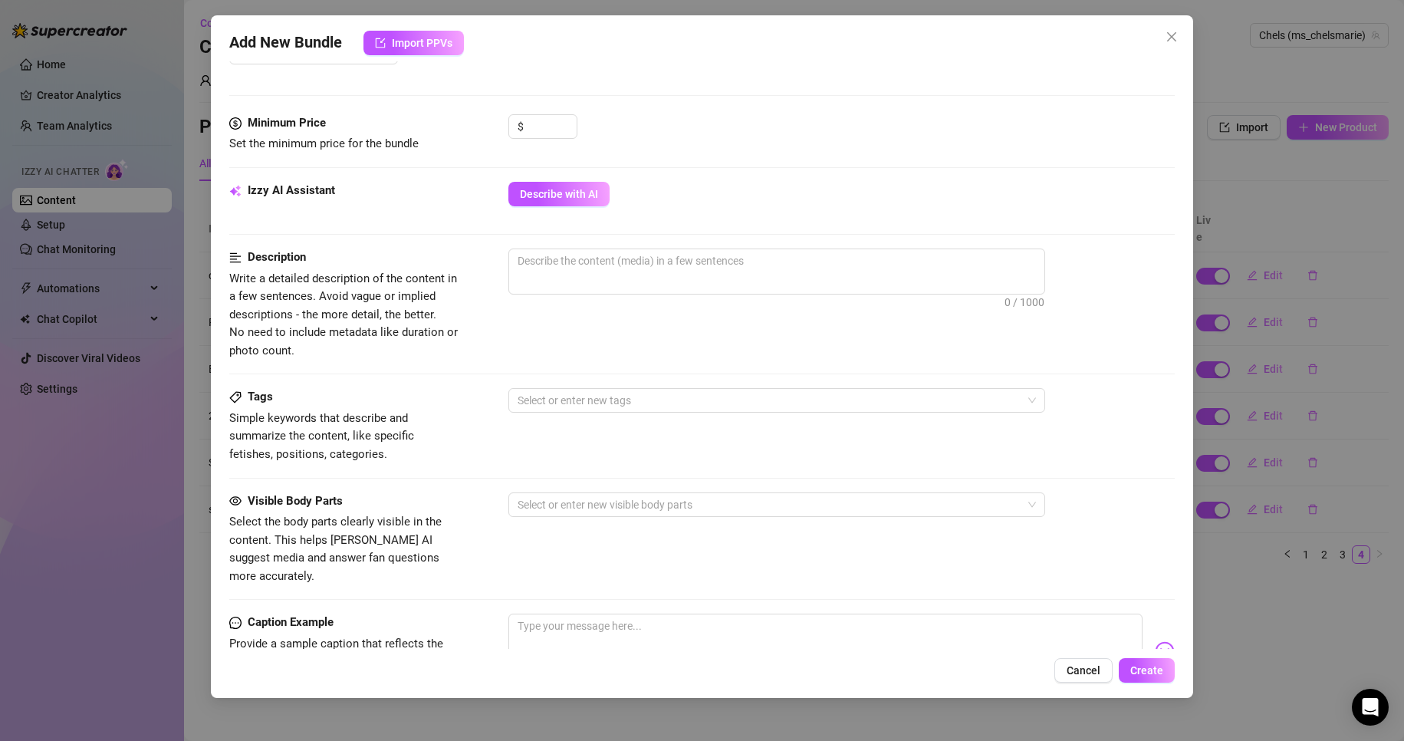
scroll to position [885, 0]
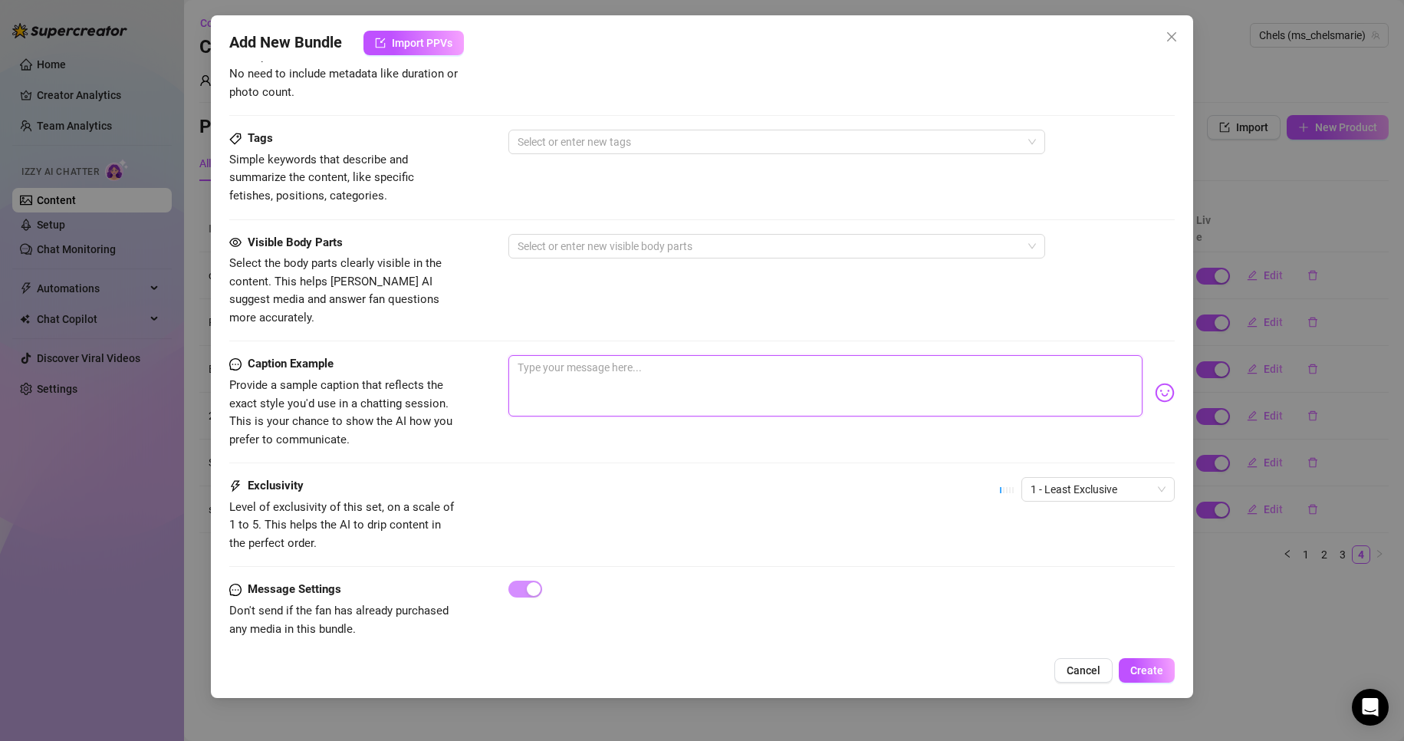
click at [665, 363] on textarea at bounding box center [825, 385] width 635 height 61
paste textarea "23 nudes mega drop"
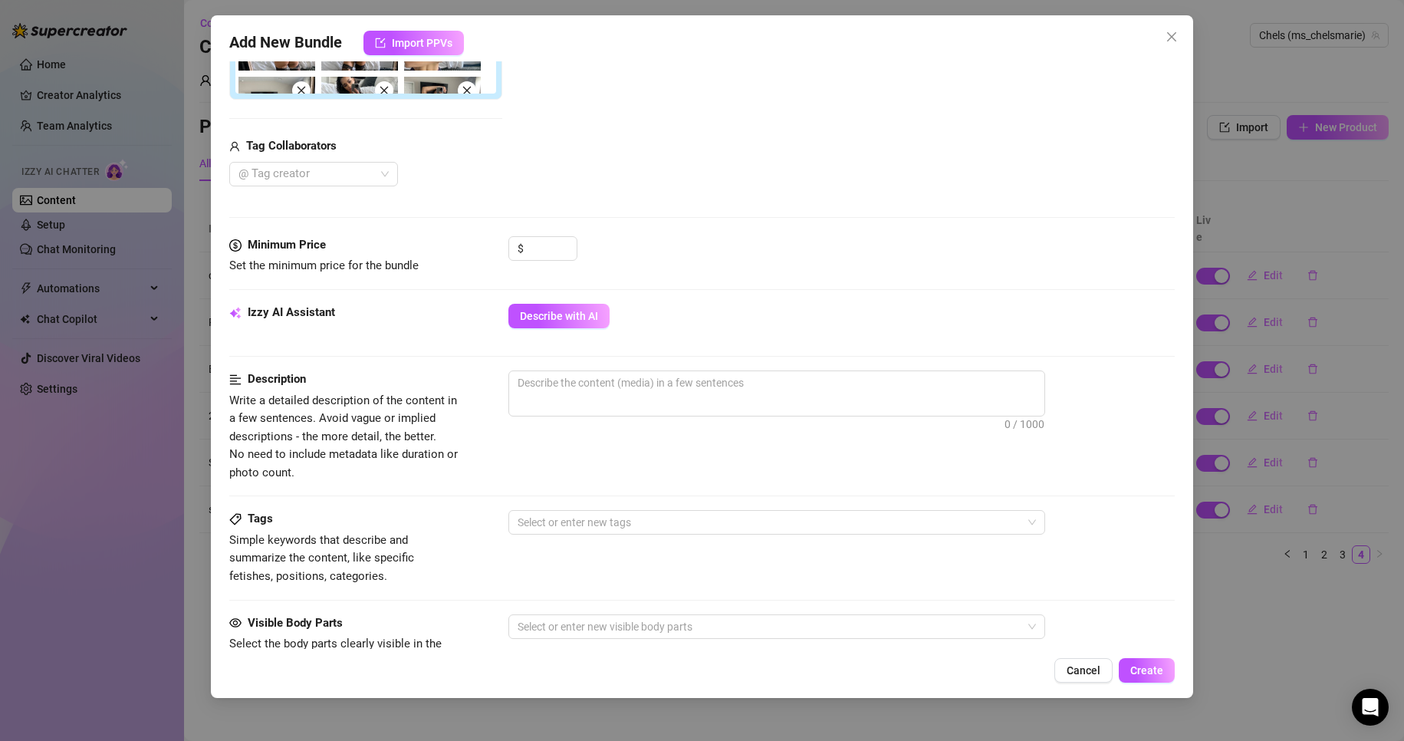
scroll to position [504, 0]
click at [581, 331] on div "Izzy AI Assistant Describe with AI" at bounding box center [702, 323] width 946 height 38
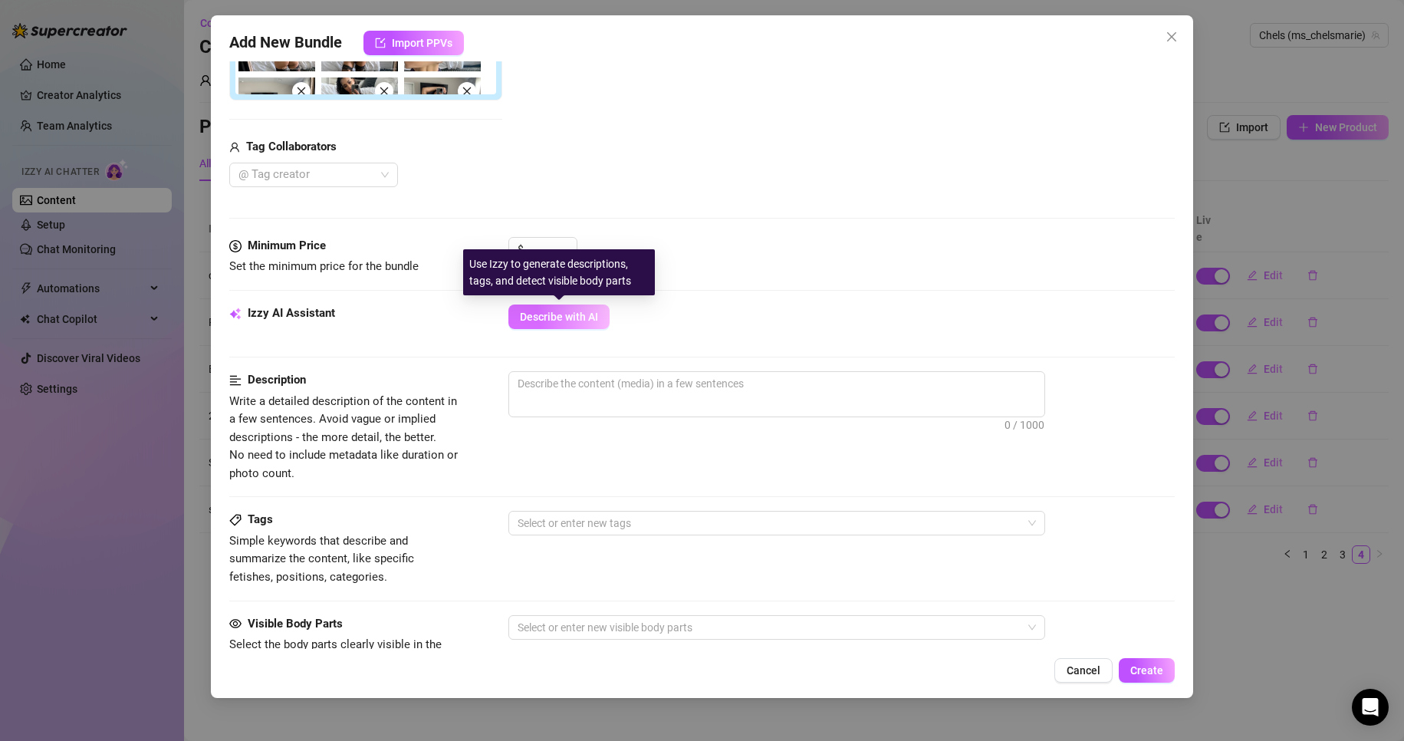
click at [576, 312] on span "Describe with AI" at bounding box center [559, 316] width 78 height 12
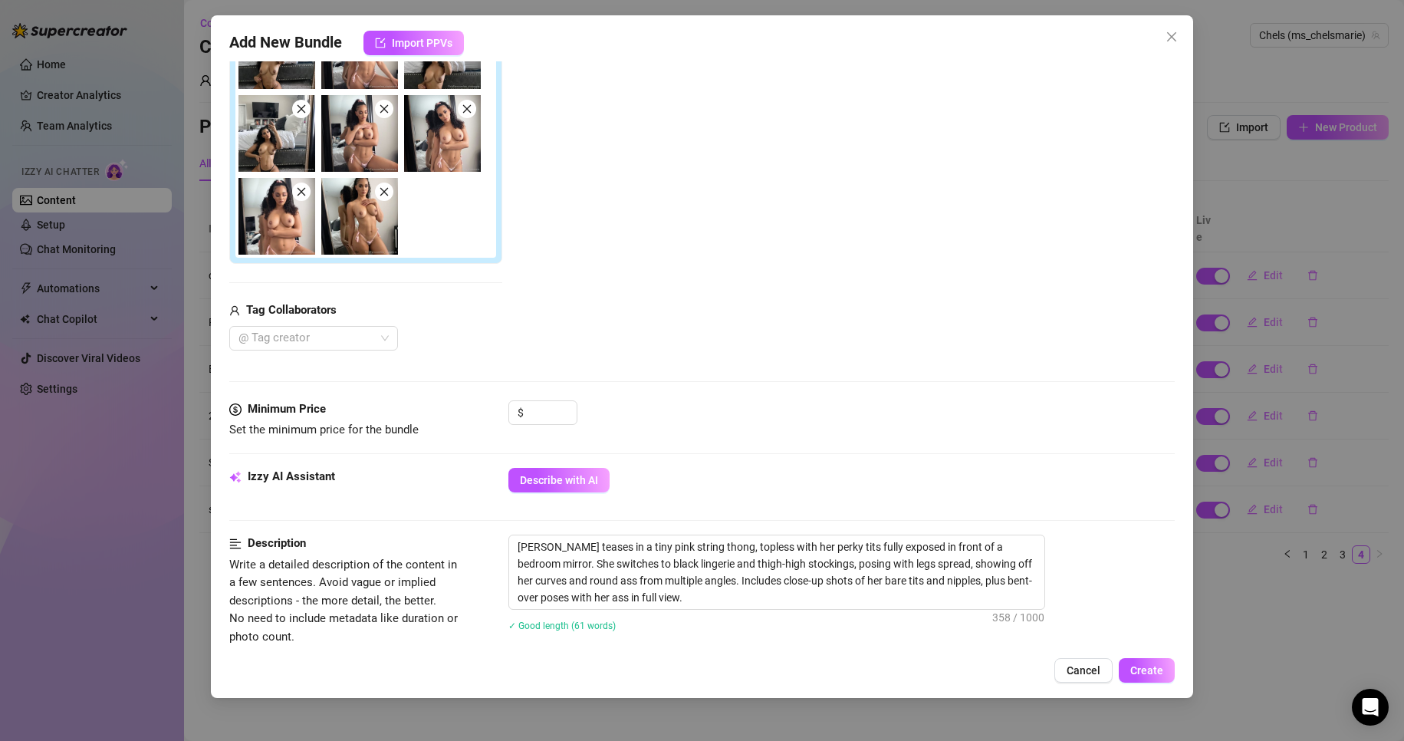
scroll to position [341, 0]
click at [532, 412] on input at bounding box center [552, 411] width 50 height 23
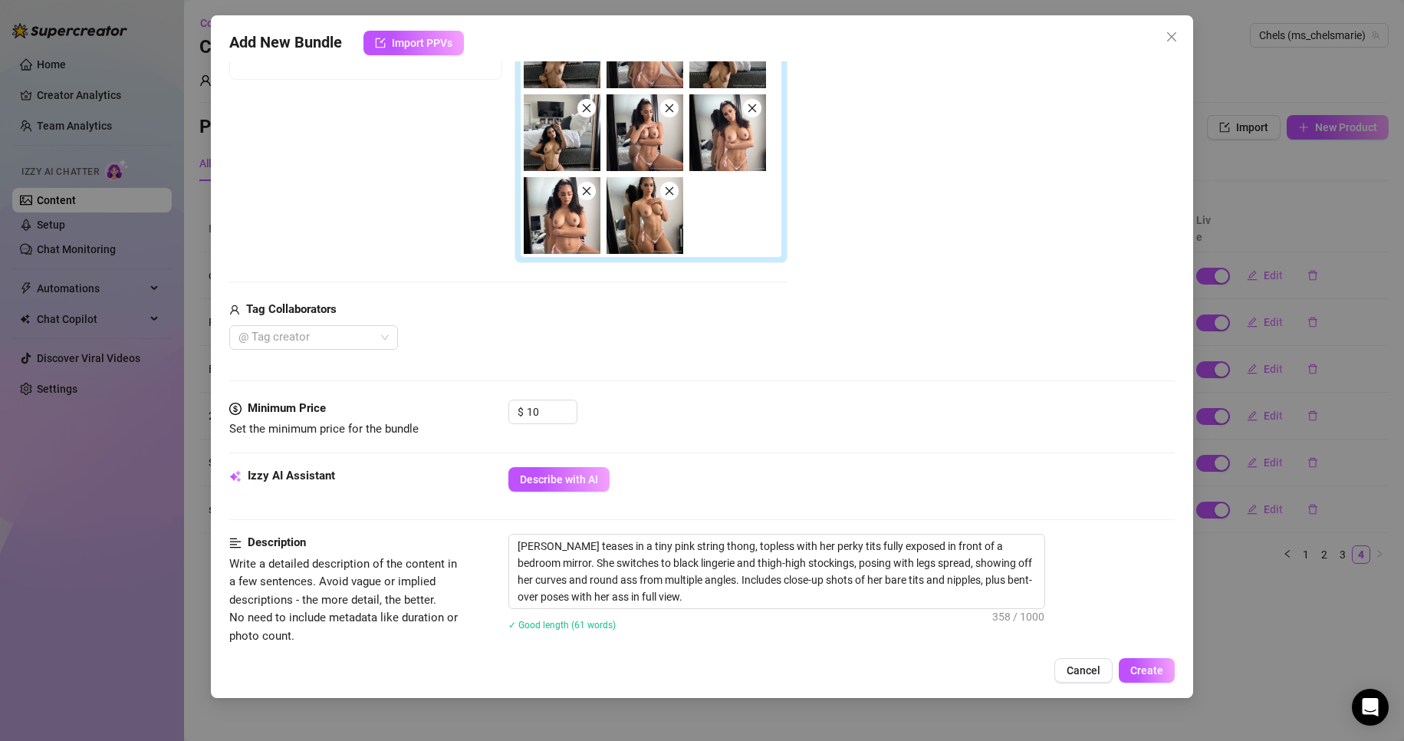
click at [882, 468] on div "Describe with AI" at bounding box center [841, 479] width 667 height 25
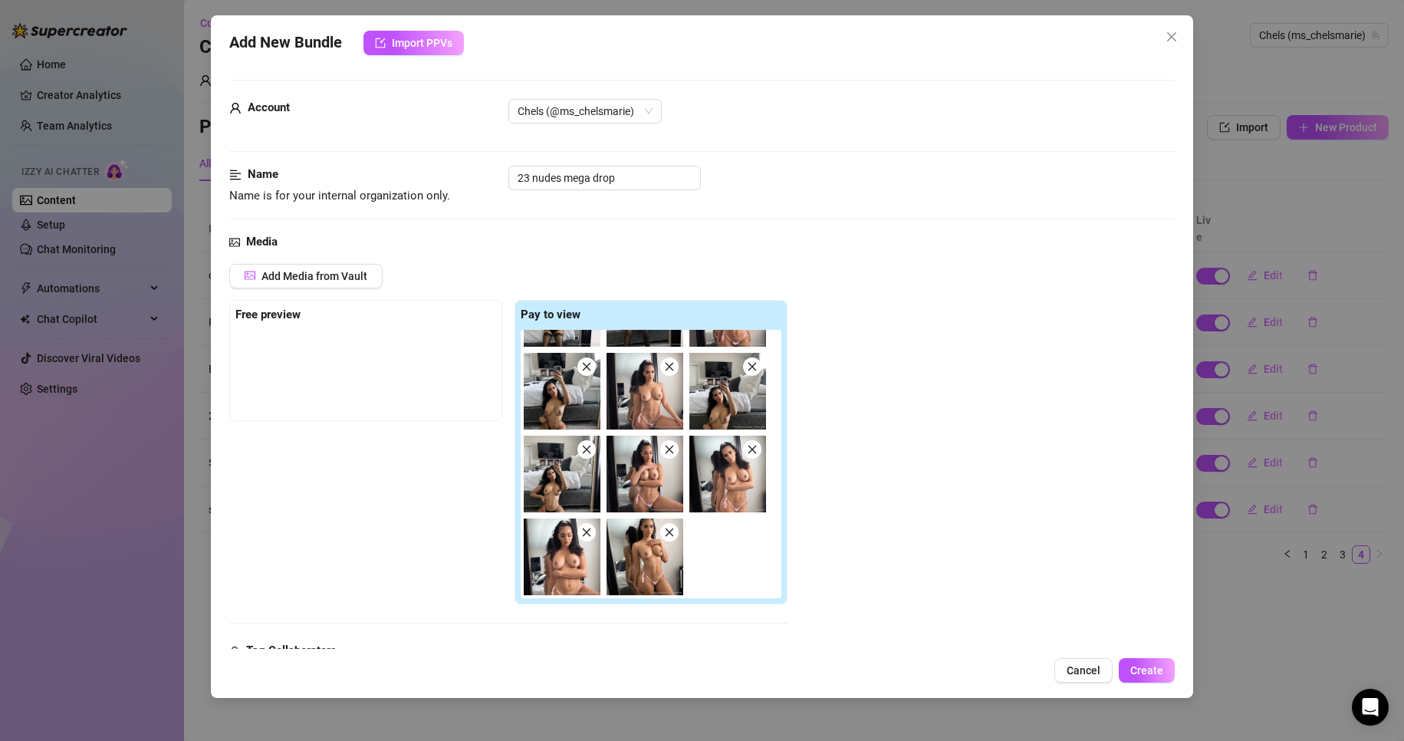
scroll to position [0, 0]
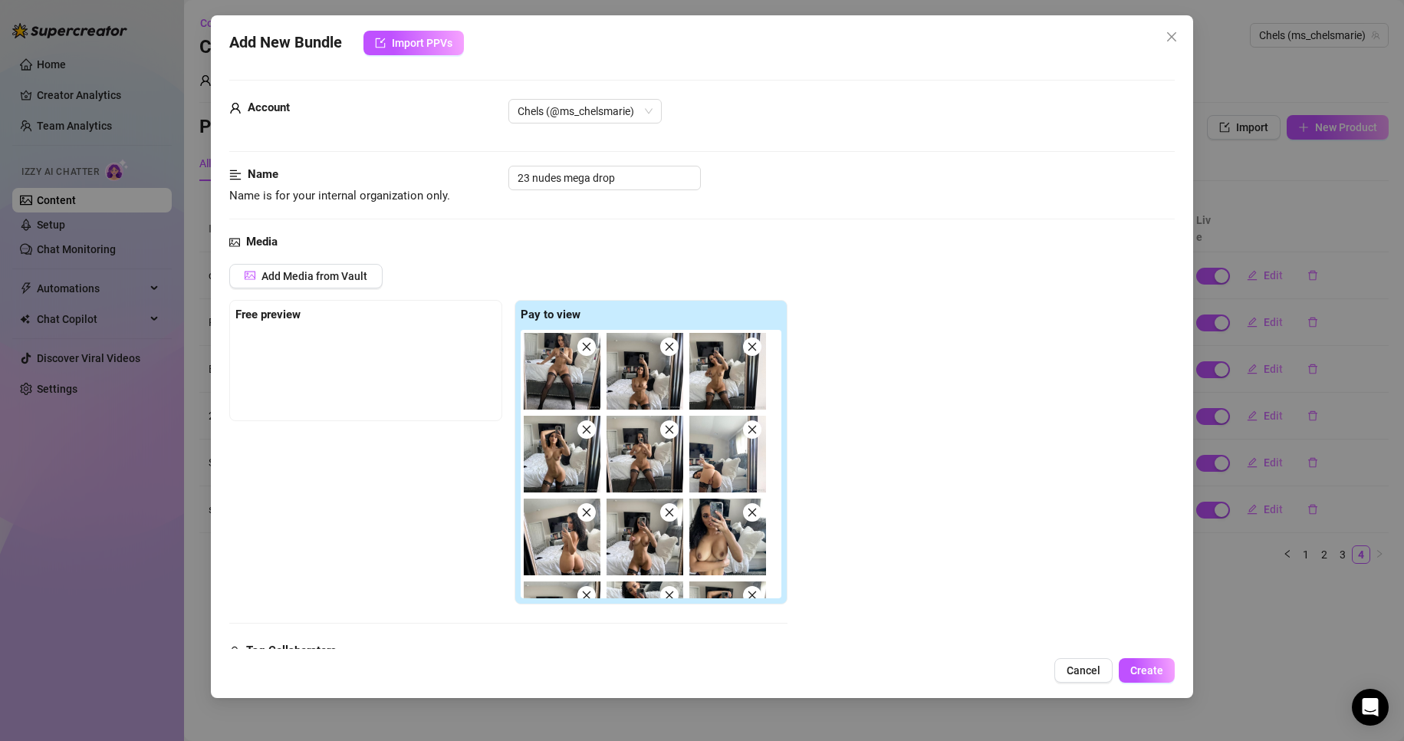
click at [562, 373] on img at bounding box center [562, 371] width 77 height 77
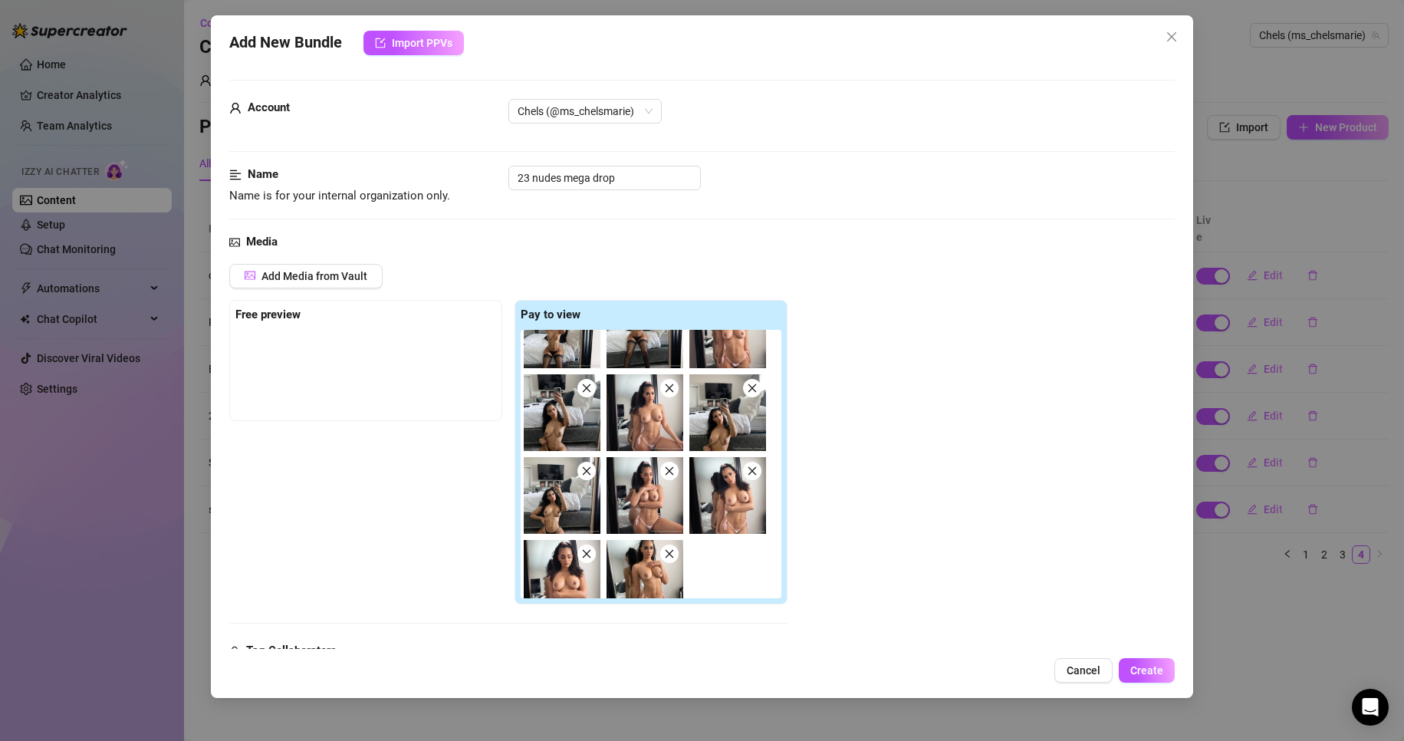
scroll to position [394, 0]
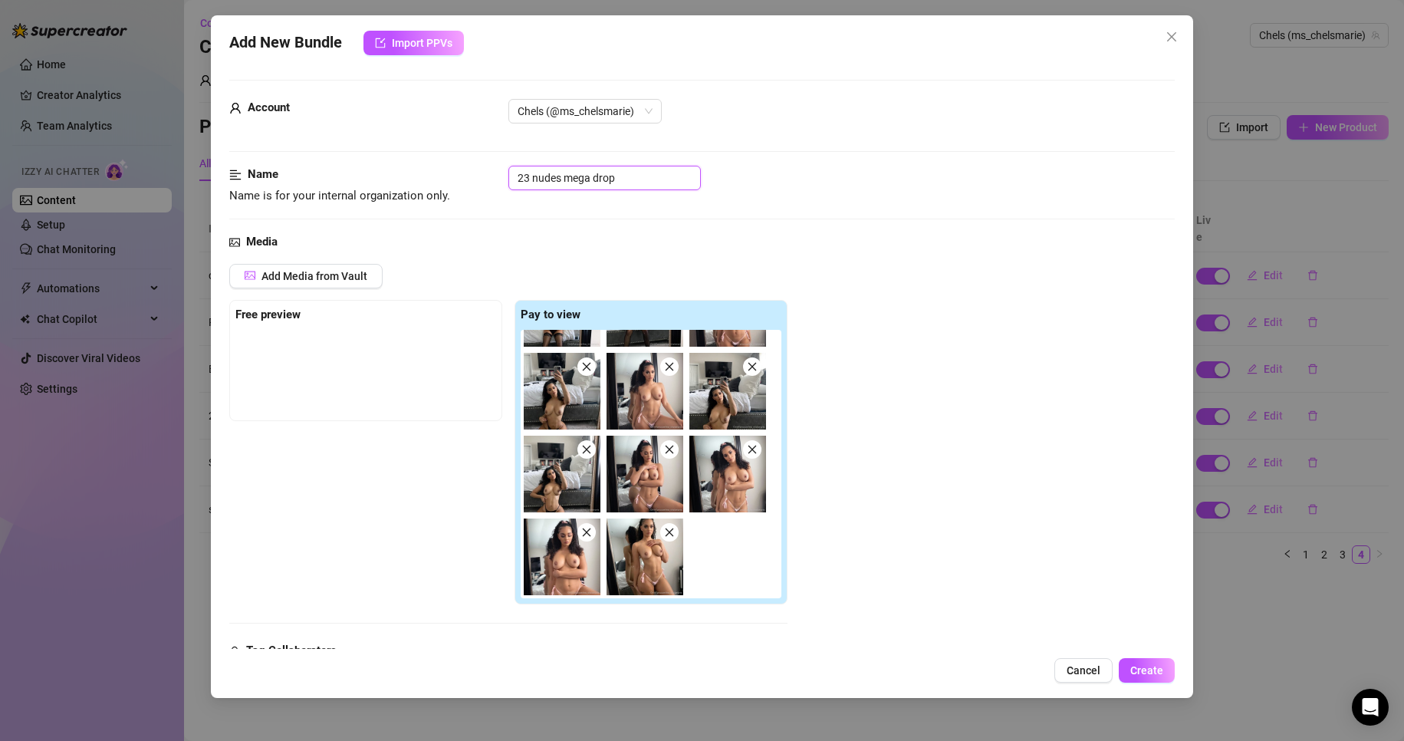
click at [547, 177] on input "23 nudes mega drop" at bounding box center [604, 178] width 192 height 25
click at [923, 477] on div "Add Media from Vault Free preview Pay to view Tag Collaborators @ Tag creator" at bounding box center [702, 477] width 946 height 427
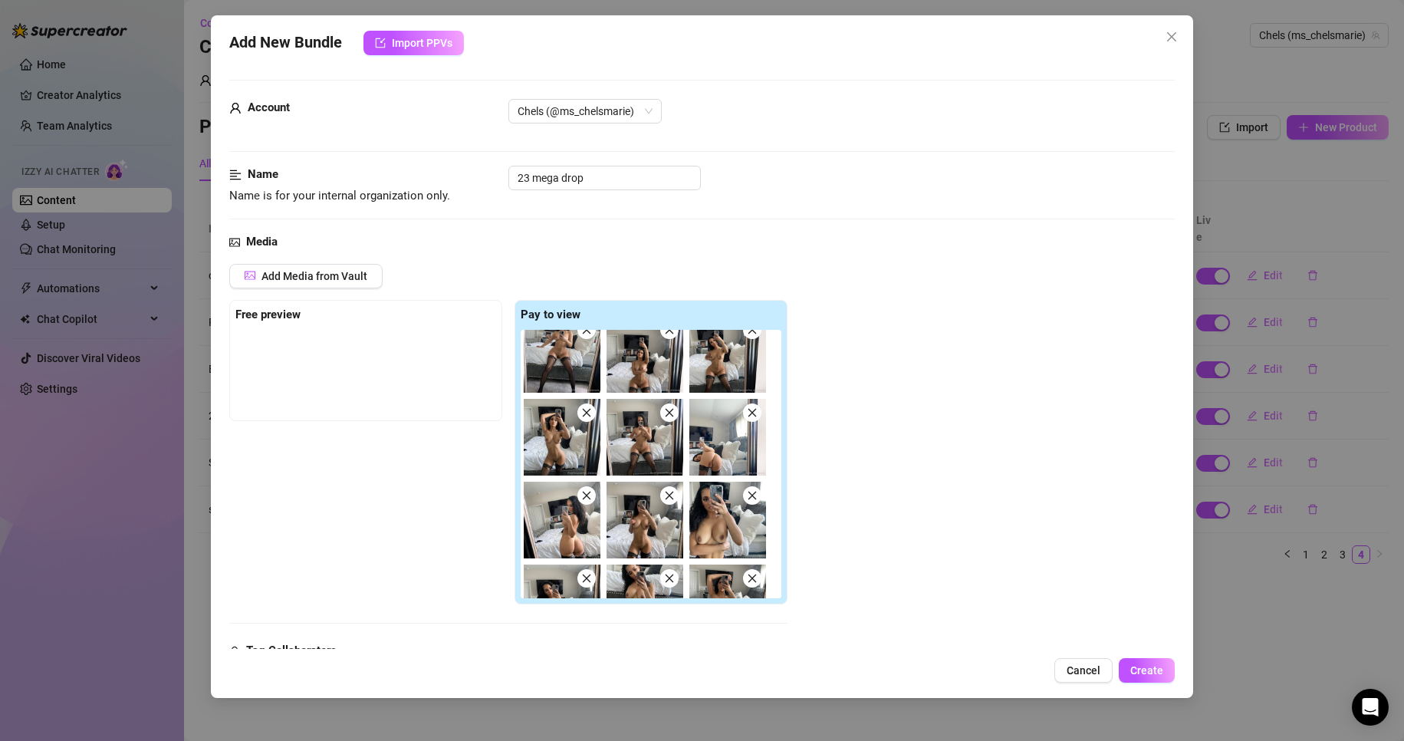
scroll to position [0, 0]
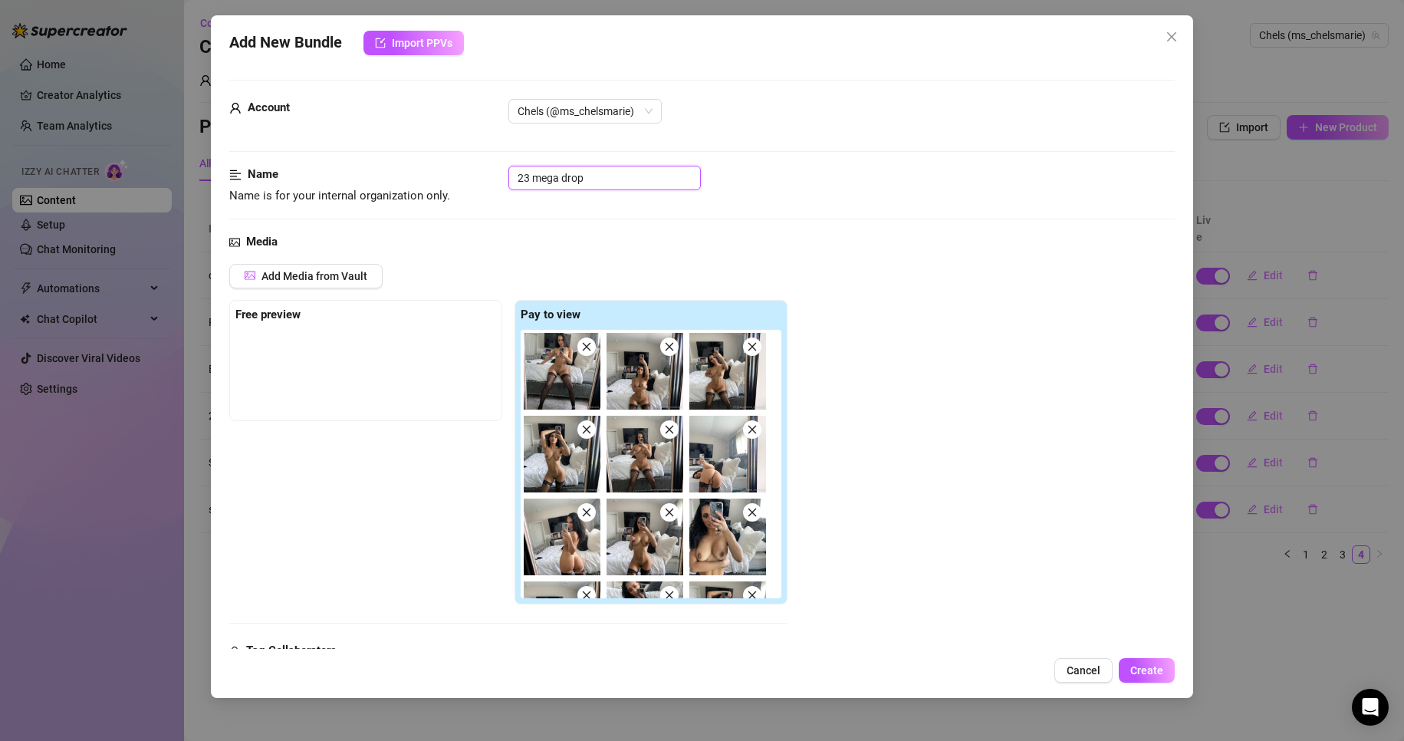
click at [534, 179] on input "23 mega drop" at bounding box center [604, 178] width 192 height 25
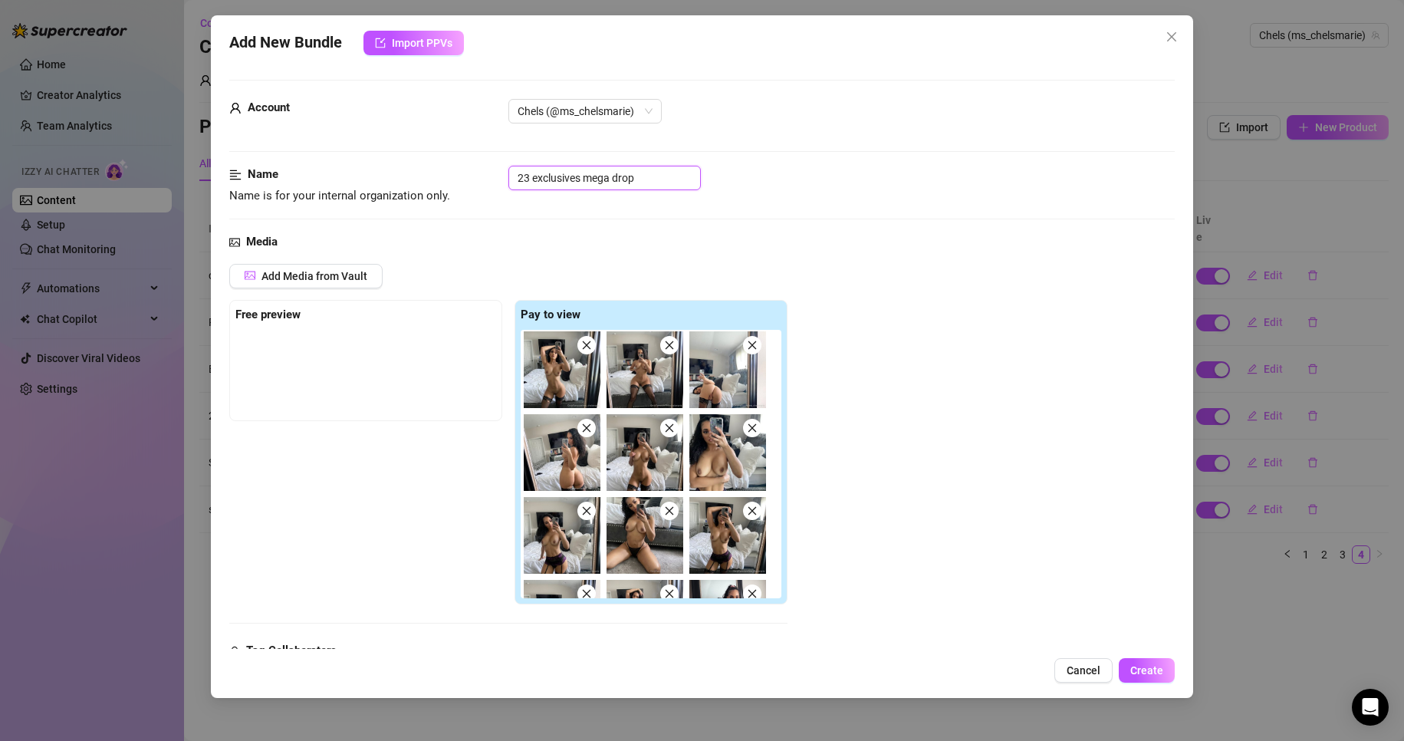
click at [600, 180] on input "23 exclusives mega drop" at bounding box center [604, 178] width 192 height 25
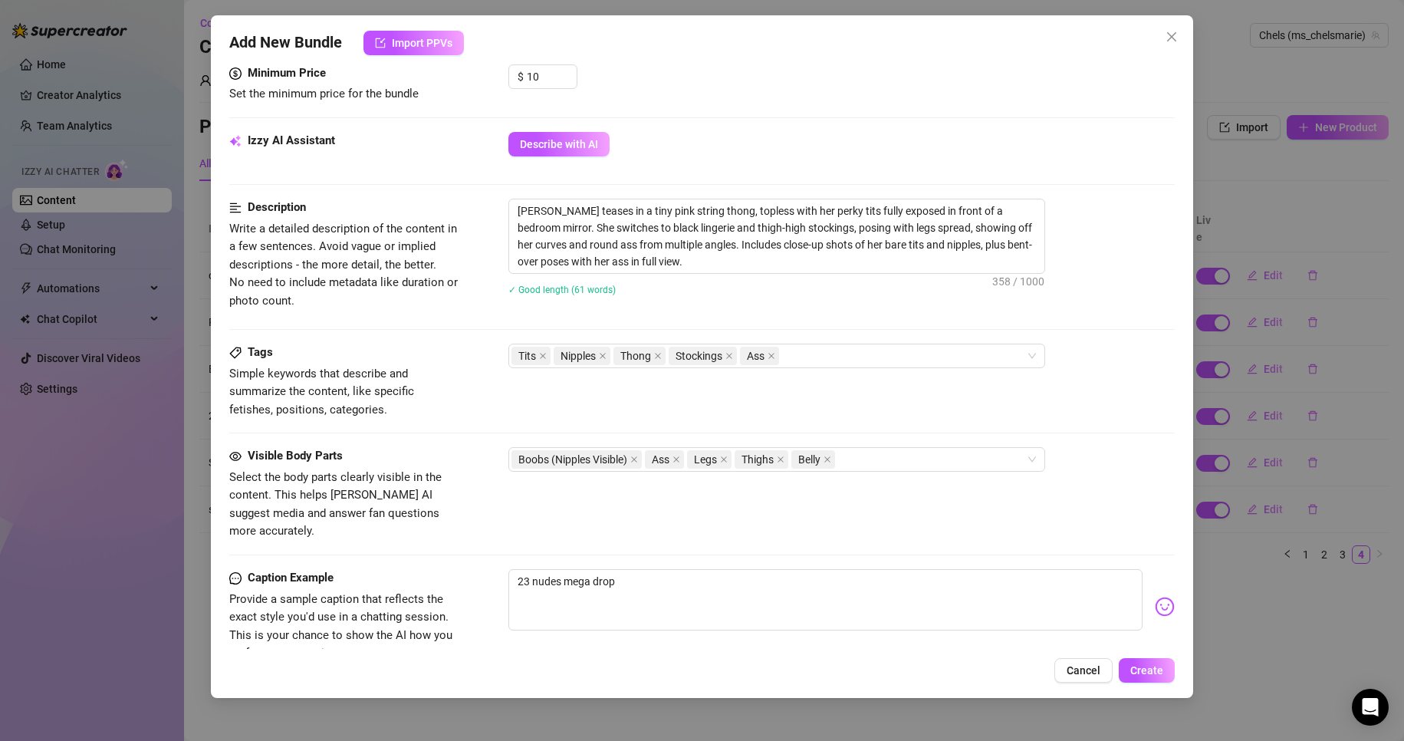
scroll to position [889, 0]
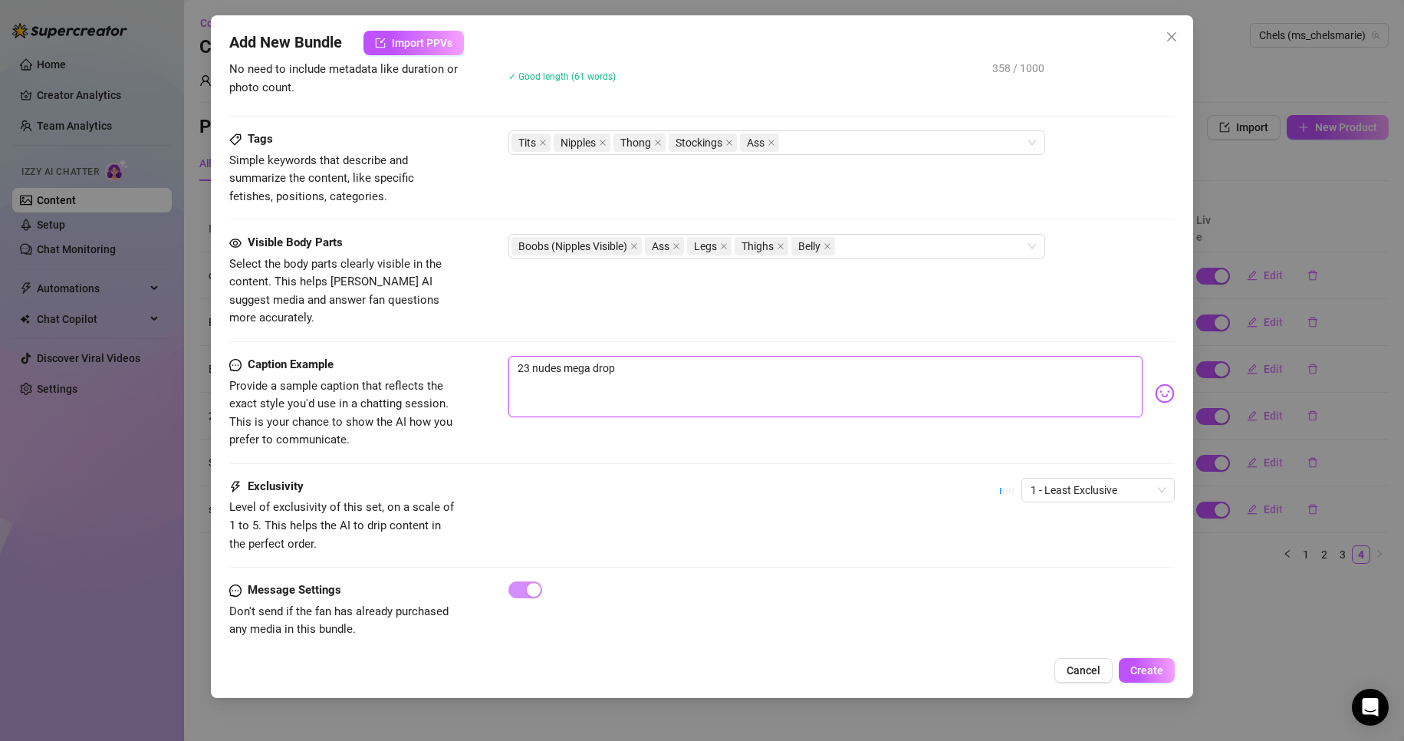
click at [583, 356] on textarea "23 nudes mega drop" at bounding box center [825, 386] width 635 height 61
drag, startPoint x: 583, startPoint y: 346, endPoint x: 560, endPoint y: 356, distance: 24.7
click at [560, 356] on textarea "23 nudes mega drop" at bounding box center [825, 386] width 635 height 61
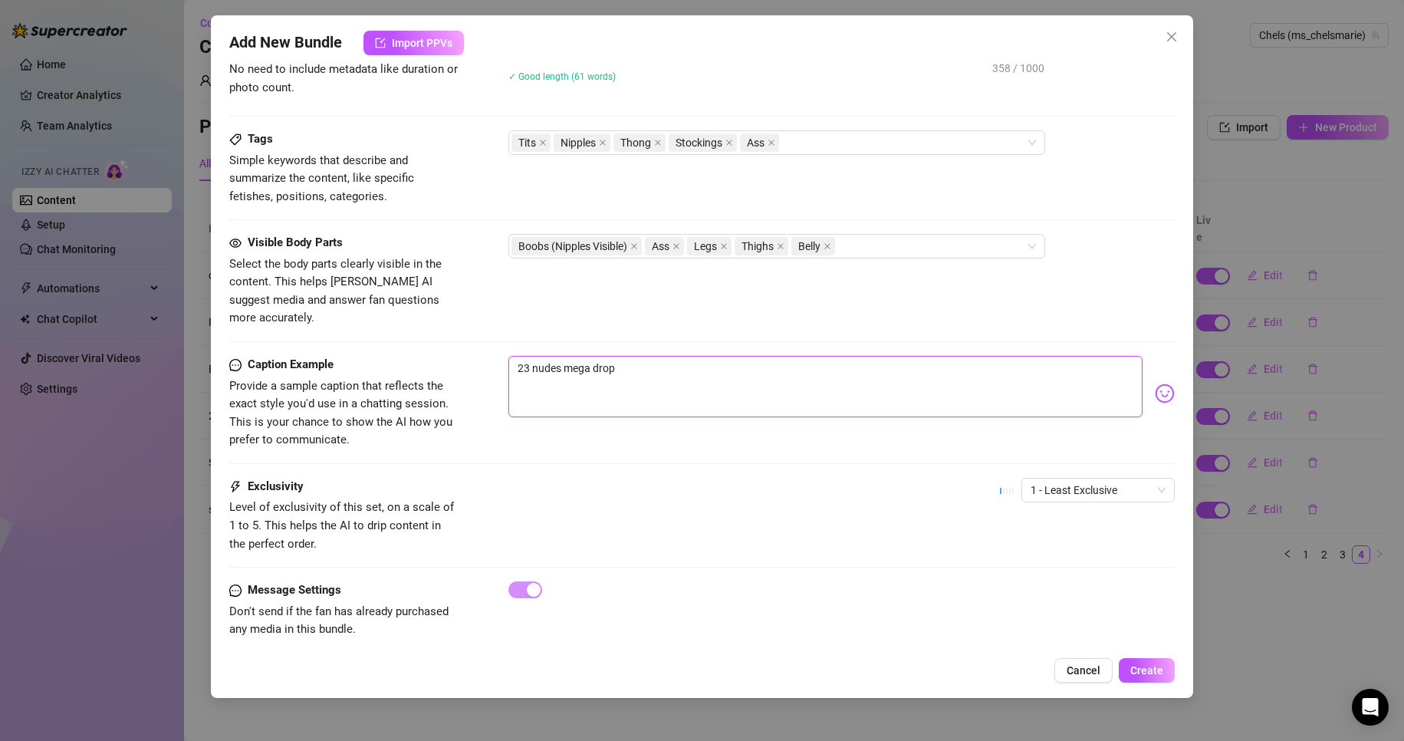
click at [560, 356] on textarea "23 nudes mega drop" at bounding box center [825, 386] width 635 height 61
paste textarea "exclusiv"
click at [1081, 478] on span "1 - Least Exclusive" at bounding box center [1097, 489] width 135 height 23
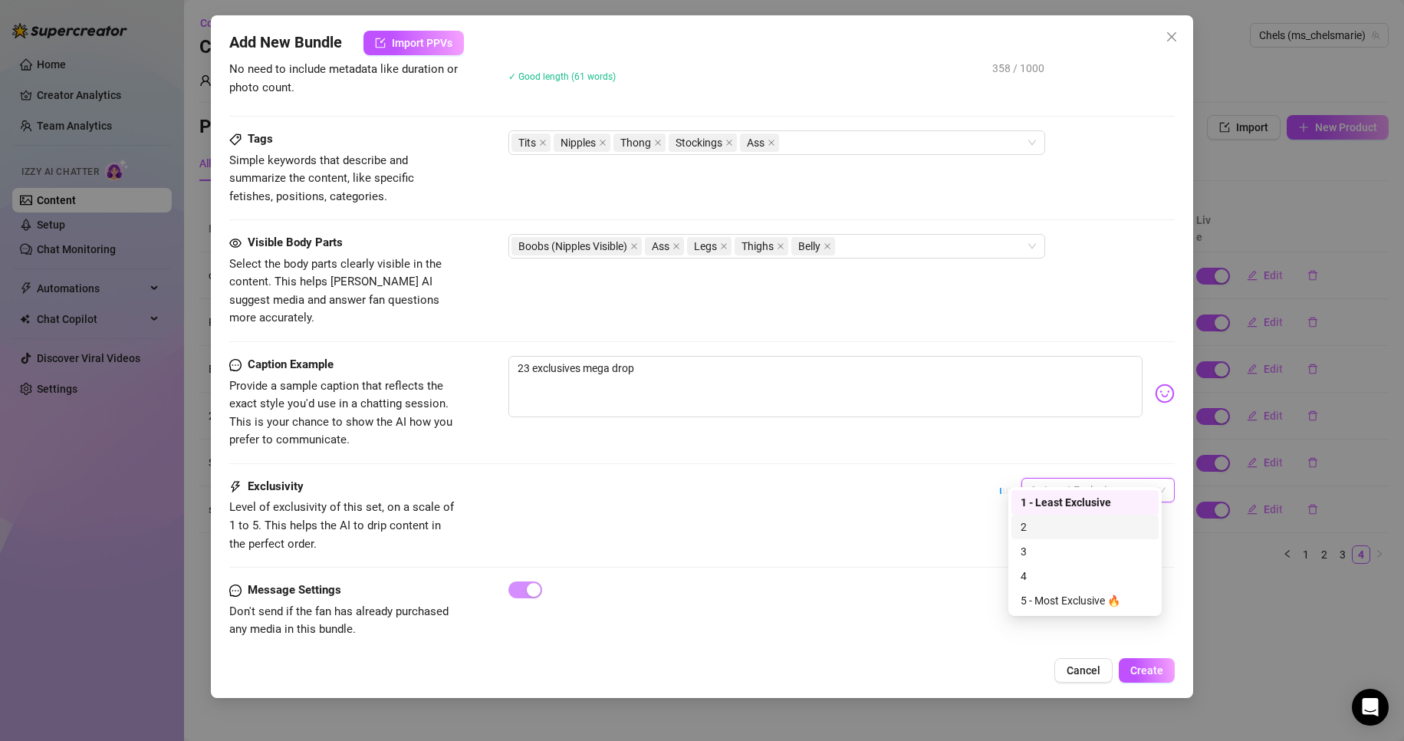
click at [1082, 525] on div "2" at bounding box center [1084, 526] width 129 height 17
click at [1132, 665] on span "Create" at bounding box center [1146, 670] width 33 height 12
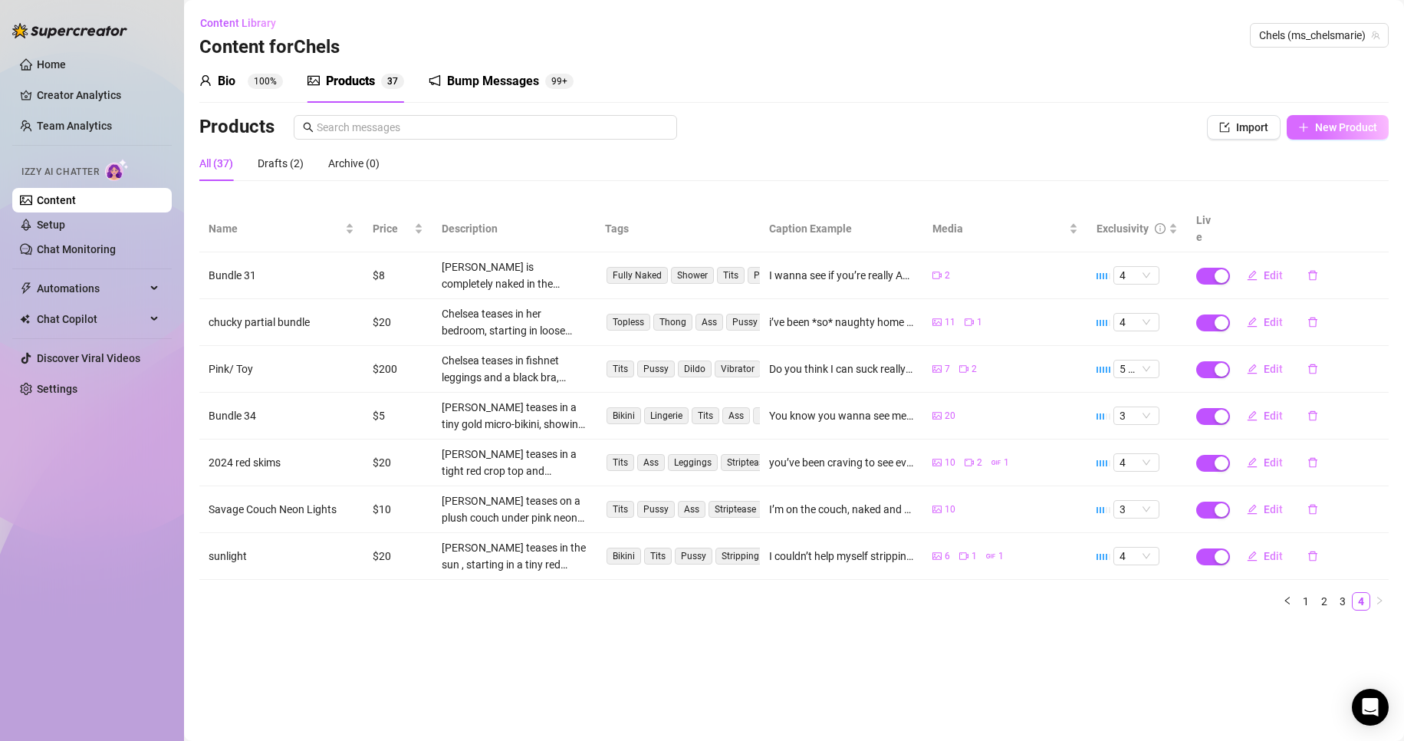
click at [1306, 126] on icon "plus" at bounding box center [1303, 127] width 11 height 11
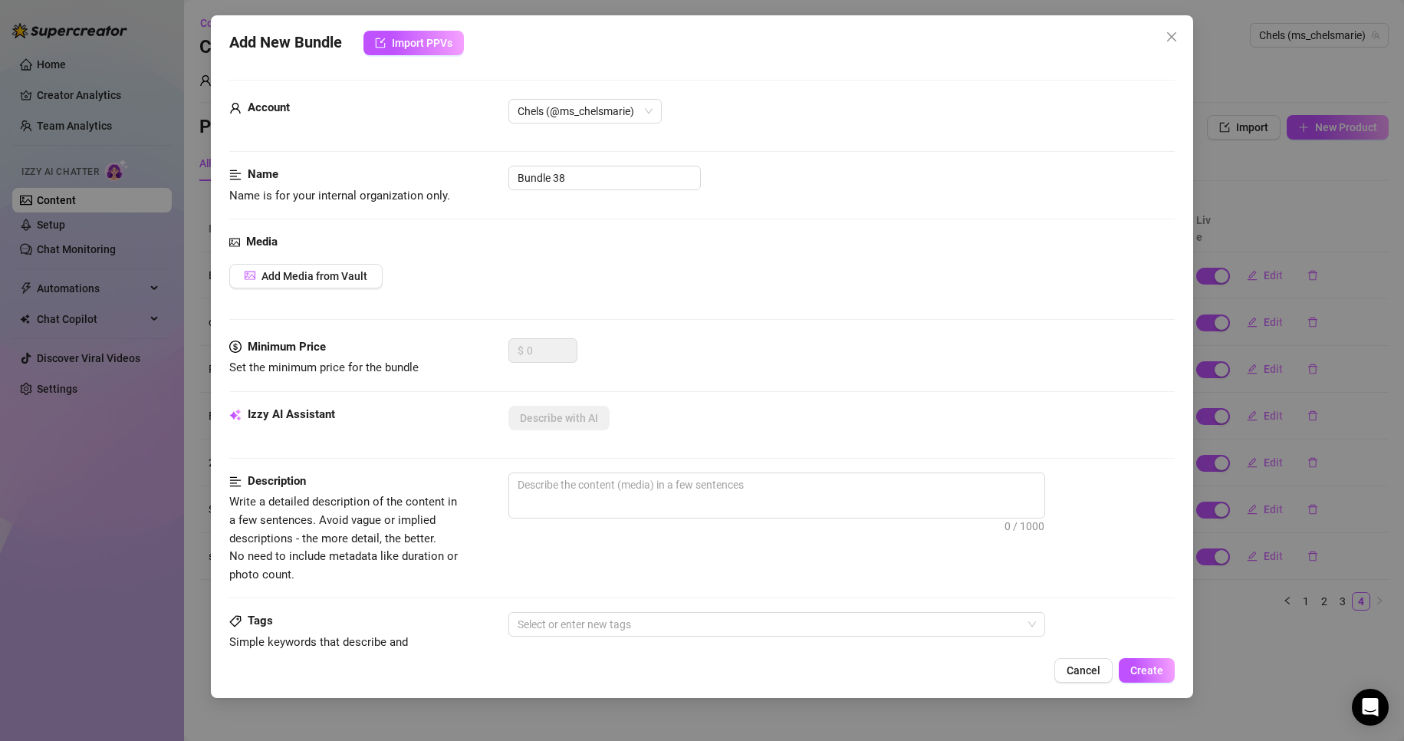
click at [872, 10] on div "Add New Bundle Import PPVs Account Chels (@ms_chelsmarie) Name Name is for your…" at bounding box center [702, 370] width 1404 height 741
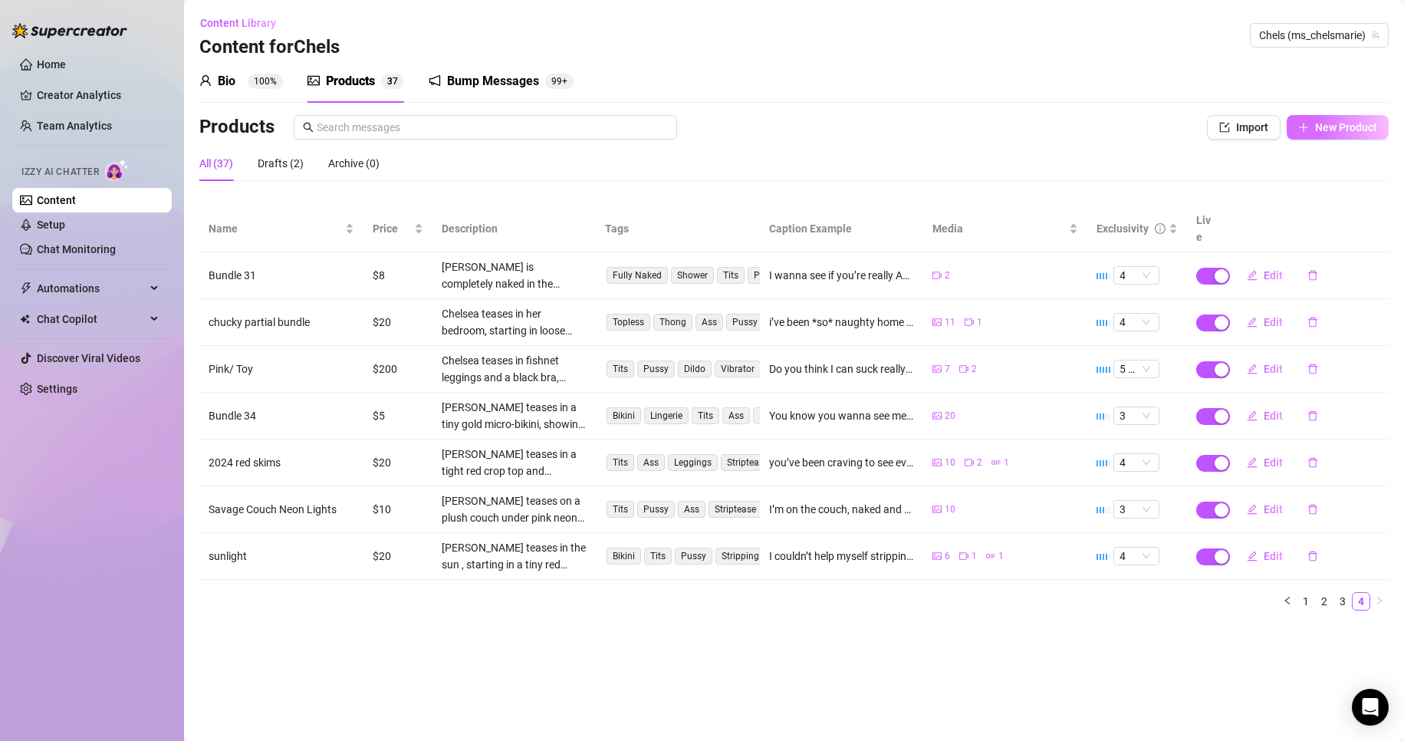
click at [1344, 126] on span "New Product" at bounding box center [1346, 127] width 62 height 12
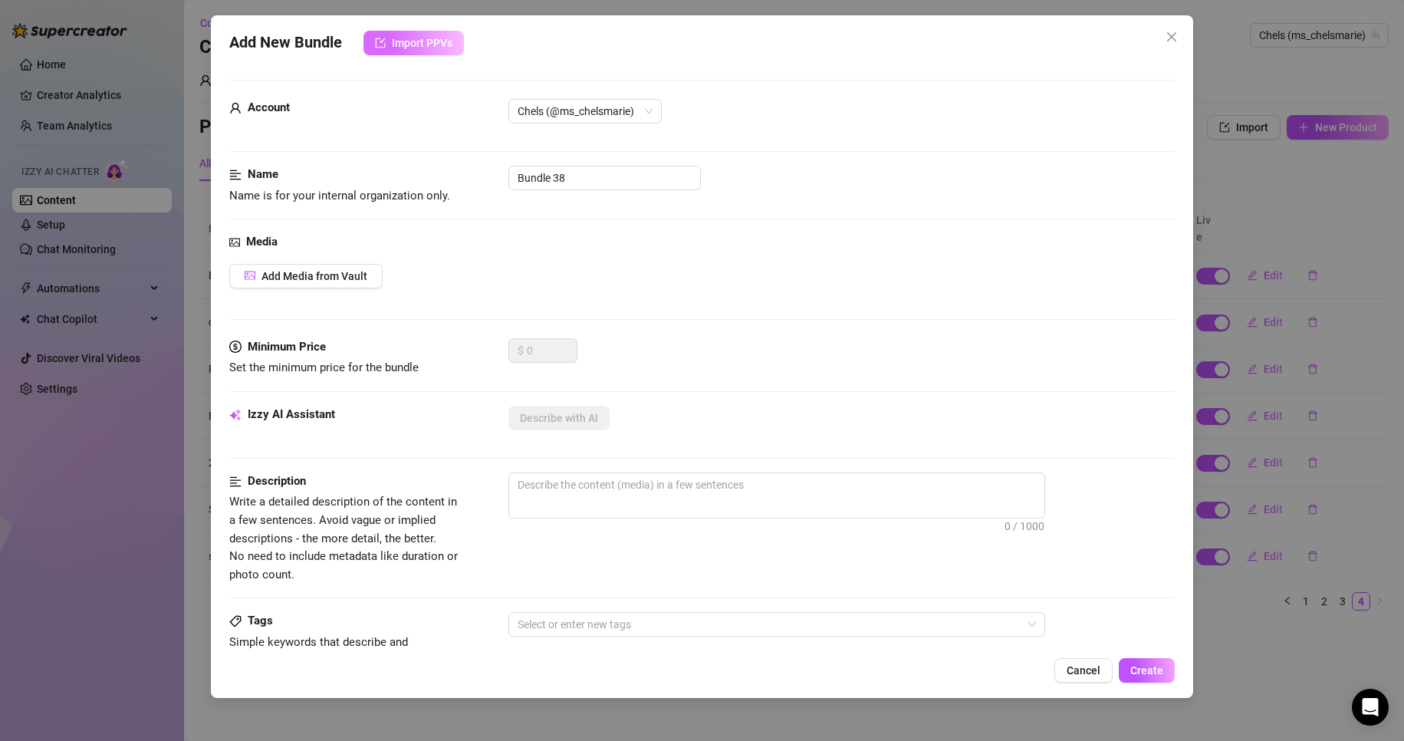
click at [447, 46] on span "Import PPVs" at bounding box center [422, 43] width 61 height 12
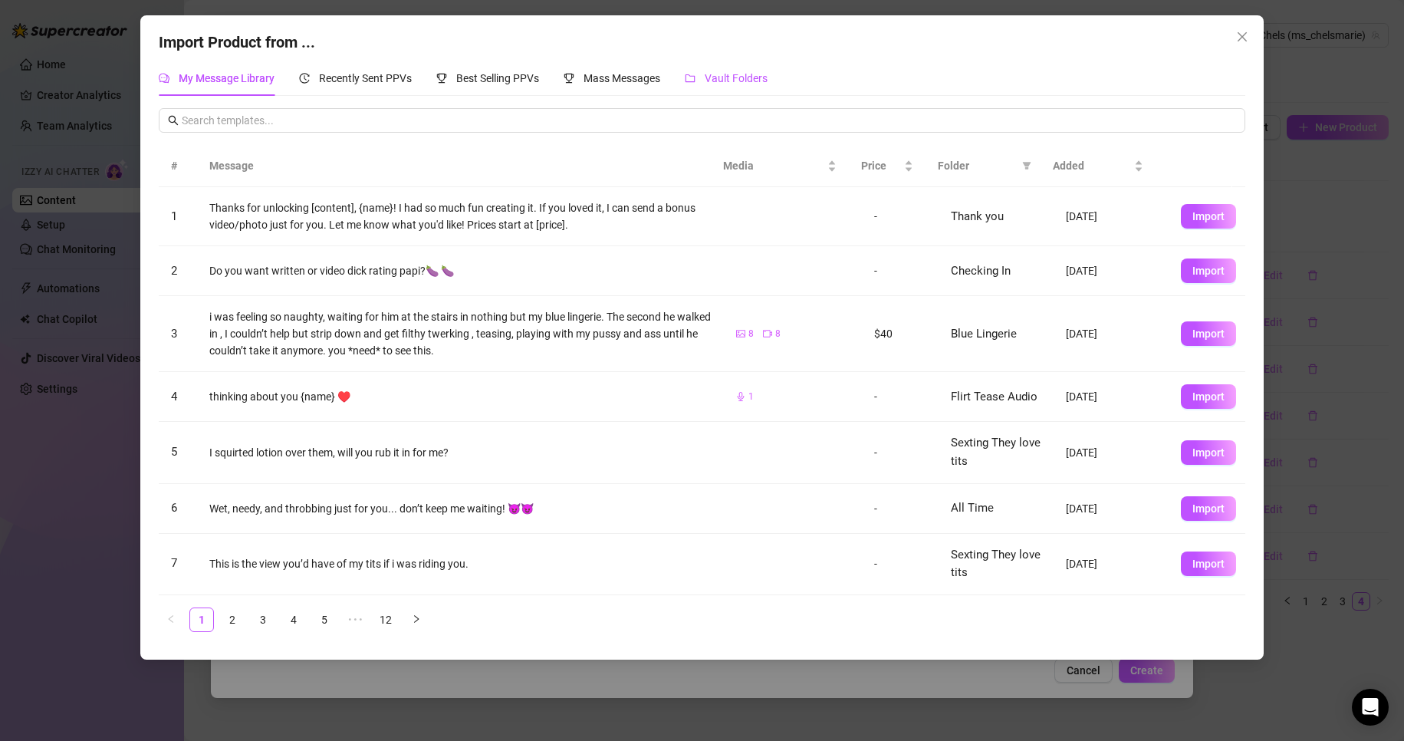
click at [757, 81] on span "Vault Folders" at bounding box center [736, 78] width 63 height 12
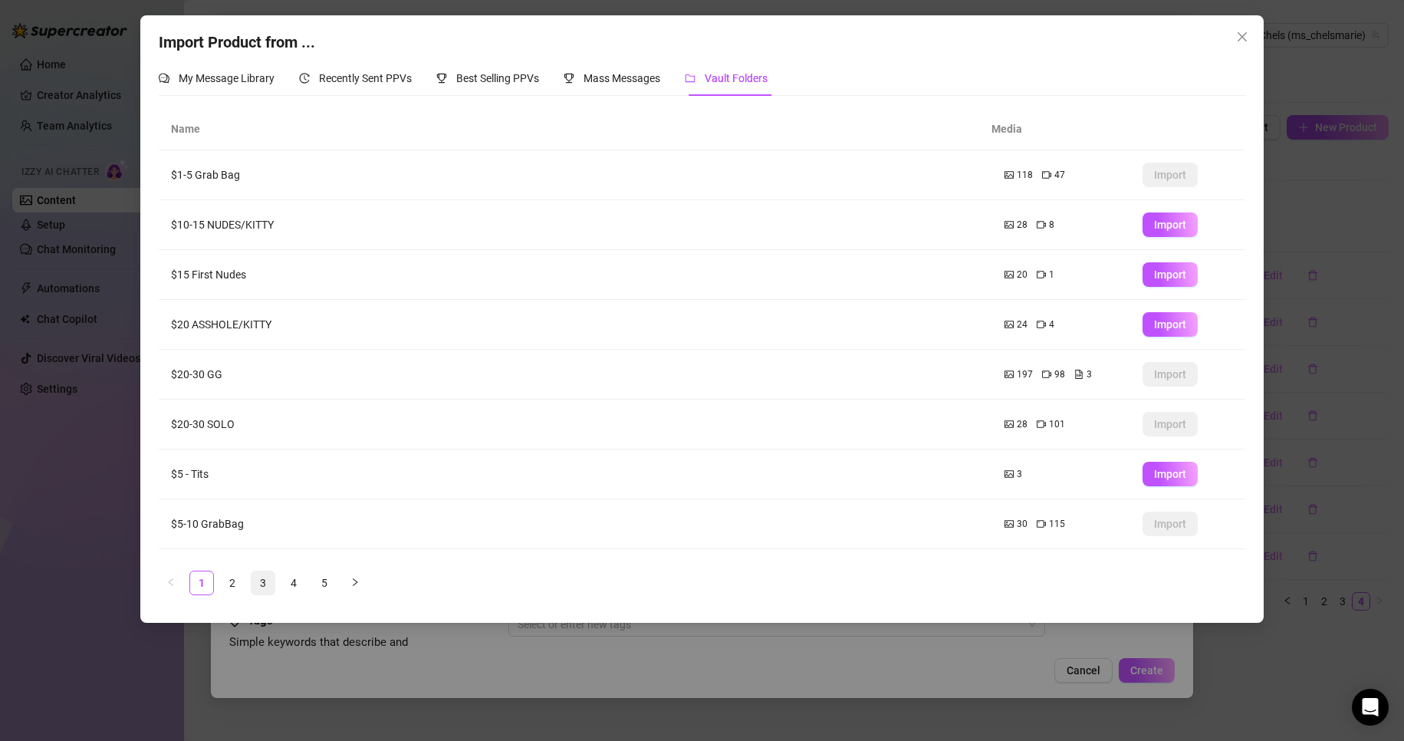
click at [264, 573] on link "3" at bounding box center [262, 582] width 23 height 23
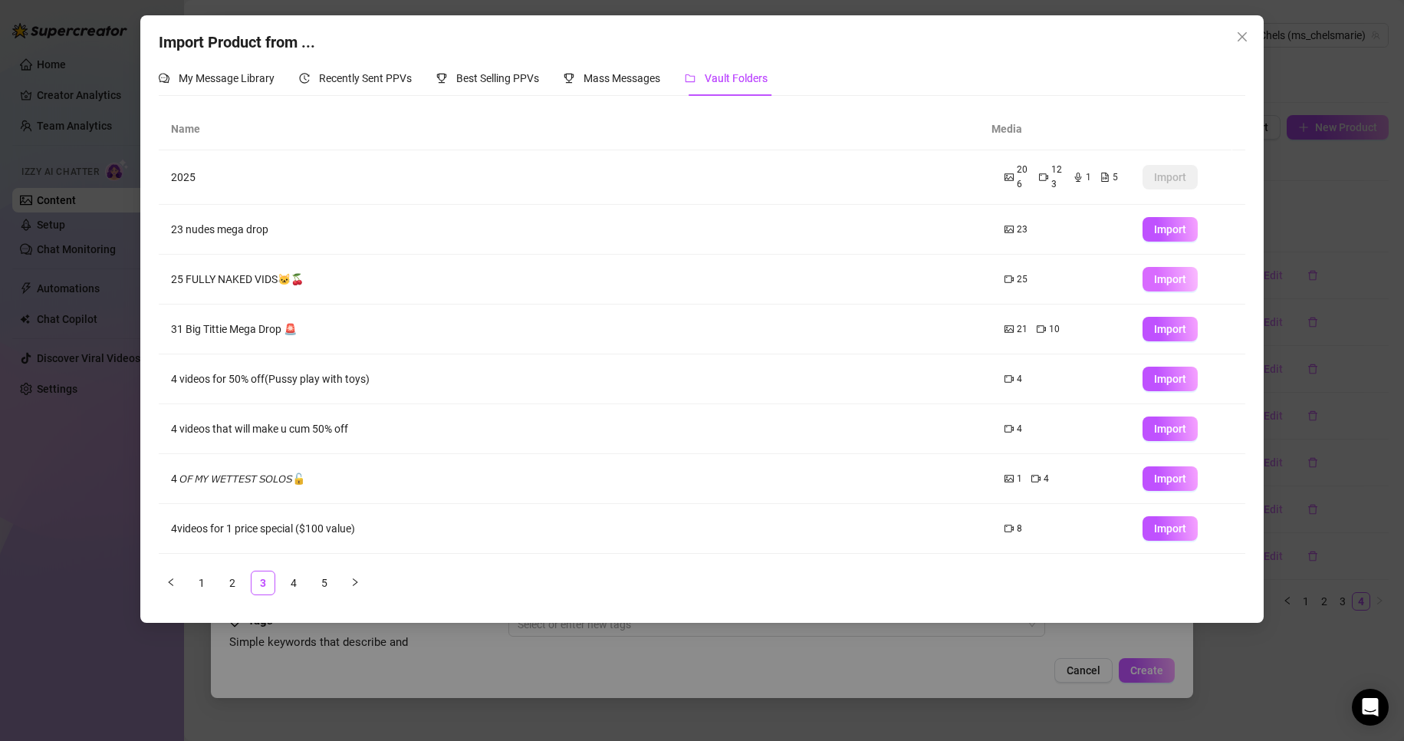
click at [1171, 276] on span "Import" at bounding box center [1170, 279] width 32 height 12
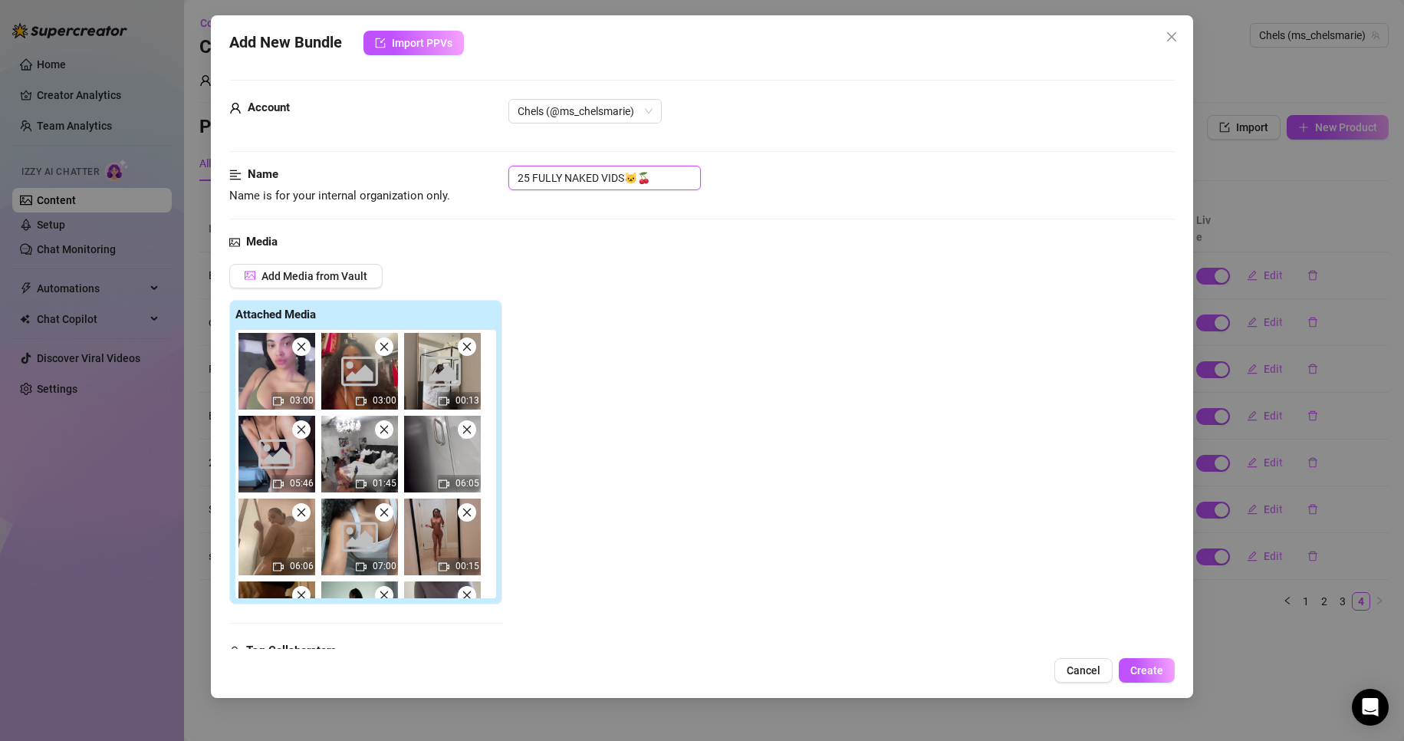
click at [573, 176] on input "25 FULLY NAKED VIDS🐱🍒" at bounding box center [604, 178] width 192 height 25
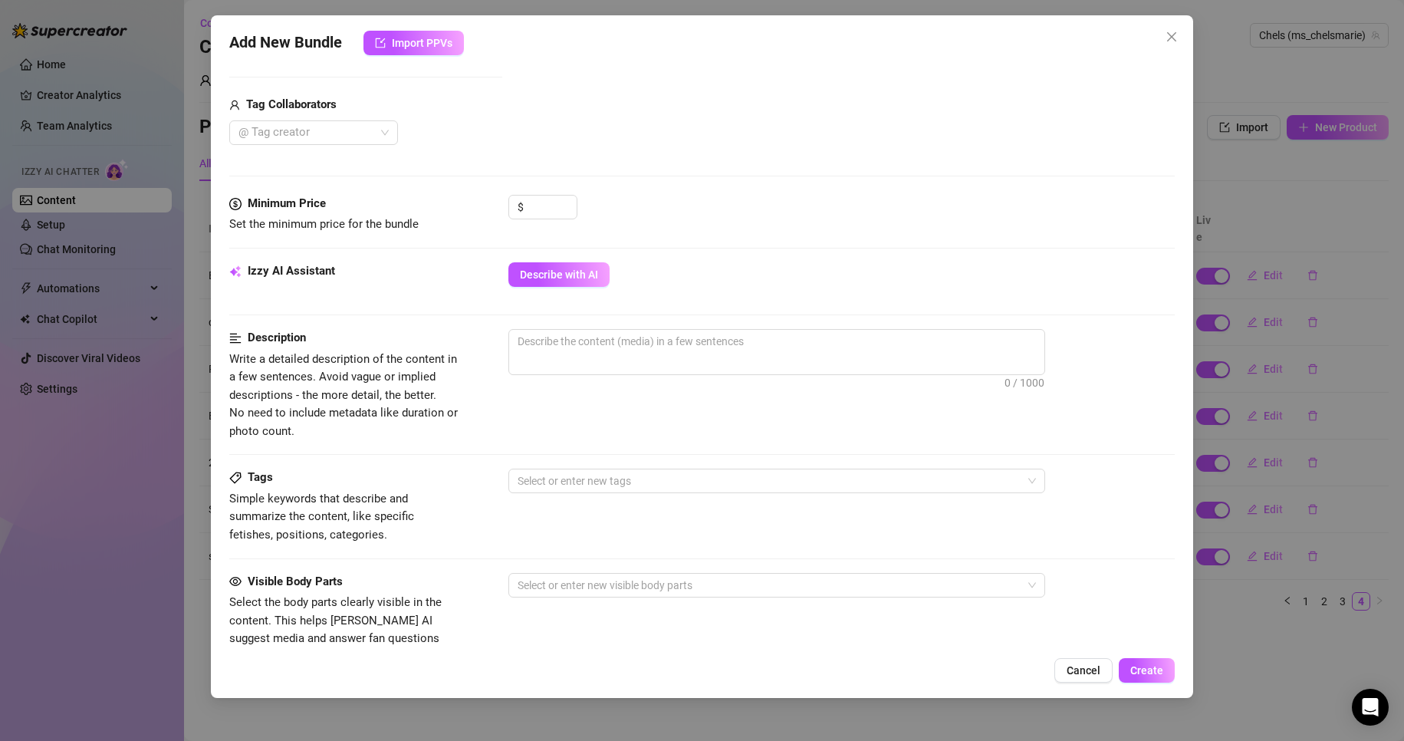
scroll to position [885, 0]
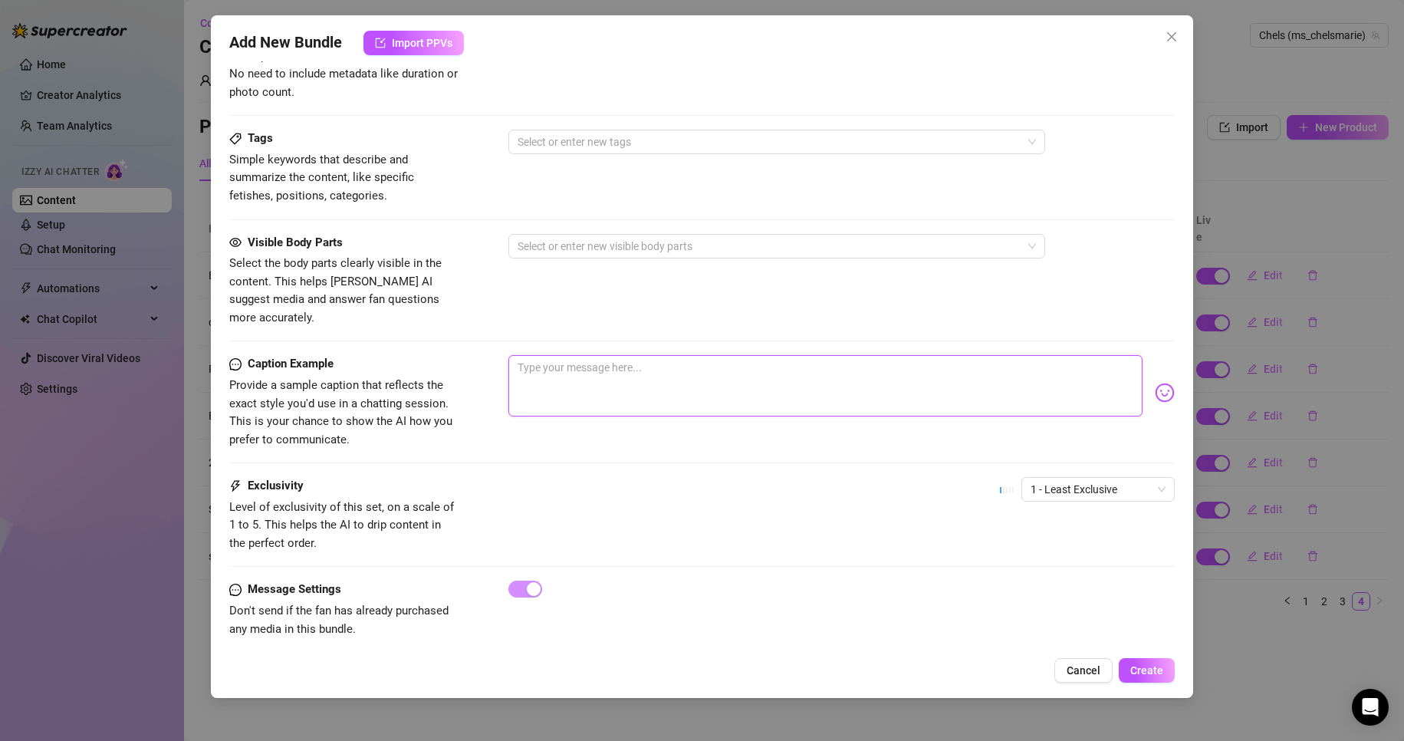
click at [595, 394] on textarea at bounding box center [825, 385] width 635 height 61
paste textarea "25 FULLY NAKED VIDS🐱🍒"
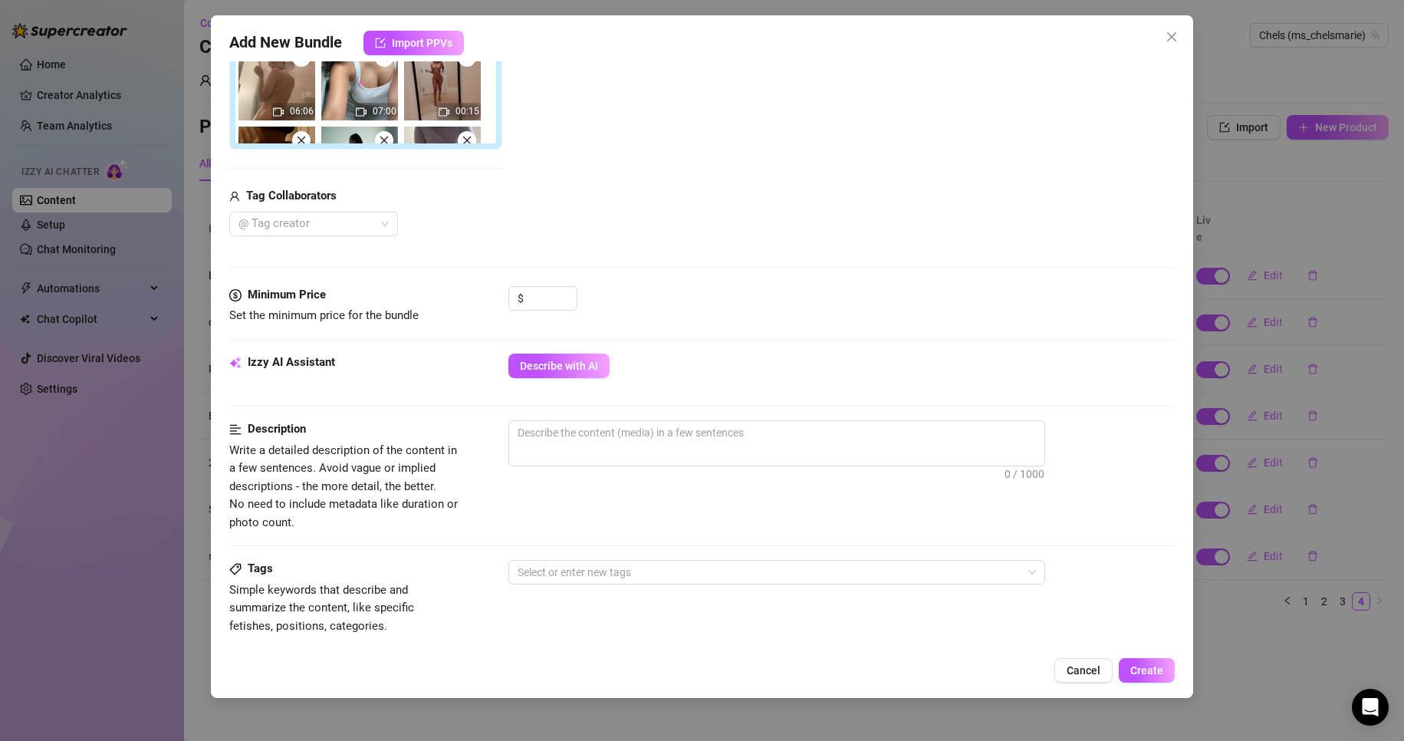
scroll to position [449, 0]
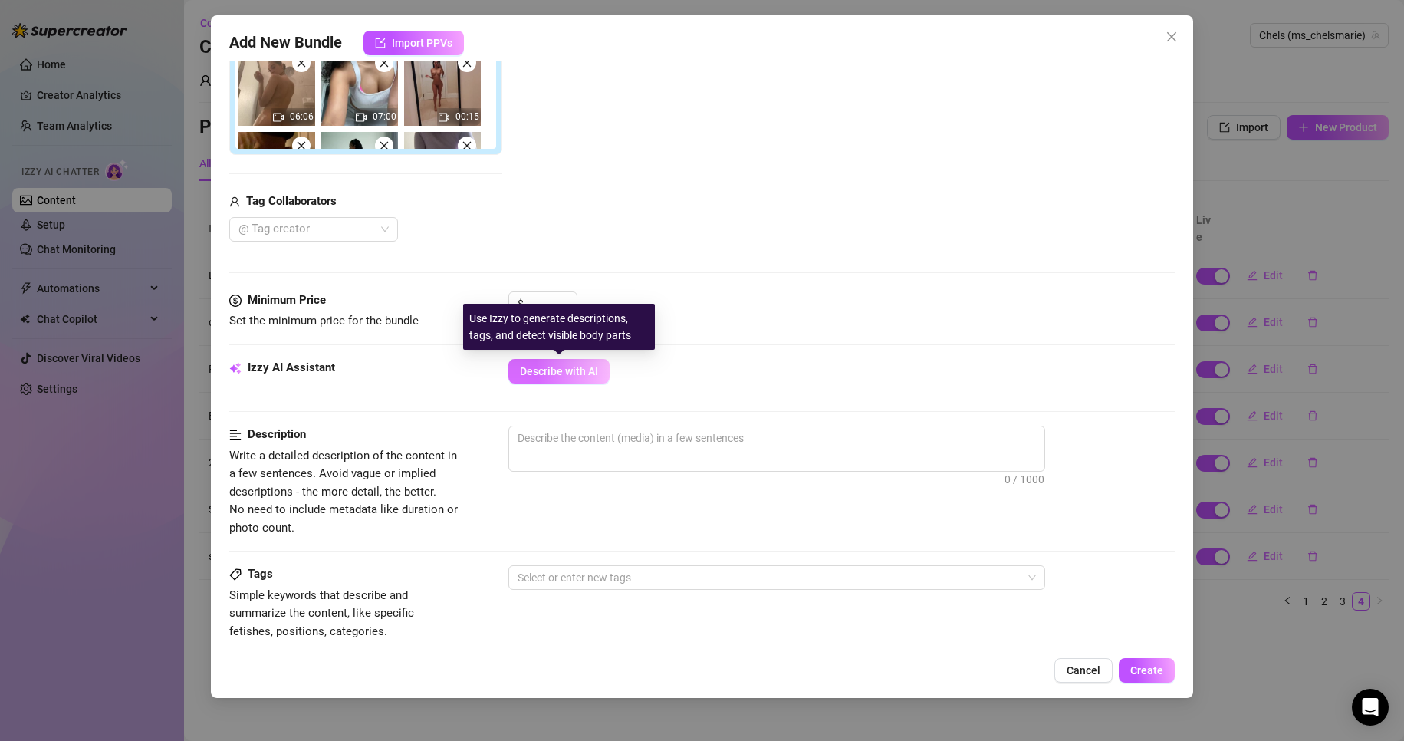
click at [544, 373] on span "Describe with AI" at bounding box center [559, 371] width 78 height 12
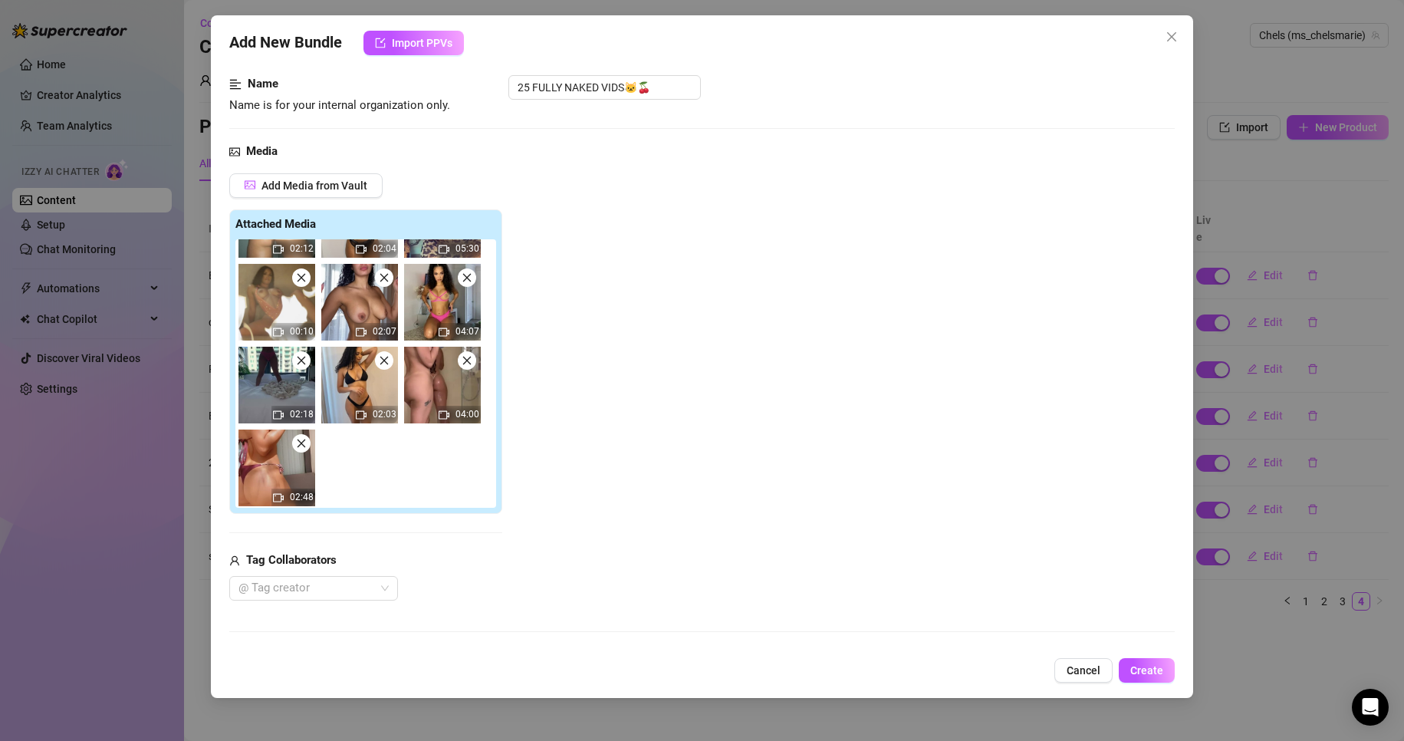
scroll to position [476, 0]
click at [531, 93] on input "25 FULLY NAKED VIDS🐱🍒" at bounding box center [604, 87] width 192 height 25
click at [588, 84] on input "22 FULLY NAKED VIDS🐱🍒" at bounding box center [604, 87] width 192 height 25
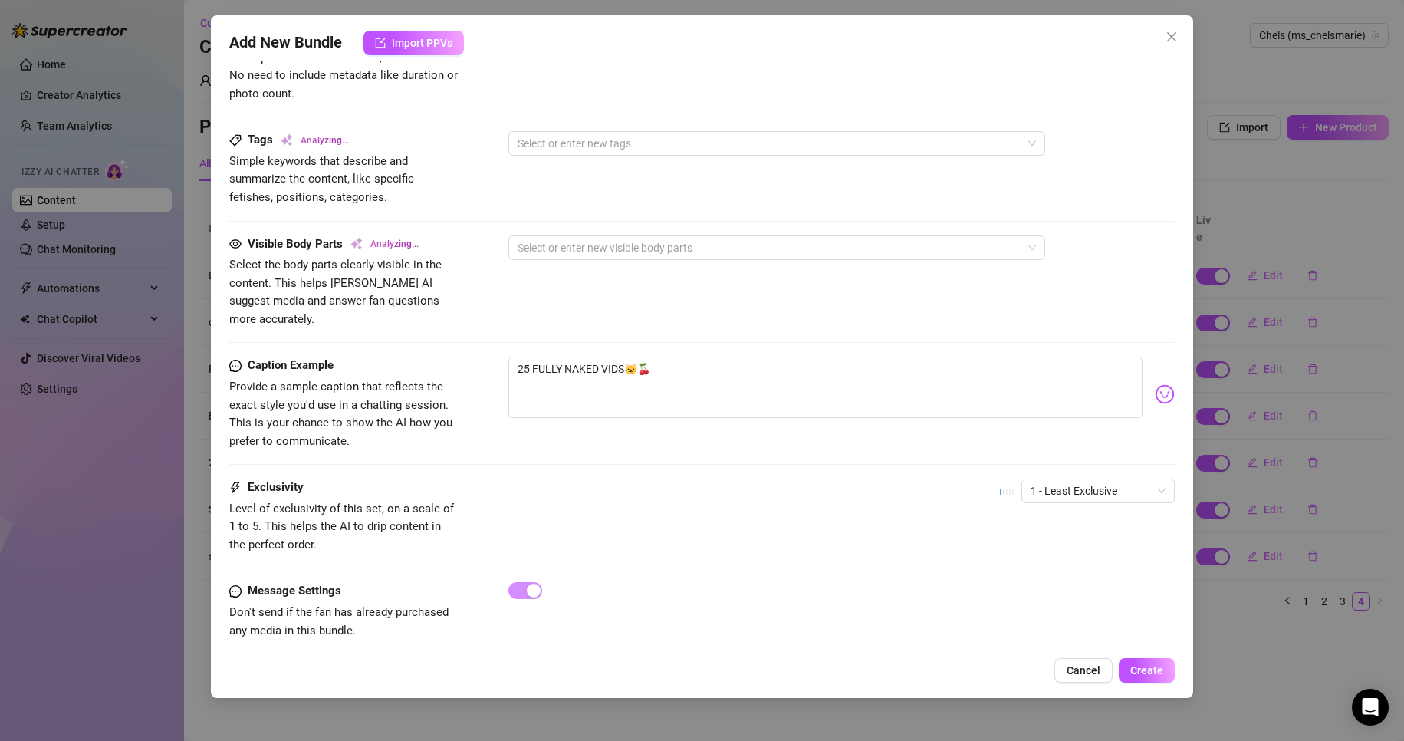
scroll to position [885, 0]
click at [712, 355] on textarea "25 FULLY NAKED VIDS🐱🍒" at bounding box center [825, 385] width 635 height 61
paste textarea "2"
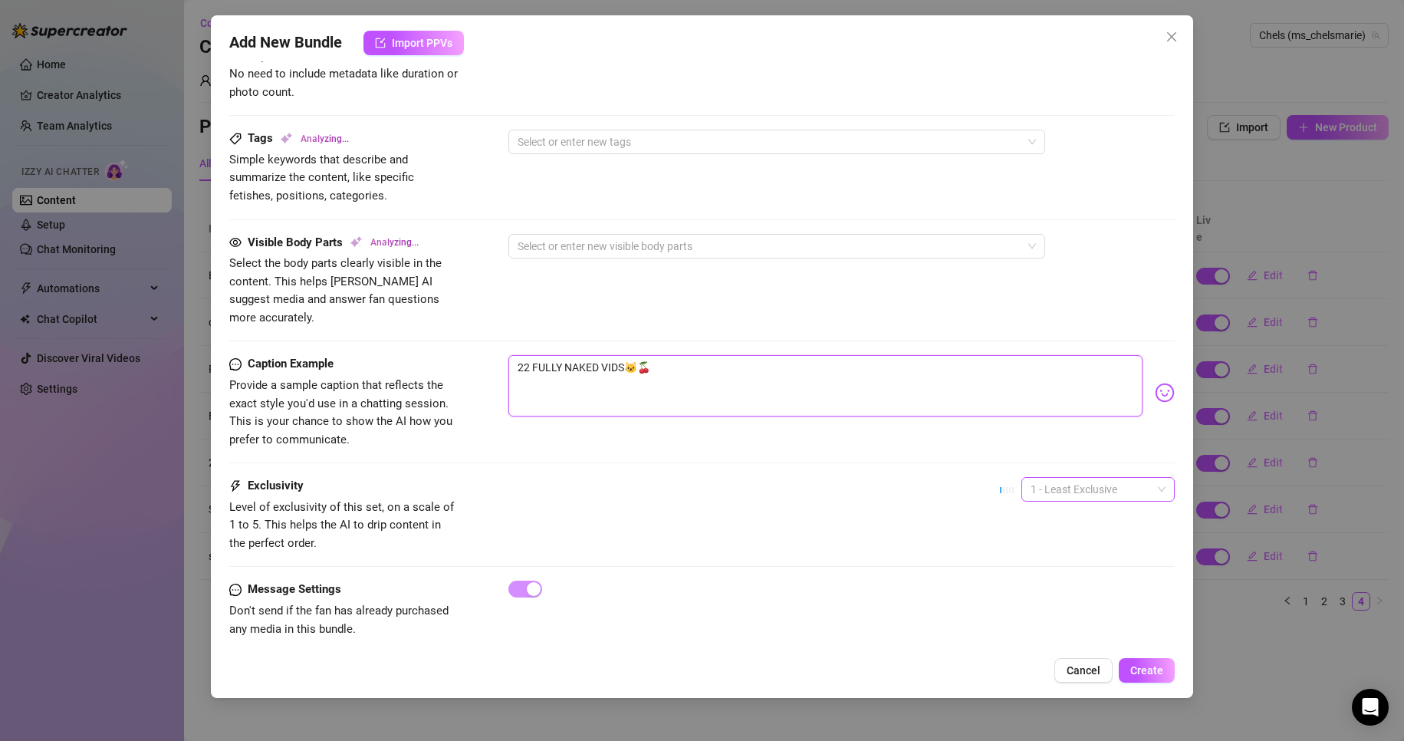
click at [1122, 478] on span "1 - Least Exclusive" at bounding box center [1097, 489] width 135 height 23
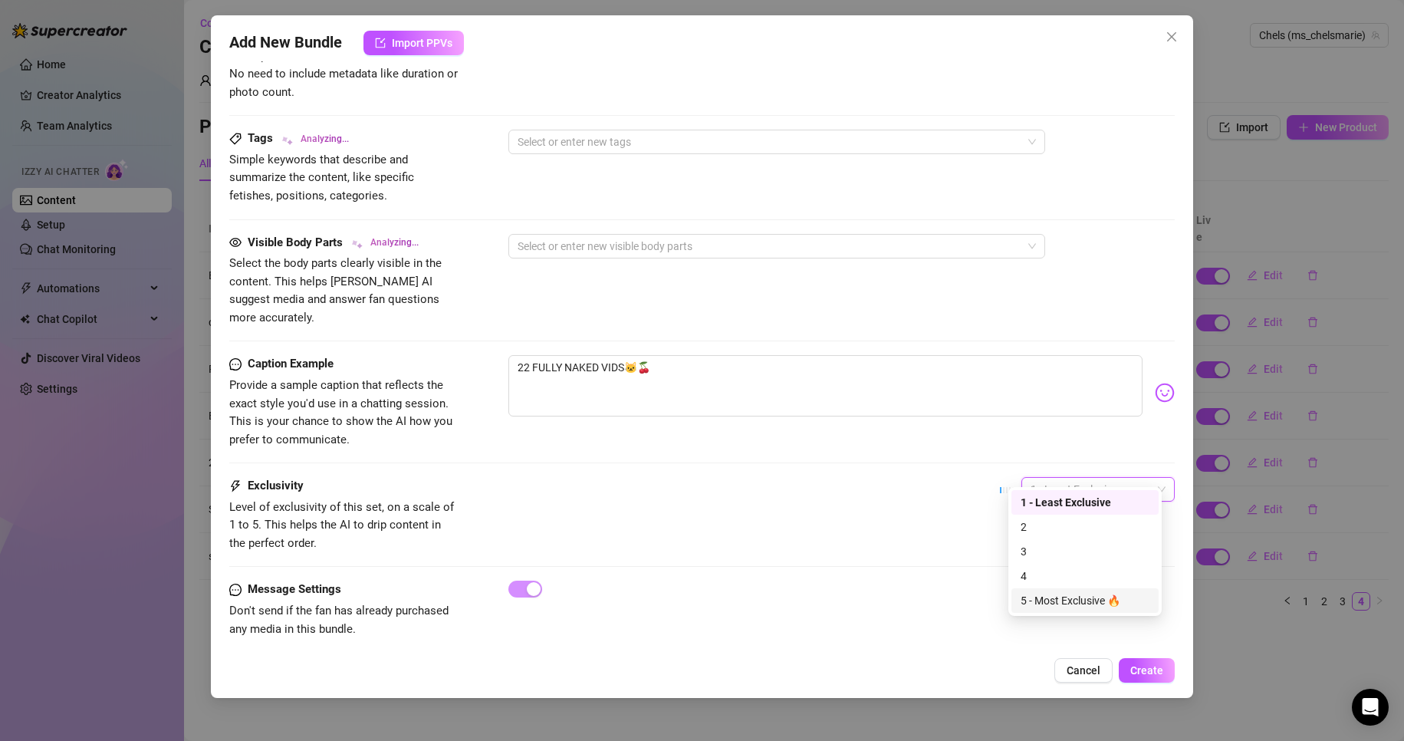
click at [1064, 596] on div "5 - Most Exclusive 🔥" at bounding box center [1084, 600] width 129 height 17
click at [1059, 478] on span "5 - Most Exclusive 🔥" at bounding box center [1097, 489] width 135 height 23
click at [1055, 567] on div "4" at bounding box center [1084, 575] width 129 height 17
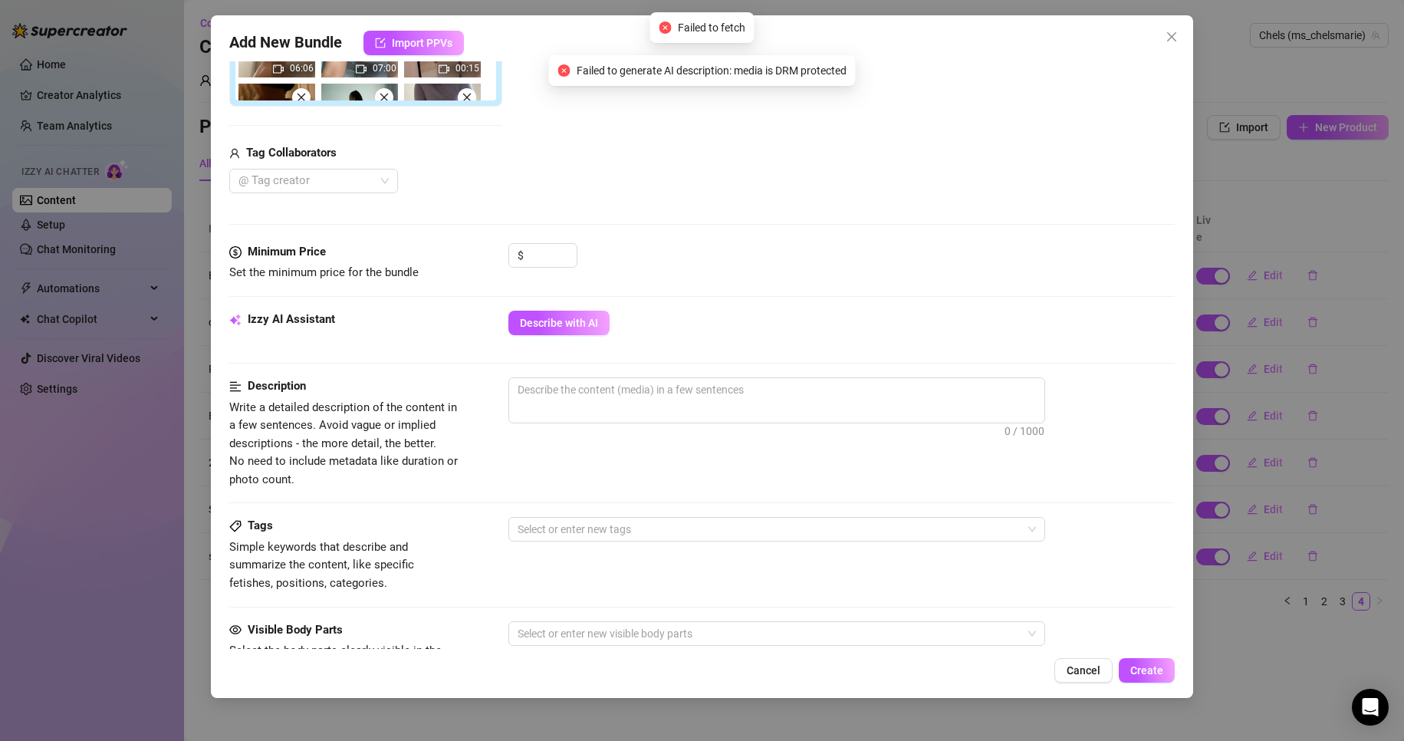
scroll to position [497, 0]
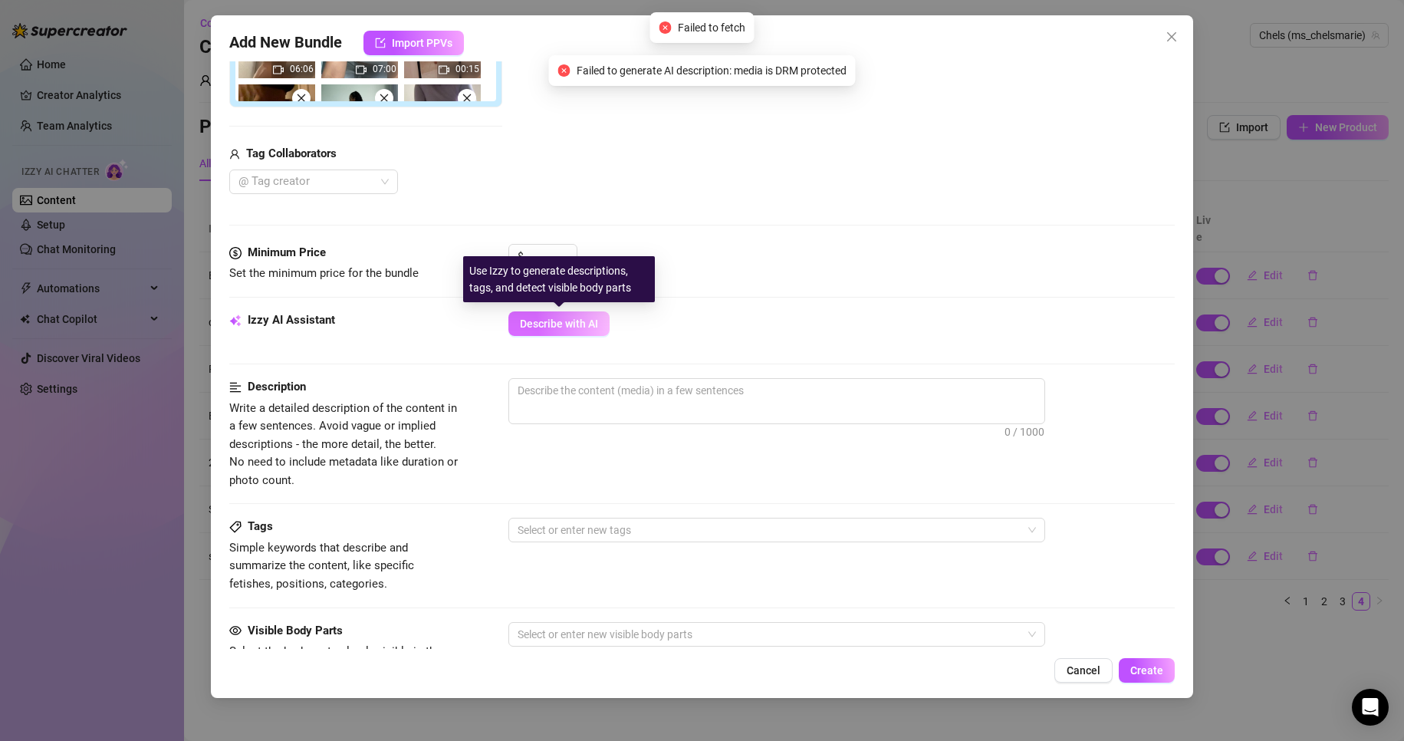
click at [561, 317] on span "Describe with AI" at bounding box center [559, 323] width 78 height 12
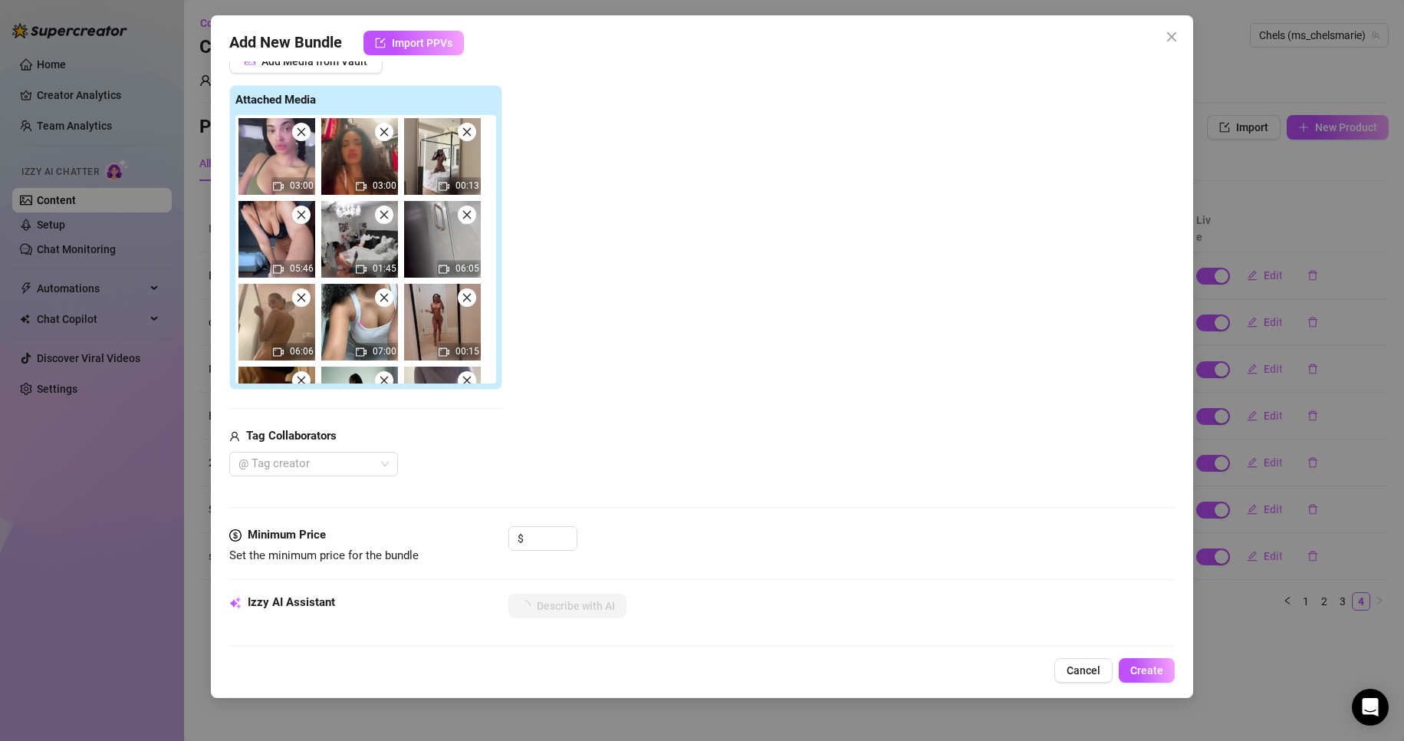
scroll to position [215, 0]
click at [538, 531] on input at bounding box center [552, 537] width 50 height 23
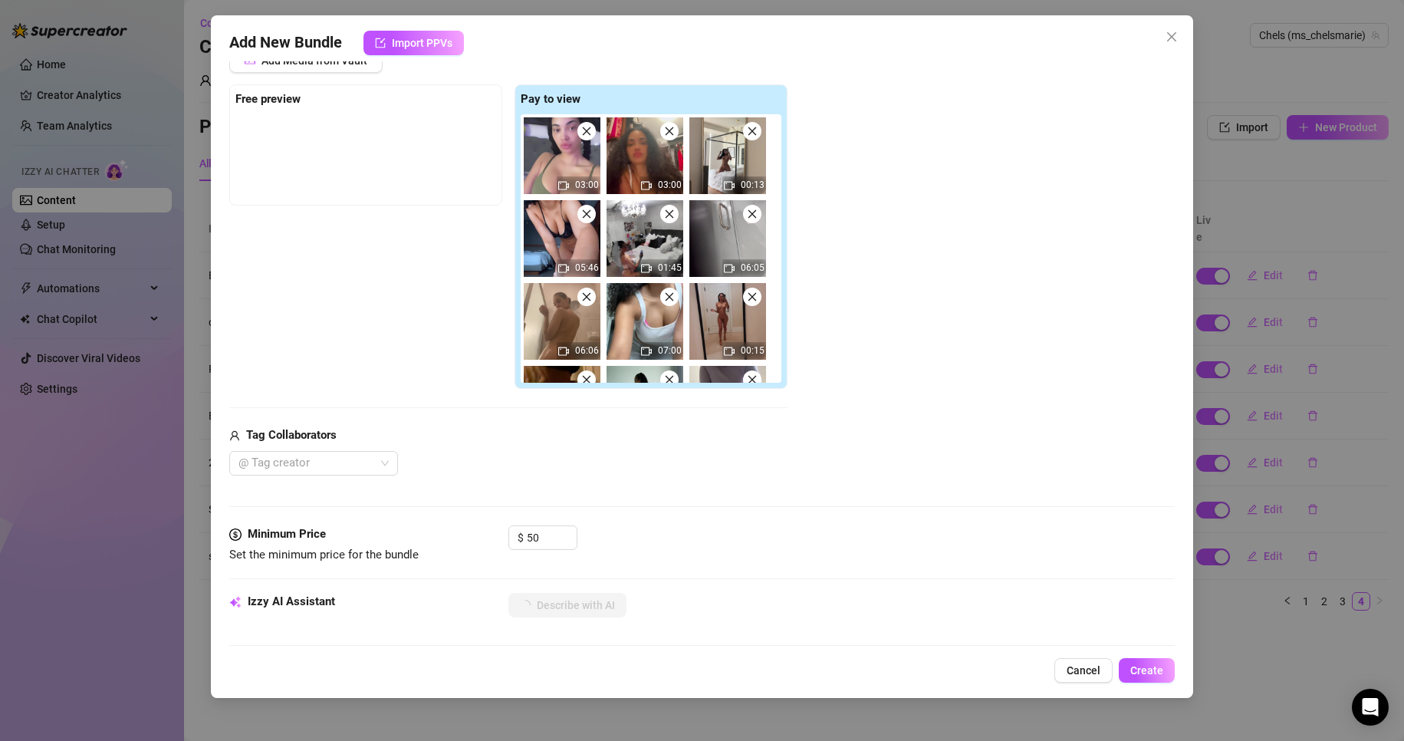
click at [836, 597] on div "Describe with AI" at bounding box center [841, 605] width 667 height 25
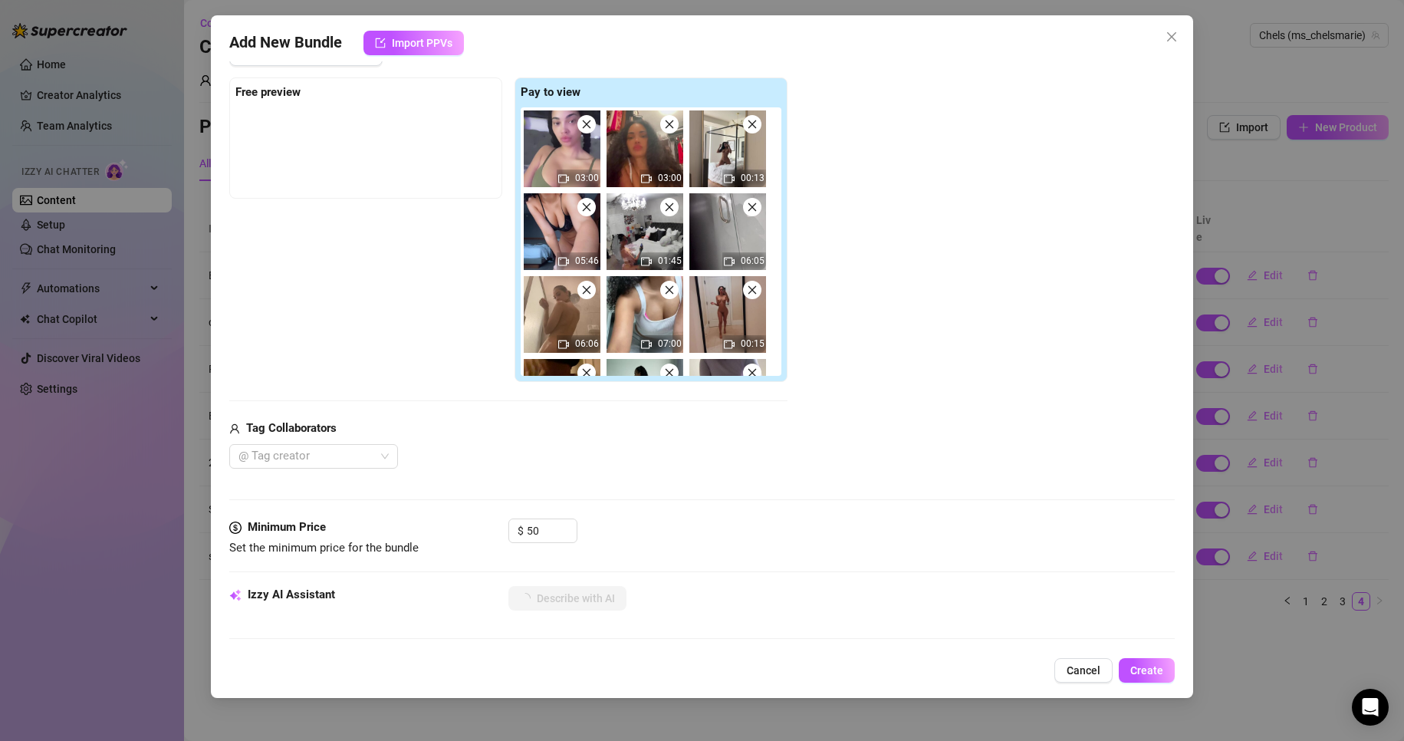
scroll to position [222, 0]
click at [543, 528] on input "50" at bounding box center [552, 531] width 50 height 23
click at [859, 533] on div "$ 25" at bounding box center [841, 538] width 667 height 38
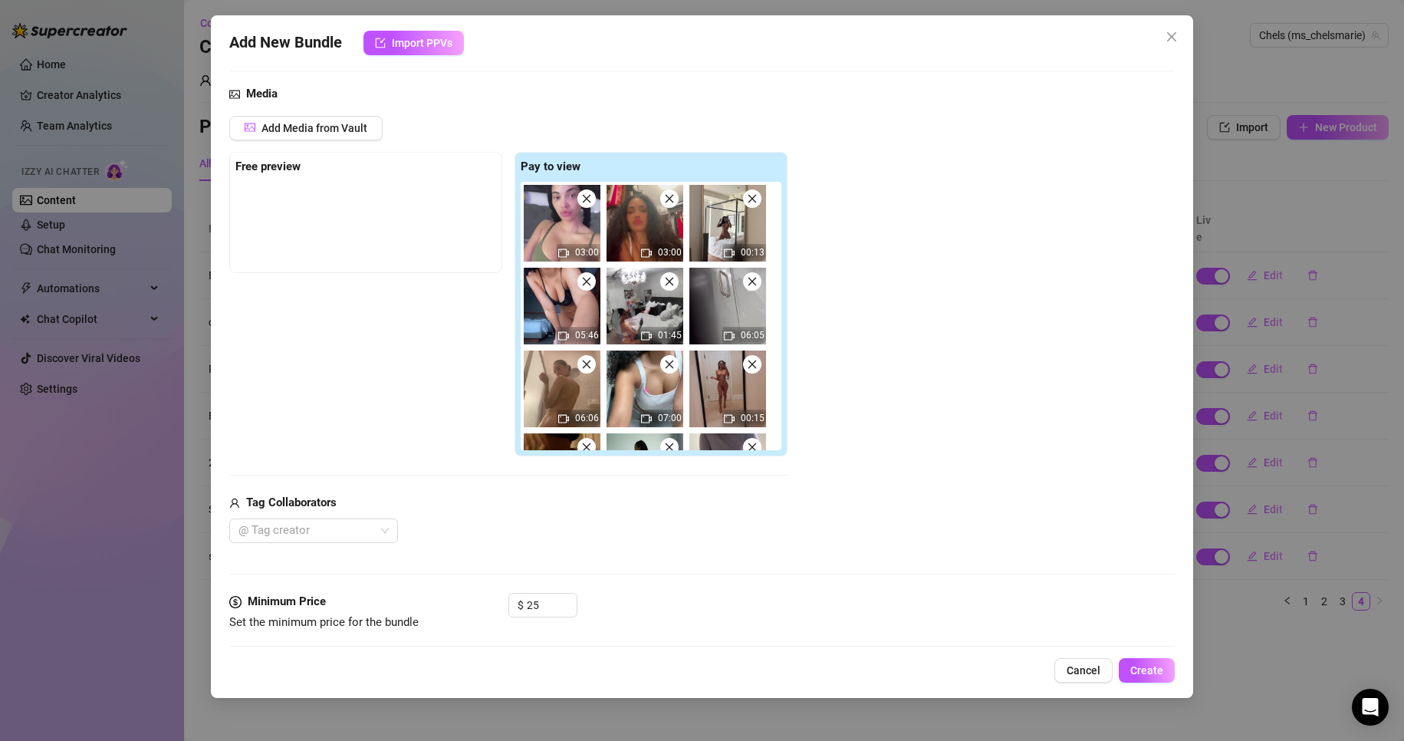
scroll to position [326, 0]
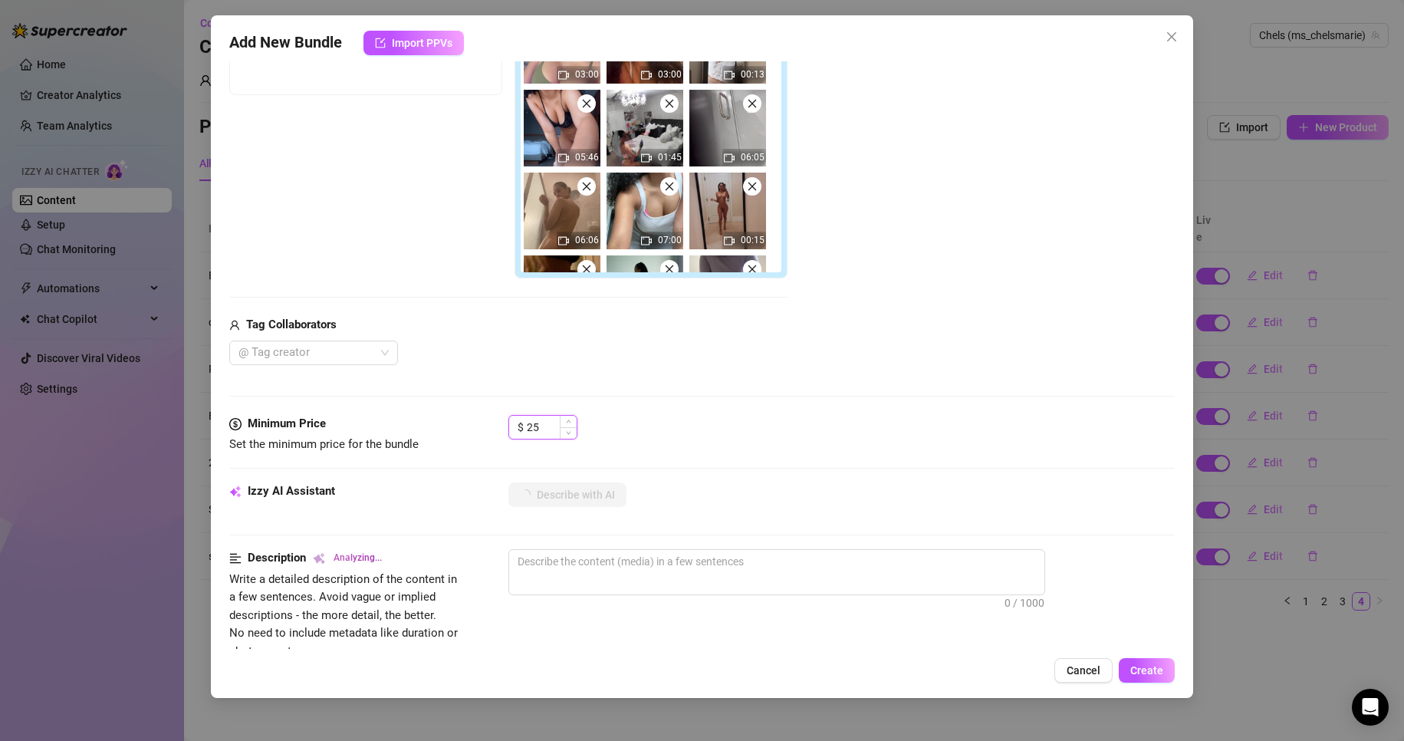
click at [533, 430] on input "25" at bounding box center [552, 427] width 50 height 23
click at [931, 433] on div "$ 20" at bounding box center [841, 434] width 667 height 38
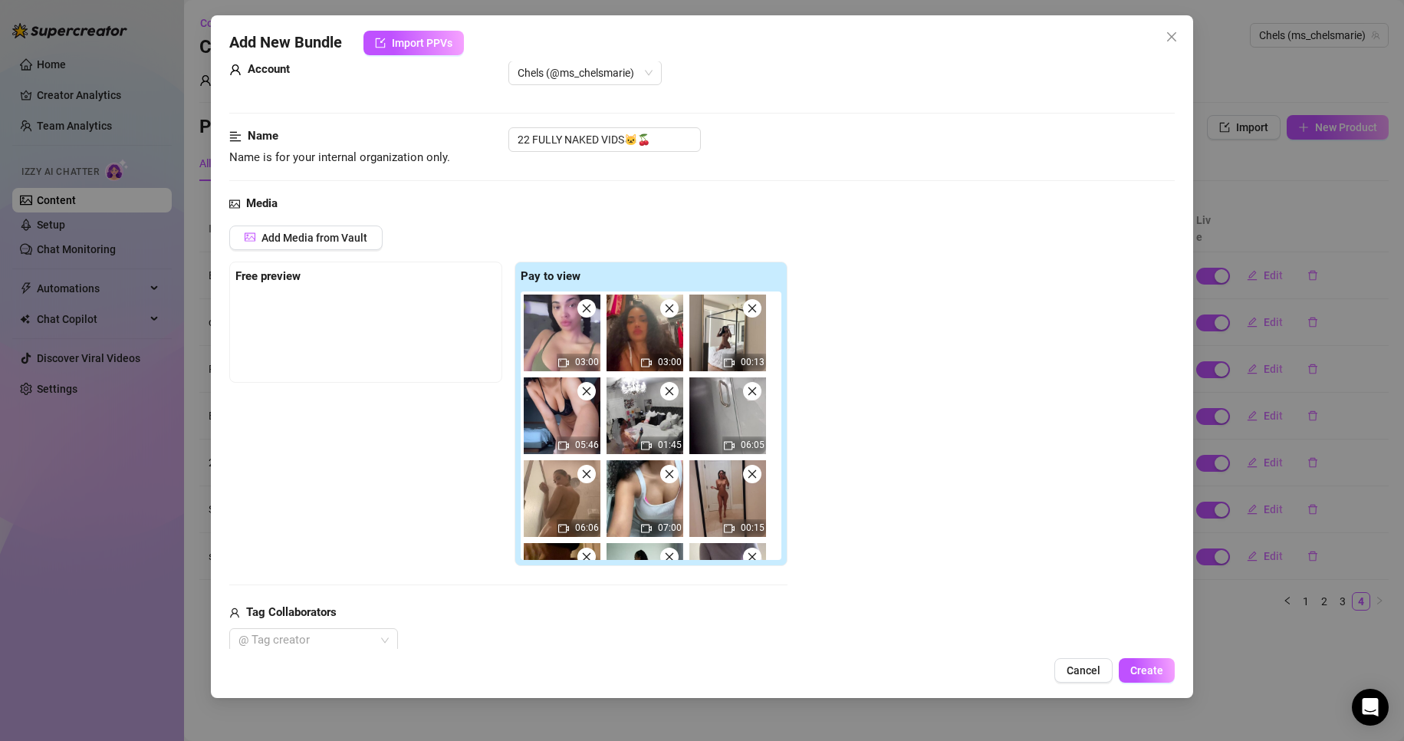
scroll to position [38, 0]
click at [1178, 29] on button "Close" at bounding box center [1171, 37] width 25 height 25
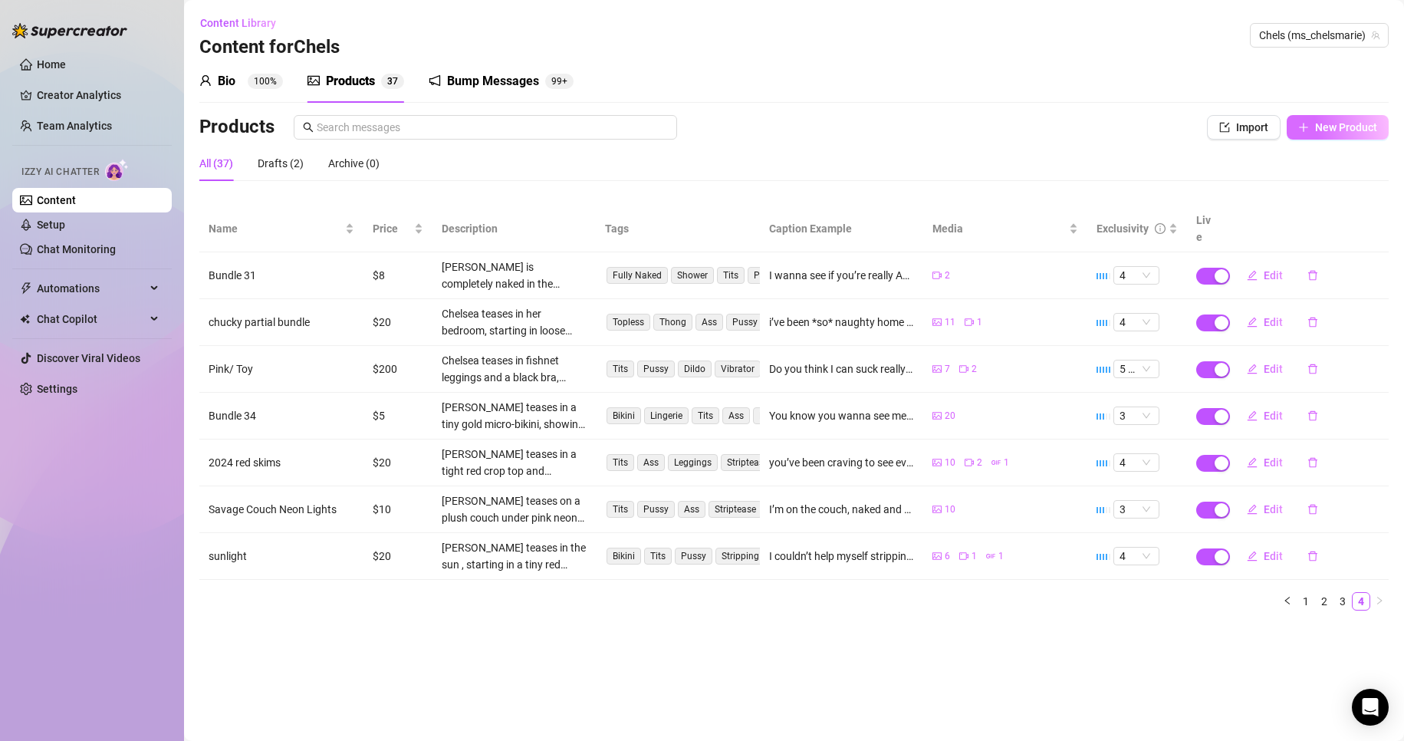
click at [1310, 132] on button "New Product" at bounding box center [1337, 127] width 102 height 25
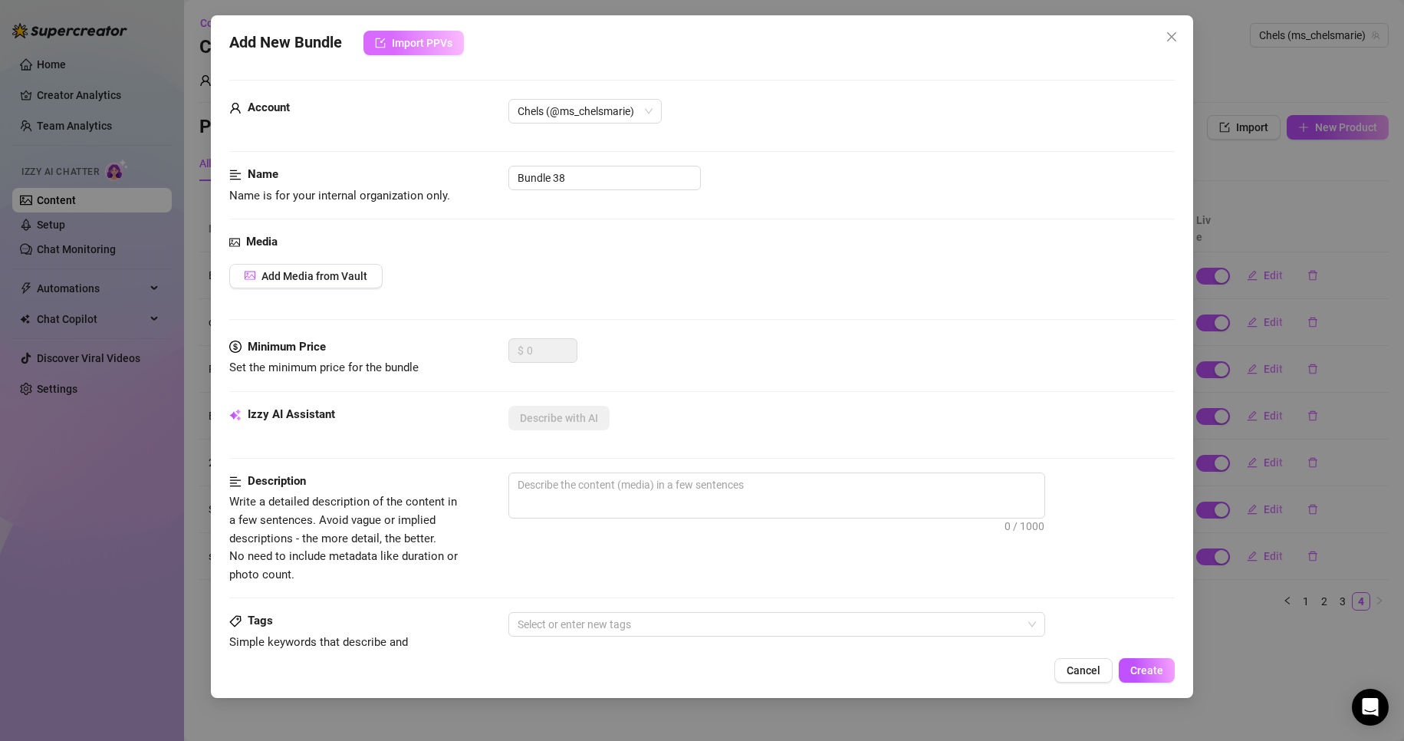
click at [438, 46] on span "Import PPVs" at bounding box center [422, 43] width 61 height 12
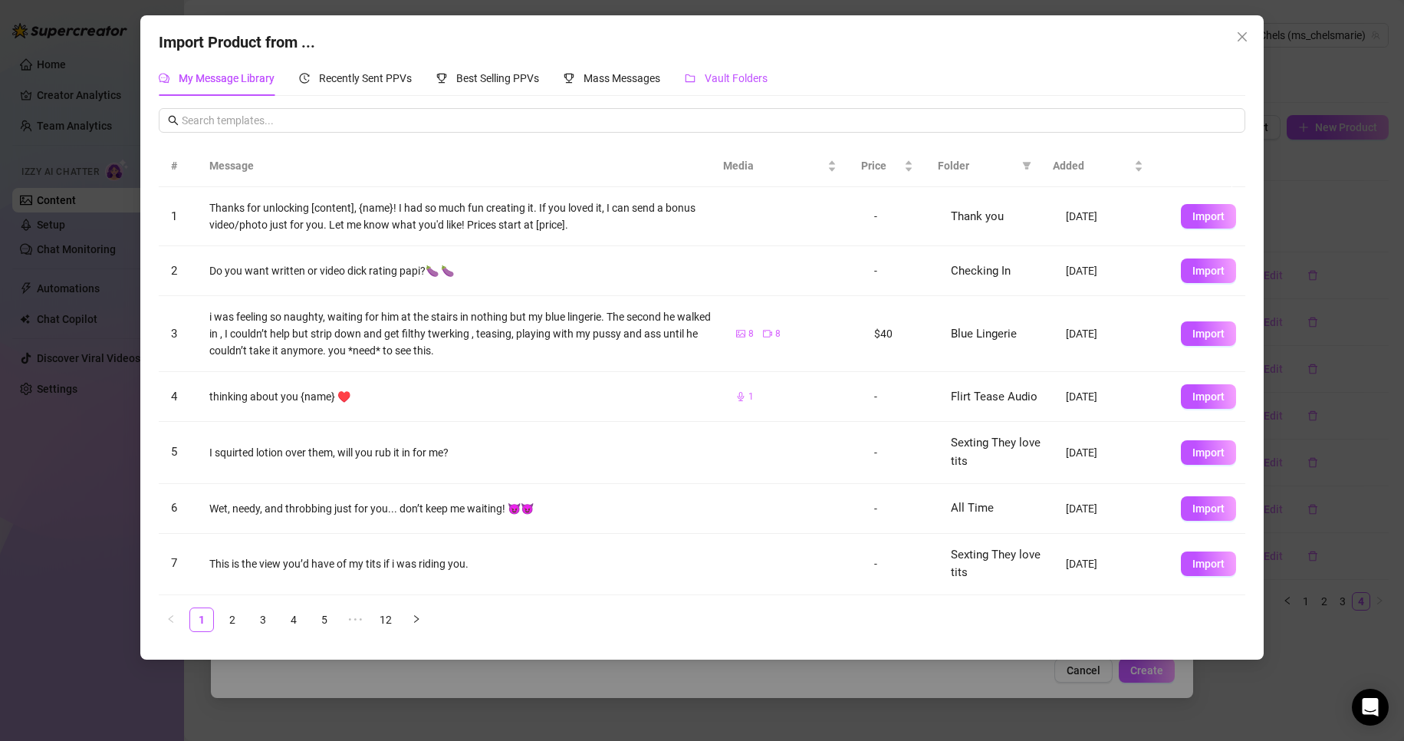
click at [734, 76] on span "Vault Folders" at bounding box center [736, 78] width 63 height 12
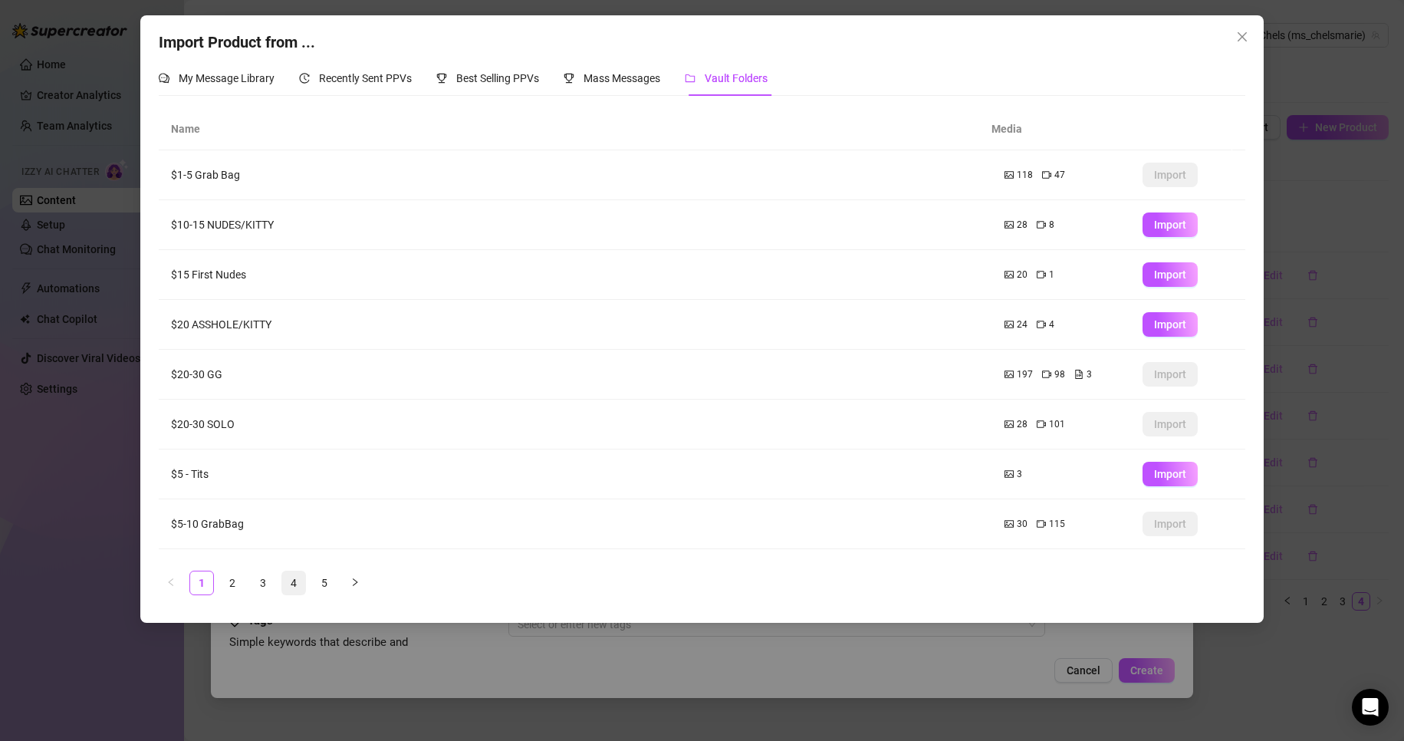
click at [297, 580] on link "4" at bounding box center [293, 582] width 23 height 23
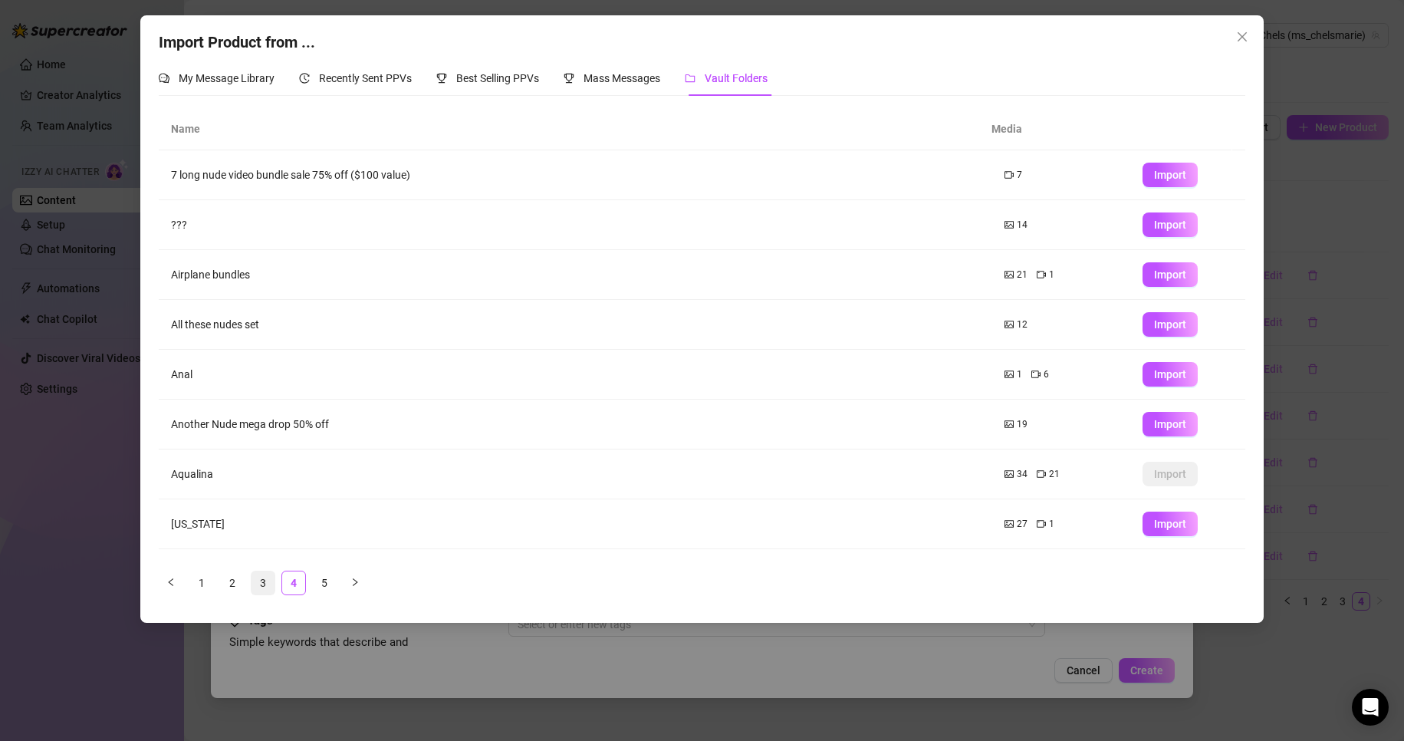
click at [258, 580] on link "3" at bounding box center [262, 582] width 23 height 23
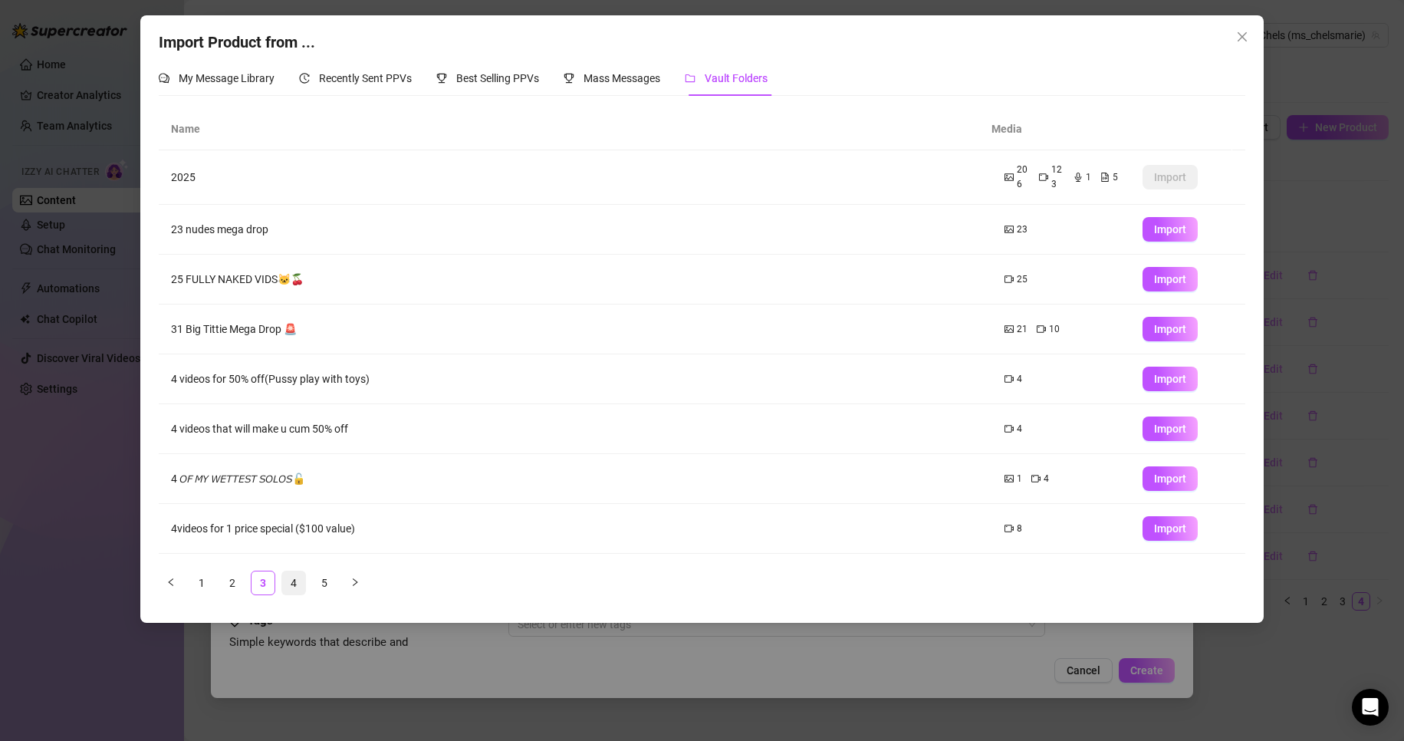
click at [294, 581] on link "4" at bounding box center [293, 582] width 23 height 23
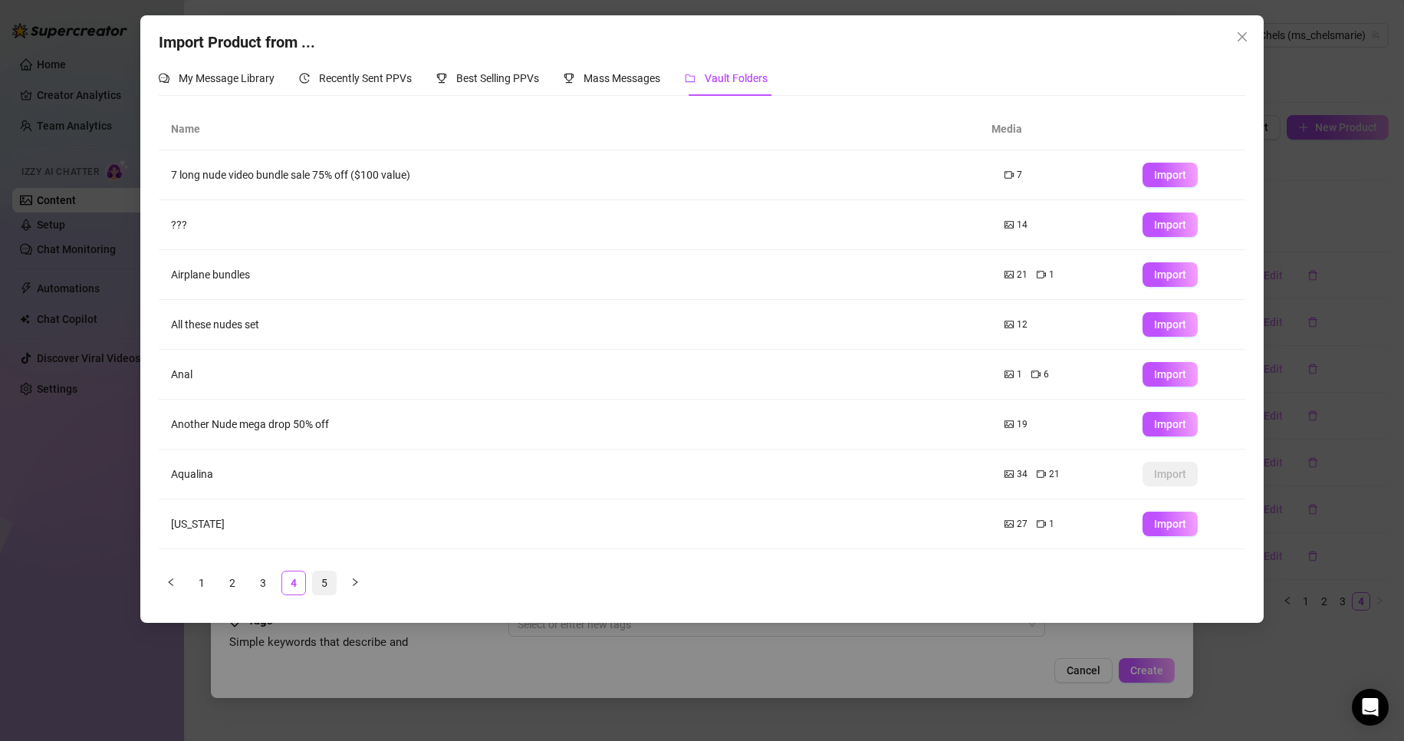
click at [326, 576] on link "5" at bounding box center [324, 582] width 23 height 23
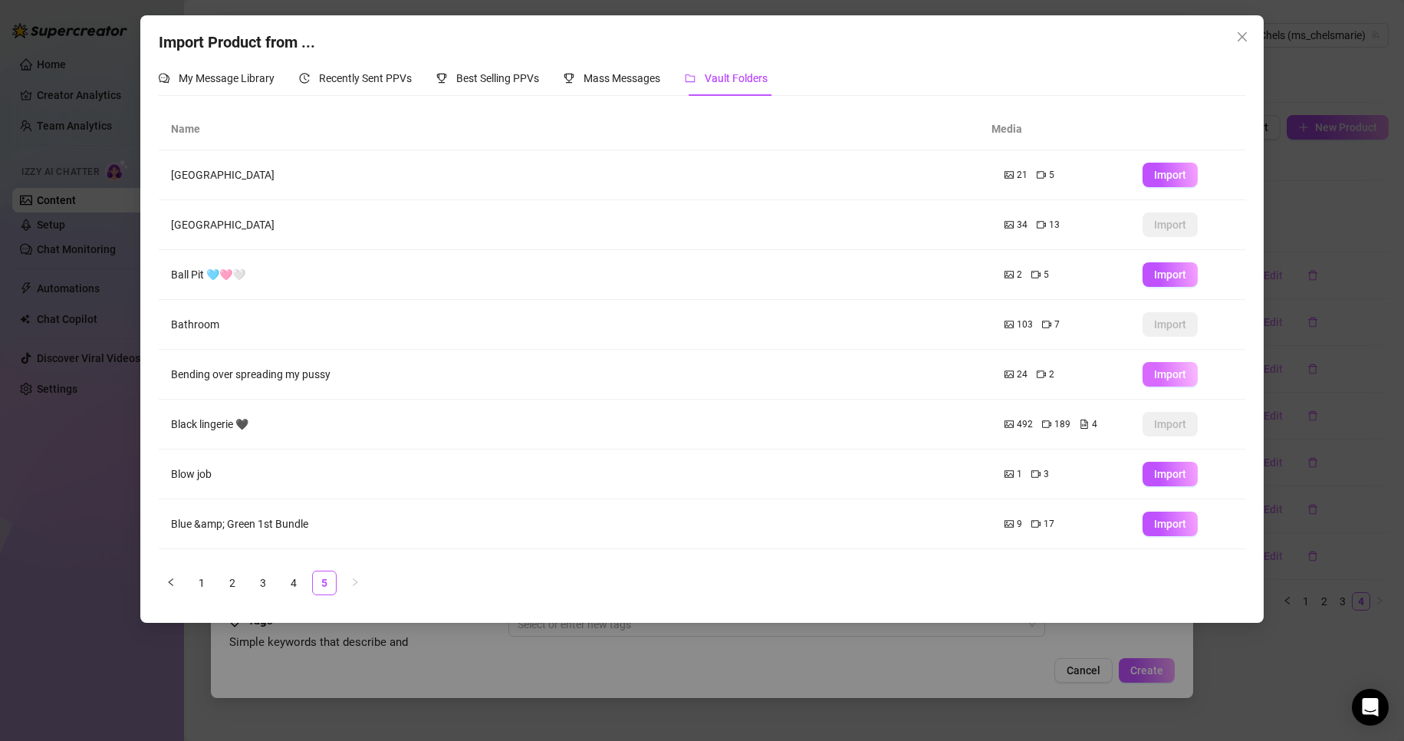
click at [1155, 379] on span "Import" at bounding box center [1170, 374] width 32 height 12
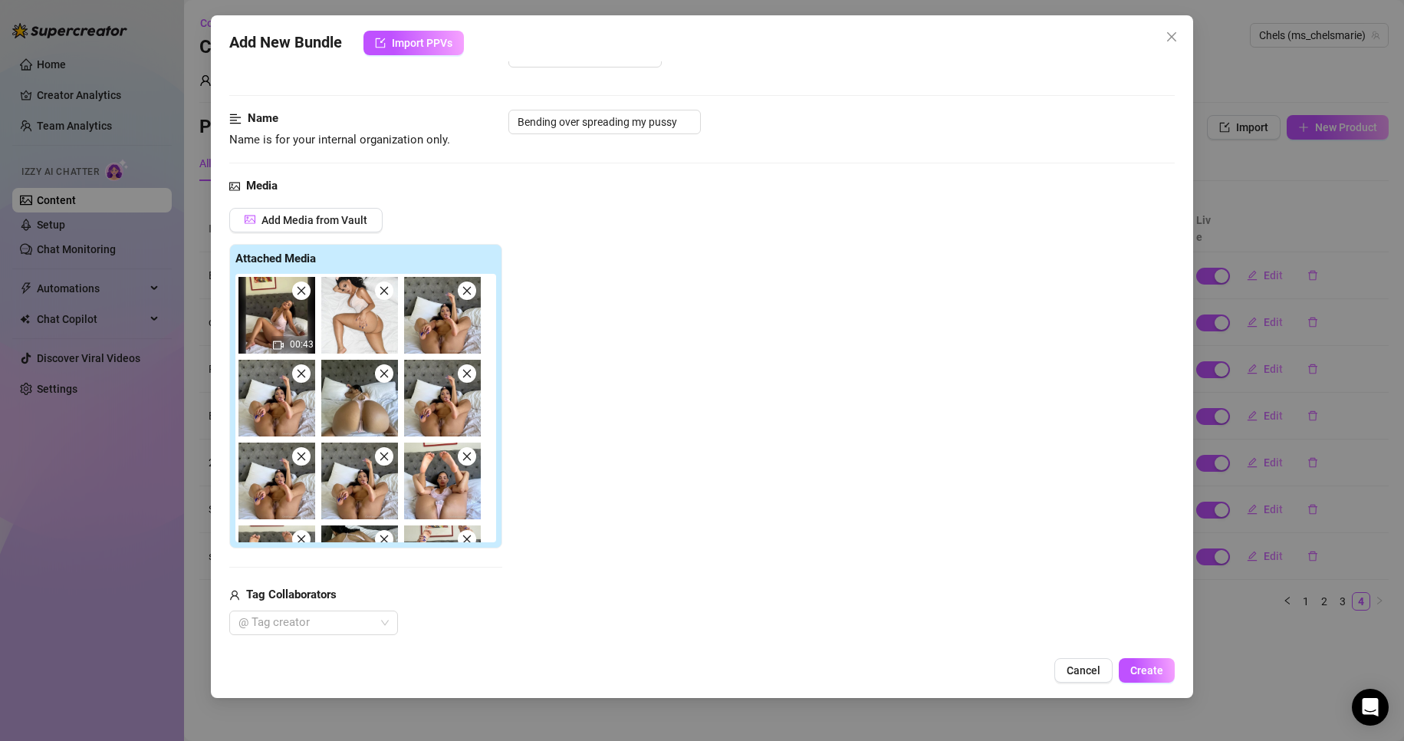
scroll to position [55, 0]
click at [613, 129] on input "Bending over spreading my pussy" at bounding box center [604, 122] width 192 height 25
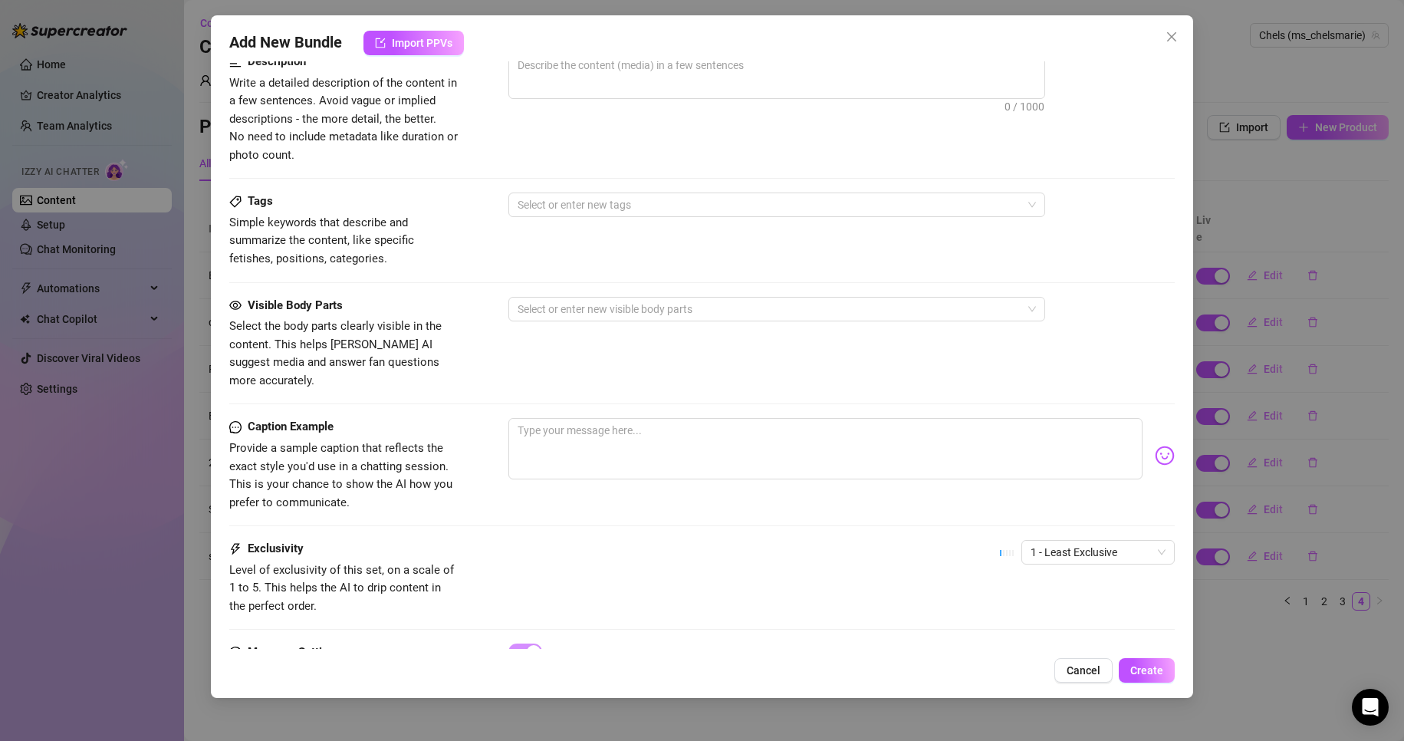
scroll to position [823, 0]
click at [619, 416] on textarea at bounding box center [825, 446] width 635 height 61
paste textarea "Bending over spreading my pussy"
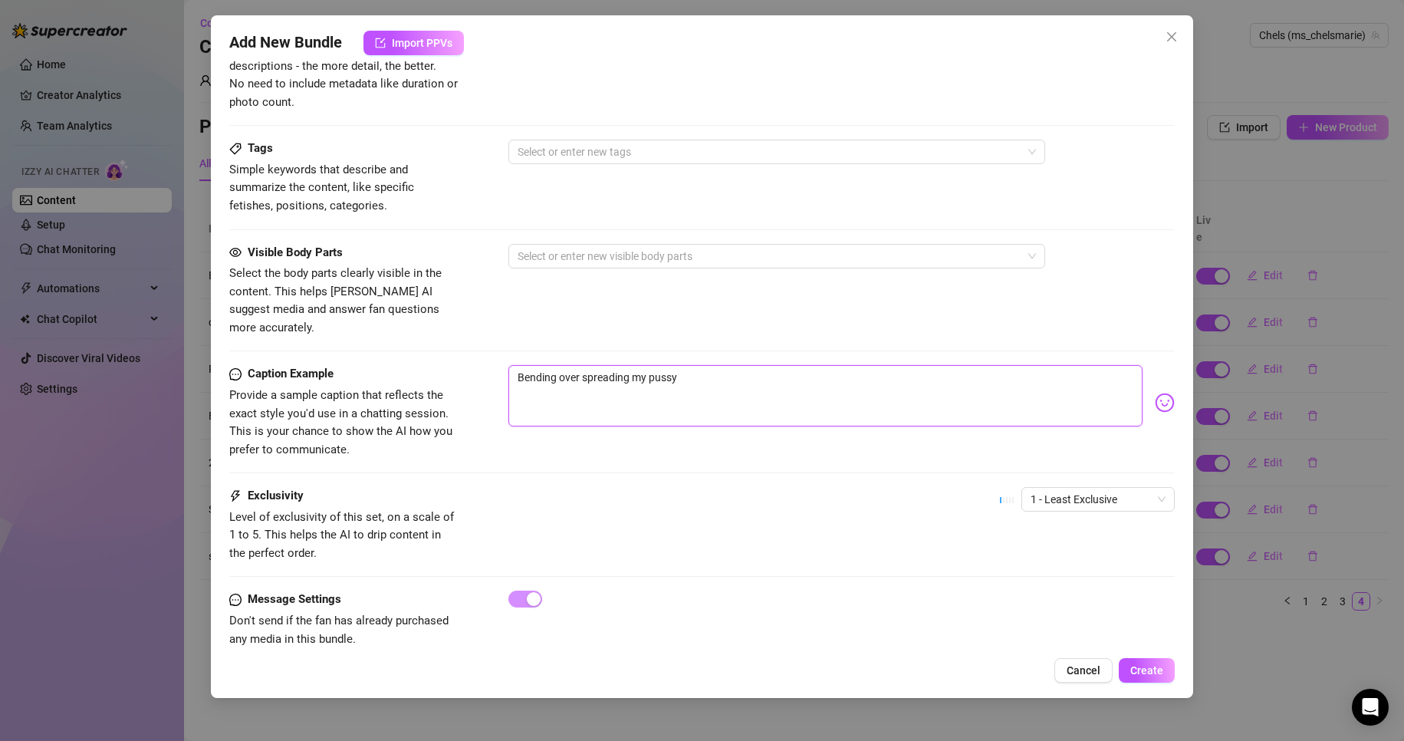
scroll to position [885, 0]
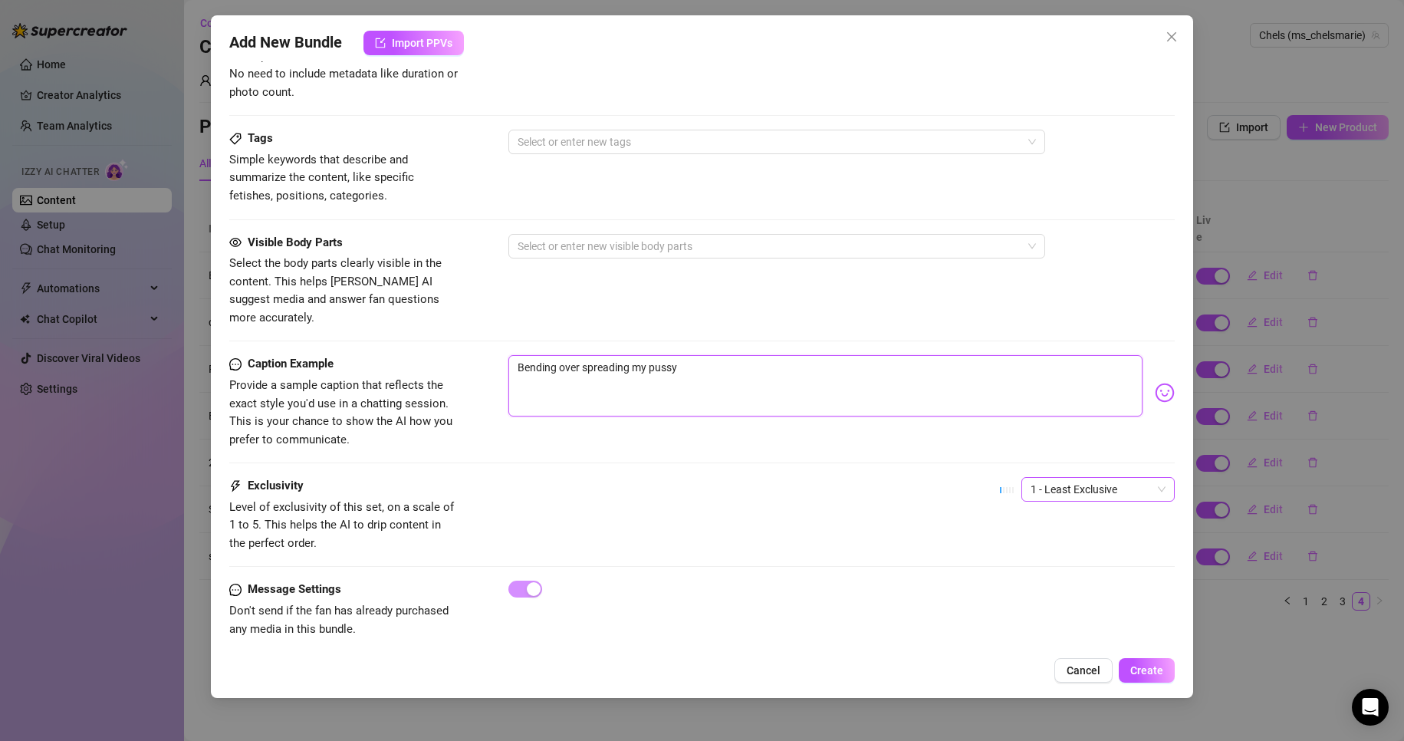
click at [1083, 478] on span "1 - Least Exclusive" at bounding box center [1097, 489] width 135 height 23
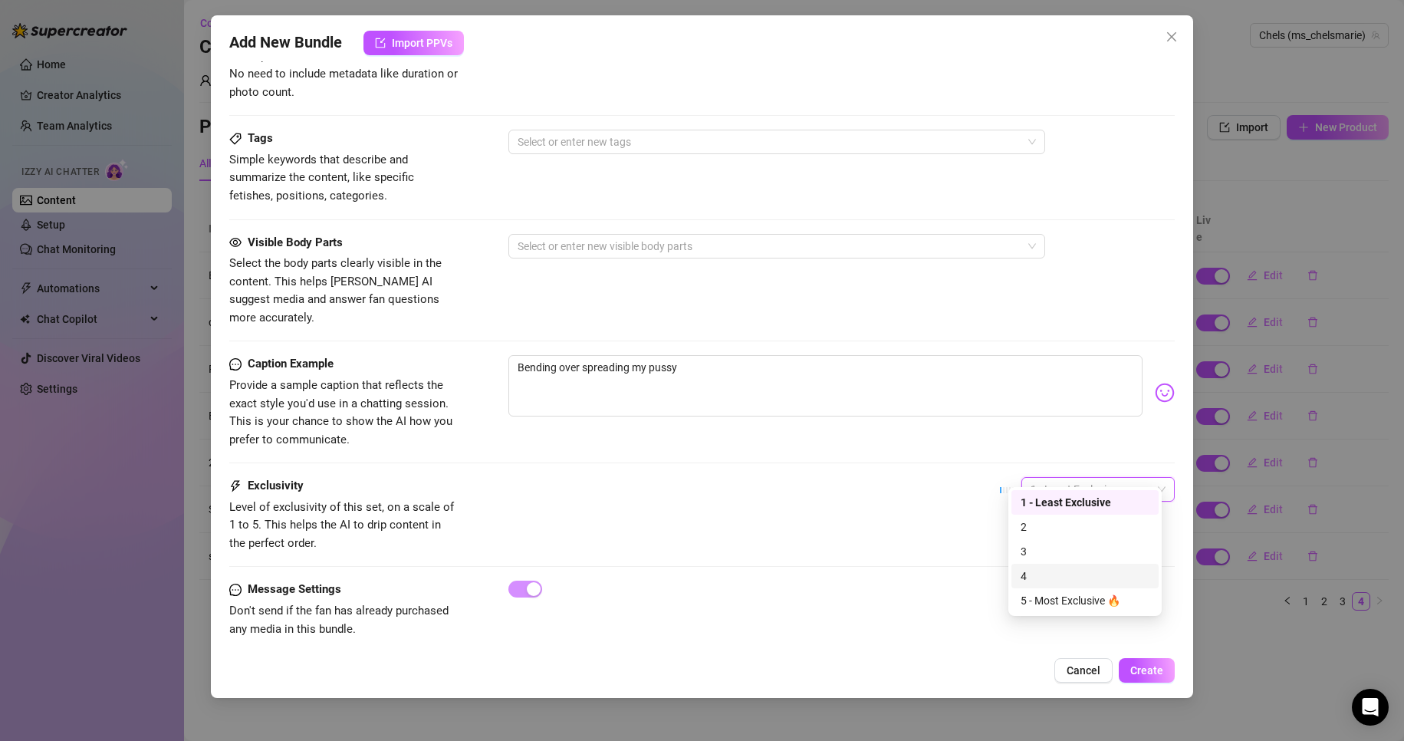
click at [1049, 582] on div "4" at bounding box center [1084, 575] width 129 height 17
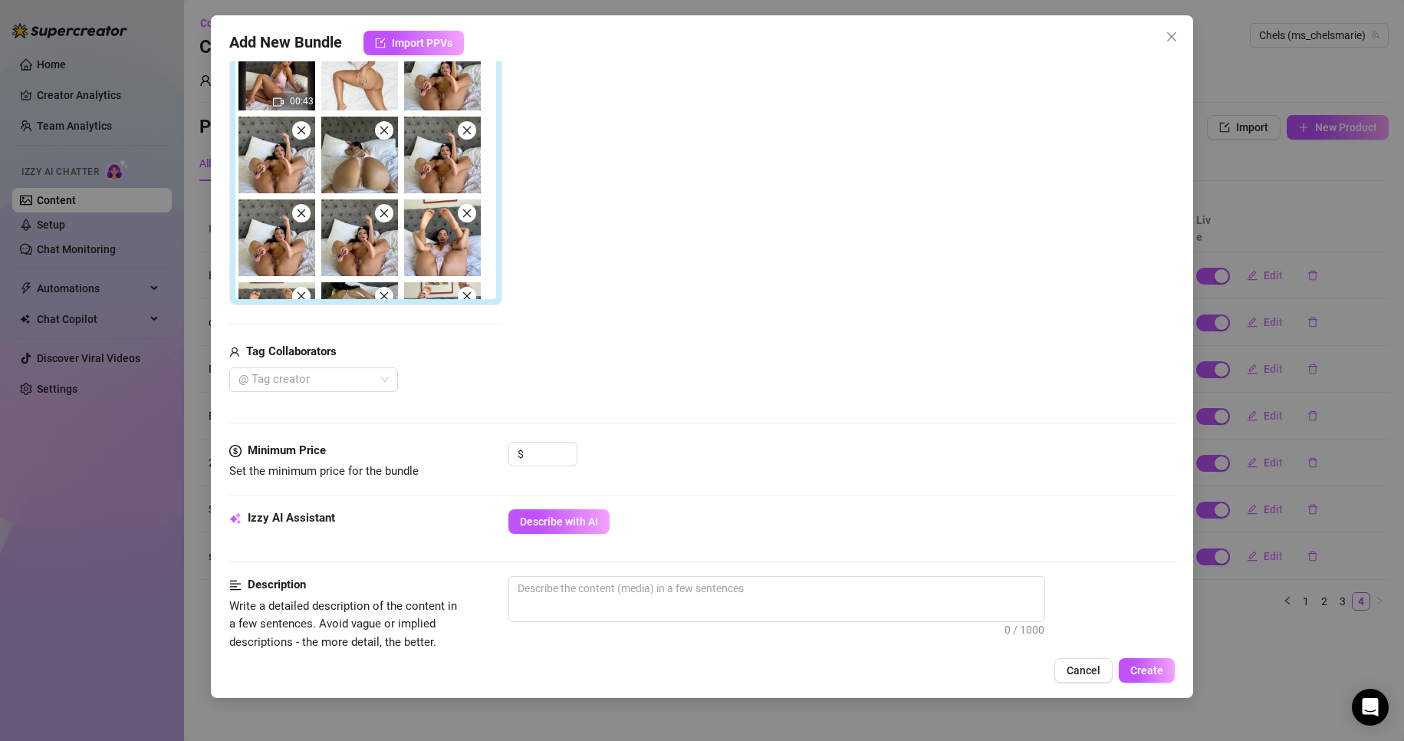
scroll to position [295, 0]
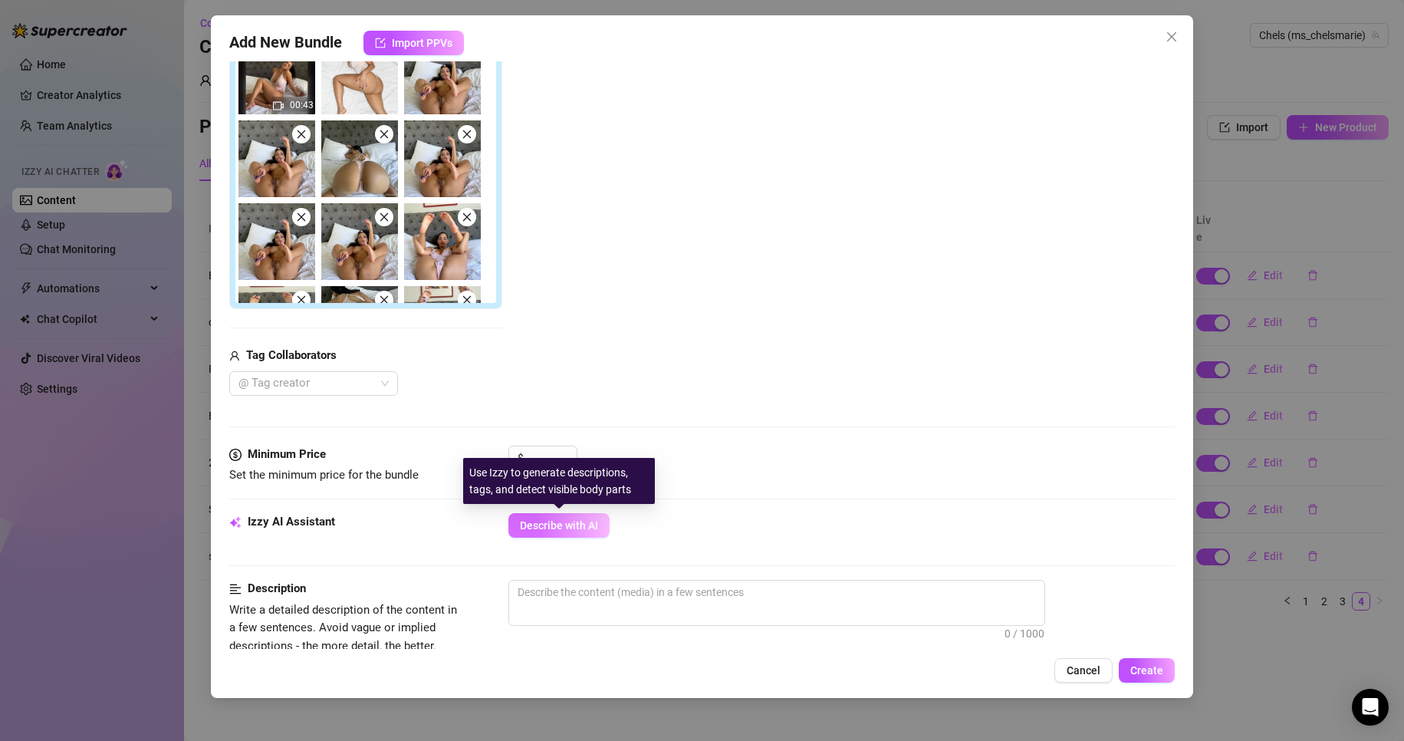
click at [550, 528] on span "Describe with AI" at bounding box center [559, 525] width 78 height 12
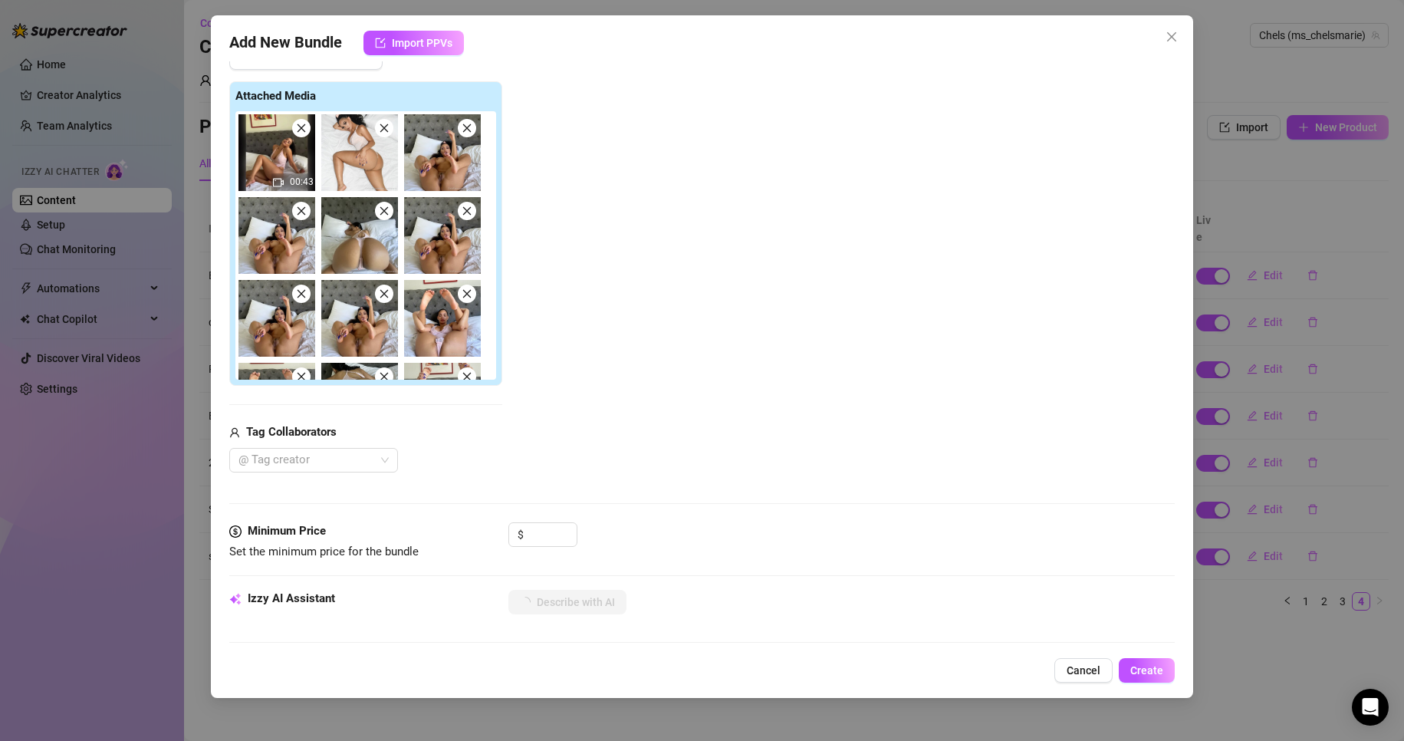
scroll to position [219, 0]
click at [544, 537] on input at bounding box center [552, 533] width 50 height 23
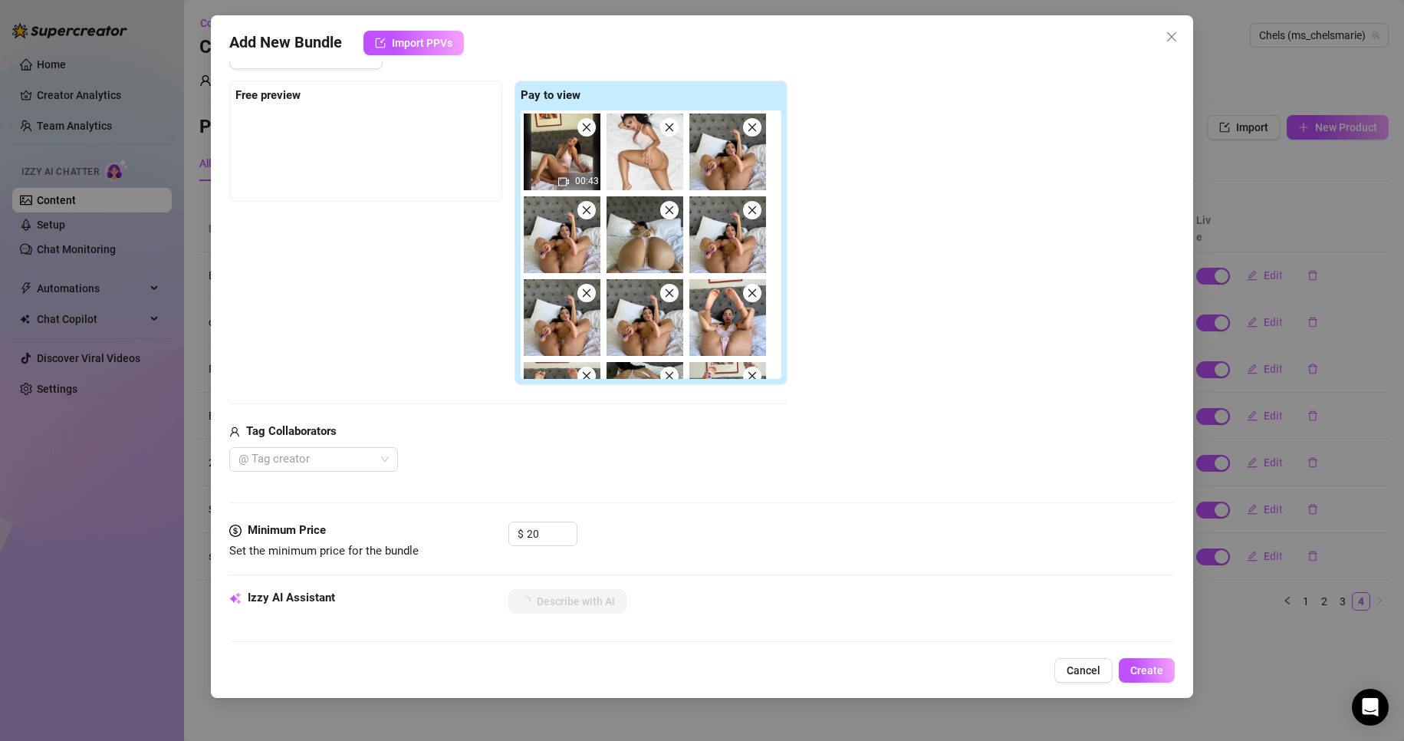
drag, startPoint x: 652, startPoint y: 176, endPoint x: 321, endPoint y: 153, distance: 331.9
drag, startPoint x: 321, startPoint y: 153, endPoint x: 650, endPoint y: 146, distance: 328.9
click at [650, 146] on img at bounding box center [644, 151] width 77 height 77
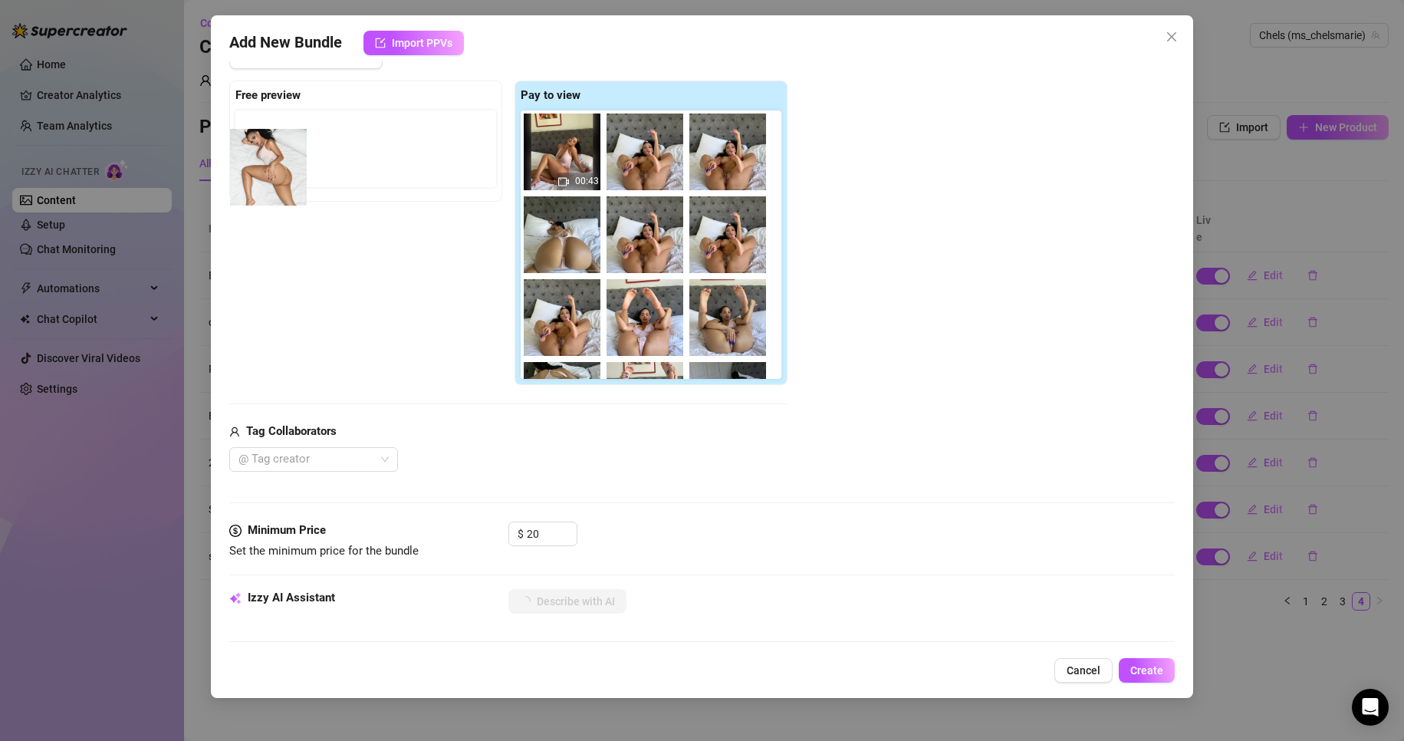
drag, startPoint x: 650, startPoint y: 146, endPoint x: 234, endPoint y: 157, distance: 416.4
click at [234, 157] on div "Free preview Pay to view 00:43" at bounding box center [508, 232] width 558 height 305
drag, startPoint x: 642, startPoint y: 165, endPoint x: 268, endPoint y: 134, distance: 376.1
click at [268, 134] on div "Free preview Pay to view 00:43" at bounding box center [508, 232] width 558 height 305
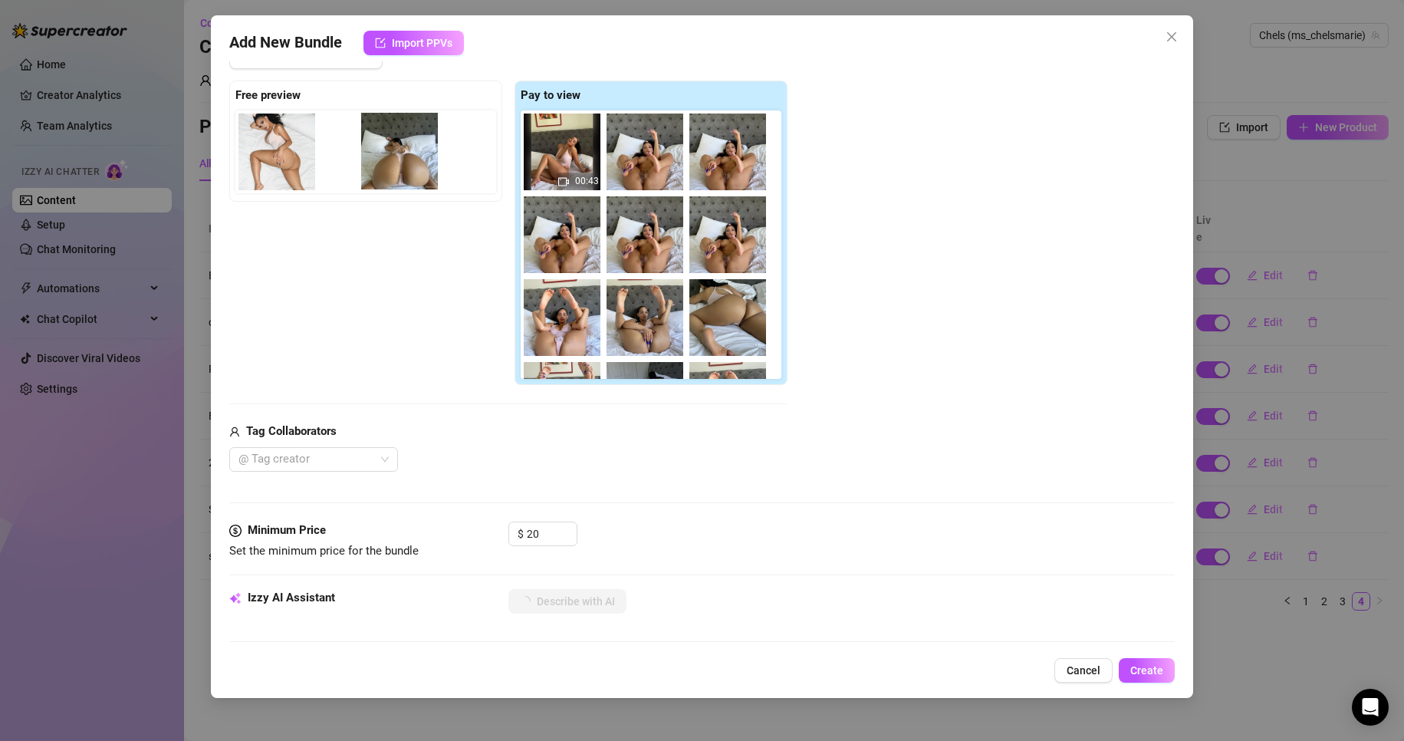
drag, startPoint x: 581, startPoint y: 231, endPoint x: 399, endPoint y: 140, distance: 203.3
click at [399, 140] on div "Free preview Pay to view 00:43" at bounding box center [508, 232] width 558 height 305
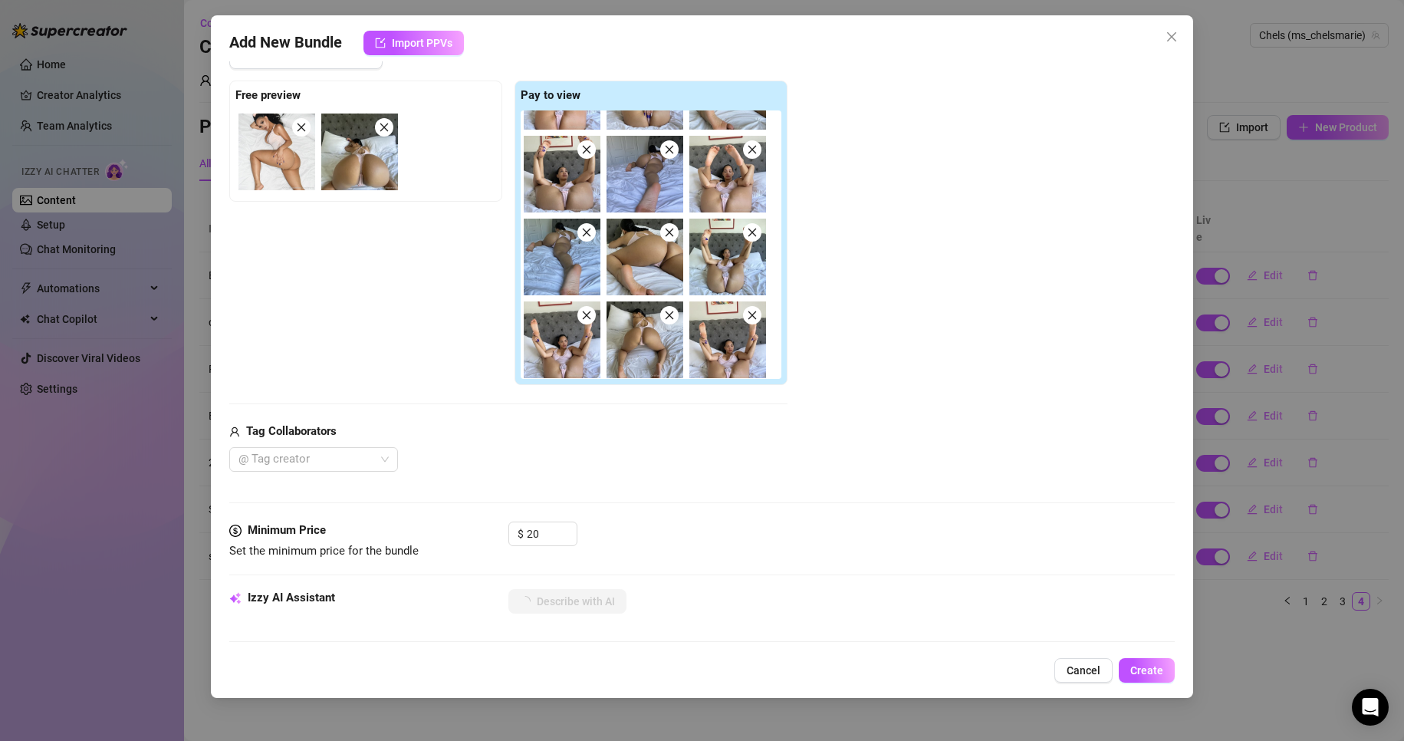
scroll to position [228, 0]
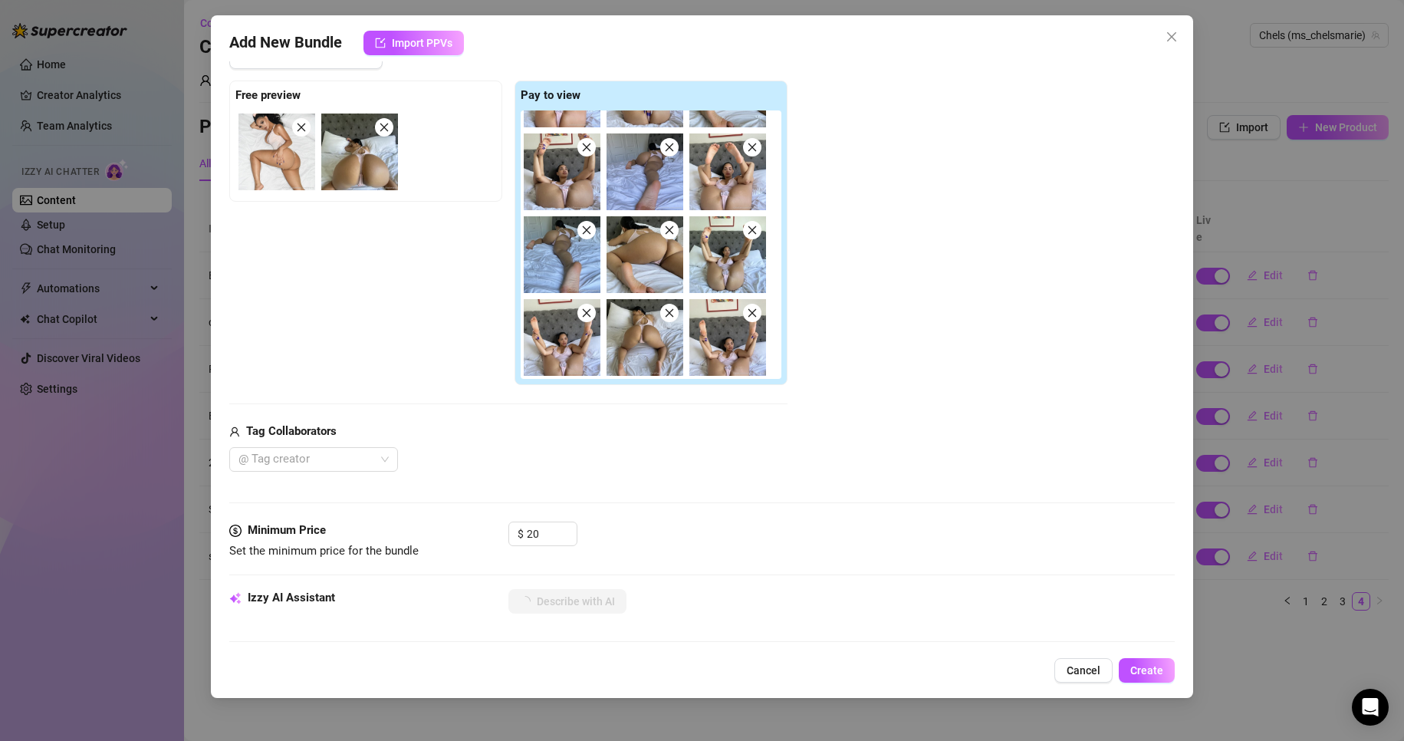
click at [760, 153] on img at bounding box center [727, 171] width 77 height 77
click at [756, 152] on icon "close" at bounding box center [752, 147] width 11 height 11
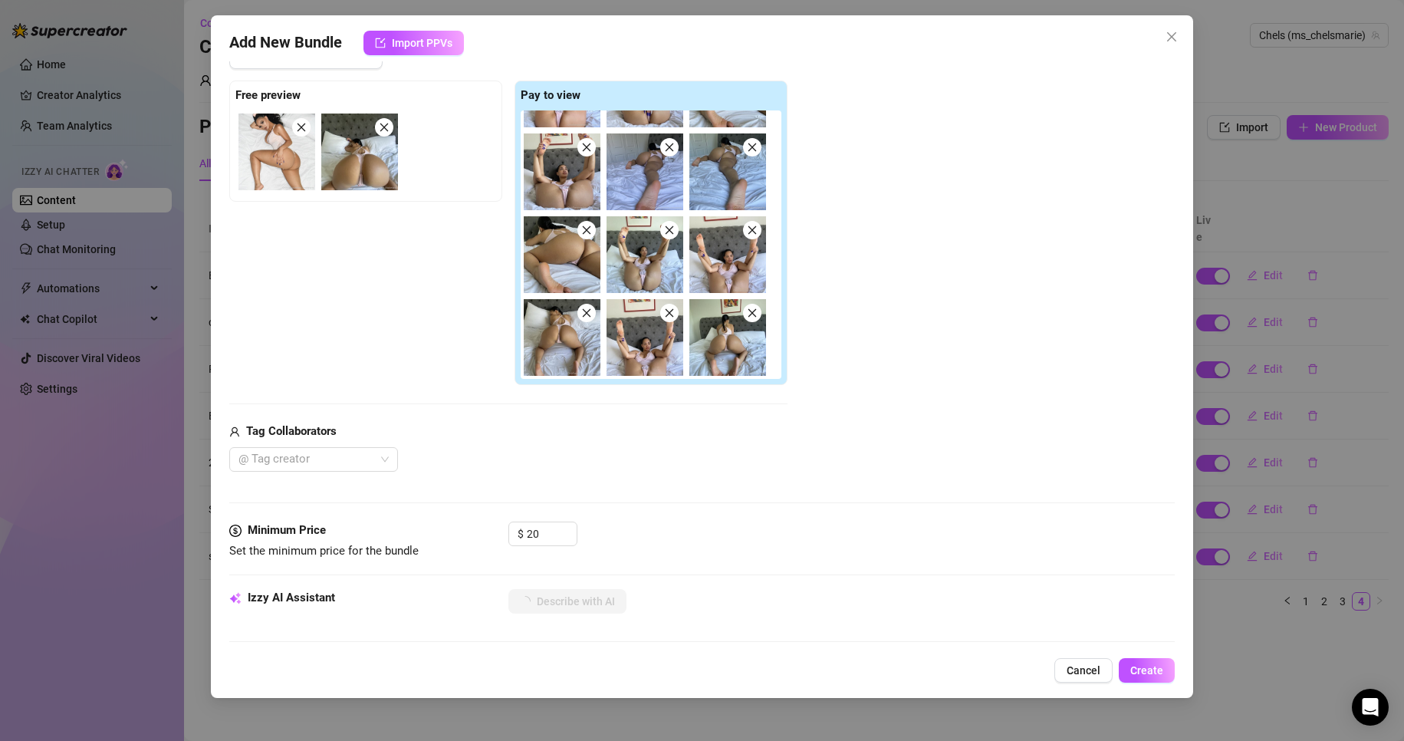
click at [747, 149] on icon "close" at bounding box center [752, 147] width 11 height 11
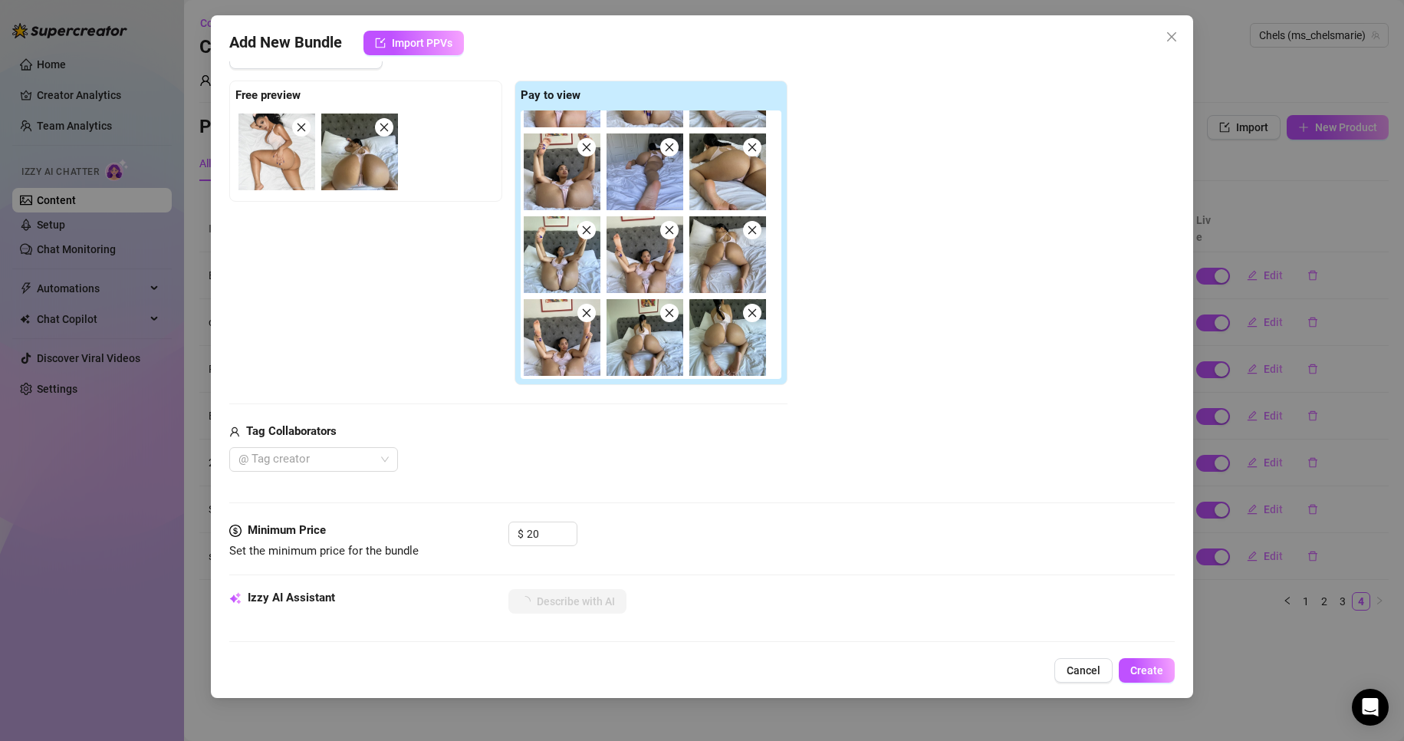
click at [587, 313] on icon "close" at bounding box center [586, 312] width 11 height 11
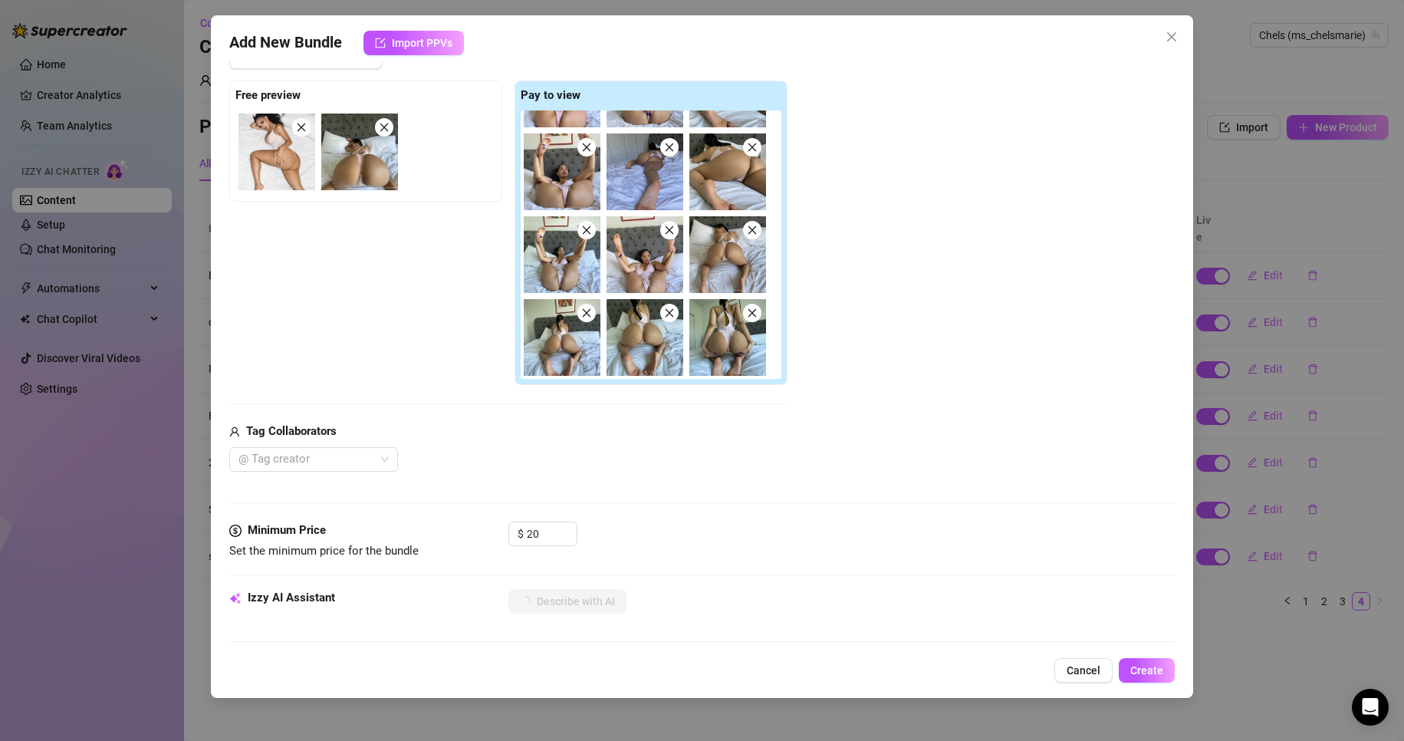
click at [673, 238] on span at bounding box center [669, 230] width 18 height 18
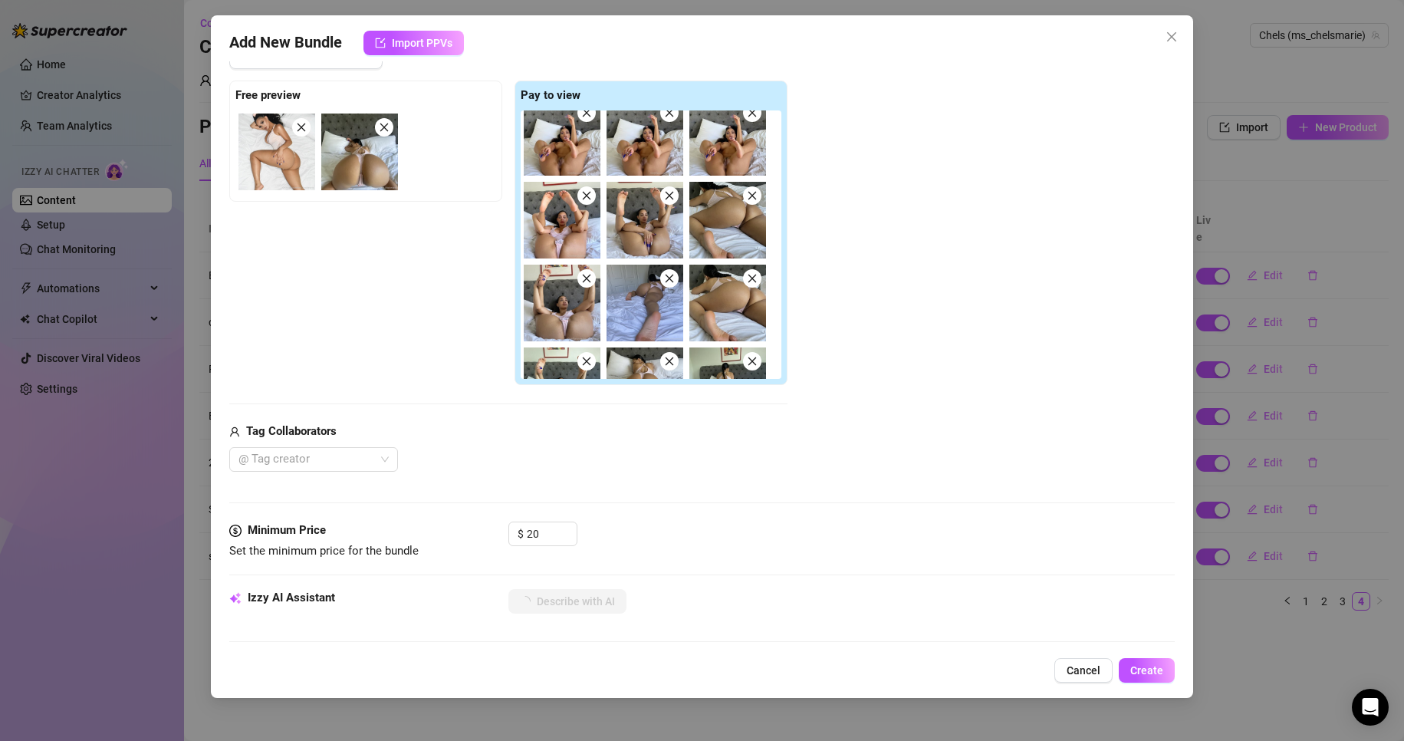
scroll to position [97, 0]
click at [753, 199] on icon "close" at bounding box center [752, 196] width 11 height 11
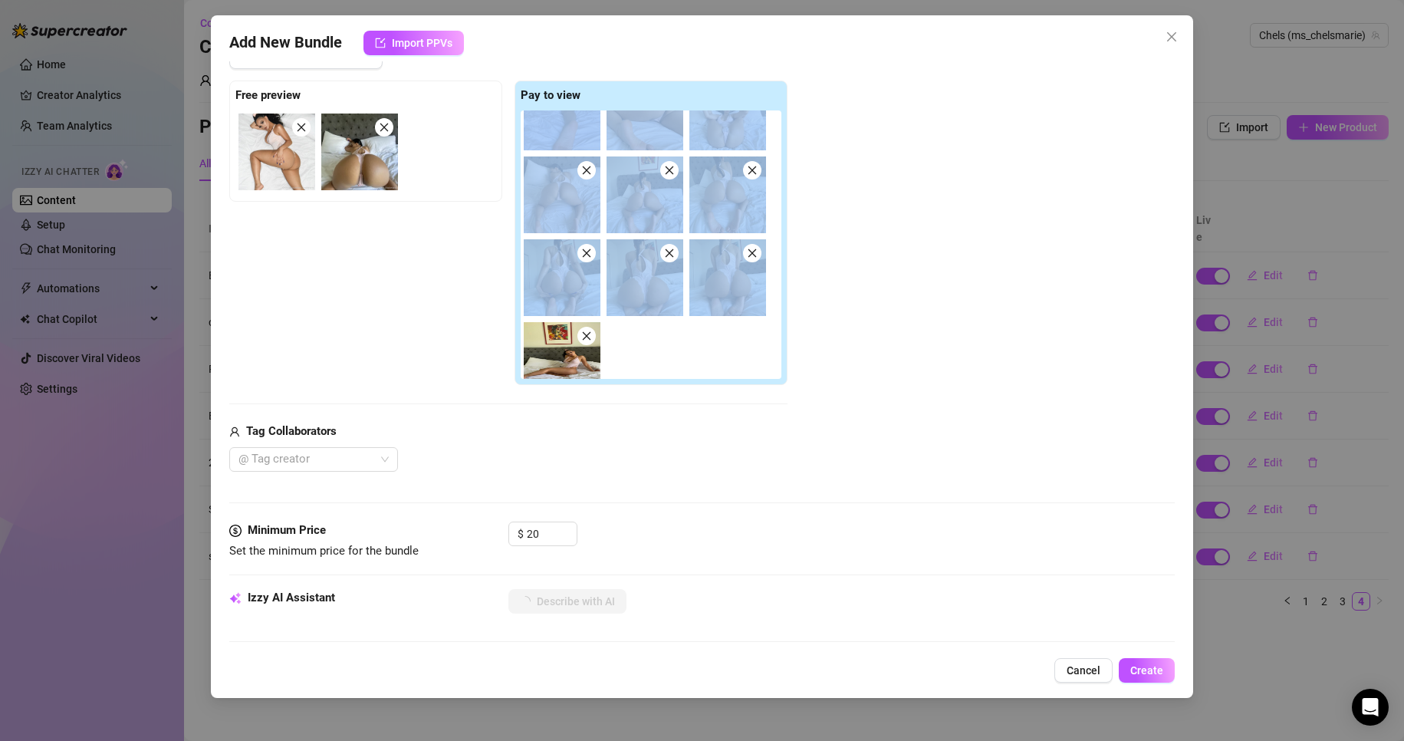
scroll to position [0, 0]
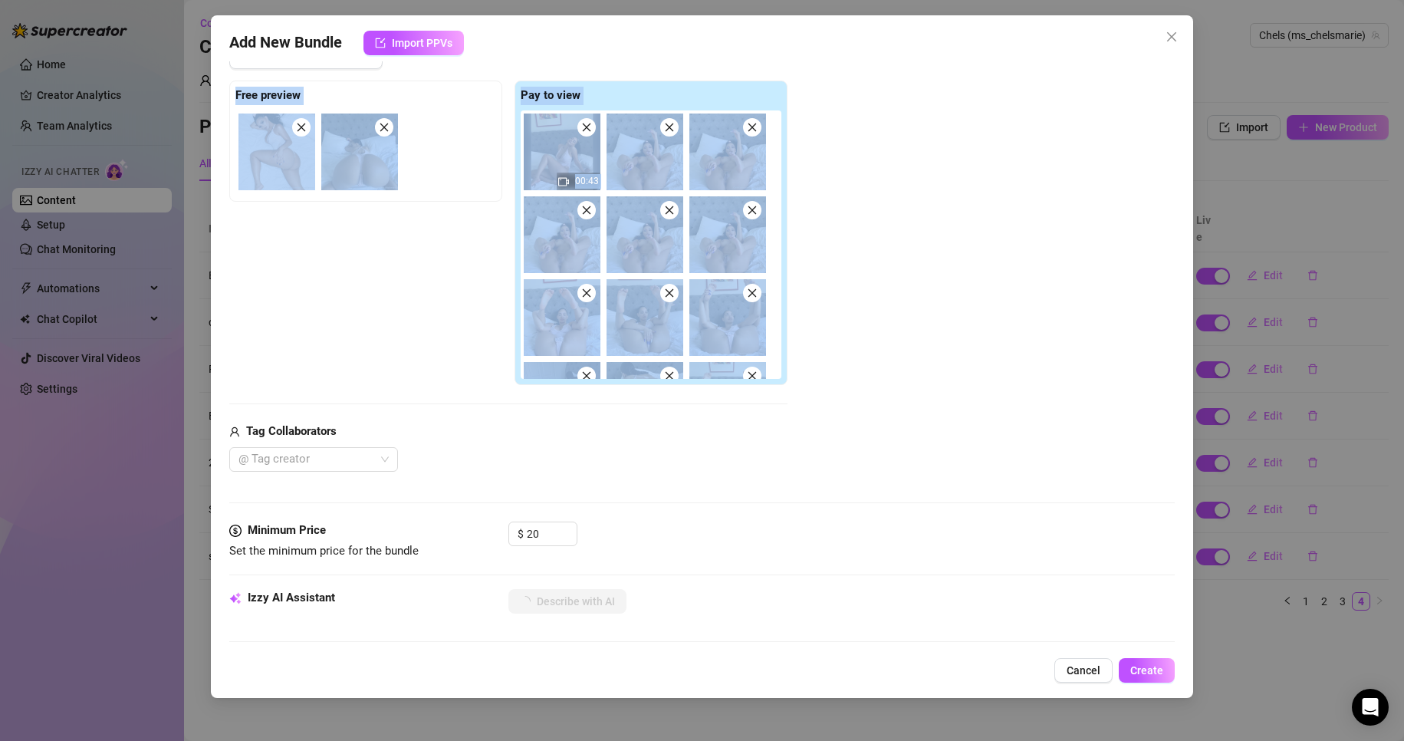
drag, startPoint x: 687, startPoint y: 251, endPoint x: 675, endPoint y: 76, distance: 176.0
click at [675, 76] on div "Add Media from Vault Free preview Pay to view 00:43 Tag Collaborators @ Tag cre…" at bounding box center [508, 257] width 558 height 427
click at [851, 211] on div "Add Media from Vault Free preview Pay to view 00:43 Tag Collaborators @ Tag cre…" at bounding box center [702, 258] width 946 height 427
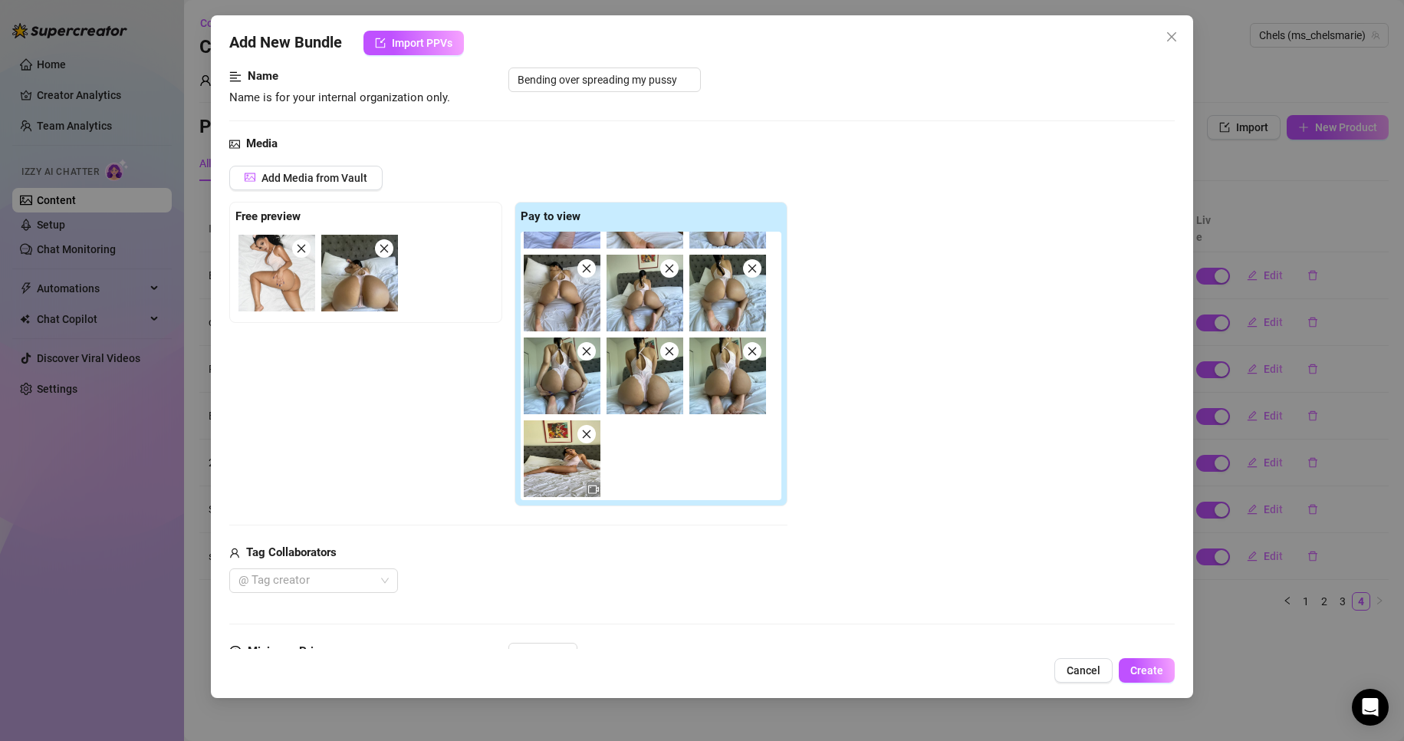
scroll to position [94, 0]
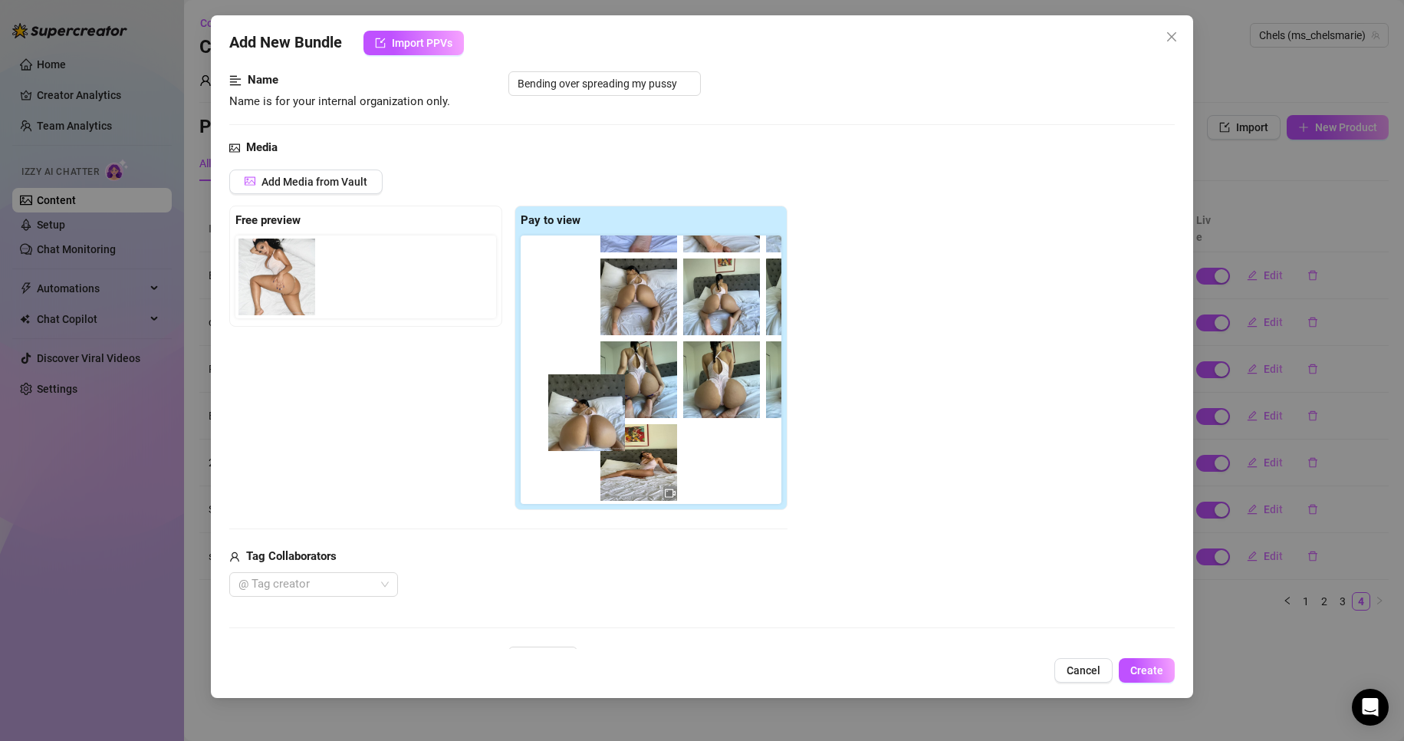
drag, startPoint x: 353, startPoint y: 284, endPoint x: 597, endPoint y: 427, distance: 282.8
click at [597, 427] on div "Free preview Pay to view 00:43" at bounding box center [508, 357] width 558 height 305
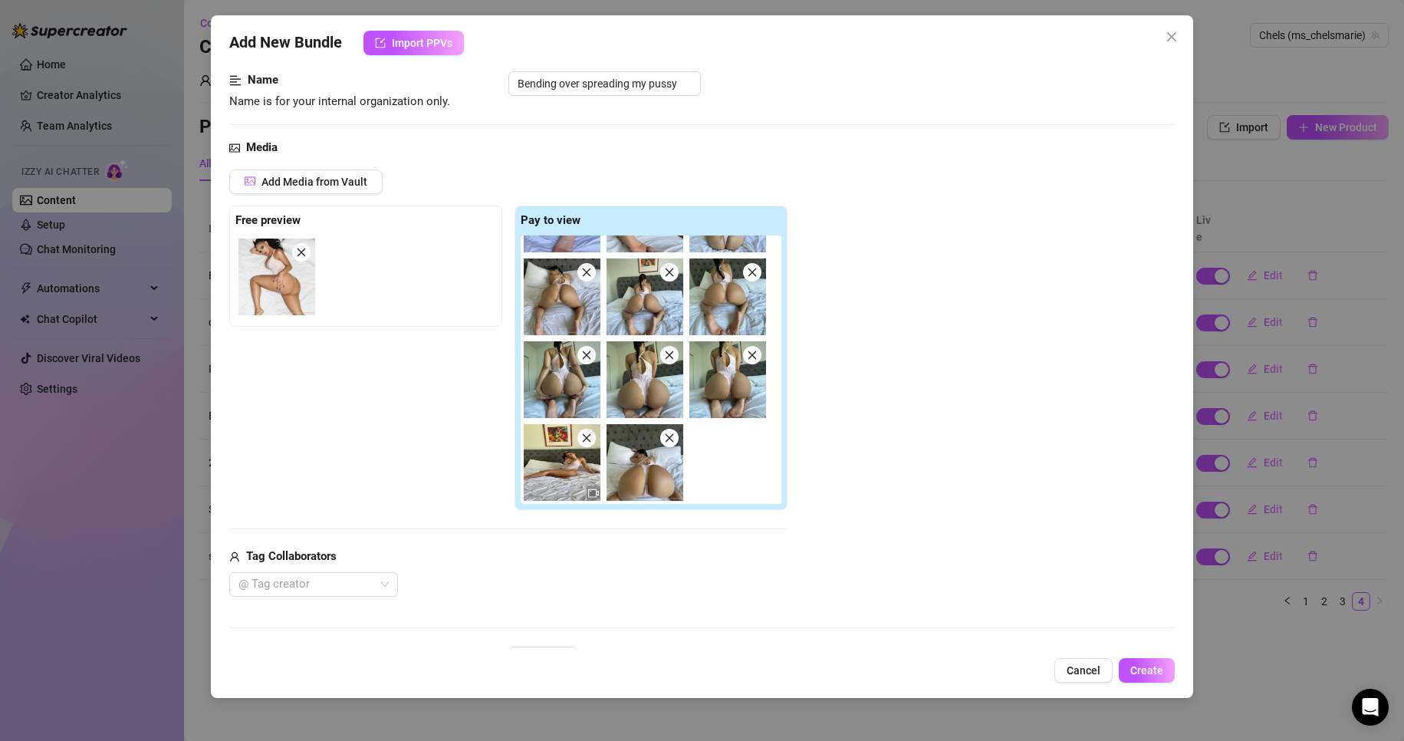
drag, startPoint x: 626, startPoint y: 383, endPoint x: 547, endPoint y: 387, distance: 79.1
click at [547, 387] on img at bounding box center [562, 379] width 77 height 77
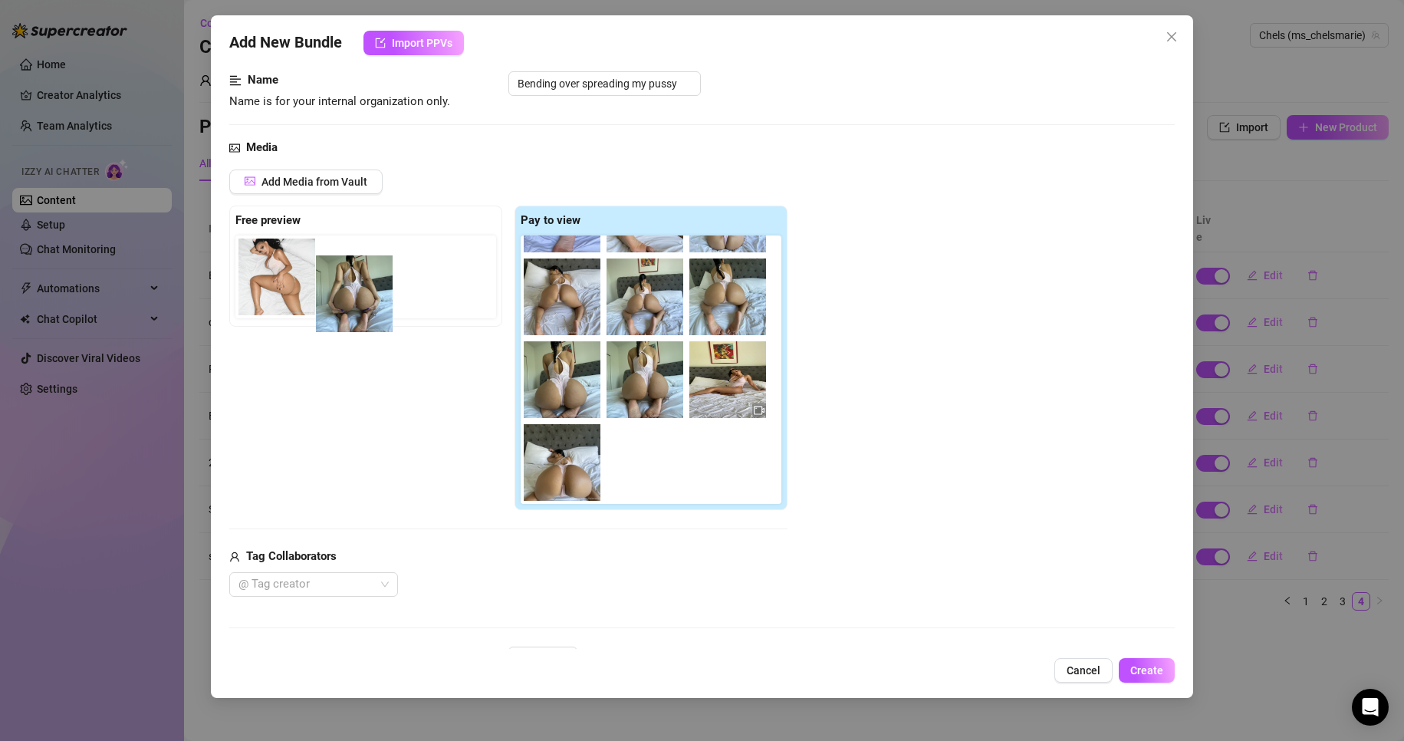
drag, startPoint x: 579, startPoint y: 387, endPoint x: 352, endPoint y: 296, distance: 244.6
click at [352, 296] on div "Free preview Pay to view 00:43" at bounding box center [508, 357] width 558 height 305
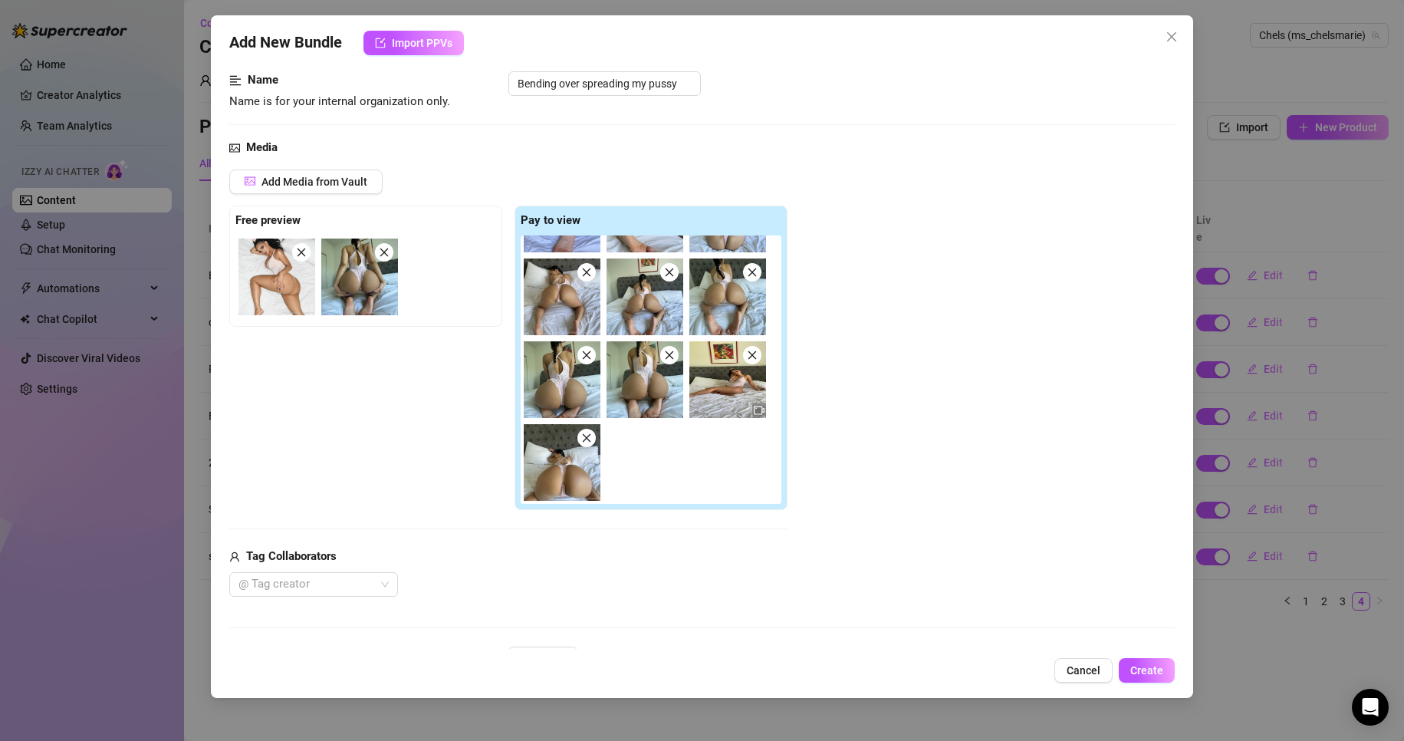
click at [478, 599] on div "Media Add Media from Vault Free preview Pay to view 00:43 Tag Collaborators @ T…" at bounding box center [702, 392] width 946 height 507
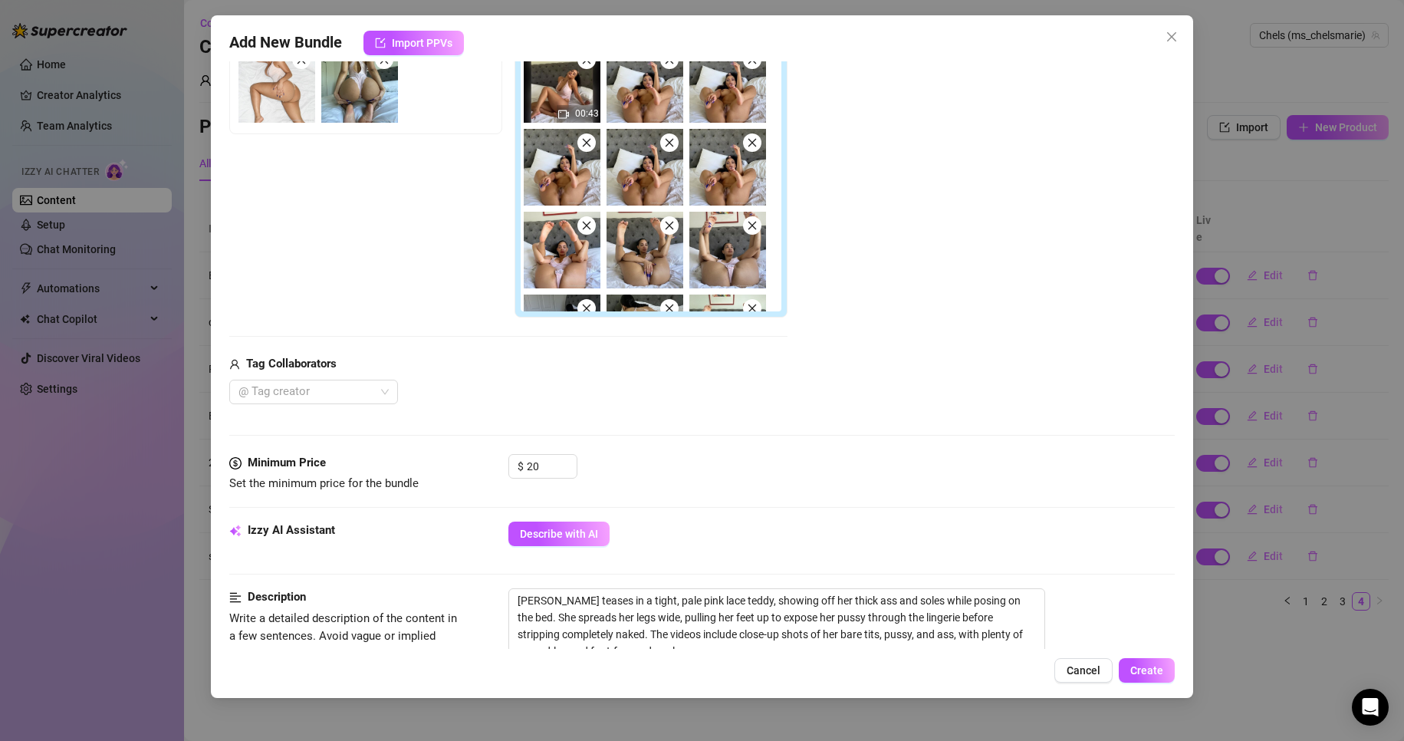
scroll to position [290, 0]
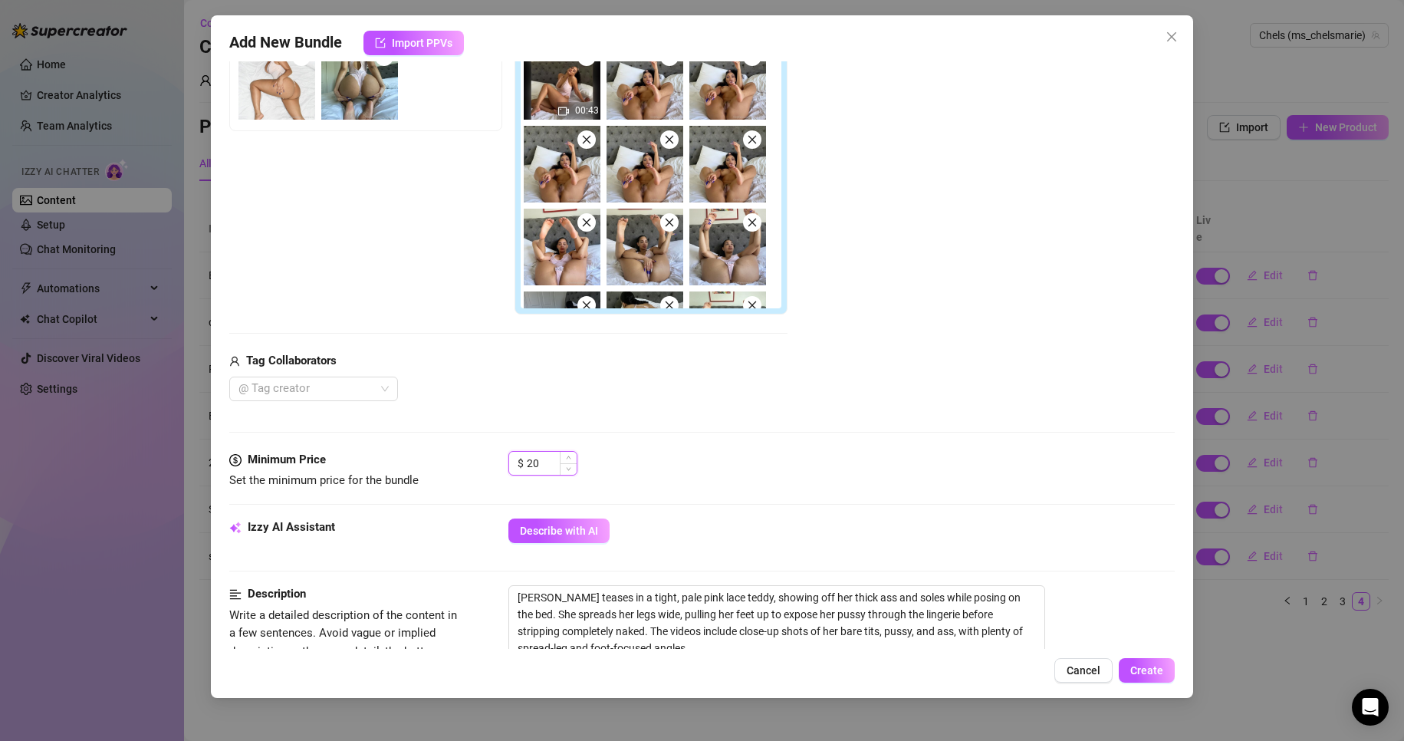
click at [541, 462] on input "20" at bounding box center [552, 463] width 50 height 23
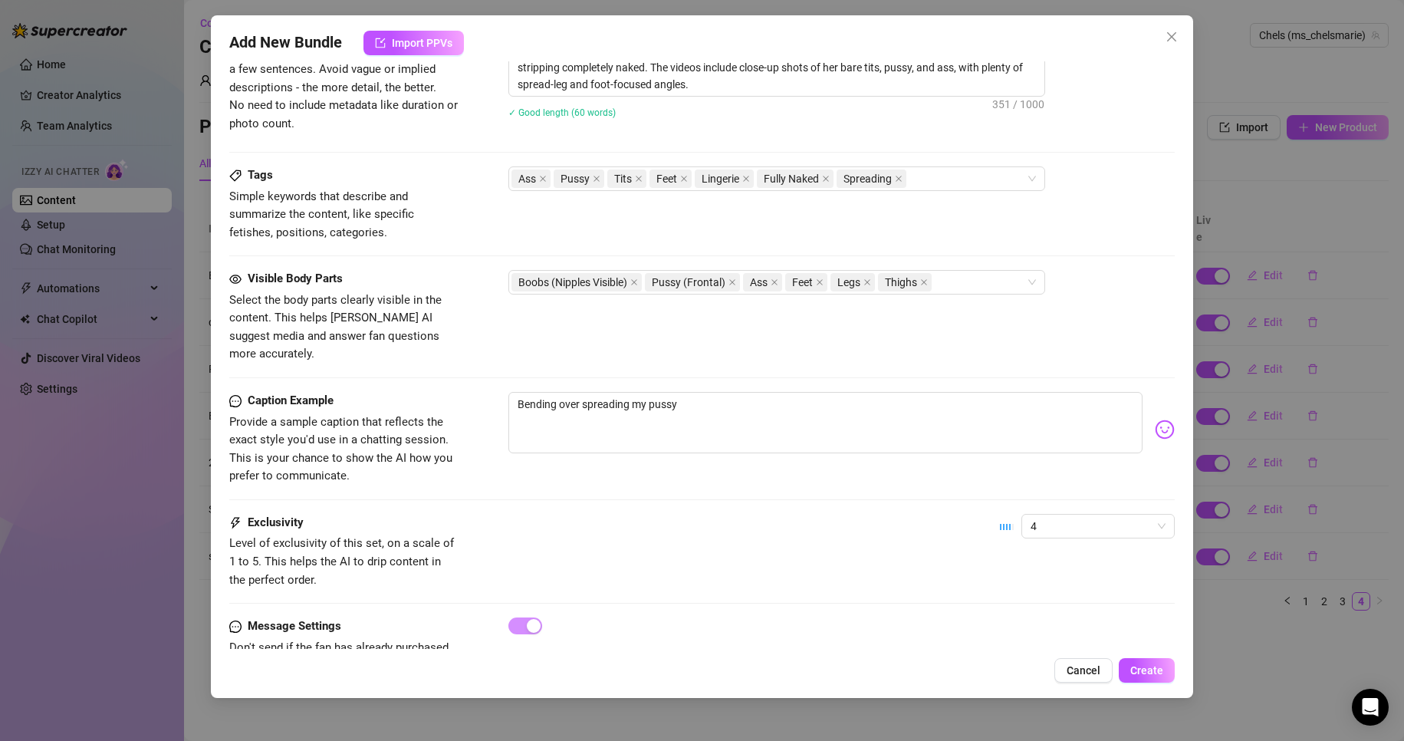
scroll to position [889, 0]
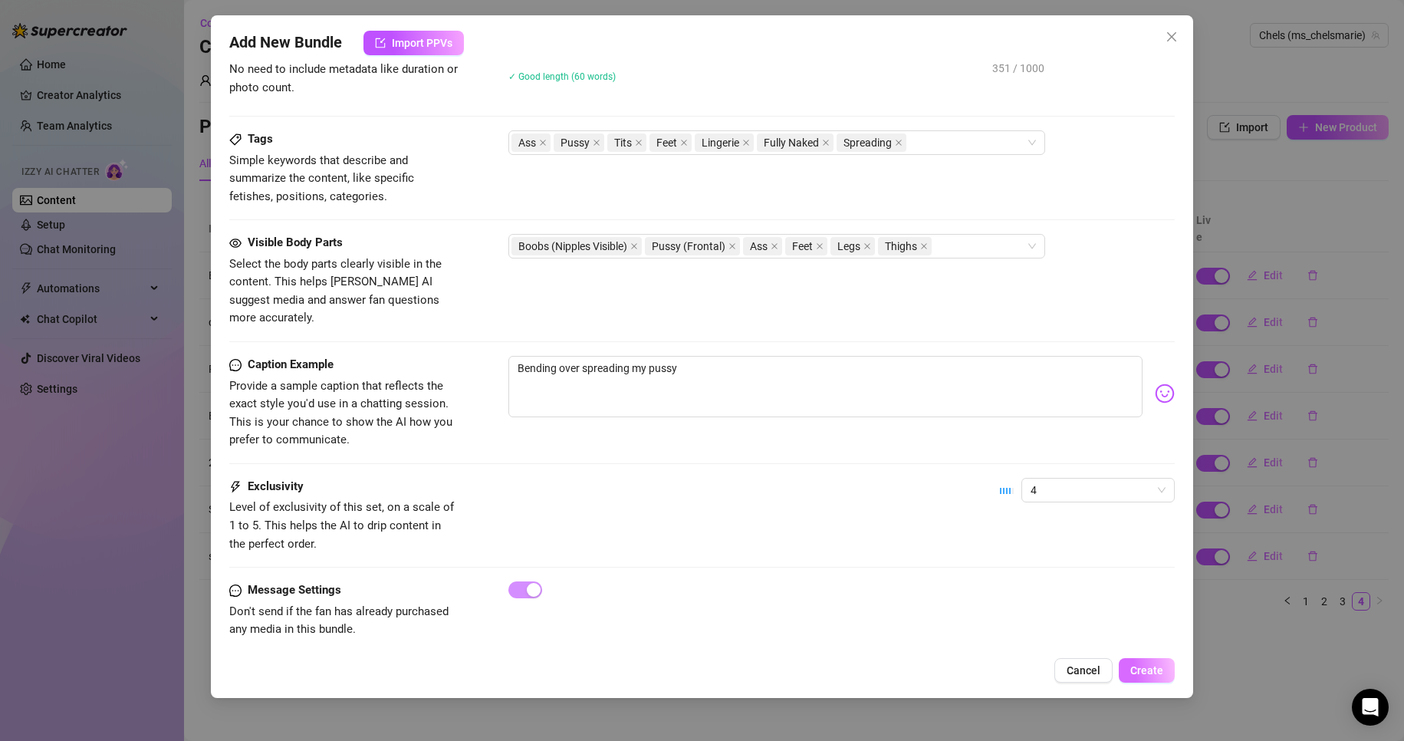
click at [1135, 670] on span "Create" at bounding box center [1146, 670] width 33 height 12
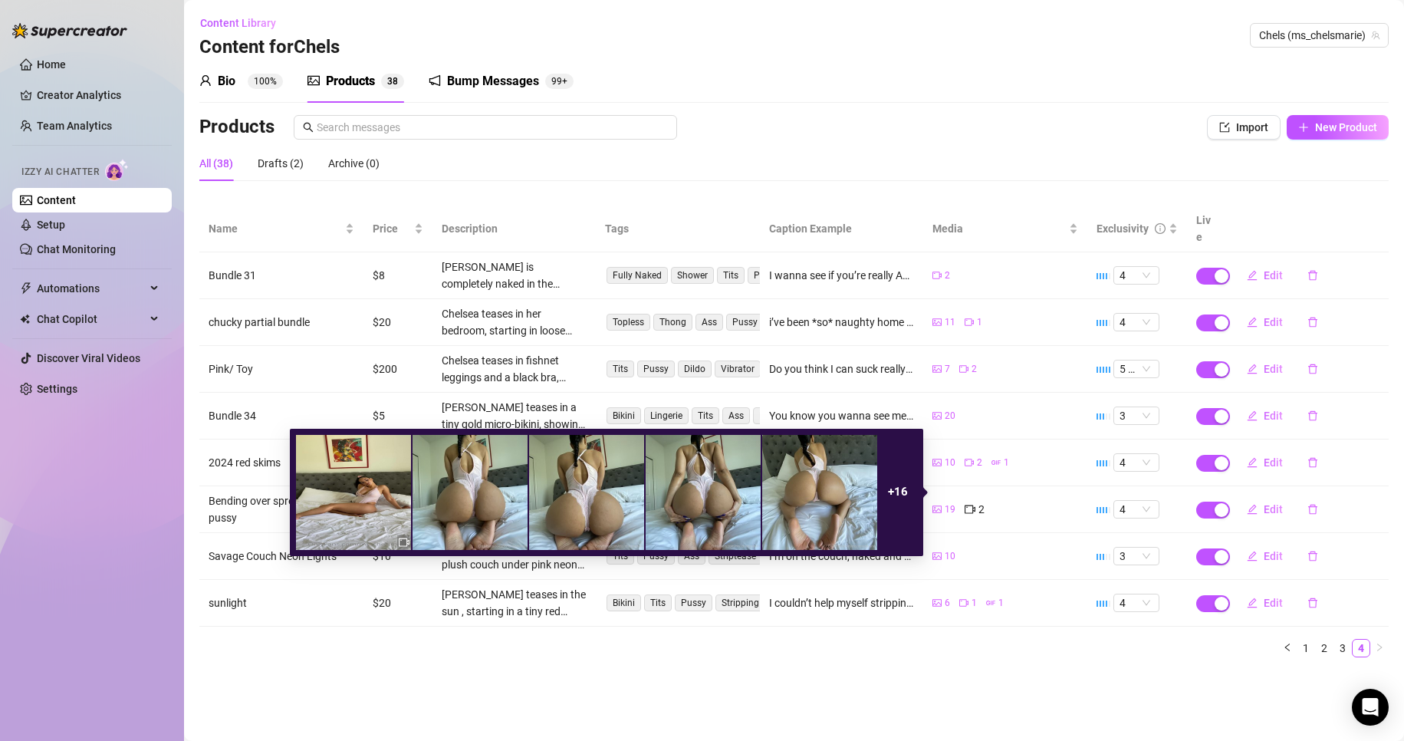
click at [957, 501] on div "19 2" at bounding box center [1005, 509] width 146 height 17
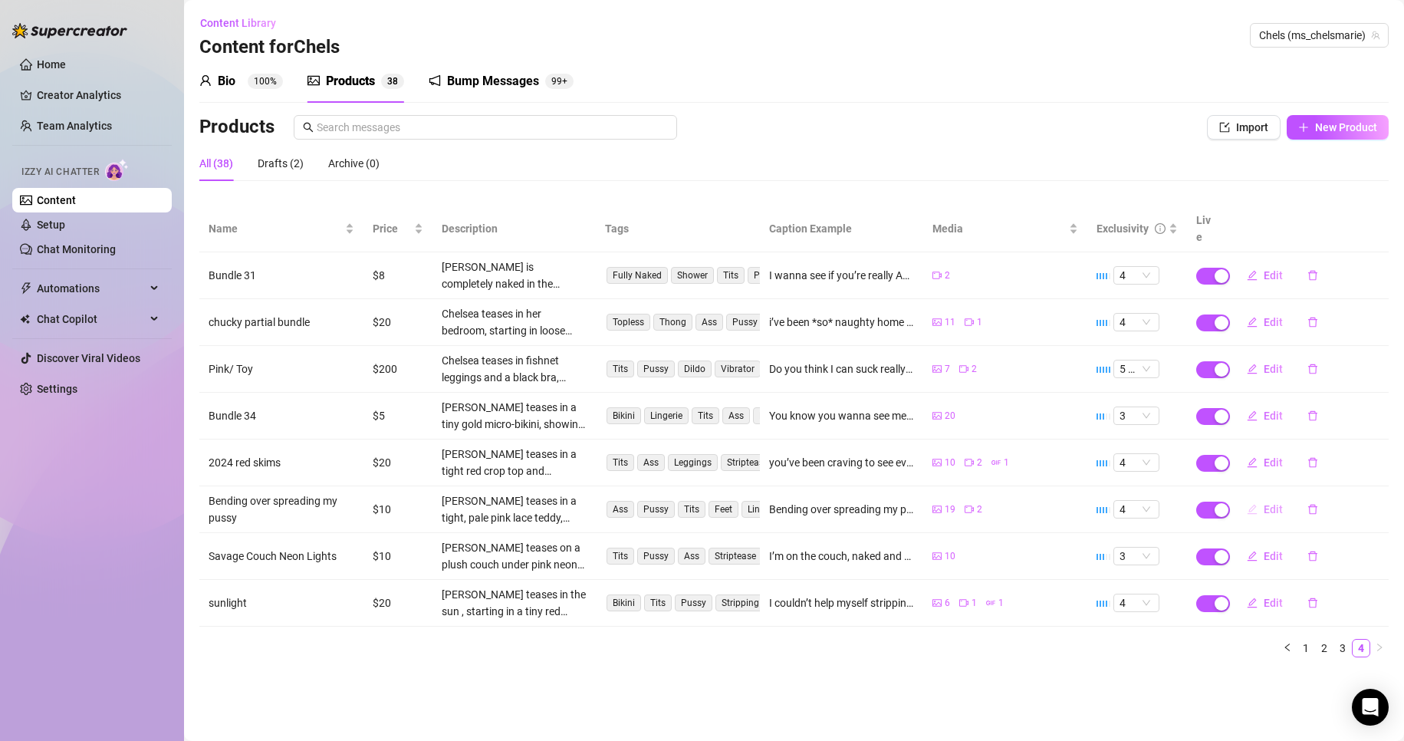
click at [1264, 503] on span "Edit" at bounding box center [1272, 509] width 19 height 12
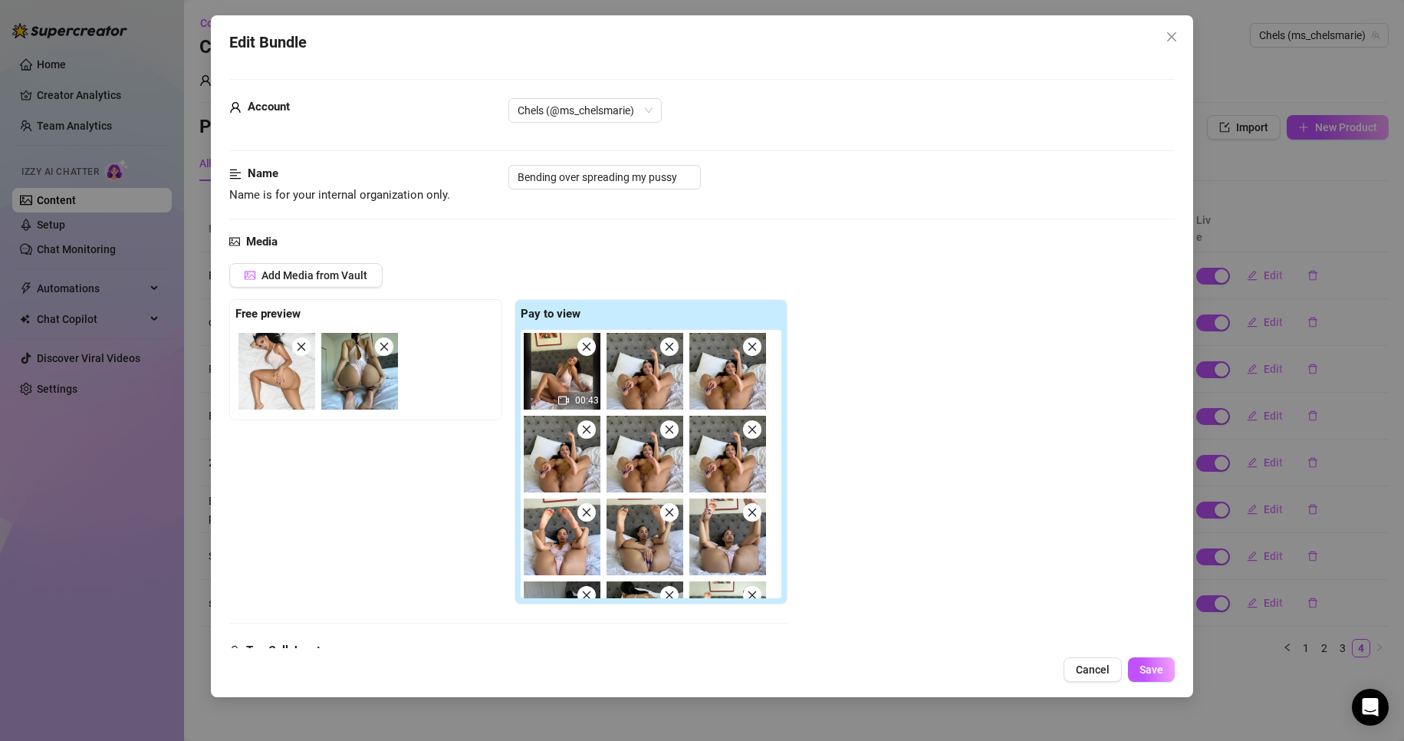
click at [590, 522] on img at bounding box center [562, 536] width 77 height 77
click at [583, 509] on icon "close" at bounding box center [586, 512] width 11 height 11
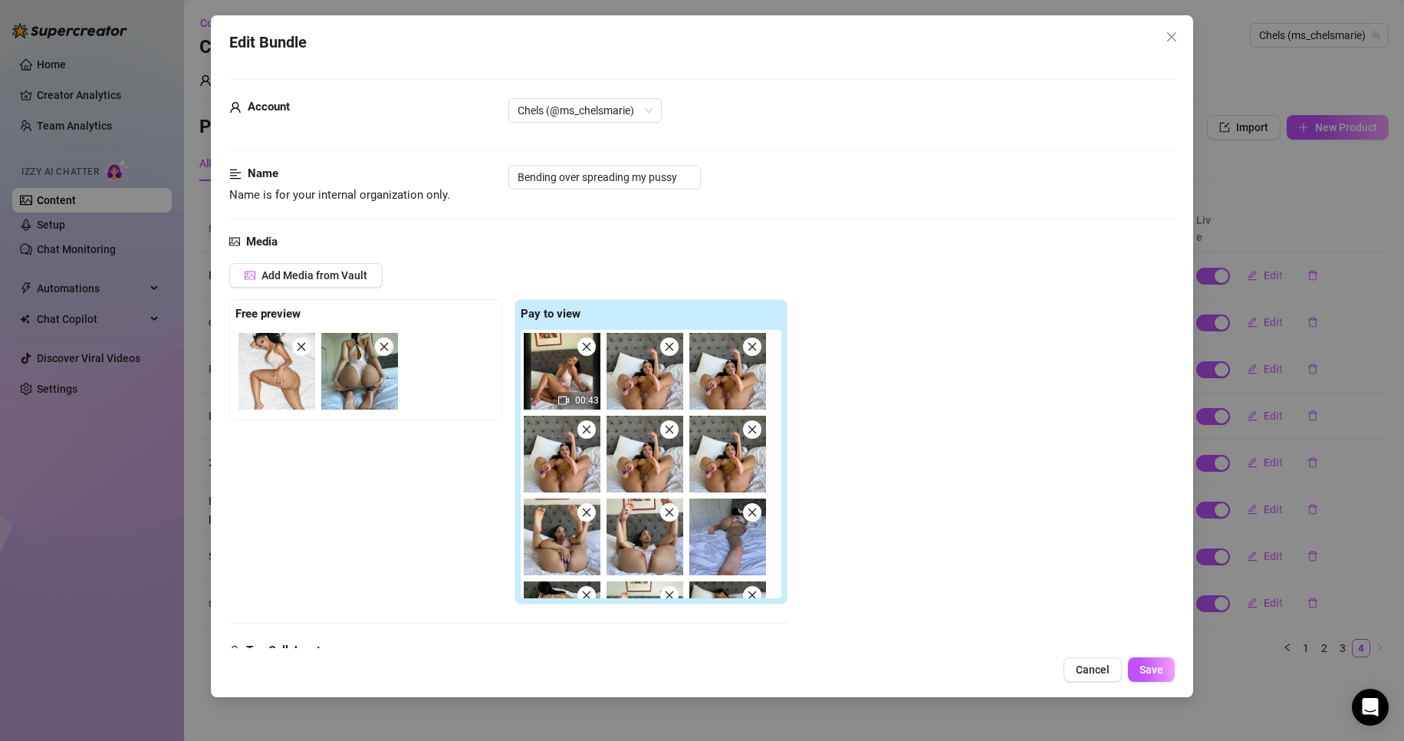
click at [672, 520] on span at bounding box center [669, 512] width 18 height 18
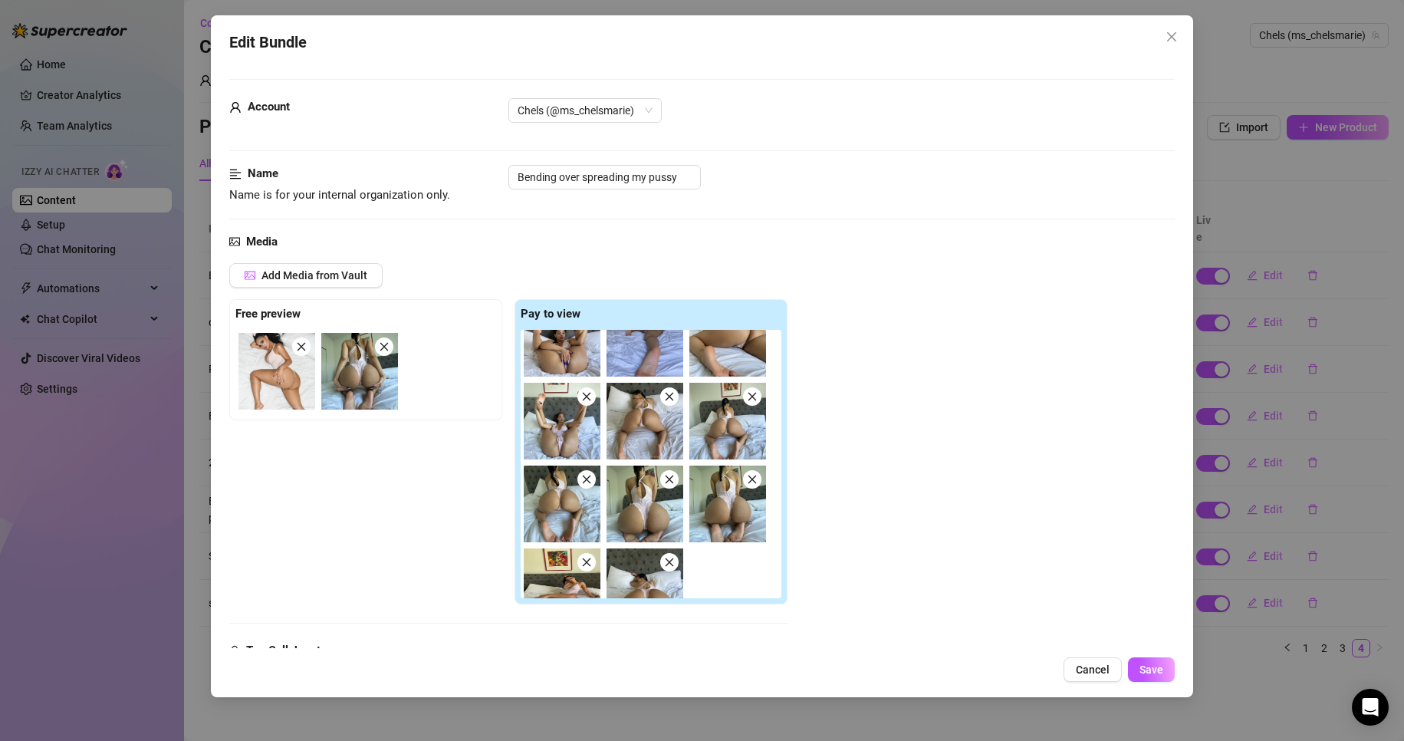
scroll to position [228, 0]
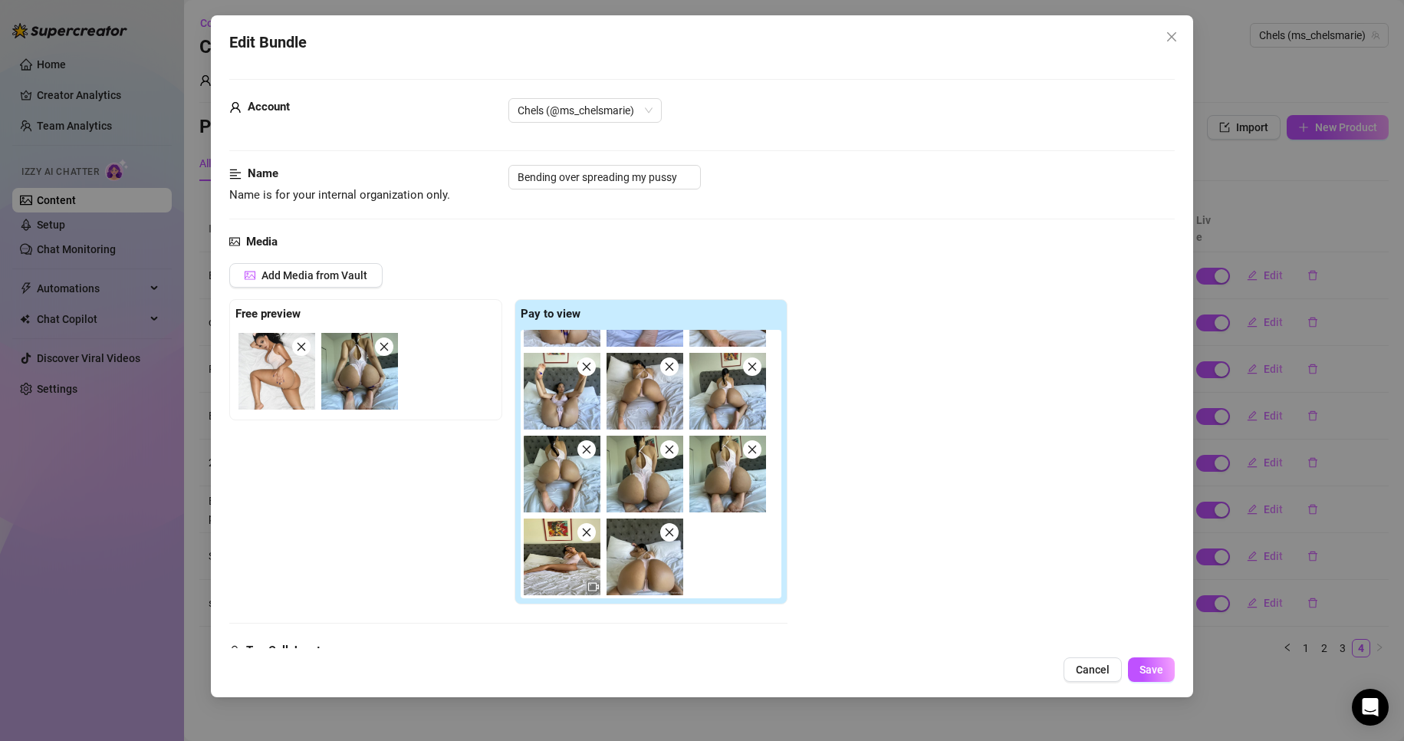
click at [573, 394] on img at bounding box center [562, 391] width 77 height 77
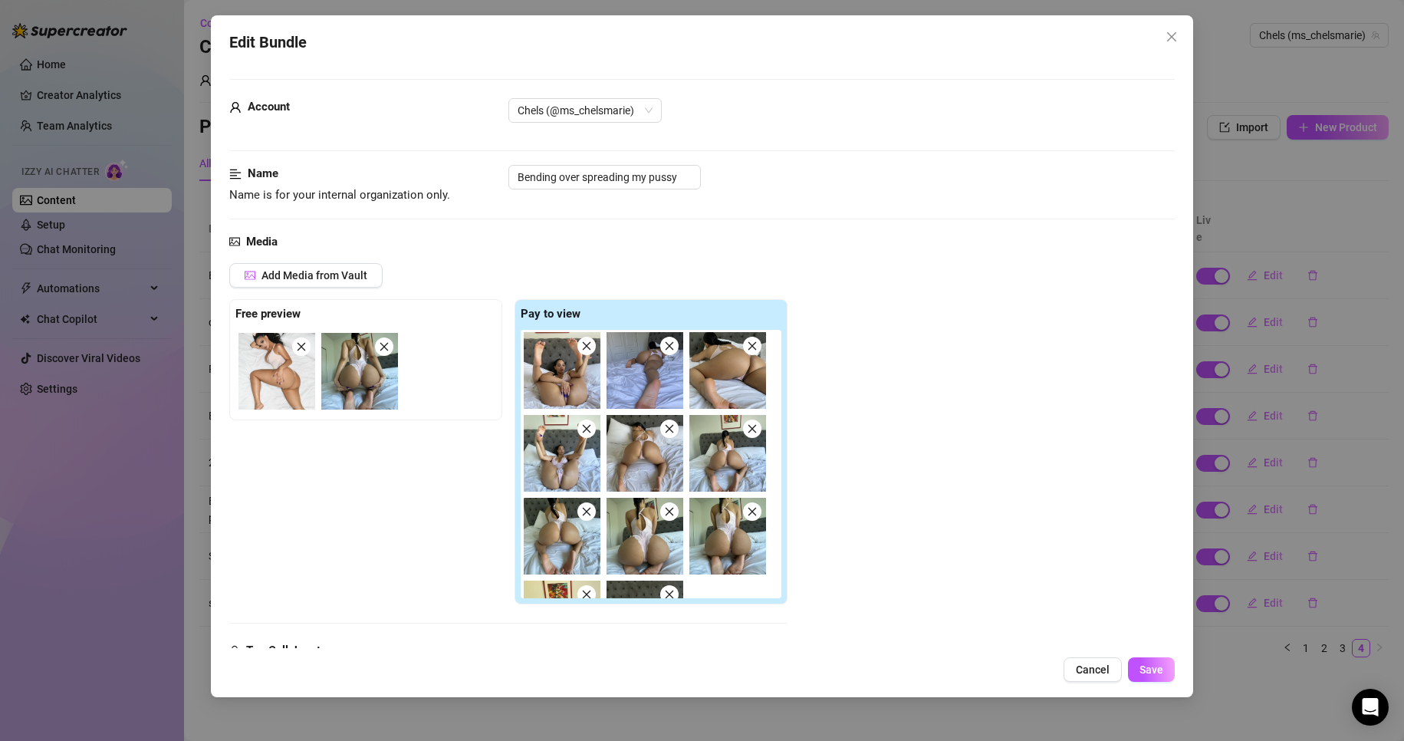
scroll to position [166, 0]
click at [581, 424] on icon "close" at bounding box center [586, 429] width 11 height 11
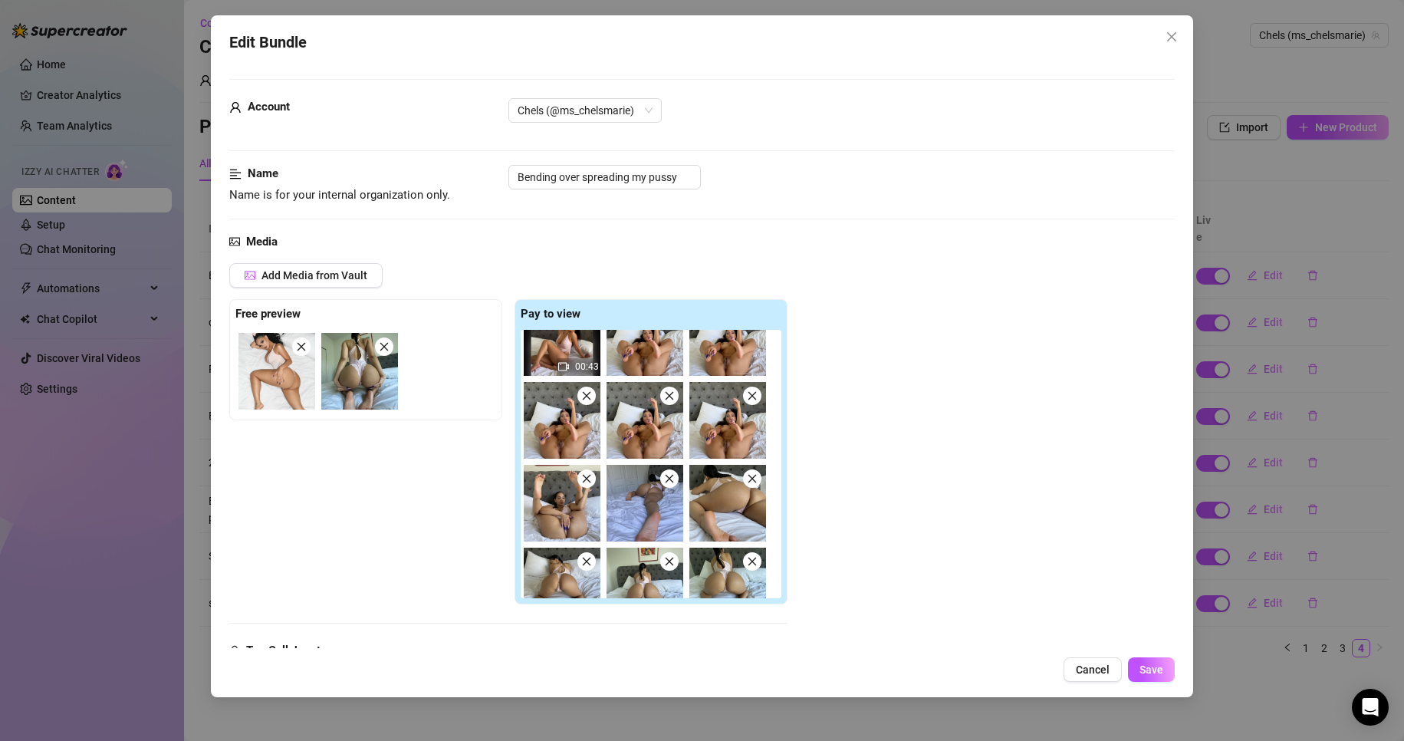
scroll to position [32, 0]
click at [588, 484] on icon "close" at bounding box center [586, 480] width 11 height 11
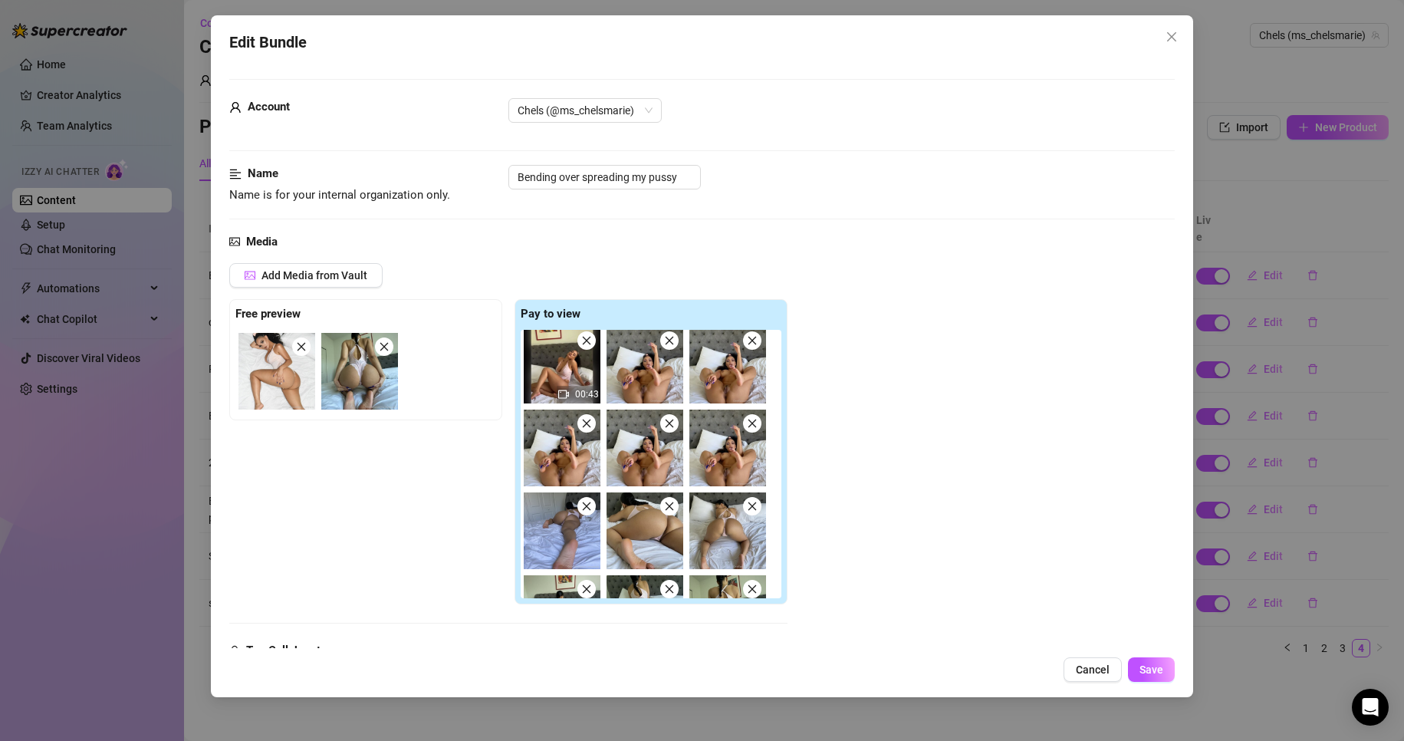
scroll to position [0, 0]
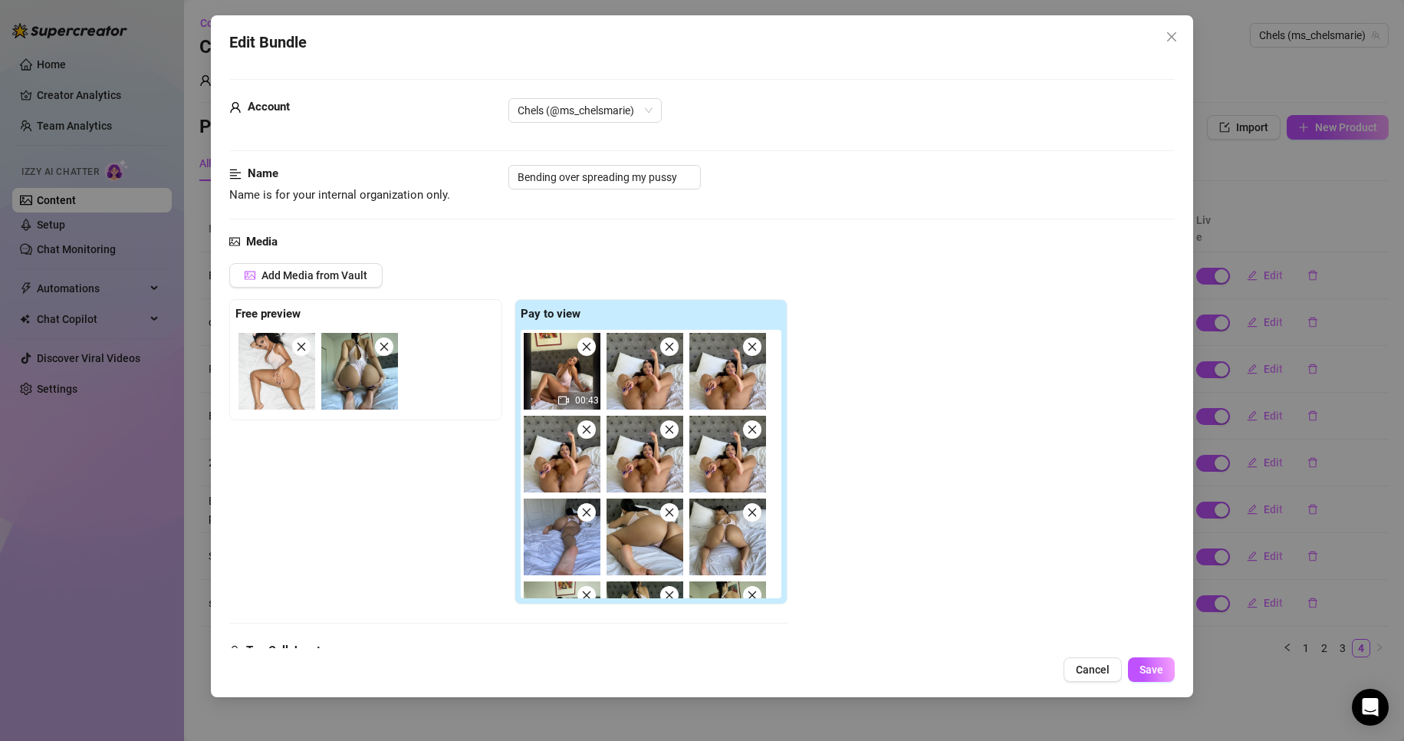
click at [583, 435] on span at bounding box center [586, 429] width 18 height 18
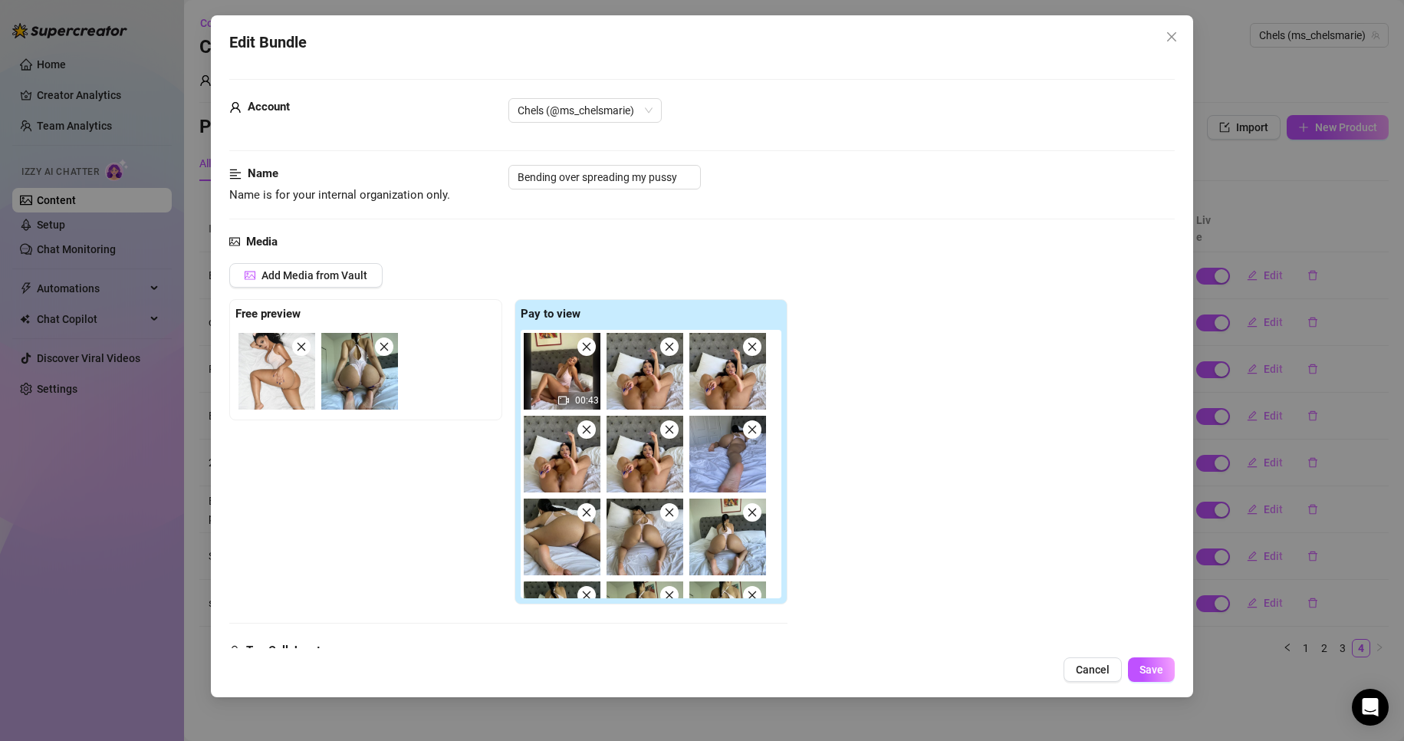
click at [583, 435] on span at bounding box center [586, 429] width 18 height 18
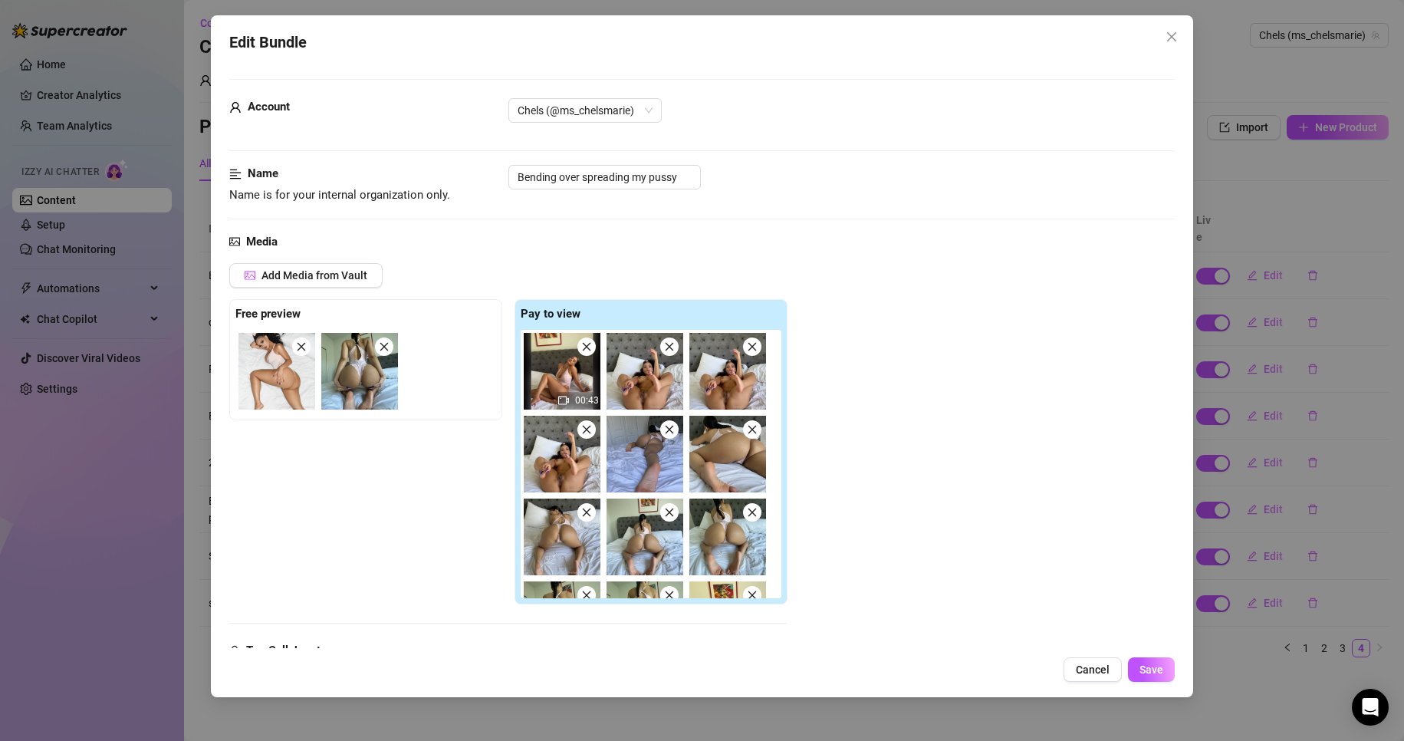
click at [583, 435] on span at bounding box center [586, 429] width 18 height 18
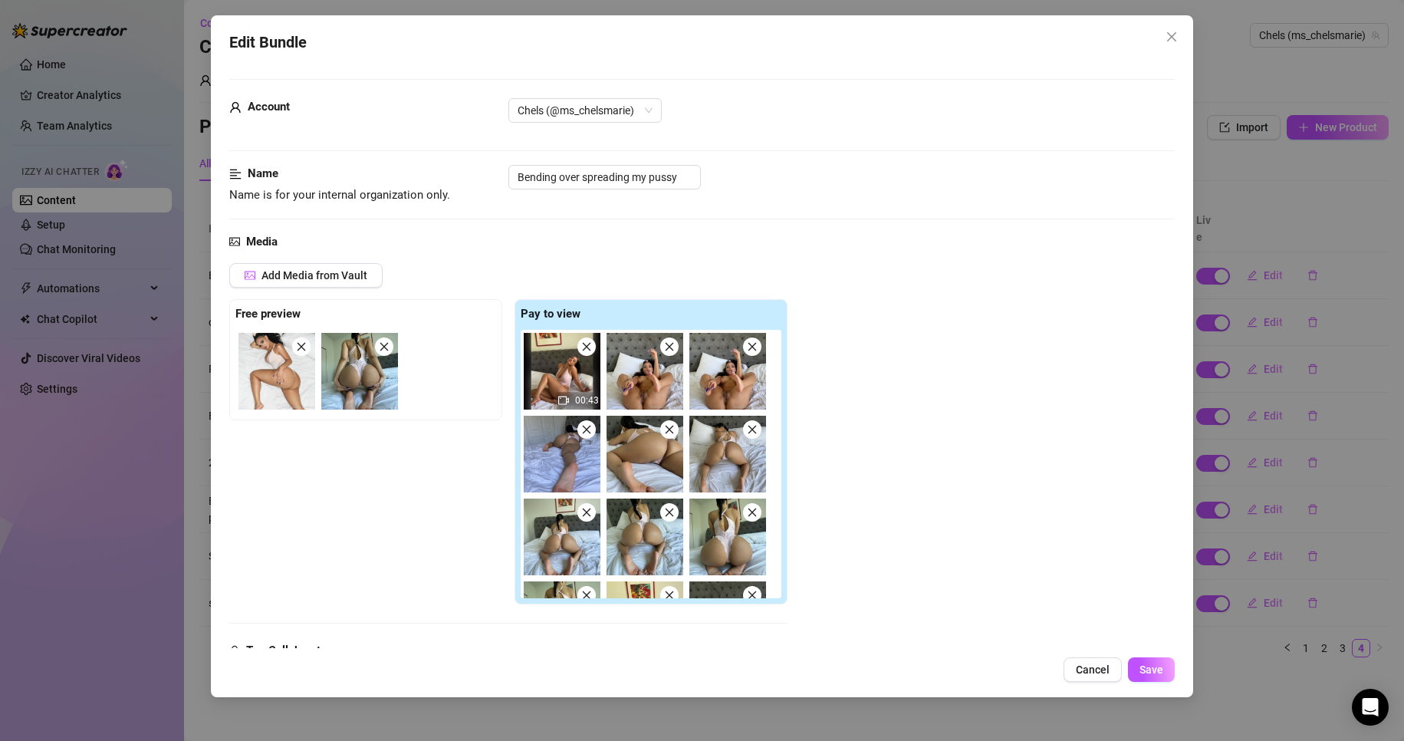
click at [751, 354] on span at bounding box center [752, 346] width 18 height 18
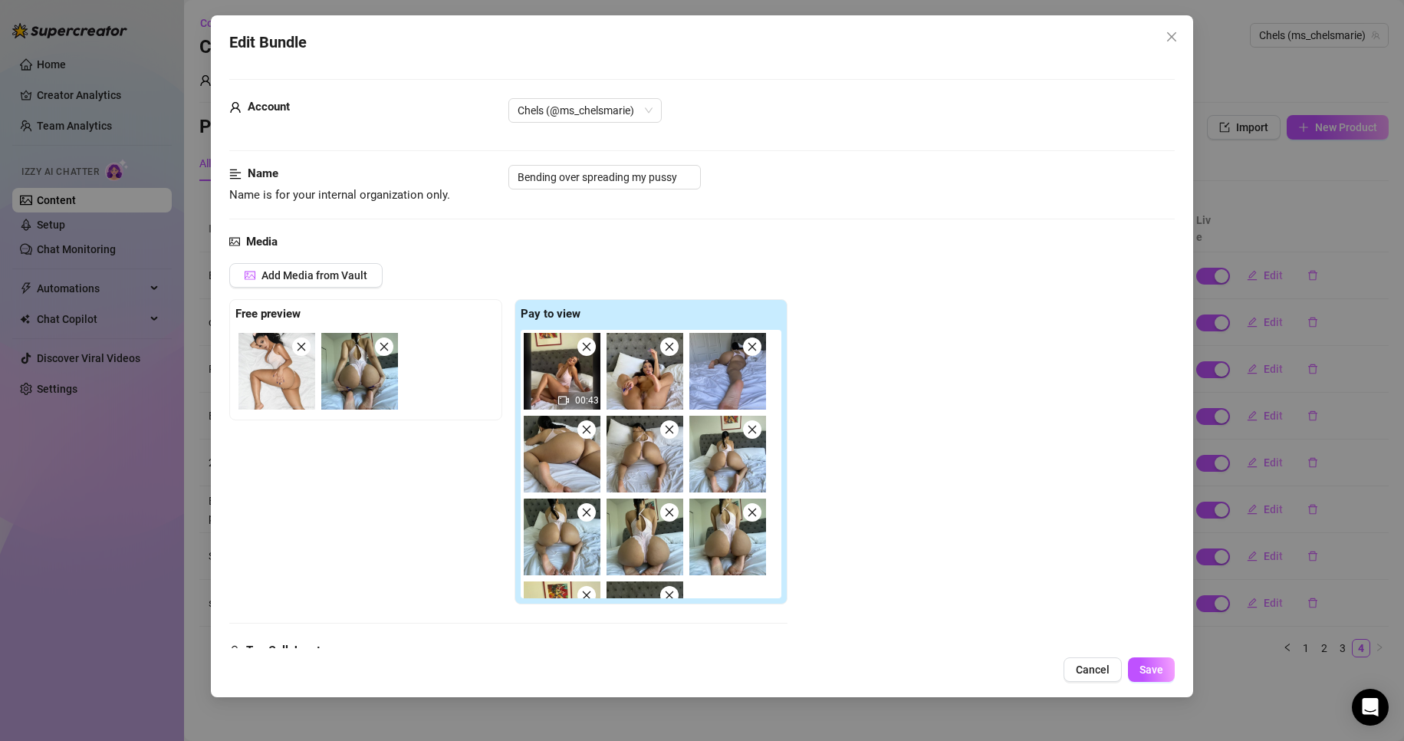
click at [751, 354] on span at bounding box center [752, 346] width 18 height 18
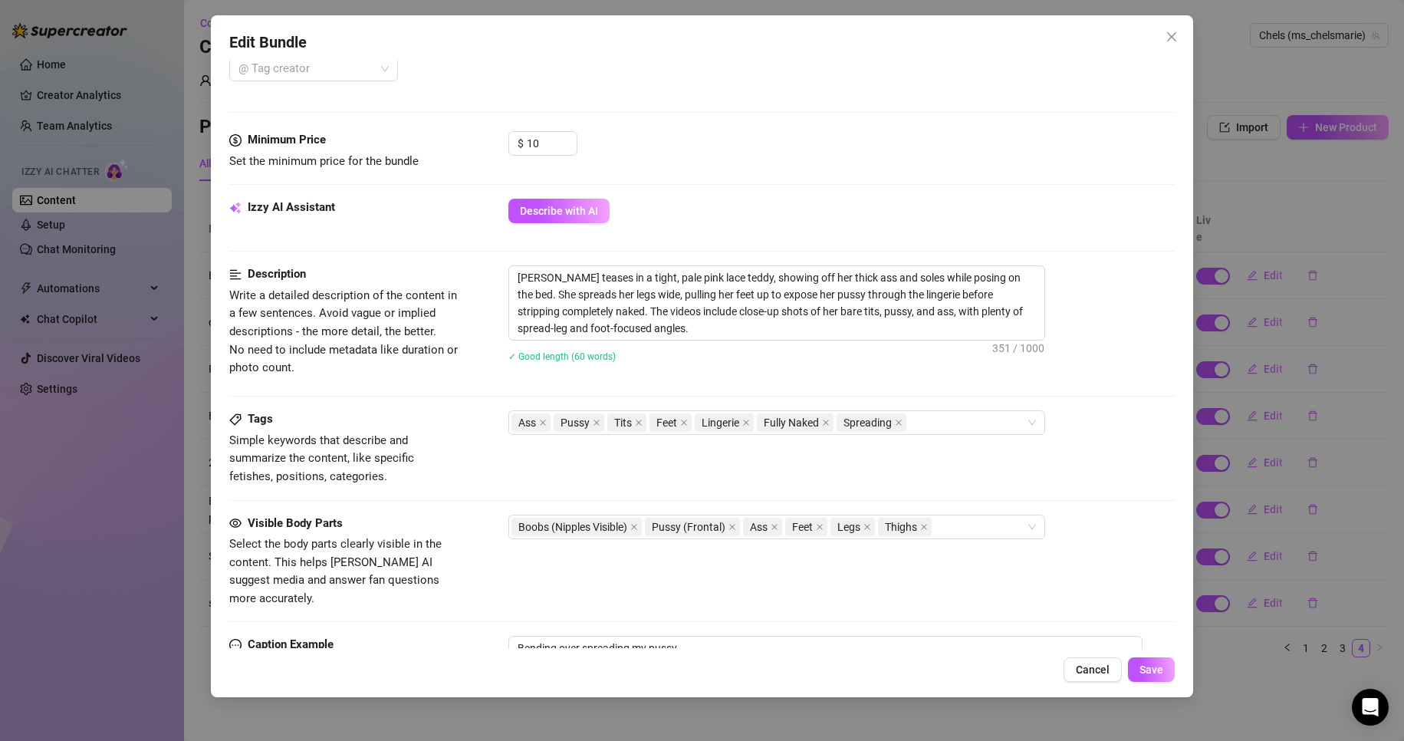
scroll to position [889, 0]
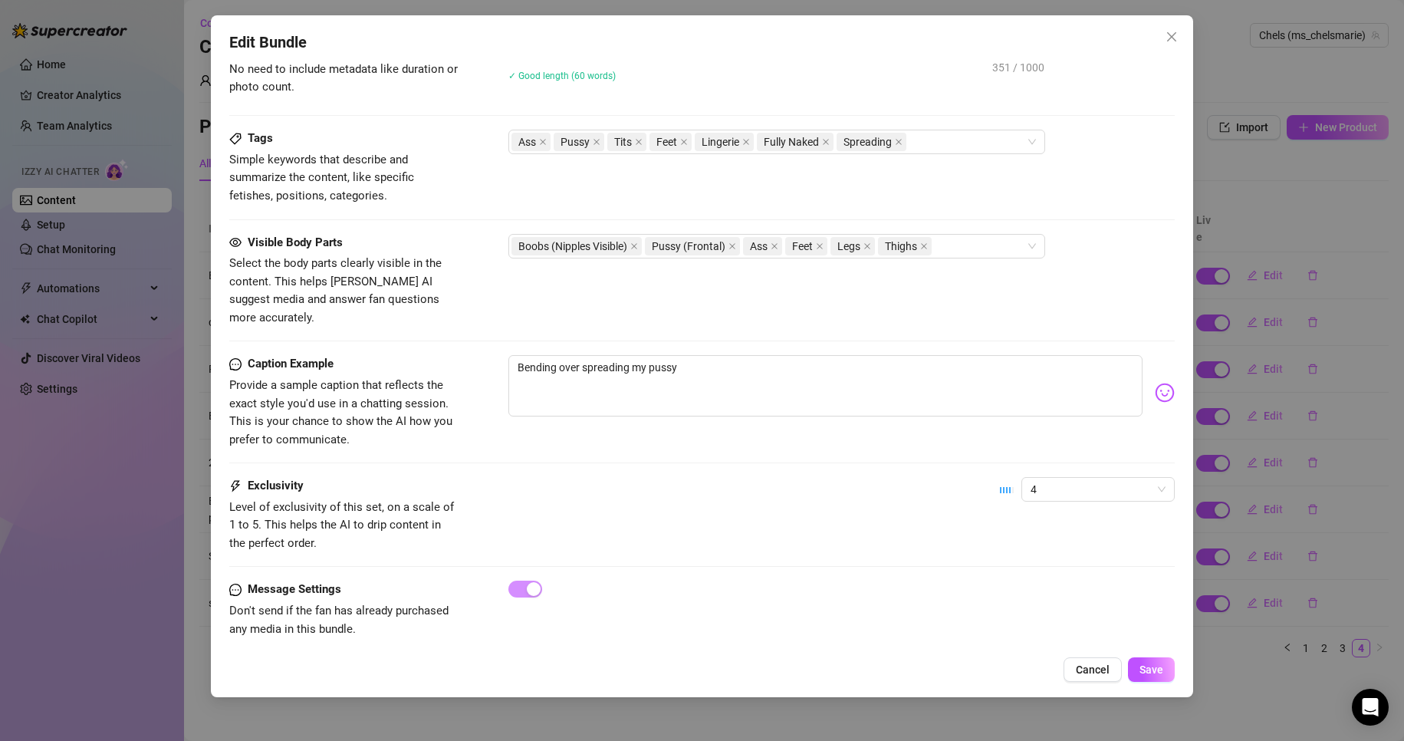
click at [1174, 680] on div "Cancel Save" at bounding box center [702, 669] width 946 height 25
click at [1156, 671] on span "Save" at bounding box center [1151, 669] width 24 height 12
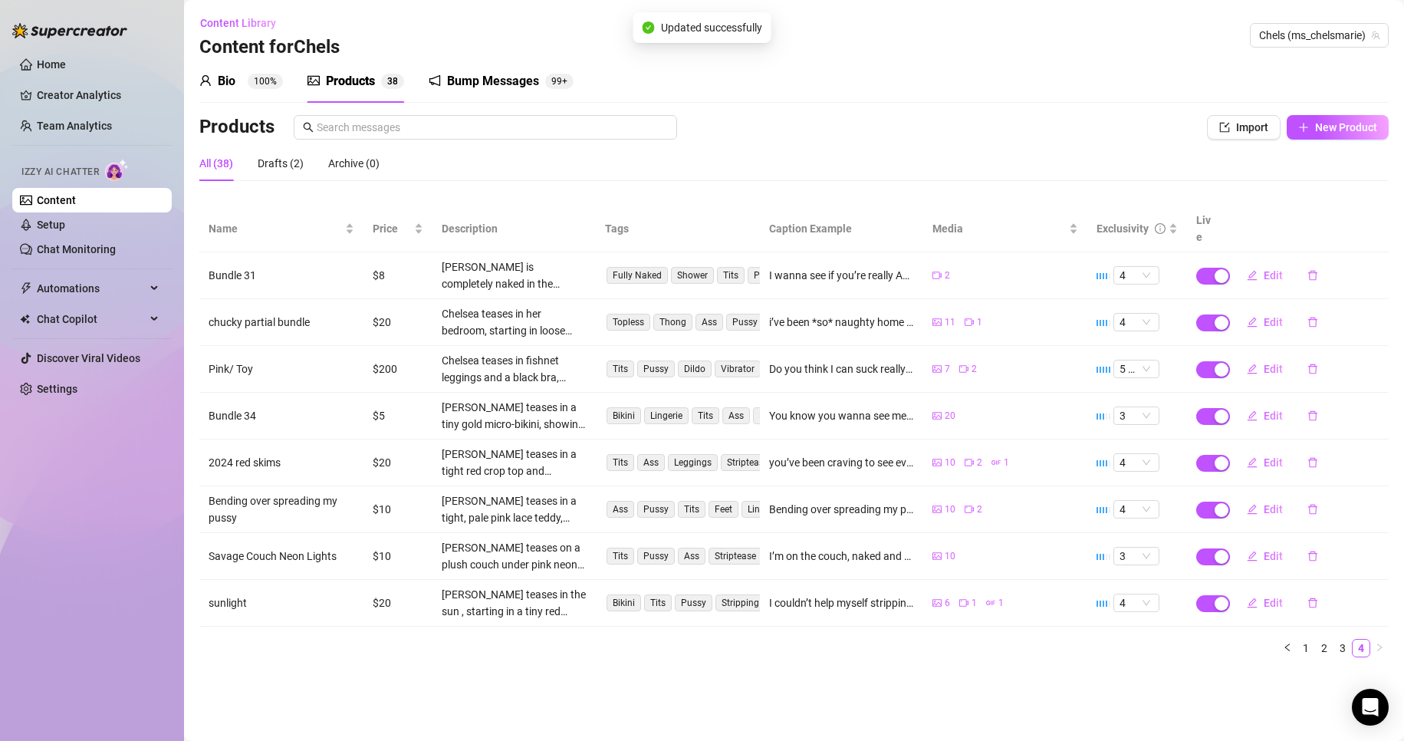
click at [1232, 616] on div "Name Price Description Tags Caption Example Media Exclusivity Live Bundle 31 $8…" at bounding box center [793, 431] width 1189 height 452
click at [1361, 127] on span "New Product" at bounding box center [1346, 127] width 62 height 12
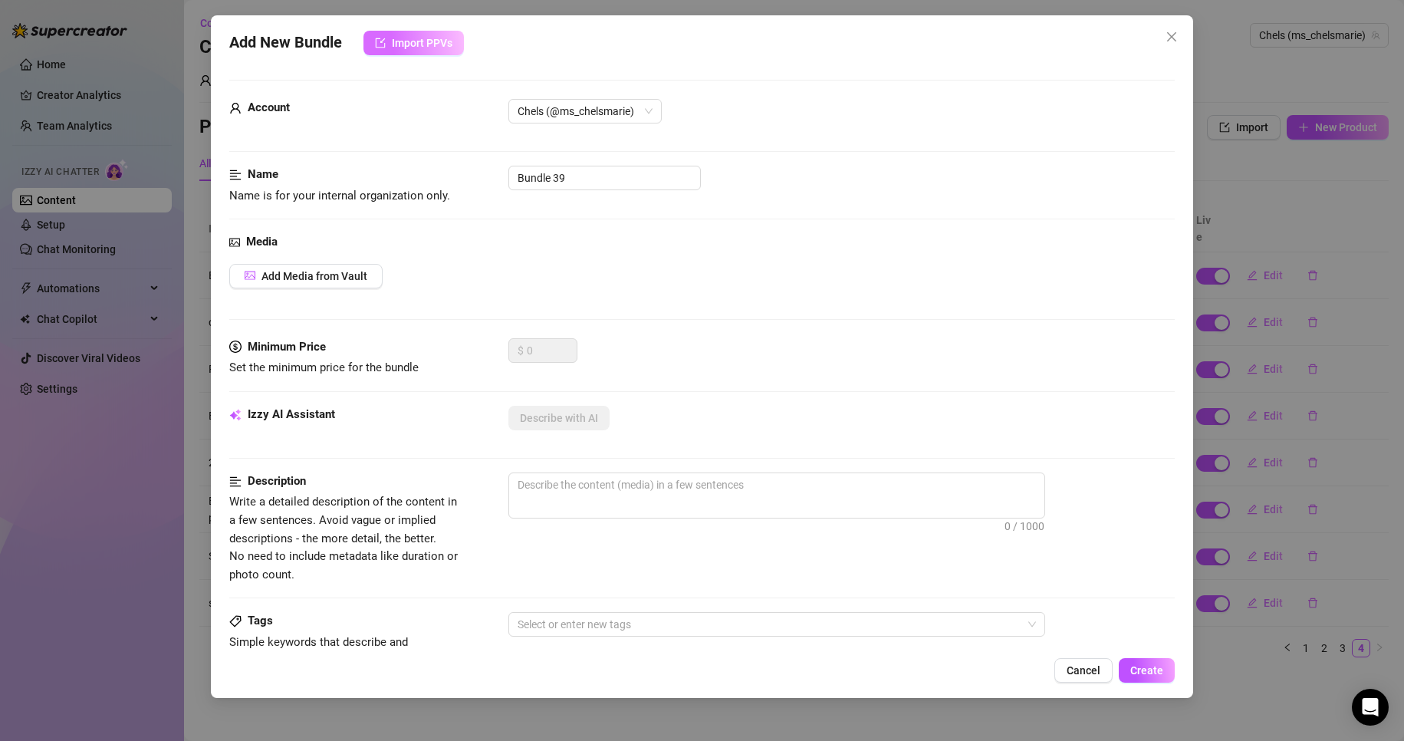
click at [443, 53] on button "Import PPVs" at bounding box center [413, 43] width 100 height 25
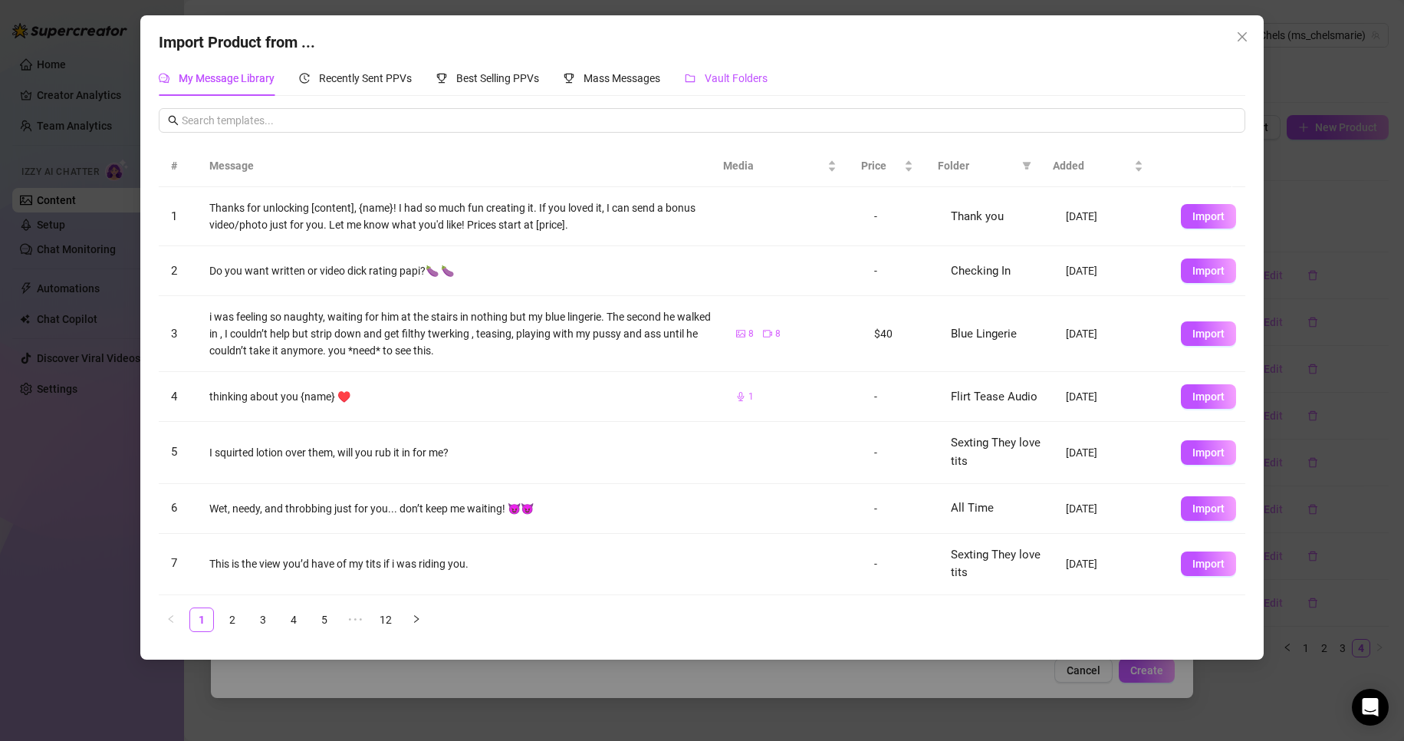
click at [764, 80] on span "Vault Folders" at bounding box center [736, 78] width 63 height 12
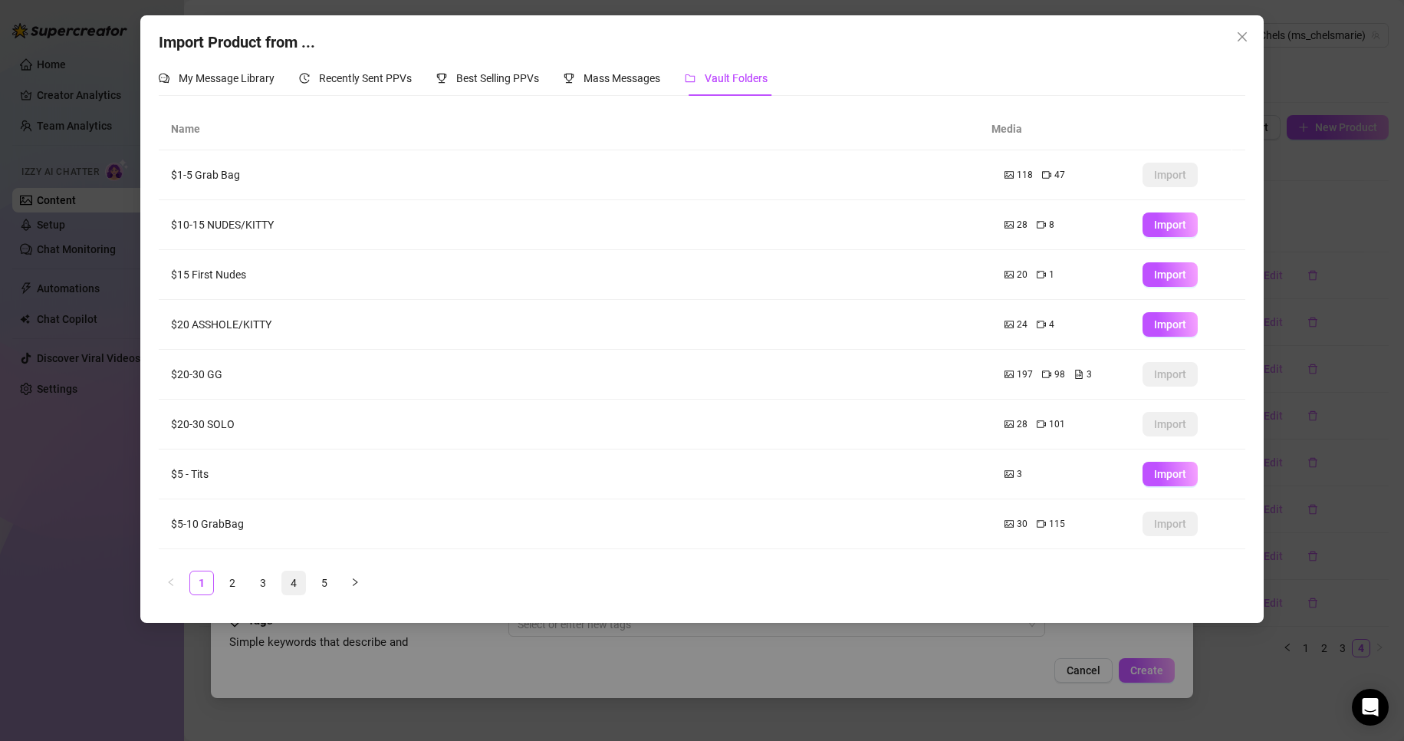
click at [291, 586] on link "4" at bounding box center [293, 582] width 23 height 23
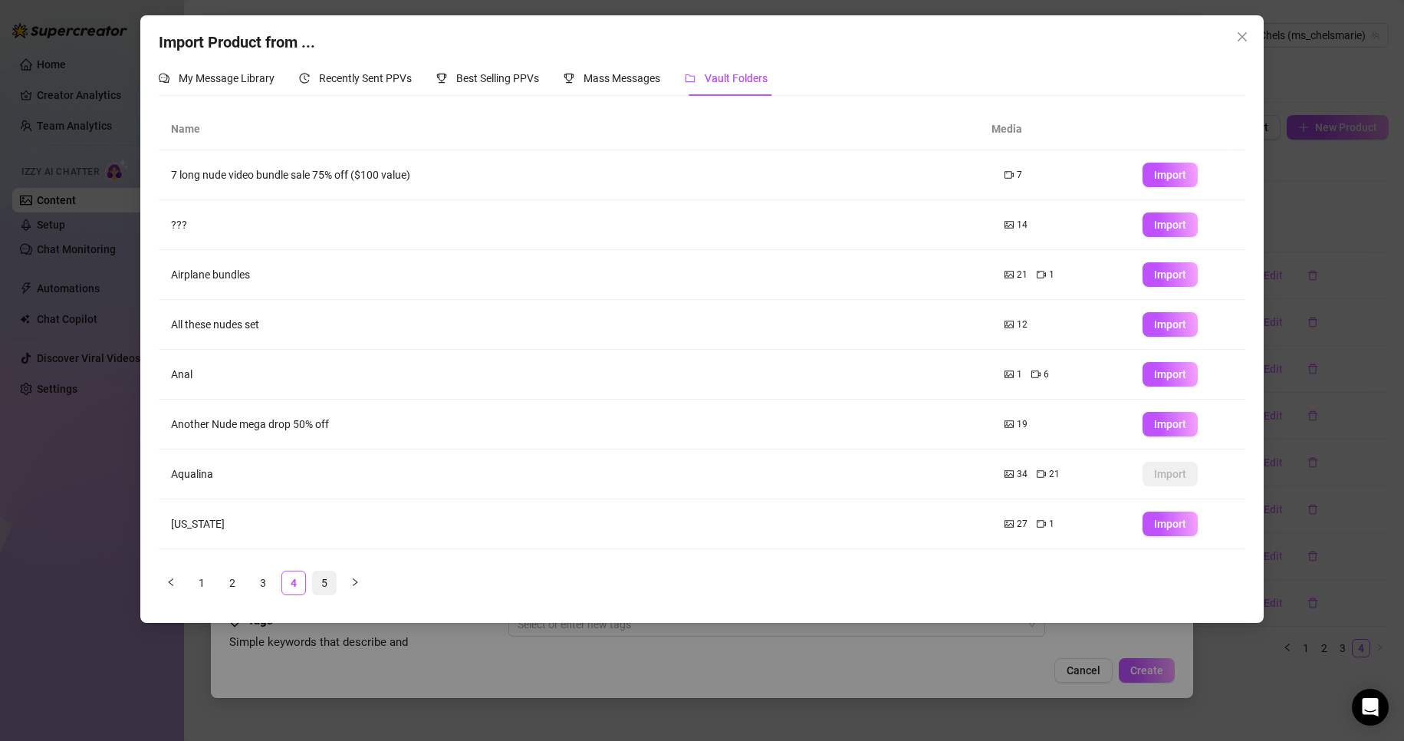
click at [330, 590] on link "5" at bounding box center [324, 582] width 23 height 23
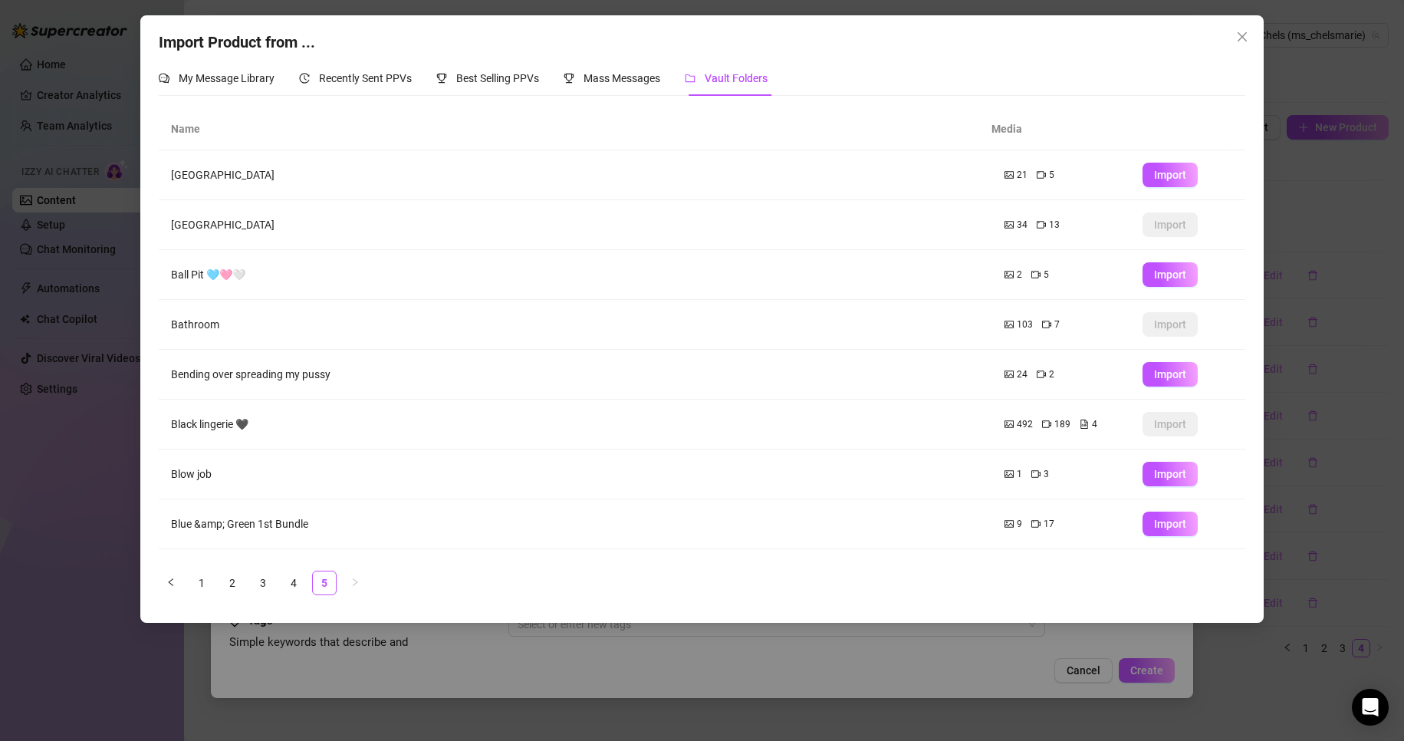
scroll to position [90, 0]
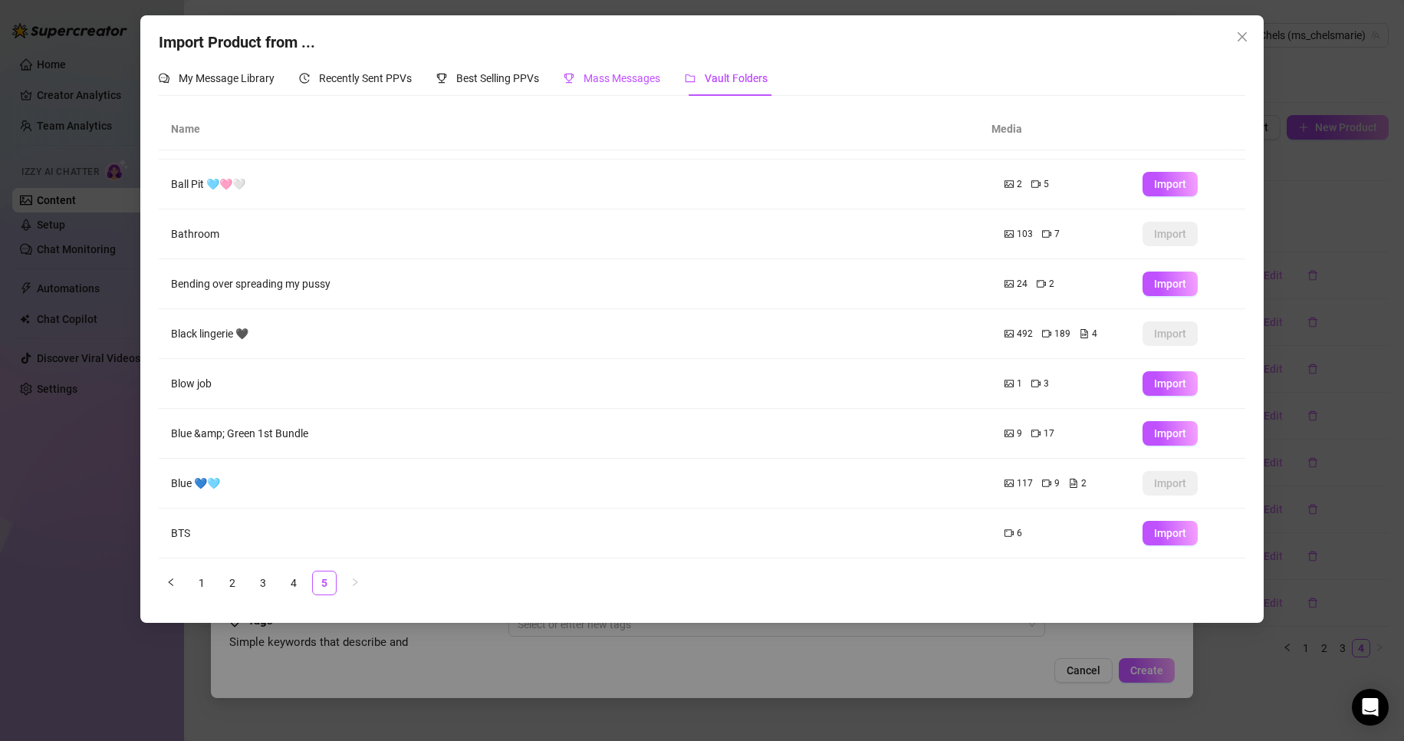
click at [645, 84] on span "Mass Messages" at bounding box center [621, 78] width 77 height 12
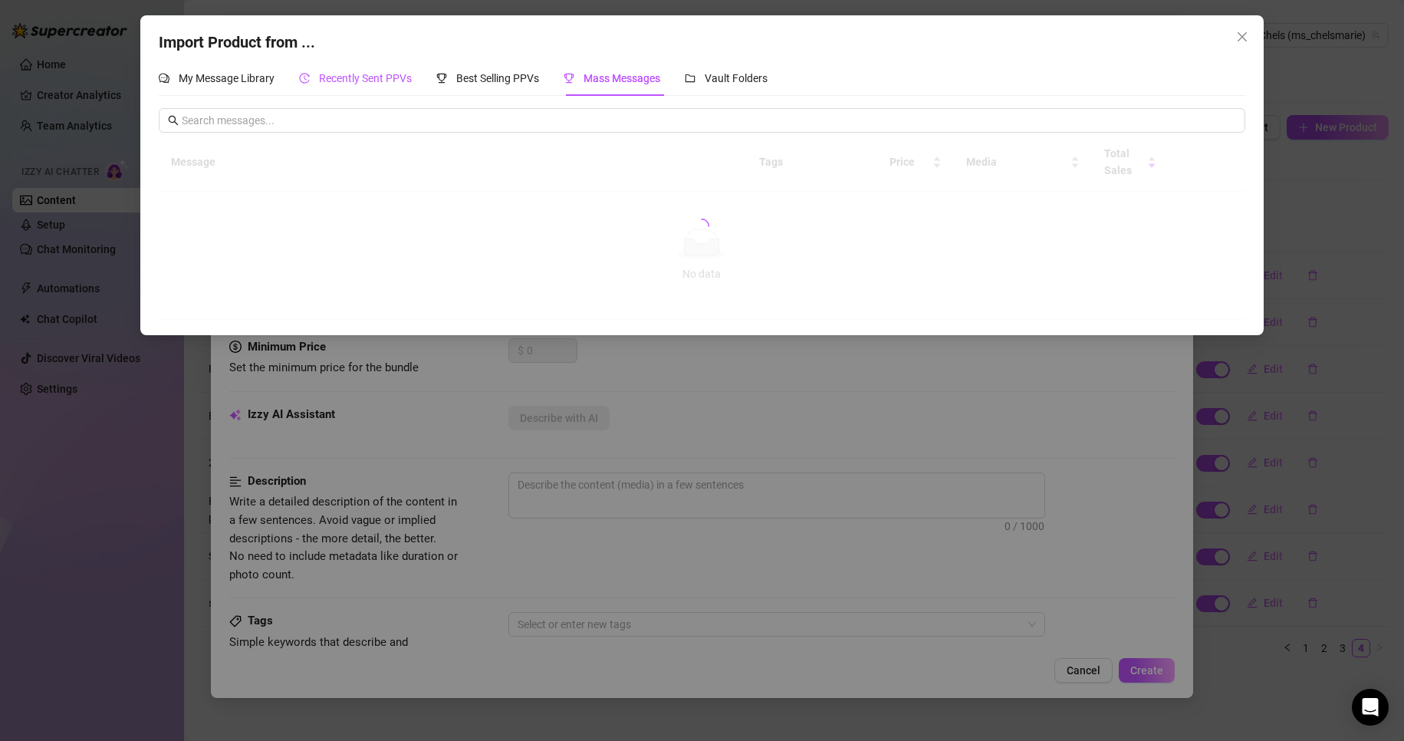
click at [317, 82] on div "Recently Sent PPVs" at bounding box center [355, 78] width 113 height 17
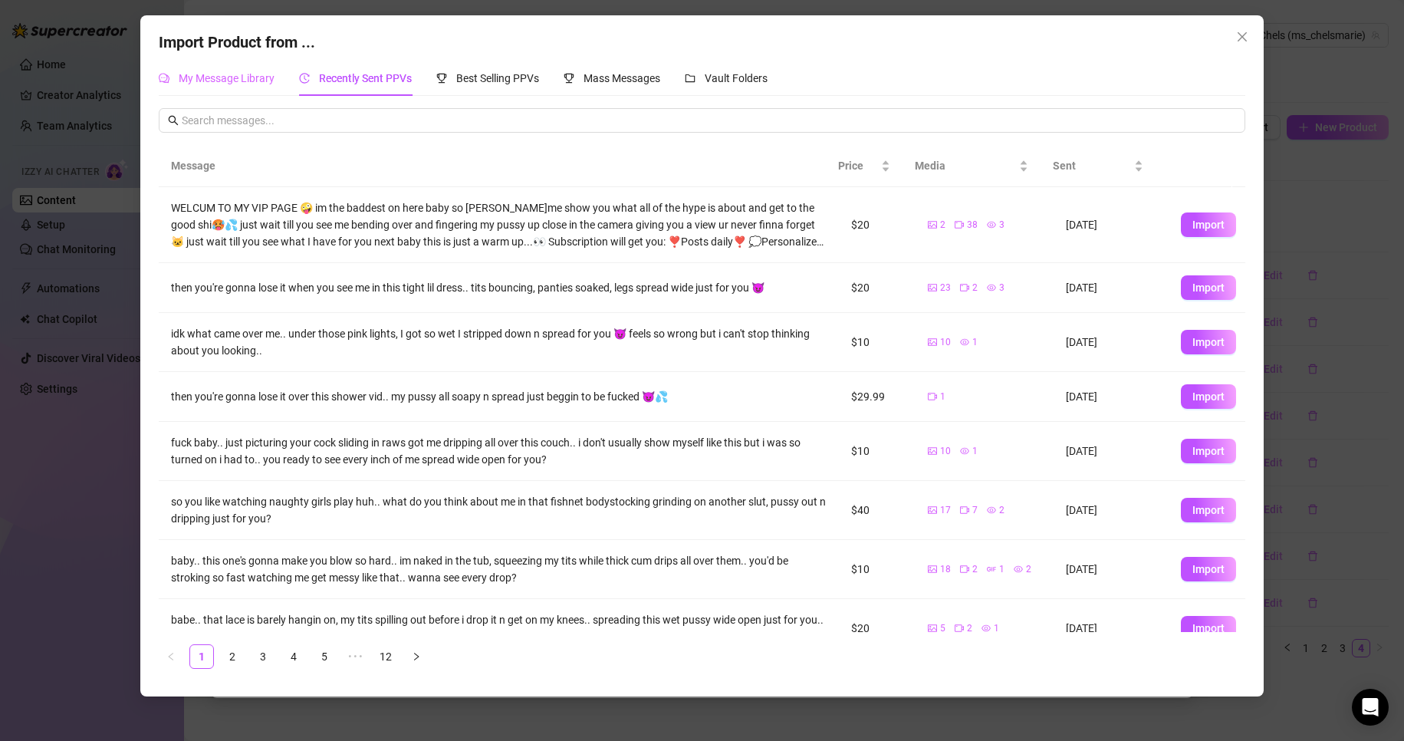
click at [235, 90] on div "My Message Library" at bounding box center [217, 78] width 116 height 35
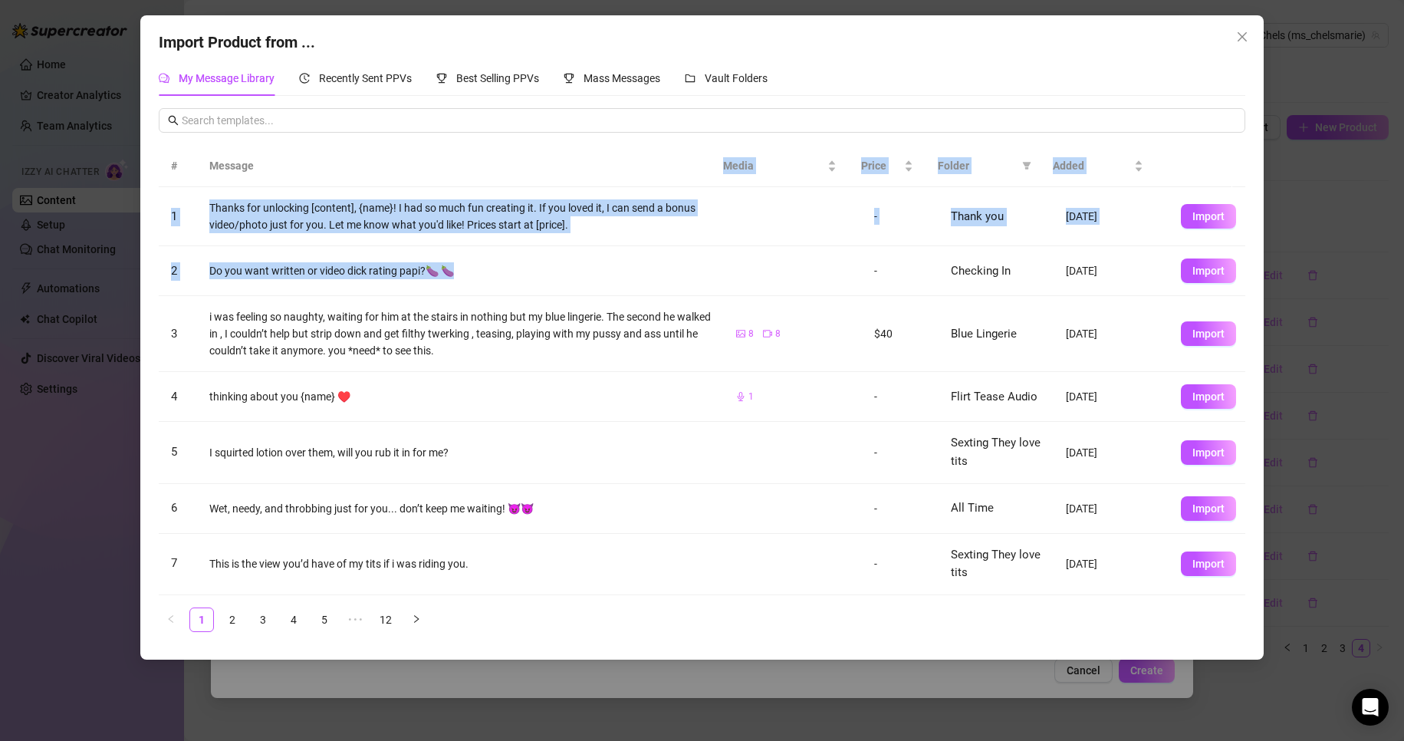
drag, startPoint x: 477, startPoint y: 268, endPoint x: 567, endPoint y: 186, distance: 122.6
click at [567, 186] on div "# Message Media Price Folder Added 1 Thanks for unlocking [content], {name}! I …" at bounding box center [702, 369] width 1086 height 449
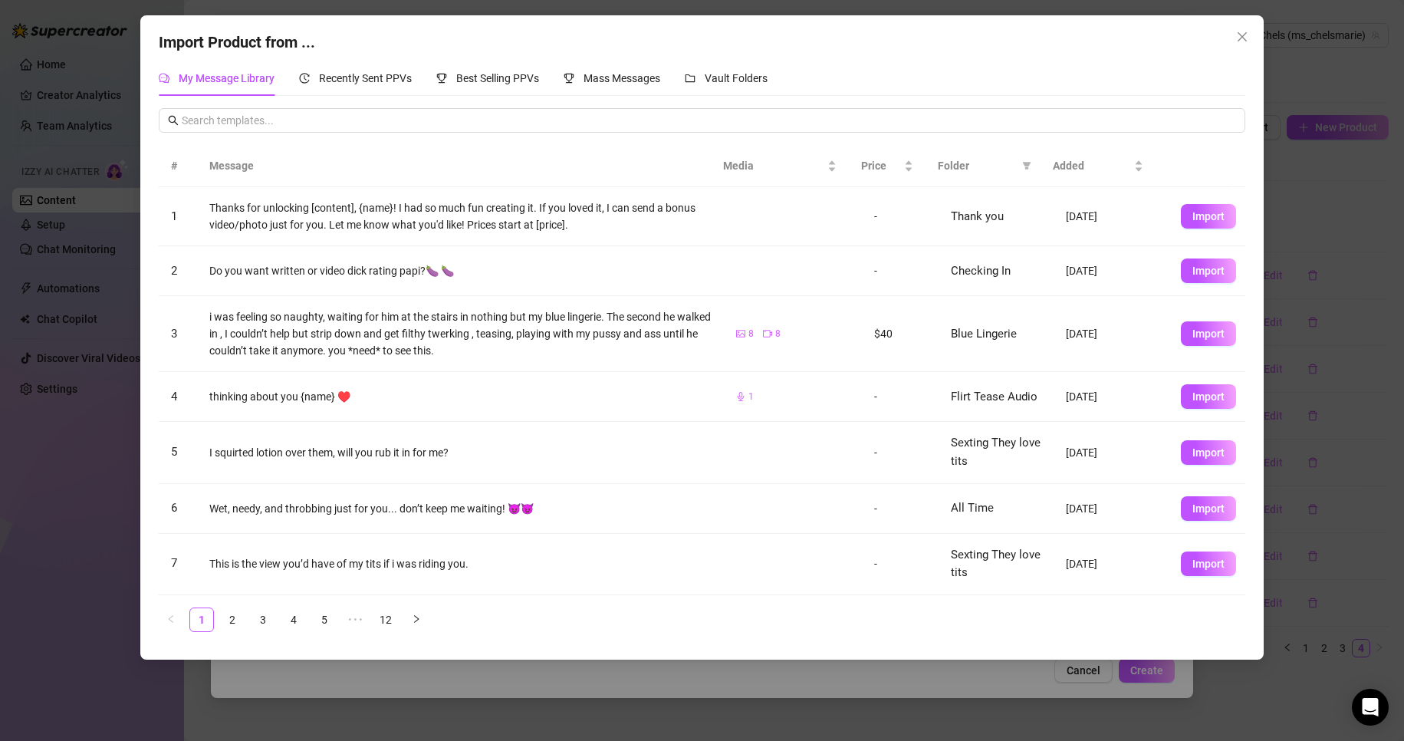
click at [425, 104] on div "My Message Library Recently Sent PPVs Best Selling PPVs Mass Messages Vault Fol…" at bounding box center [702, 352] width 1086 height 583
click at [377, 71] on div "Recently Sent PPVs" at bounding box center [355, 78] width 113 height 17
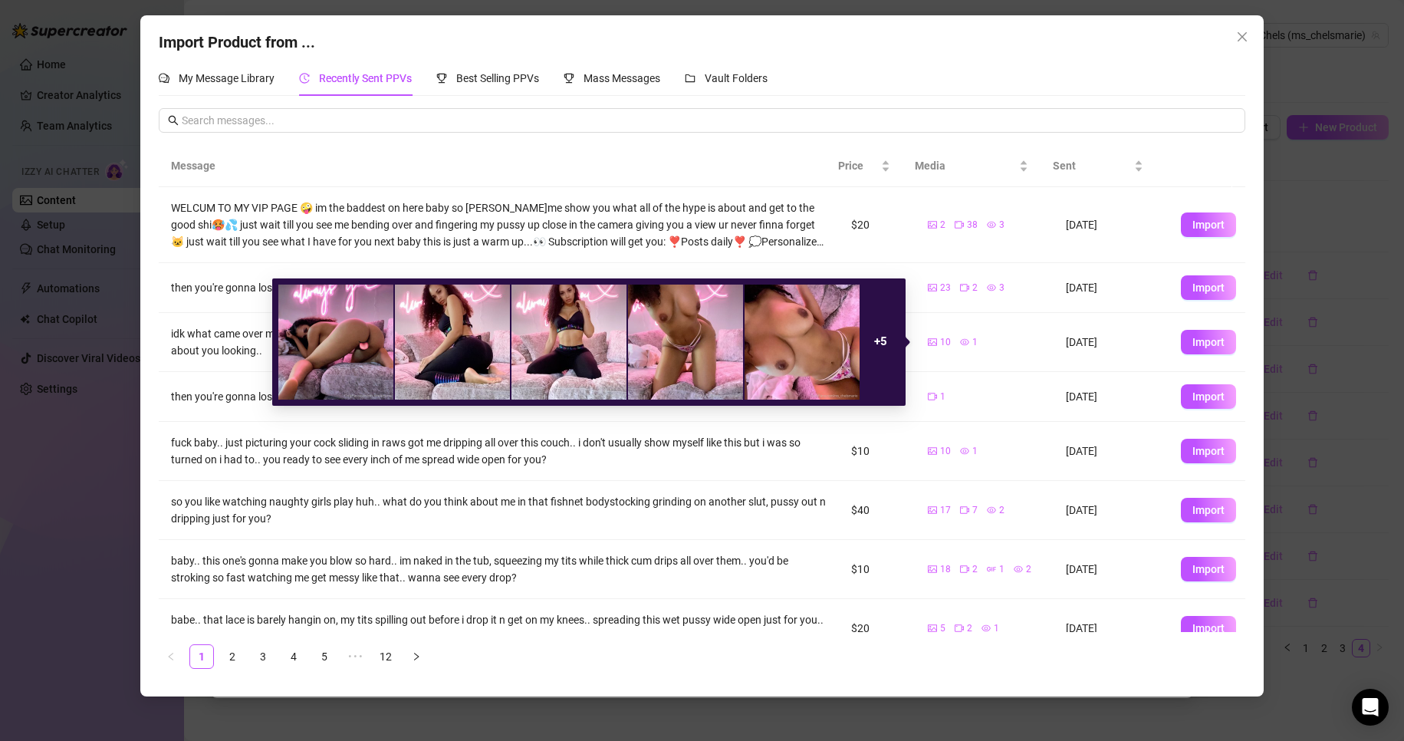
click at [928, 346] on div "10" at bounding box center [939, 342] width 23 height 15
click at [940, 344] on span "10" at bounding box center [945, 342] width 11 height 15
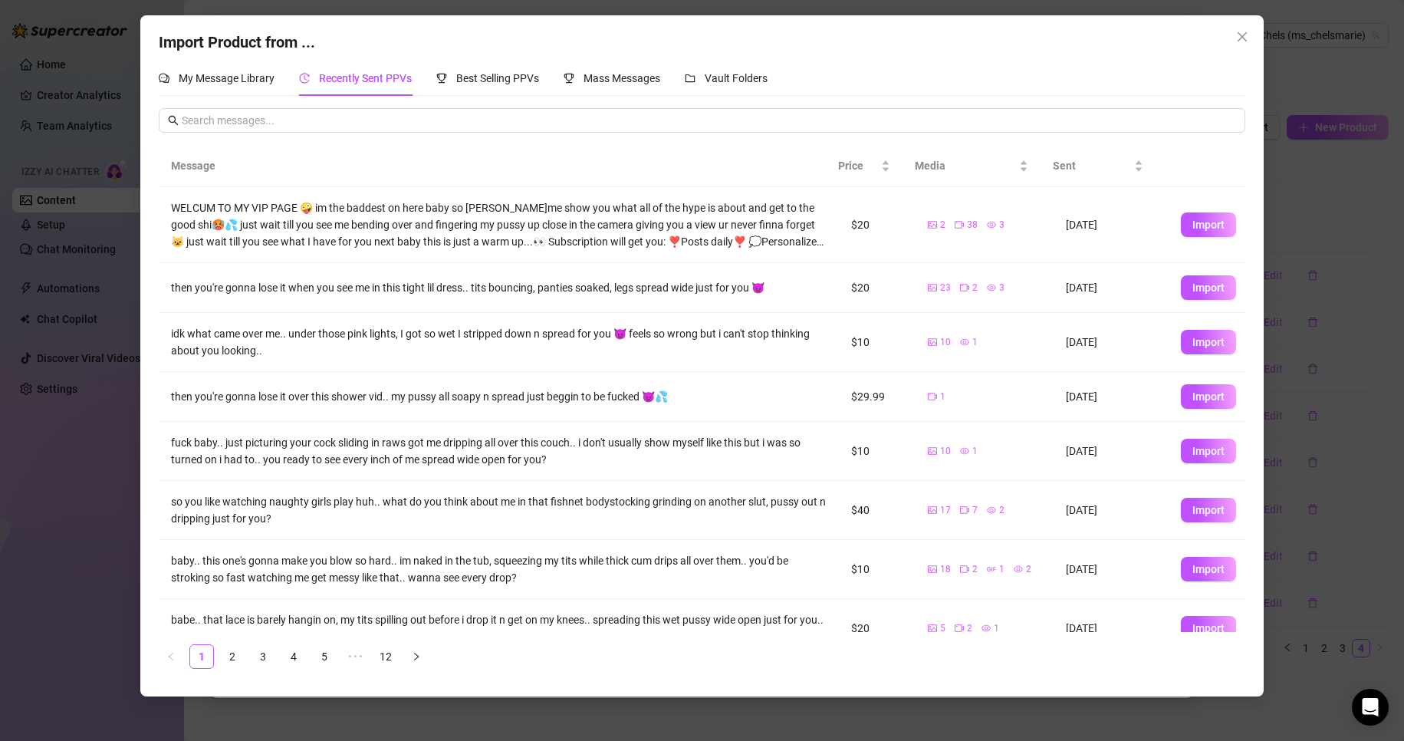
scroll to position [135, 0]
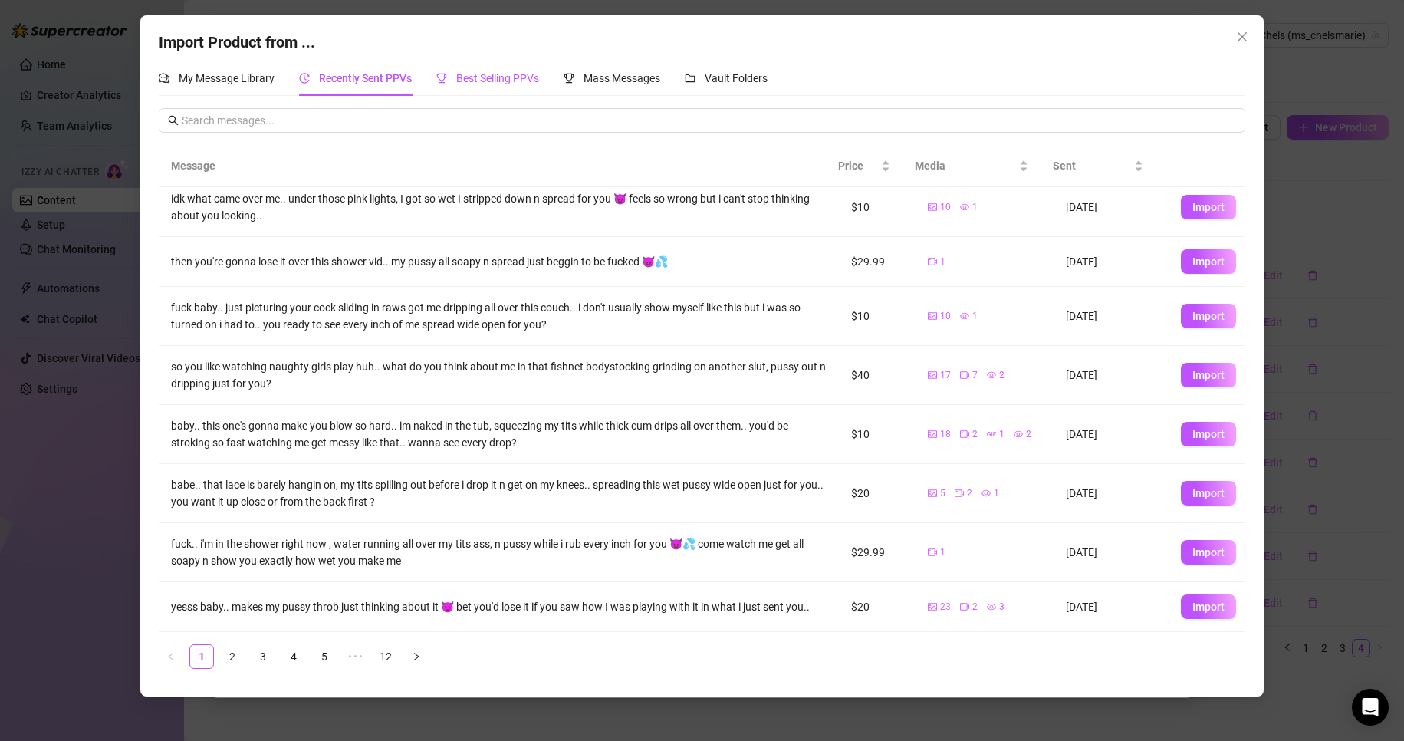
click at [506, 84] on span "Best Selling PPVs" at bounding box center [497, 78] width 83 height 12
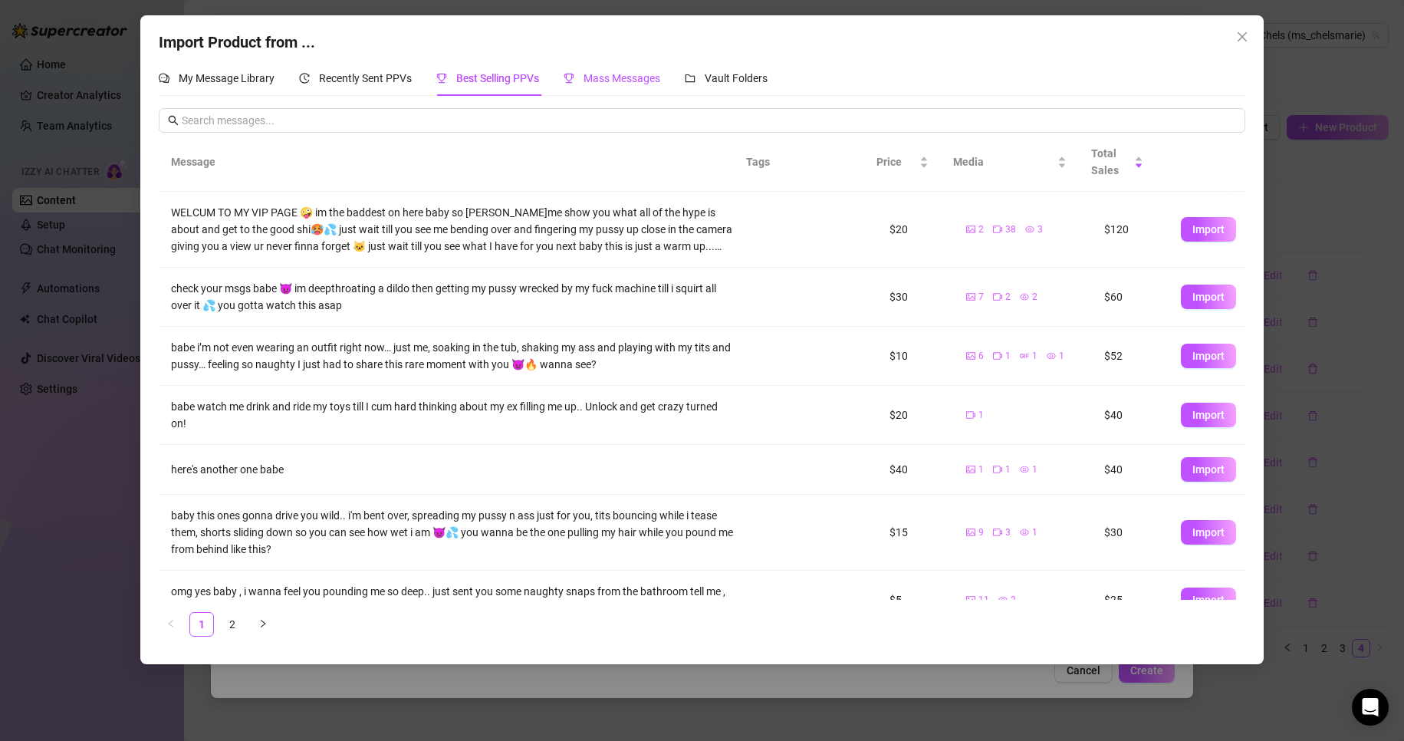
click at [642, 76] on span "Mass Messages" at bounding box center [621, 78] width 77 height 12
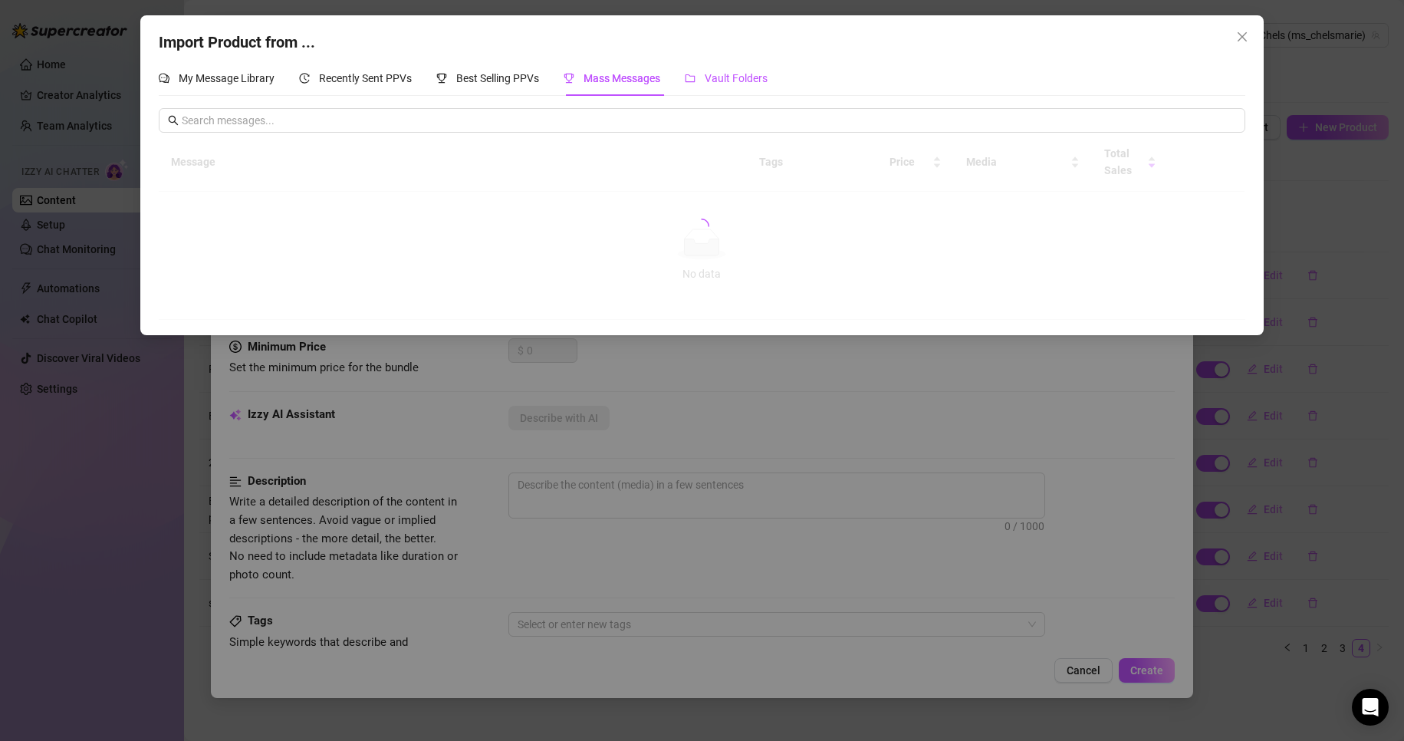
click at [718, 74] on span "Vault Folders" at bounding box center [736, 78] width 63 height 12
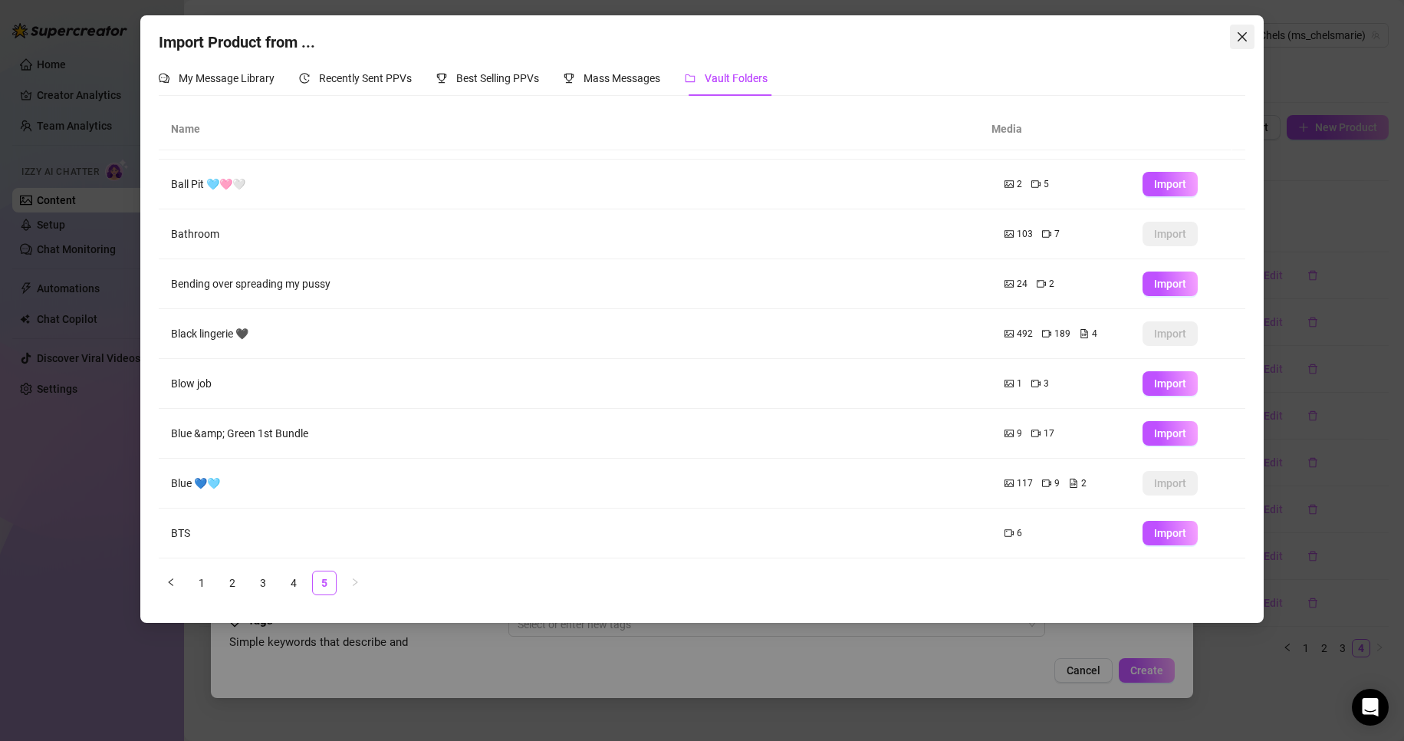
click at [1247, 39] on icon "close" at bounding box center [1242, 37] width 12 height 12
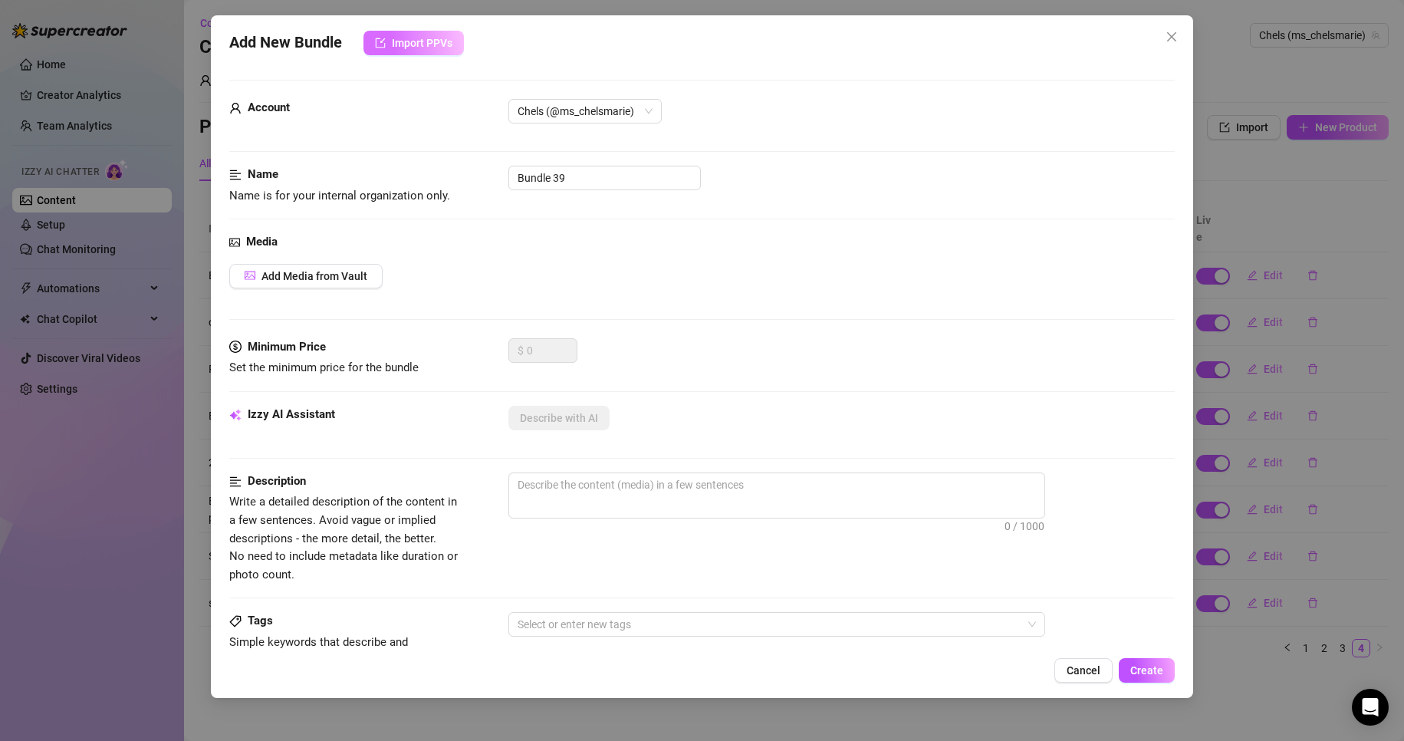
click at [438, 38] on span "Import PPVs" at bounding box center [422, 43] width 61 height 12
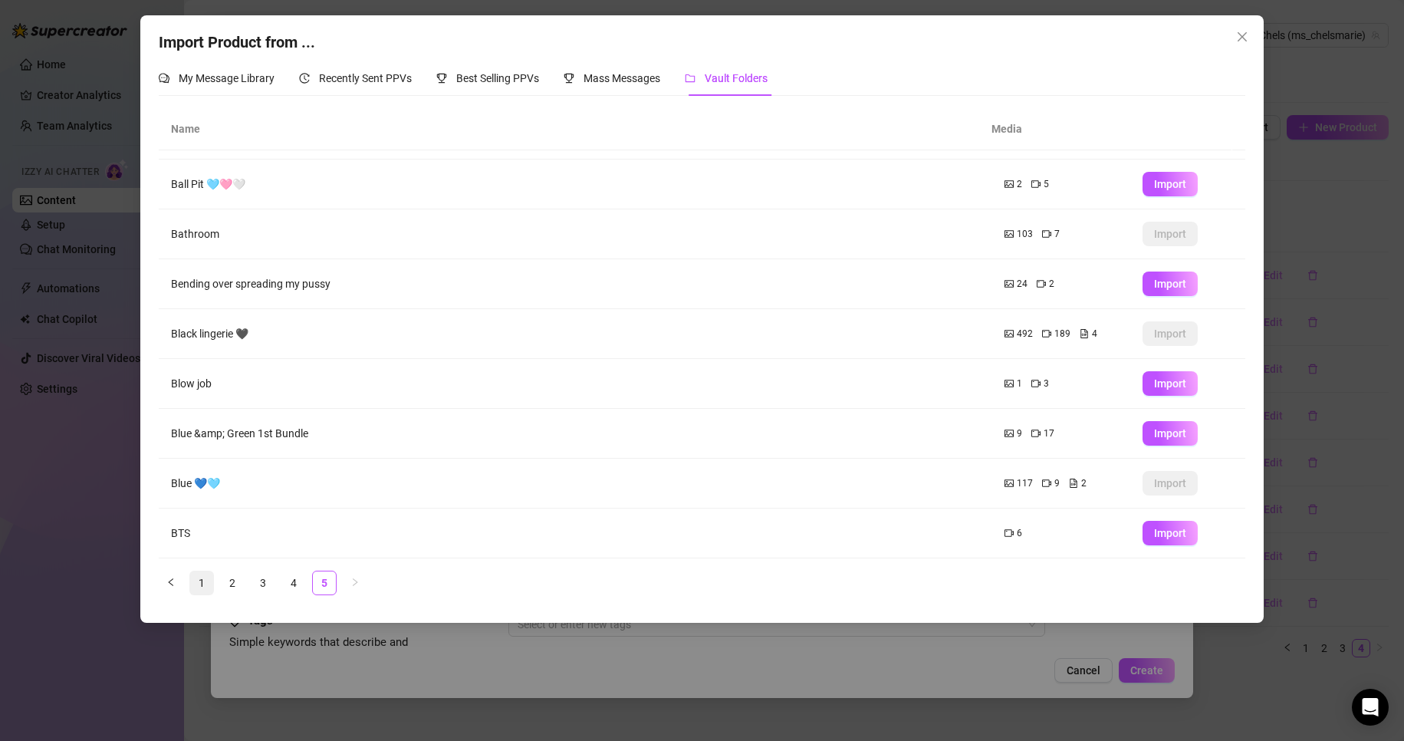
click at [202, 582] on link "1" at bounding box center [201, 582] width 23 height 23
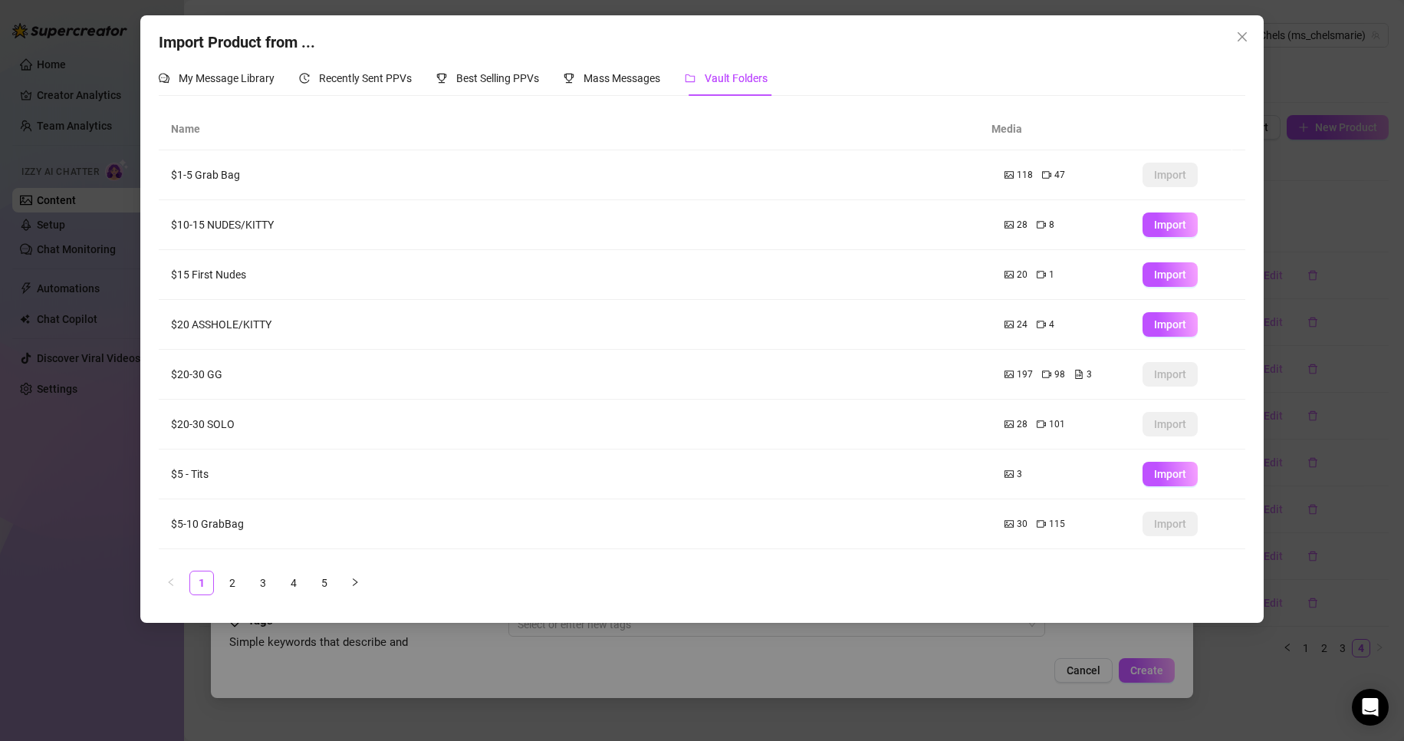
scroll to position [90, 0]
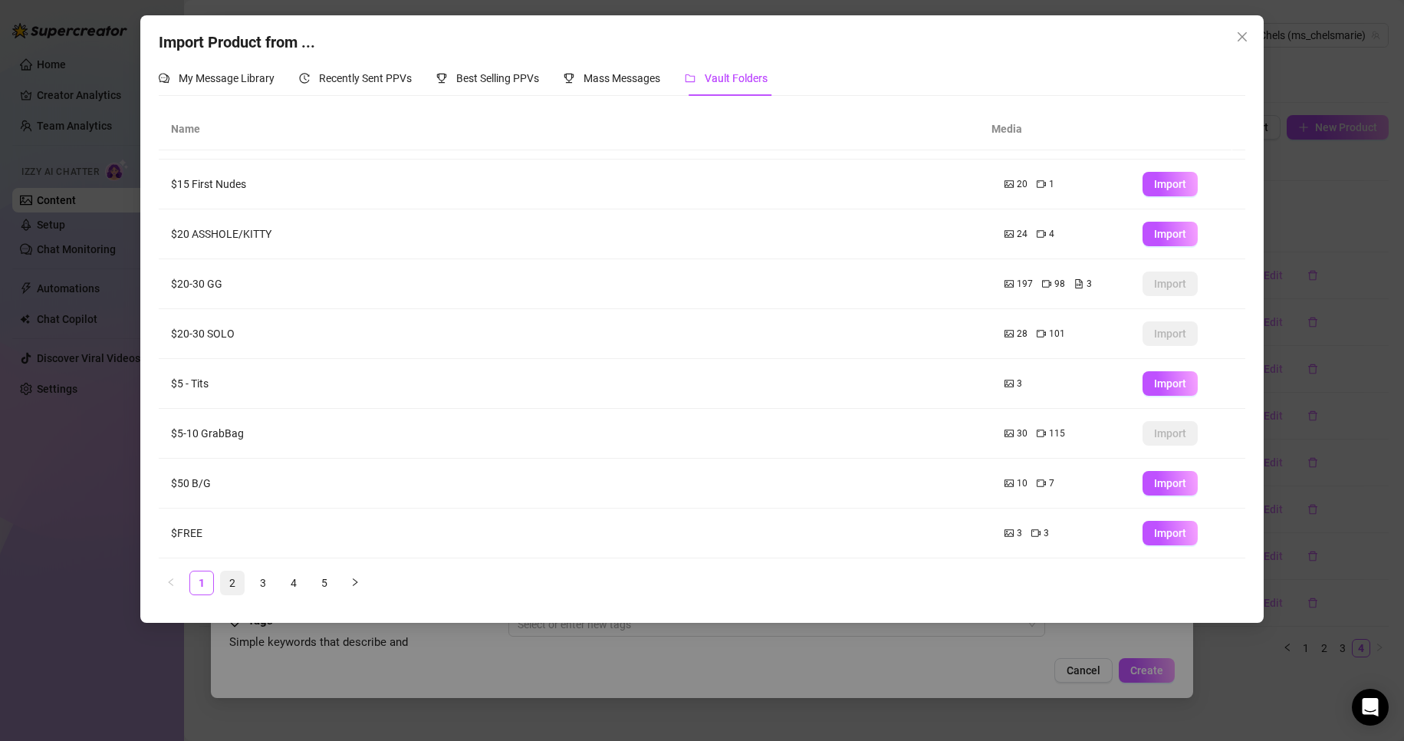
click at [230, 589] on link "2" at bounding box center [232, 582] width 23 height 23
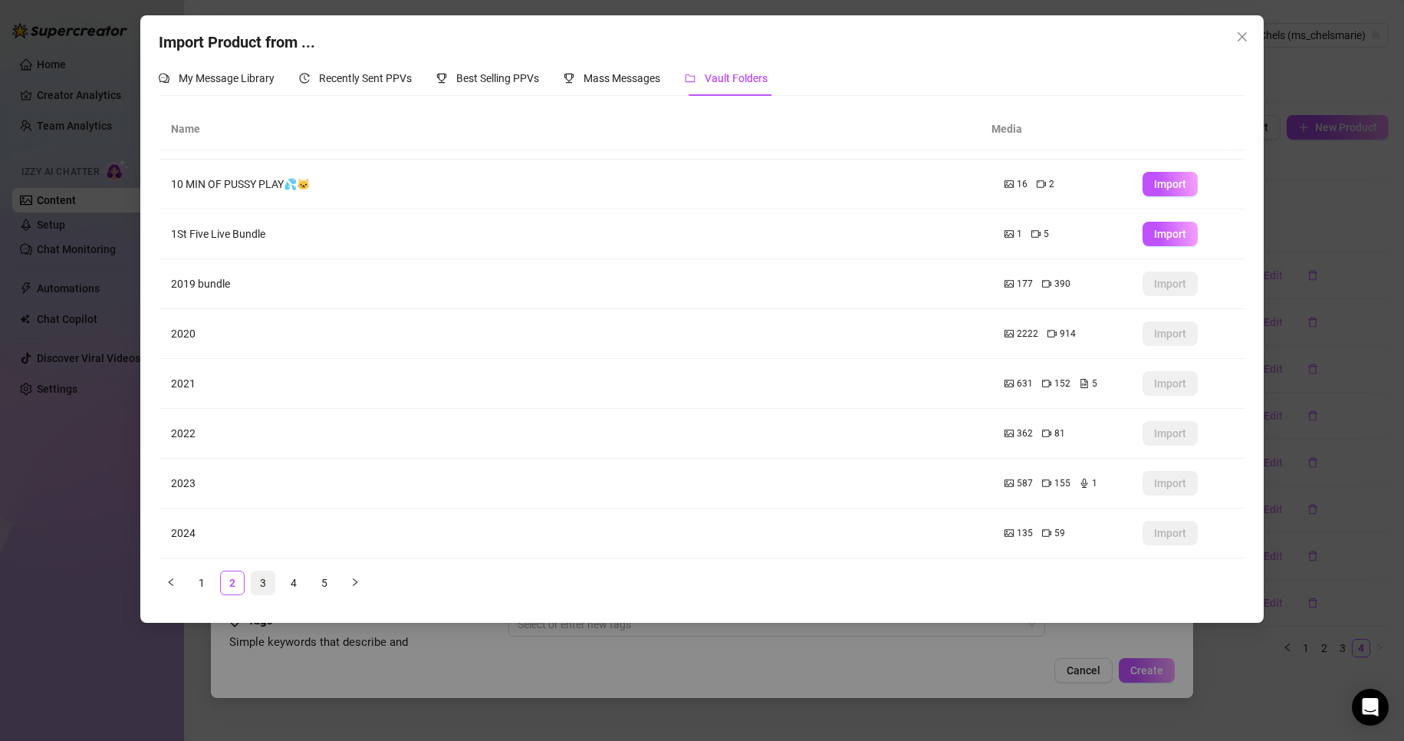
click at [265, 580] on link "3" at bounding box center [262, 582] width 23 height 23
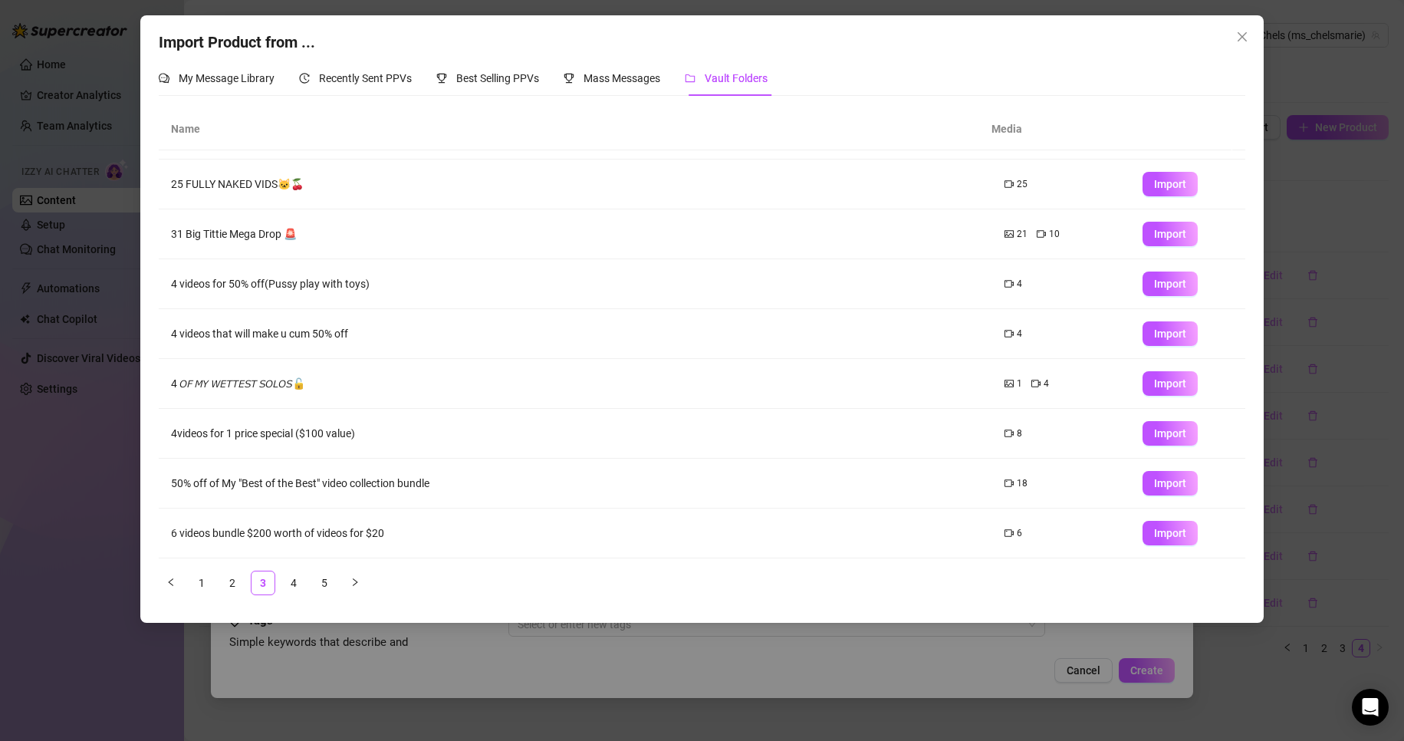
scroll to position [0, 0]
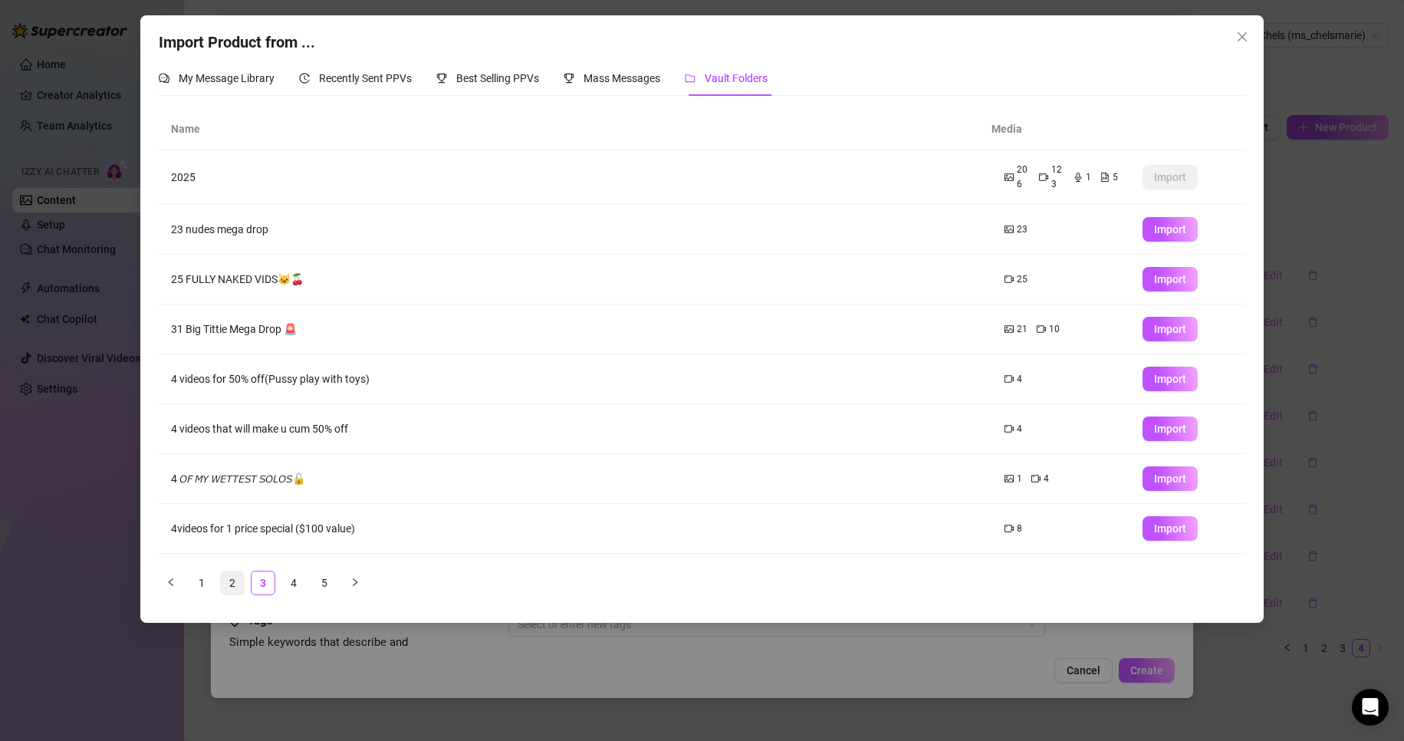
click at [239, 577] on link "2" at bounding box center [232, 582] width 23 height 23
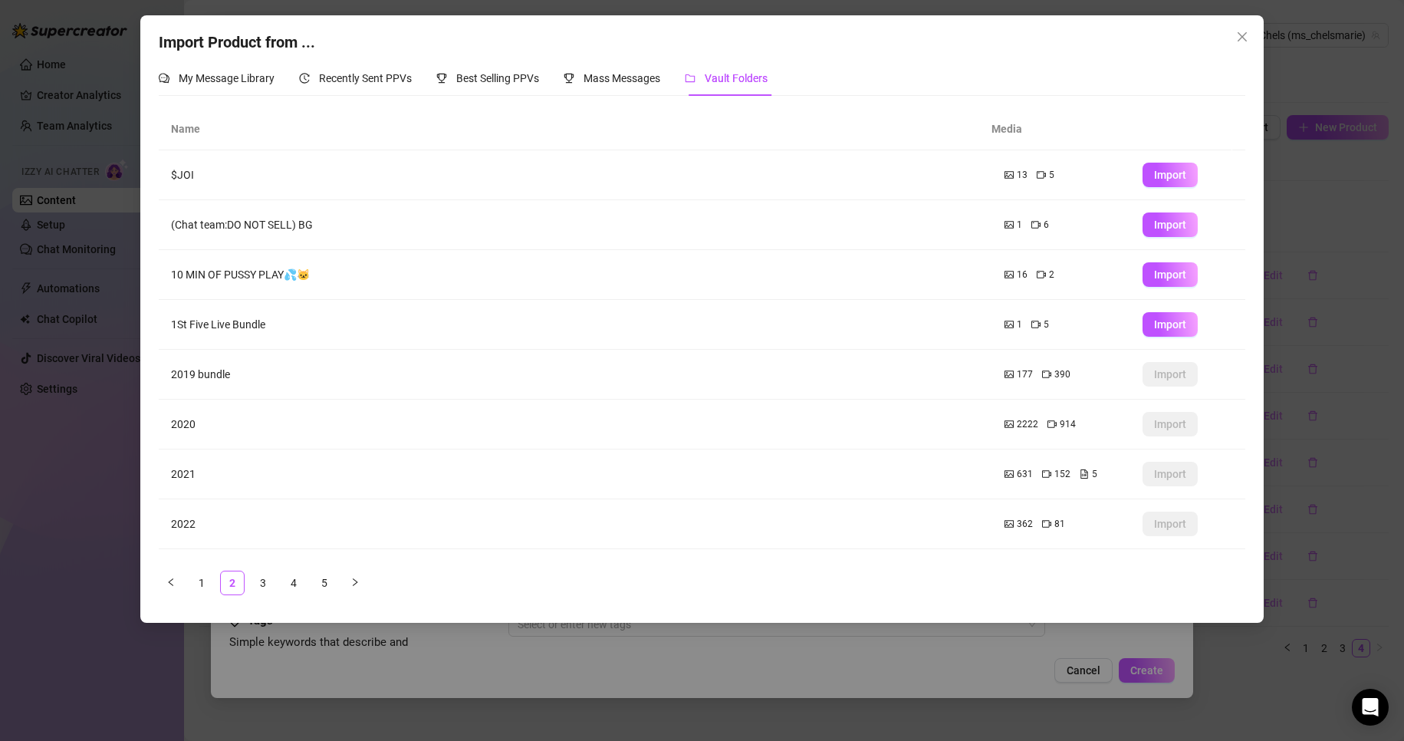
scroll to position [90, 0]
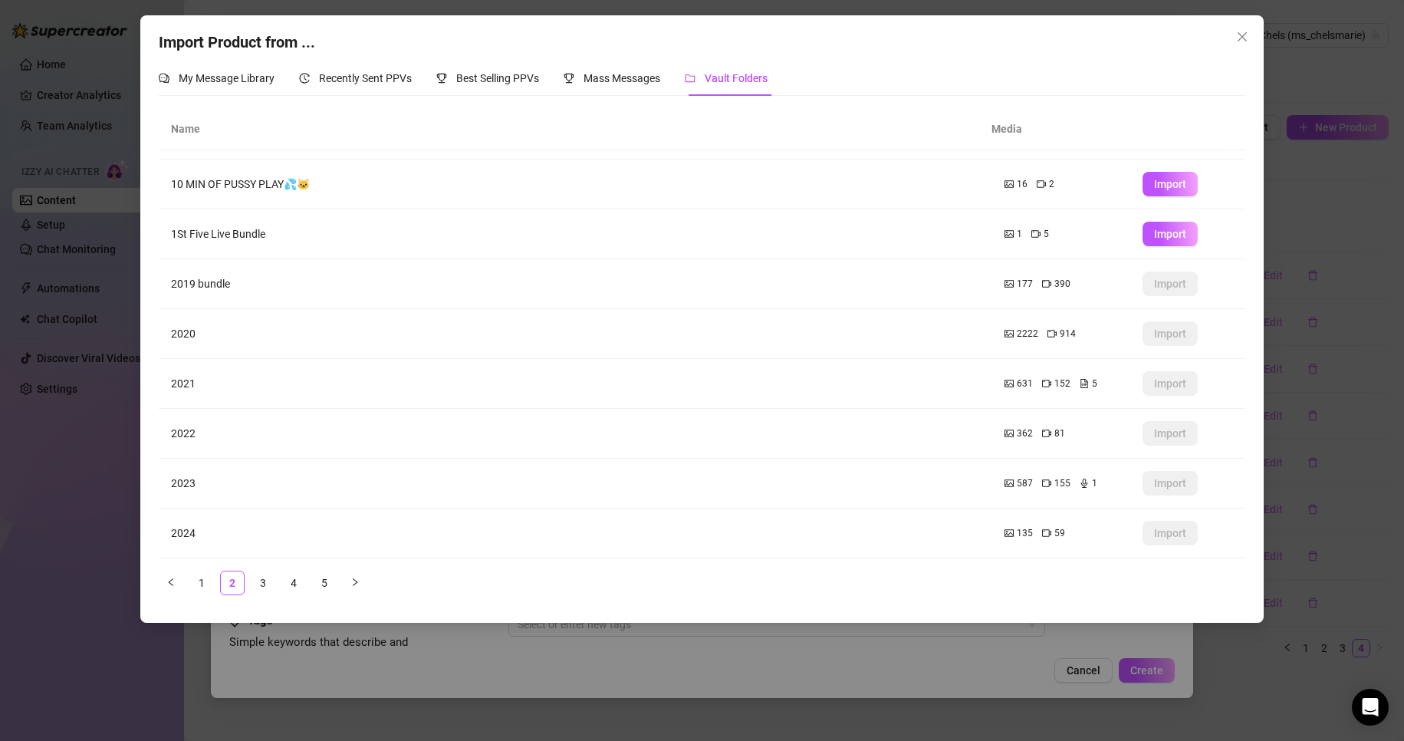
click at [254, 515] on td "2024" at bounding box center [575, 533] width 833 height 50
click at [185, 533] on td "2024" at bounding box center [575, 533] width 833 height 50
click at [1236, 43] on button "Close" at bounding box center [1242, 37] width 25 height 25
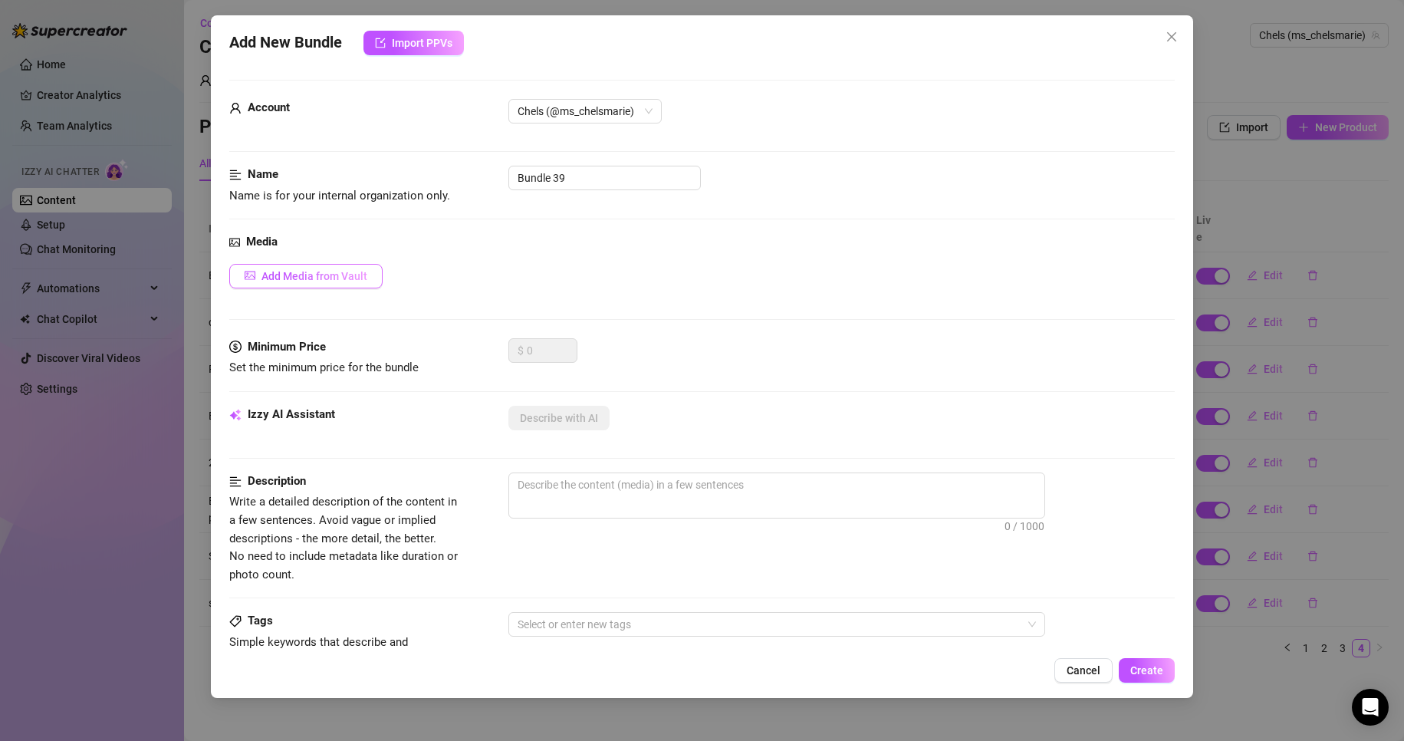
click at [338, 283] on button "Add Media from Vault" at bounding box center [305, 276] width 153 height 25
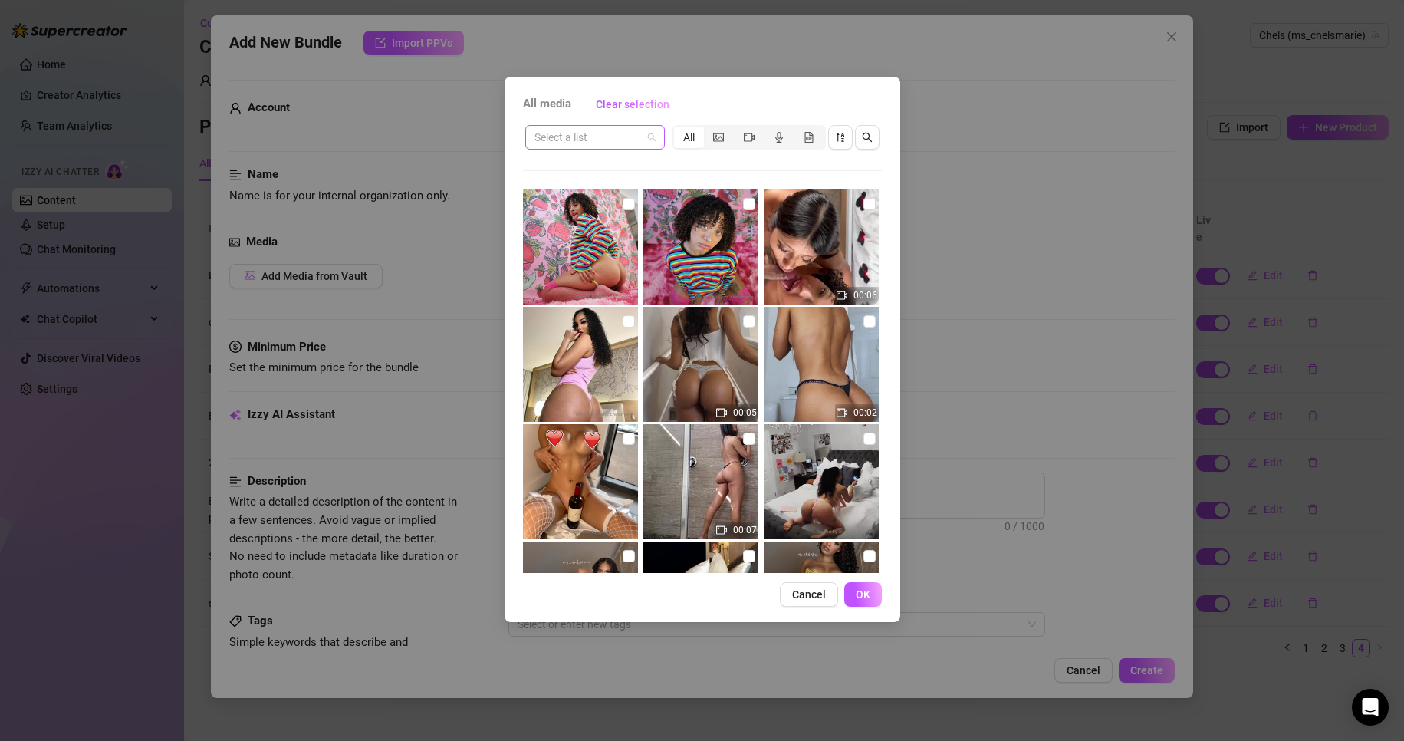
click at [656, 139] on div "Select a list" at bounding box center [595, 137] width 140 height 25
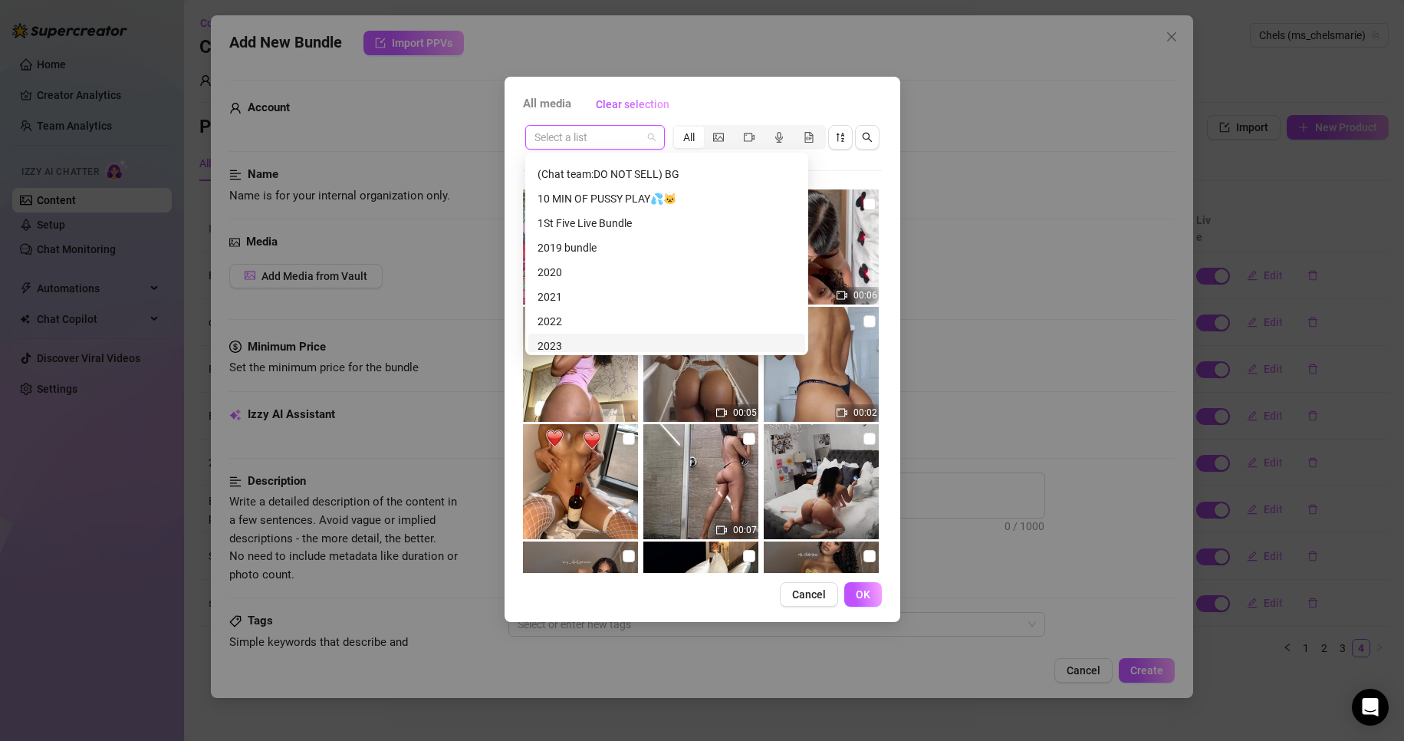
scroll to position [294, 0]
click at [642, 331] on div "2024" at bounding box center [666, 339] width 258 height 17
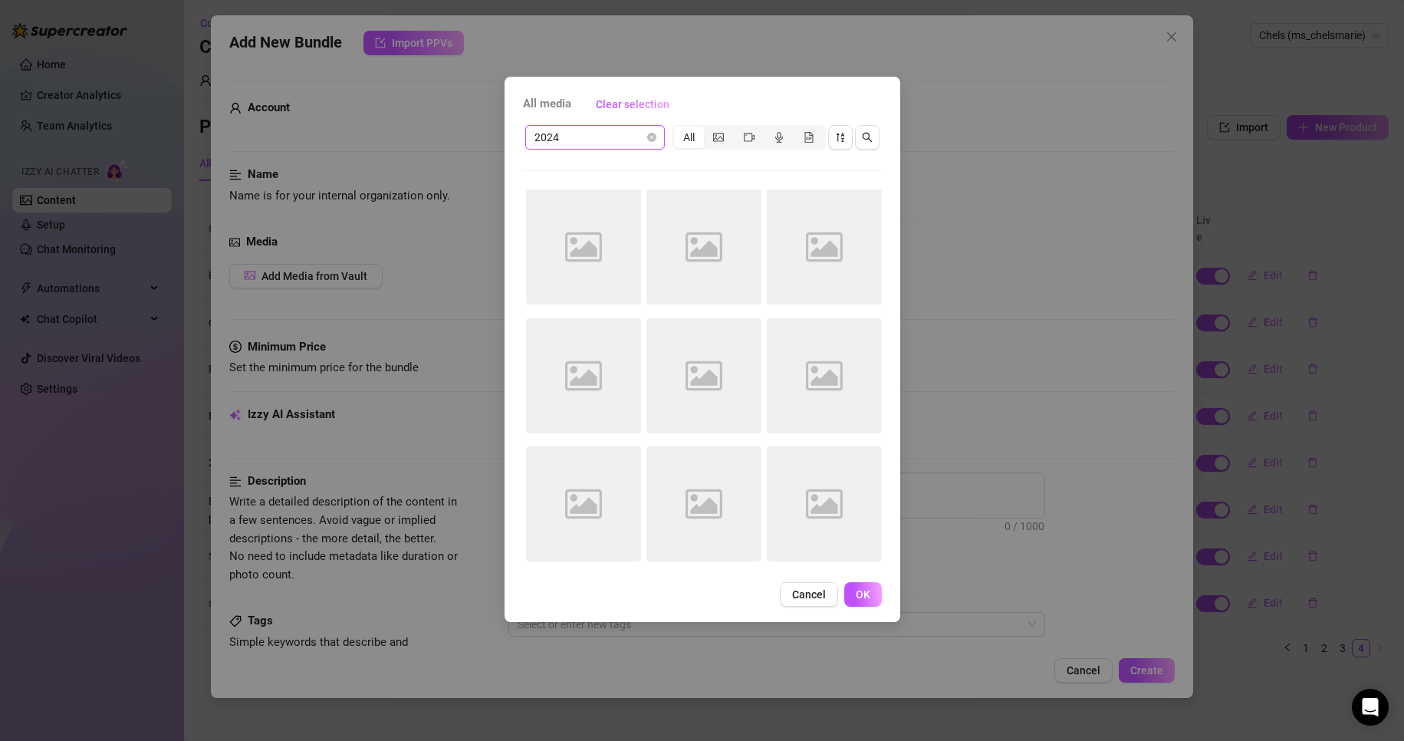
click at [646, 331] on div "Image placeholder" at bounding box center [703, 375] width 115 height 115
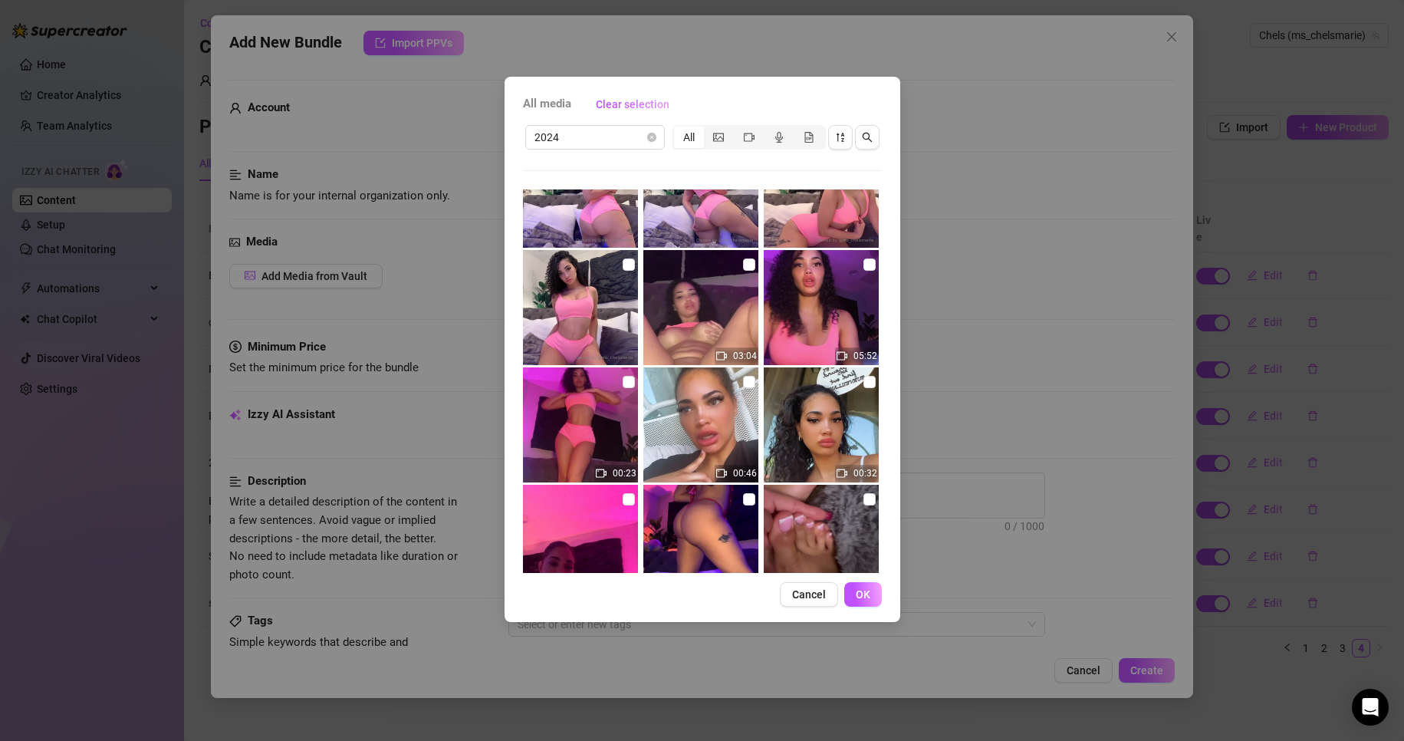
scroll to position [3225, 0]
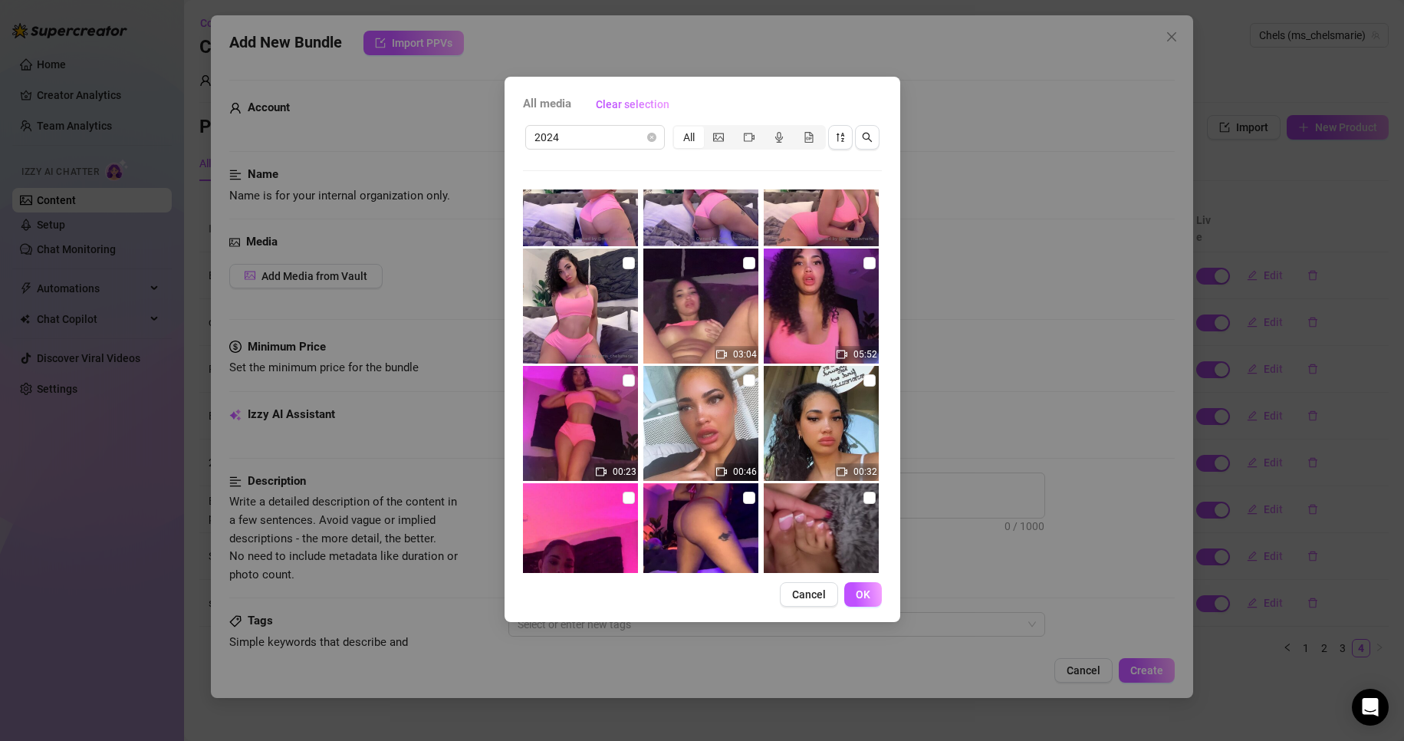
click at [804, 300] on img at bounding box center [821, 305] width 115 height 115
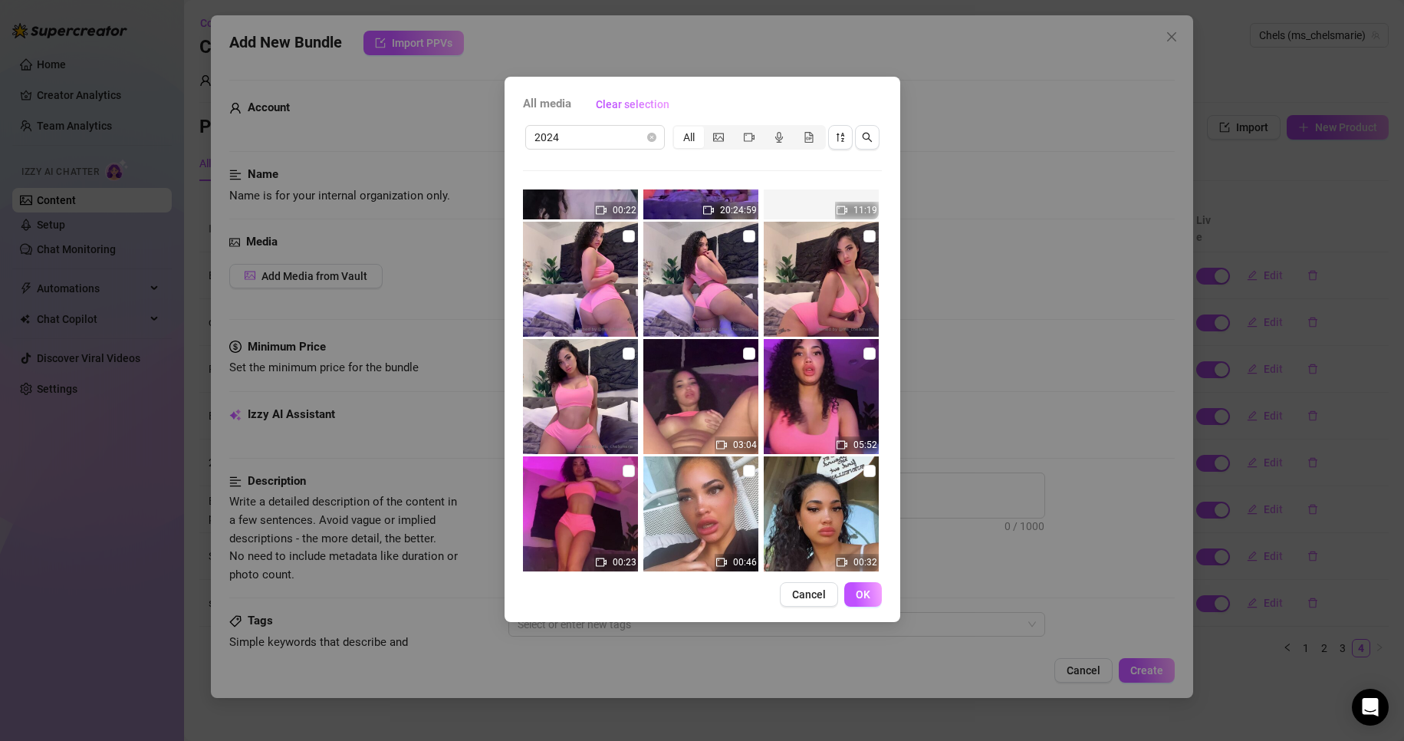
scroll to position [3132, 0]
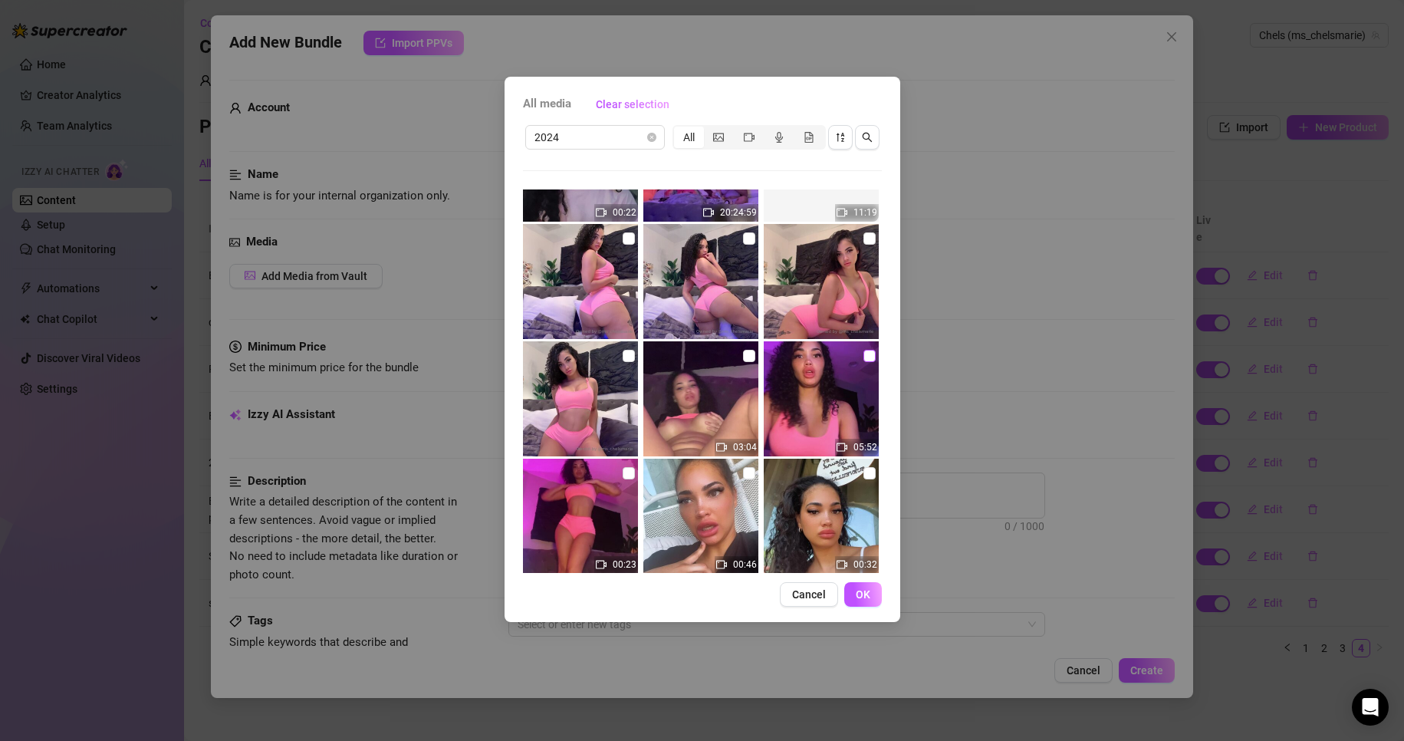
click at [863, 355] on input "checkbox" at bounding box center [869, 356] width 12 height 12
click at [624, 350] on input "checkbox" at bounding box center [628, 356] width 12 height 12
click at [864, 242] on input "checkbox" at bounding box center [869, 238] width 12 height 12
click at [735, 236] on img at bounding box center [700, 281] width 115 height 115
click at [744, 236] on input "checkbox" at bounding box center [749, 238] width 12 height 12
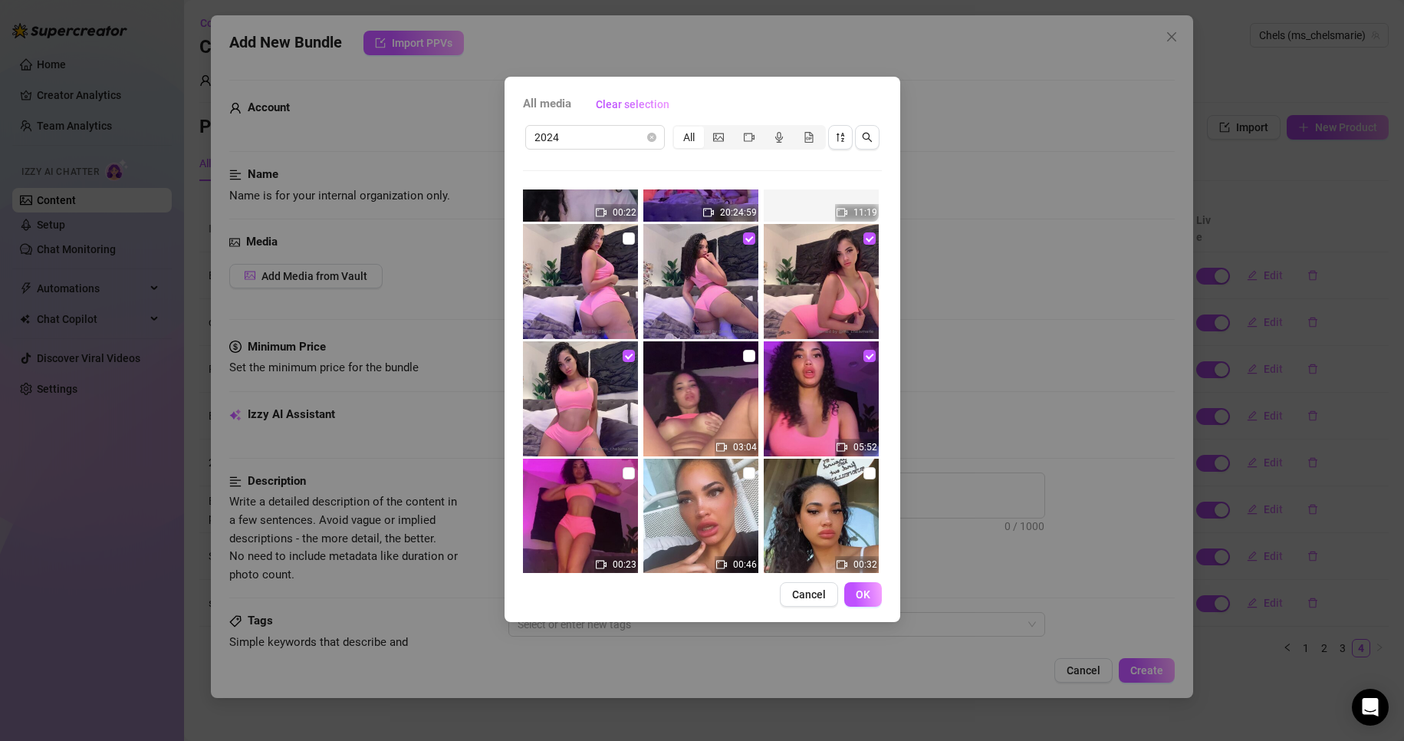
click at [634, 236] on img at bounding box center [580, 281] width 115 height 115
click at [626, 236] on input "checkbox" at bounding box center [628, 238] width 12 height 12
click at [868, 605] on button "OK" at bounding box center [863, 594] width 38 height 25
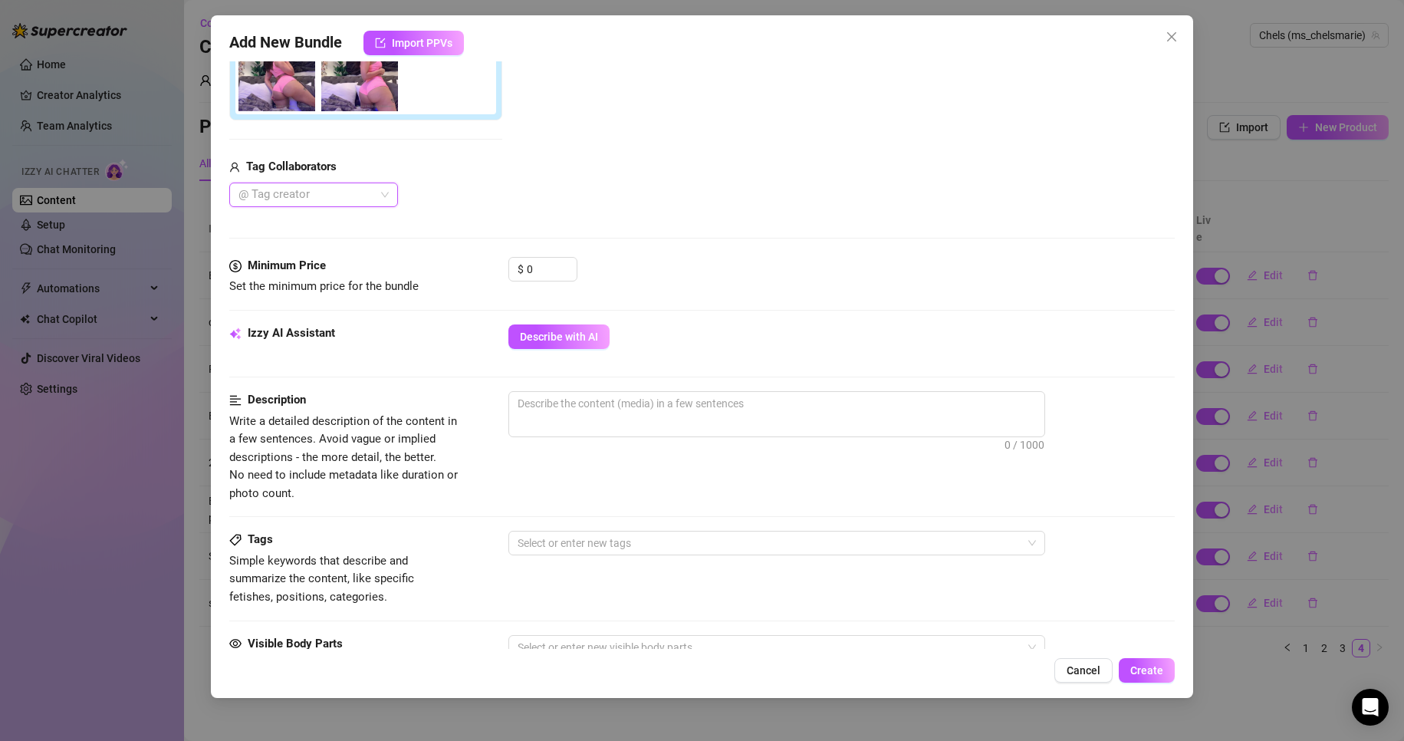
scroll to position [325, 0]
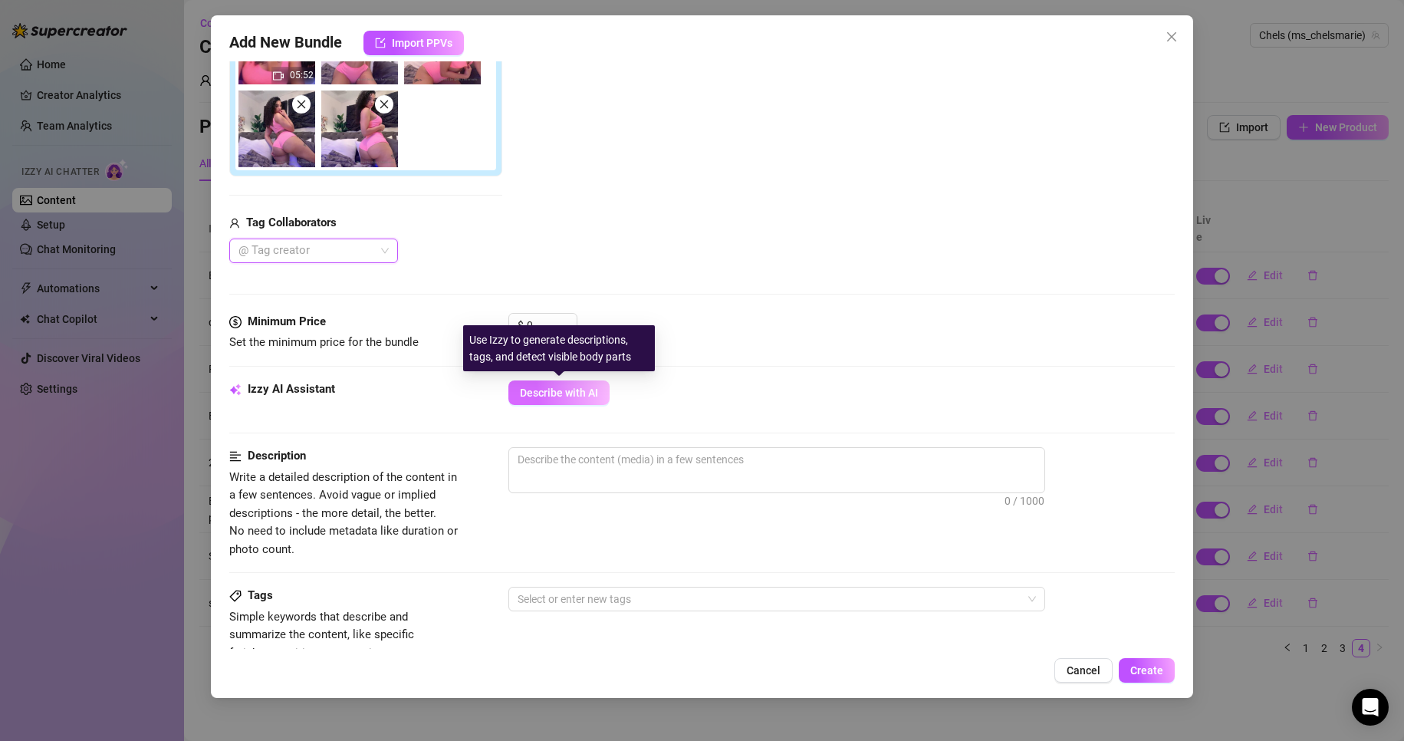
click at [560, 391] on span "Describe with AI" at bounding box center [559, 392] width 78 height 12
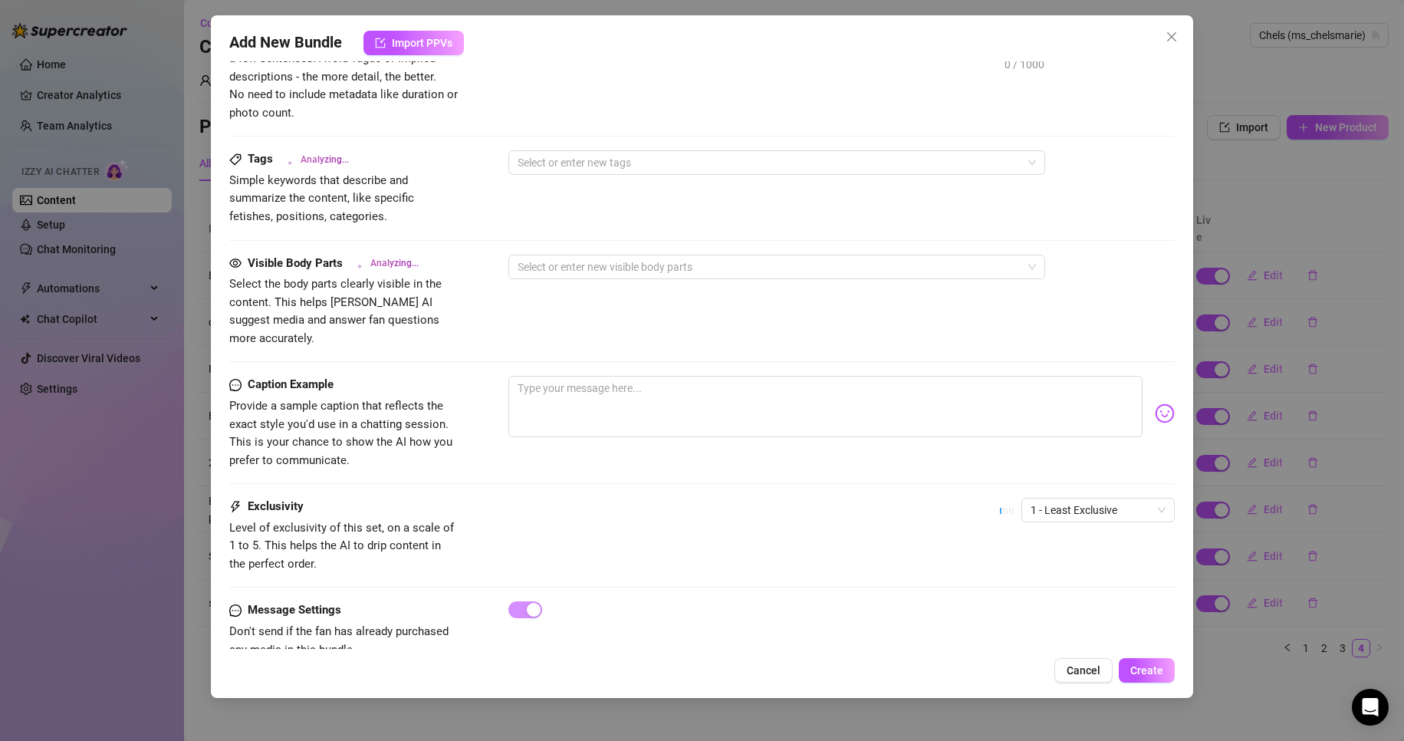
scroll to position [762, 0]
click at [1043, 498] on span "1 - Least Exclusive" at bounding box center [1097, 509] width 135 height 23
click at [1053, 595] on div "4" at bounding box center [1084, 595] width 129 height 17
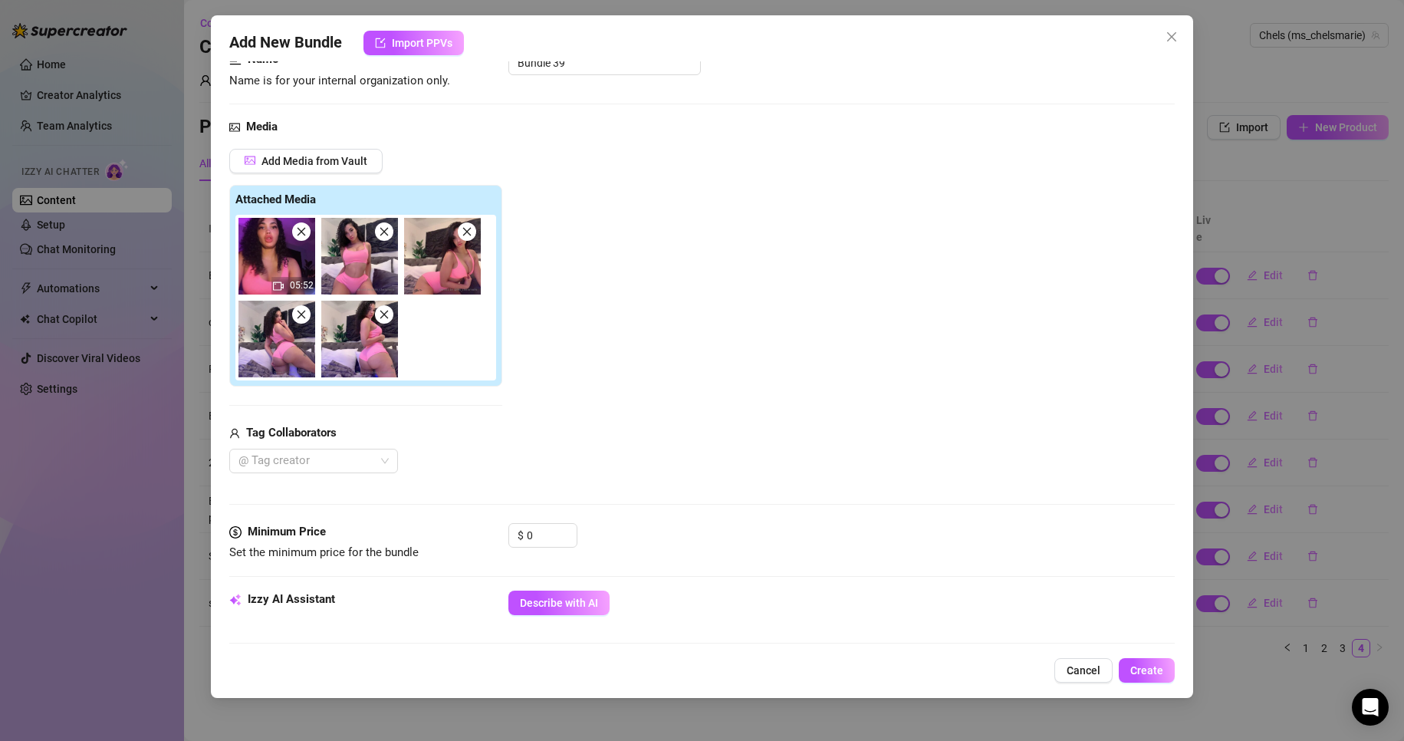
scroll to position [114, 0]
click at [551, 540] on input "0" at bounding box center [552, 535] width 50 height 23
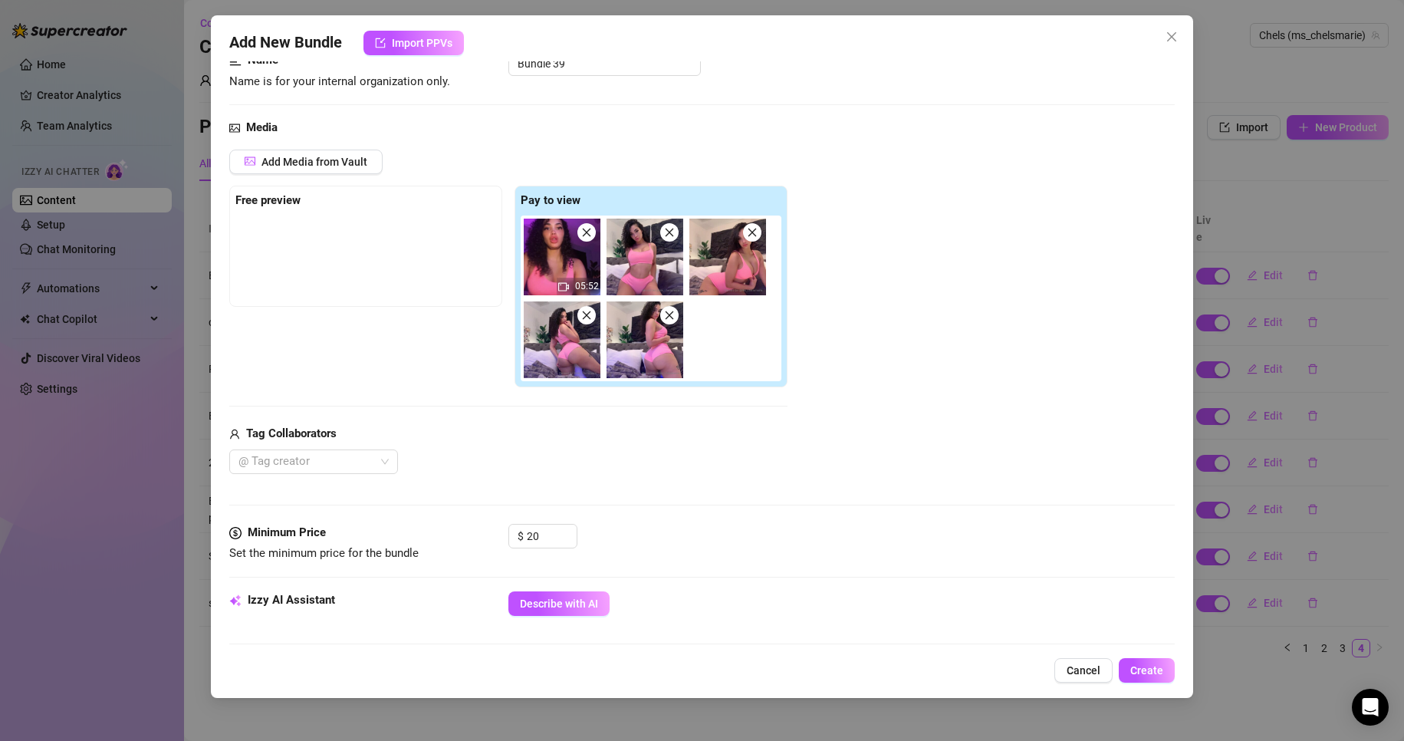
click at [769, 573] on div "Minimum Price Set the minimum price for the bundle $ 20" at bounding box center [702, 557] width 946 height 67
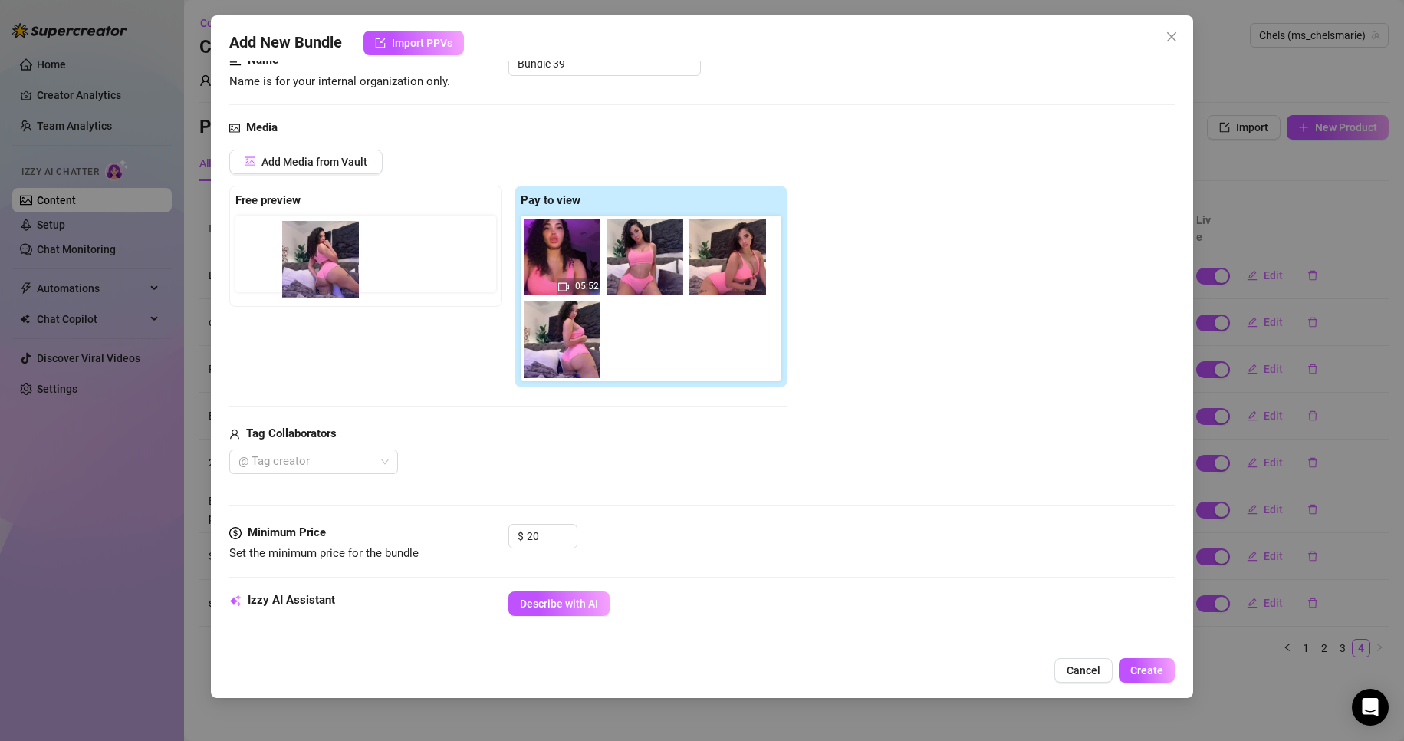
drag, startPoint x: 593, startPoint y: 361, endPoint x: 301, endPoint y: 271, distance: 305.8
click at [301, 271] on div "Free preview Pay to view 05:52" at bounding box center [508, 287] width 558 height 202
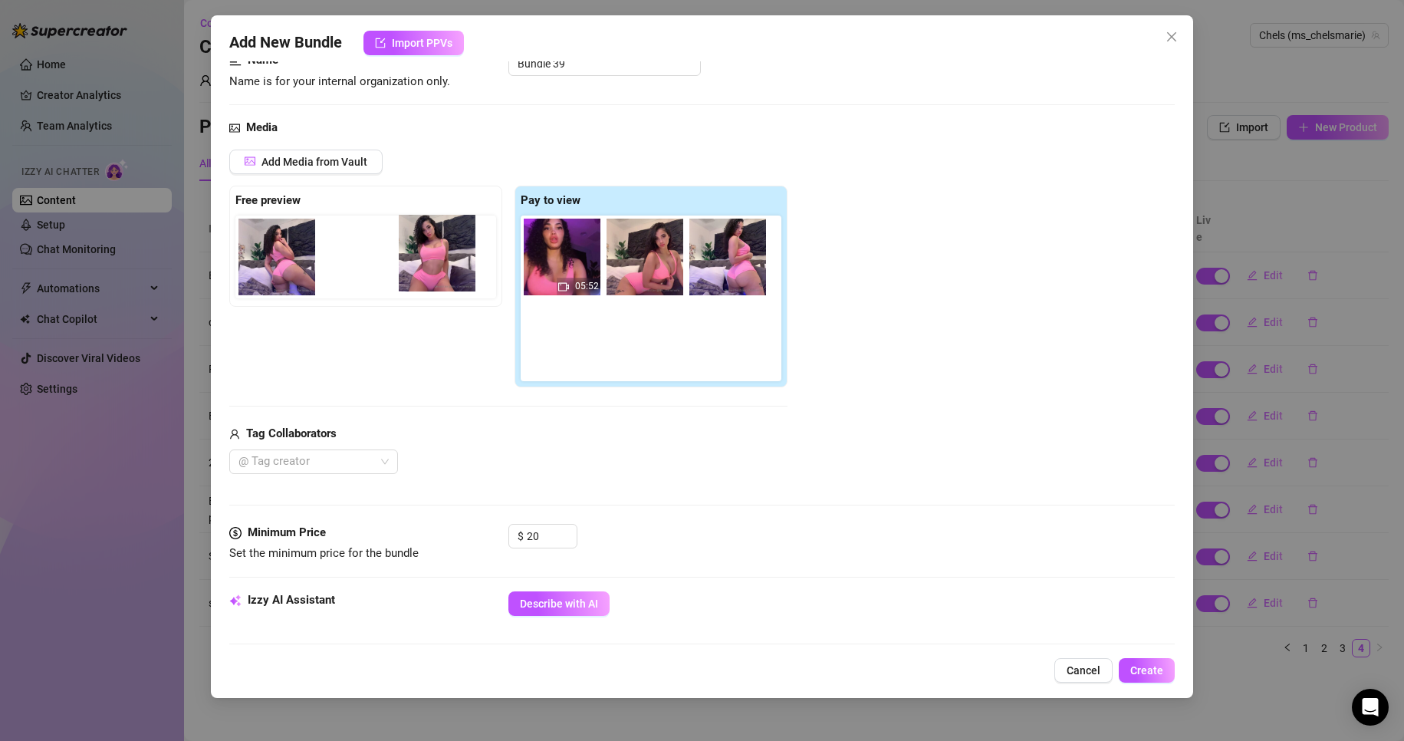
drag, startPoint x: 645, startPoint y: 276, endPoint x: 402, endPoint y: 265, distance: 244.0
click at [402, 265] on div "Free preview Pay to view 05:52" at bounding box center [508, 287] width 558 height 202
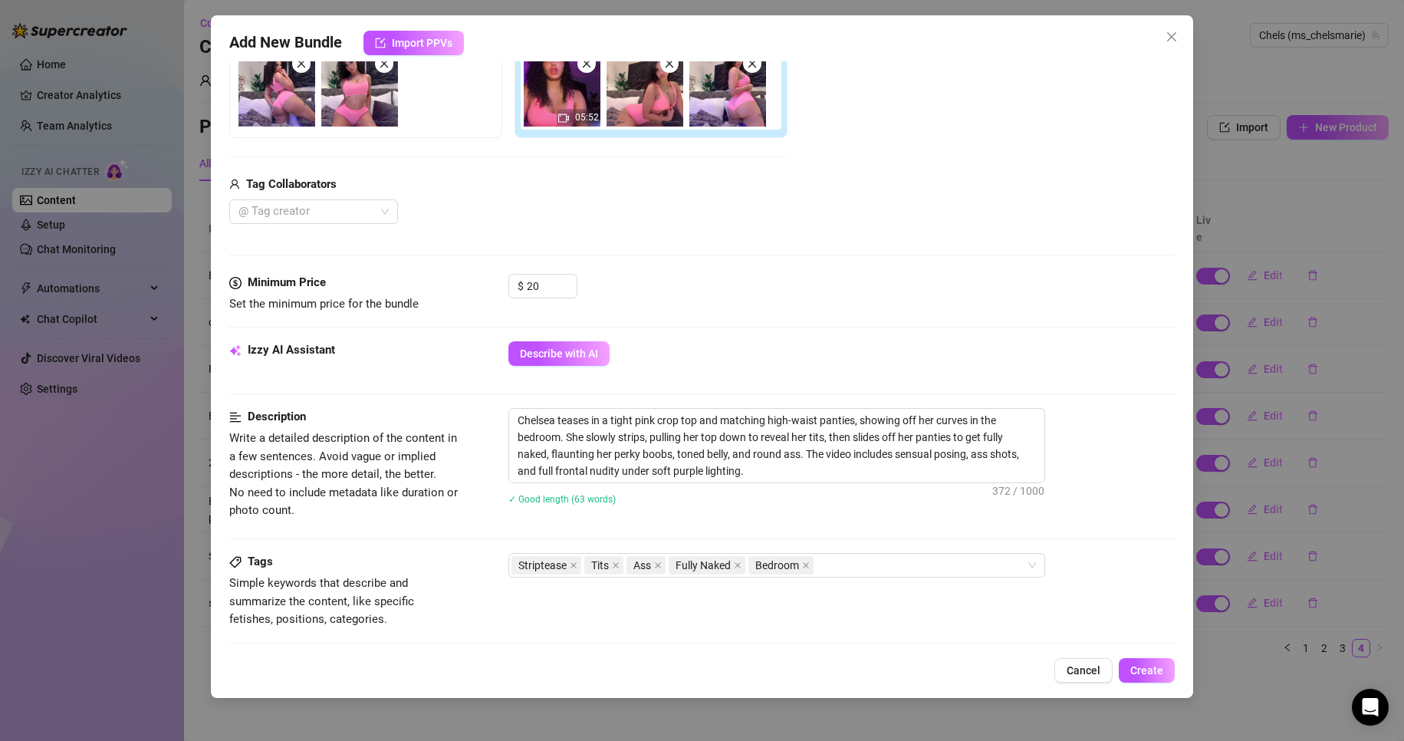
scroll to position [146, 0]
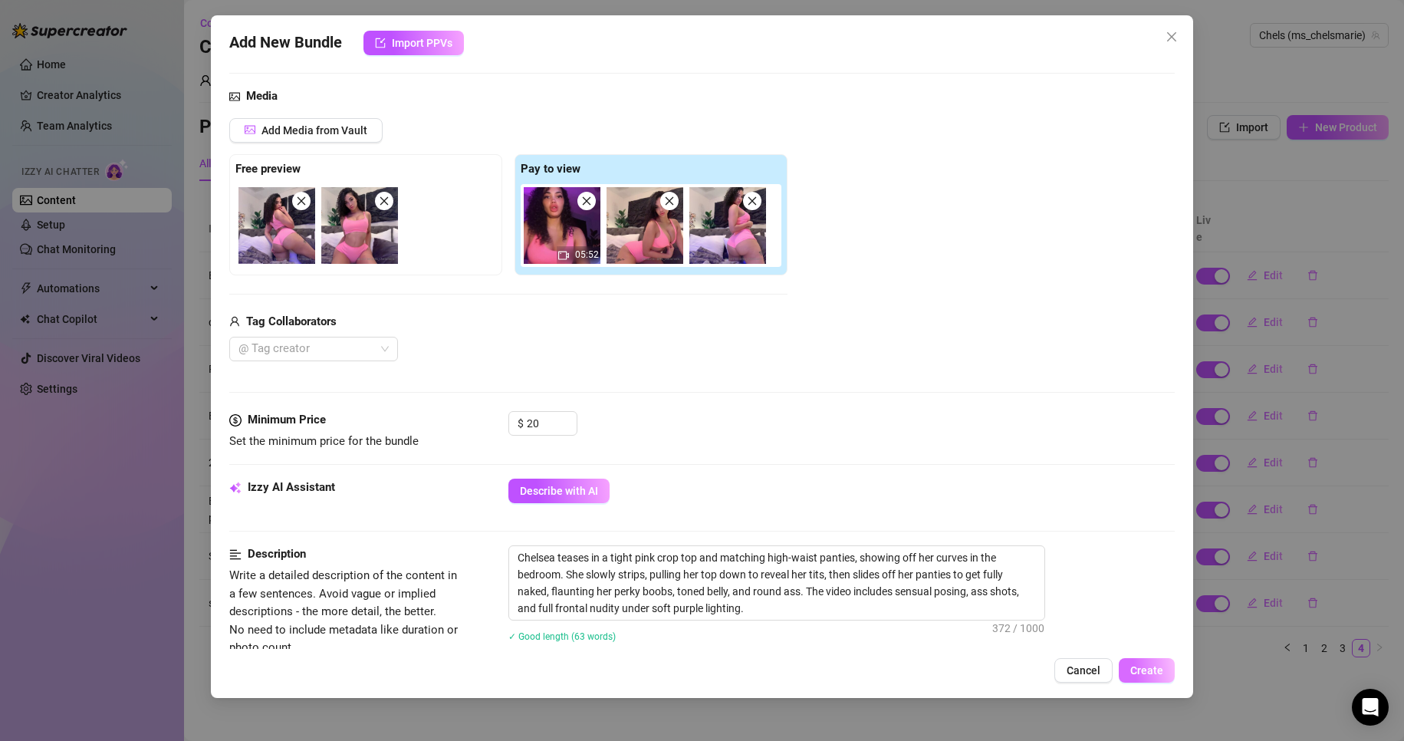
click at [1145, 672] on span "Create" at bounding box center [1146, 670] width 33 height 12
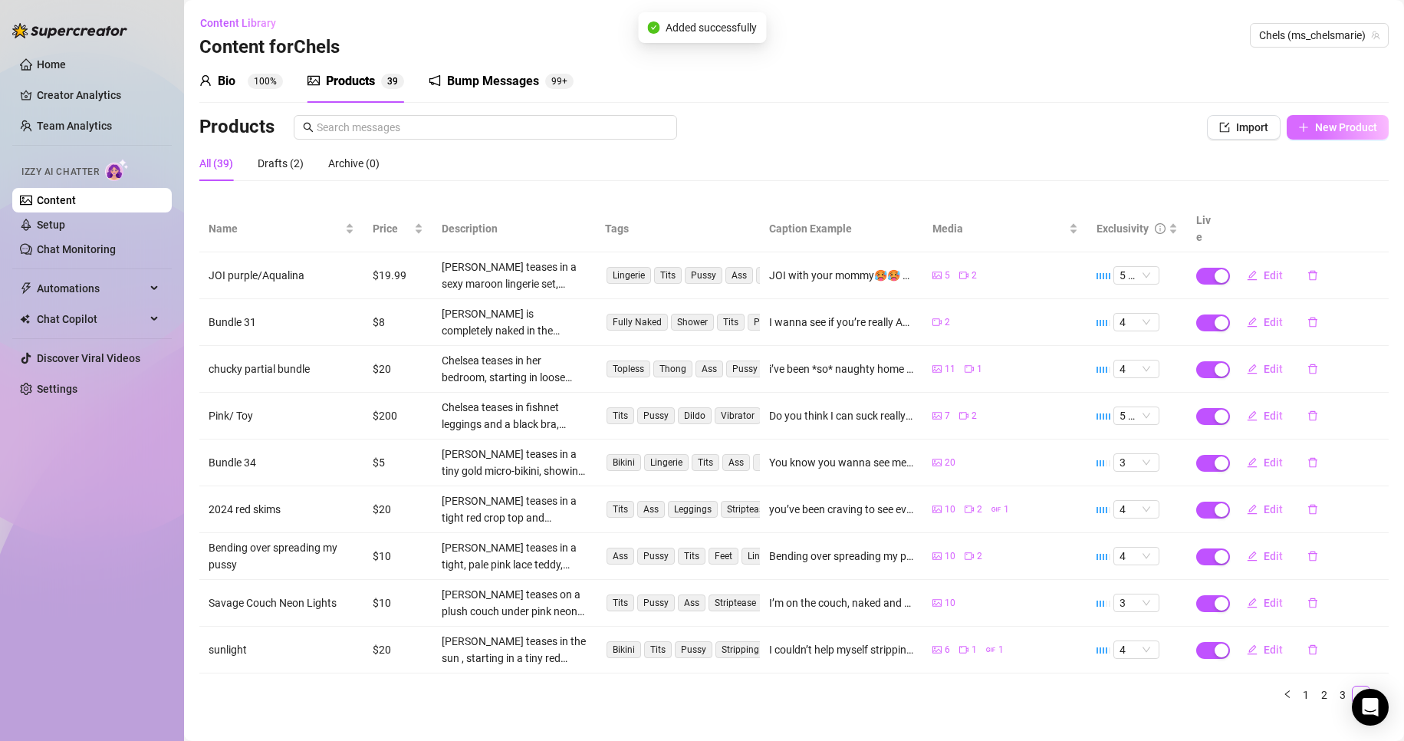
click at [1341, 121] on span "New Product" at bounding box center [1346, 127] width 62 height 12
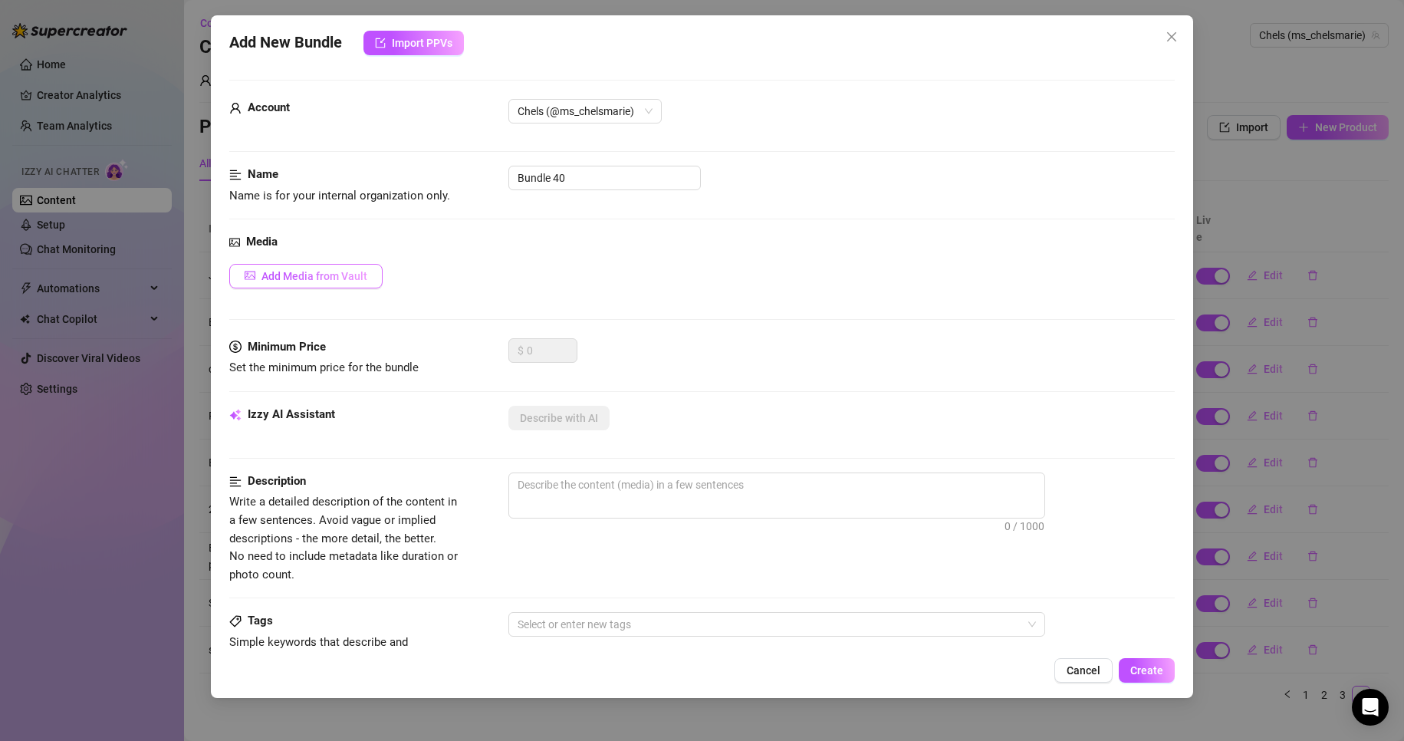
click at [335, 275] on span "Add Media from Vault" at bounding box center [314, 276] width 106 height 12
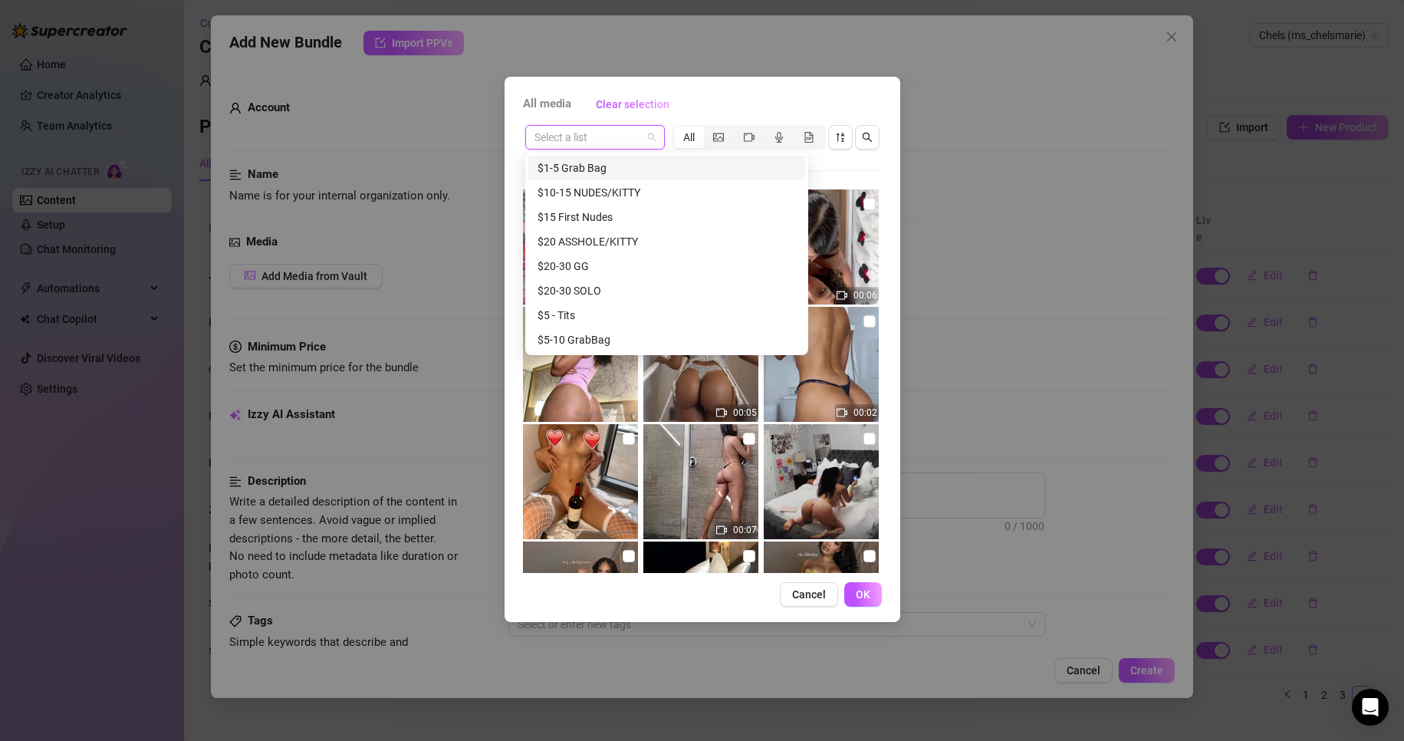
click at [624, 143] on input "search" at bounding box center [587, 137] width 107 height 23
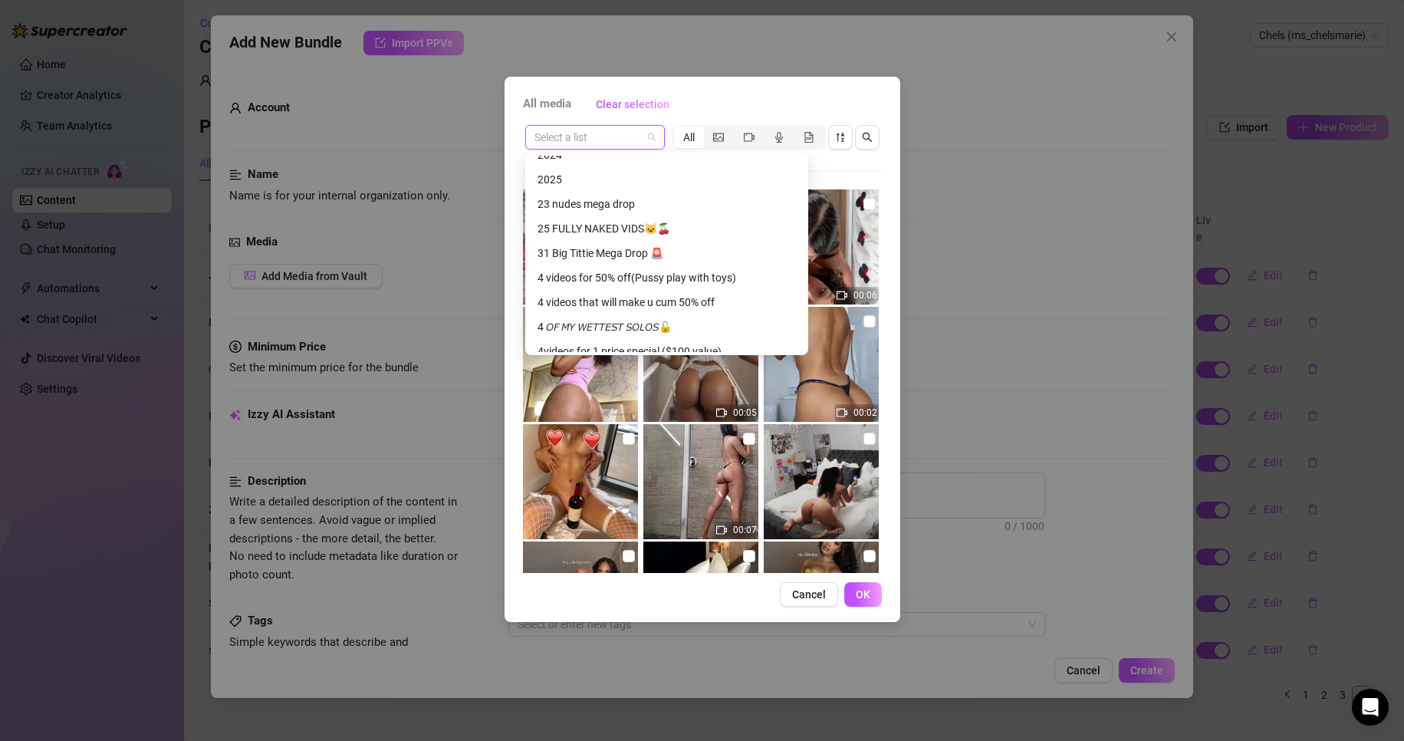
scroll to position [480, 0]
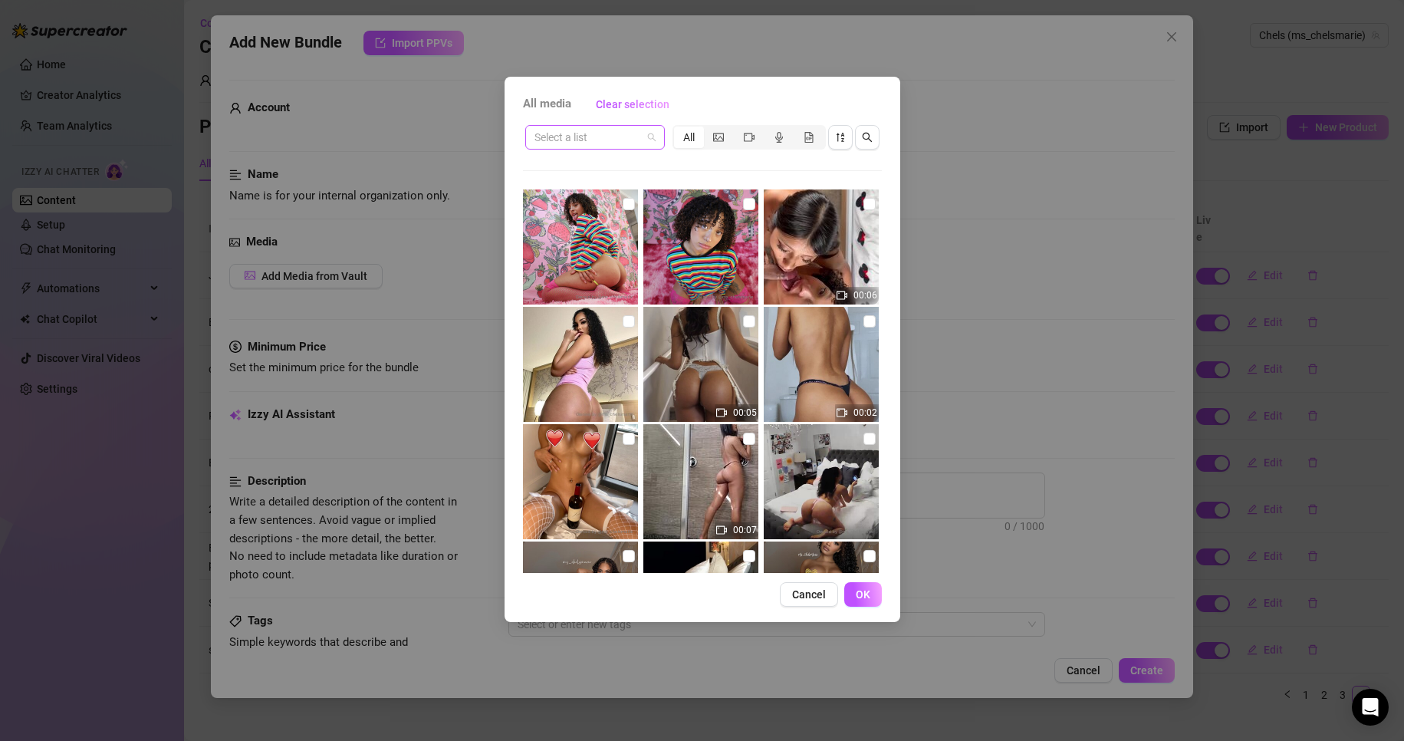
click at [659, 130] on div "Select a list" at bounding box center [595, 137] width 140 height 25
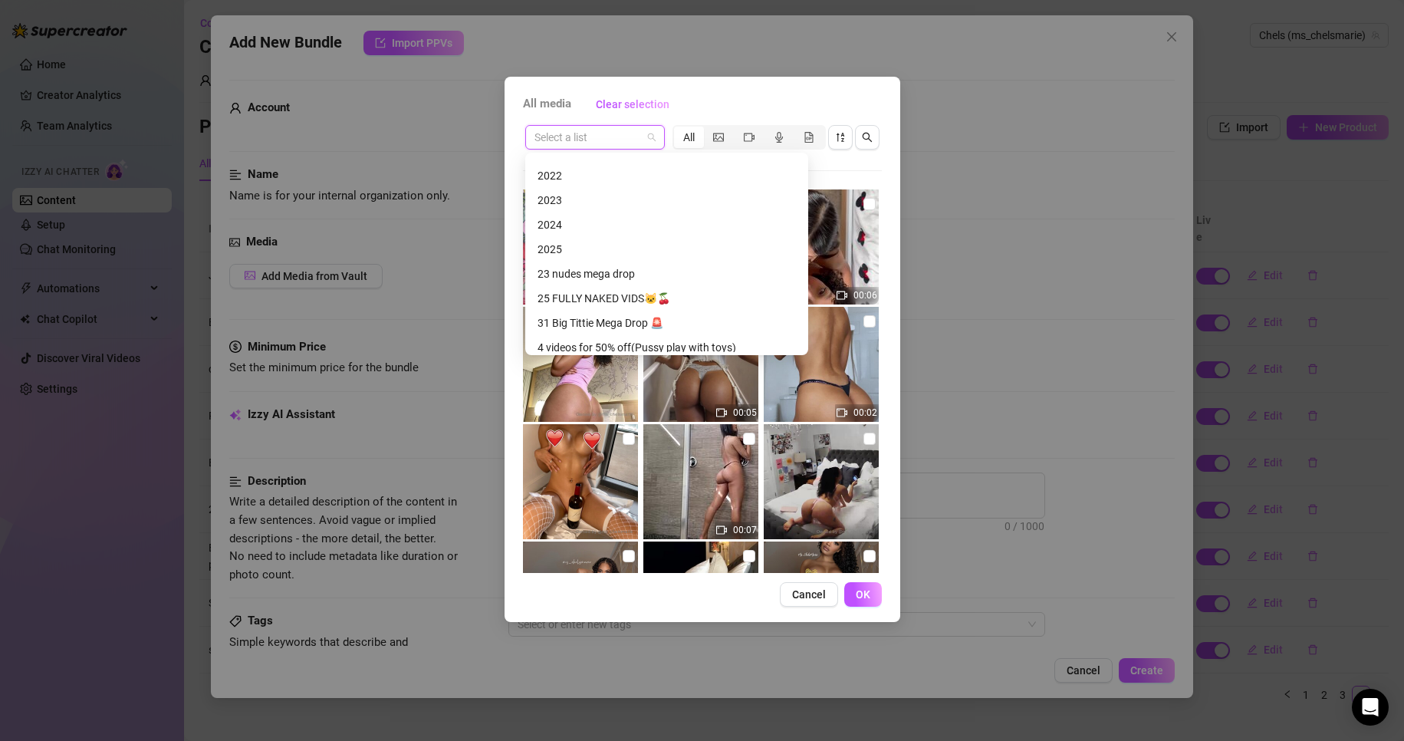
scroll to position [409, 0]
click at [568, 218] on div "2024" at bounding box center [666, 225] width 258 height 17
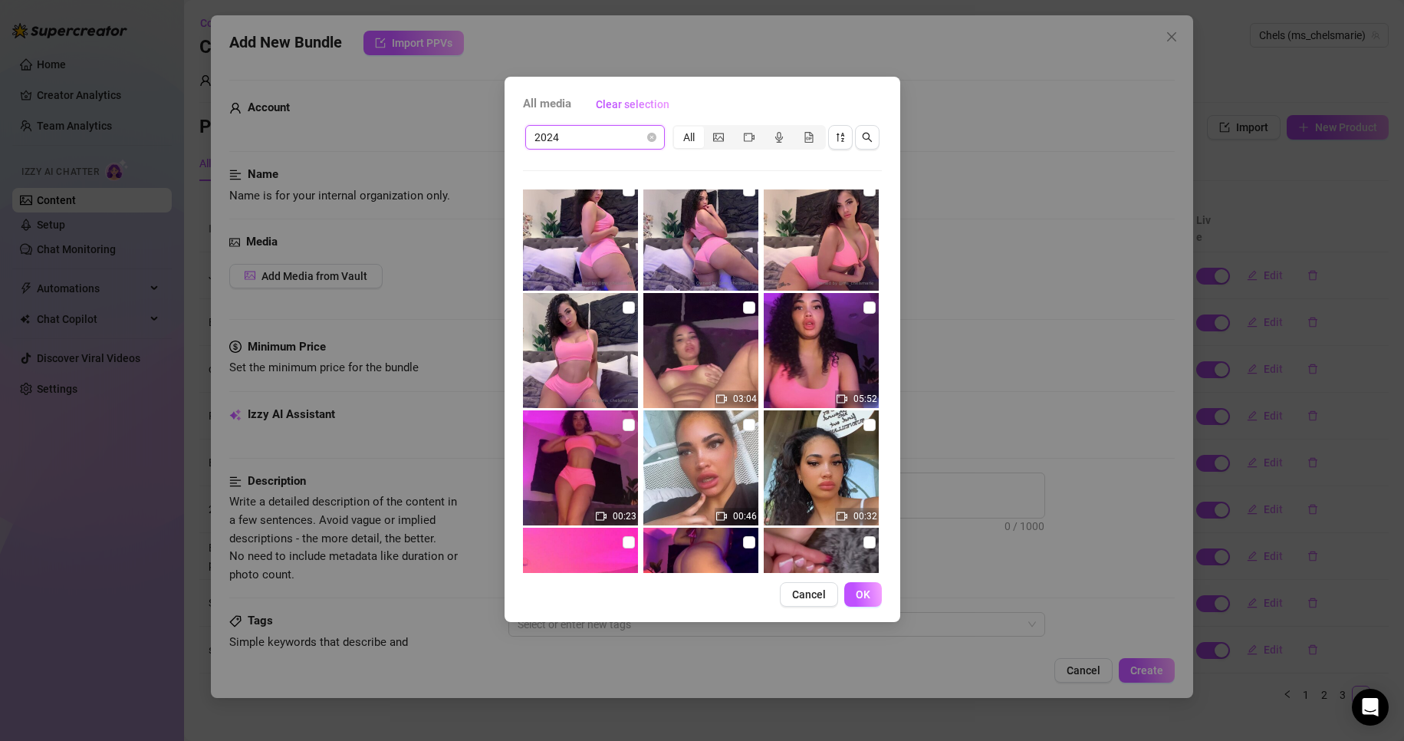
scroll to position [3151, 0]
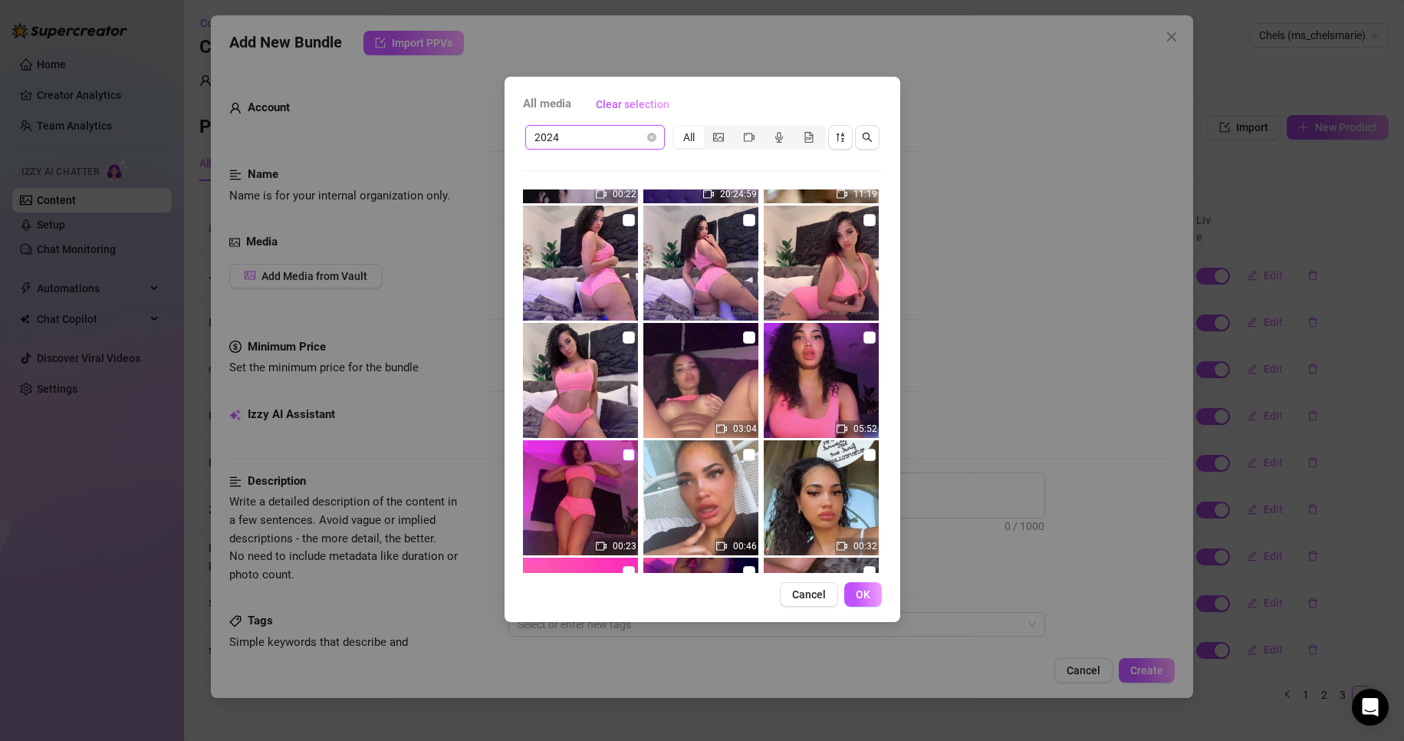
click at [629, 455] on input "checkbox" at bounding box center [628, 454] width 12 height 12
click at [863, 341] on input "checkbox" at bounding box center [869, 337] width 12 height 12
click at [746, 334] on input "checkbox" at bounding box center [749, 337] width 12 height 12
click at [623, 224] on input "checkbox" at bounding box center [628, 220] width 12 height 12
click at [862, 599] on span "OK" at bounding box center [863, 594] width 15 height 12
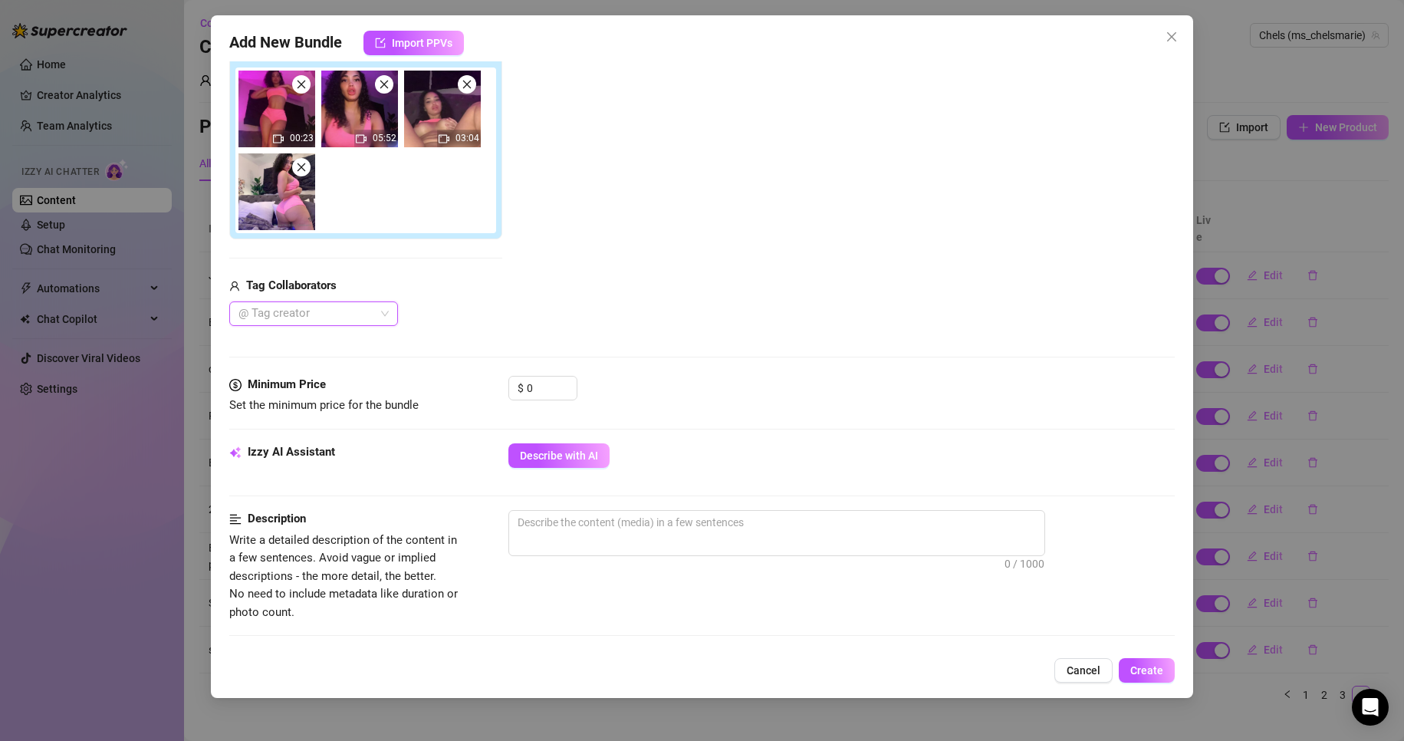
scroll to position [264, 0]
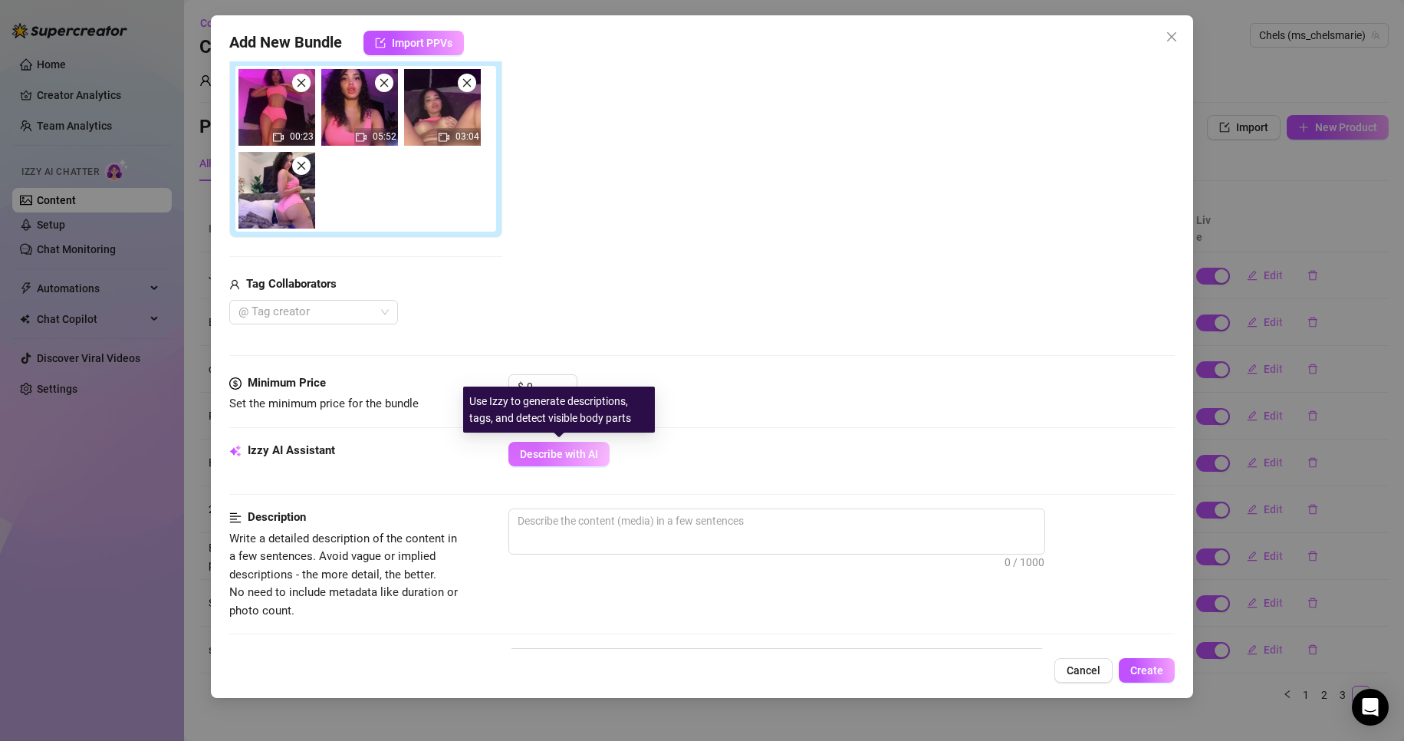
click at [589, 455] on span "Describe with AI" at bounding box center [559, 454] width 78 height 12
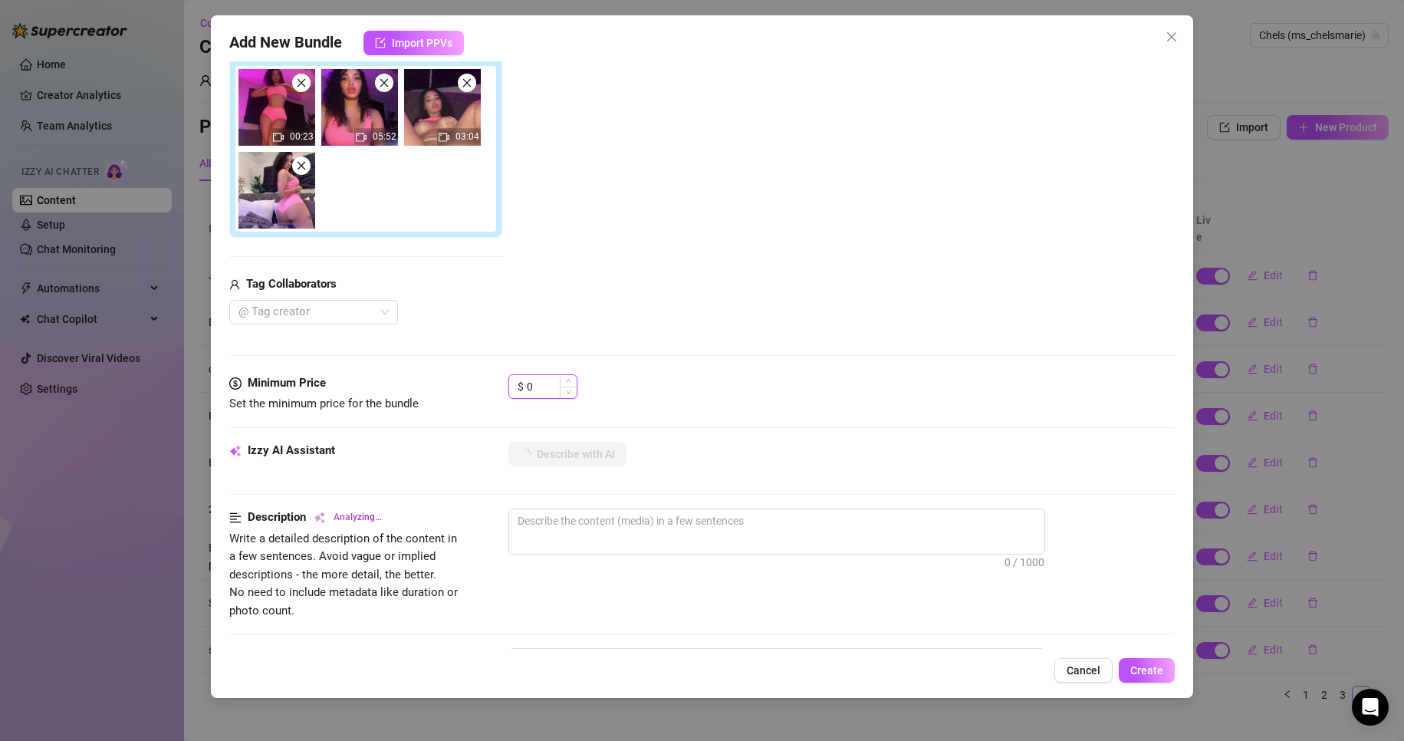
click at [540, 389] on input "0" at bounding box center [552, 386] width 50 height 23
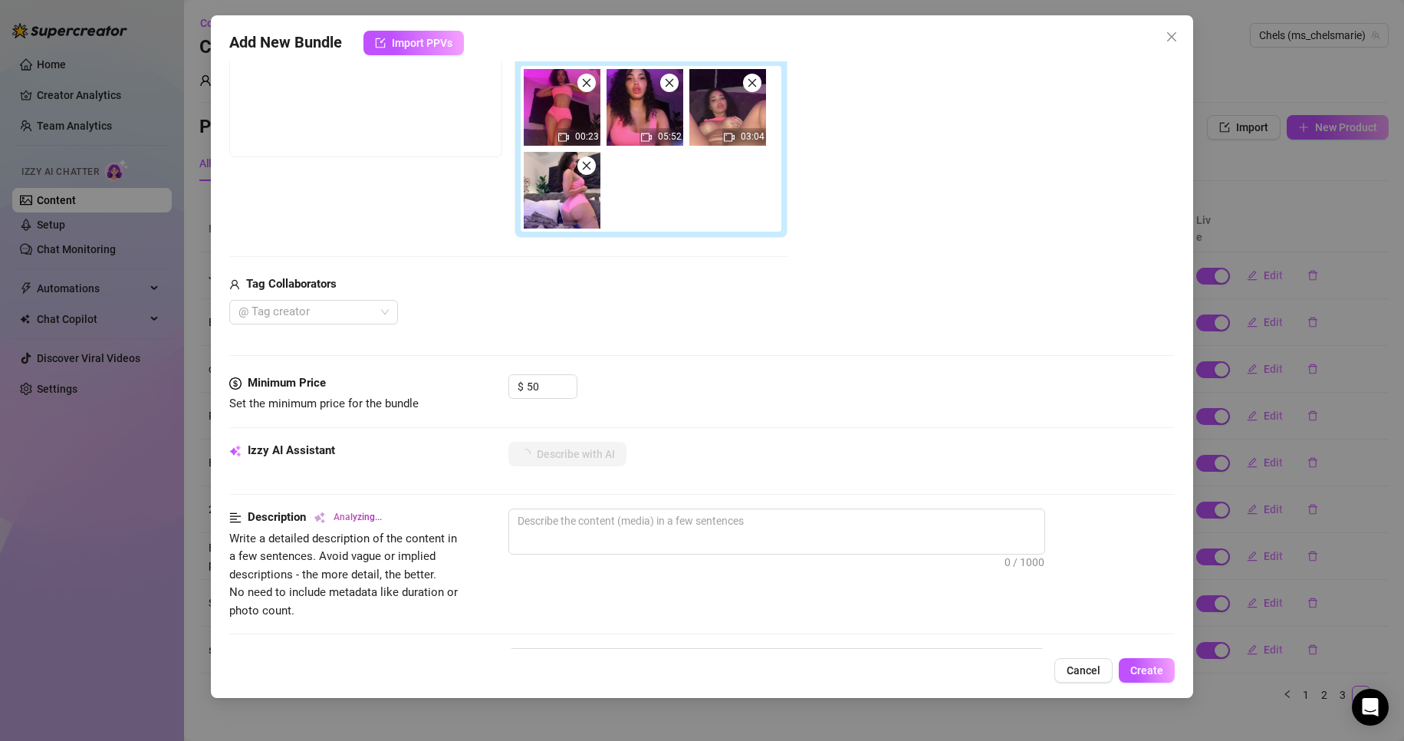
click at [695, 332] on div "Media Add Media from Vault Free preview Pay to view 00:23 05:52 03:04 Tag Colla…" at bounding box center [702, 171] width 946 height 405
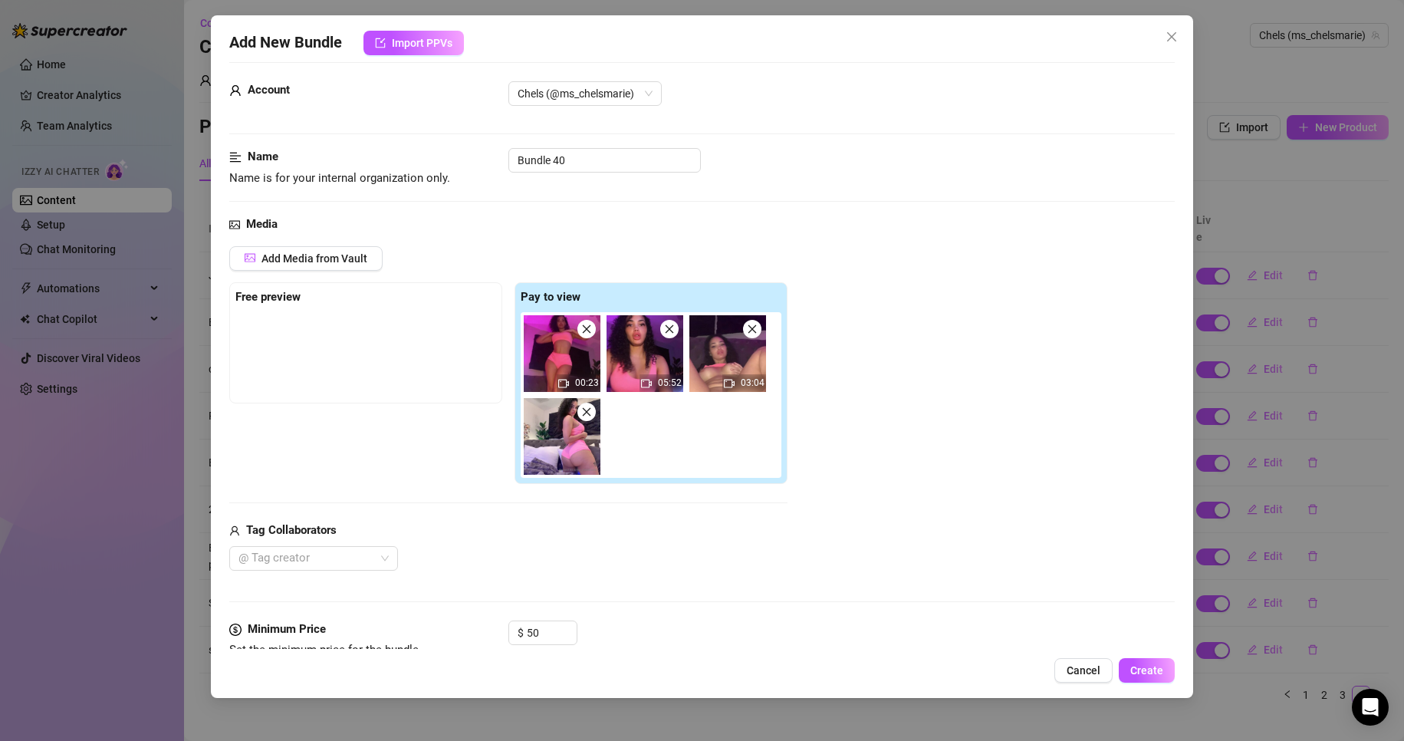
scroll to position [0, 0]
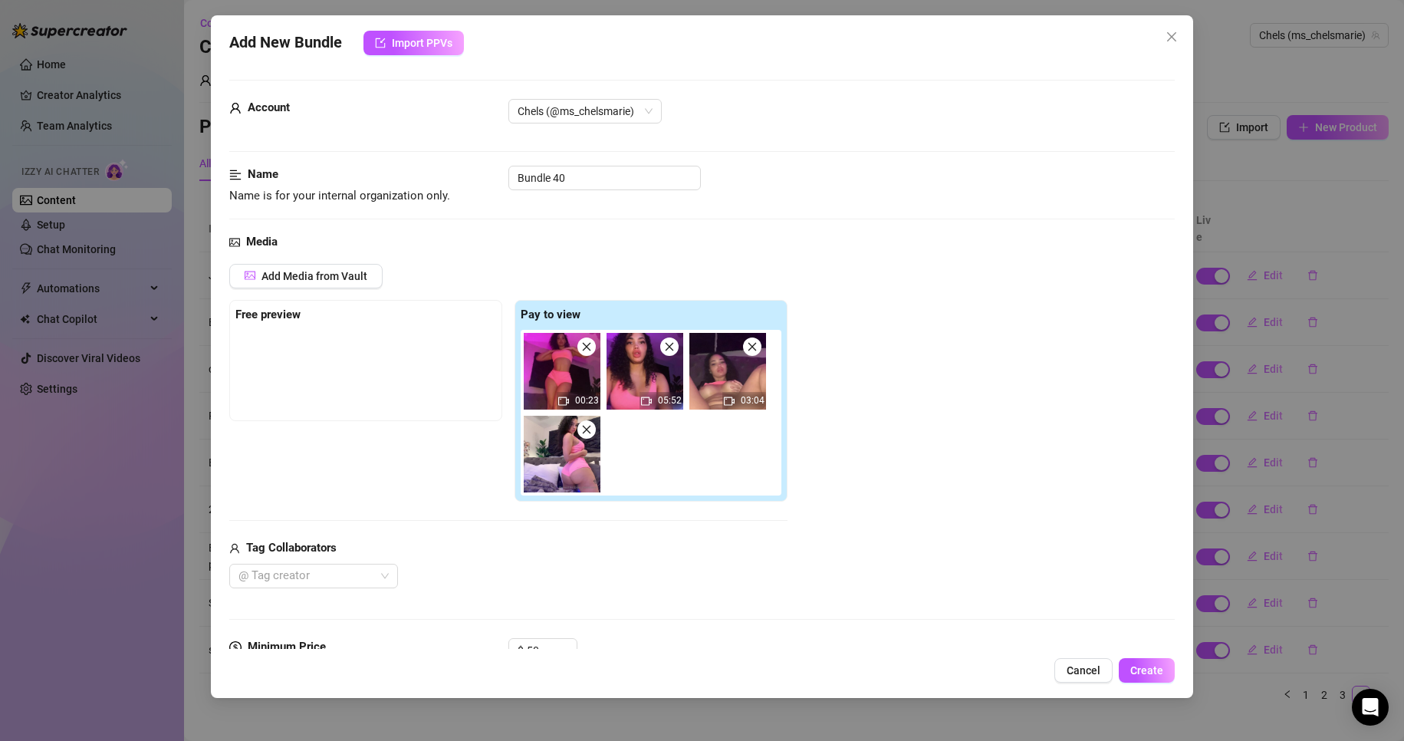
click at [587, 343] on icon "close" at bounding box center [586, 346] width 11 height 11
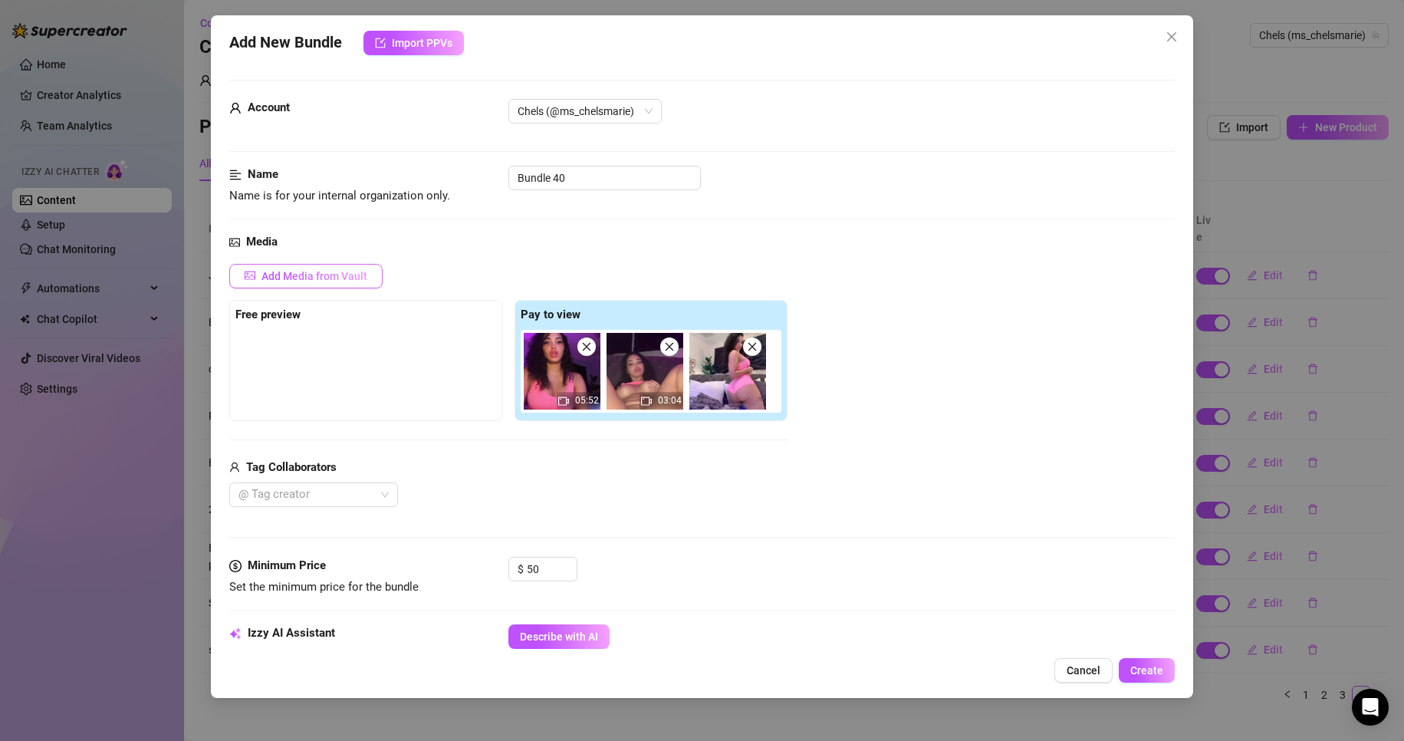
click at [352, 270] on span "Add Media from Vault" at bounding box center [314, 276] width 106 height 12
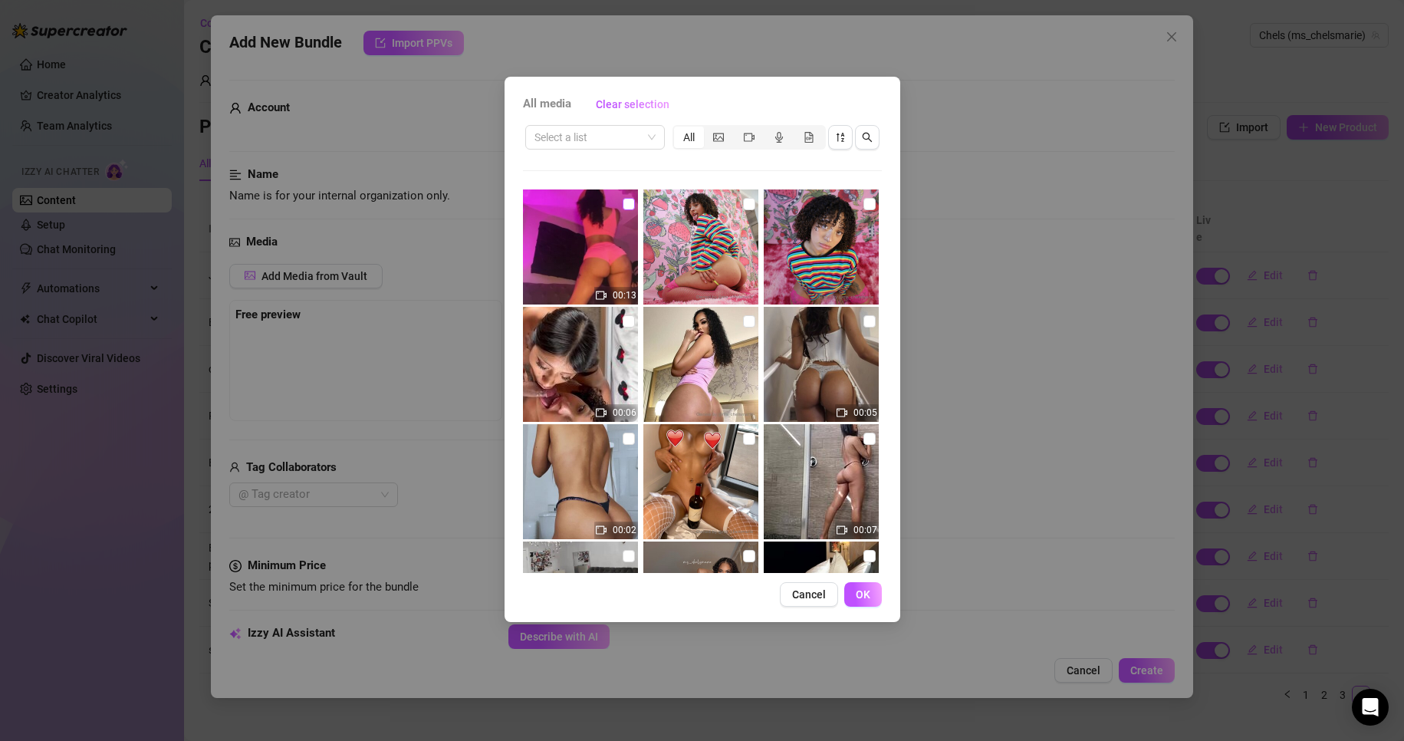
click at [629, 206] on input "checkbox" at bounding box center [628, 204] width 12 height 12
click at [852, 592] on button "OK" at bounding box center [863, 594] width 38 height 25
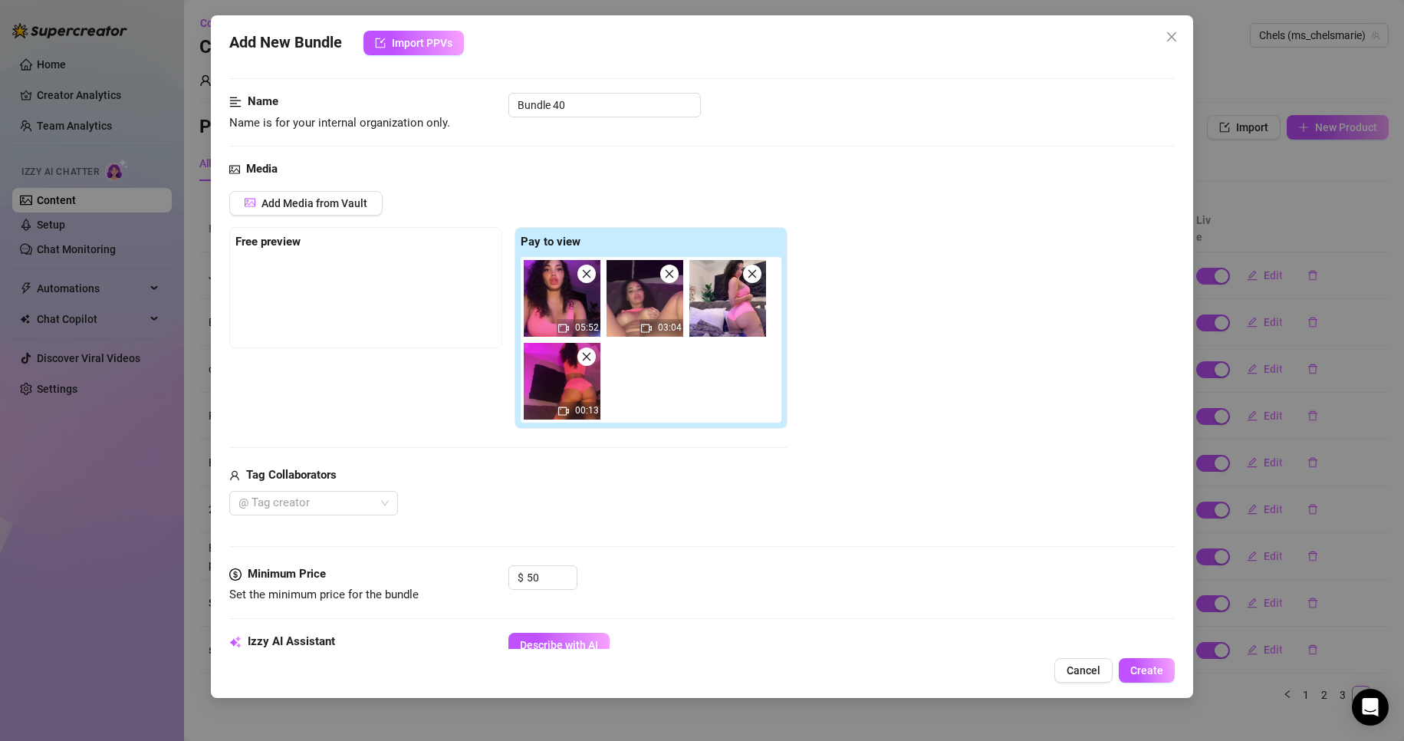
scroll to position [72, 0]
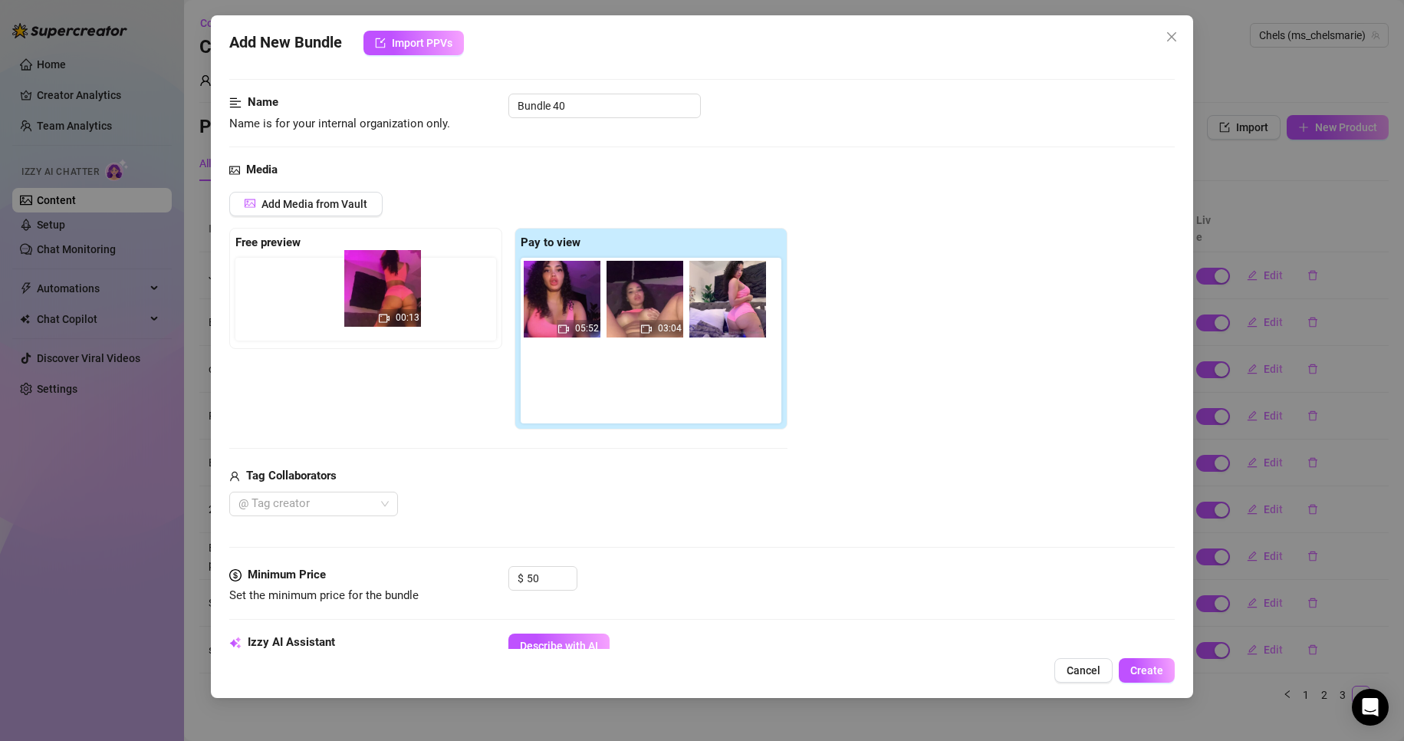
drag, startPoint x: 586, startPoint y: 398, endPoint x: 348, endPoint y: 280, distance: 266.0
click at [348, 280] on div "Free preview Pay to view 05:52 03:04 00:13" at bounding box center [508, 329] width 558 height 202
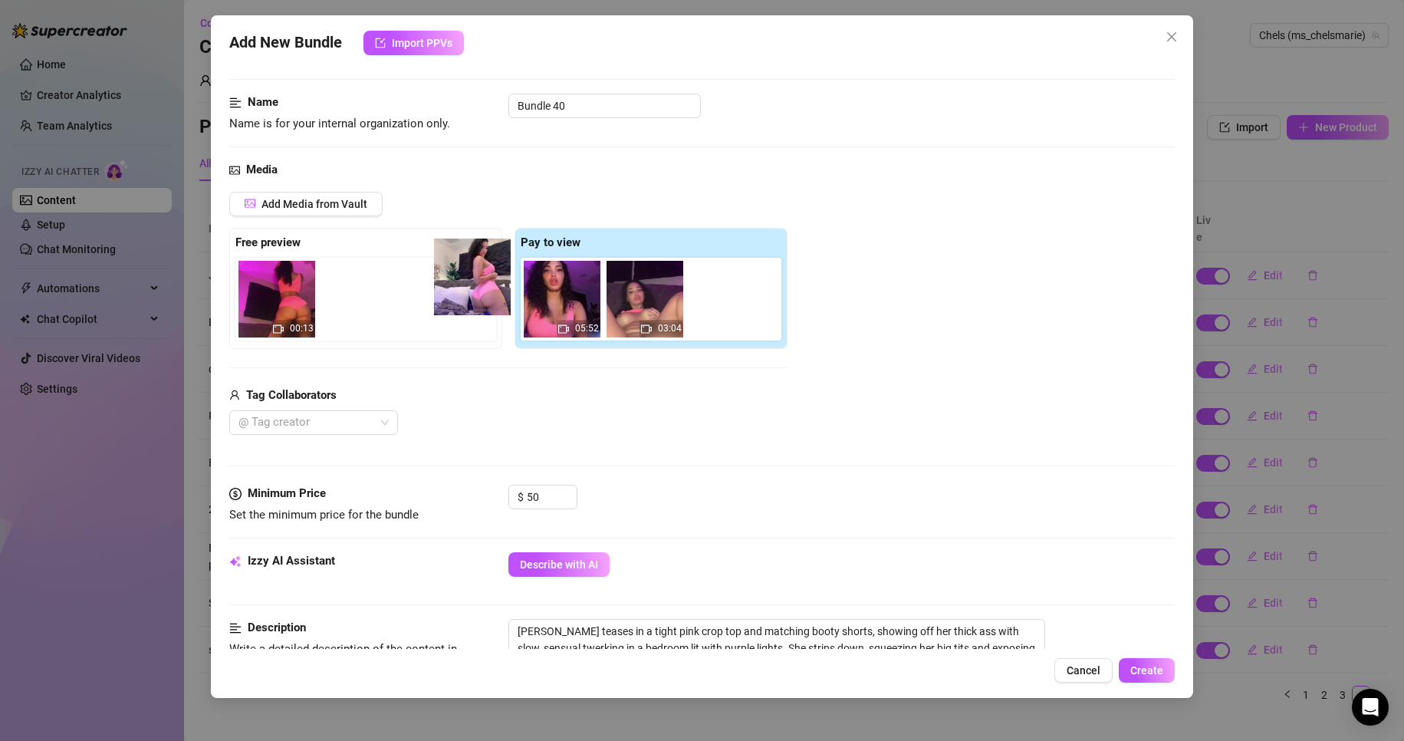
drag, startPoint x: 738, startPoint y: 310, endPoint x: 448, endPoint y: 282, distance: 291.9
click at [448, 282] on div "Free preview 00:13 Pay to view 05:52 03:04" at bounding box center [508, 288] width 558 height 121
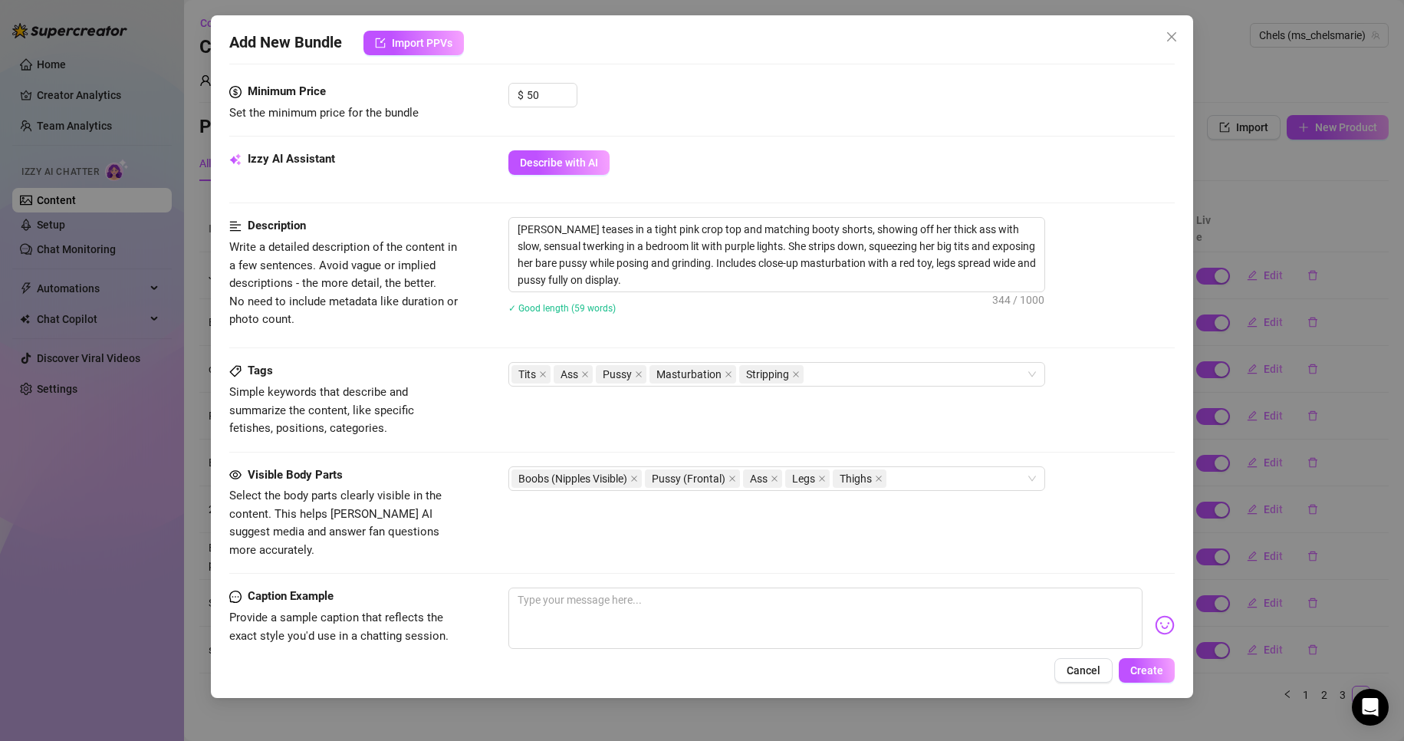
scroll to position [475, 0]
click at [1146, 672] on span "Create" at bounding box center [1146, 670] width 33 height 12
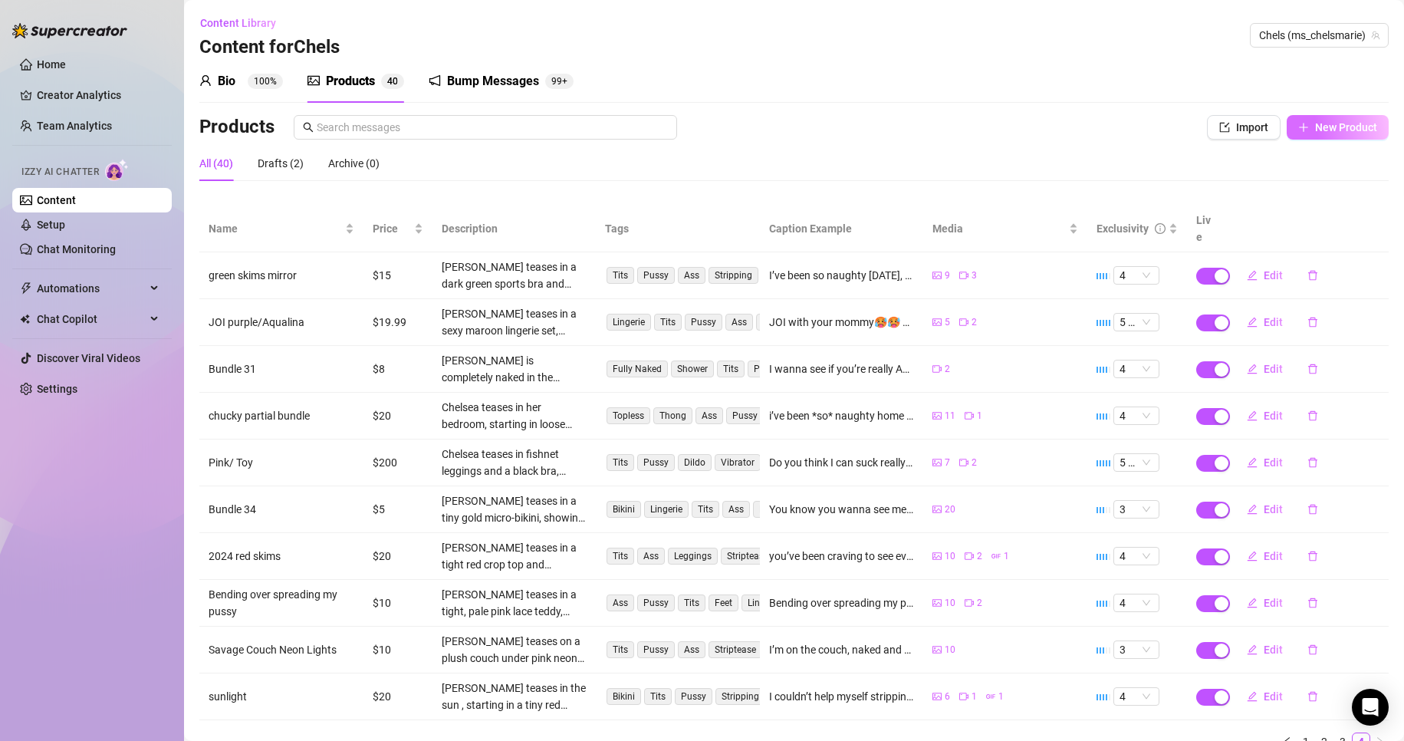
click at [1335, 133] on span "New Product" at bounding box center [1346, 127] width 62 height 12
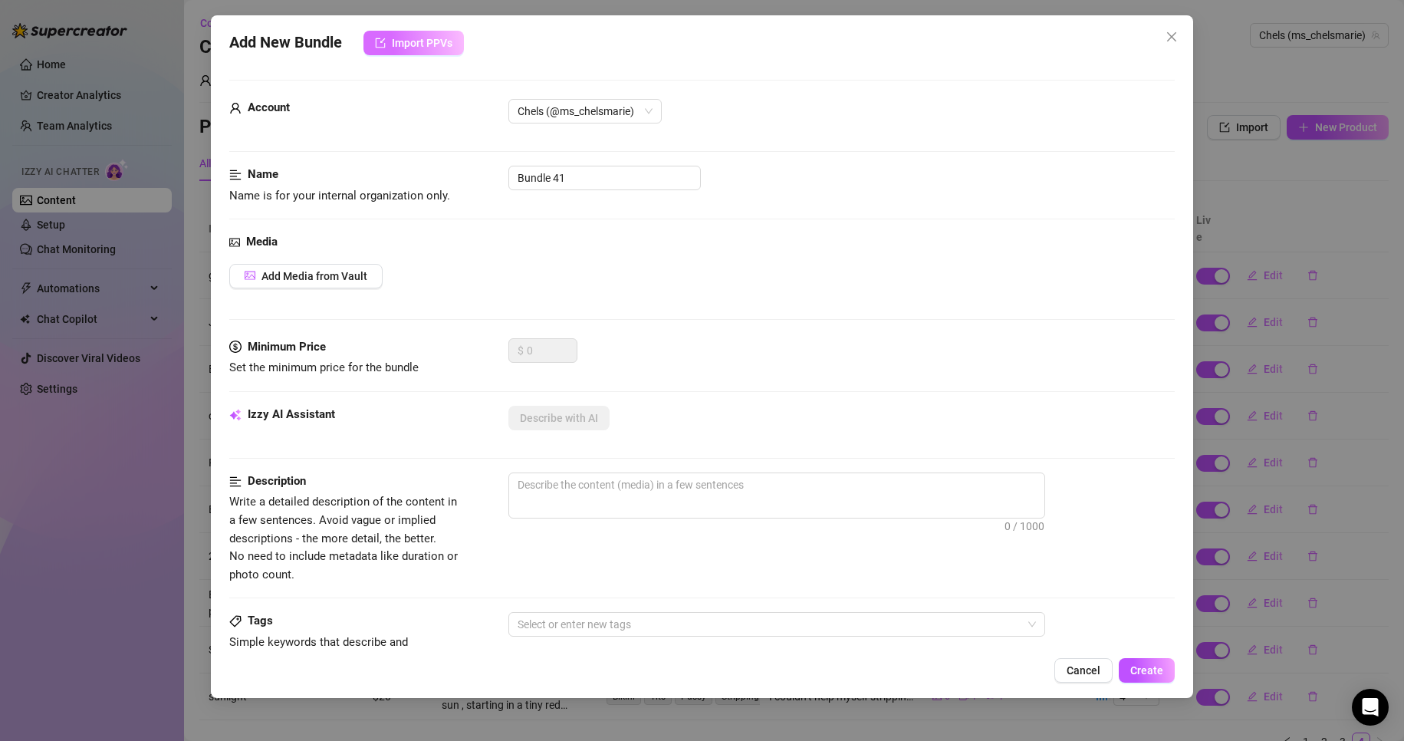
click at [428, 41] on span "Import PPVs" at bounding box center [422, 43] width 61 height 12
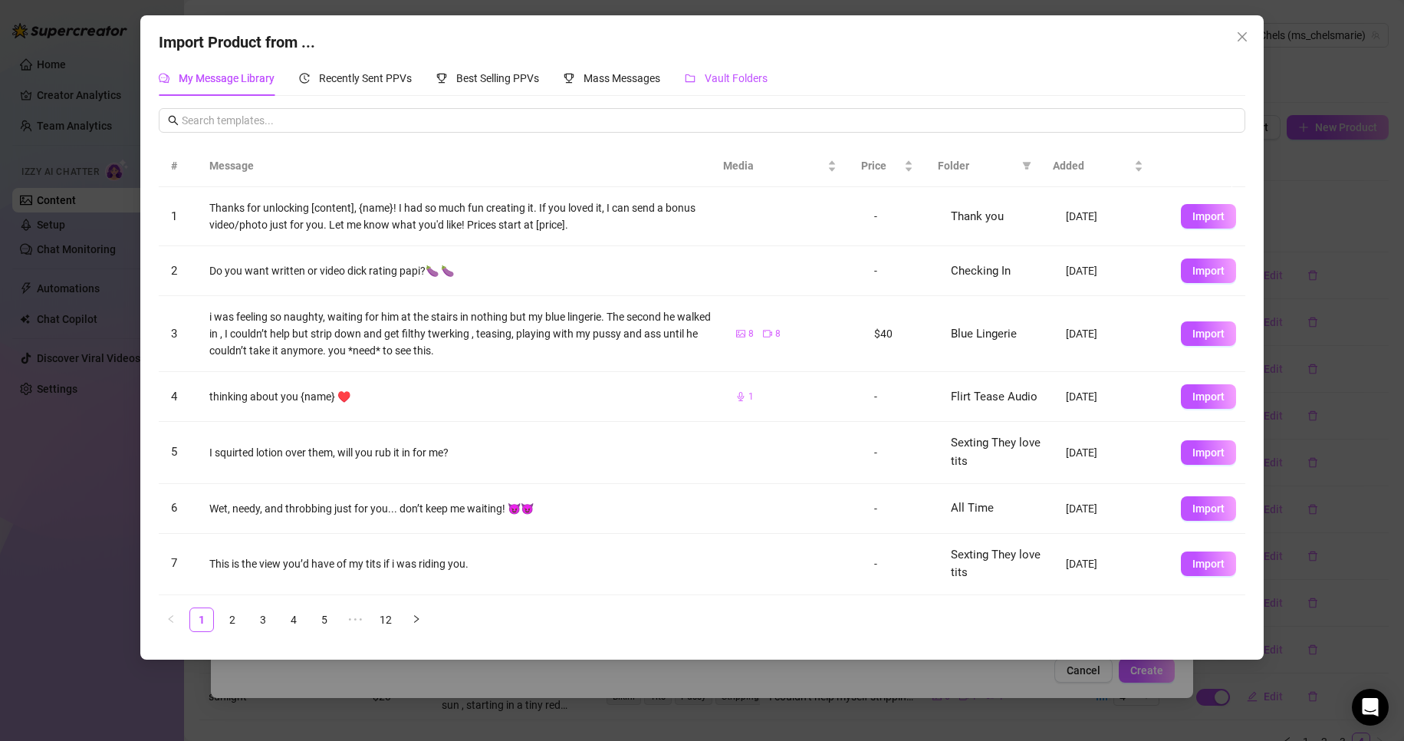
click at [708, 84] on div "Vault Folders" at bounding box center [726, 78] width 83 height 17
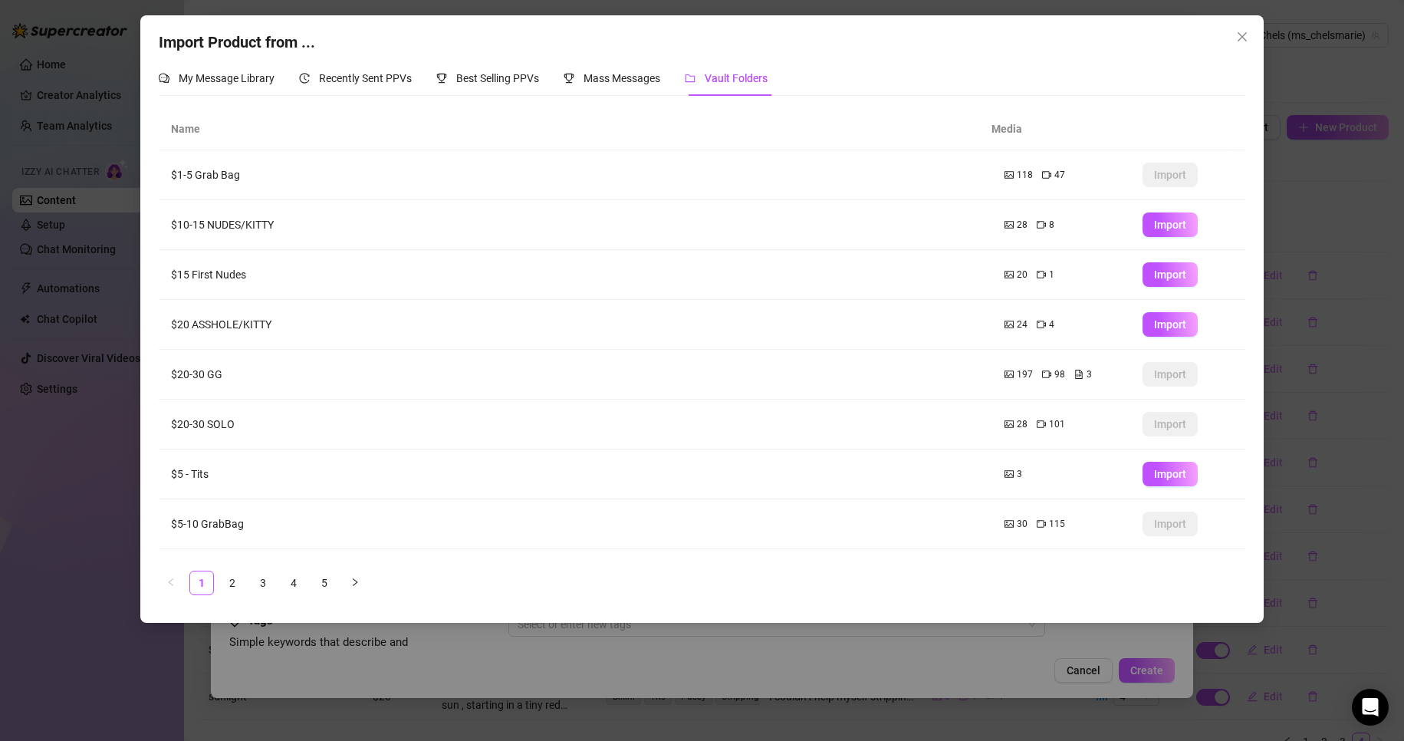
scroll to position [90, 0]
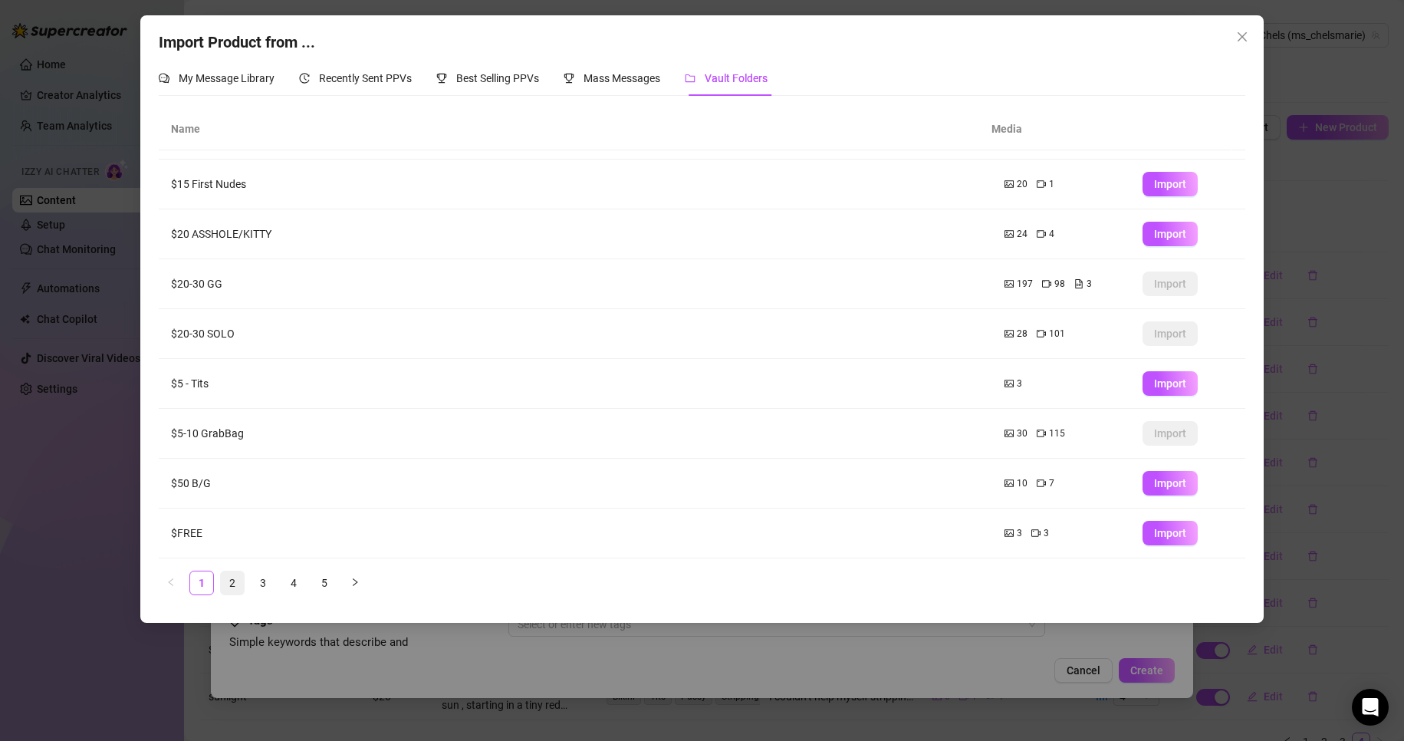
click at [226, 576] on link "2" at bounding box center [232, 582] width 23 height 23
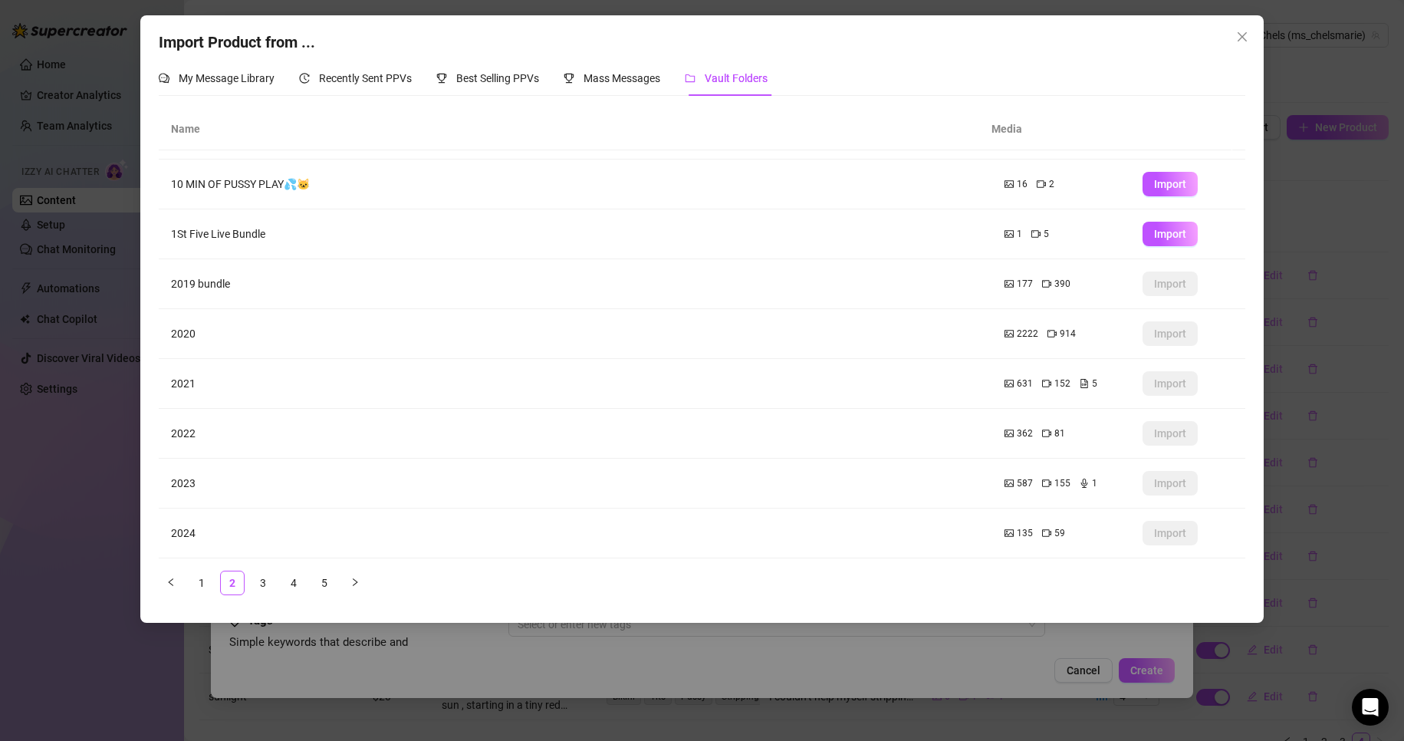
click at [182, 526] on td "2024" at bounding box center [575, 533] width 833 height 50
click at [1017, 530] on span "135" at bounding box center [1025, 533] width 16 height 15
click at [261, 583] on link "3" at bounding box center [262, 582] width 23 height 23
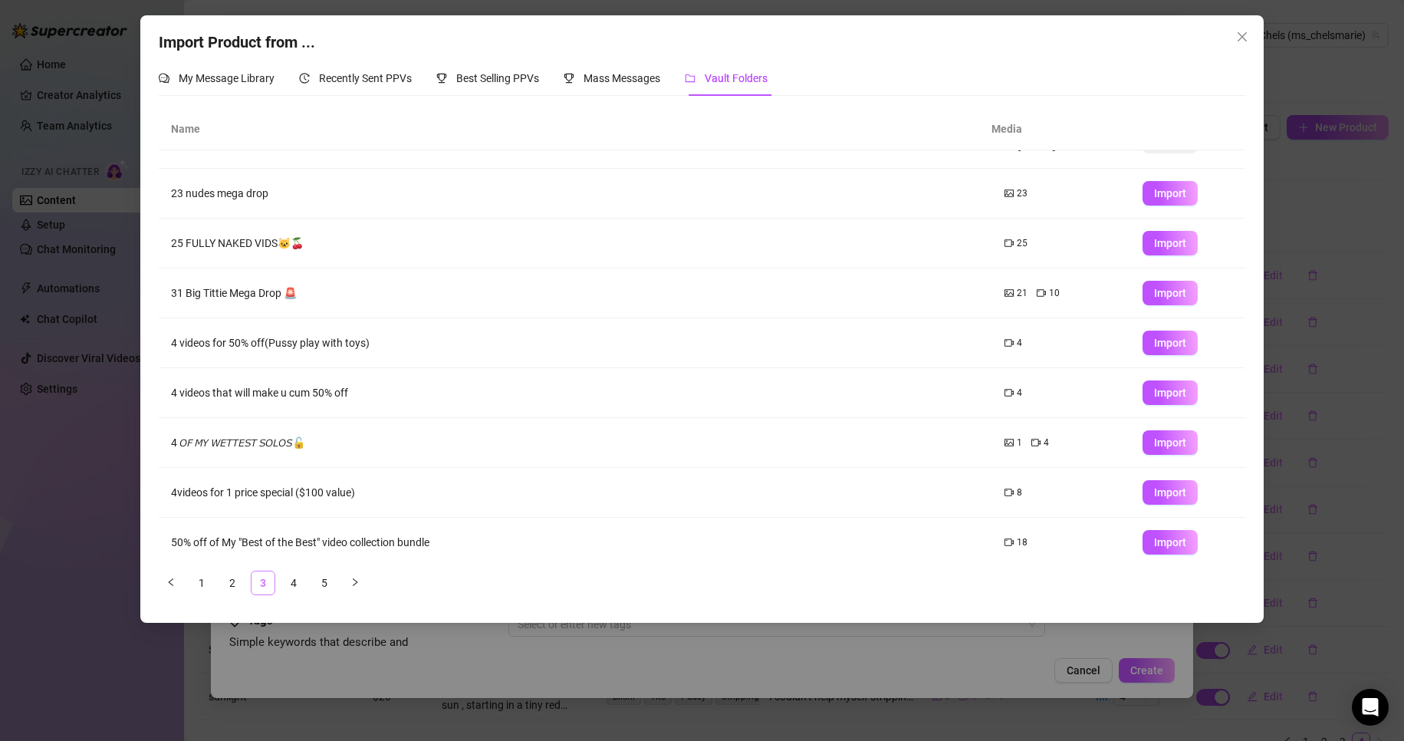
scroll to position [0, 0]
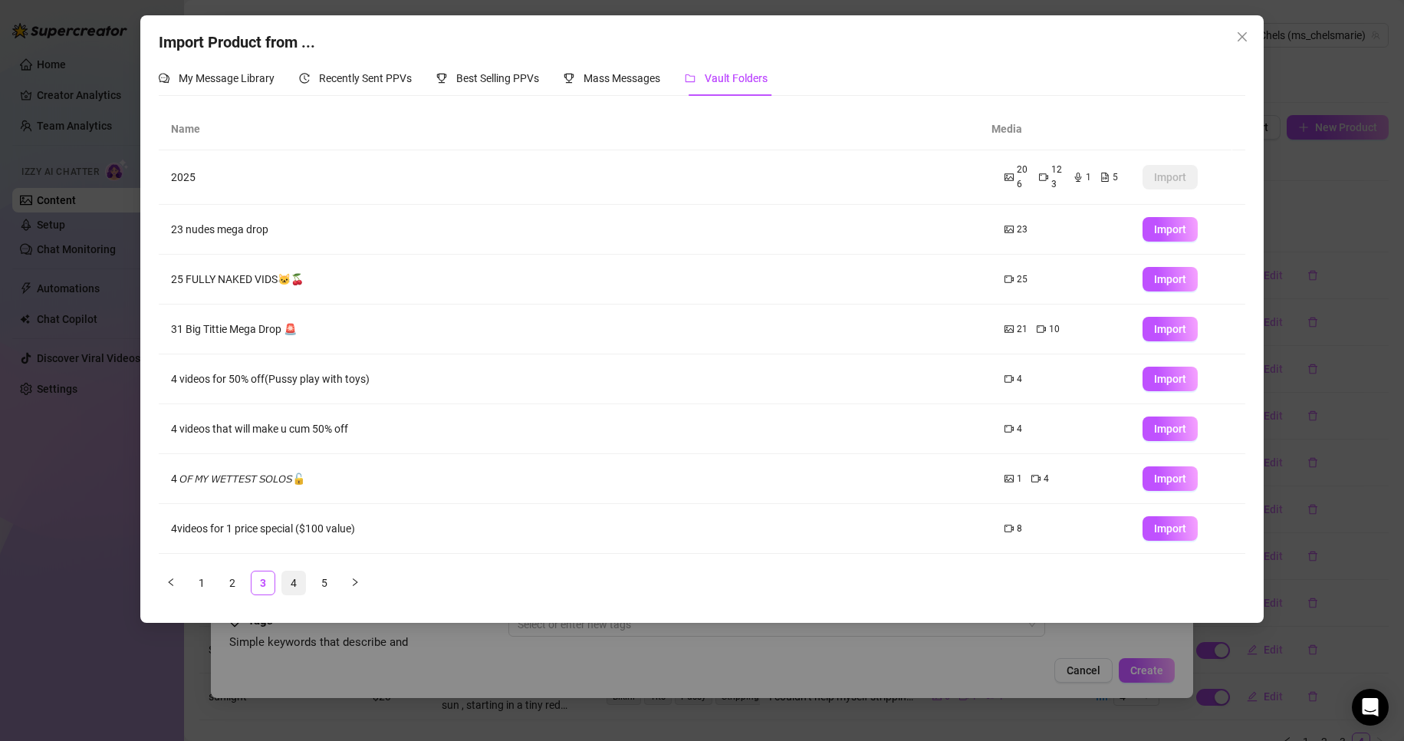
click at [294, 583] on link "4" at bounding box center [293, 582] width 23 height 23
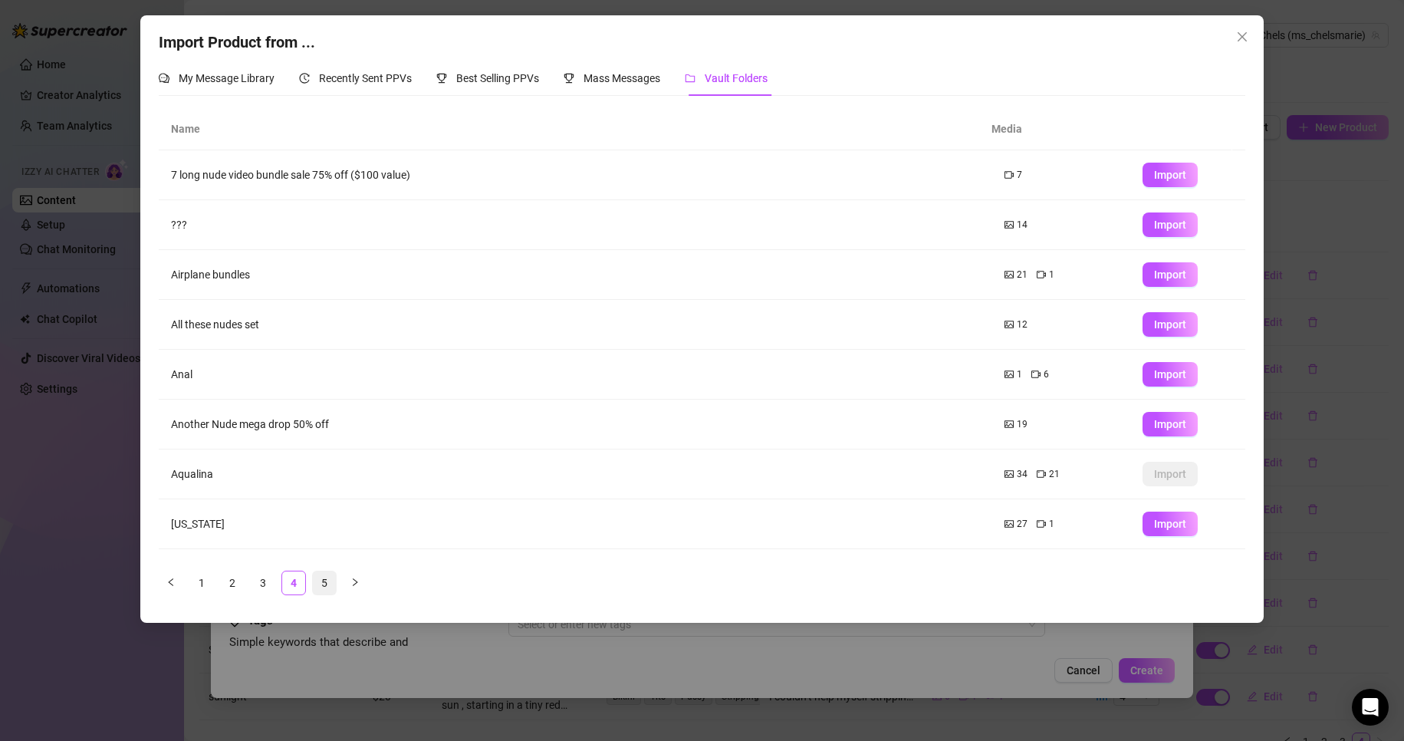
click at [323, 593] on link "5" at bounding box center [324, 582] width 23 height 23
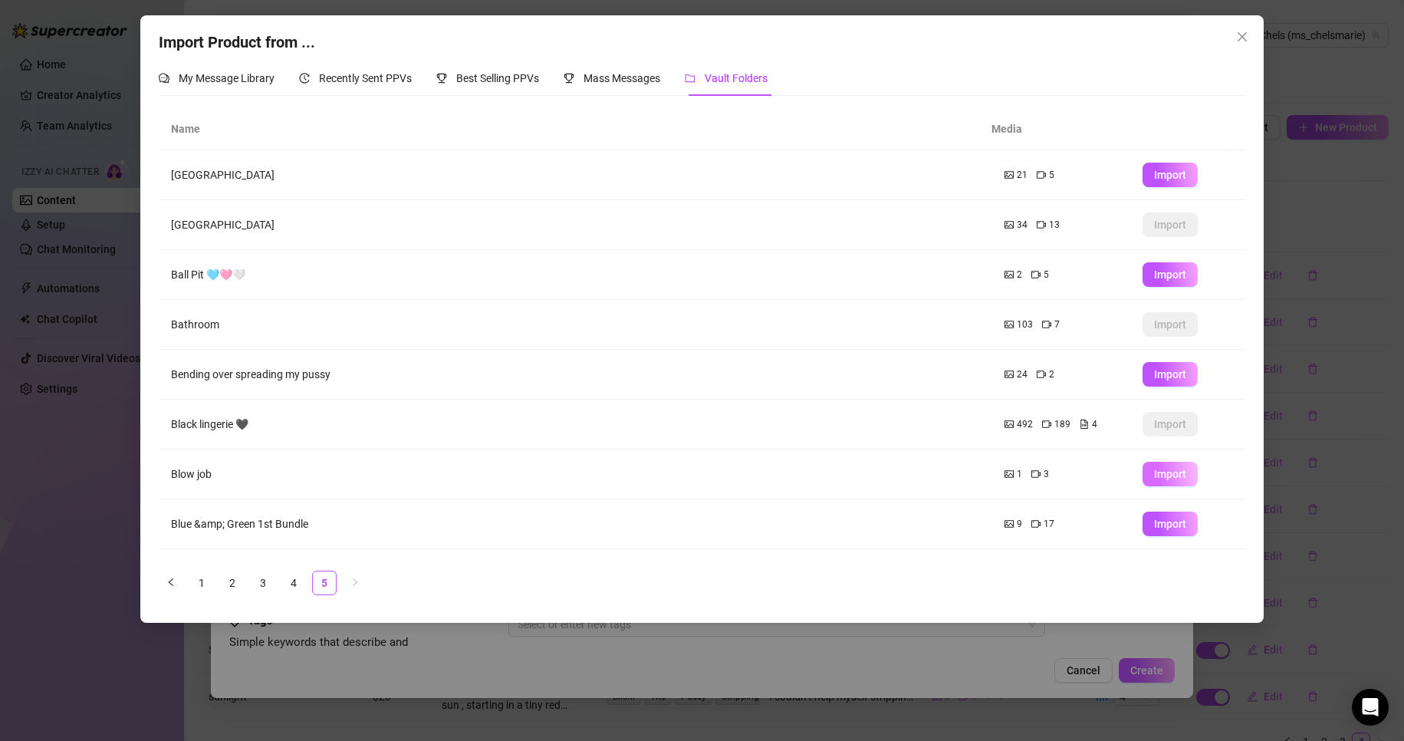
click at [1167, 471] on span "Import" at bounding box center [1170, 474] width 32 height 12
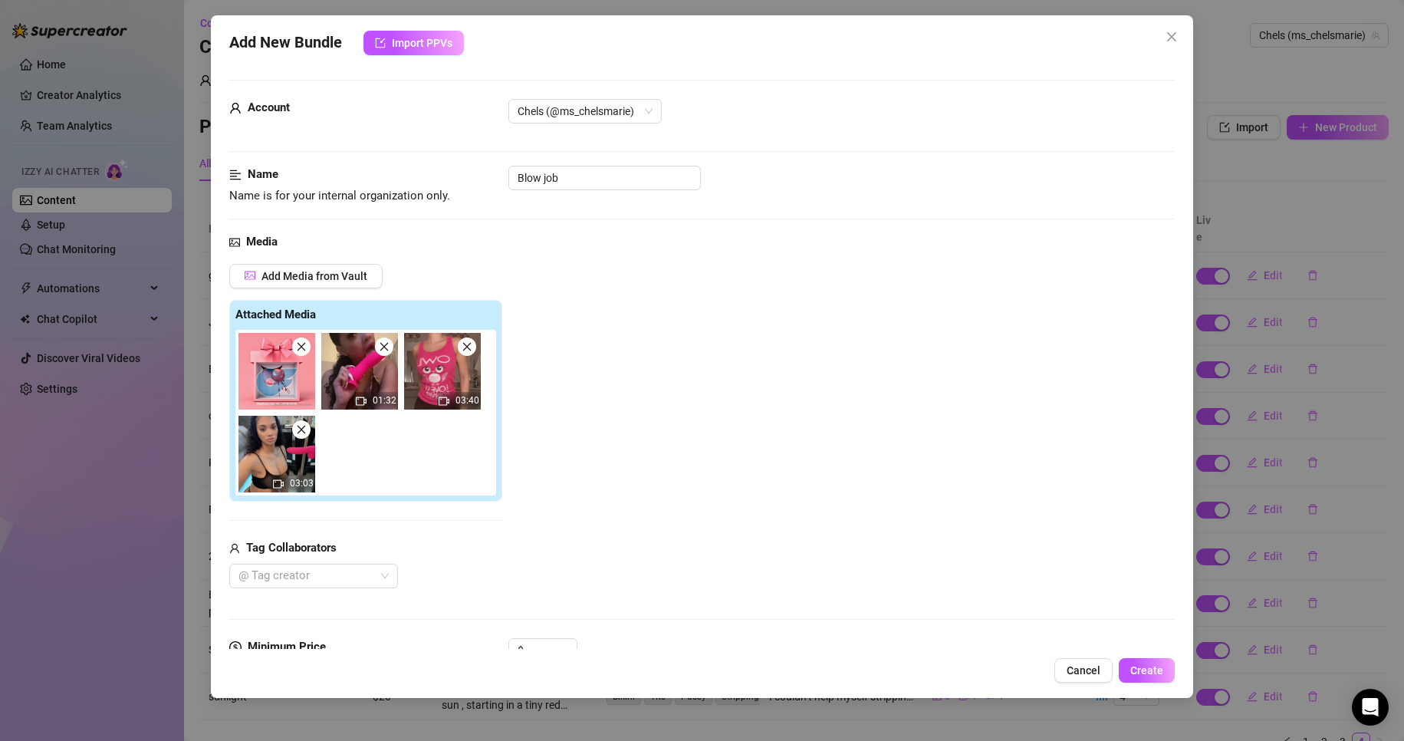
click at [299, 344] on icon "close" at bounding box center [301, 347] width 8 height 8
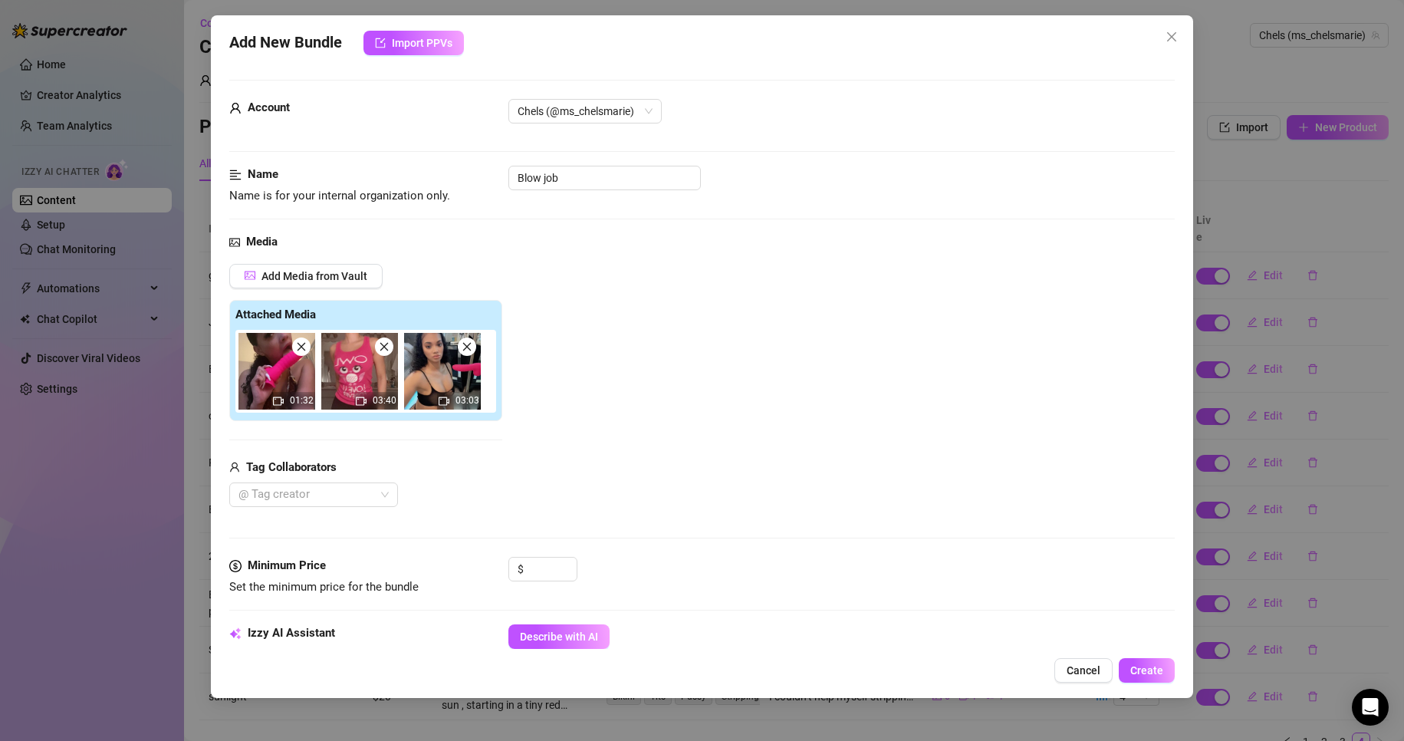
click at [299, 344] on icon "close" at bounding box center [301, 347] width 8 height 8
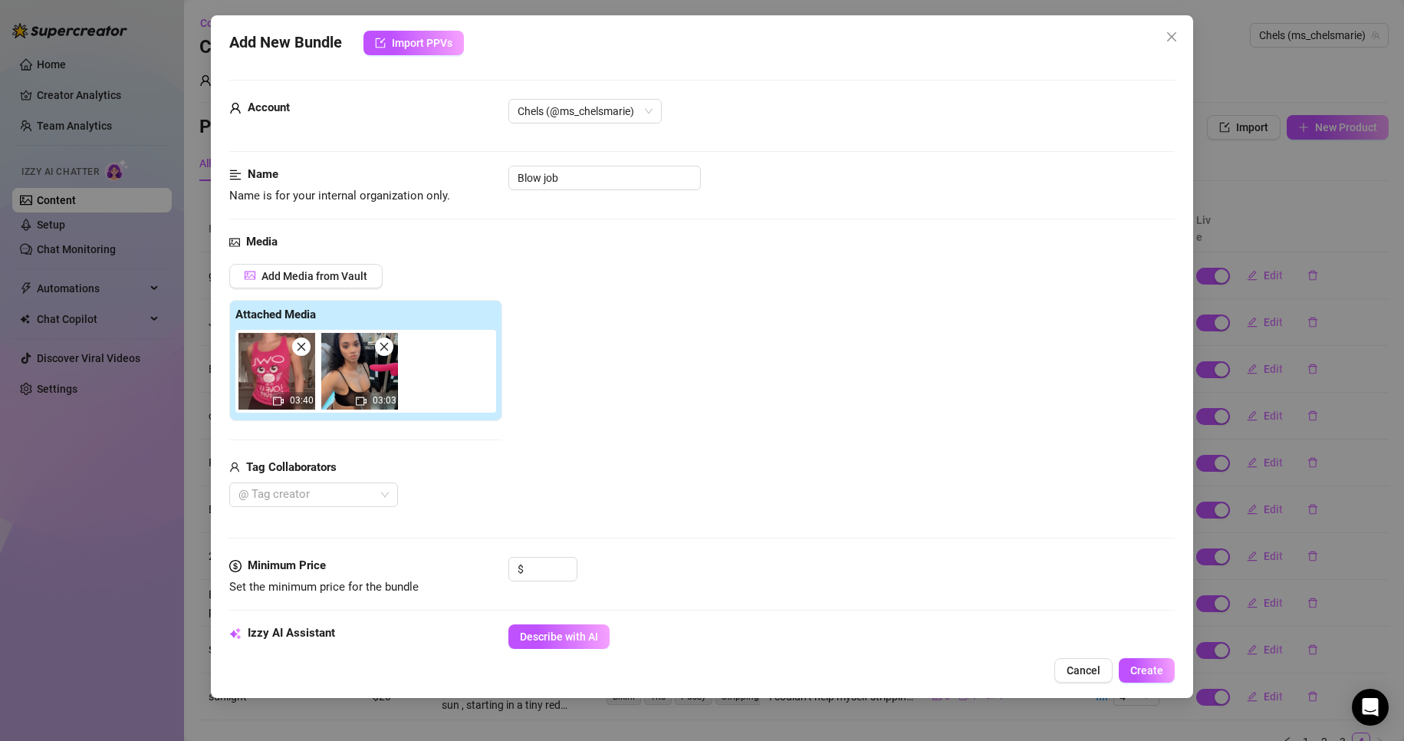
click at [301, 348] on icon "close" at bounding box center [301, 346] width 11 height 11
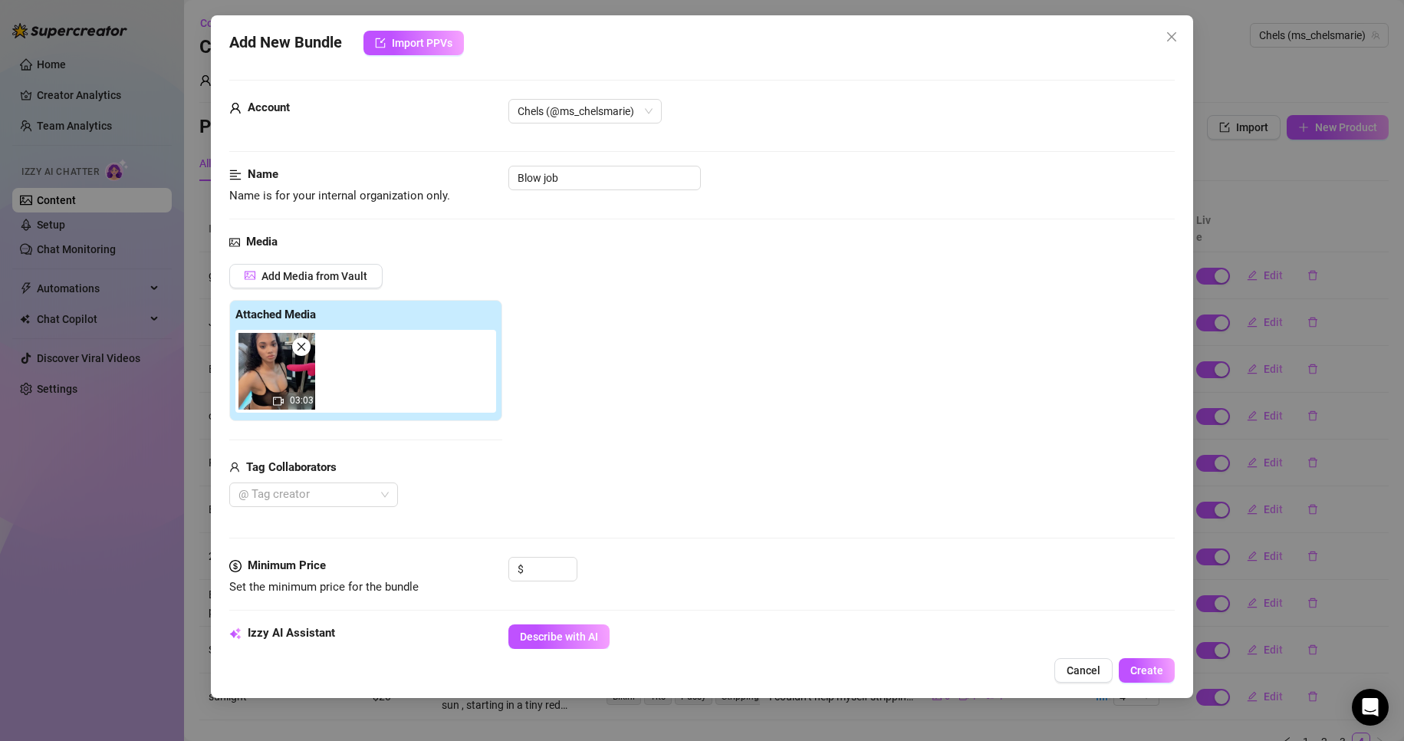
click at [301, 348] on icon "close" at bounding box center [301, 346] width 11 height 11
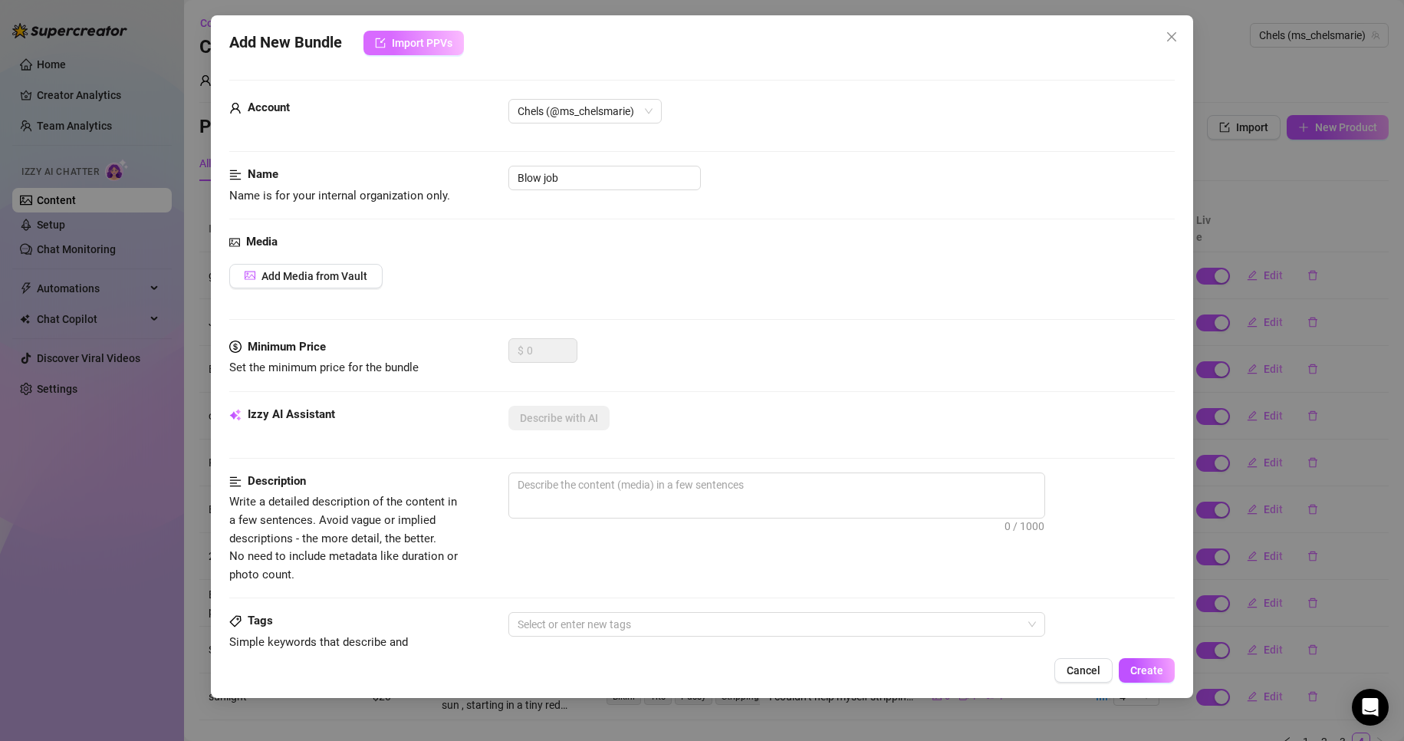
click at [439, 37] on span "Import PPVs" at bounding box center [422, 43] width 61 height 12
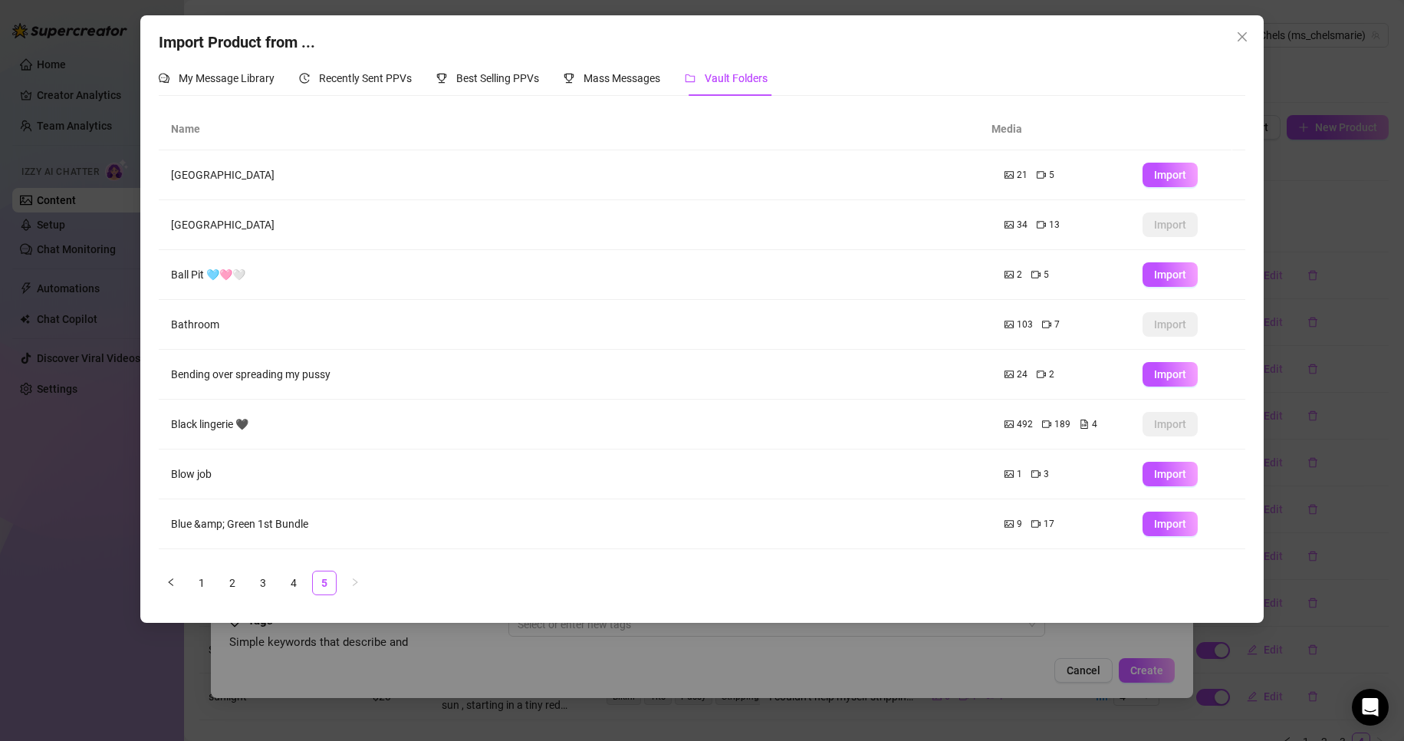
click at [193, 423] on td "Black lingerie 🖤" at bounding box center [575, 424] width 833 height 50
click at [195, 580] on link "1" at bounding box center [201, 582] width 23 height 23
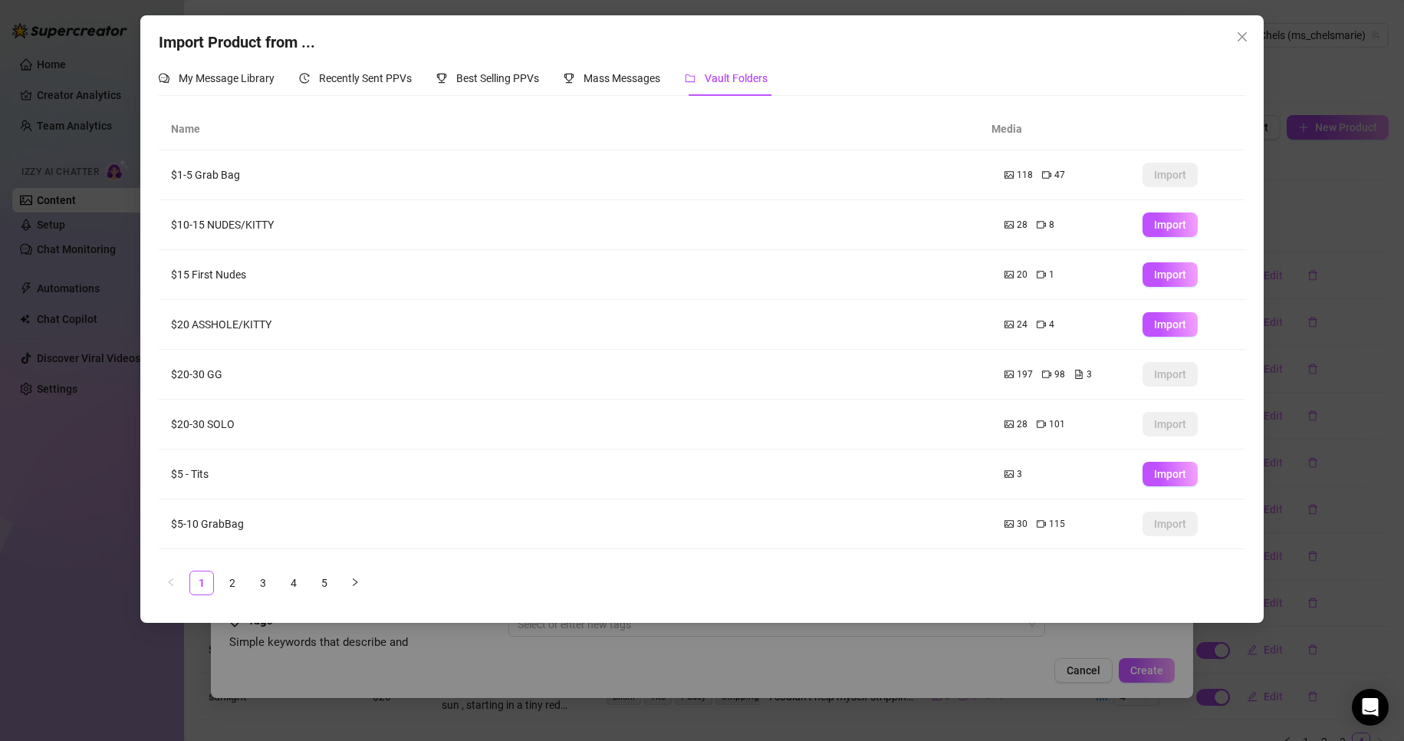
click at [222, 176] on td "$1-5 Grab Bag" at bounding box center [575, 175] width 833 height 50
click at [611, 74] on span "Mass Messages" at bounding box center [621, 78] width 77 height 12
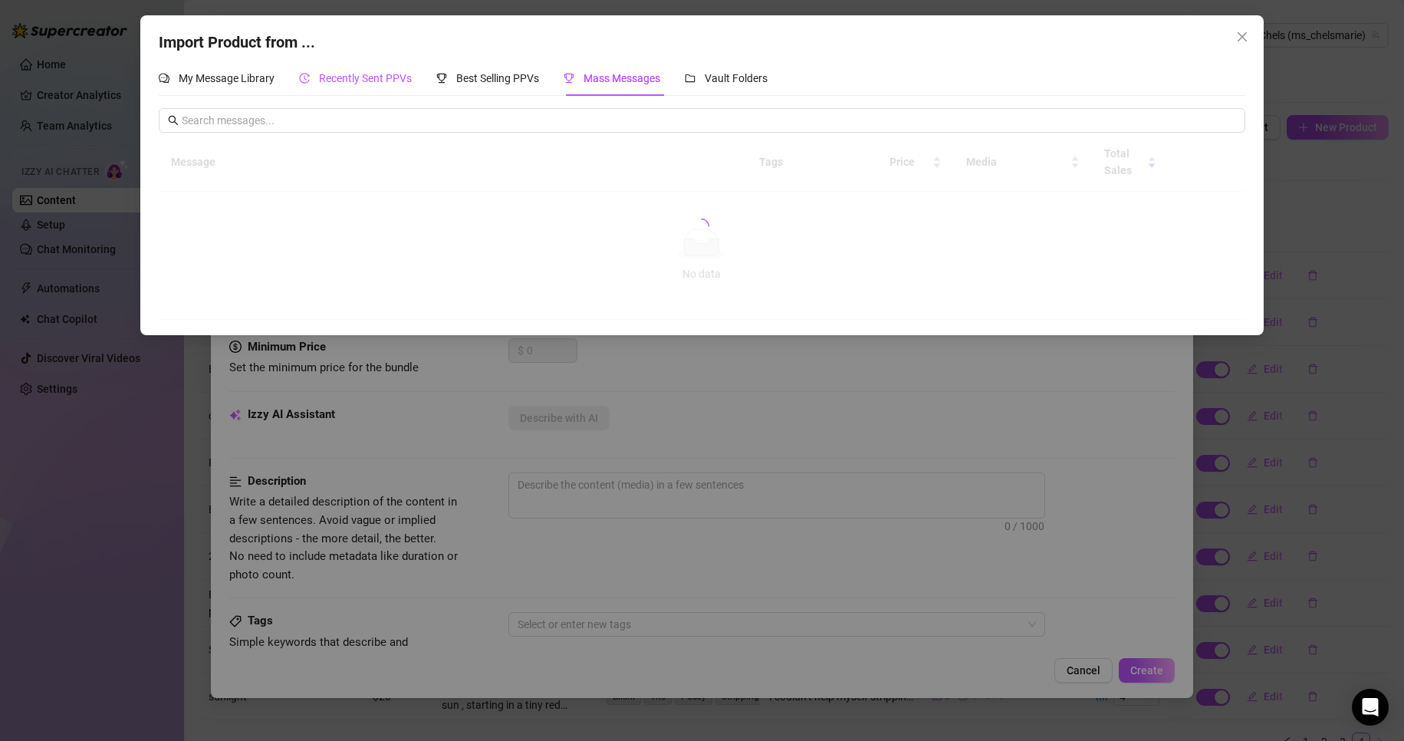
click at [388, 80] on span "Recently Sent PPVs" at bounding box center [365, 78] width 93 height 12
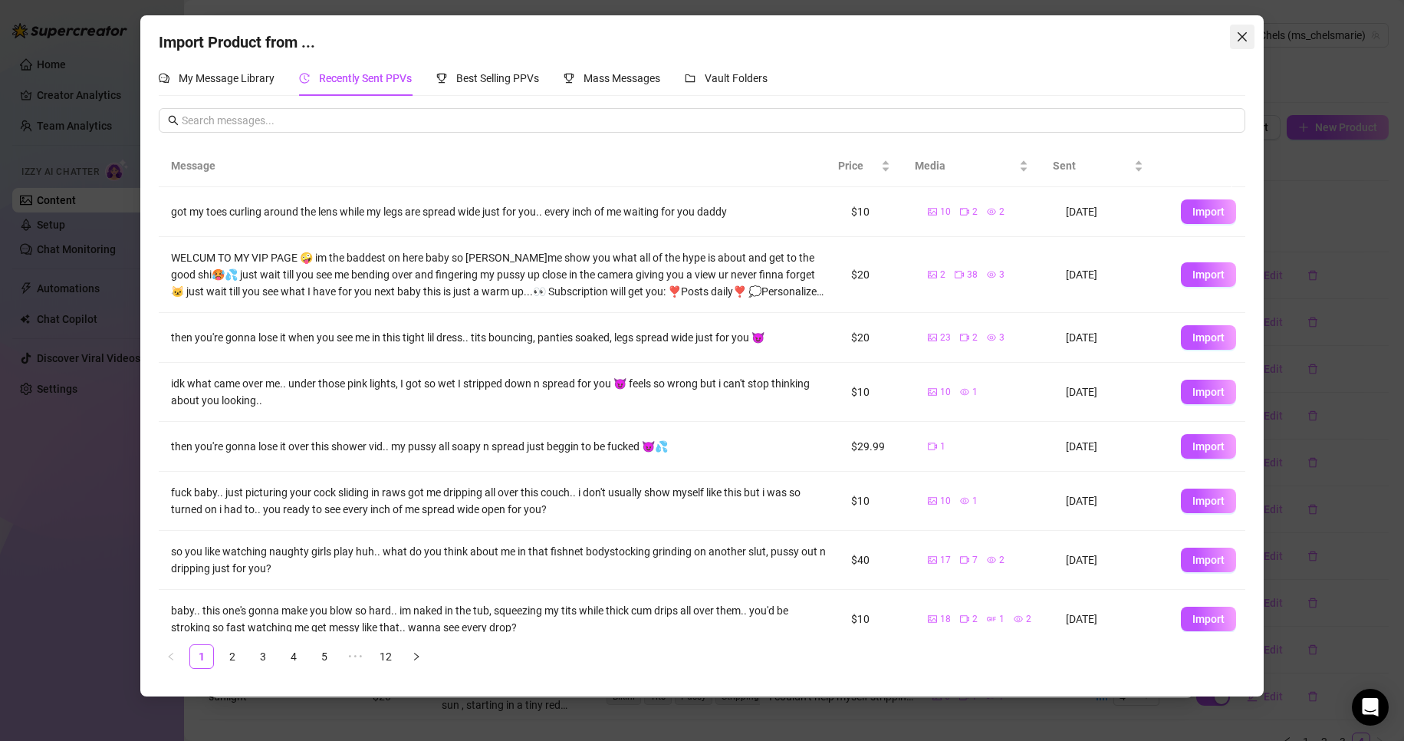
click at [1247, 44] on button "Close" at bounding box center [1242, 37] width 25 height 25
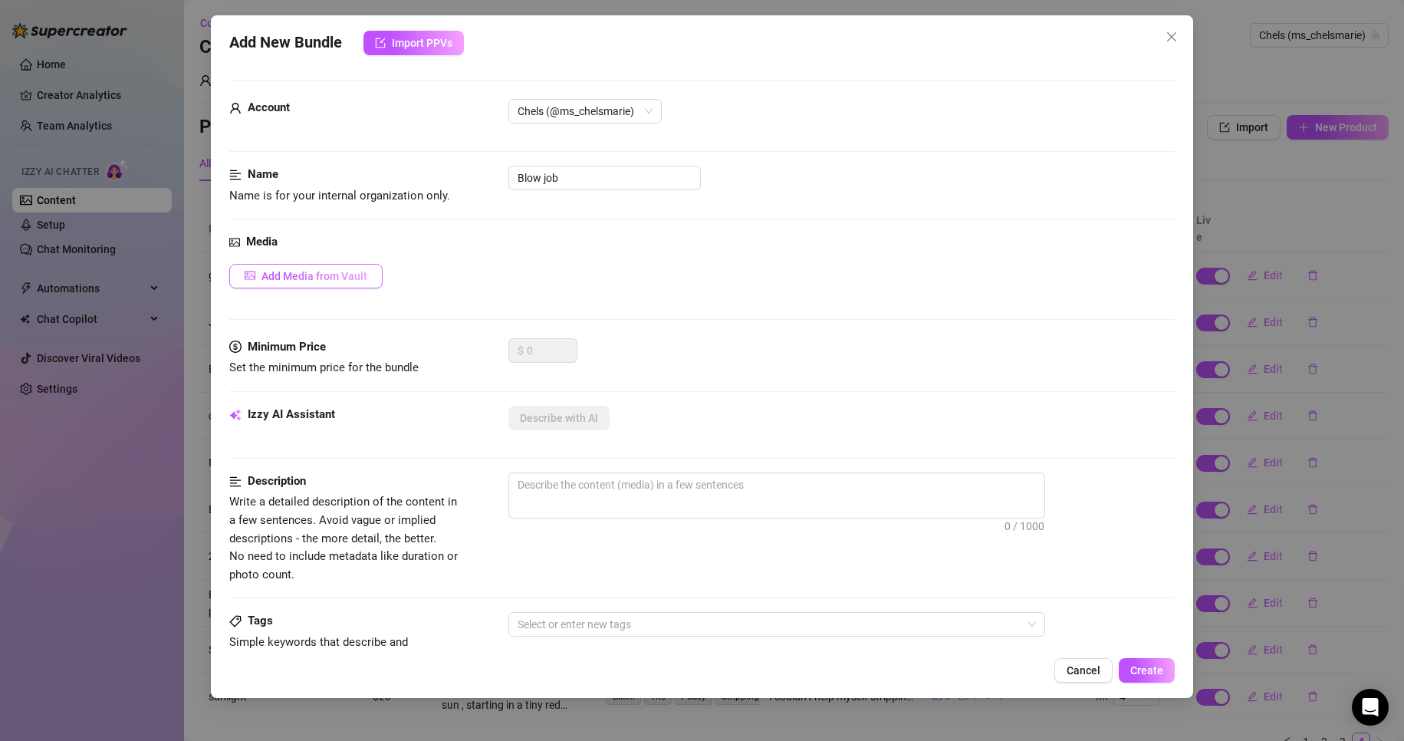
click at [301, 281] on span "Add Media from Vault" at bounding box center [314, 276] width 106 height 12
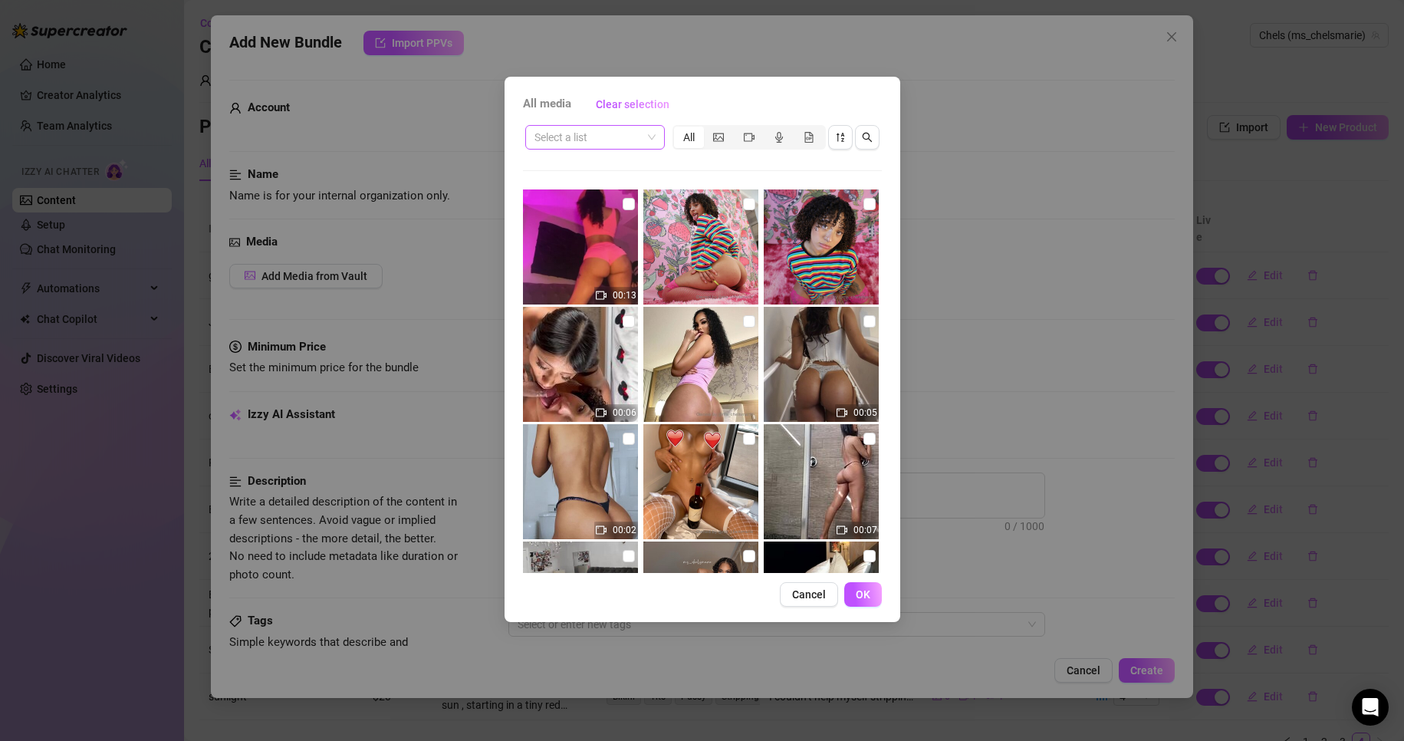
click at [652, 144] on span at bounding box center [594, 137] width 121 height 23
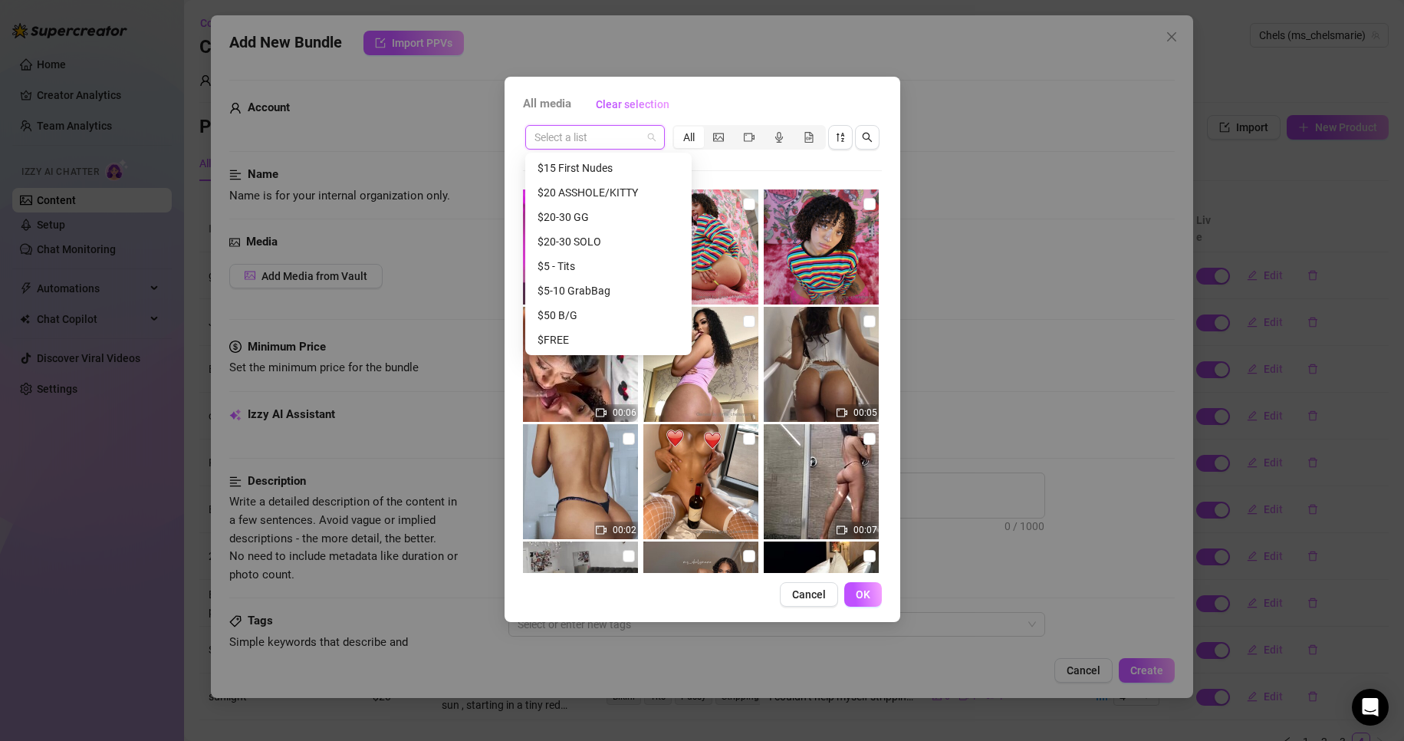
scroll to position [294, 0]
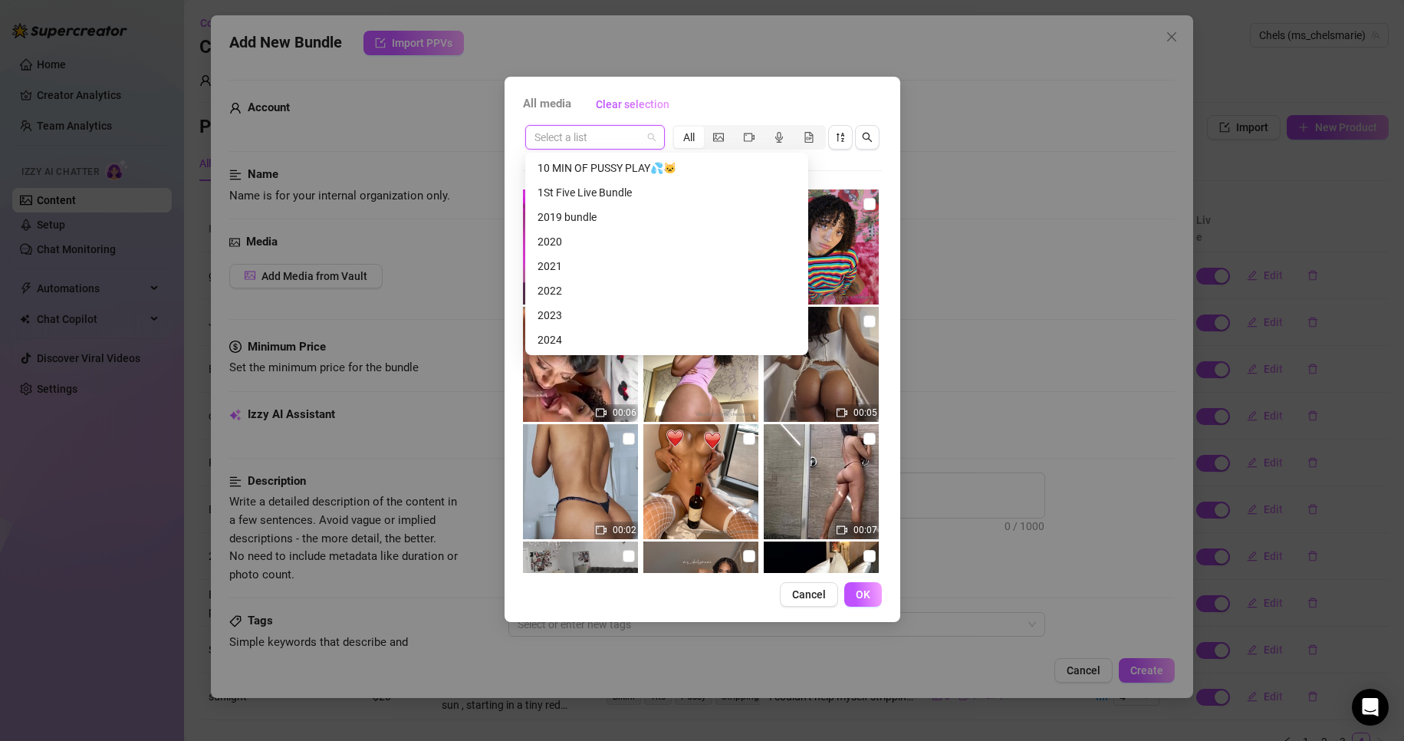
click at [574, 355] on img at bounding box center [580, 364] width 115 height 115
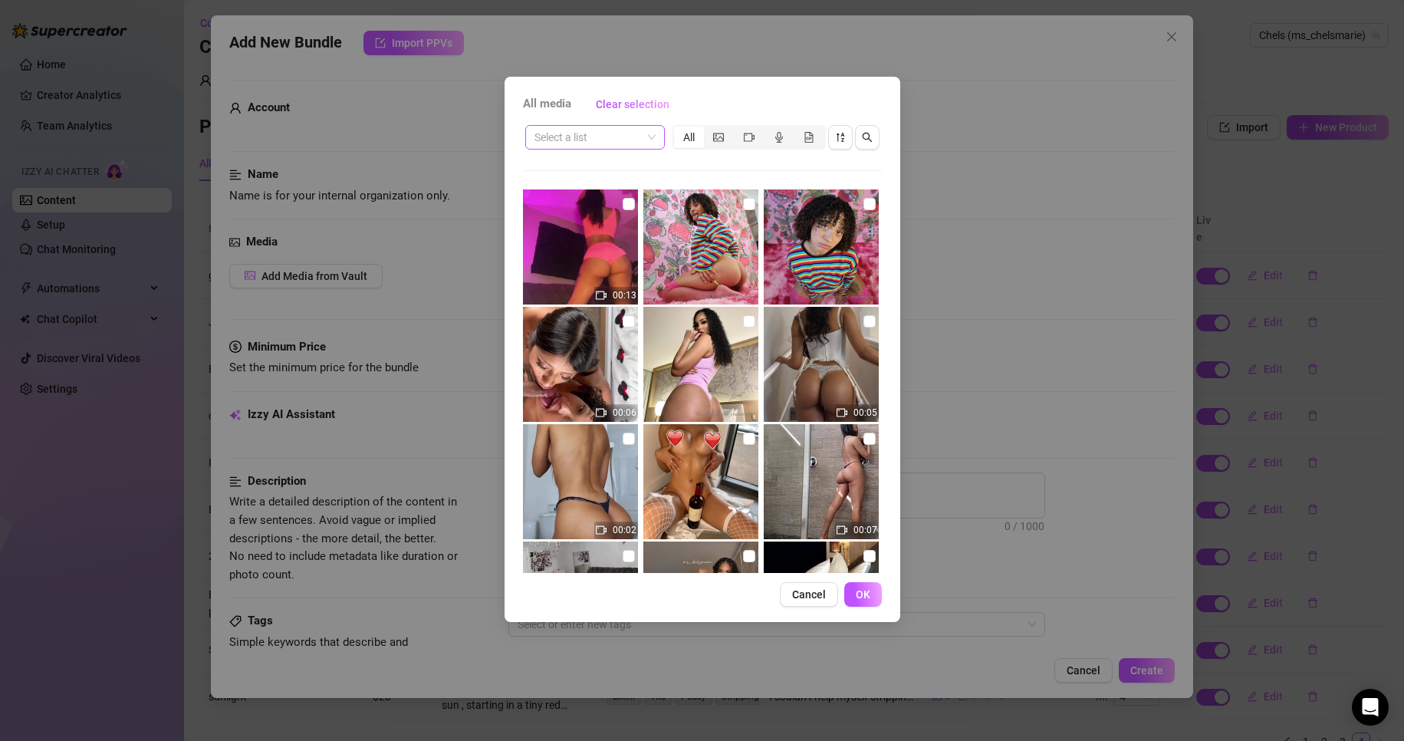
click at [606, 132] on input "search" at bounding box center [587, 137] width 107 height 23
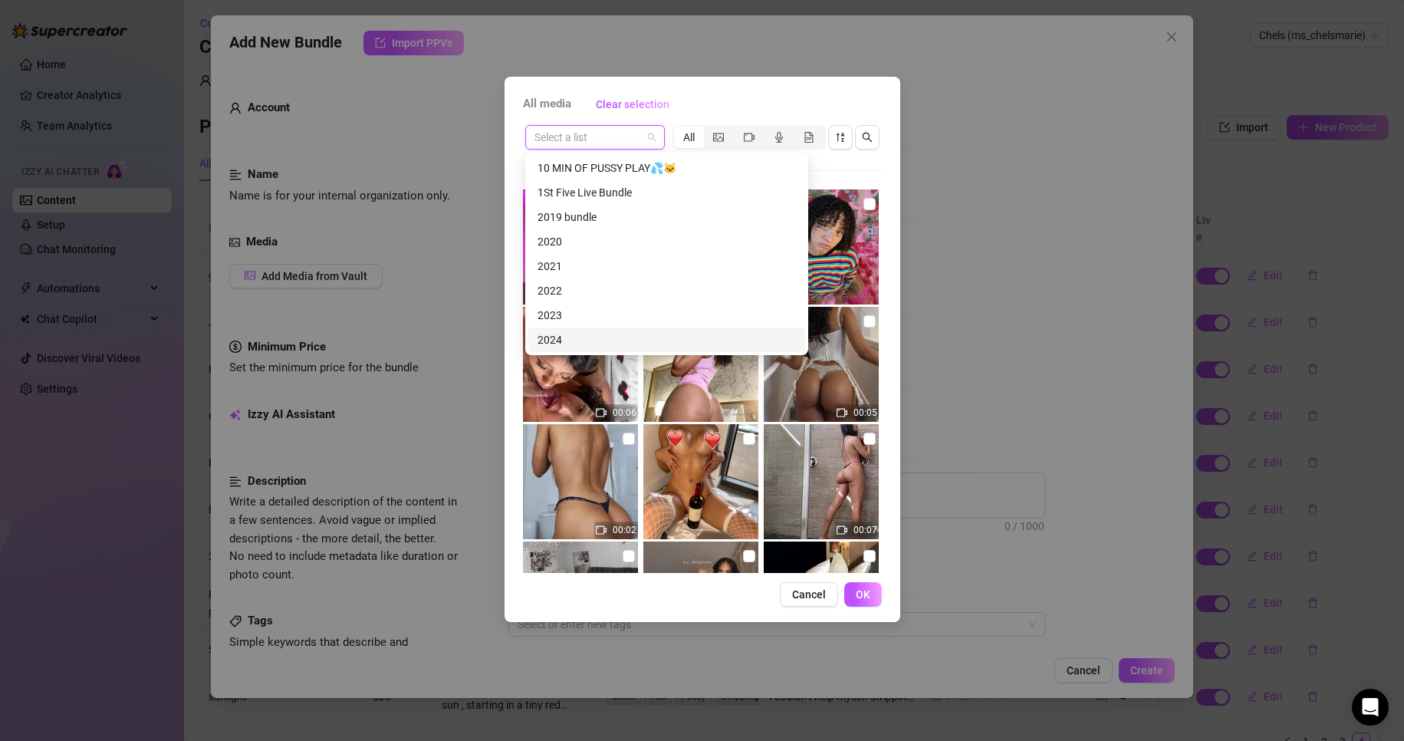
click at [544, 339] on div "2024" at bounding box center [666, 339] width 258 height 17
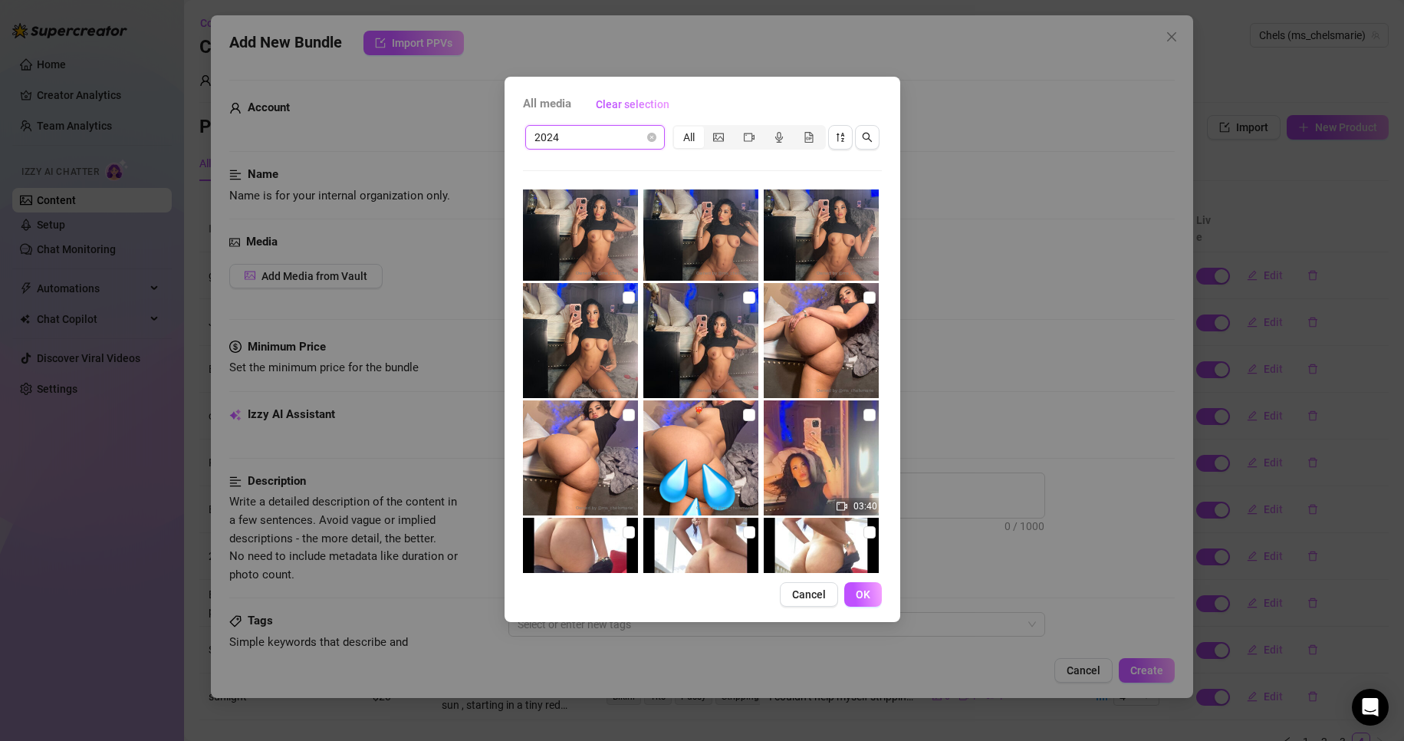
scroll to position [4482, 0]
click at [863, 414] on input "checkbox" at bounding box center [869, 414] width 12 height 12
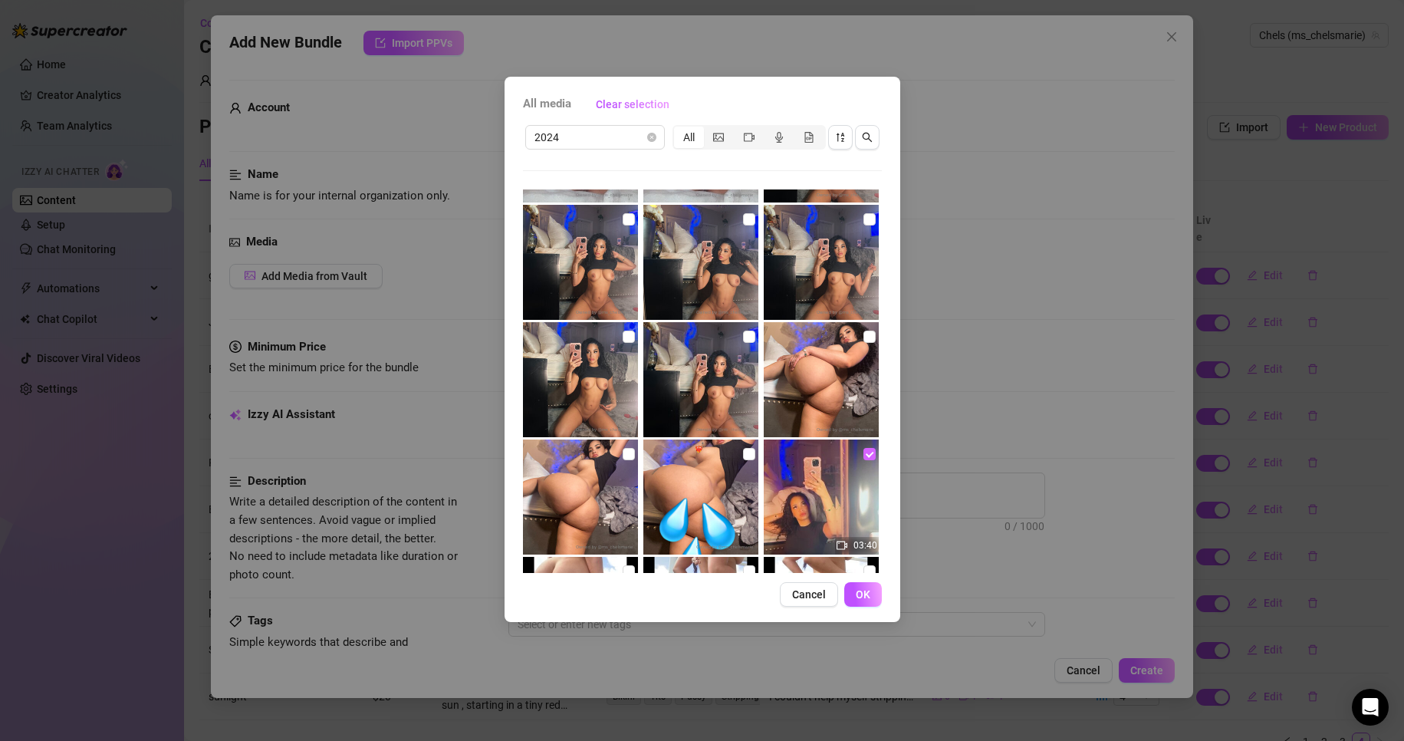
scroll to position [4441, 0]
click at [863, 338] on input "checkbox" at bounding box center [869, 337] width 12 height 12
click at [743, 336] on input "checkbox" at bounding box center [749, 337] width 12 height 12
click at [626, 337] on input "checkbox" at bounding box center [628, 337] width 12 height 12
click at [863, 223] on input "checkbox" at bounding box center [869, 220] width 12 height 12
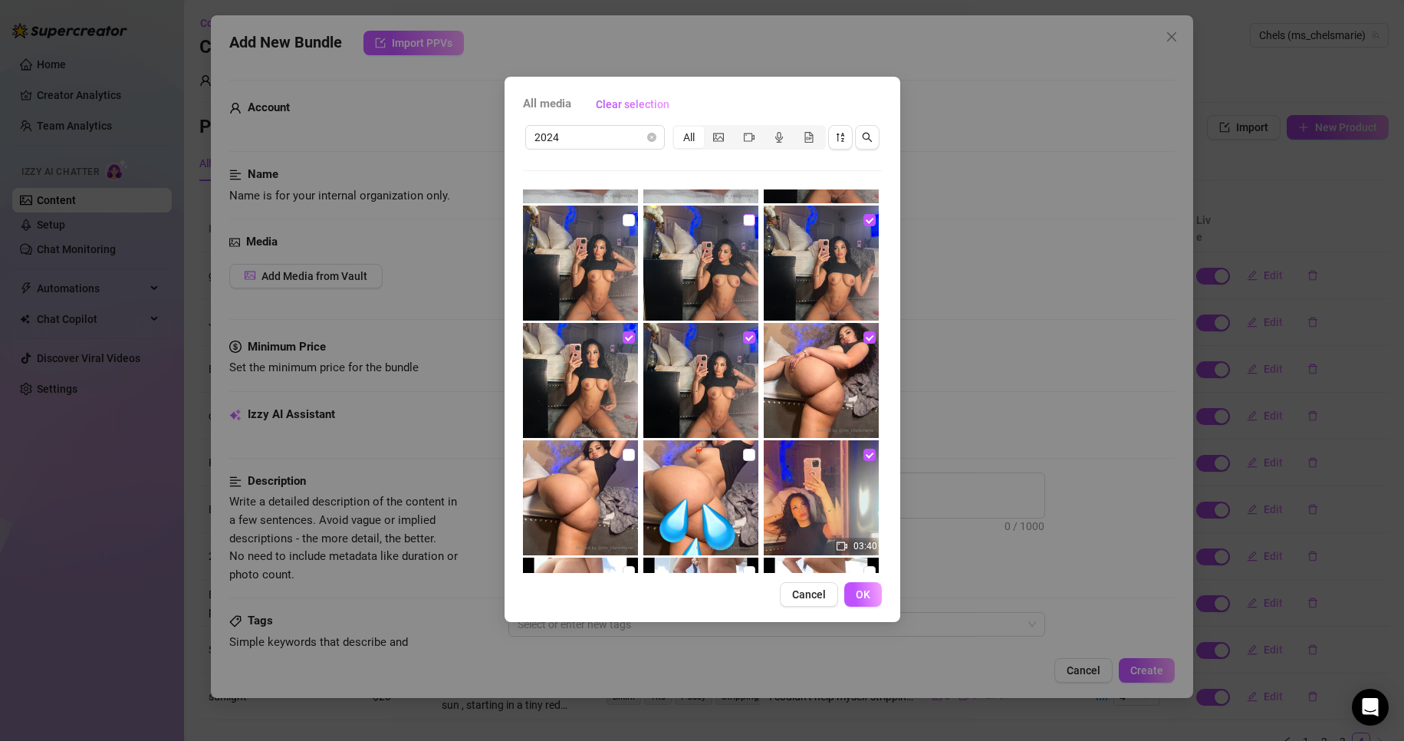
click at [745, 221] on input "checkbox" at bounding box center [749, 220] width 12 height 12
click at [618, 221] on img at bounding box center [580, 262] width 115 height 115
click at [624, 220] on input "checkbox" at bounding box center [628, 220] width 12 height 12
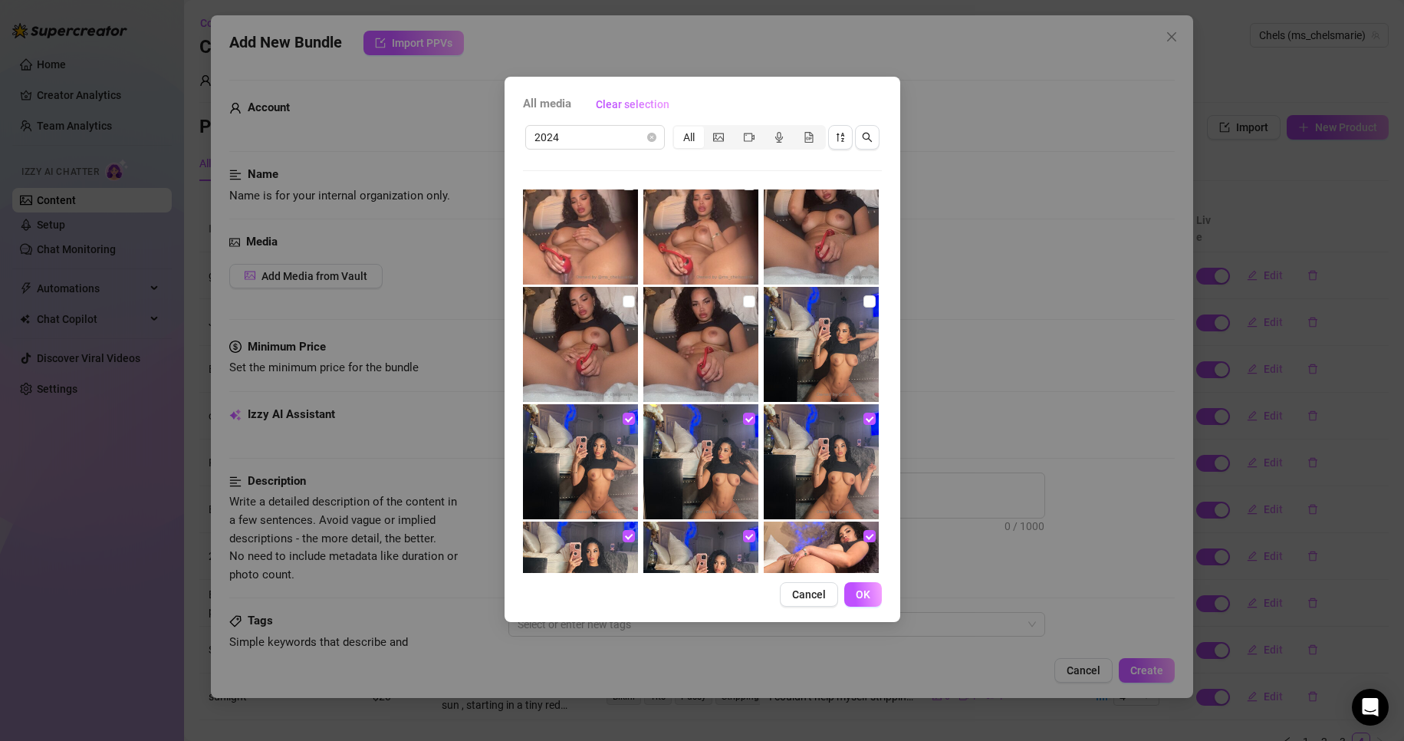
scroll to position [4242, 0]
click at [863, 299] on input "checkbox" at bounding box center [869, 302] width 12 height 12
click at [744, 298] on input "checkbox" at bounding box center [749, 302] width 12 height 12
click at [622, 301] on input "checkbox" at bounding box center [628, 302] width 12 height 12
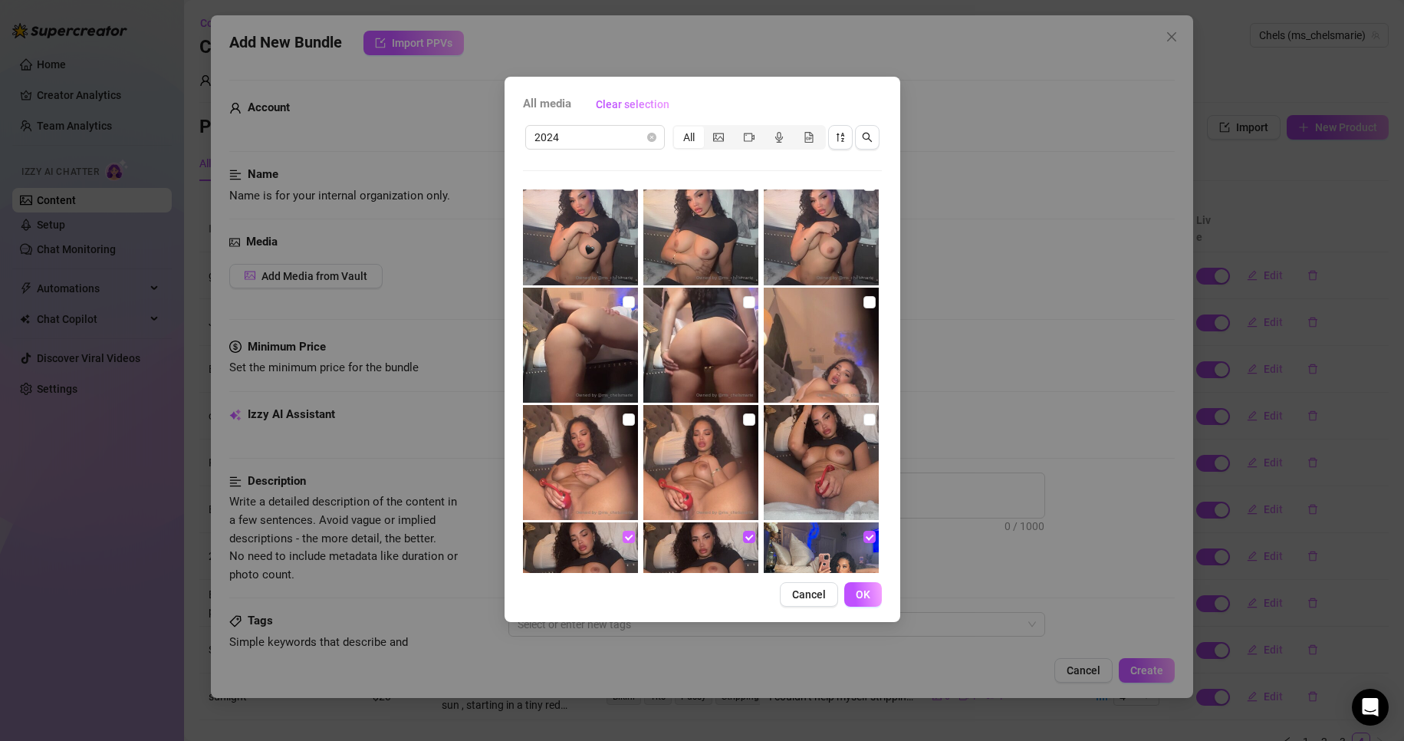
scroll to position [4004, 0]
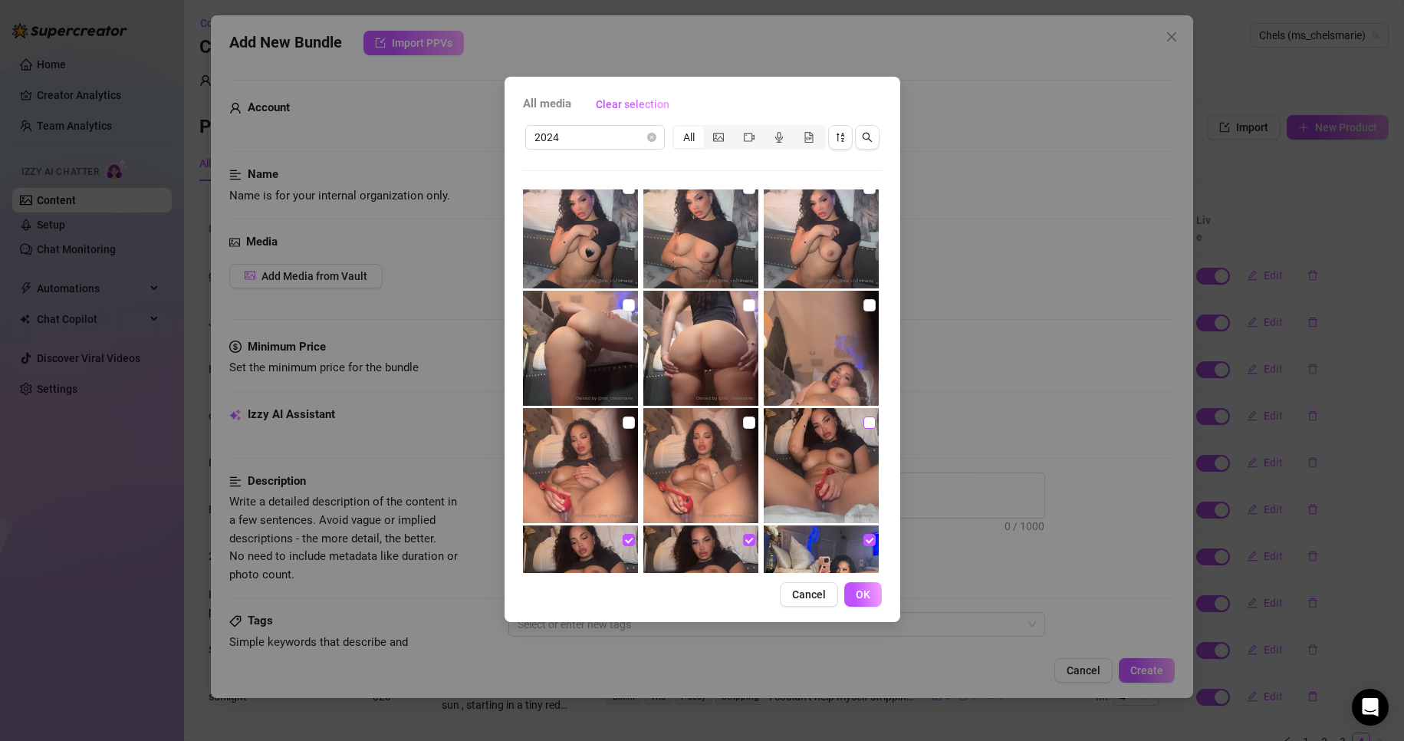
click at [863, 420] on input "checkbox" at bounding box center [869, 422] width 12 height 12
click at [743, 425] on input "checkbox" at bounding box center [749, 422] width 12 height 12
click at [623, 425] on input "checkbox" at bounding box center [628, 422] width 12 height 12
click at [863, 302] on input "checkbox" at bounding box center [869, 305] width 12 height 12
click at [743, 305] on input "checkbox" at bounding box center [749, 305] width 12 height 12
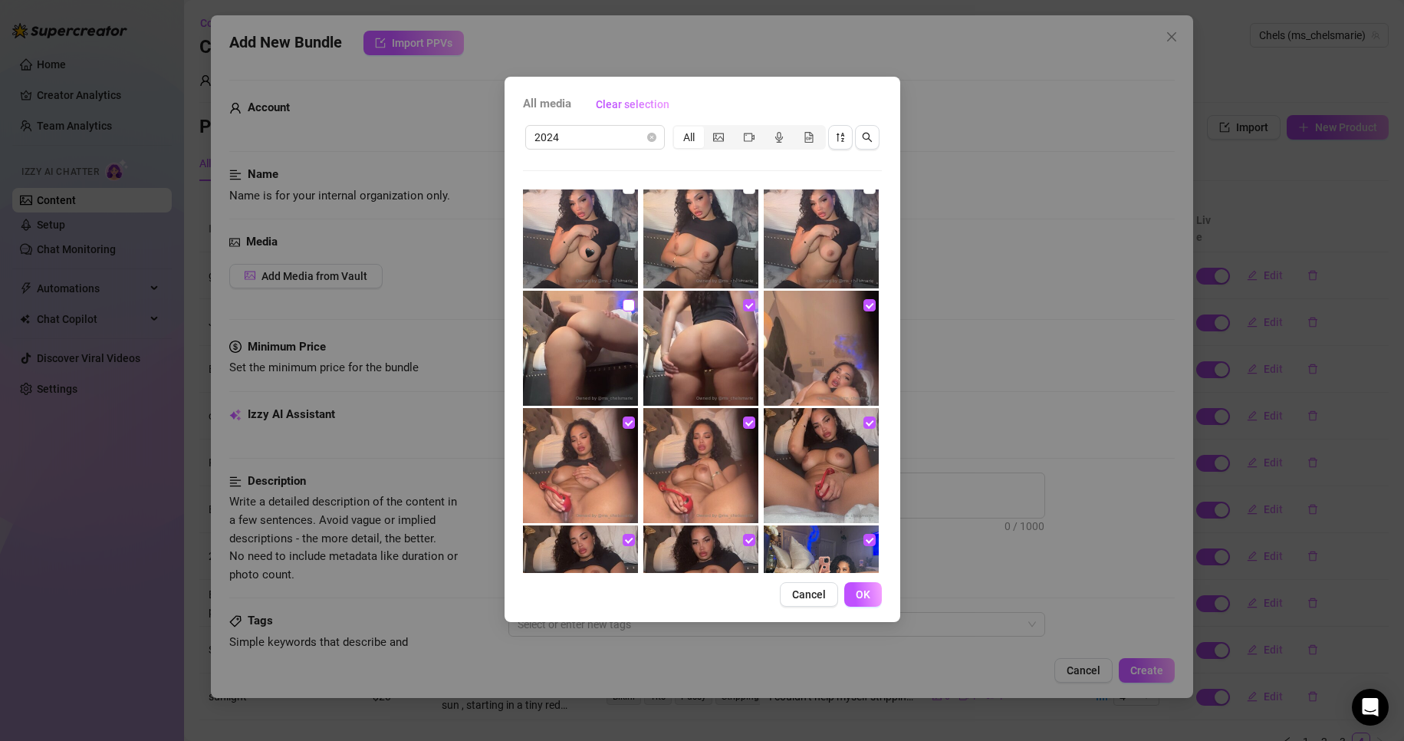
click at [626, 304] on input "checkbox" at bounding box center [628, 305] width 12 height 12
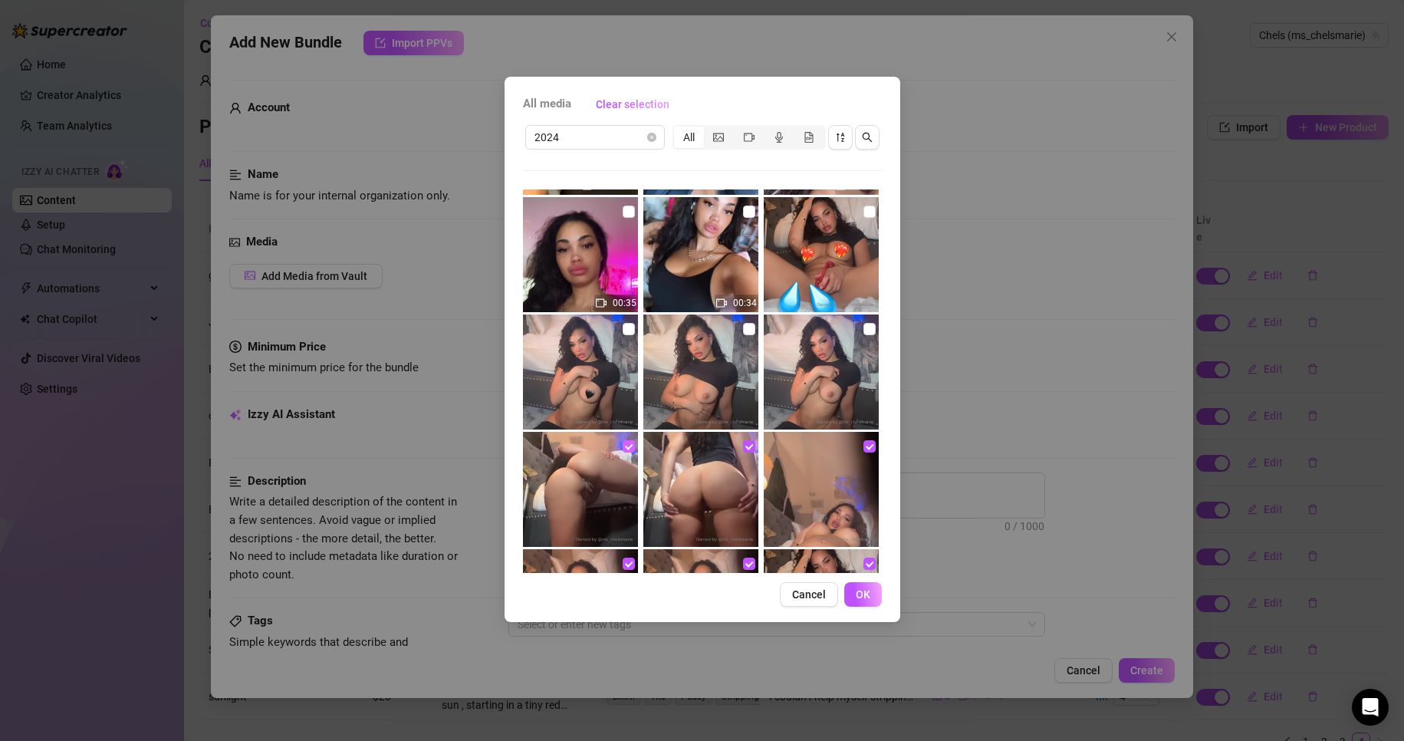
scroll to position [3860, 0]
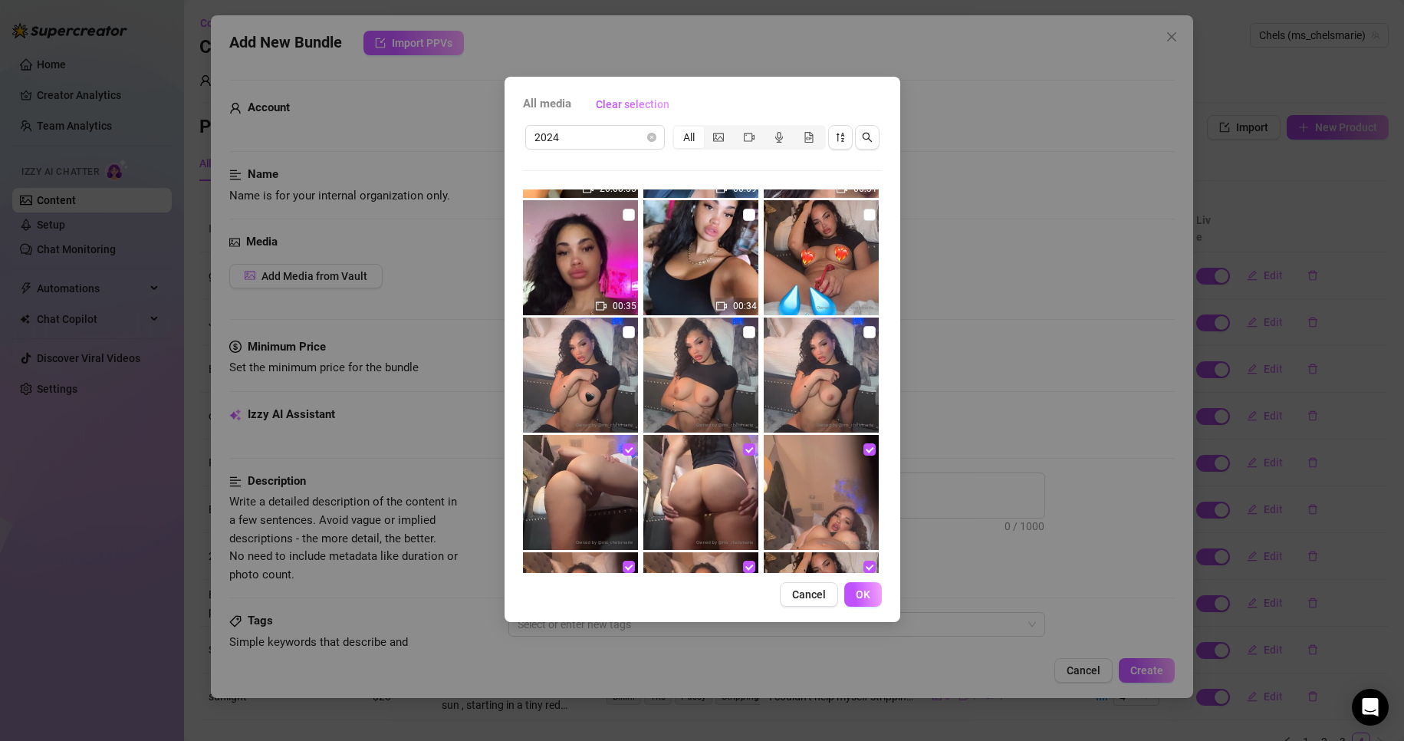
click at [850, 331] on img at bounding box center [821, 374] width 115 height 115
click at [863, 330] on input "checkbox" at bounding box center [869, 332] width 12 height 12
click at [744, 336] on input "checkbox" at bounding box center [749, 332] width 12 height 12
click at [622, 333] on input "checkbox" at bounding box center [628, 332] width 12 height 12
click at [862, 605] on button "OK" at bounding box center [863, 594] width 38 height 25
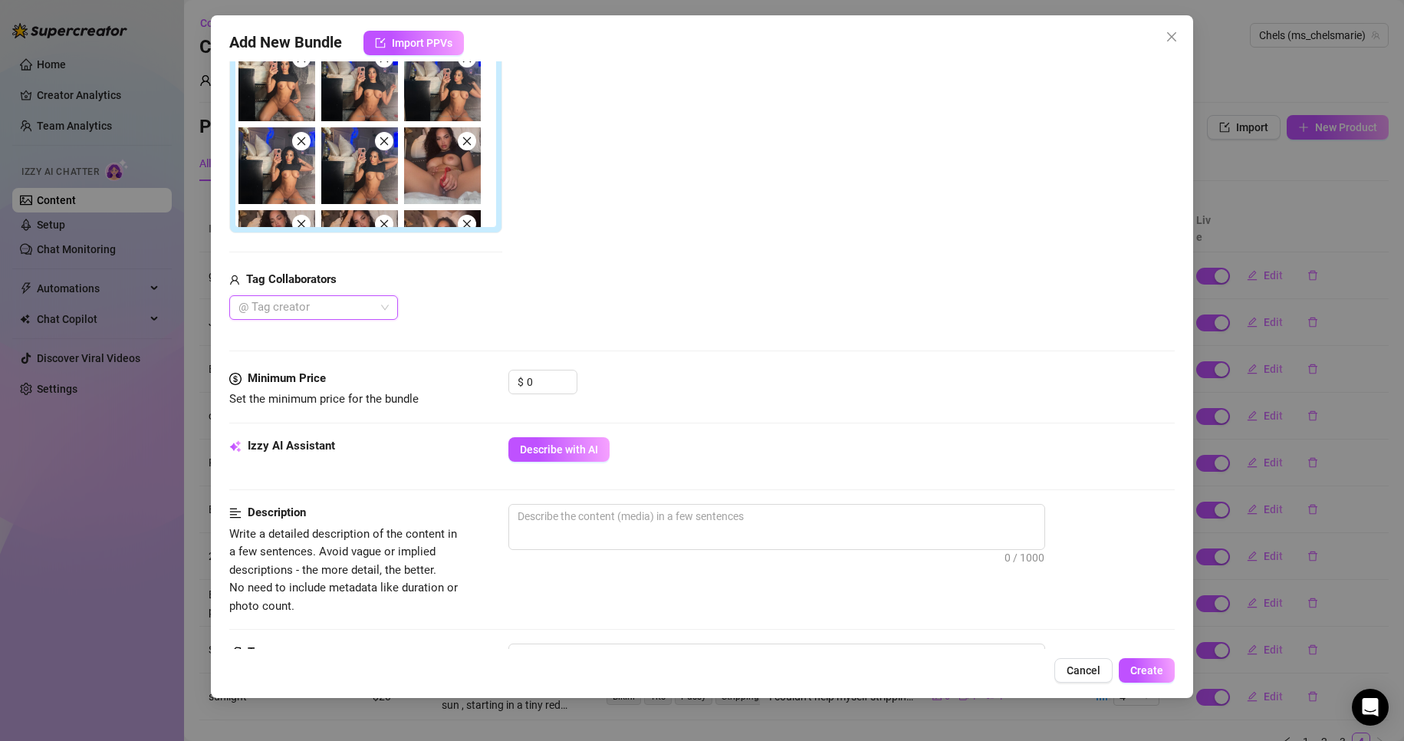
scroll to position [373, 0]
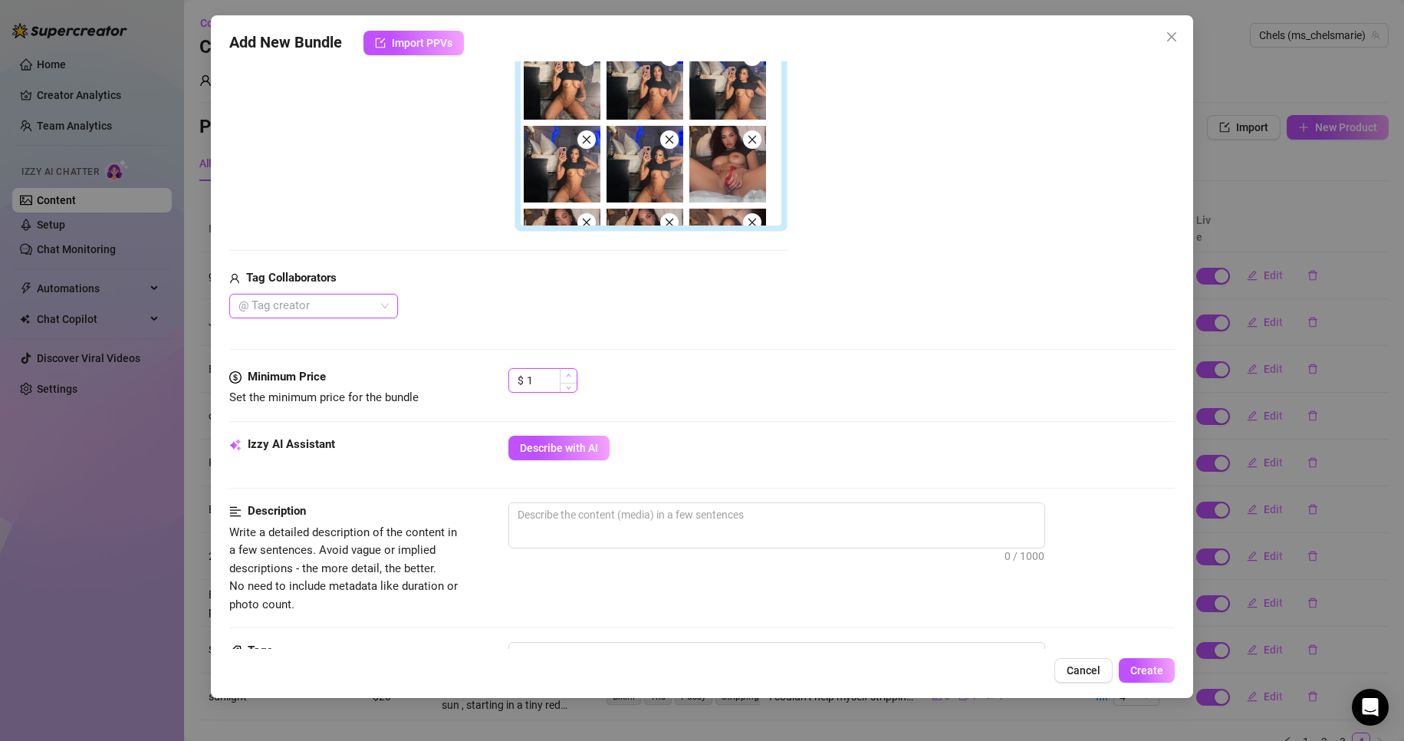
click at [561, 371] on span "Increase Value" at bounding box center [568, 376] width 17 height 14
click at [862, 444] on div "Describe with AI" at bounding box center [841, 447] width 667 height 25
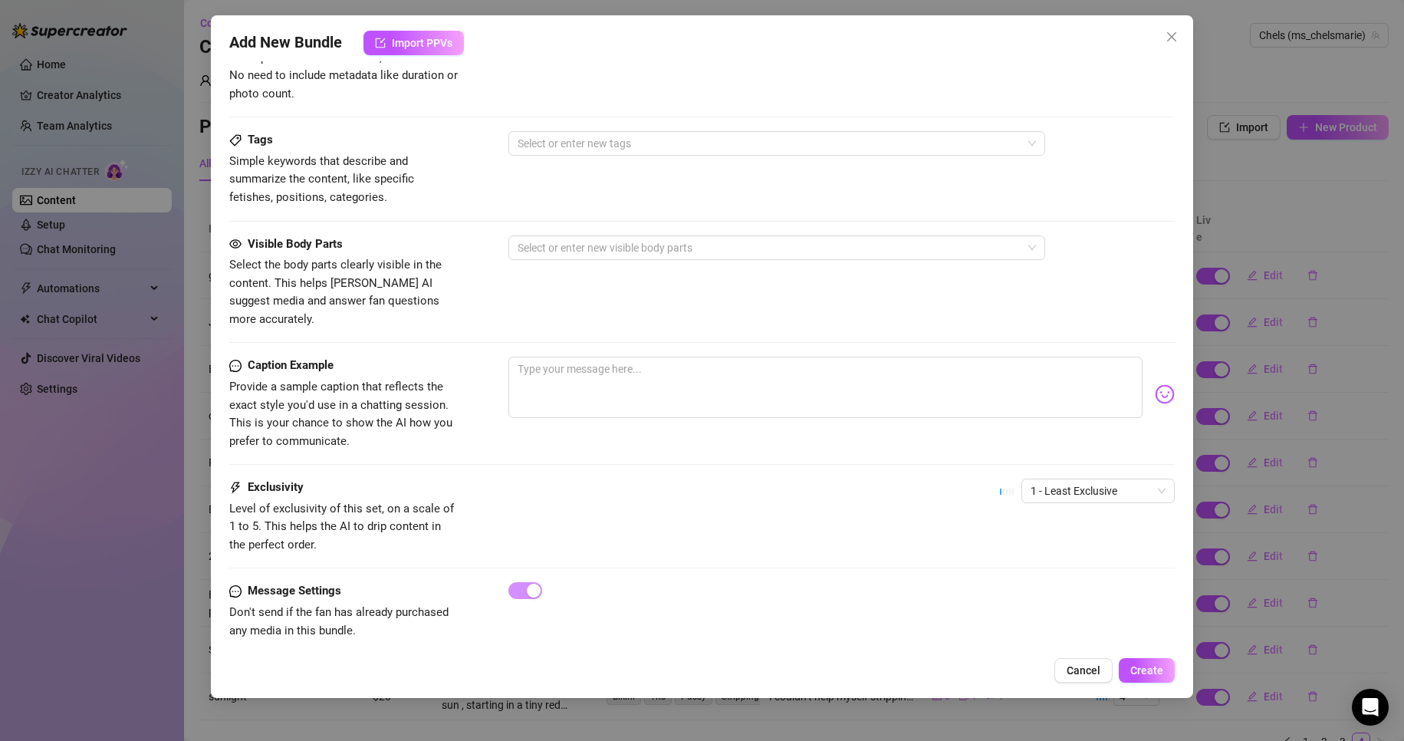
scroll to position [885, 0]
click at [1051, 478] on span "1 - Least Exclusive" at bounding box center [1097, 489] width 135 height 23
click at [1062, 600] on div "5 - Most Exclusive 🔥" at bounding box center [1084, 600] width 129 height 17
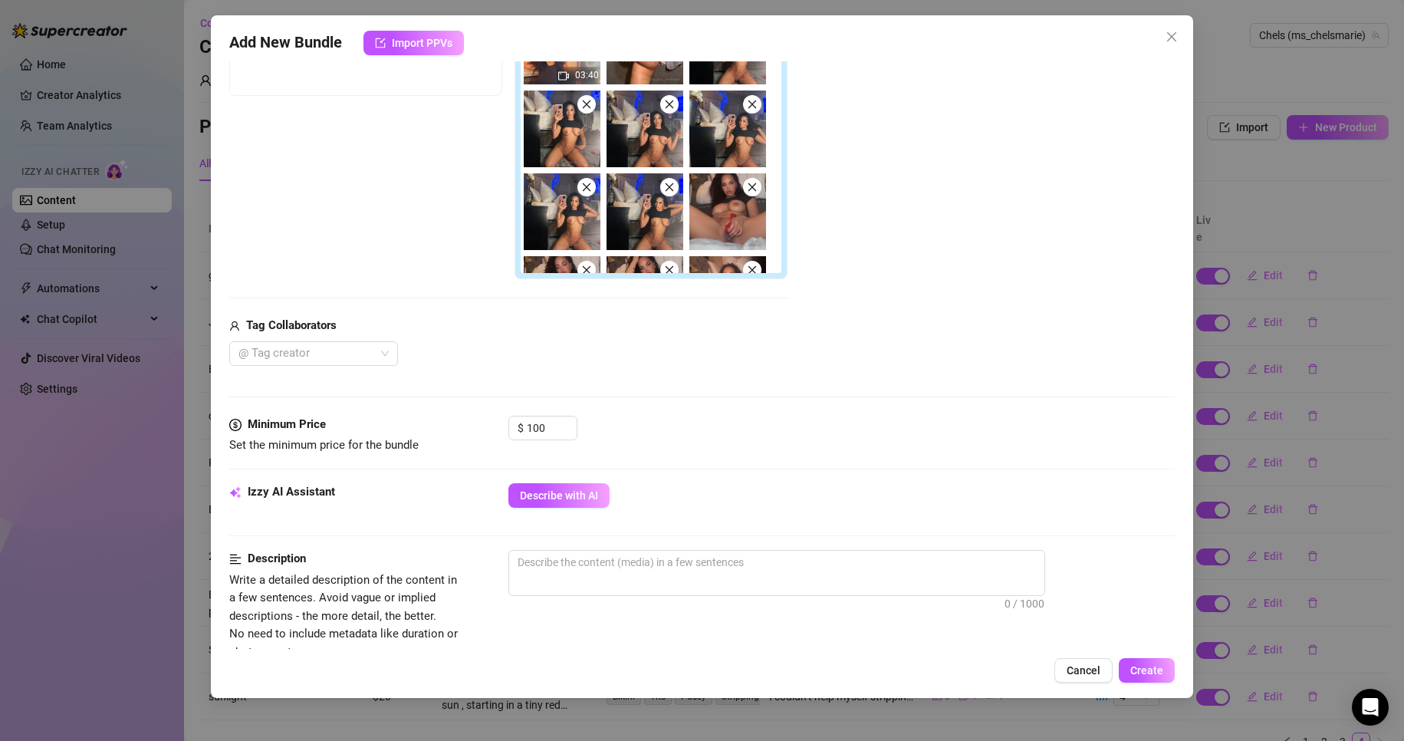
scroll to position [324, 0]
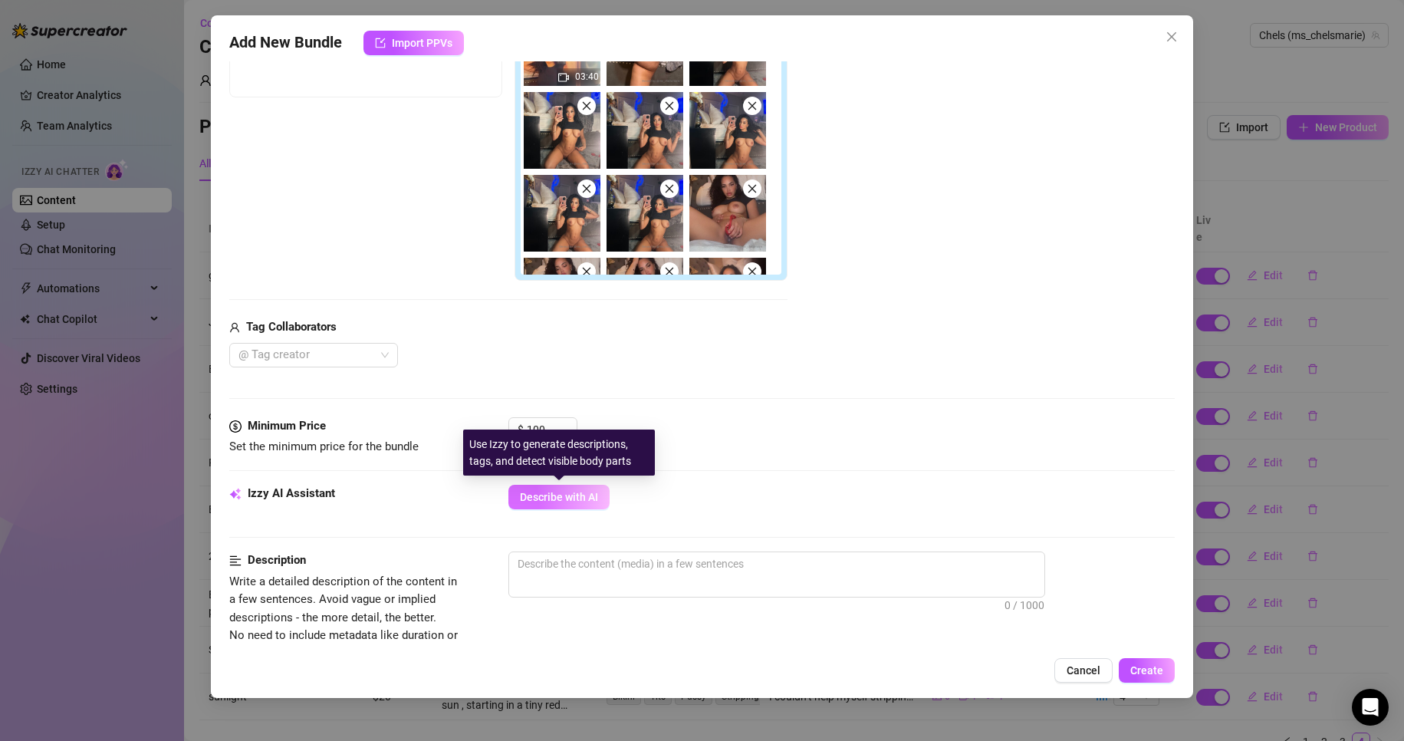
click at [569, 503] on span "Describe with AI" at bounding box center [559, 497] width 78 height 12
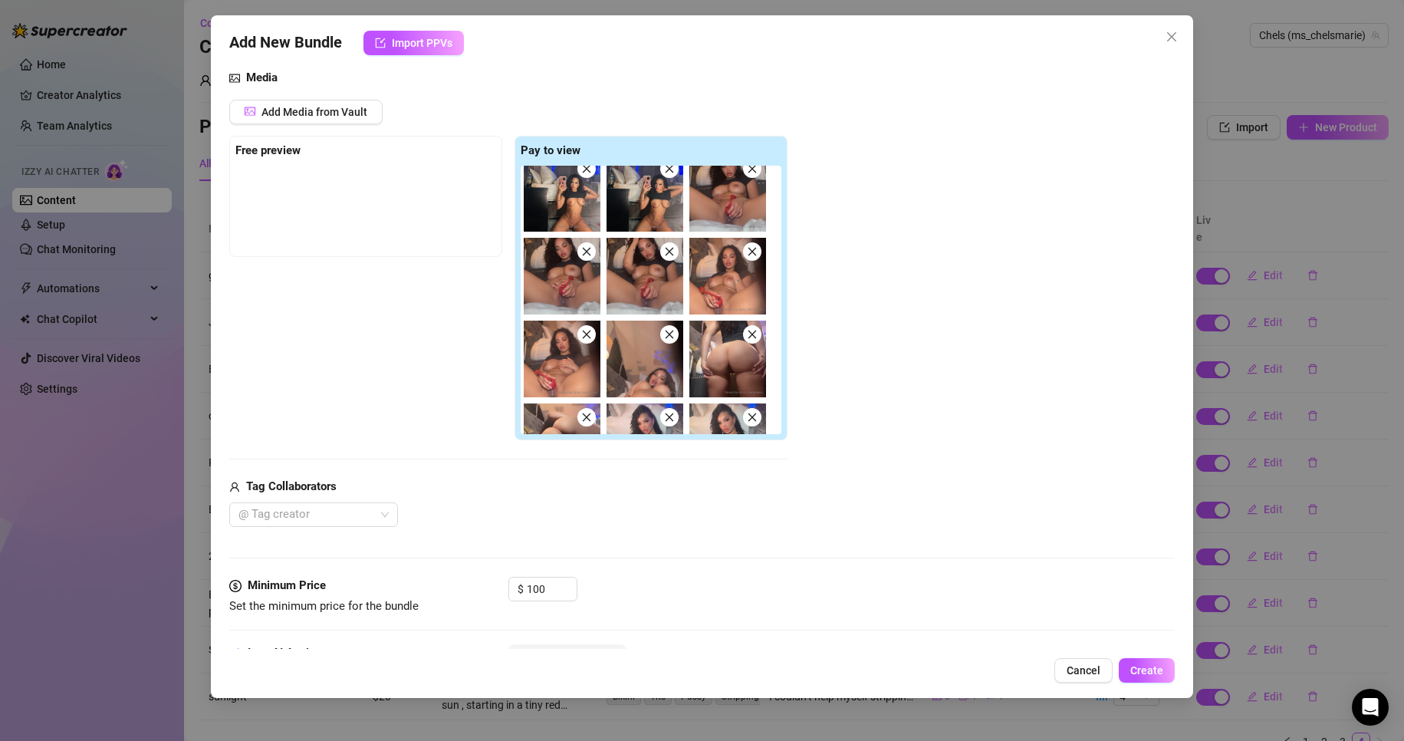
scroll to position [311, 0]
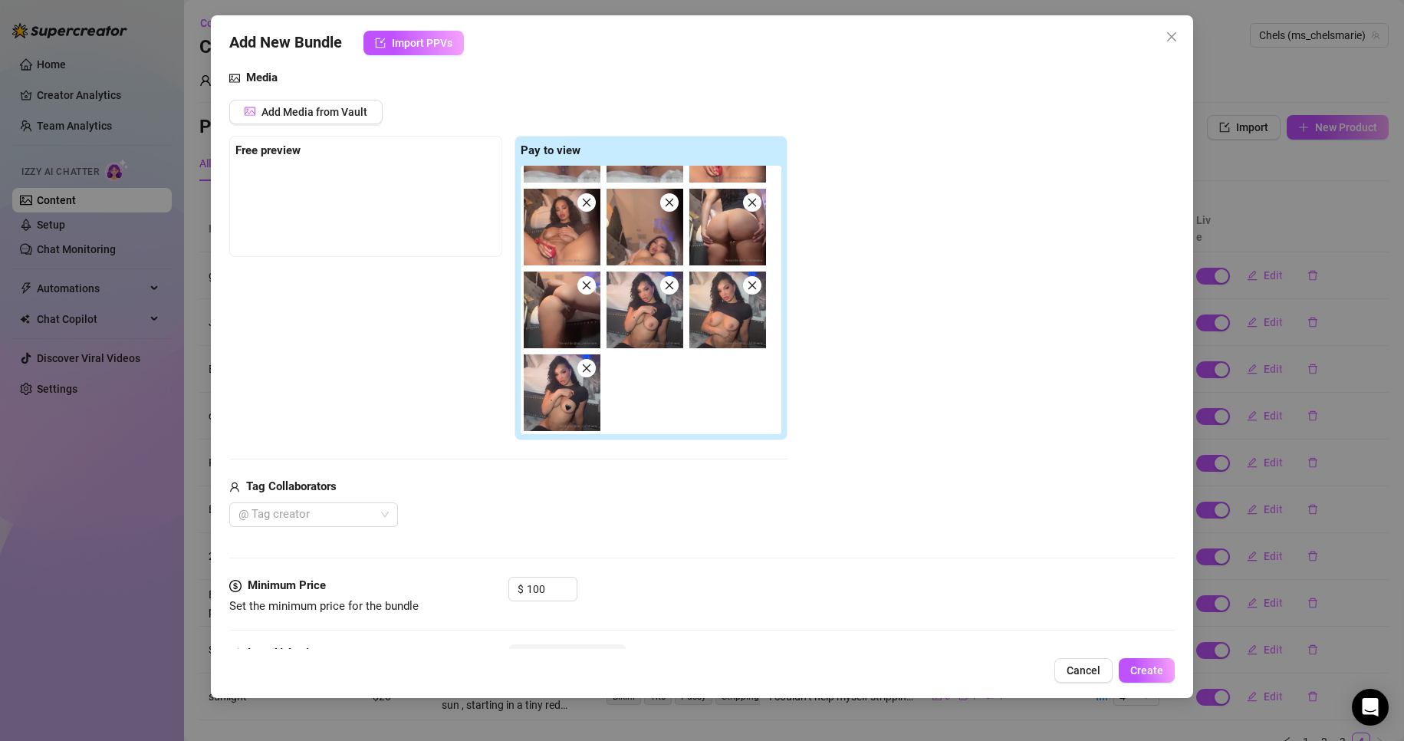
drag, startPoint x: 545, startPoint y: 408, endPoint x: 330, endPoint y: 195, distance: 302.5
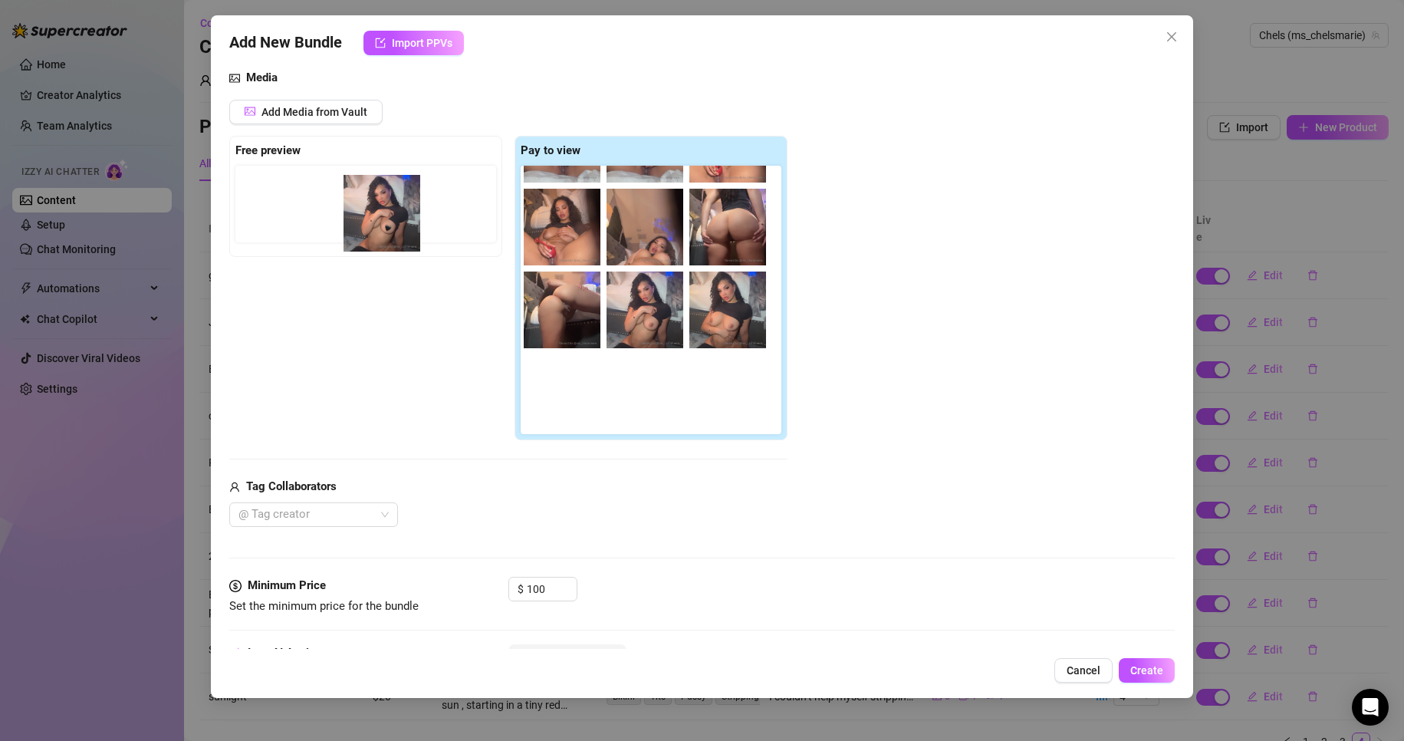
drag, startPoint x: 330, startPoint y: 195, endPoint x: 372, endPoint y: 209, distance: 43.6
click at [372, 209] on div "Free preview Pay to view 03:40" at bounding box center [508, 288] width 558 height 305
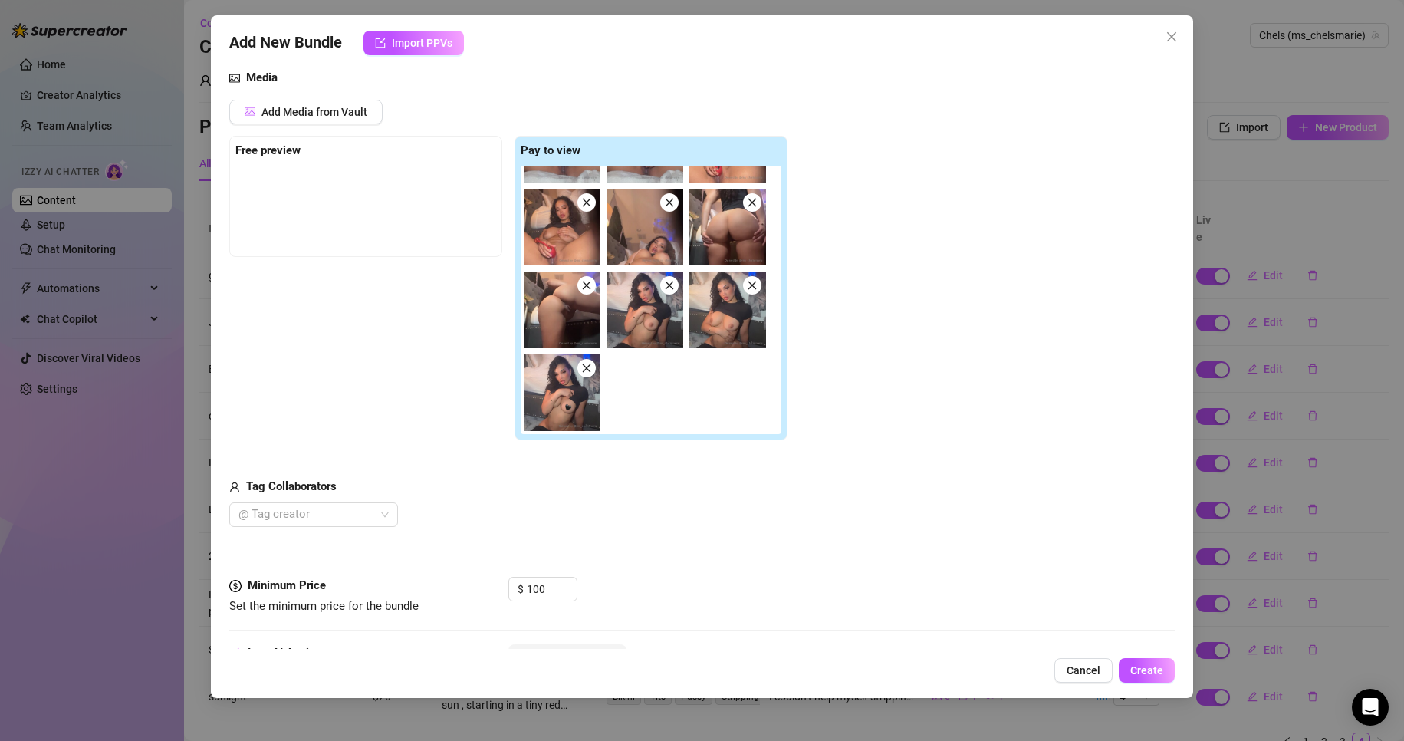
drag, startPoint x: 555, startPoint y: 377, endPoint x: 345, endPoint y: 172, distance: 293.8
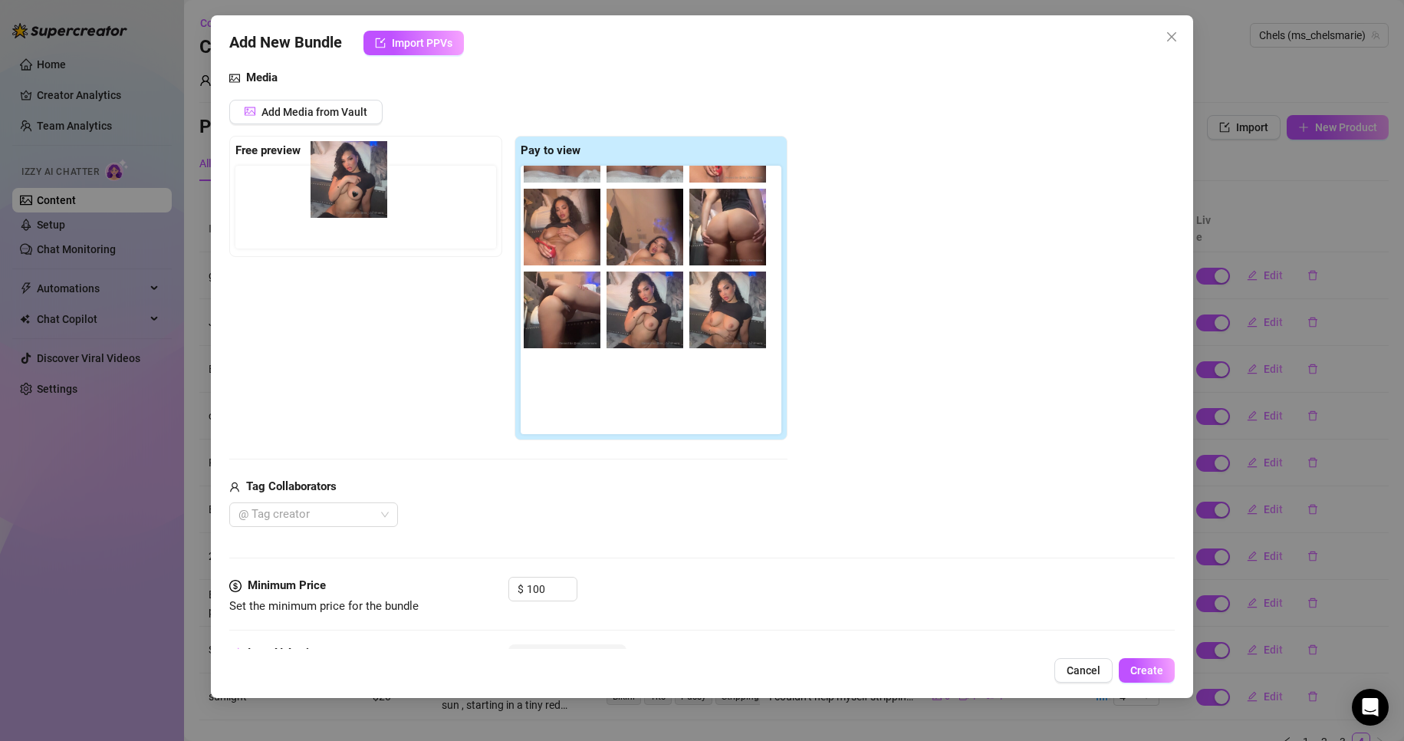
drag, startPoint x: 345, startPoint y: 172, endPoint x: 337, endPoint y: 177, distance: 10.0
click at [337, 177] on div "Free preview Pay to view 03:40" at bounding box center [508, 288] width 558 height 305
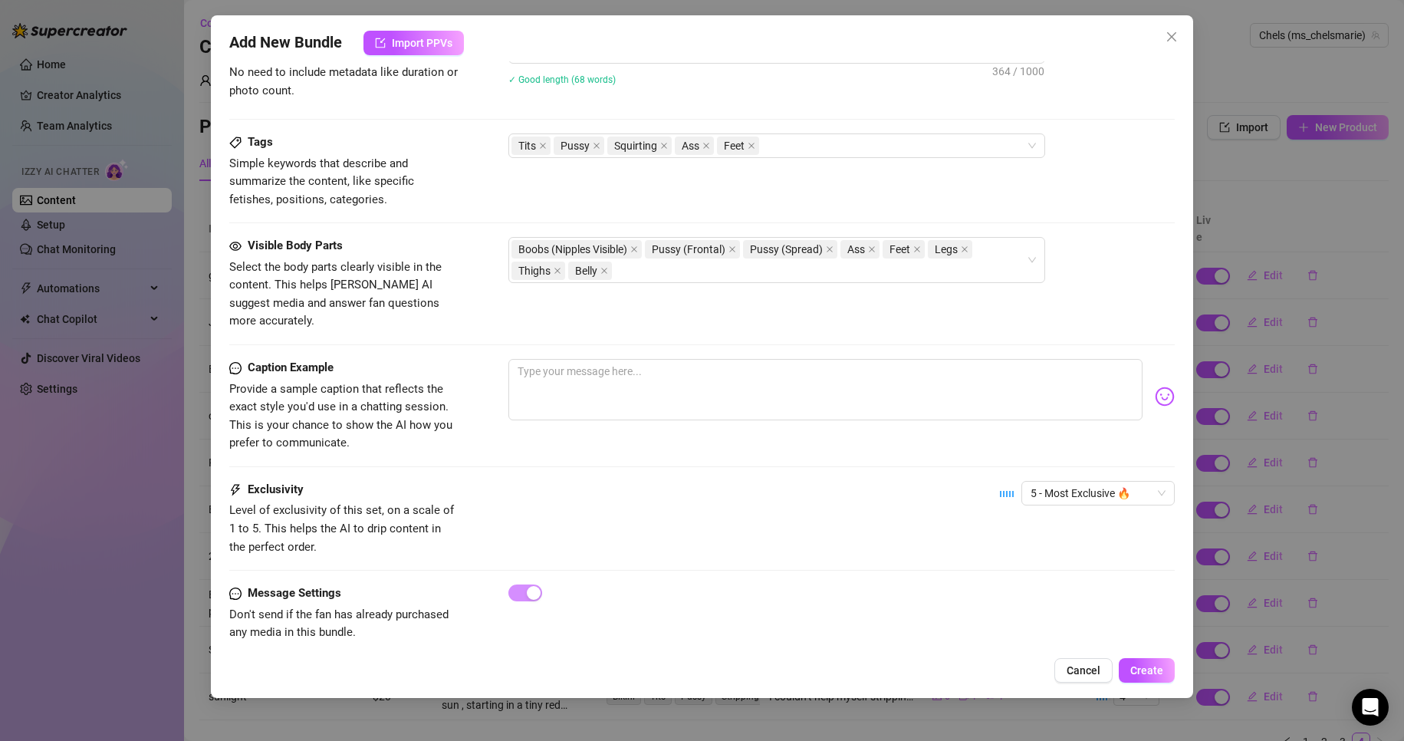
scroll to position [881, 0]
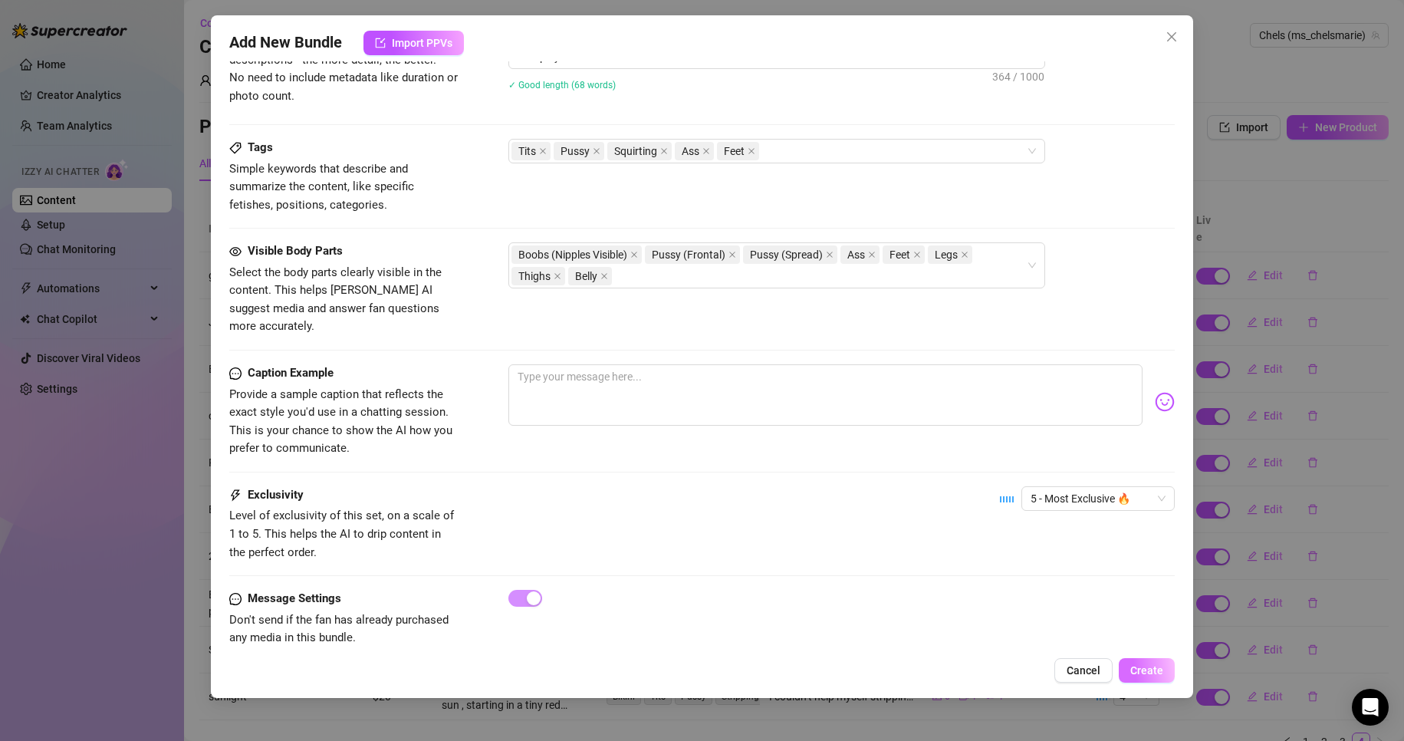
click at [1160, 666] on span "Create" at bounding box center [1146, 670] width 33 height 12
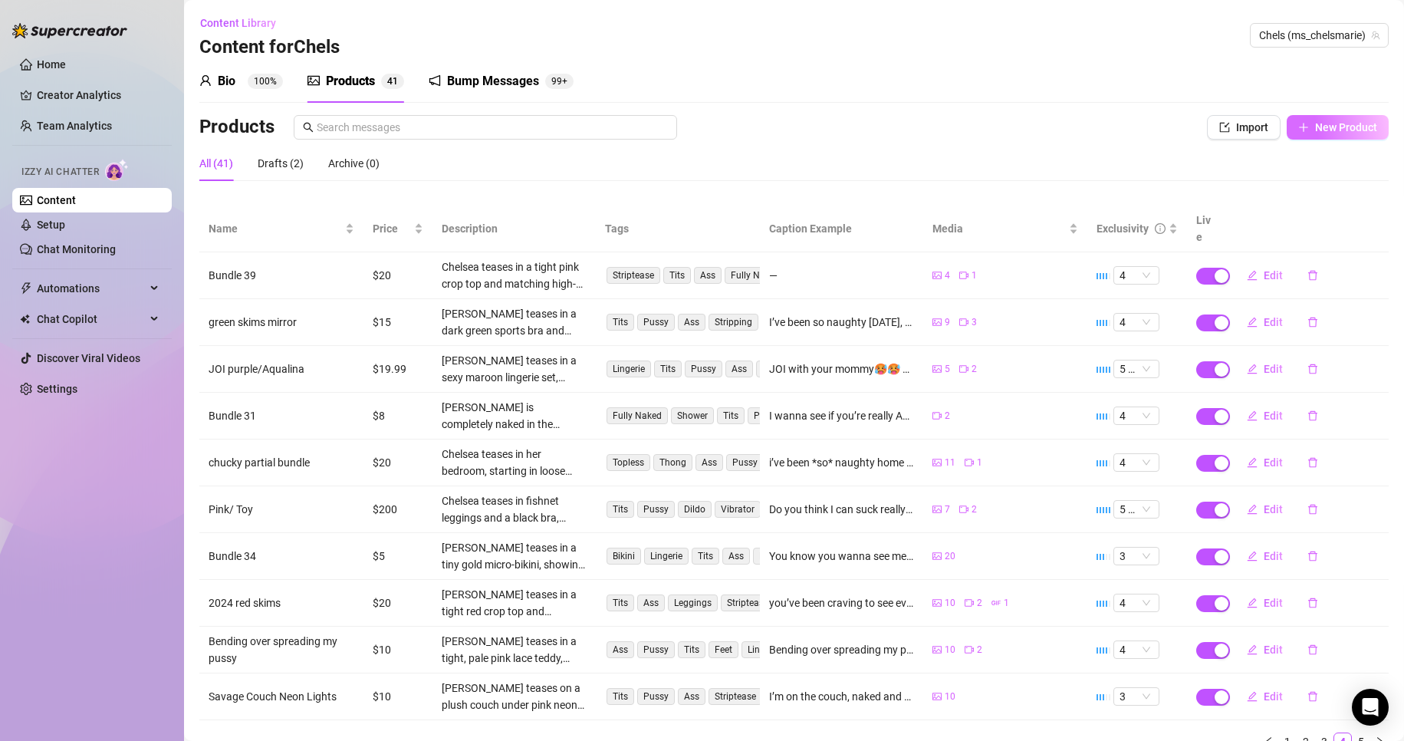
click at [1315, 126] on span "New Product" at bounding box center [1346, 127] width 62 height 12
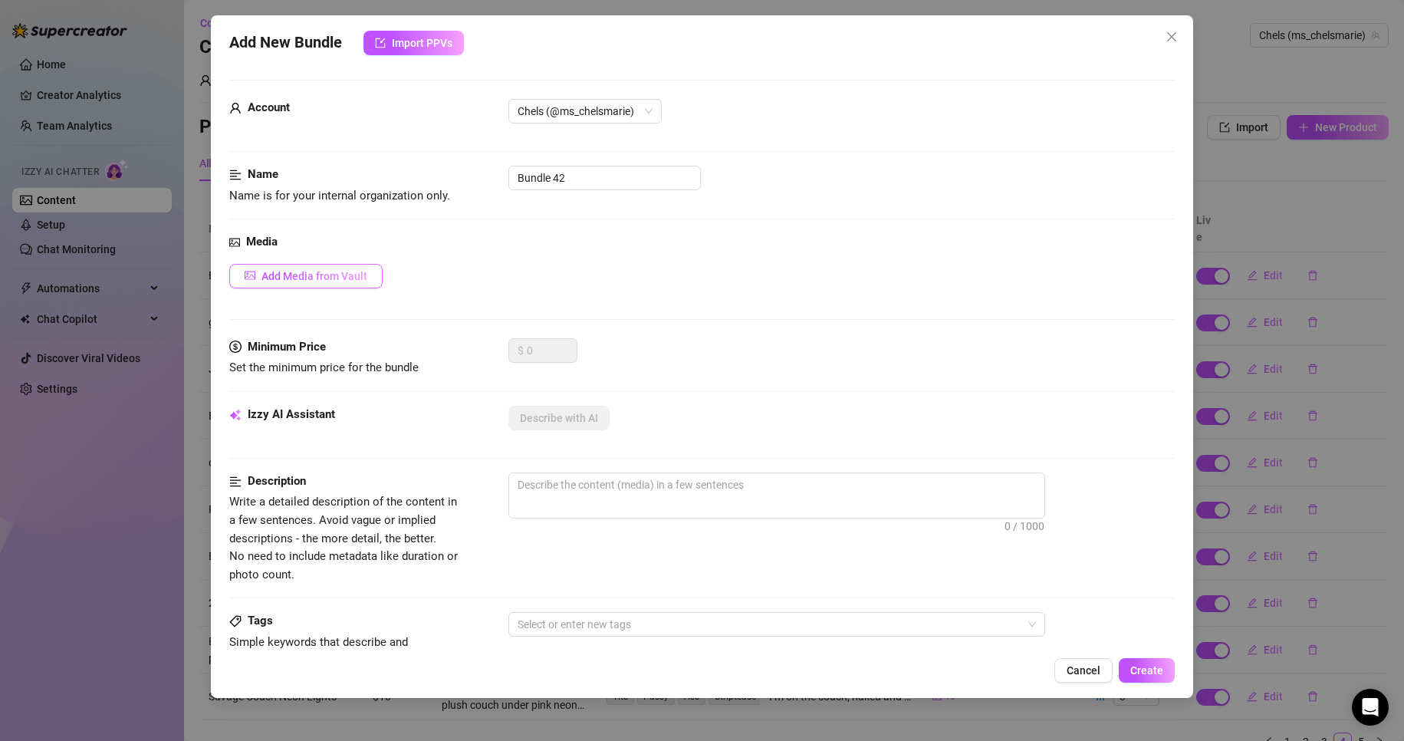
click at [317, 275] on span "Add Media from Vault" at bounding box center [314, 276] width 106 height 12
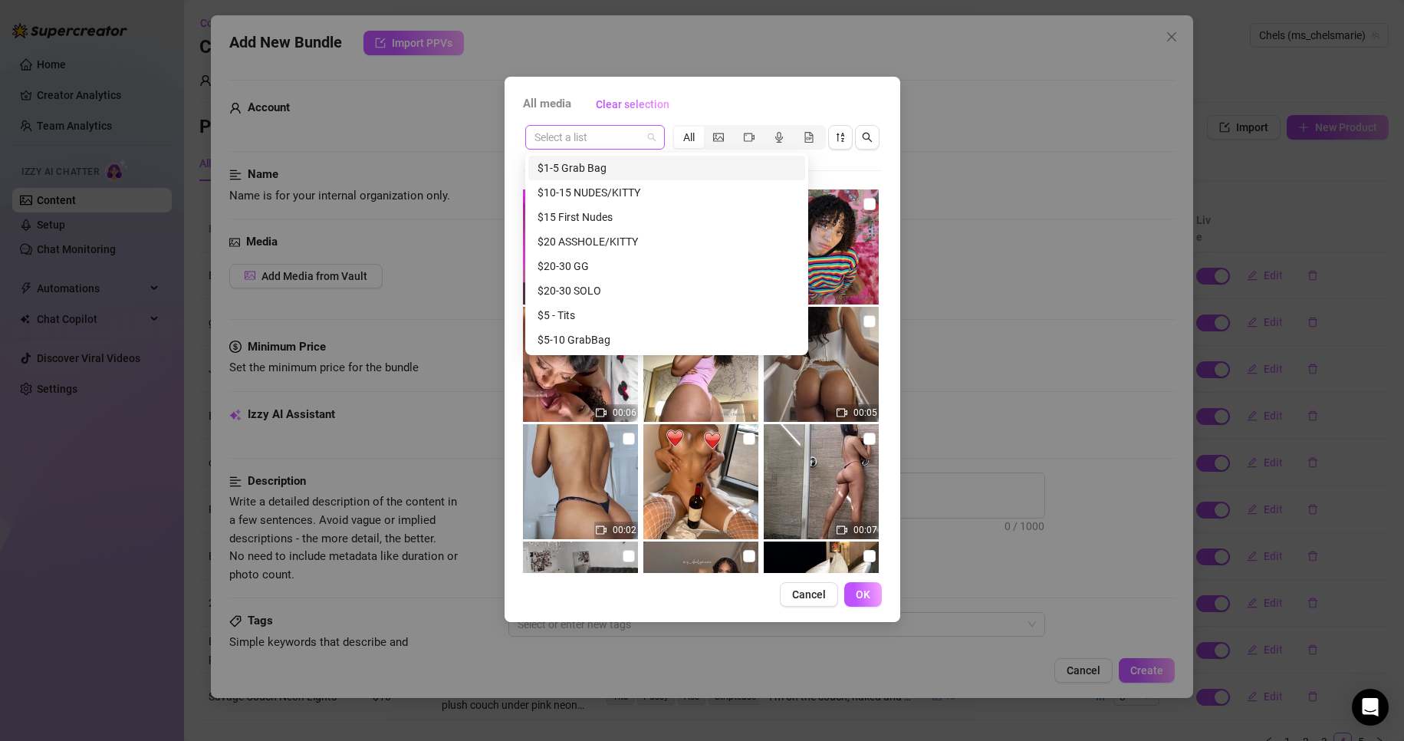
click at [648, 132] on span at bounding box center [594, 137] width 121 height 23
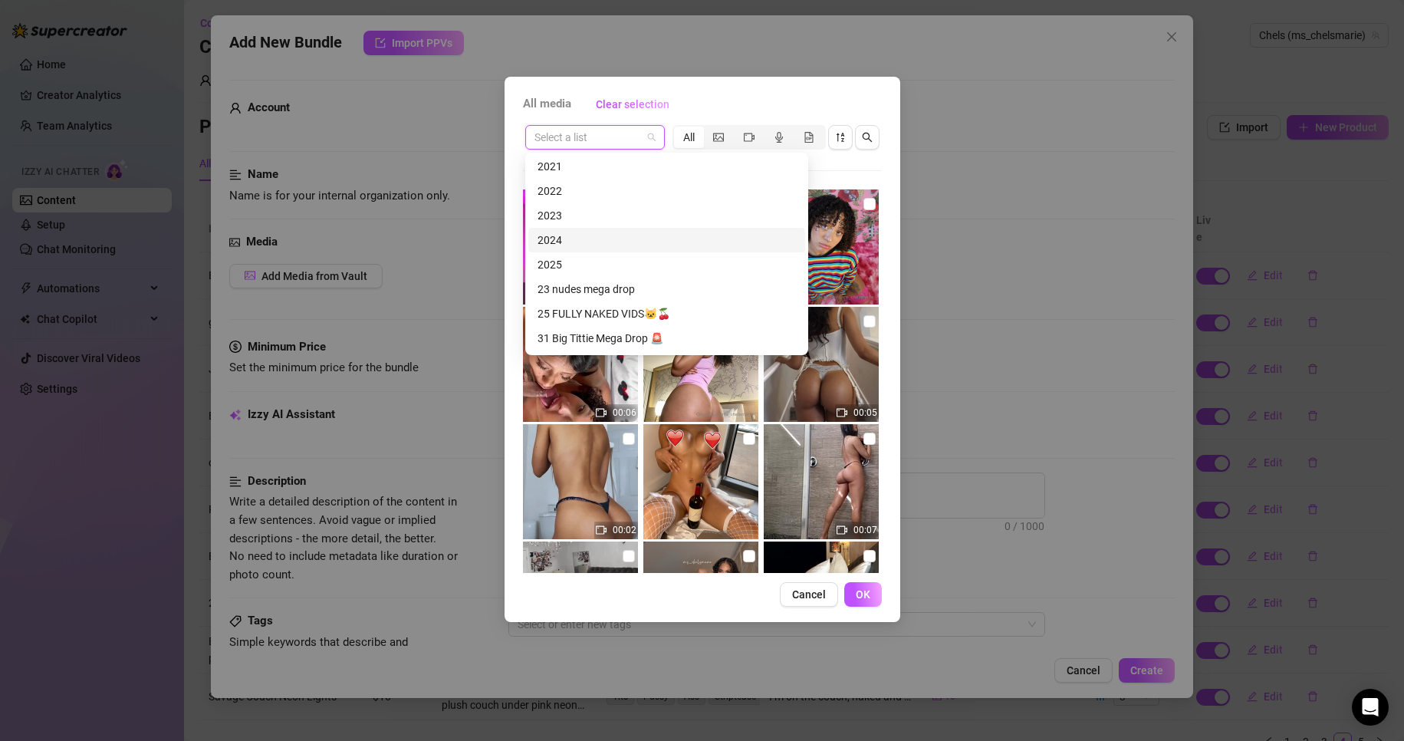
click at [573, 232] on div "2024" at bounding box center [666, 240] width 258 height 17
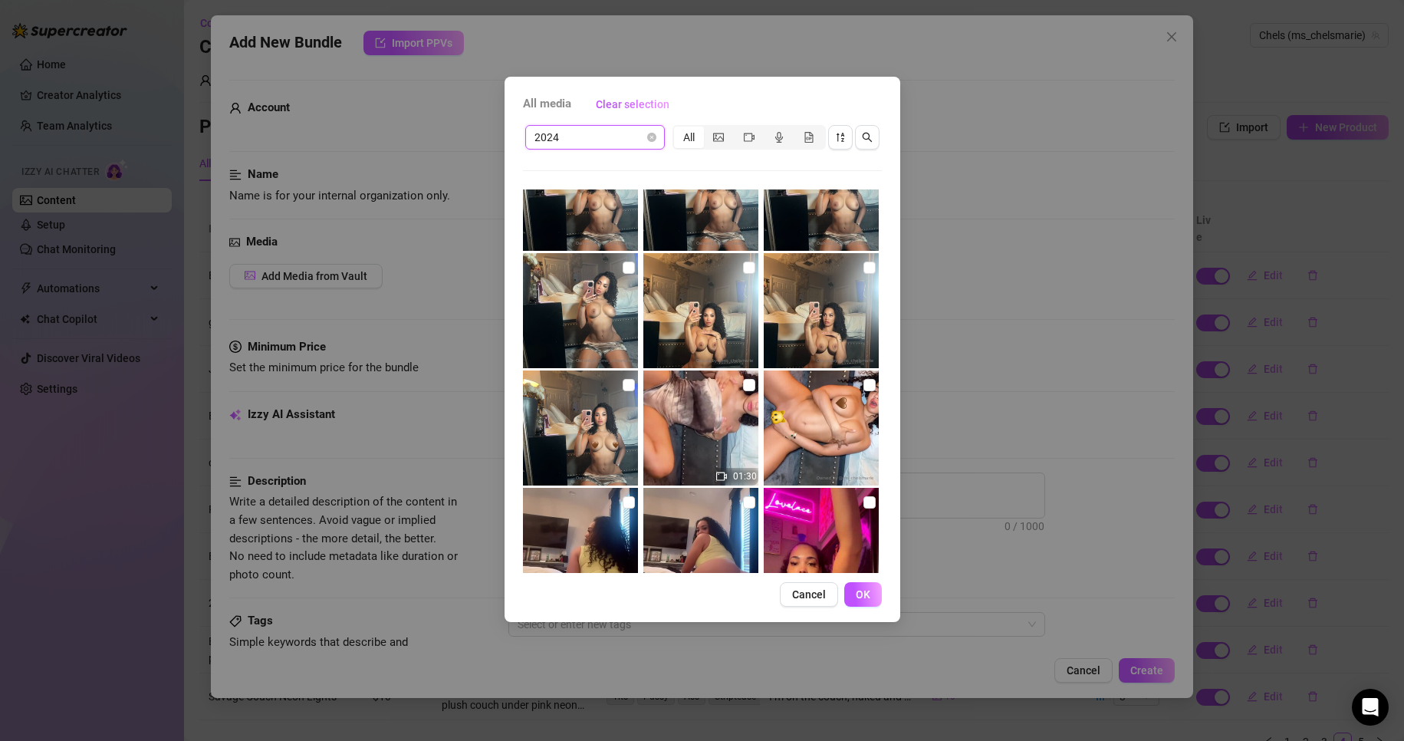
scroll to position [6154, 0]
click at [863, 384] on input "checkbox" at bounding box center [869, 384] width 12 height 12
click at [743, 383] on input "checkbox" at bounding box center [749, 384] width 12 height 12
click at [870, 601] on button "OK" at bounding box center [863, 594] width 38 height 25
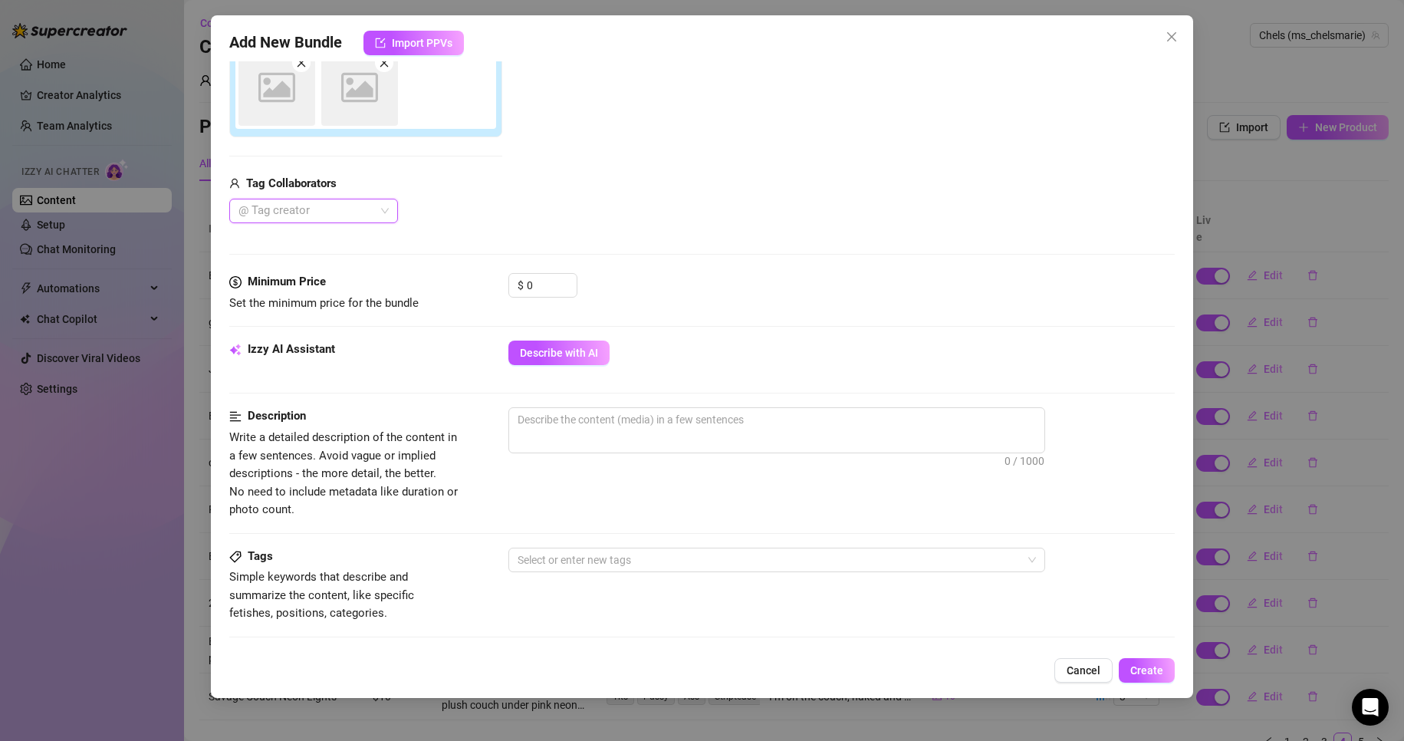
scroll to position [285, 0]
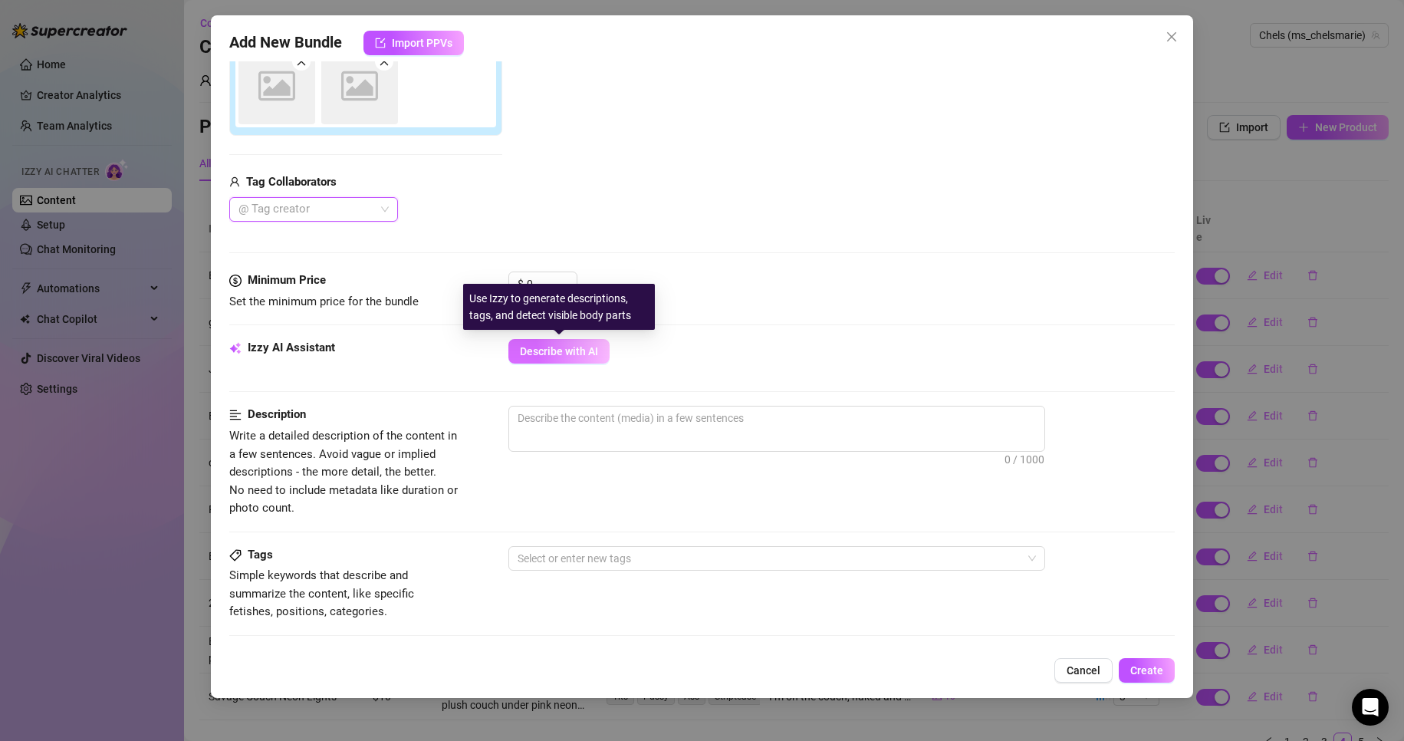
click at [567, 351] on span "Describe with AI" at bounding box center [559, 351] width 78 height 12
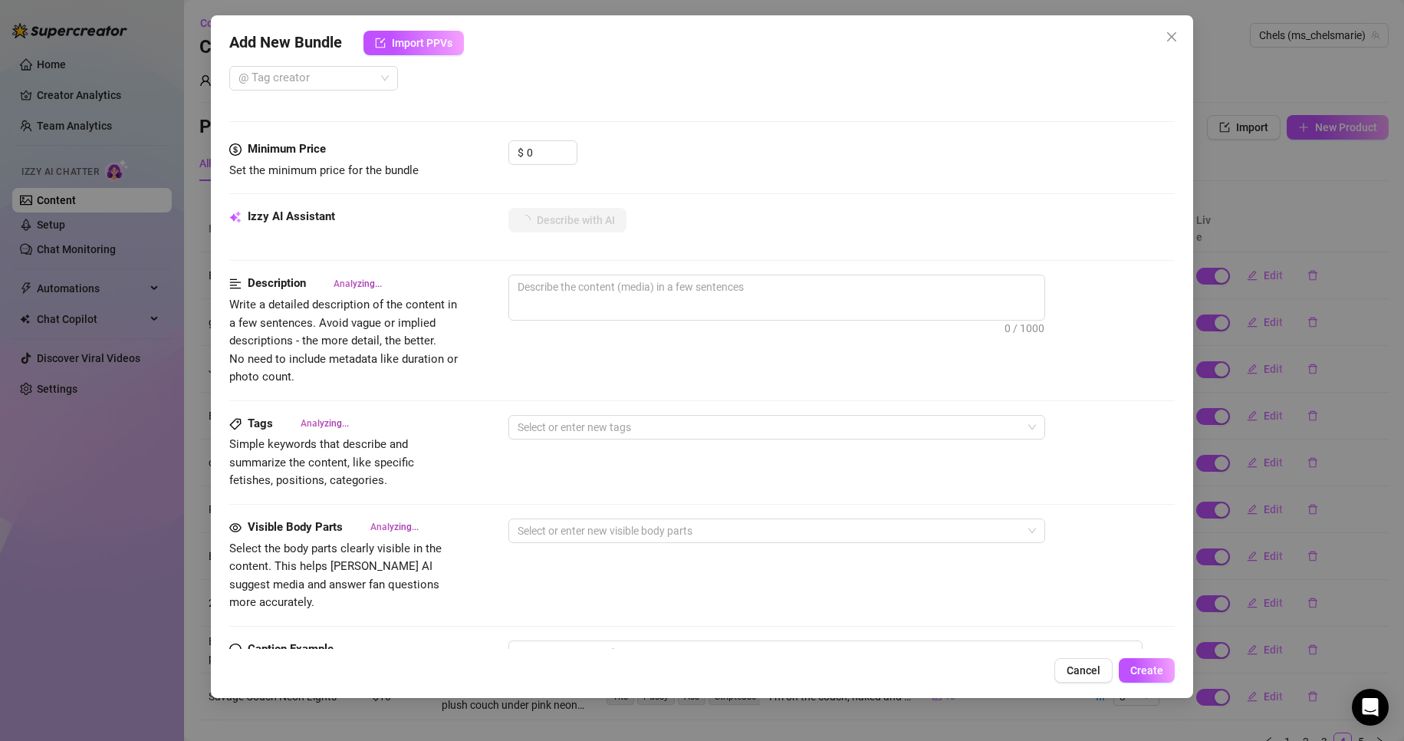
scroll to position [701, 0]
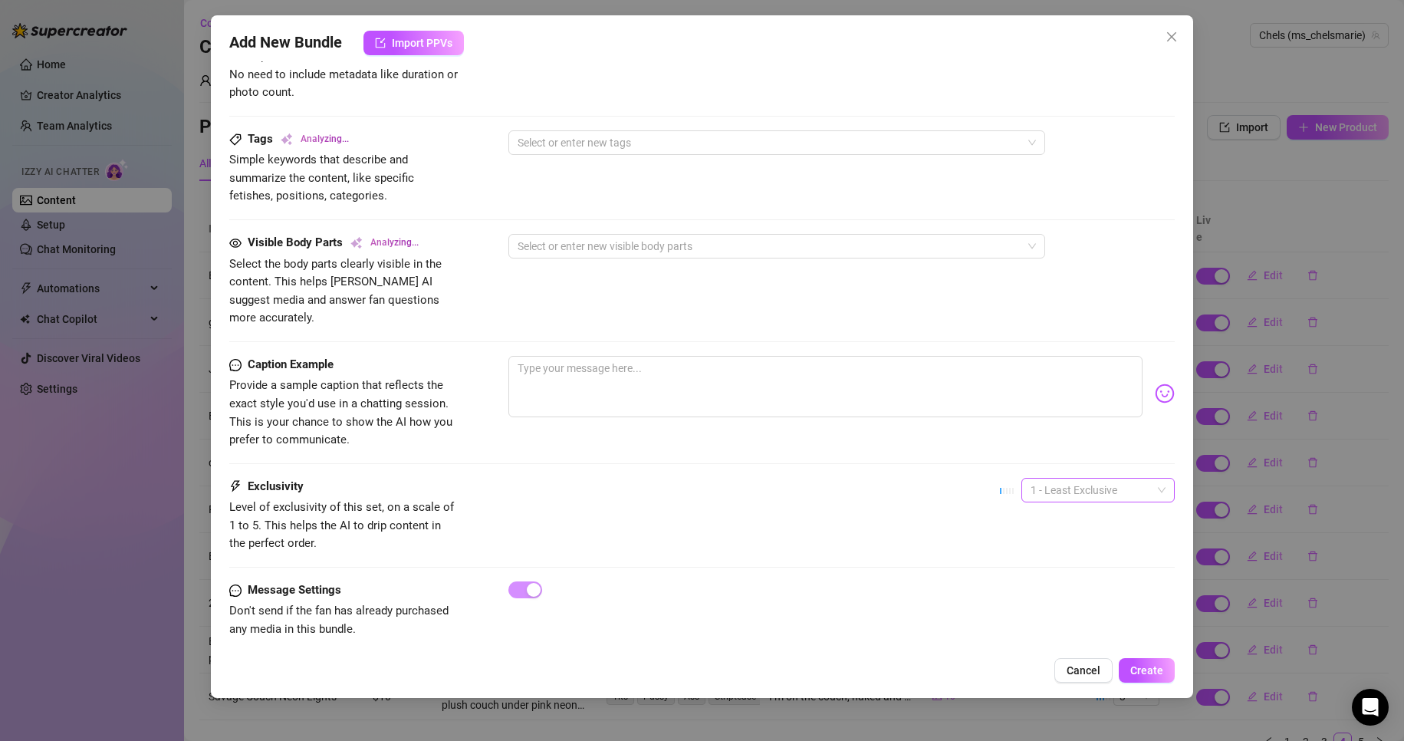
click at [1037, 478] on span "1 - Least Exclusive" at bounding box center [1097, 489] width 135 height 23
click at [1062, 595] on div "5 - Most Exclusive 🔥" at bounding box center [1084, 600] width 129 height 17
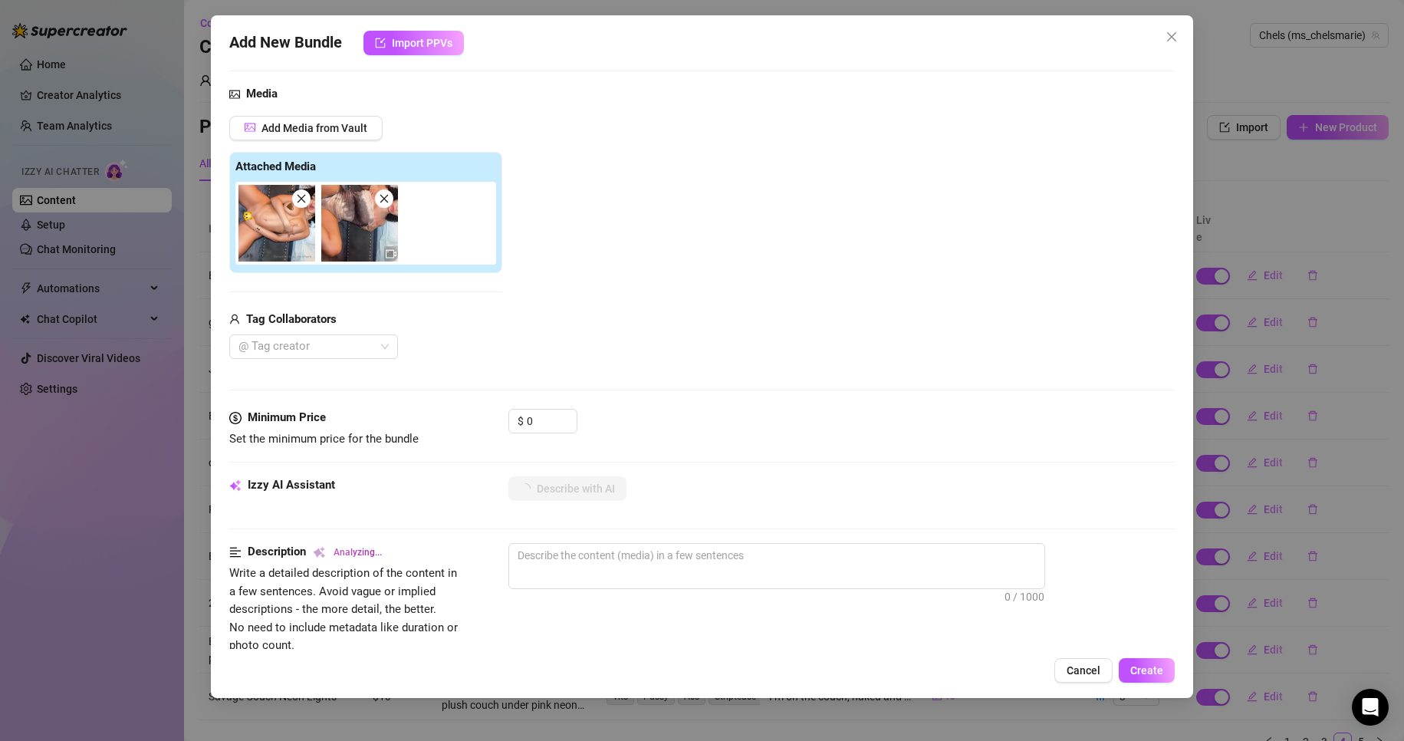
scroll to position [147, 0]
click at [547, 426] on input "0" at bounding box center [552, 421] width 50 height 23
click at [544, 416] on input at bounding box center [552, 421] width 50 height 23
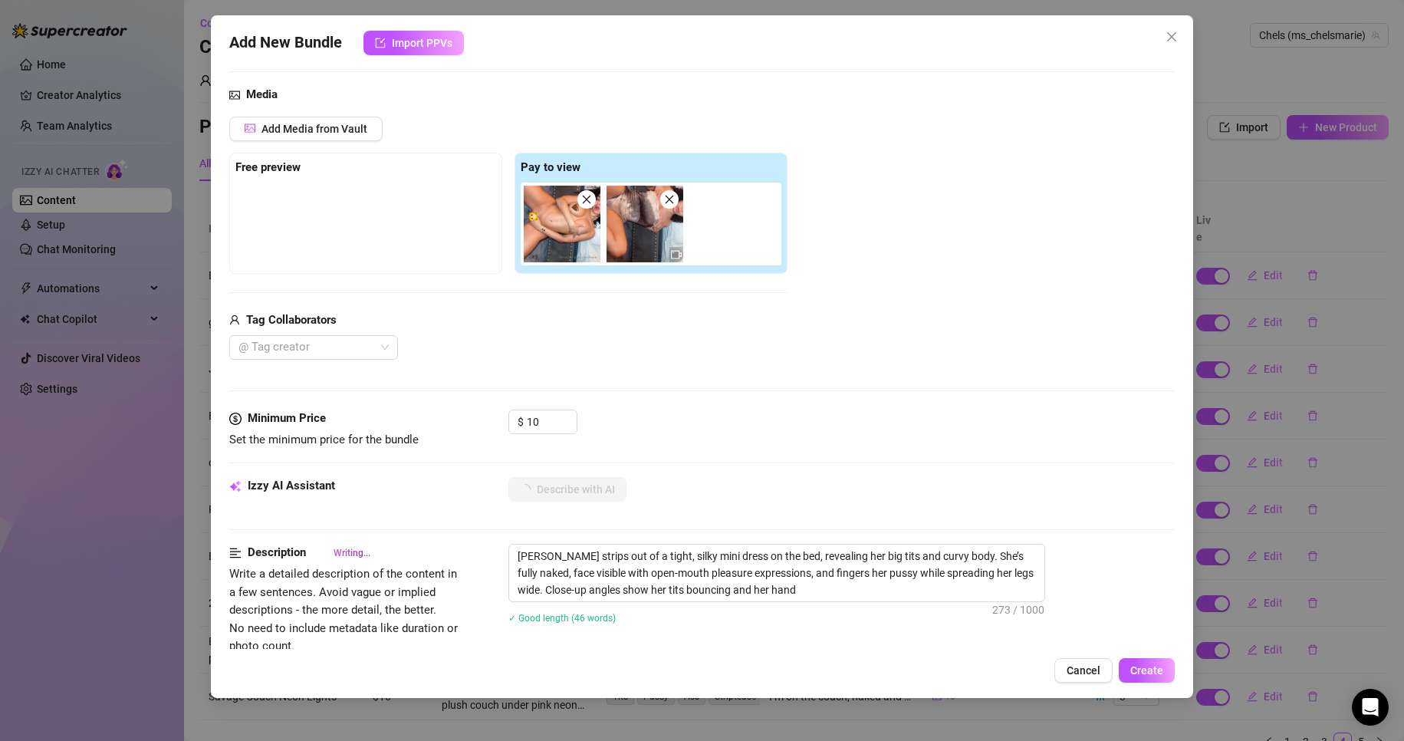
drag, startPoint x: 565, startPoint y: 223, endPoint x: 287, endPoint y: 208, distance: 277.9
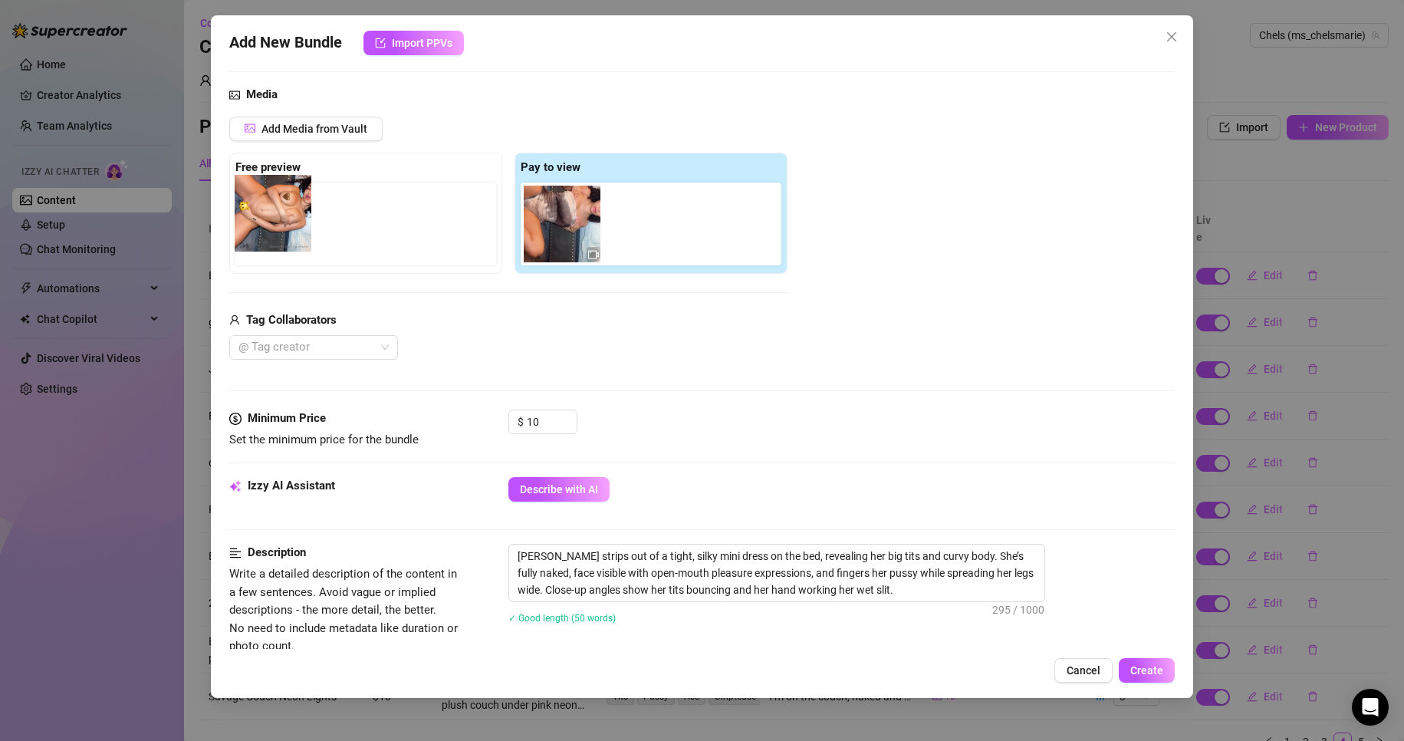
drag, startPoint x: 287, startPoint y: 208, endPoint x: 267, endPoint y: 216, distance: 22.4
click at [267, 216] on div "Free preview Pay to view" at bounding box center [508, 213] width 558 height 121
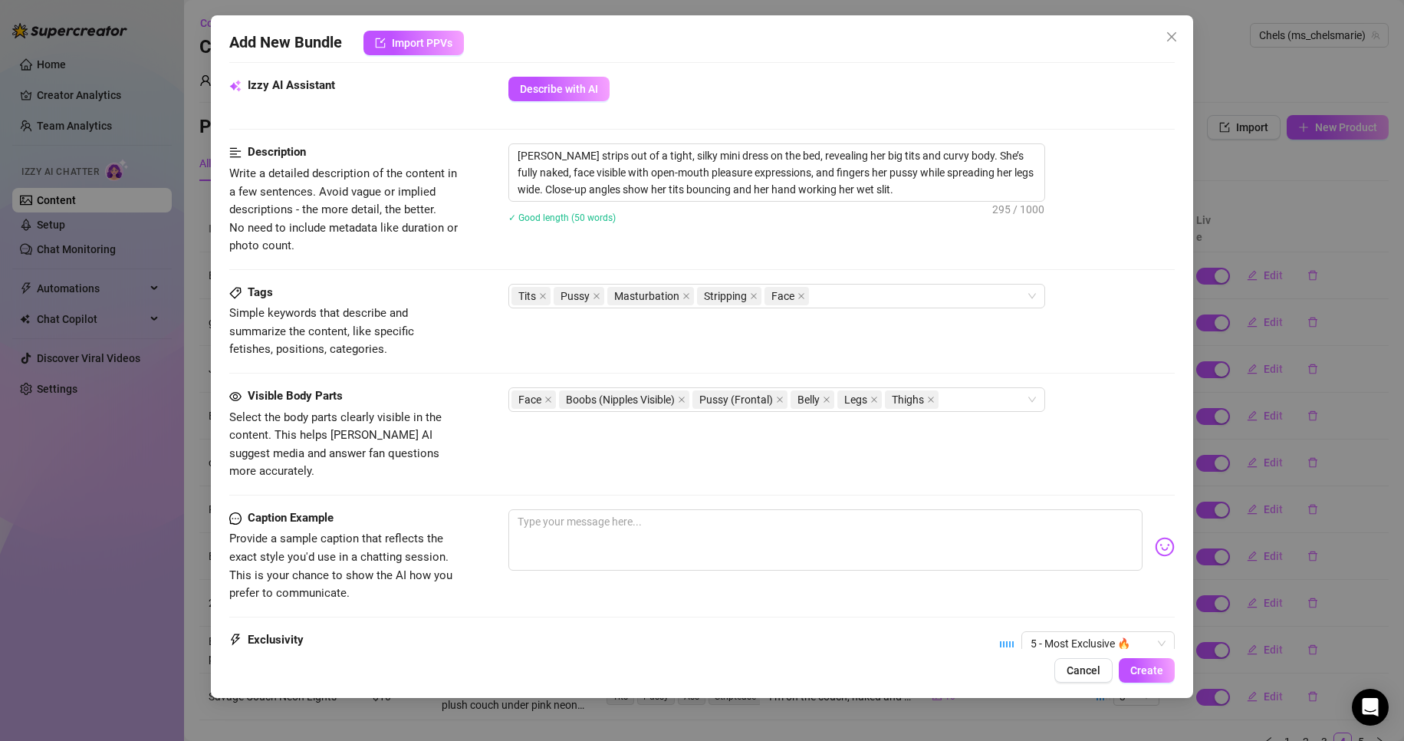
scroll to position [544, 0]
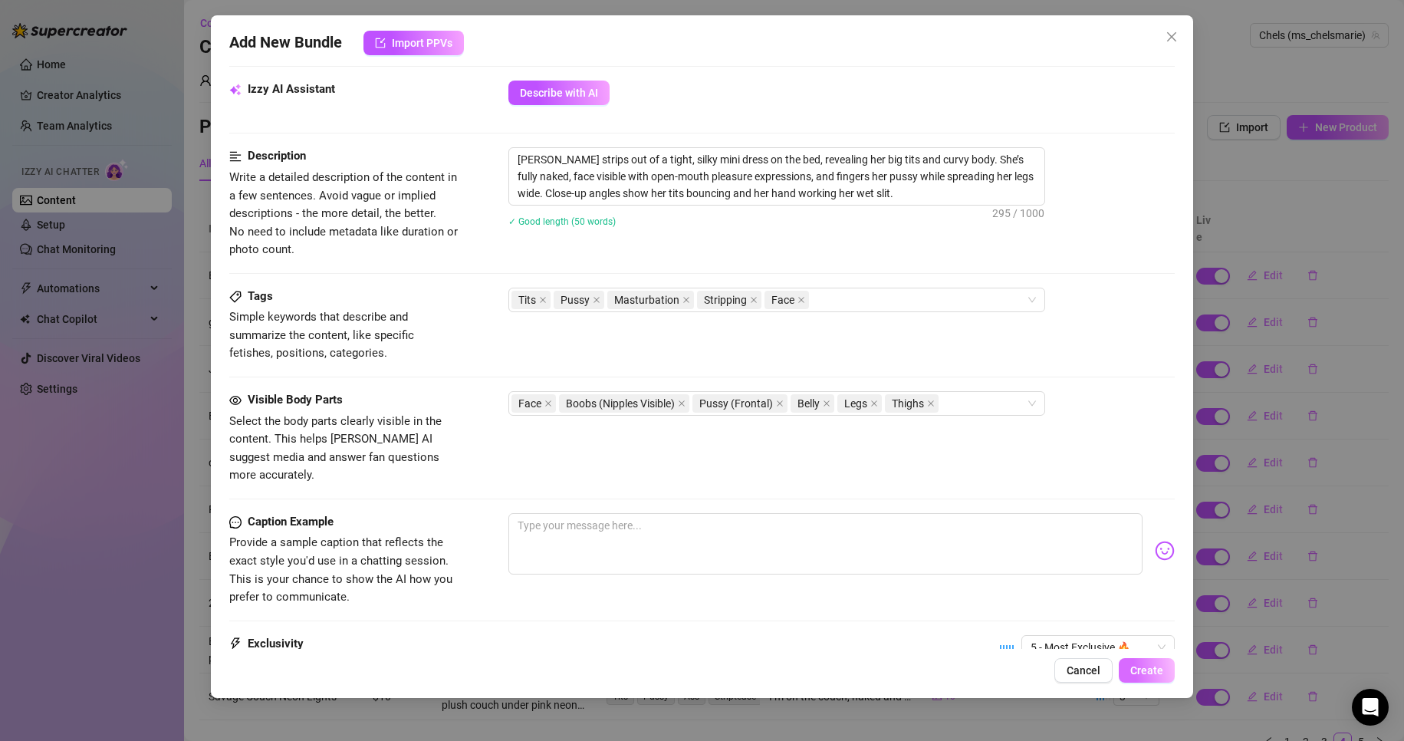
click at [1139, 672] on span "Create" at bounding box center [1146, 670] width 33 height 12
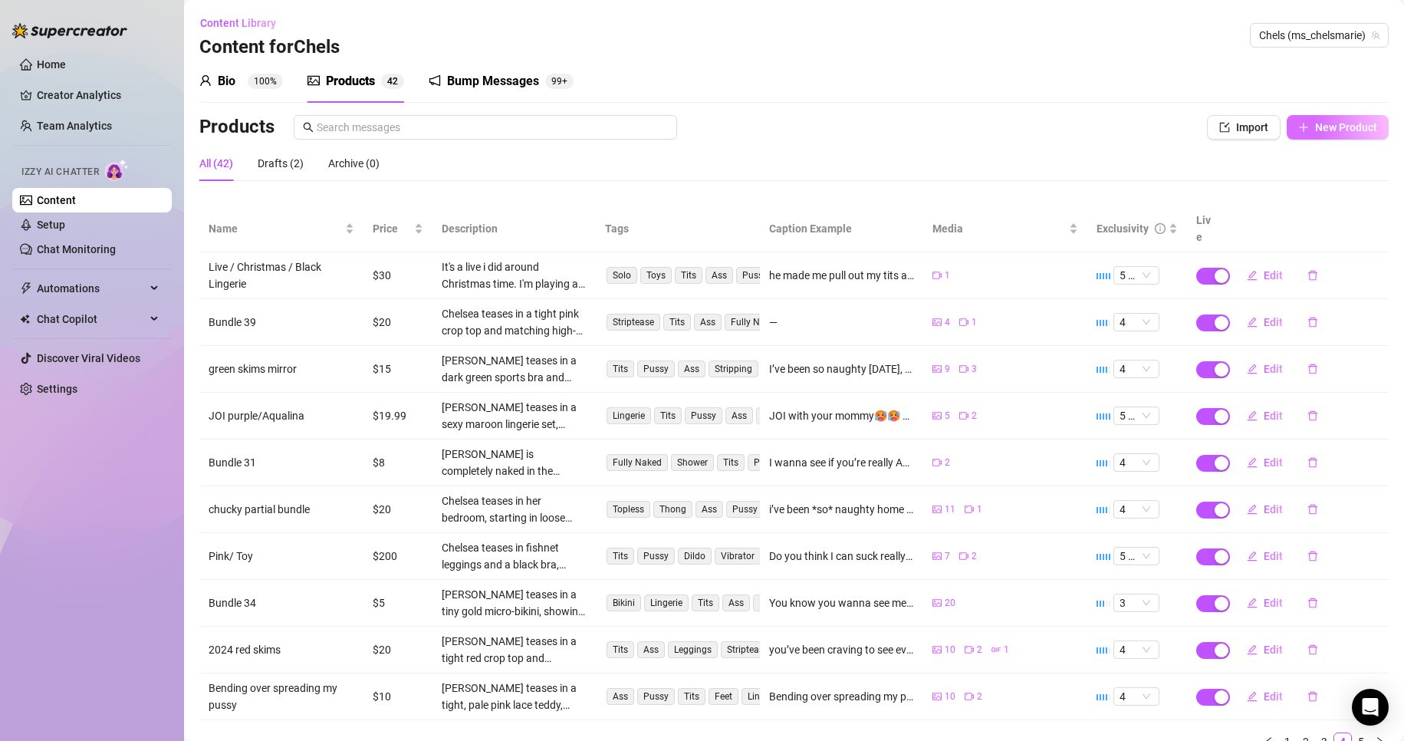
click at [1321, 121] on span "New Product" at bounding box center [1346, 127] width 62 height 12
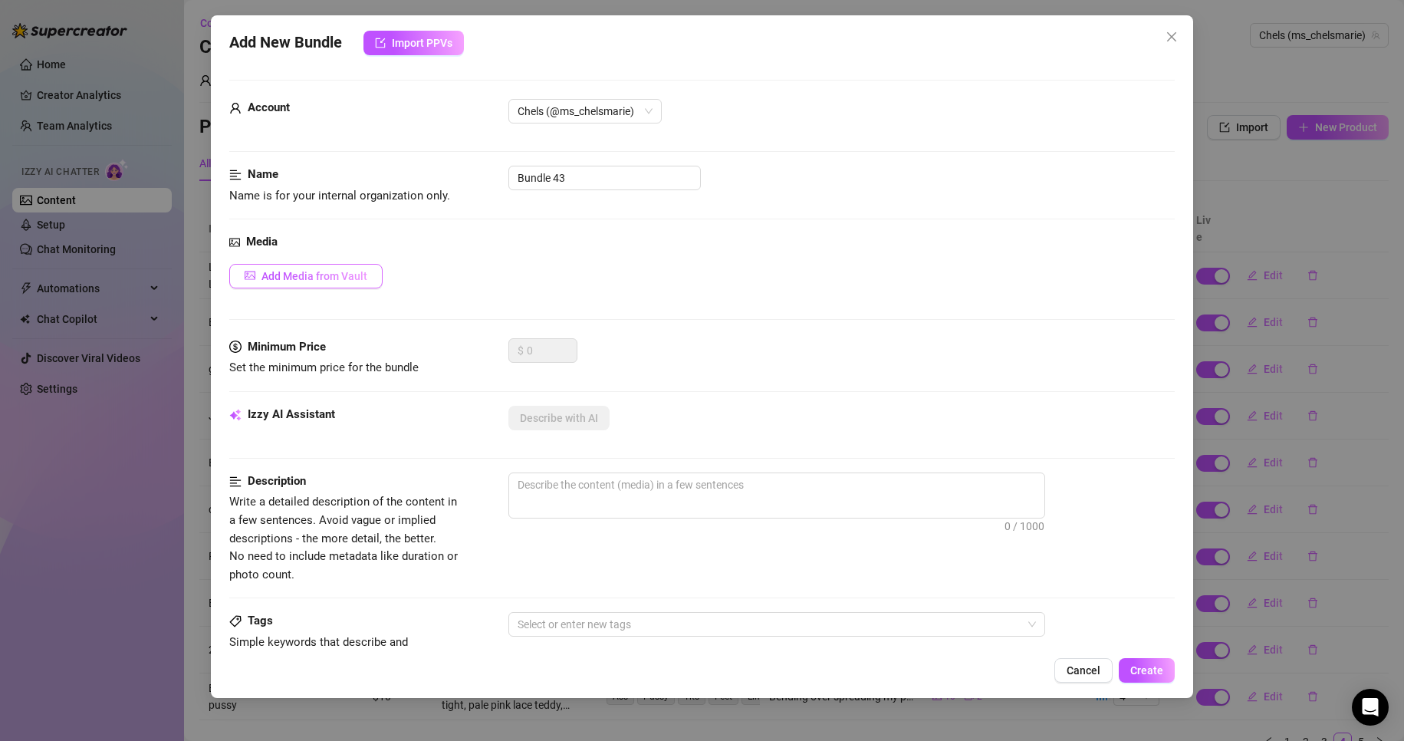
click at [317, 274] on span "Add Media from Vault" at bounding box center [314, 276] width 106 height 12
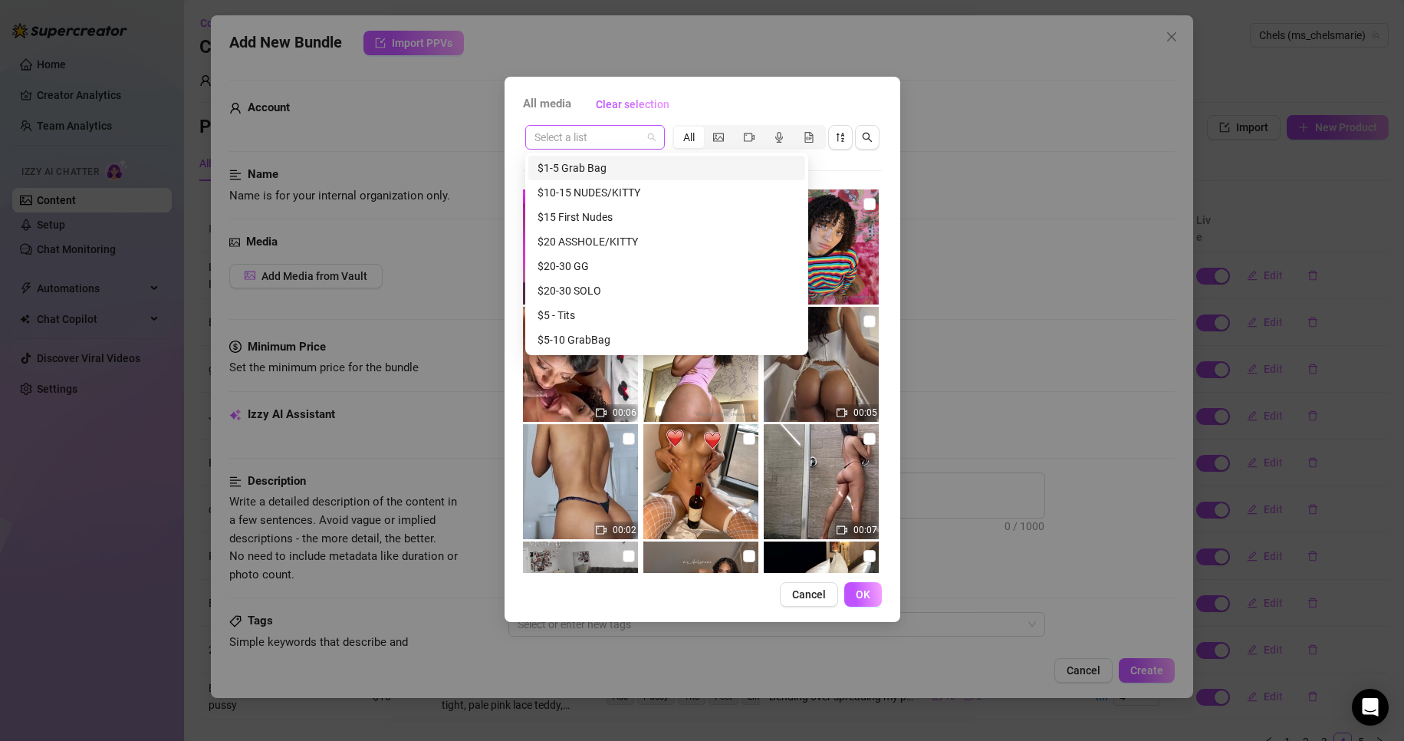
click at [655, 132] on div "Select a list" at bounding box center [595, 137] width 140 height 25
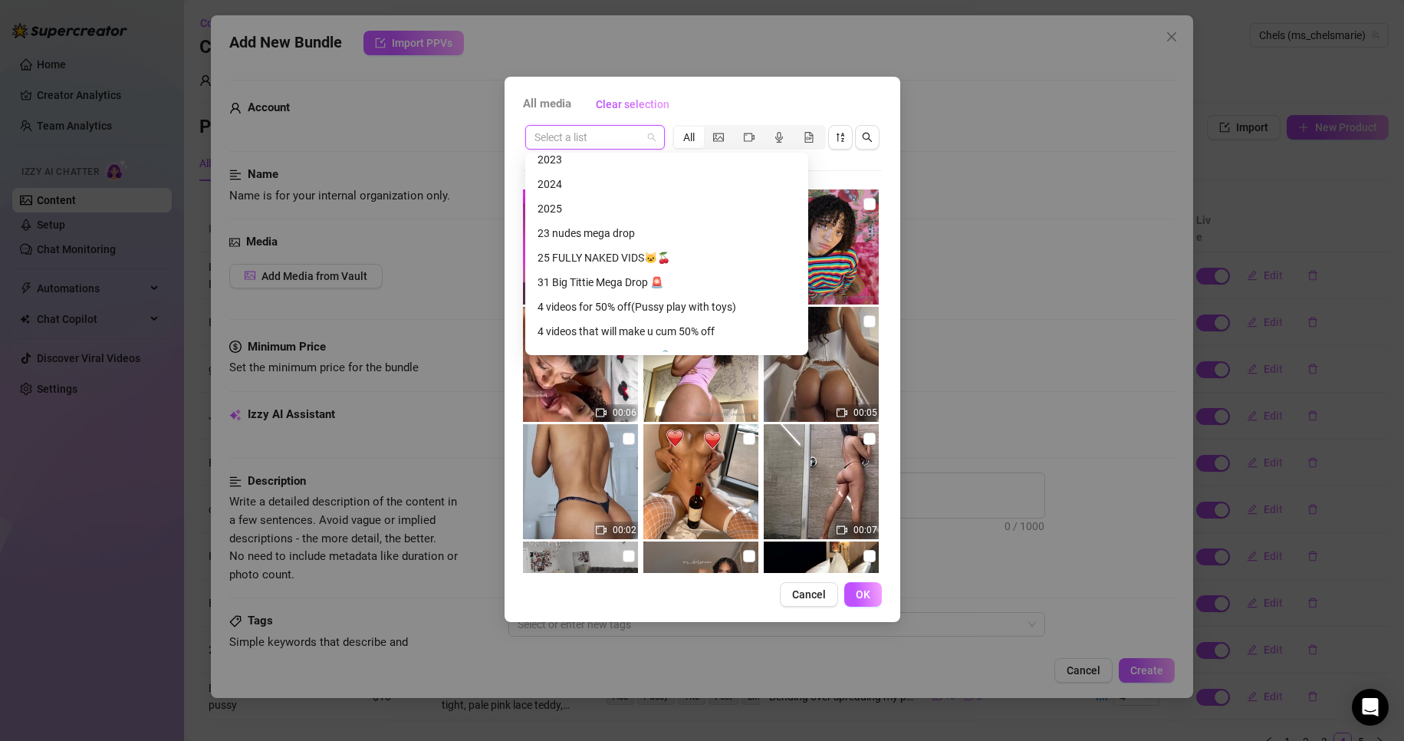
scroll to position [451, 0]
click at [563, 180] on div "2024" at bounding box center [666, 183] width 258 height 17
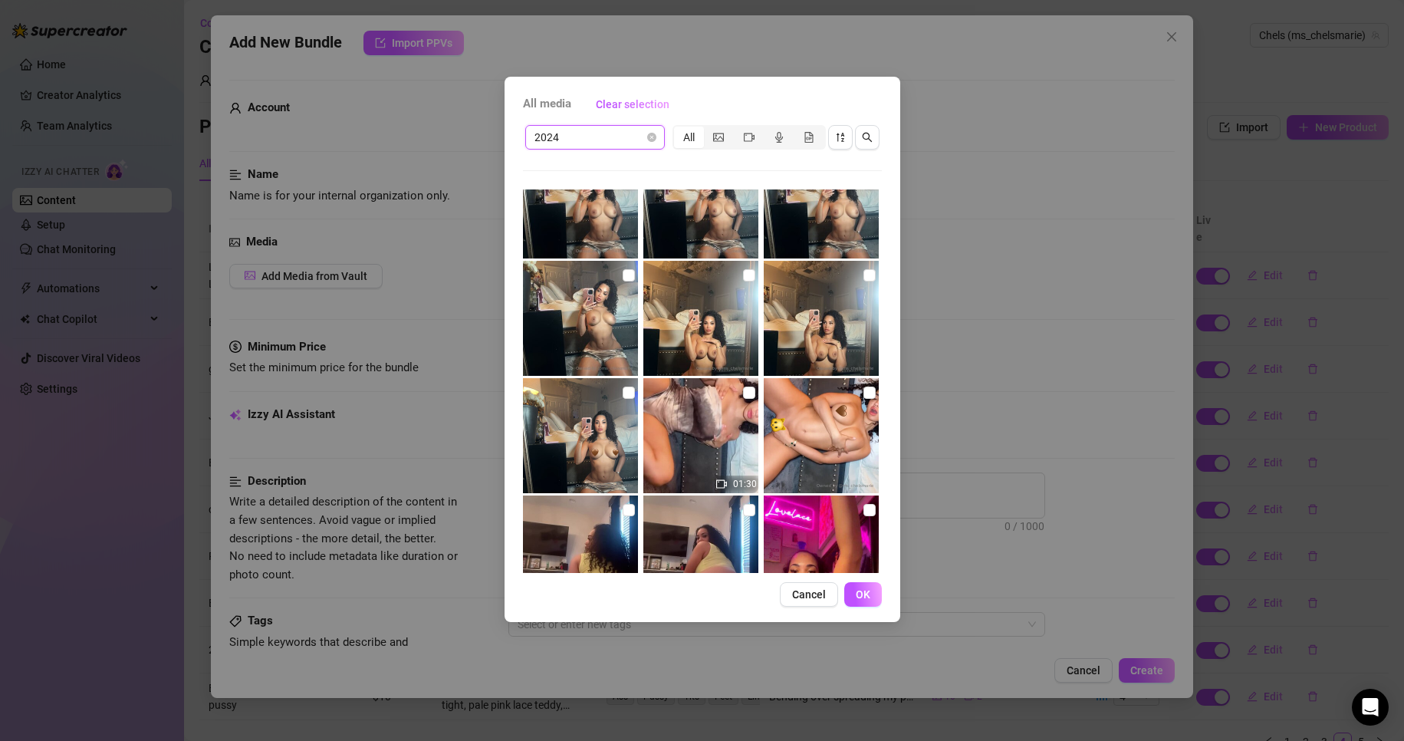
scroll to position [6146, 0]
click at [622, 393] on input "checkbox" at bounding box center [628, 392] width 12 height 12
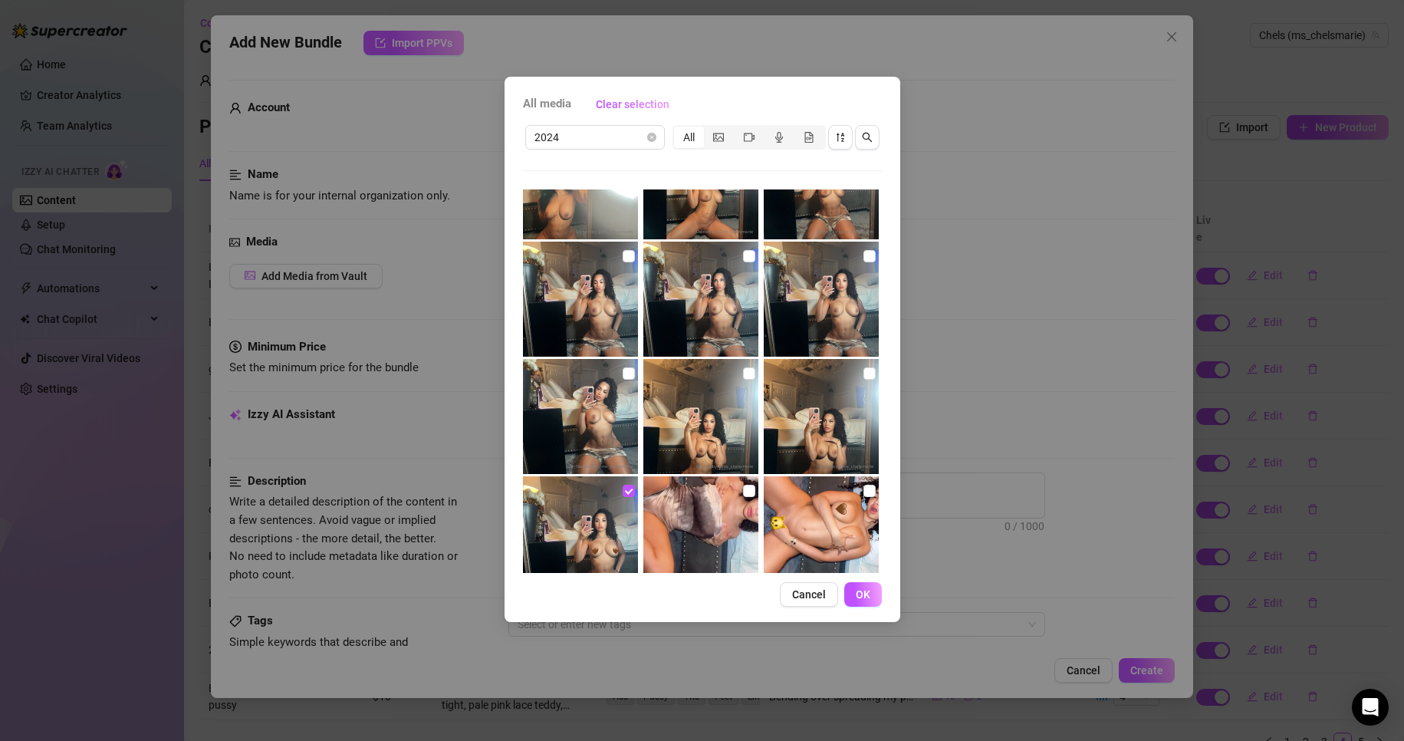
scroll to position [6046, 0]
click at [863, 253] on input "checkbox" at bounding box center [869, 257] width 12 height 12
click at [863, 366] on label at bounding box center [869, 374] width 12 height 17
click at [863, 368] on input "checkbox" at bounding box center [869, 374] width 12 height 12
click at [749, 375] on img at bounding box center [700, 417] width 115 height 115
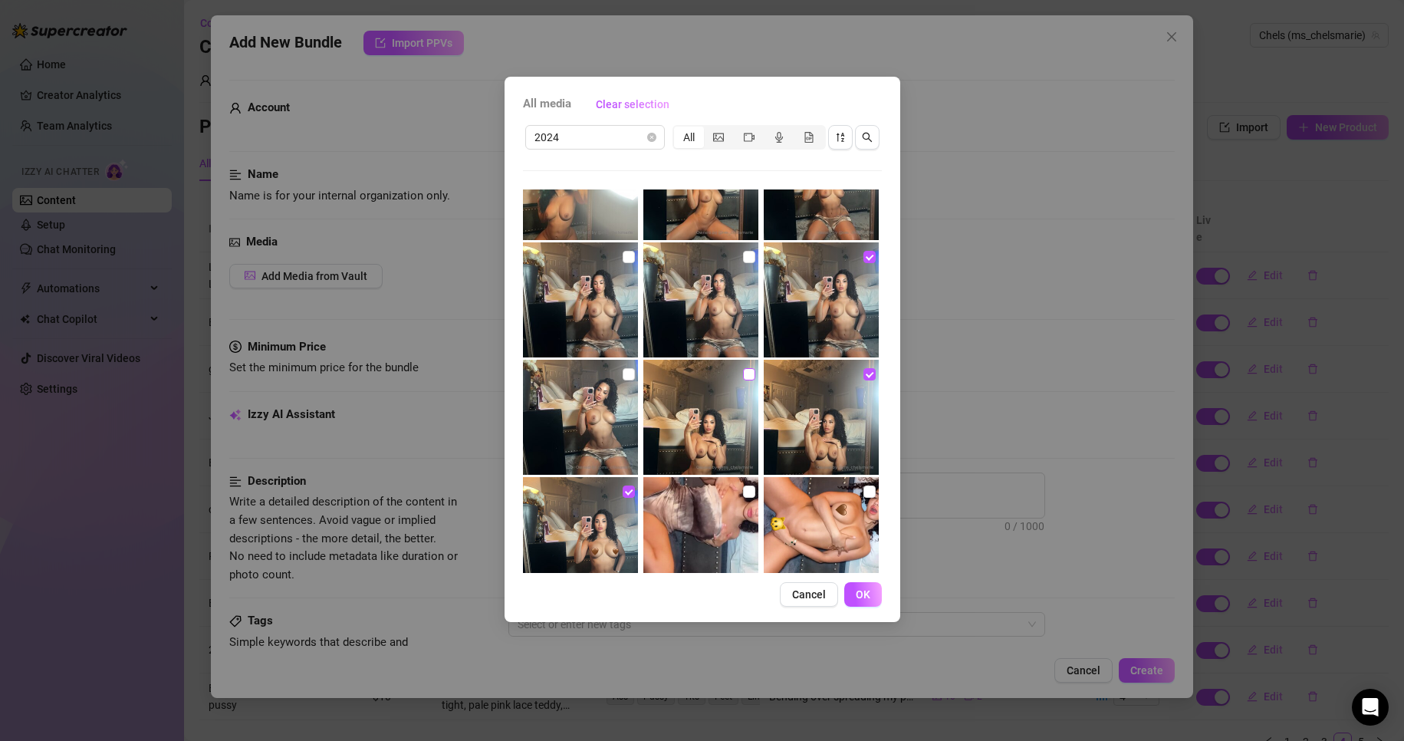
click at [743, 374] on input "checkbox" at bounding box center [749, 374] width 12 height 12
click at [623, 372] on input "checkbox" at bounding box center [628, 374] width 12 height 12
click at [745, 251] on input "checkbox" at bounding box center [749, 257] width 12 height 12
click at [623, 256] on input "checkbox" at bounding box center [628, 257] width 12 height 12
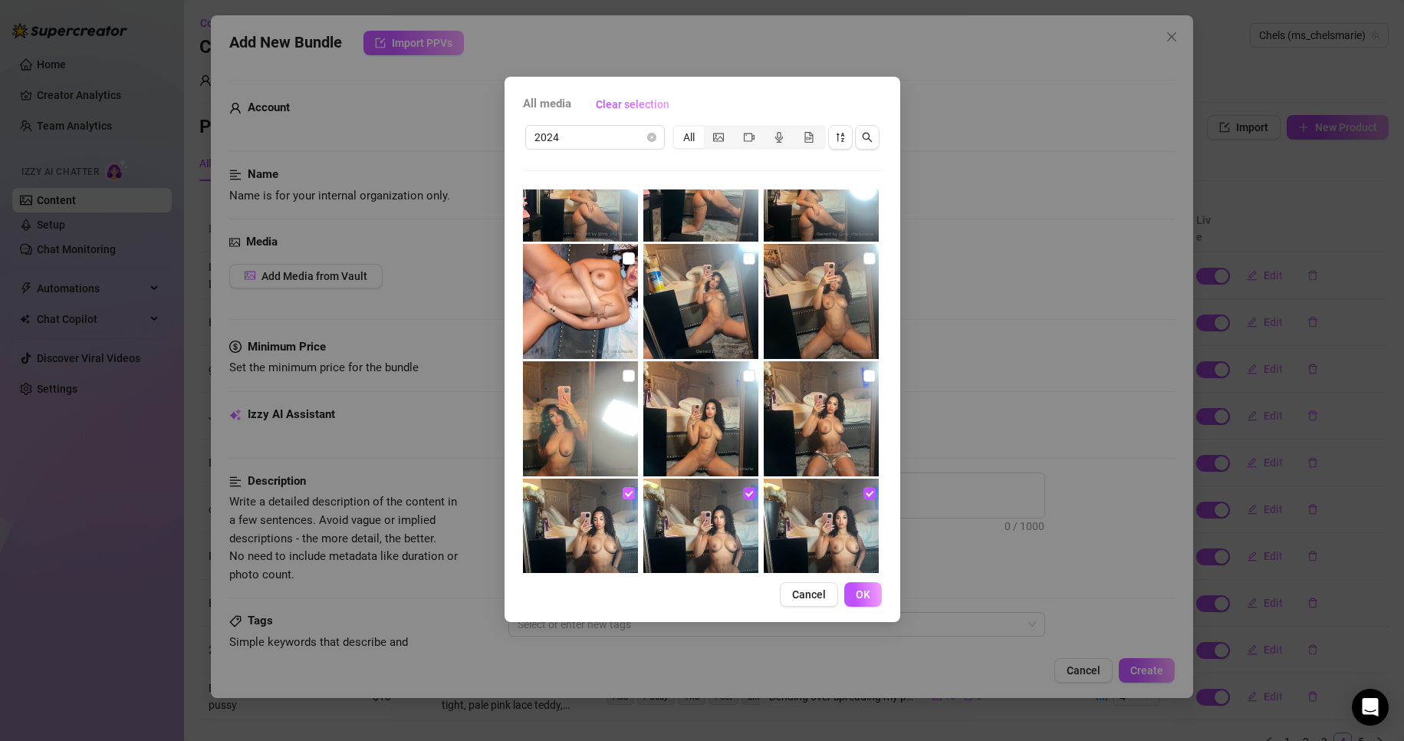
scroll to position [5809, 0]
click at [863, 377] on input "checkbox" at bounding box center [869, 376] width 12 height 12
click at [743, 376] on input "checkbox" at bounding box center [749, 376] width 12 height 12
click at [625, 374] on input "checkbox" at bounding box center [628, 376] width 12 height 12
click at [863, 257] on input "checkbox" at bounding box center [869, 259] width 12 height 12
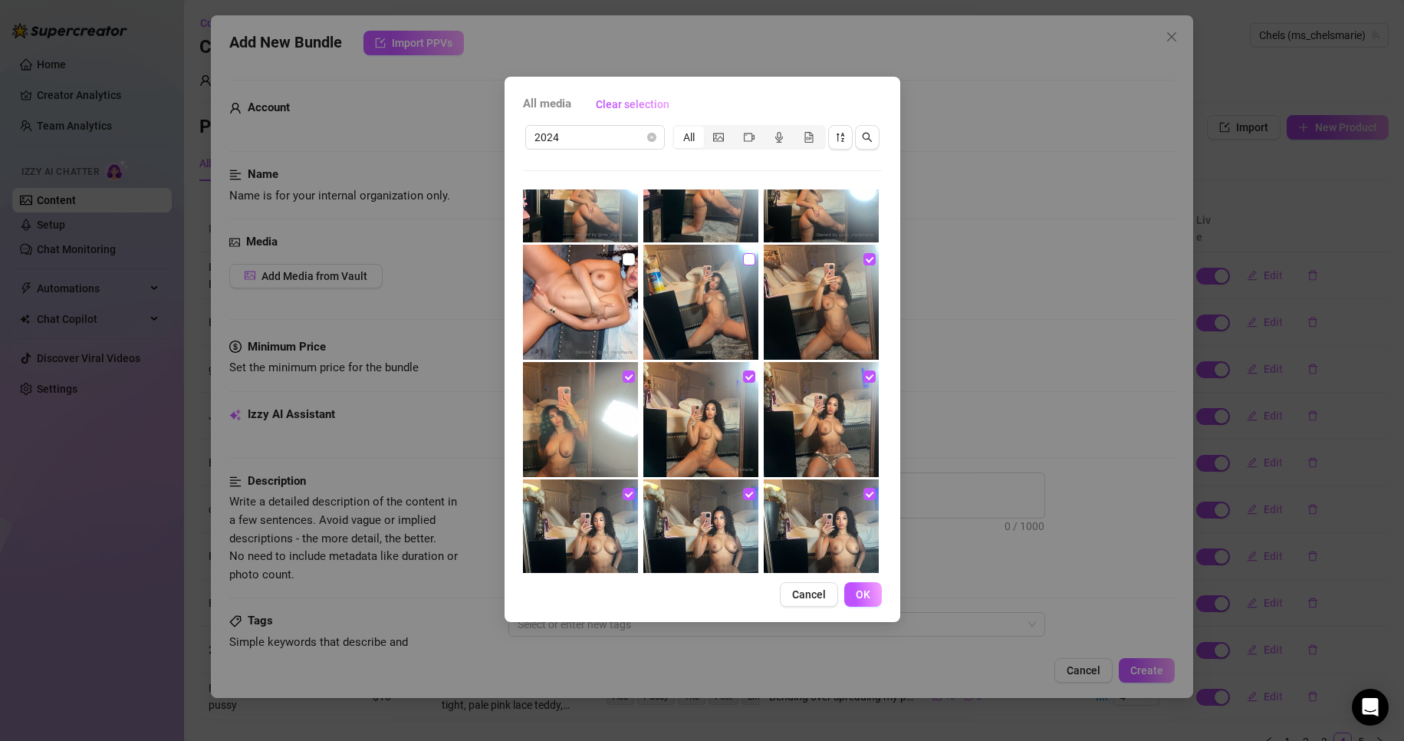
click at [743, 261] on input "checkbox" at bounding box center [749, 259] width 12 height 12
click at [627, 256] on input "checkbox" at bounding box center [628, 259] width 12 height 12
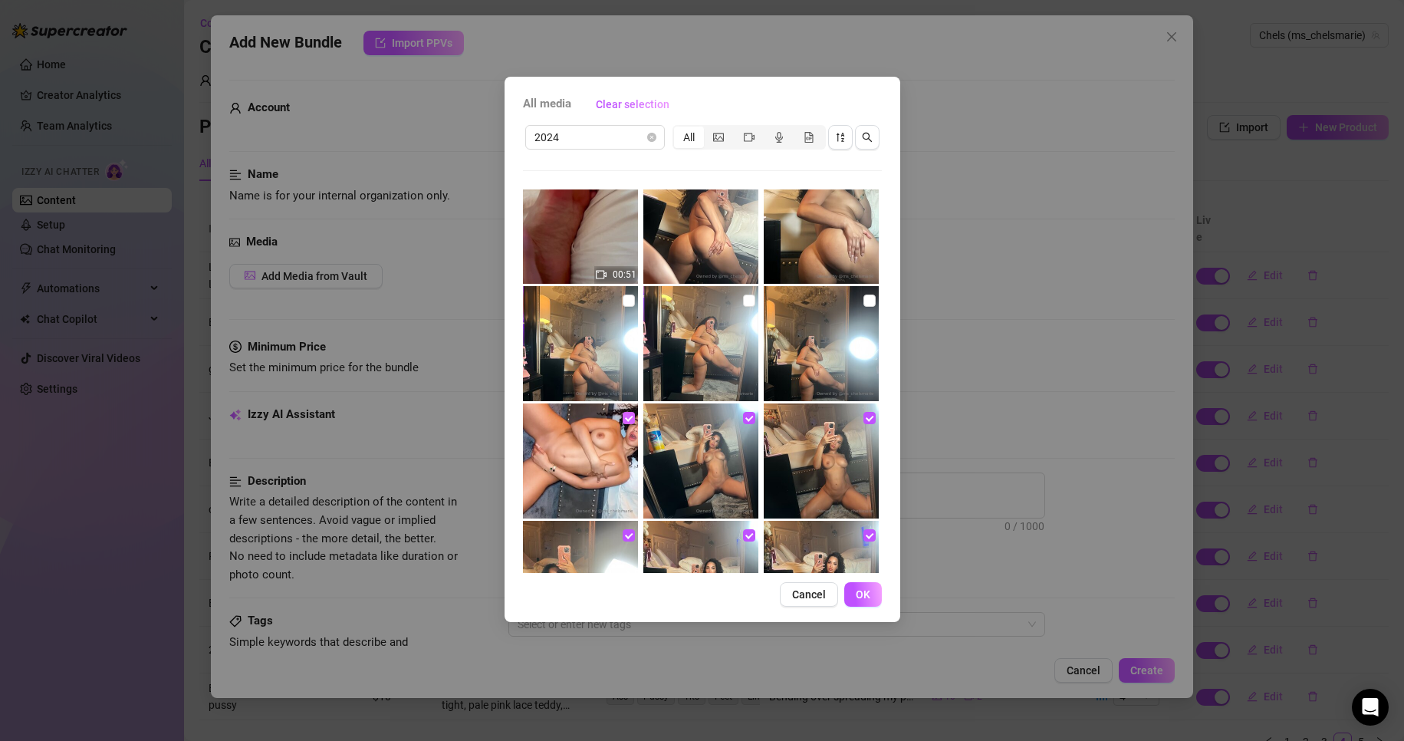
scroll to position [5647, 0]
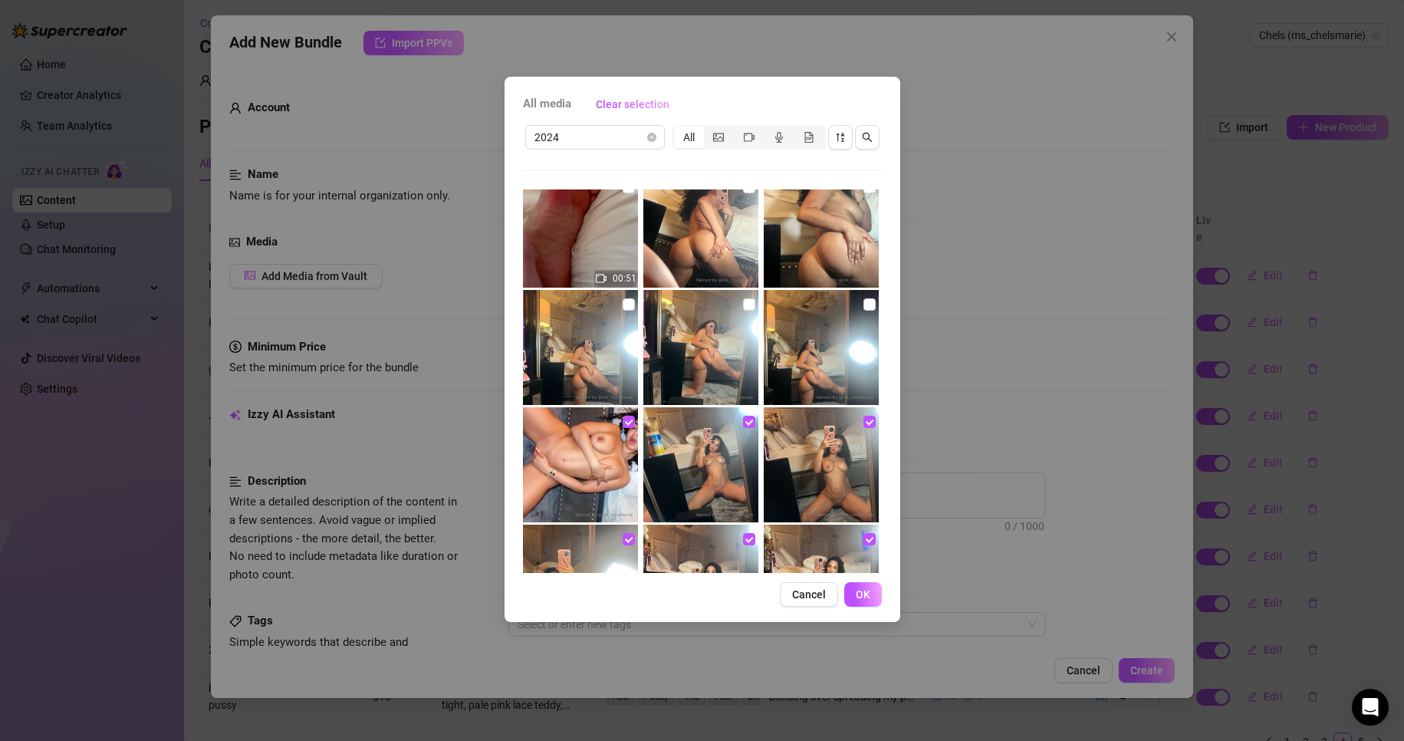
click at [617, 424] on img at bounding box center [580, 464] width 115 height 115
click at [627, 425] on input "checkbox" at bounding box center [628, 422] width 12 height 12
click at [863, 306] on input "checkbox" at bounding box center [869, 304] width 12 height 12
click at [744, 301] on input "checkbox" at bounding box center [749, 304] width 12 height 12
click at [622, 301] on input "checkbox" at bounding box center [628, 304] width 12 height 12
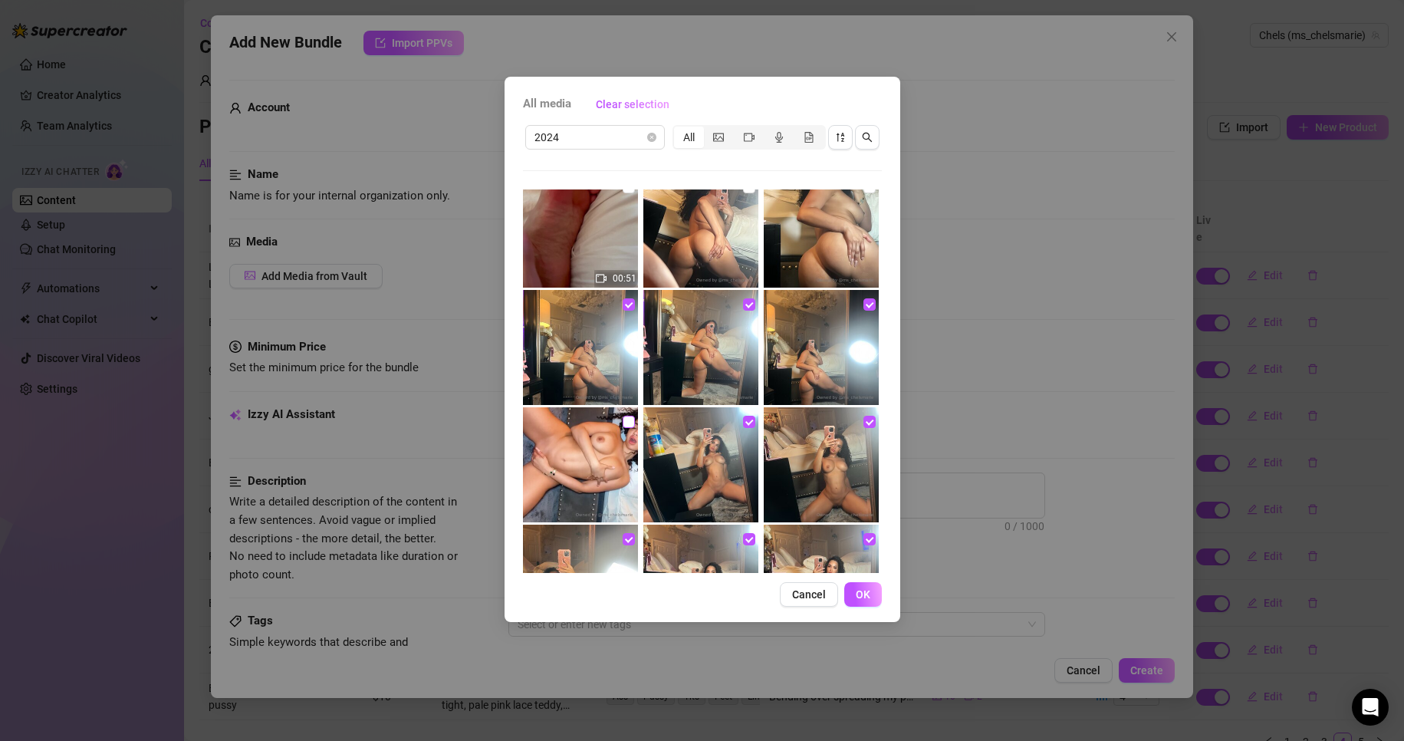
click at [625, 424] on input "checkbox" at bounding box center [628, 422] width 12 height 12
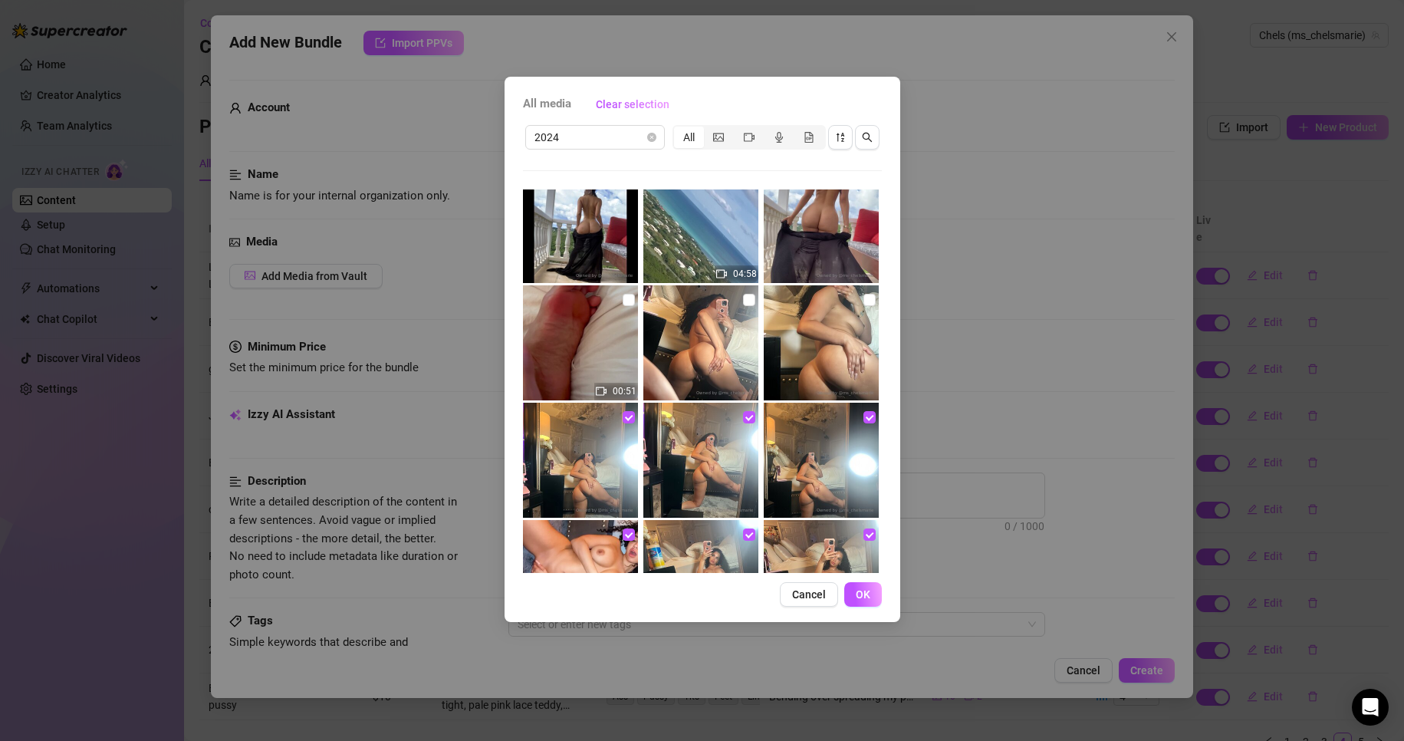
scroll to position [5533, 0]
click at [863, 300] on input "checkbox" at bounding box center [869, 300] width 12 height 12
click at [744, 301] on input "checkbox" at bounding box center [749, 300] width 12 height 12
click at [865, 589] on span "OK" at bounding box center [863, 594] width 15 height 12
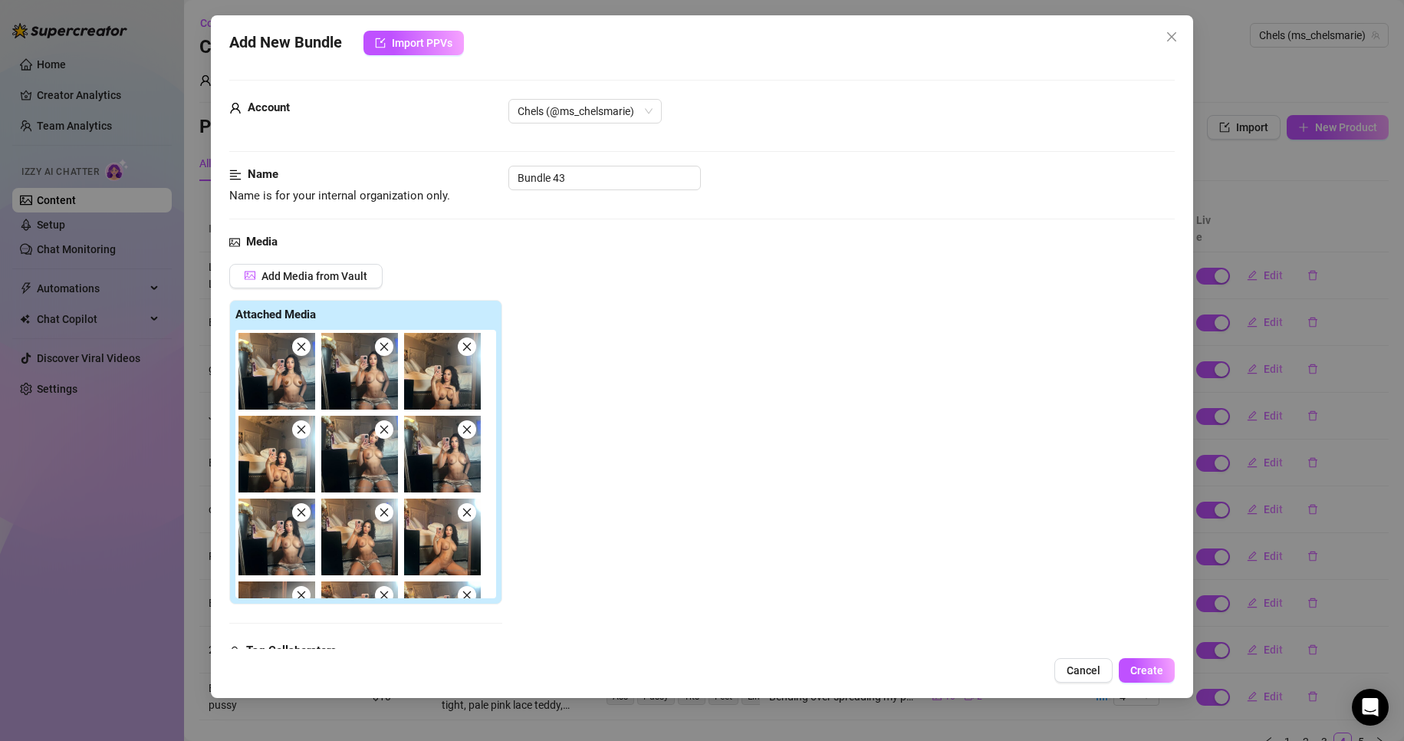
scroll to position [416, 0]
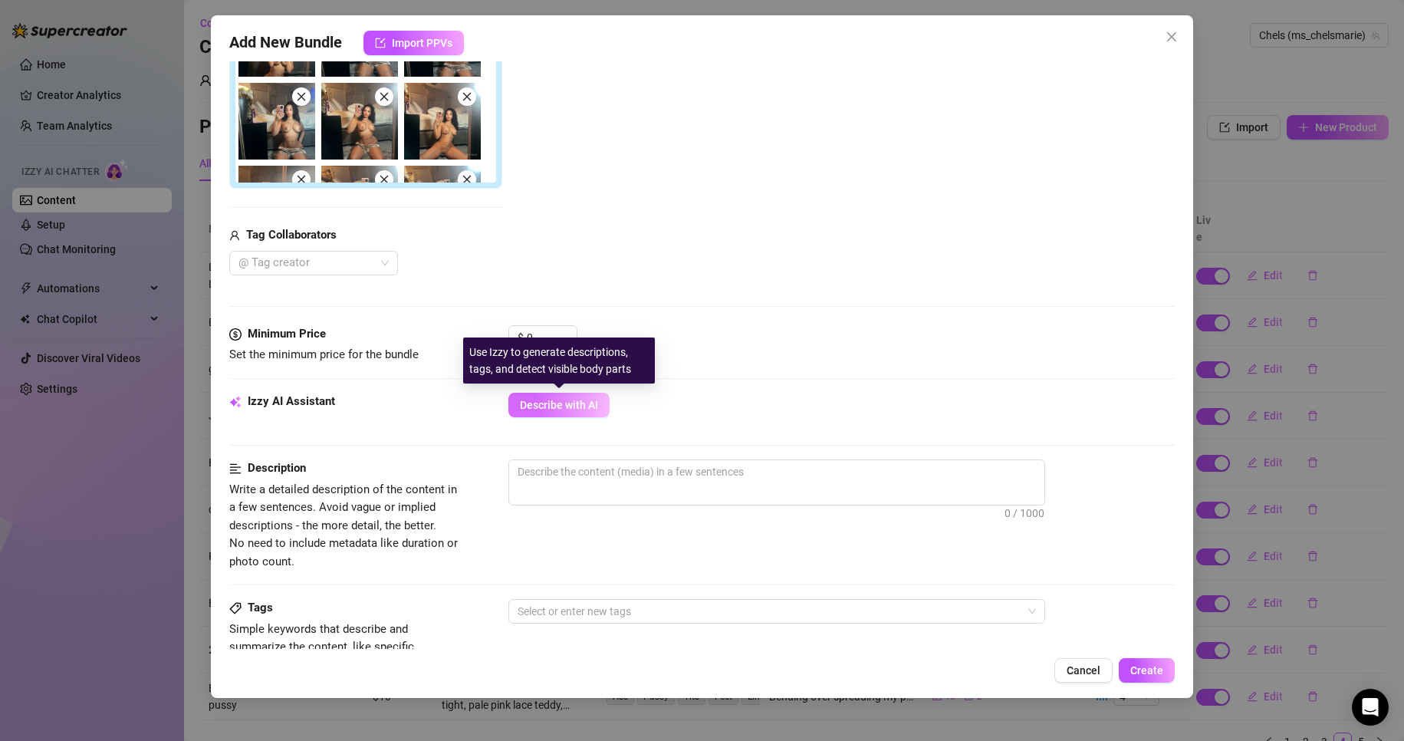
click at [561, 406] on span "Describe with AI" at bounding box center [559, 405] width 78 height 12
click at [544, 340] on div "Use Izzy to generate descriptions, tags, and detect visible body parts" at bounding box center [567, 360] width 192 height 46
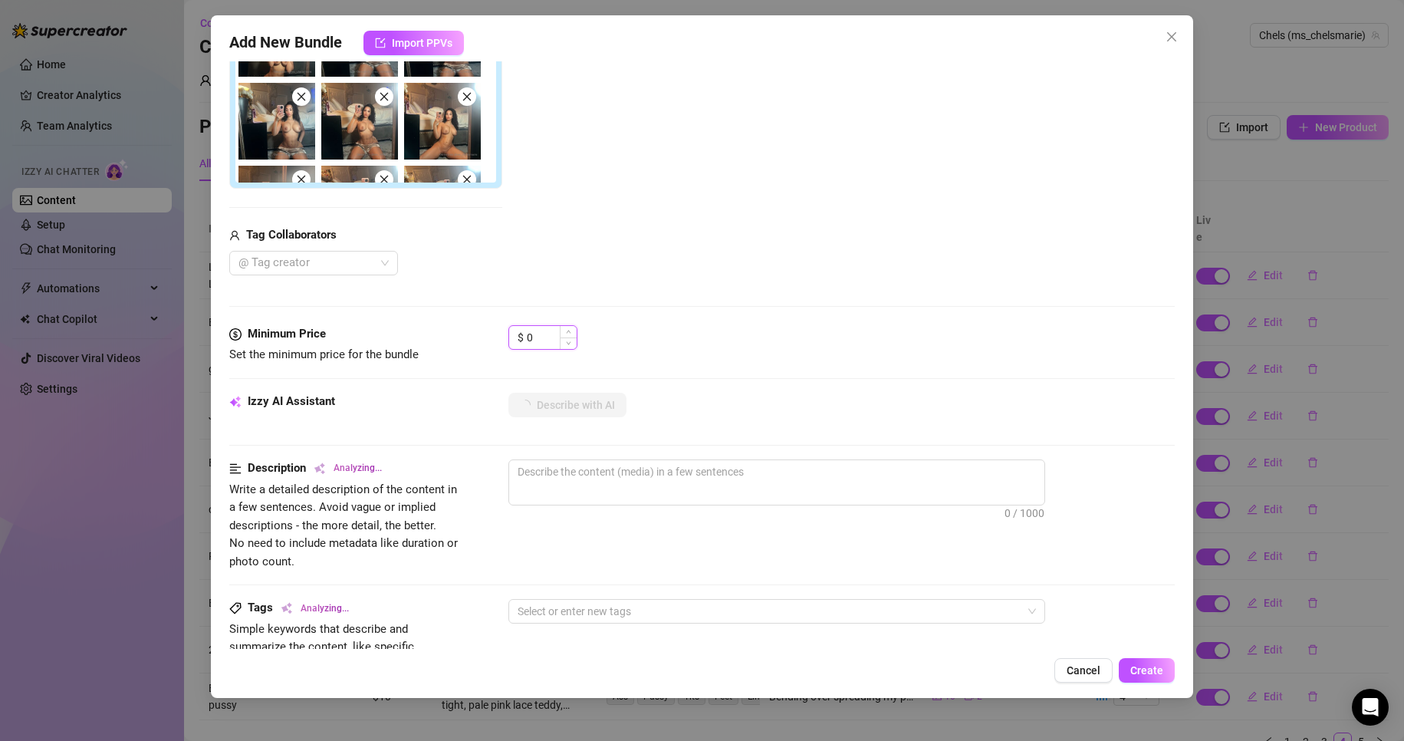
click at [538, 335] on input "0" at bounding box center [552, 337] width 50 height 23
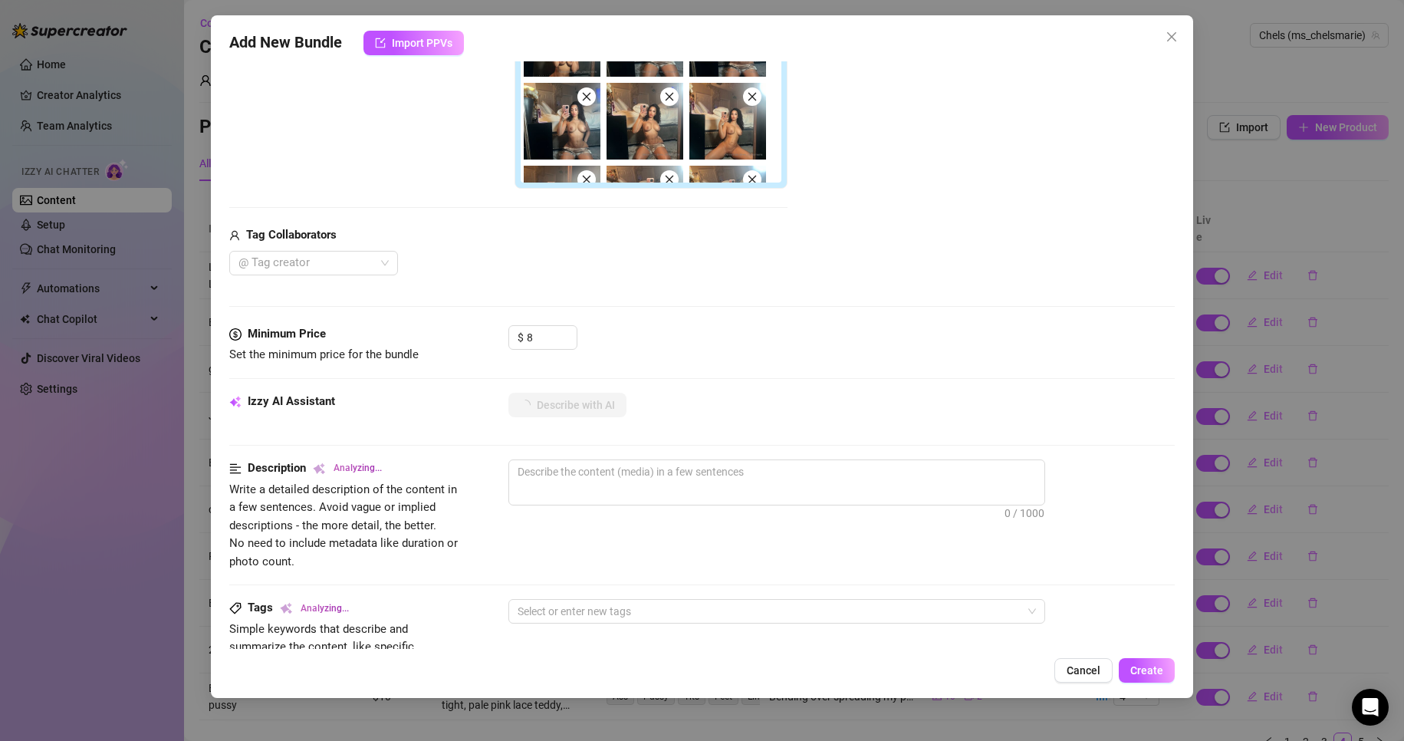
click at [729, 372] on div "Minimum Price Set the minimum price for the bundle $ 8" at bounding box center [702, 358] width 946 height 67
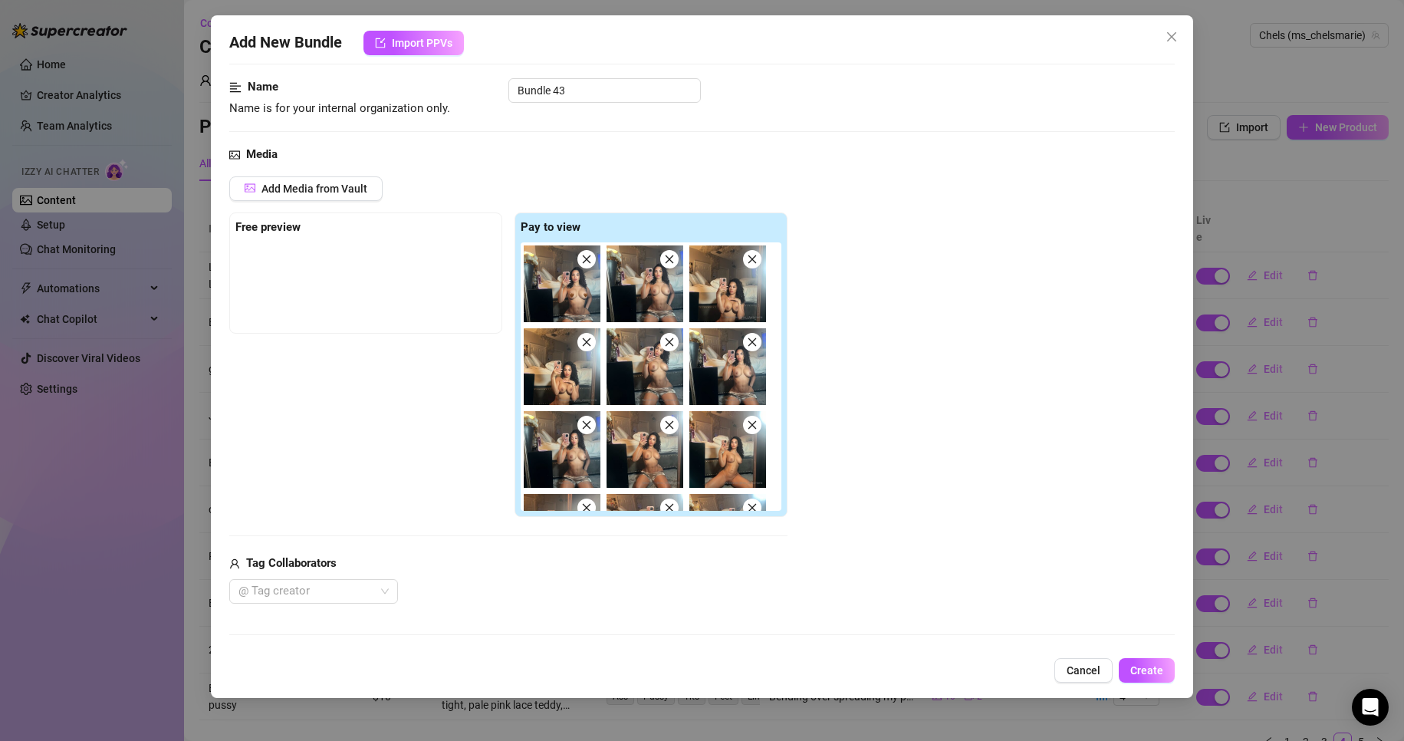
scroll to position [86, 0]
click at [729, 372] on img at bounding box center [727, 368] width 77 height 77
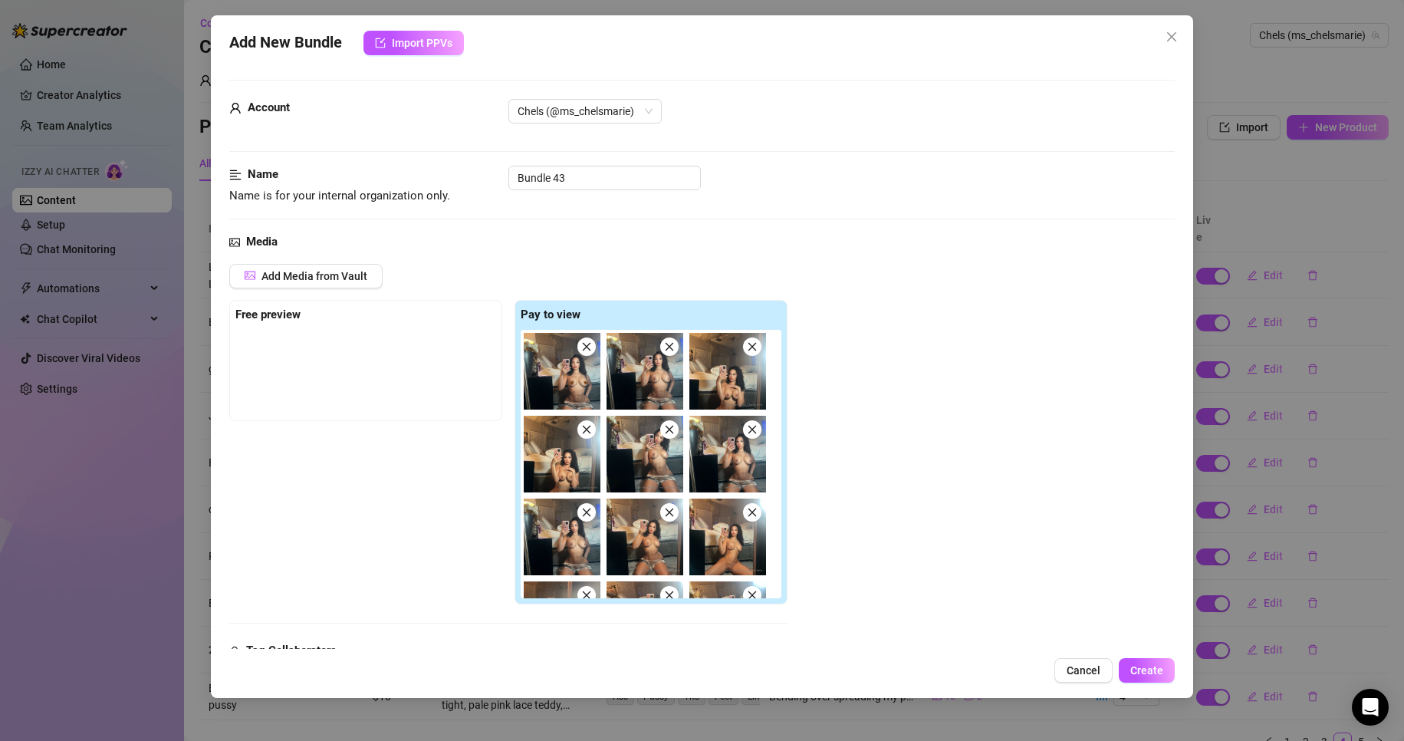
scroll to position [228, 0]
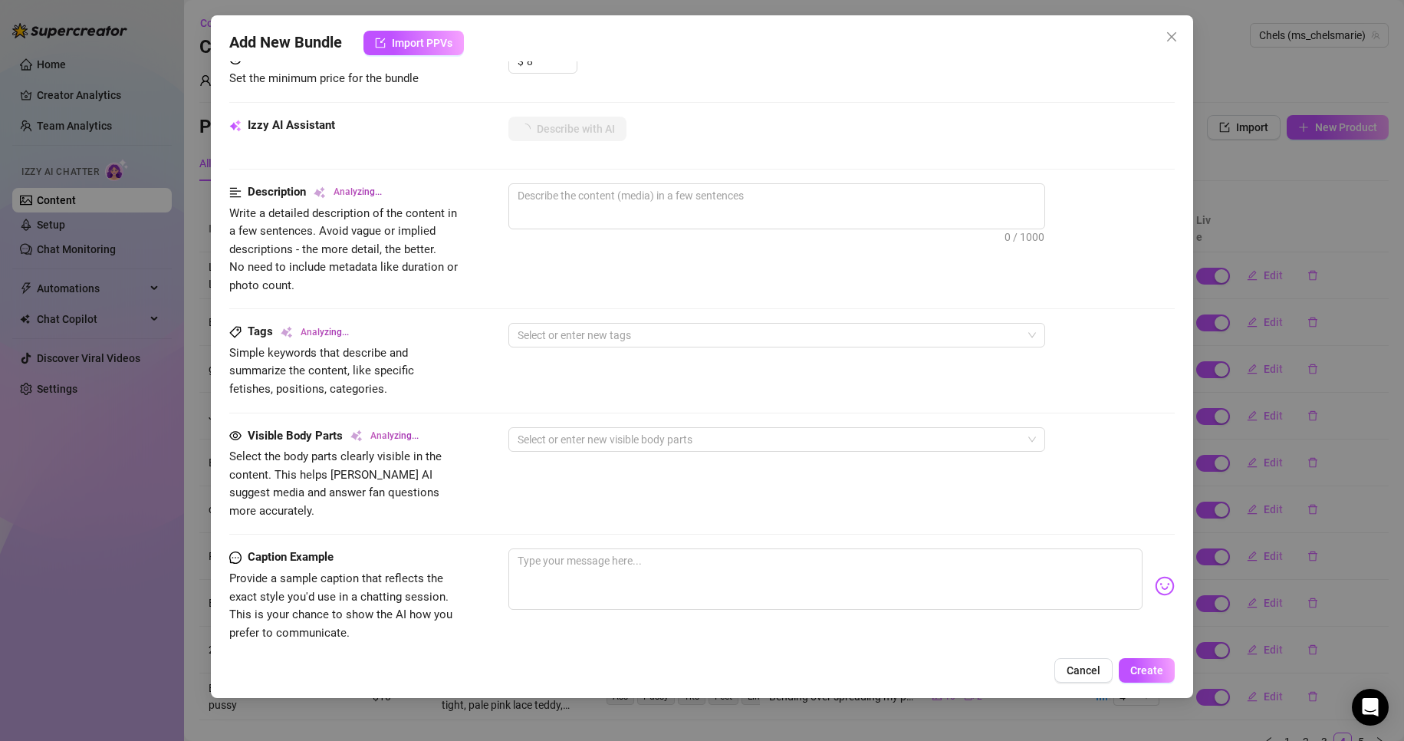
click at [918, 511] on div "Visible Body Parts Analyzing... Select the body parts clearly visible in the co…" at bounding box center [702, 488] width 946 height 122
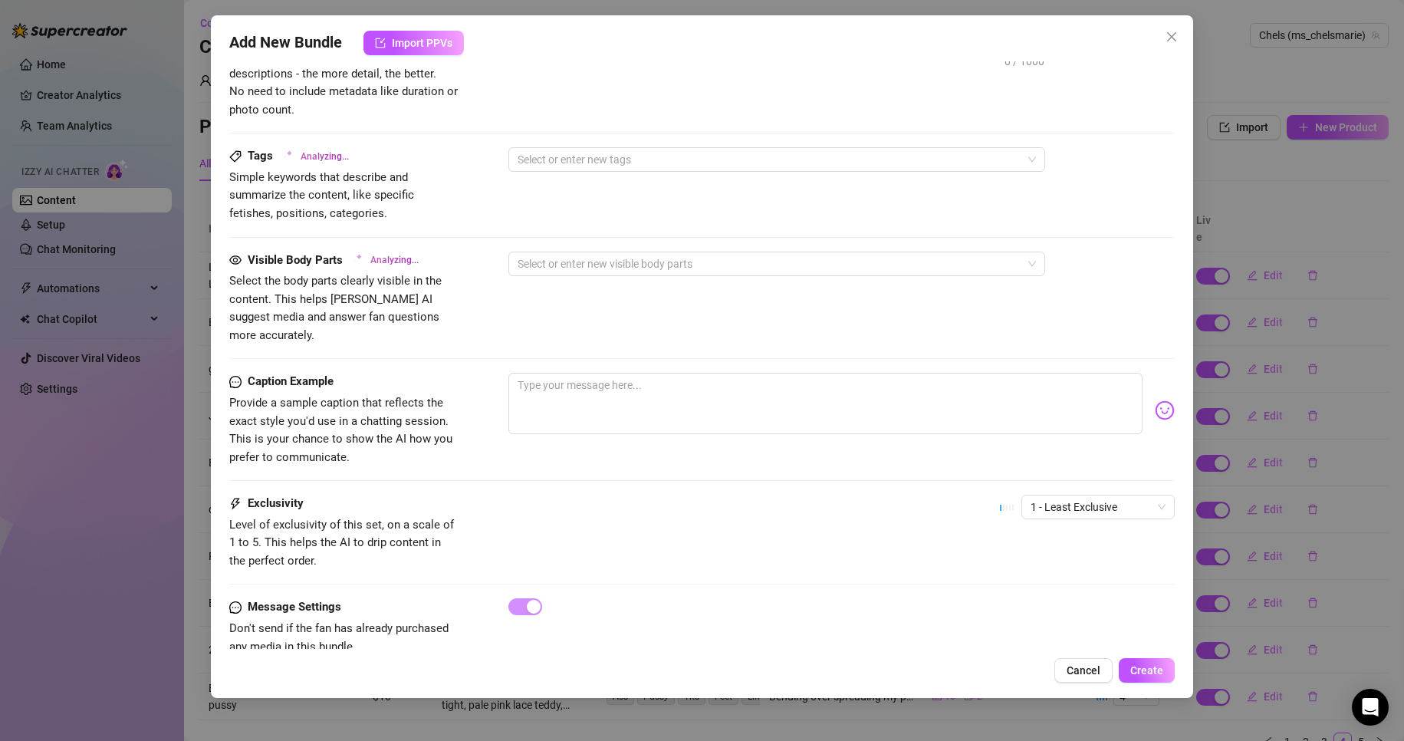
scroll to position [871, 0]
click at [1065, 491] on span "1 - Least Exclusive" at bounding box center [1097, 502] width 135 height 23
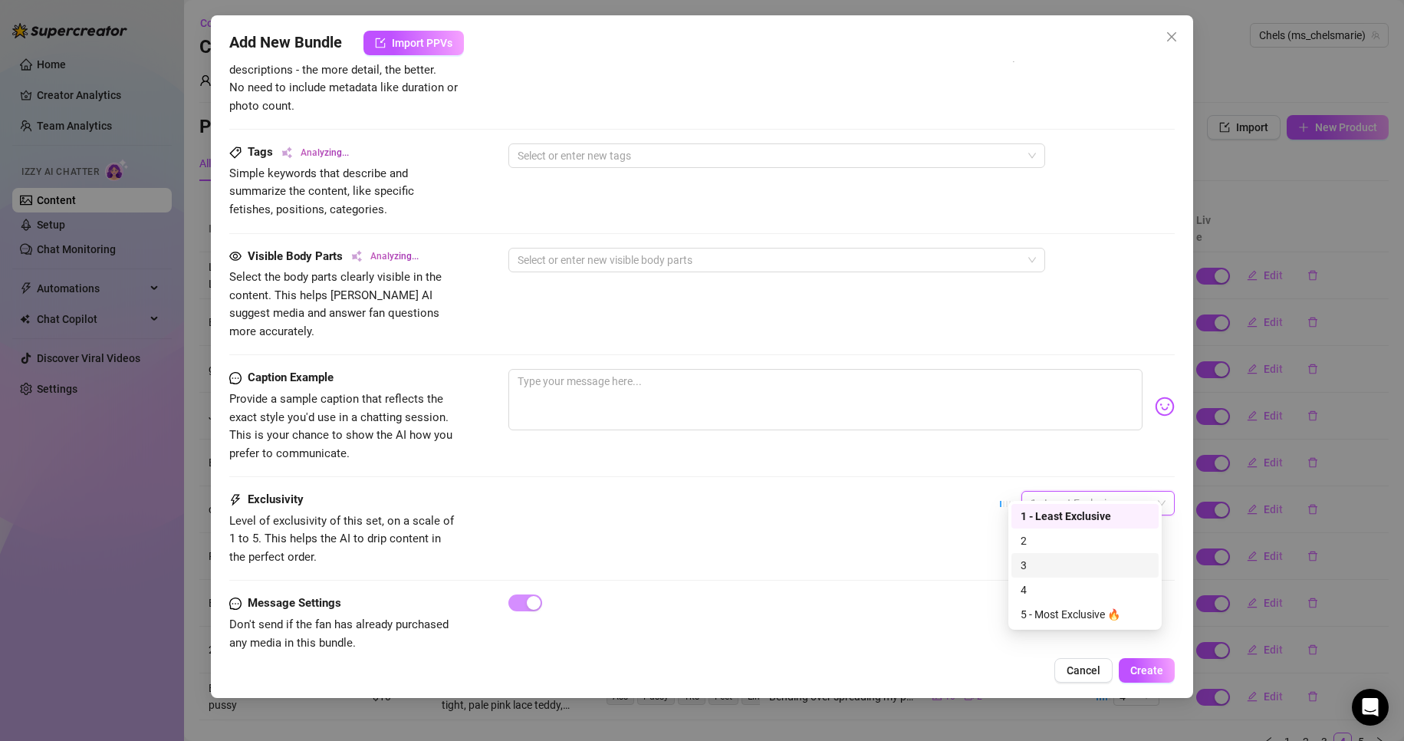
click at [1070, 559] on div "3" at bounding box center [1084, 565] width 129 height 17
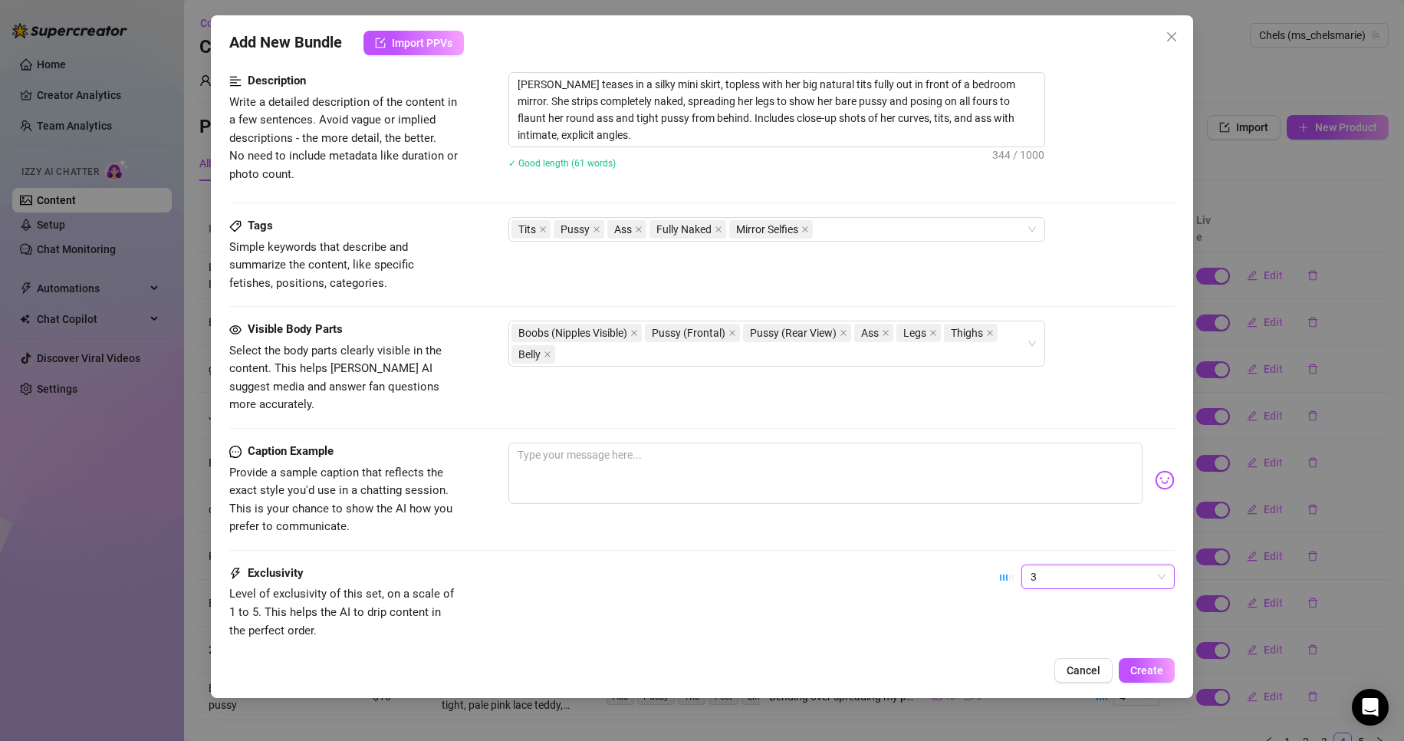
scroll to position [889, 0]
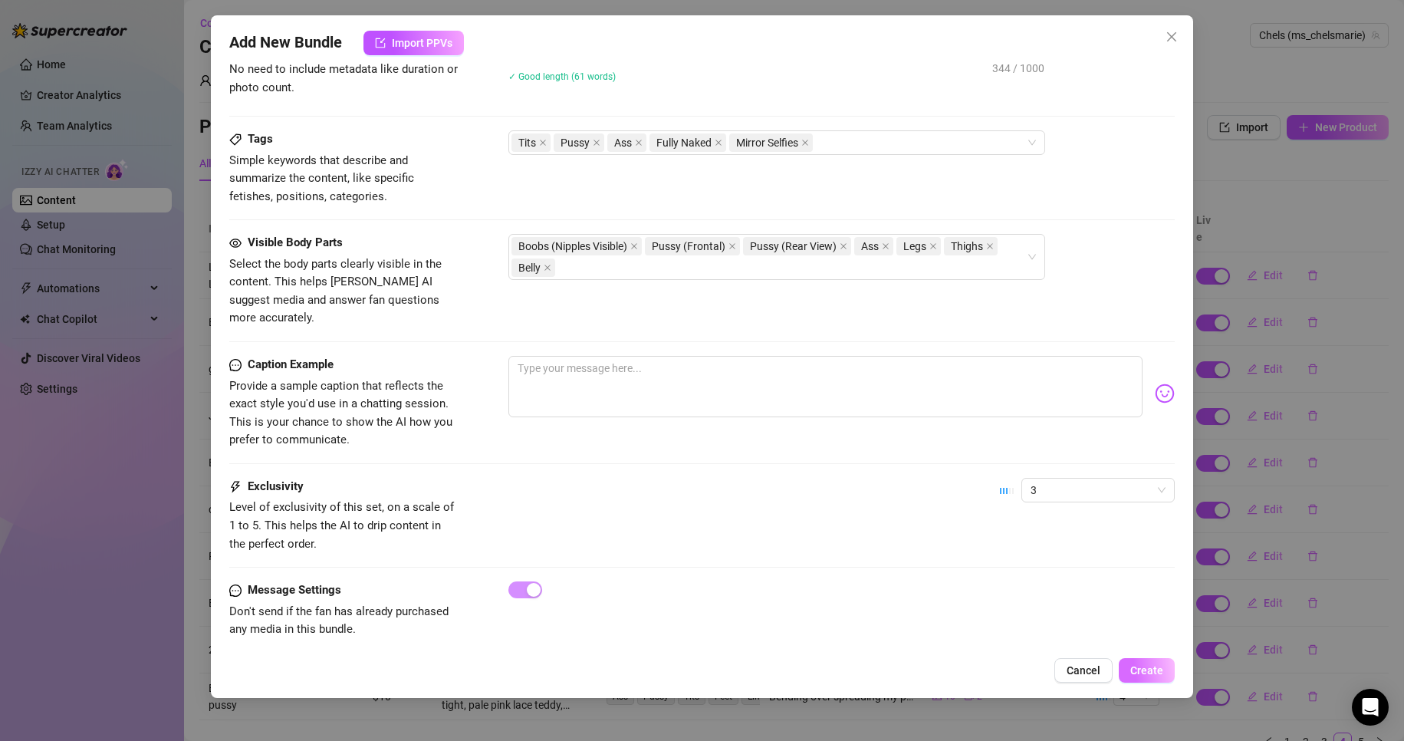
click at [1148, 664] on span "Create" at bounding box center [1146, 670] width 33 height 12
